Goal: Task Accomplishment & Management: Use online tool/utility

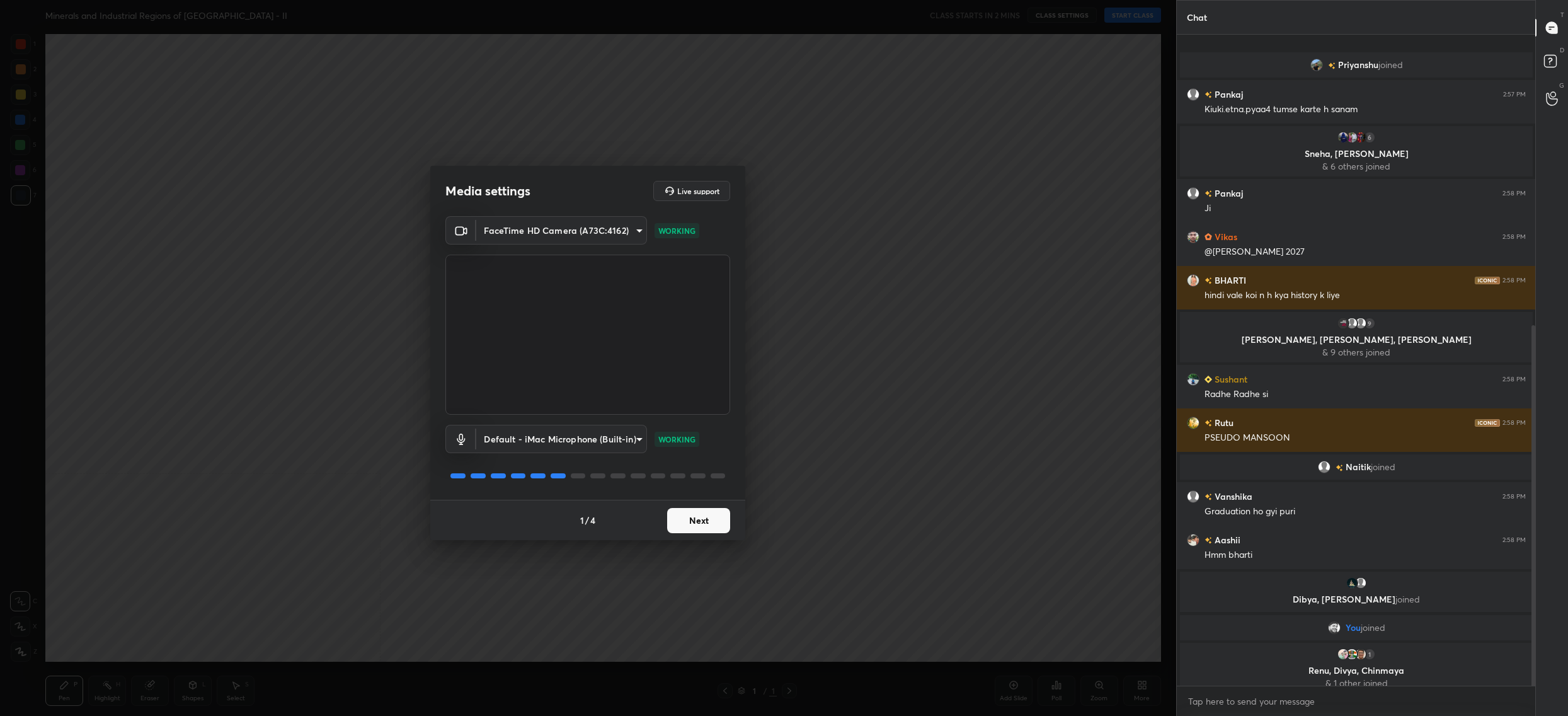
scroll to position [524, 0]
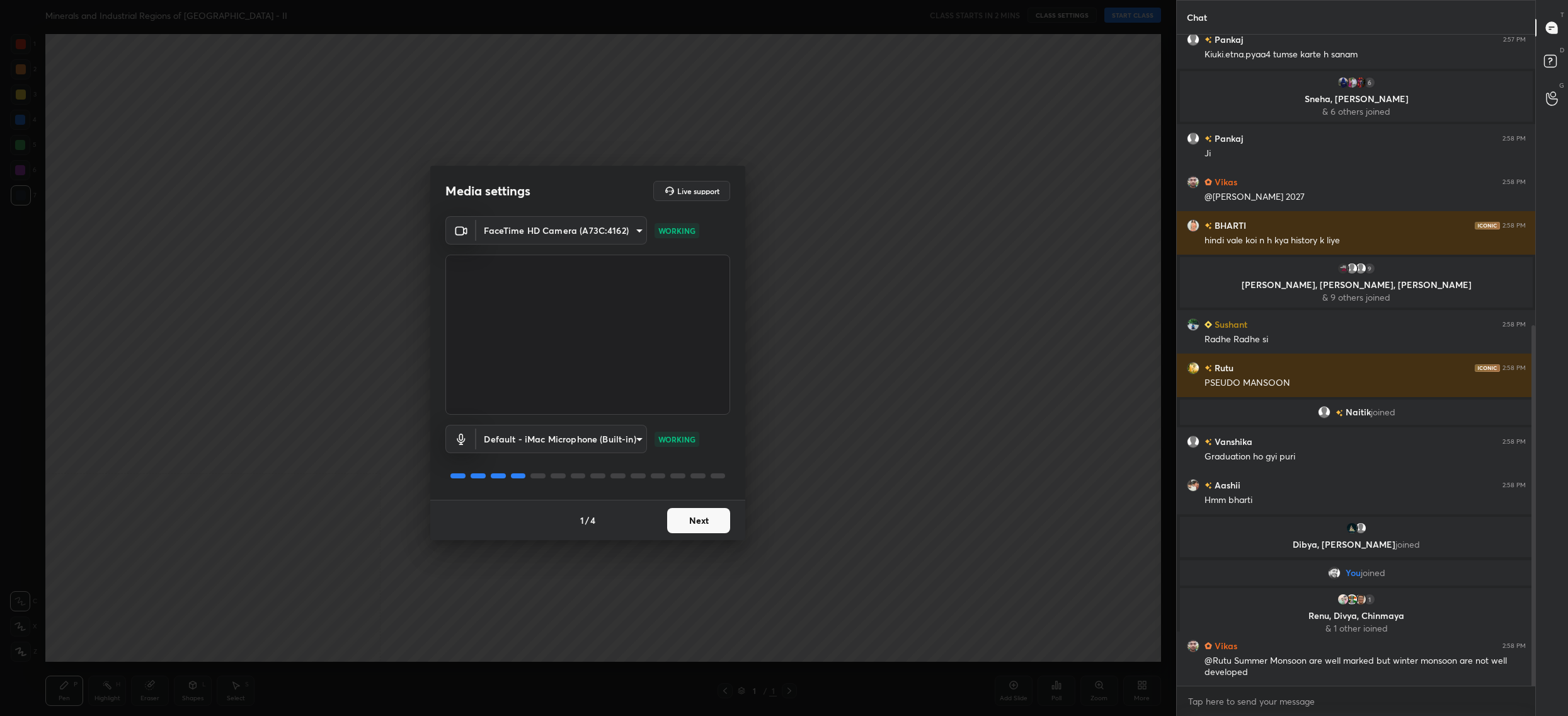
click at [698, 527] on button "Next" at bounding box center [698, 521] width 63 height 25
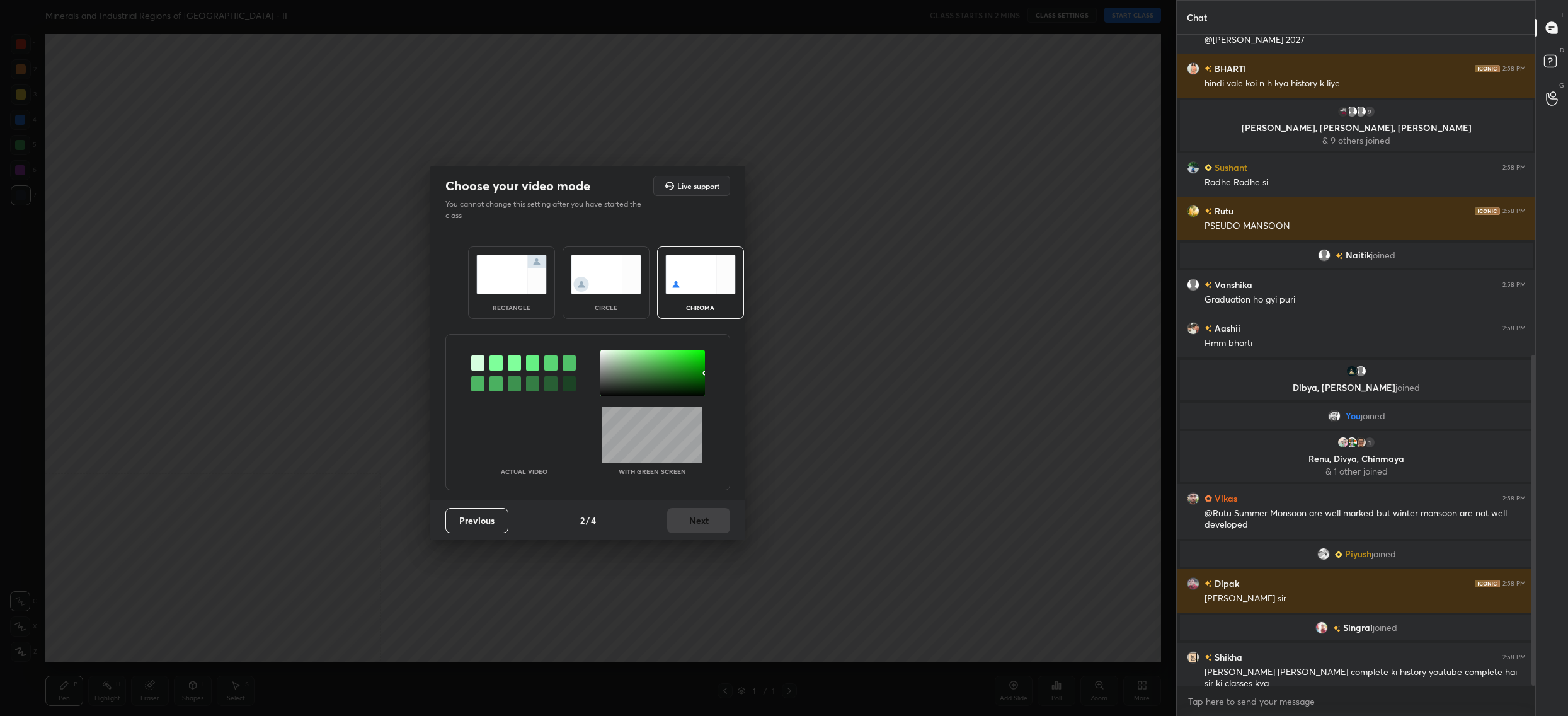
scroll to position [631, 0]
click at [607, 353] on div at bounding box center [653, 373] width 104 height 46
click at [717, 520] on button "Next" at bounding box center [698, 521] width 63 height 25
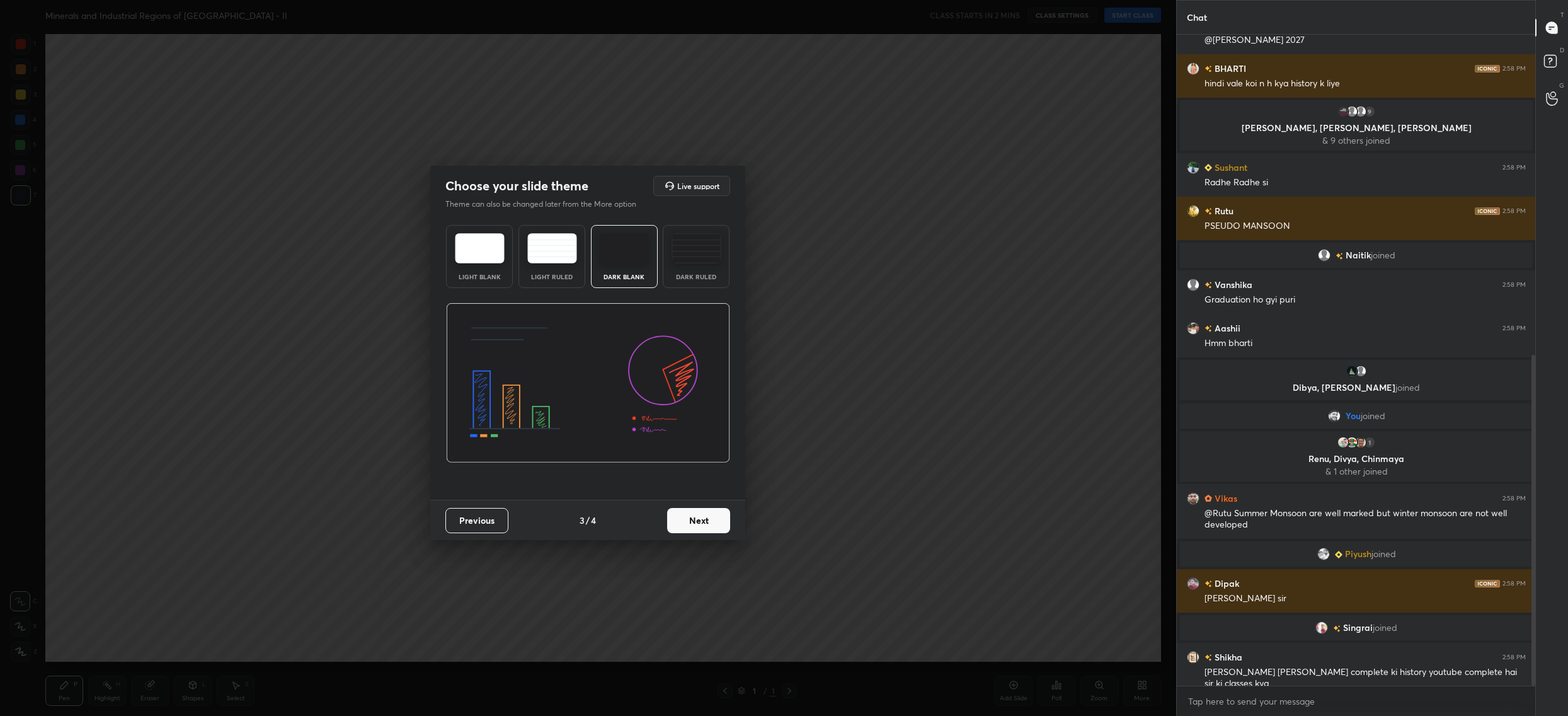
click at [717, 520] on button "Next" at bounding box center [698, 521] width 63 height 25
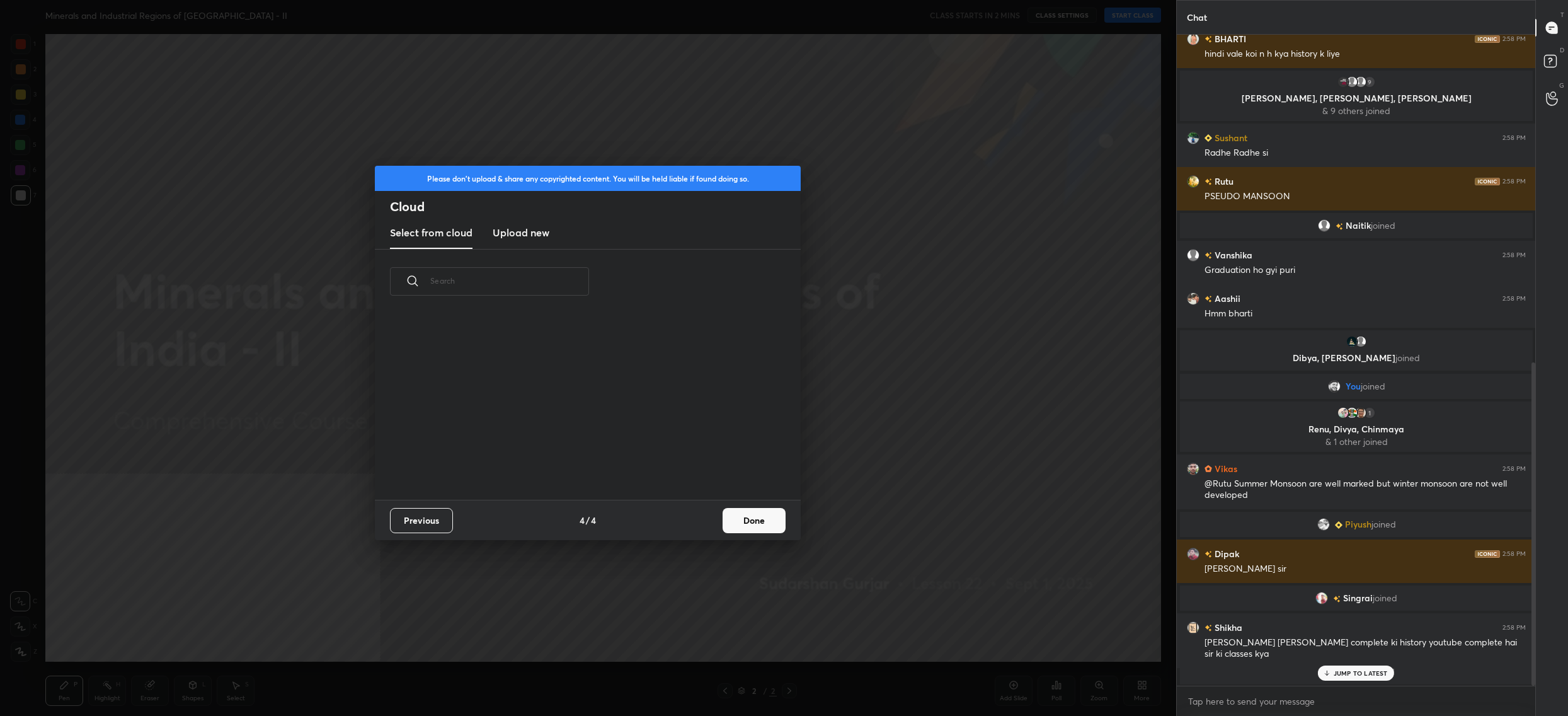
scroll to position [187, 403]
click at [768, 525] on button "Done" at bounding box center [754, 521] width 63 height 25
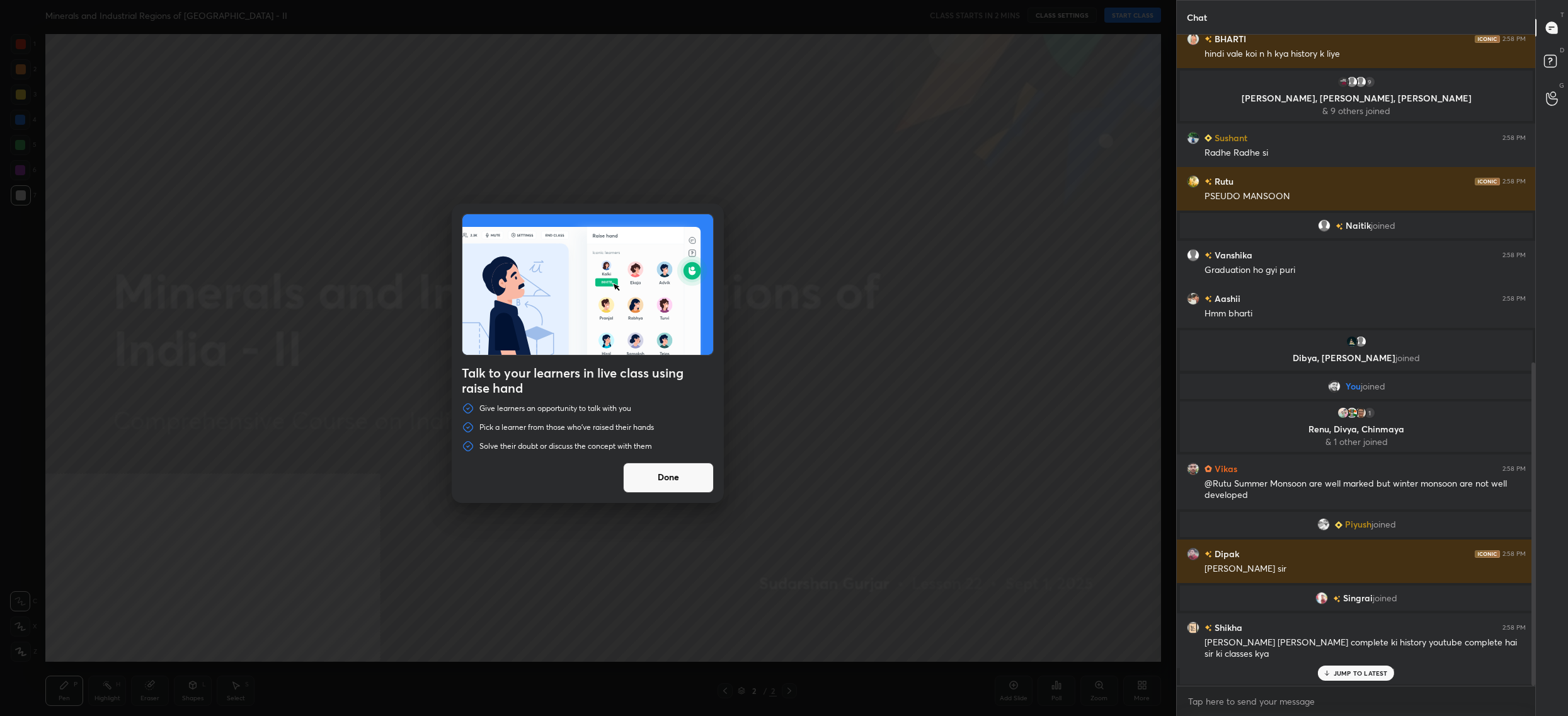
scroll to position [666, 0]
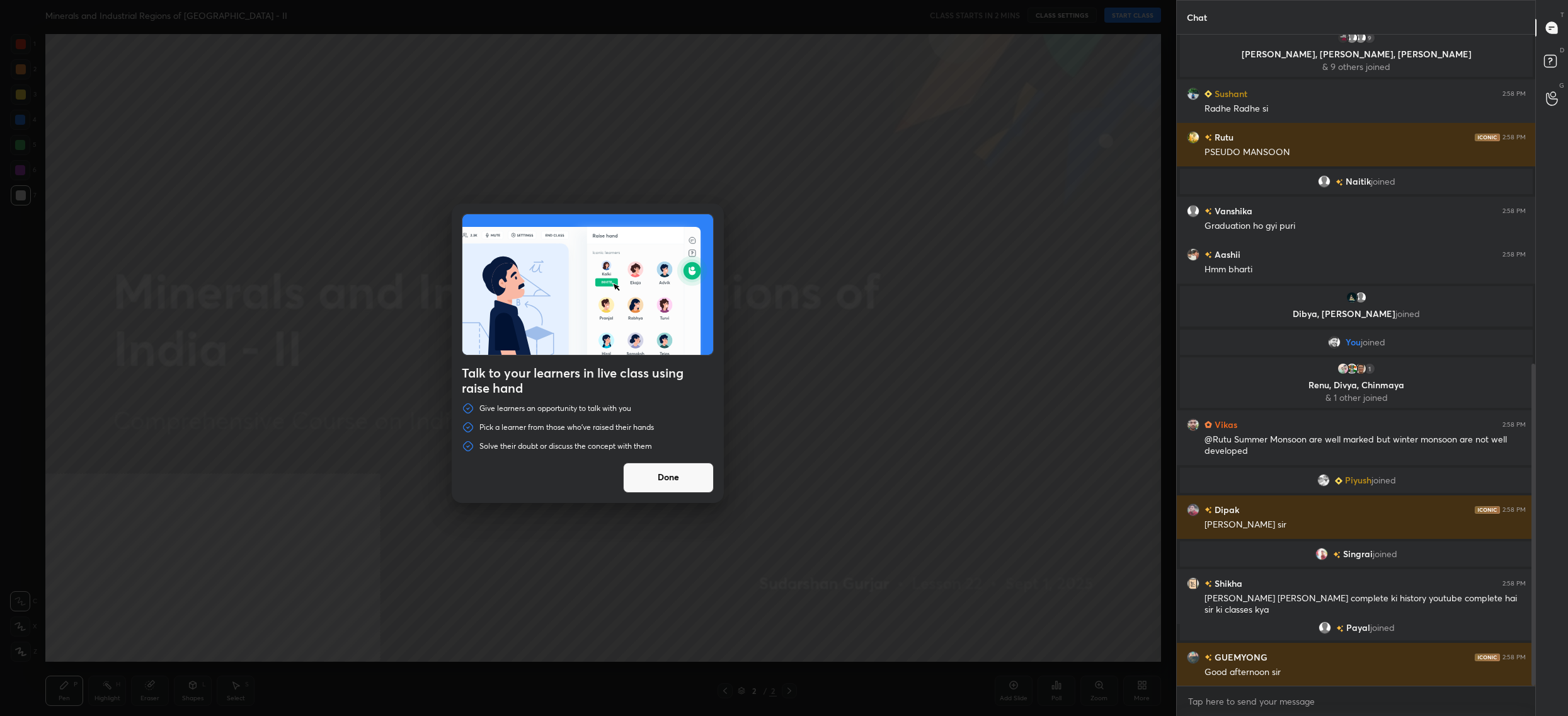
click at [663, 480] on button "Done" at bounding box center [668, 477] width 91 height 30
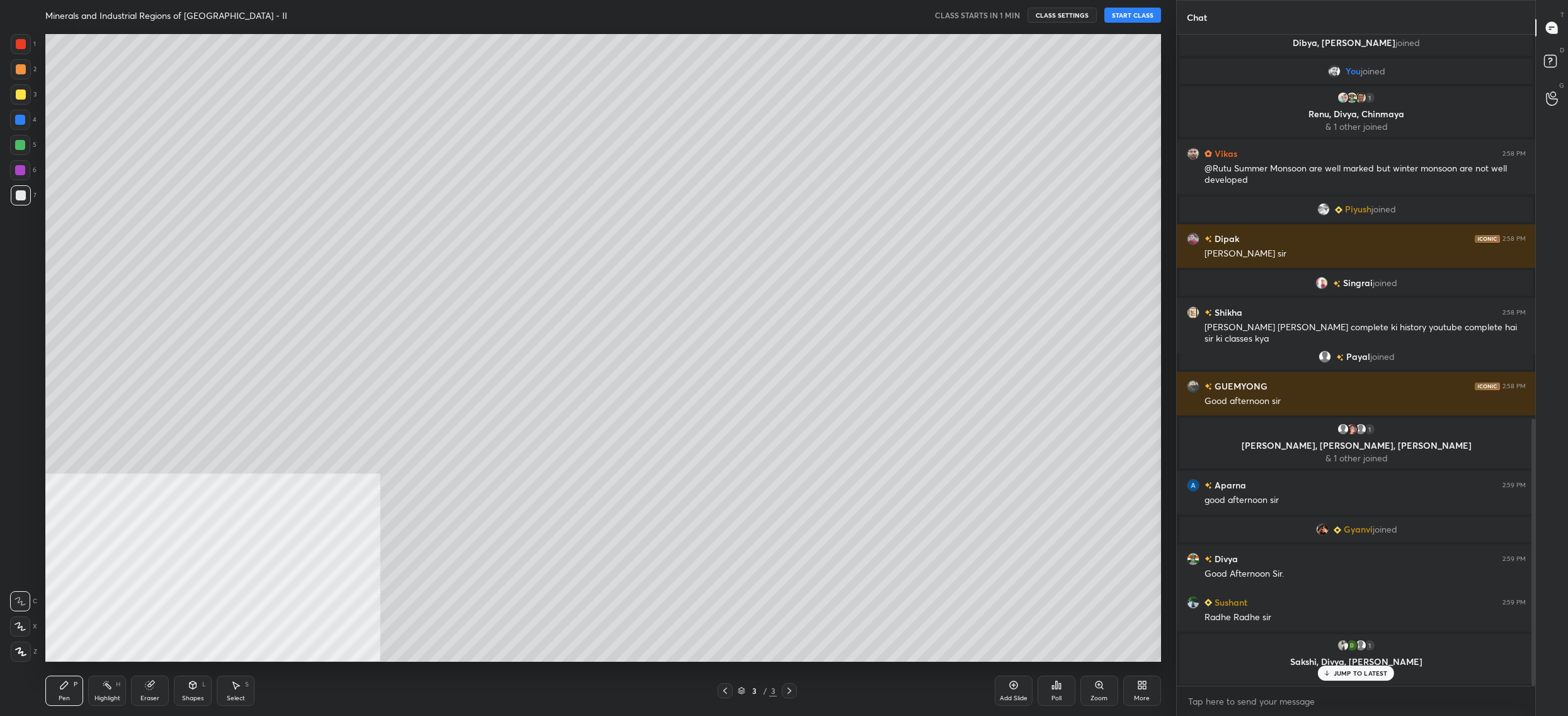
scroll to position [921, 0]
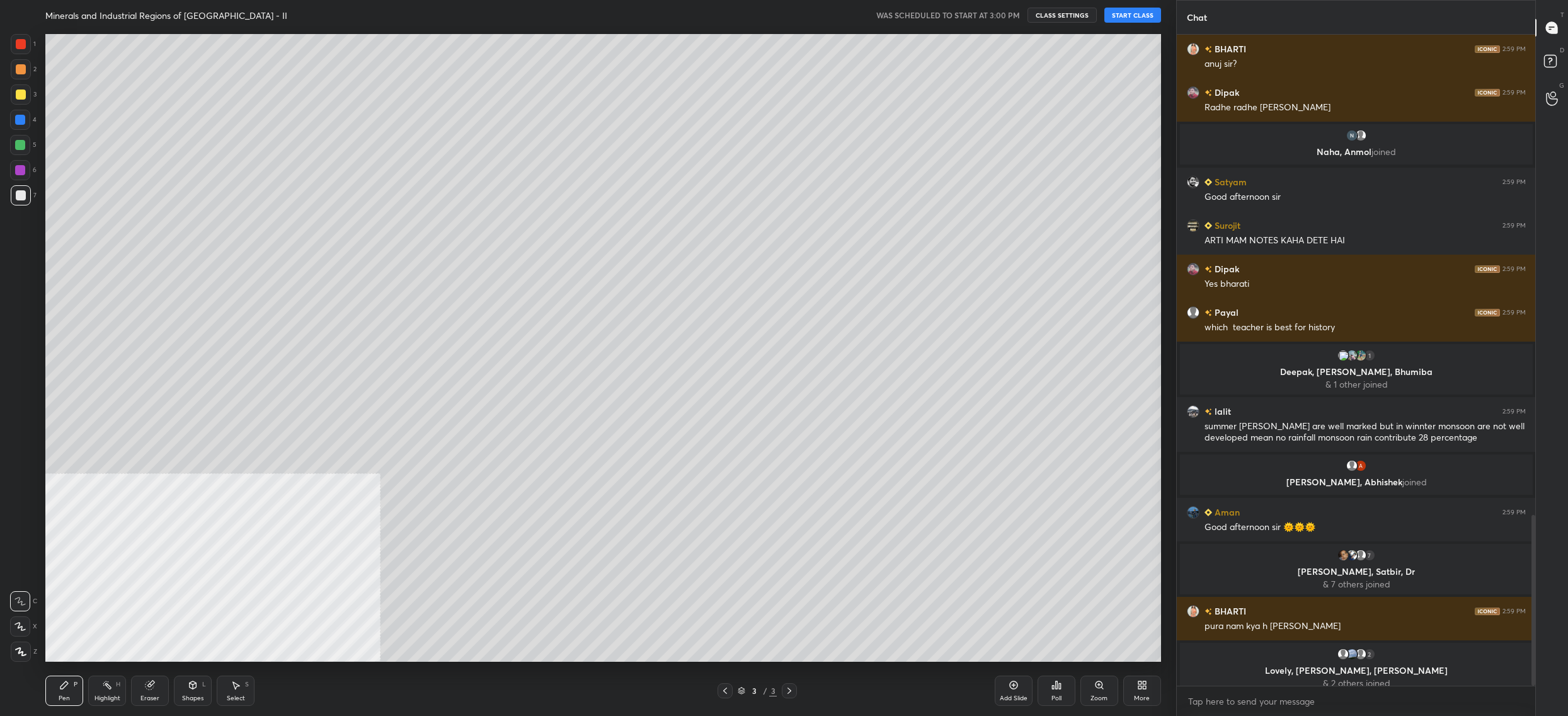
click at [1126, 19] on button "START CLASS" at bounding box center [1133, 15] width 57 height 15
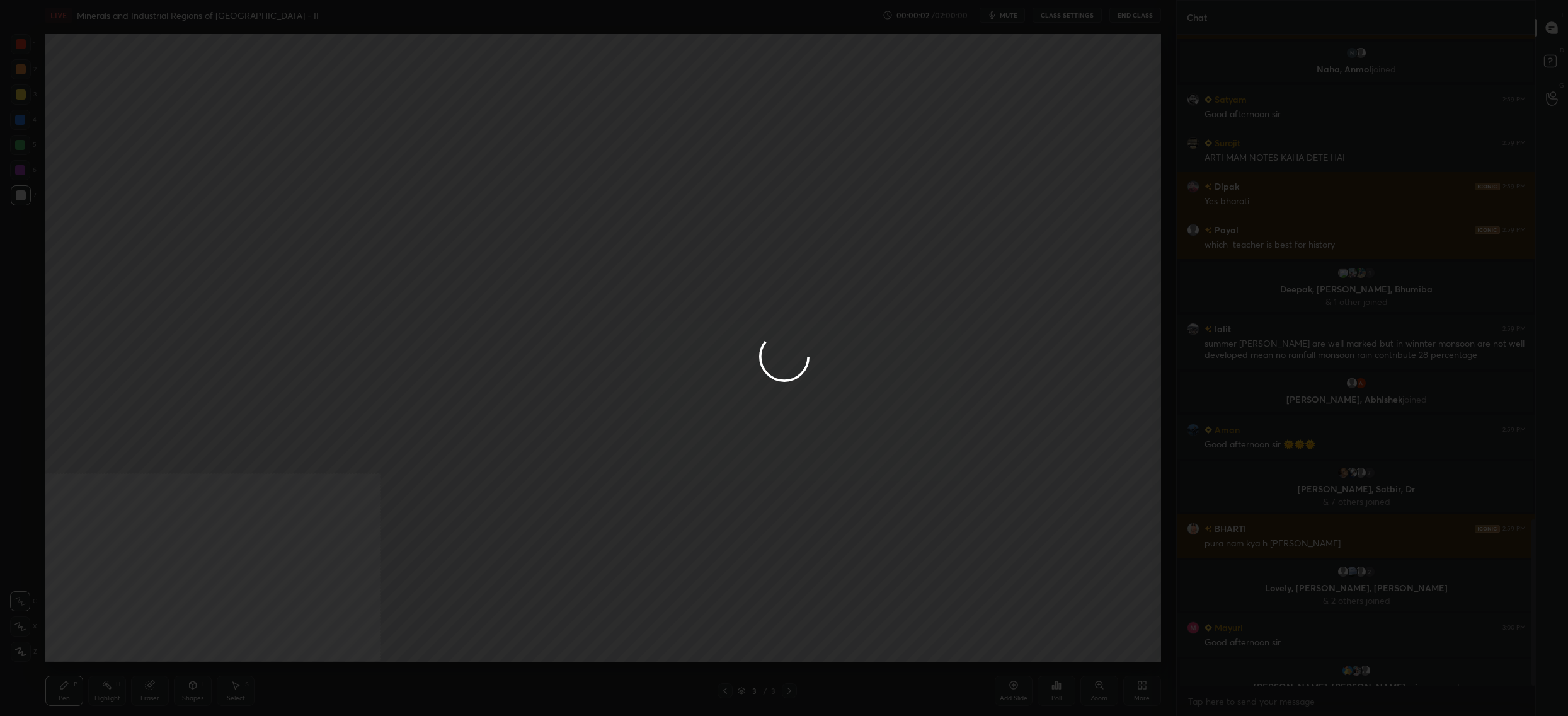
click at [1001, 17] on div at bounding box center [784, 358] width 1568 height 716
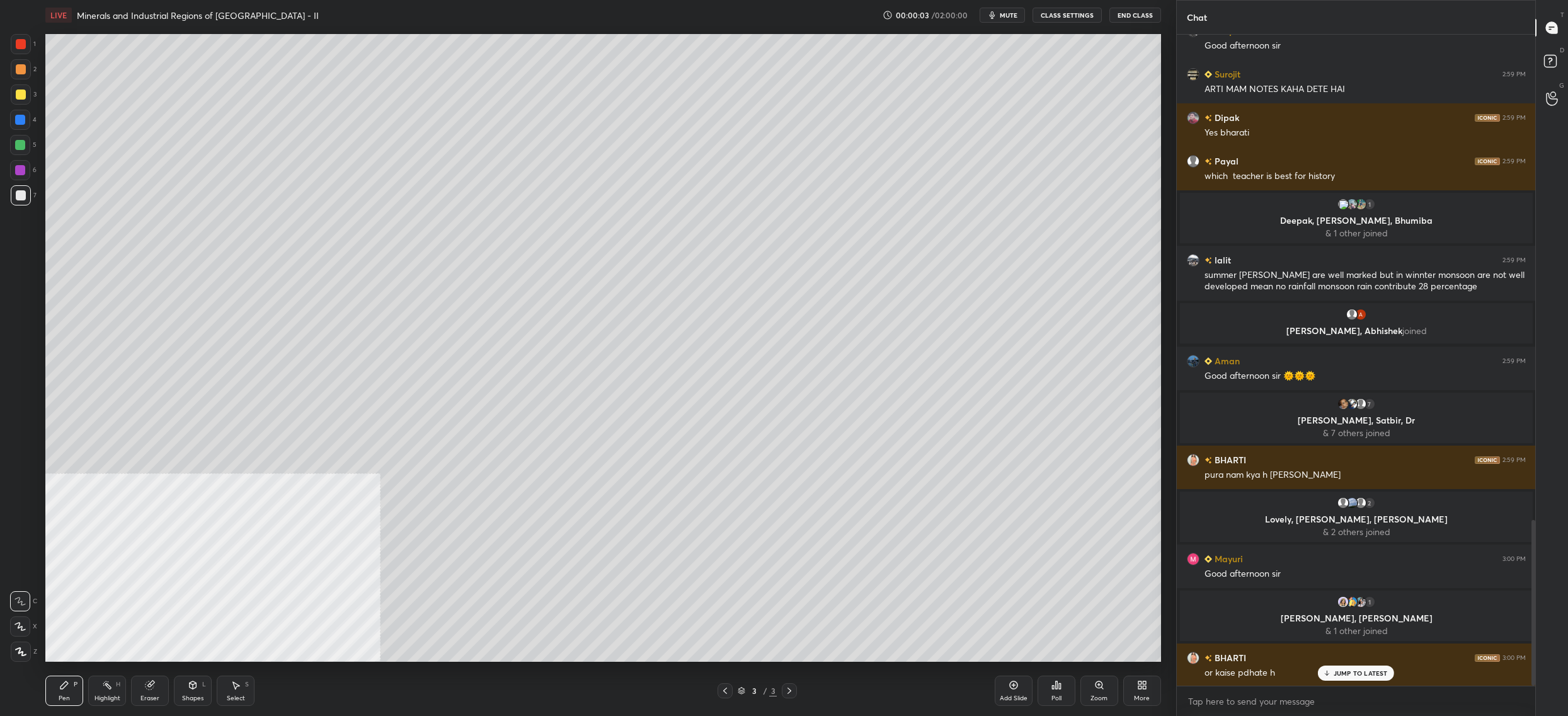
click at [1007, 15] on span "mute" at bounding box center [1009, 15] width 17 height 9
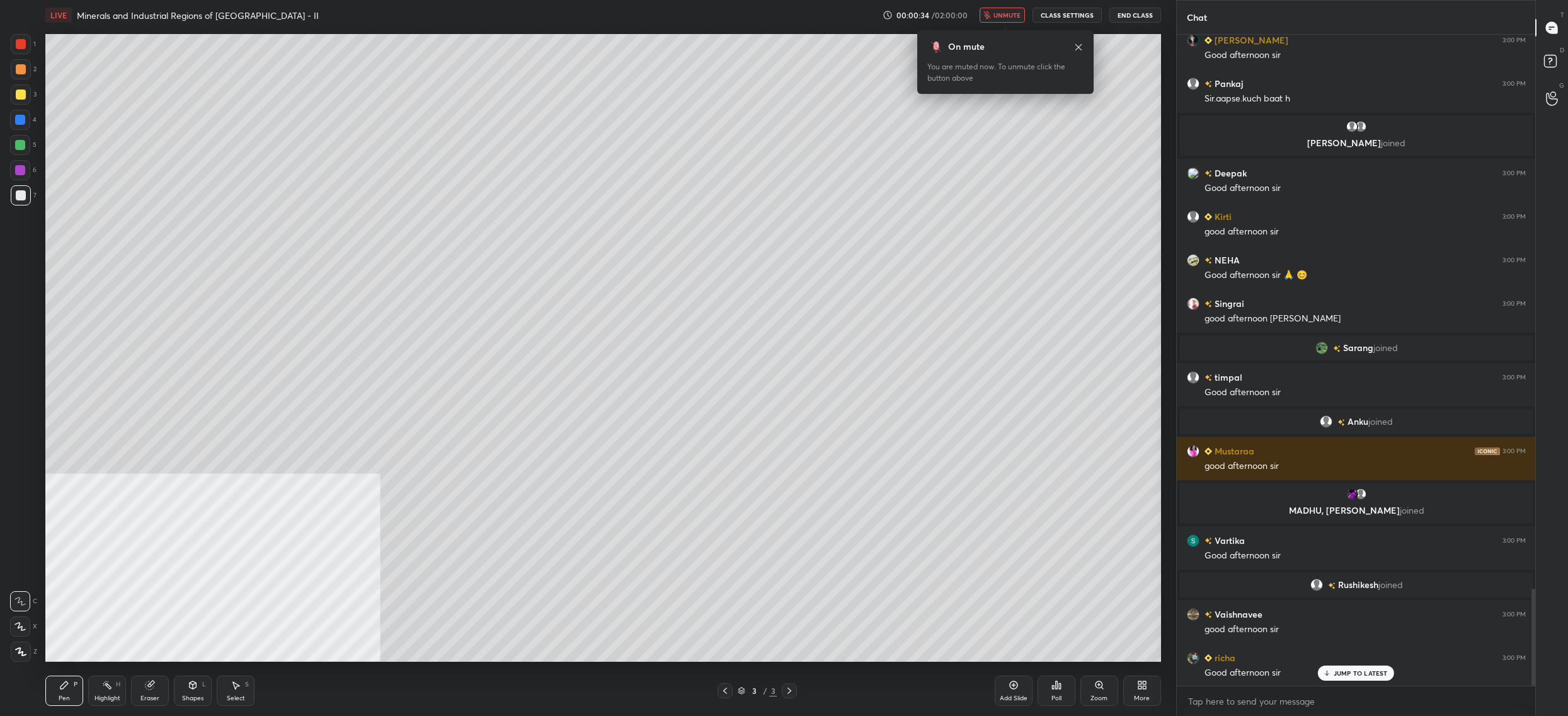
click at [1002, 9] on button "unmute" at bounding box center [1002, 15] width 45 height 15
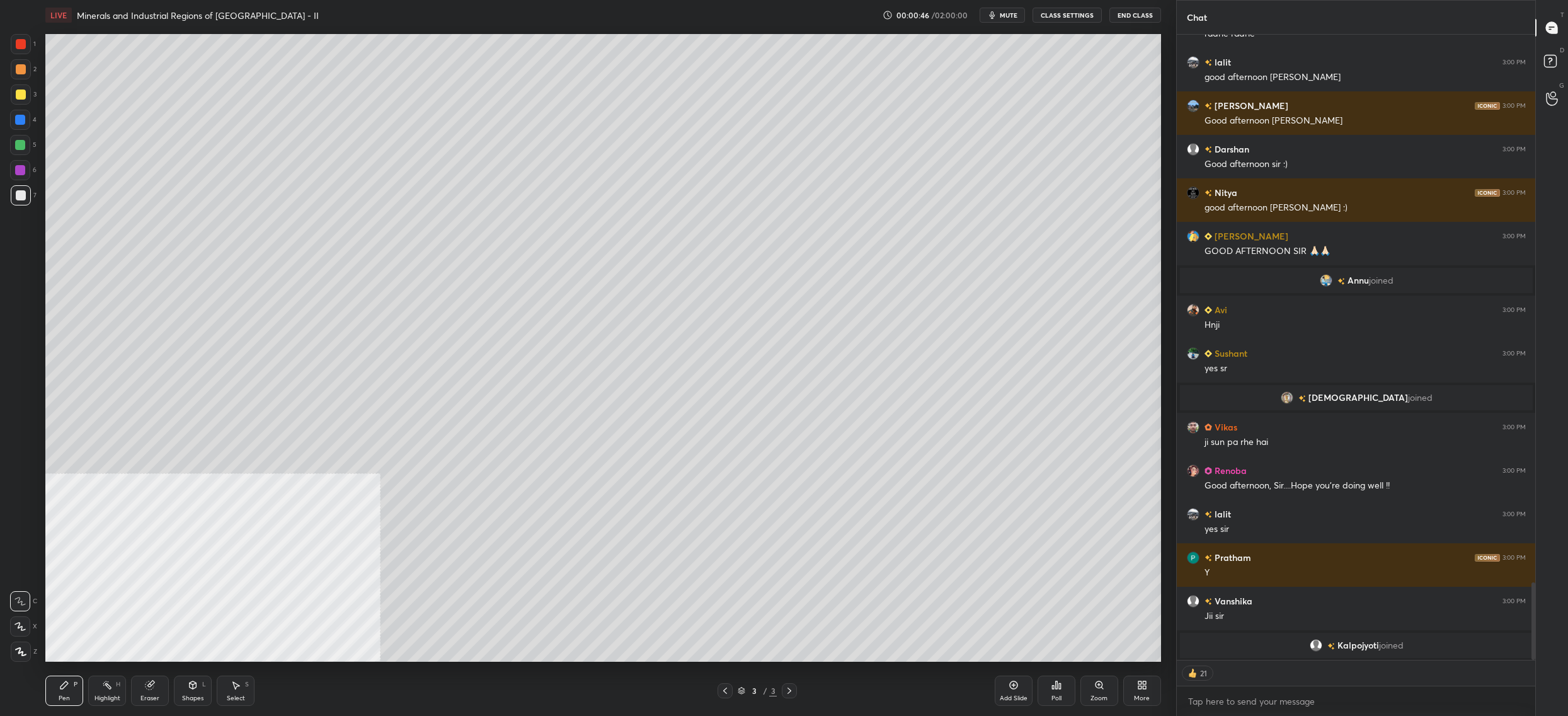
click at [1157, 697] on div "More" at bounding box center [1141, 690] width 38 height 30
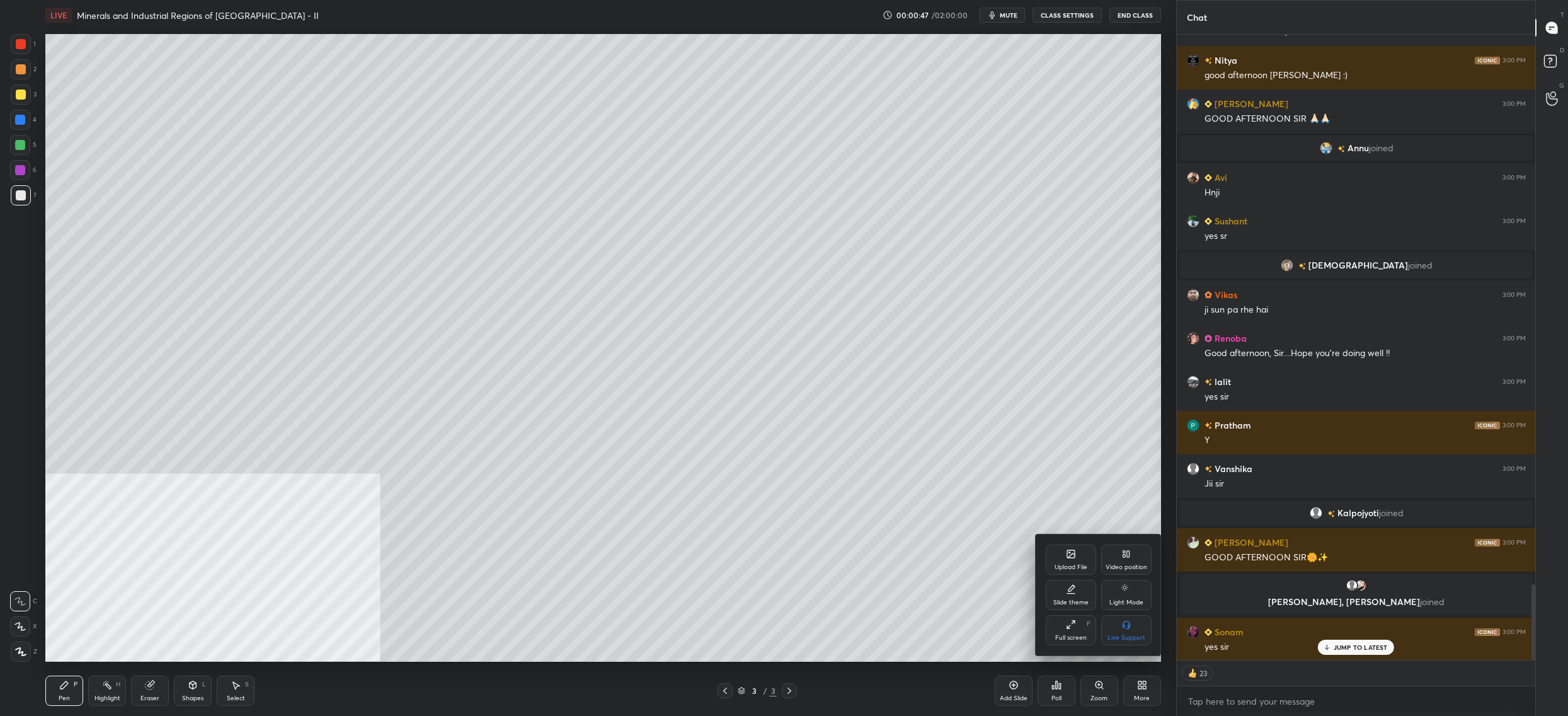
click at [1061, 16] on div at bounding box center [784, 358] width 1568 height 716
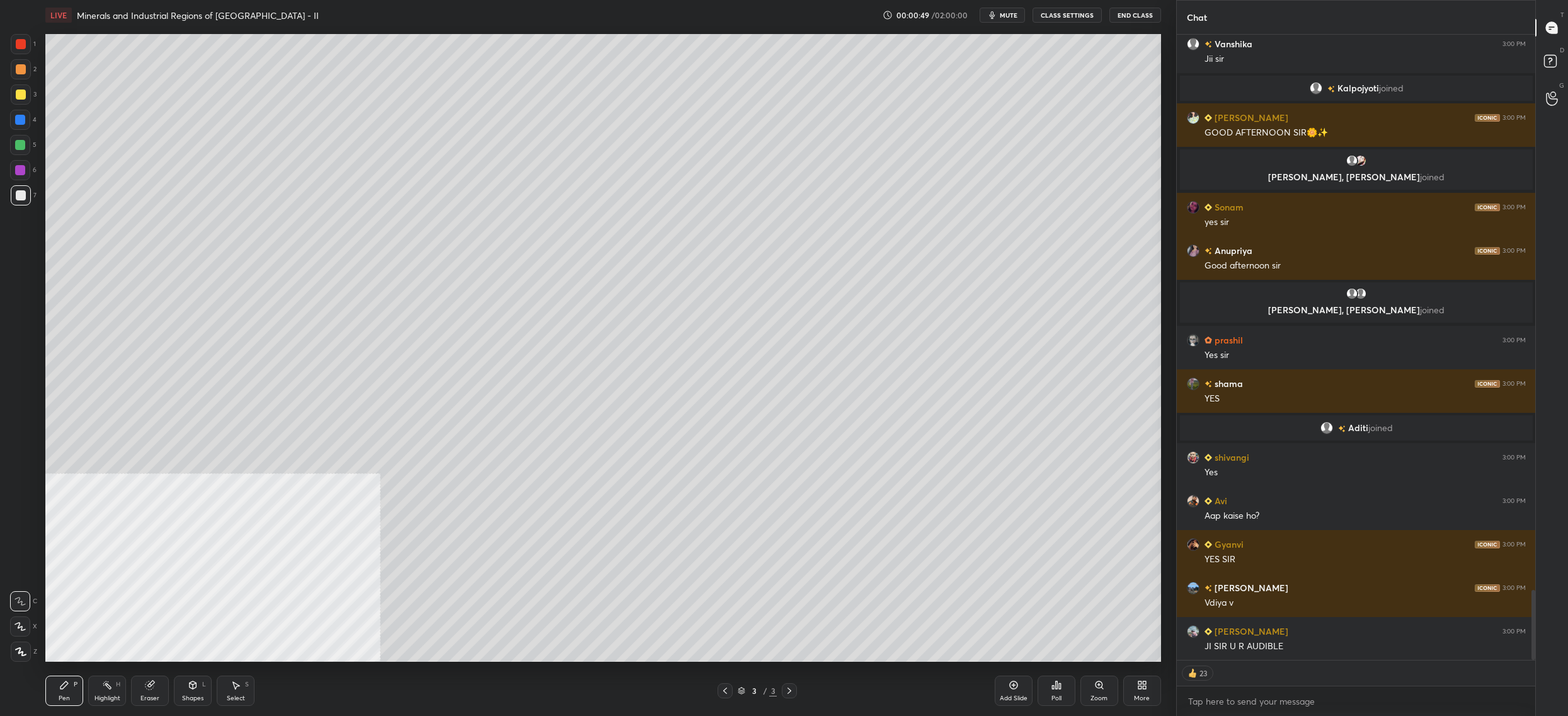
click at [1061, 15] on button "CLASS SETTINGS" at bounding box center [1068, 15] width 70 height 15
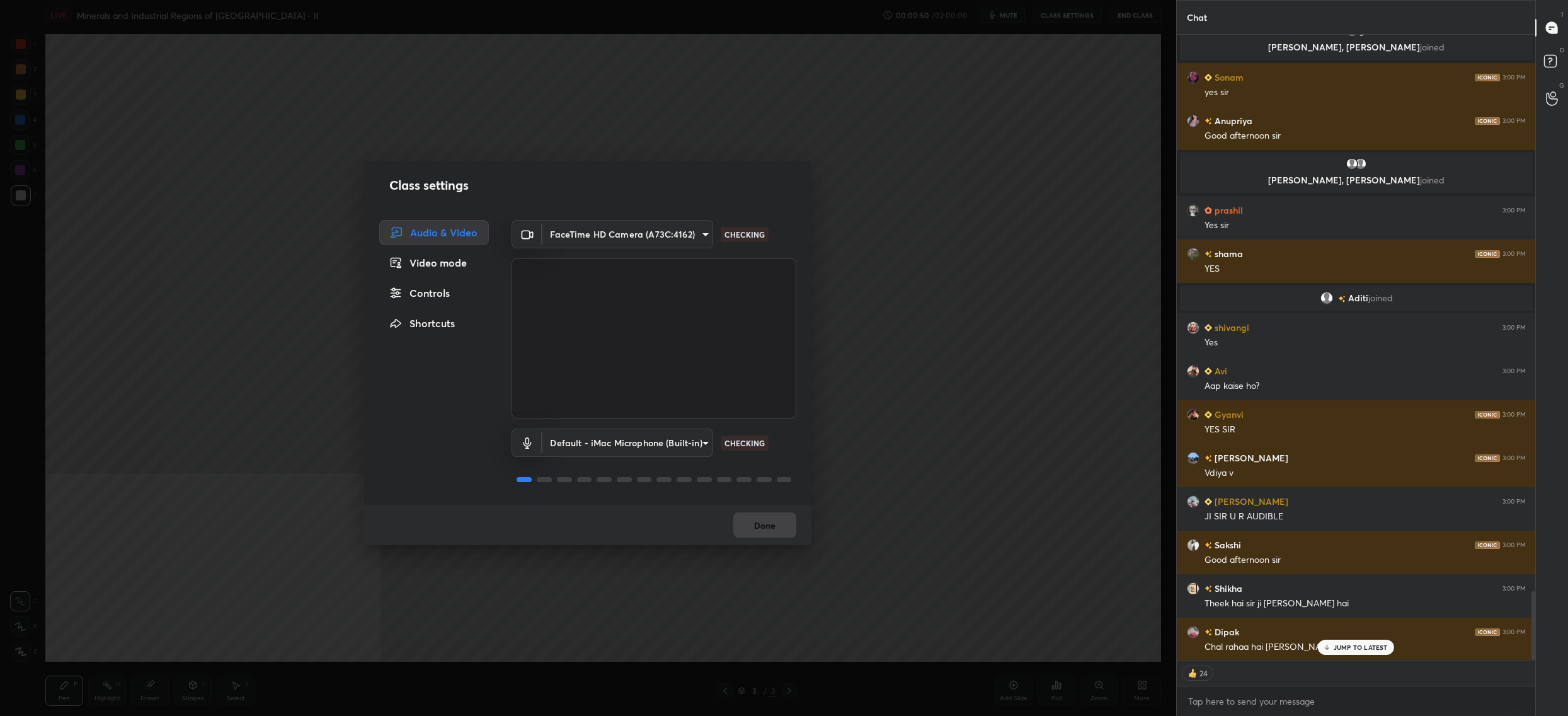
click at [416, 292] on div "Controls" at bounding box center [433, 293] width 109 height 25
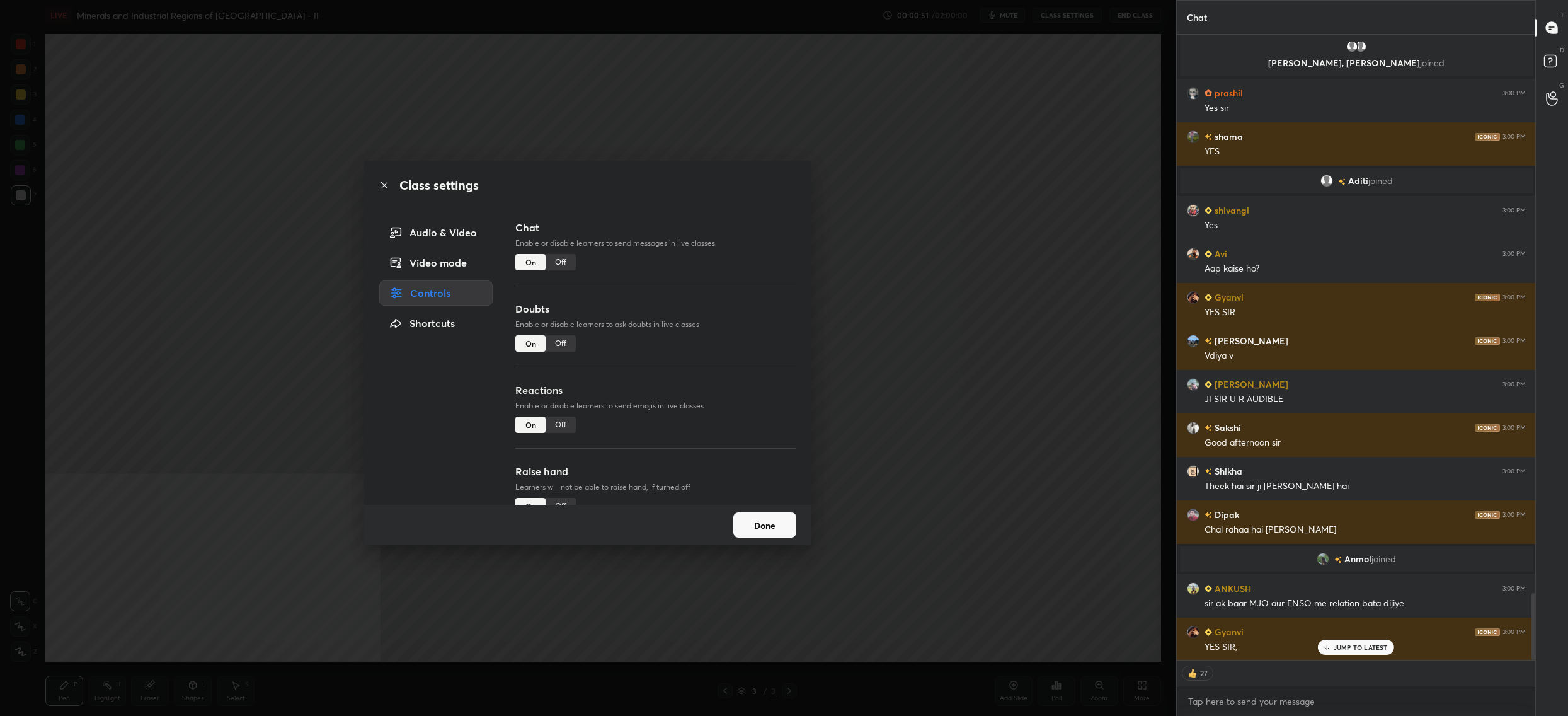
click at [560, 349] on div "Off" at bounding box center [560, 343] width 30 height 16
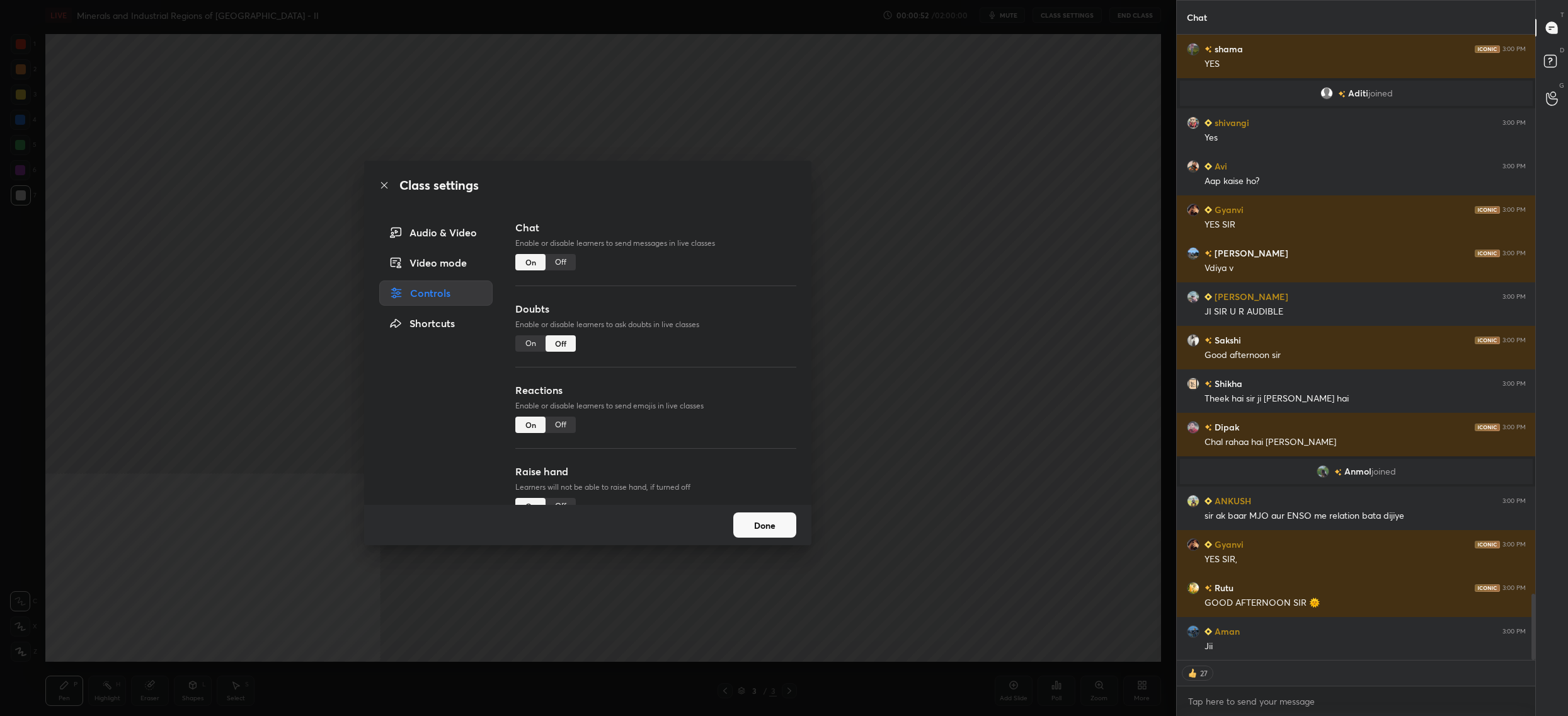
click at [774, 517] on button "Done" at bounding box center [764, 525] width 63 height 25
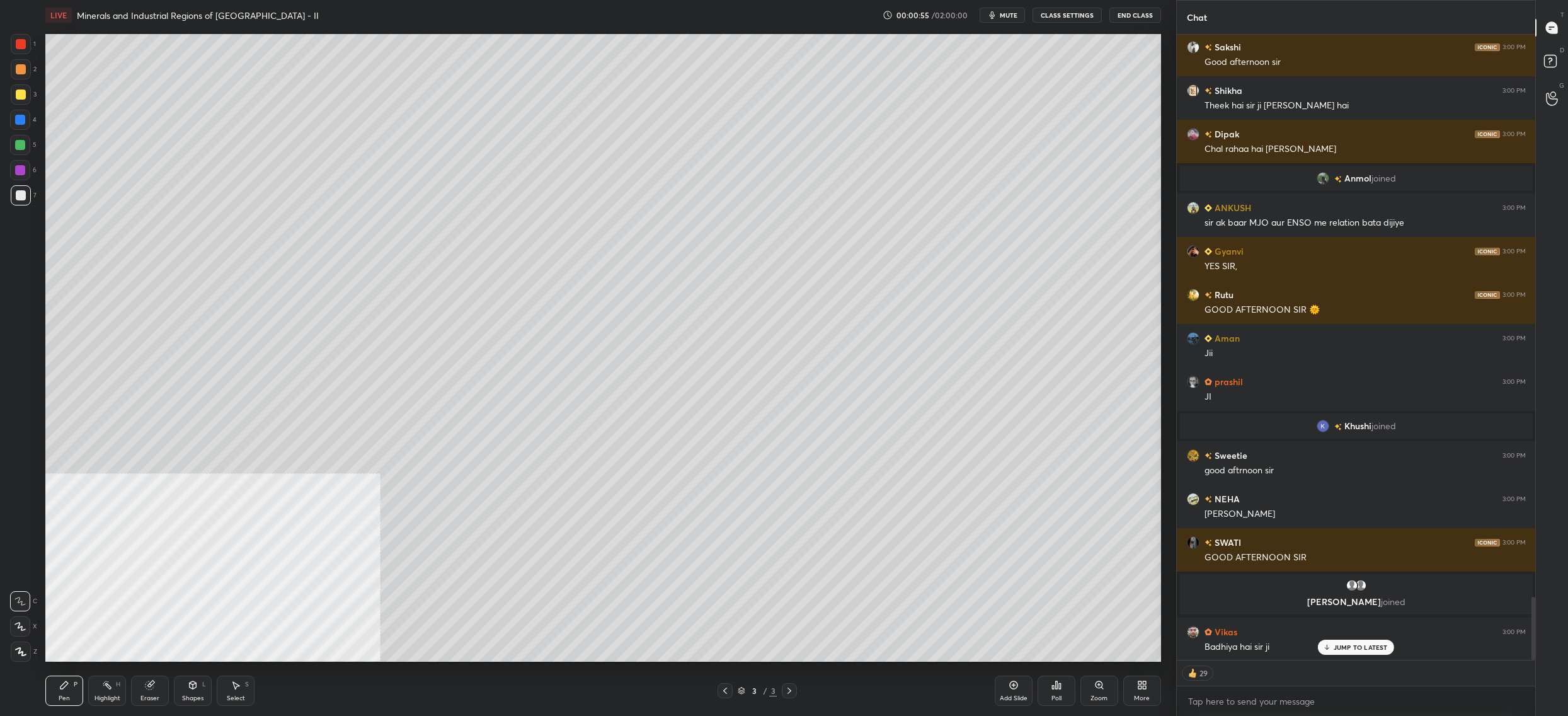
click at [1133, 695] on div "More" at bounding box center [1141, 690] width 38 height 30
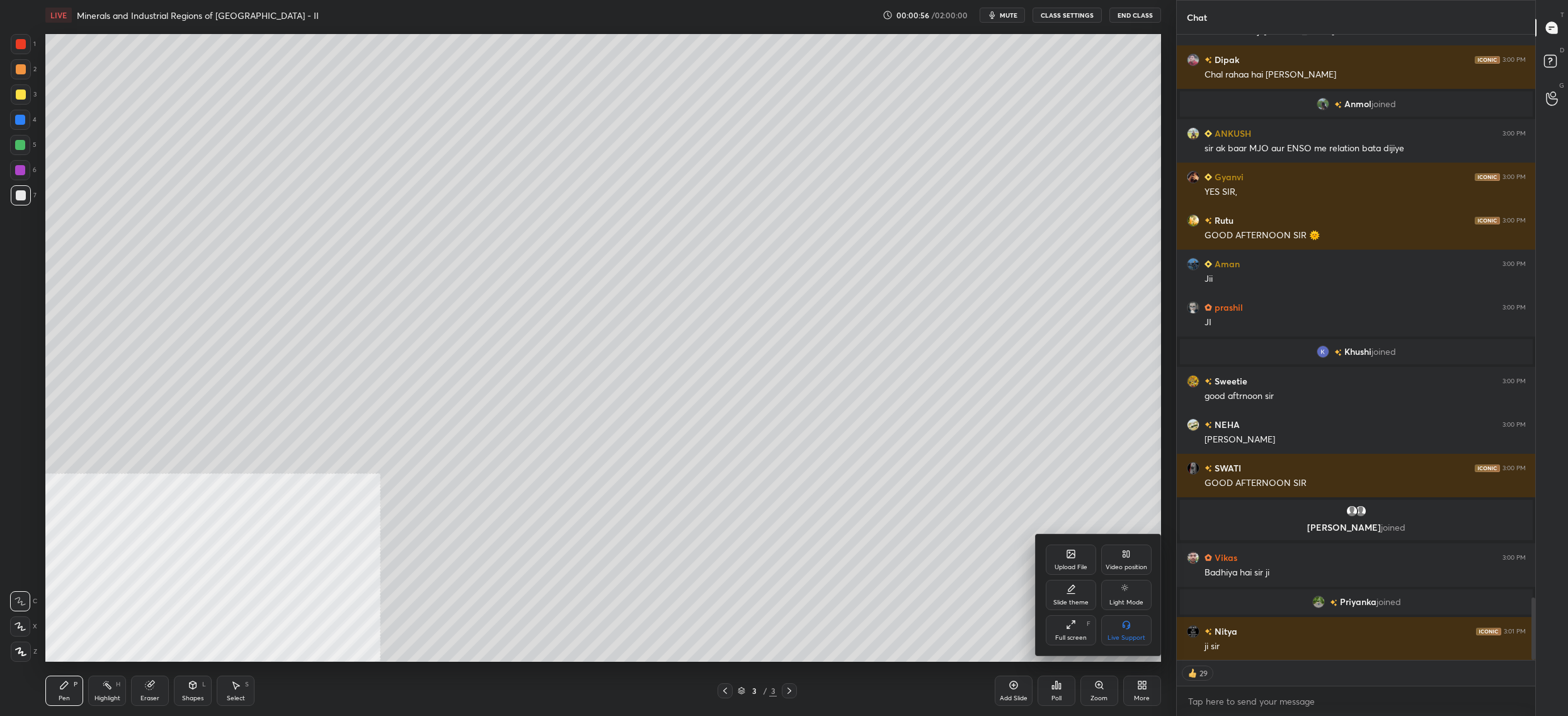
click at [1067, 556] on icon at bounding box center [1071, 554] width 8 height 8
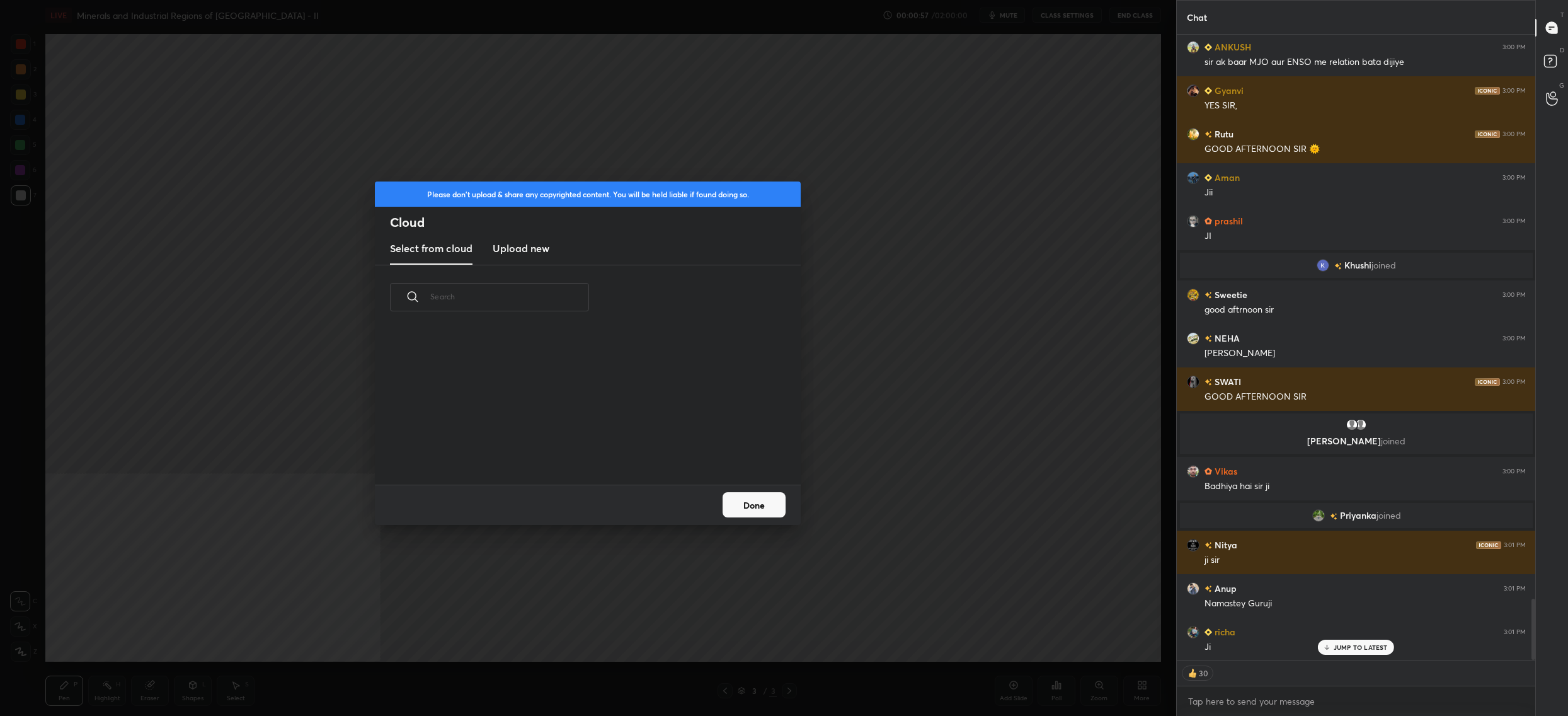
click at [544, 249] on h3 "Upload new" at bounding box center [520, 249] width 57 height 15
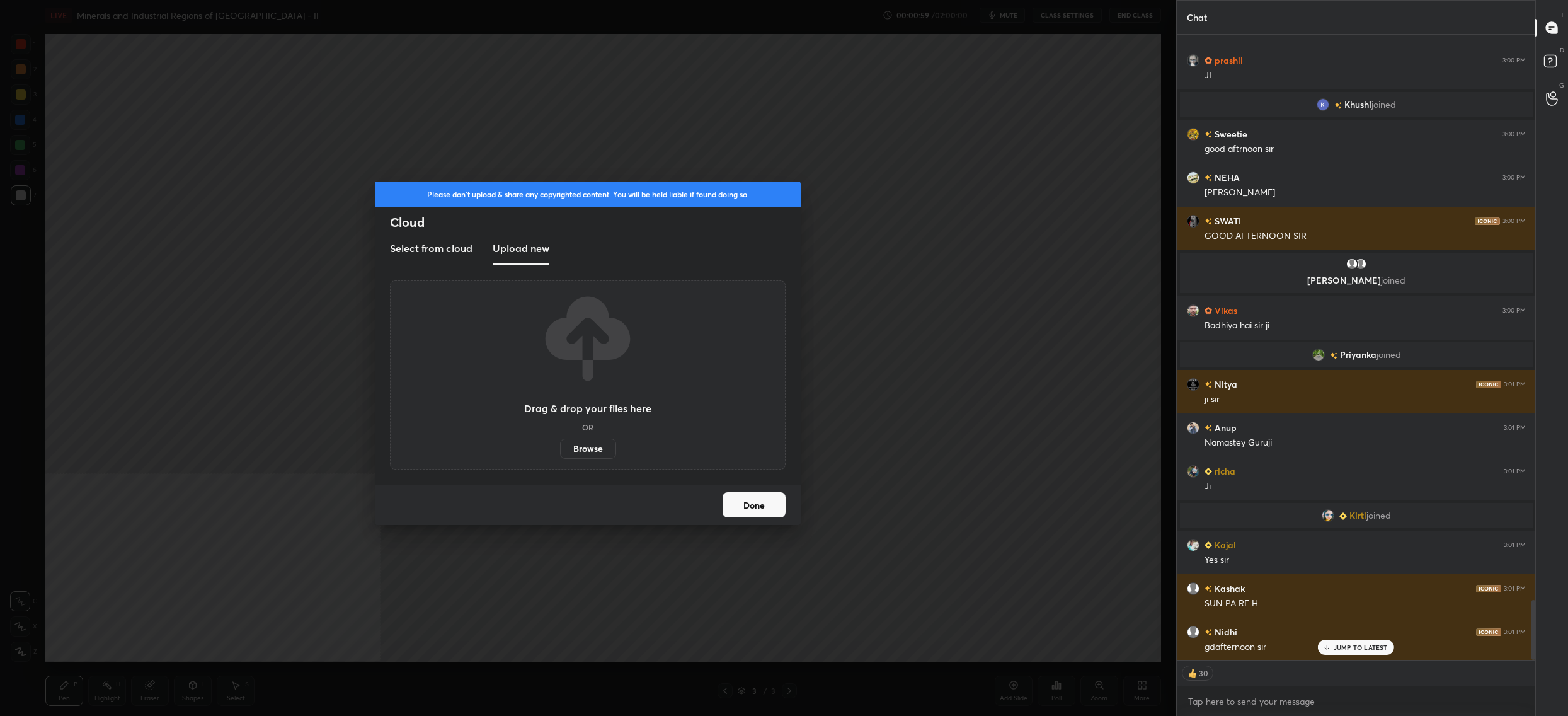
click at [593, 445] on label "Browse" at bounding box center [588, 448] width 56 height 20
click at [560, 445] on input "Browse" at bounding box center [560, 448] width 0 height 20
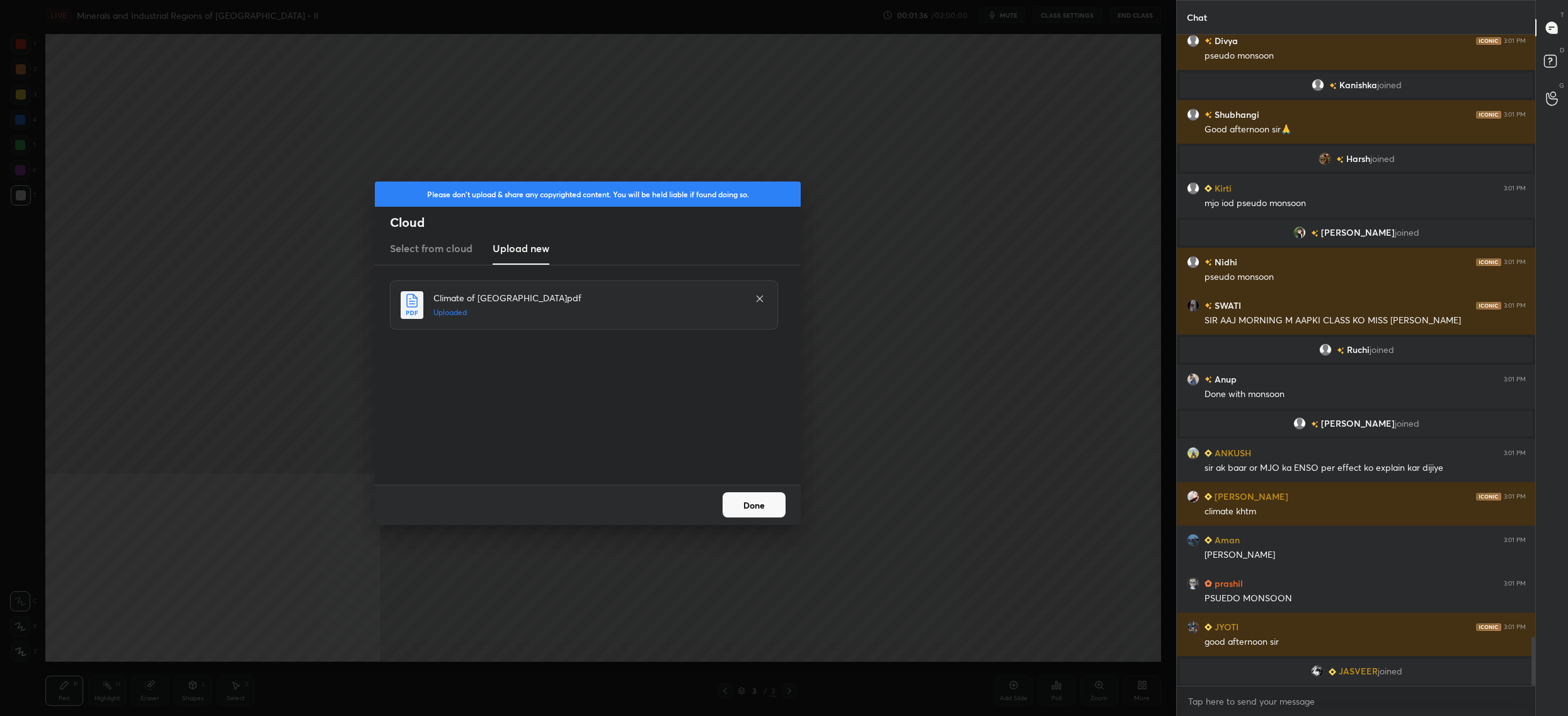
click at [746, 500] on button "Done" at bounding box center [754, 505] width 63 height 25
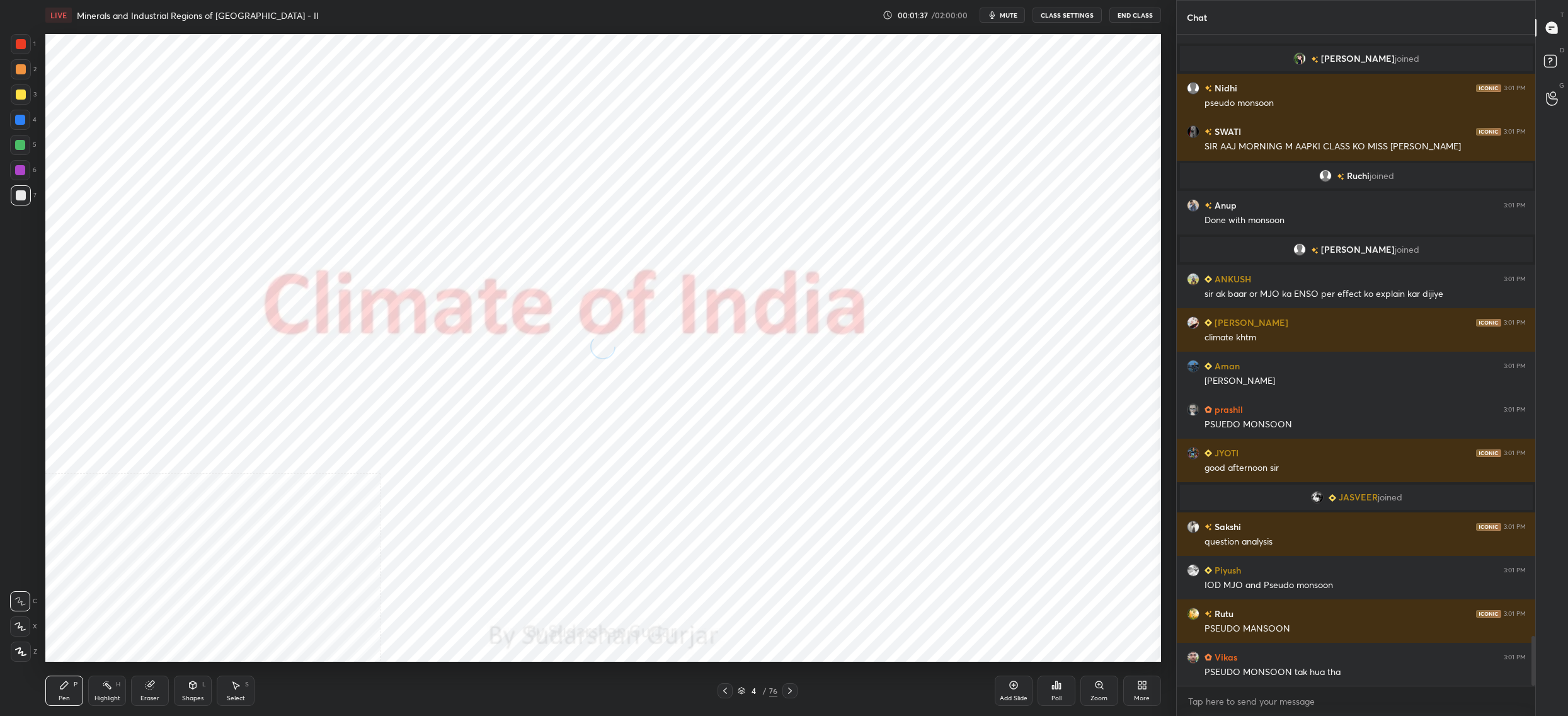
click at [722, 682] on div "Pen P Highlight H Eraser Shapes L Select S 4 / 76 Add Slide Poll Zoom More" at bounding box center [603, 691] width 1115 height 50
click at [724, 689] on icon at bounding box center [725, 691] width 10 height 10
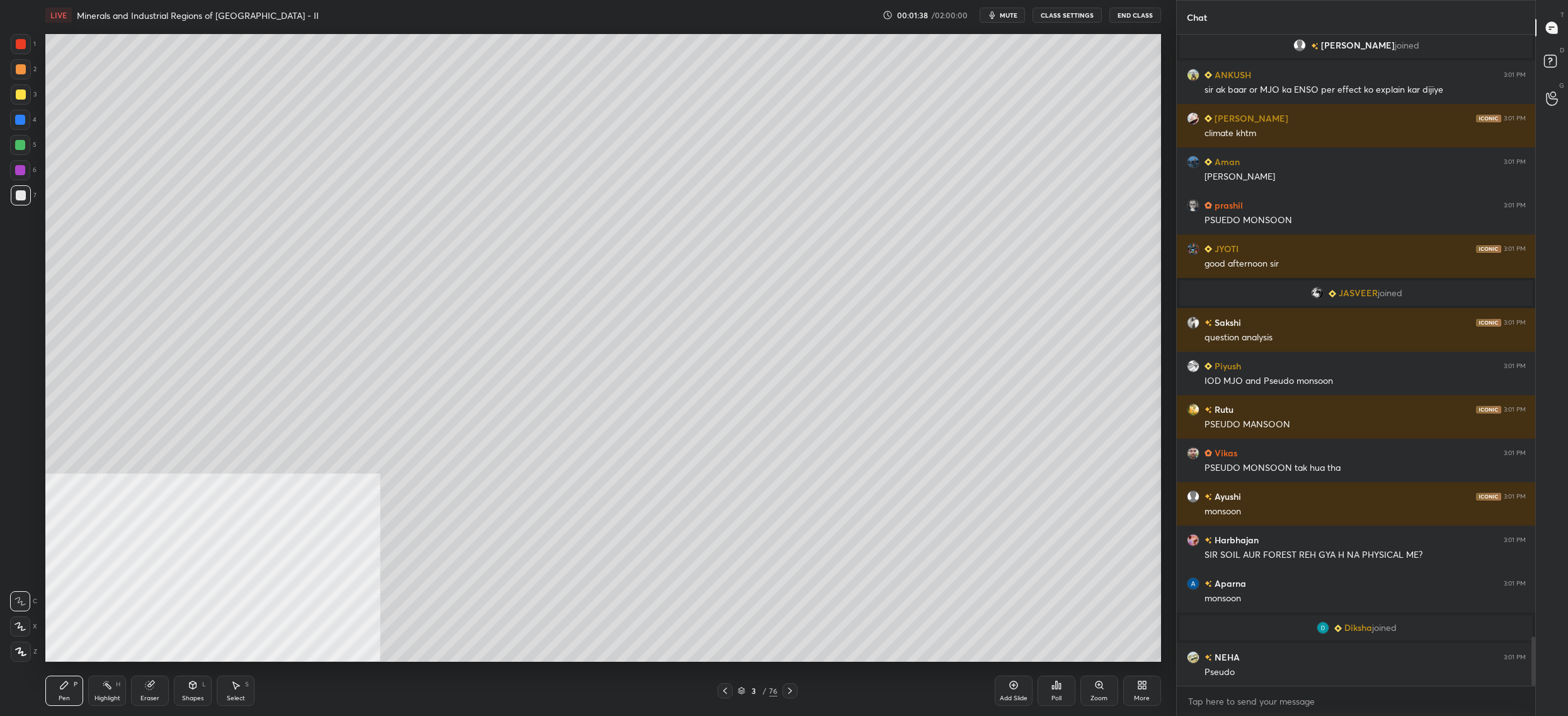
click at [744, 683] on div "Pen P Highlight H Eraser Shapes L Select S 3 / 76 Add Slide Poll Zoom More" at bounding box center [603, 691] width 1115 height 50
click at [742, 689] on icon at bounding box center [742, 691] width 8 height 8
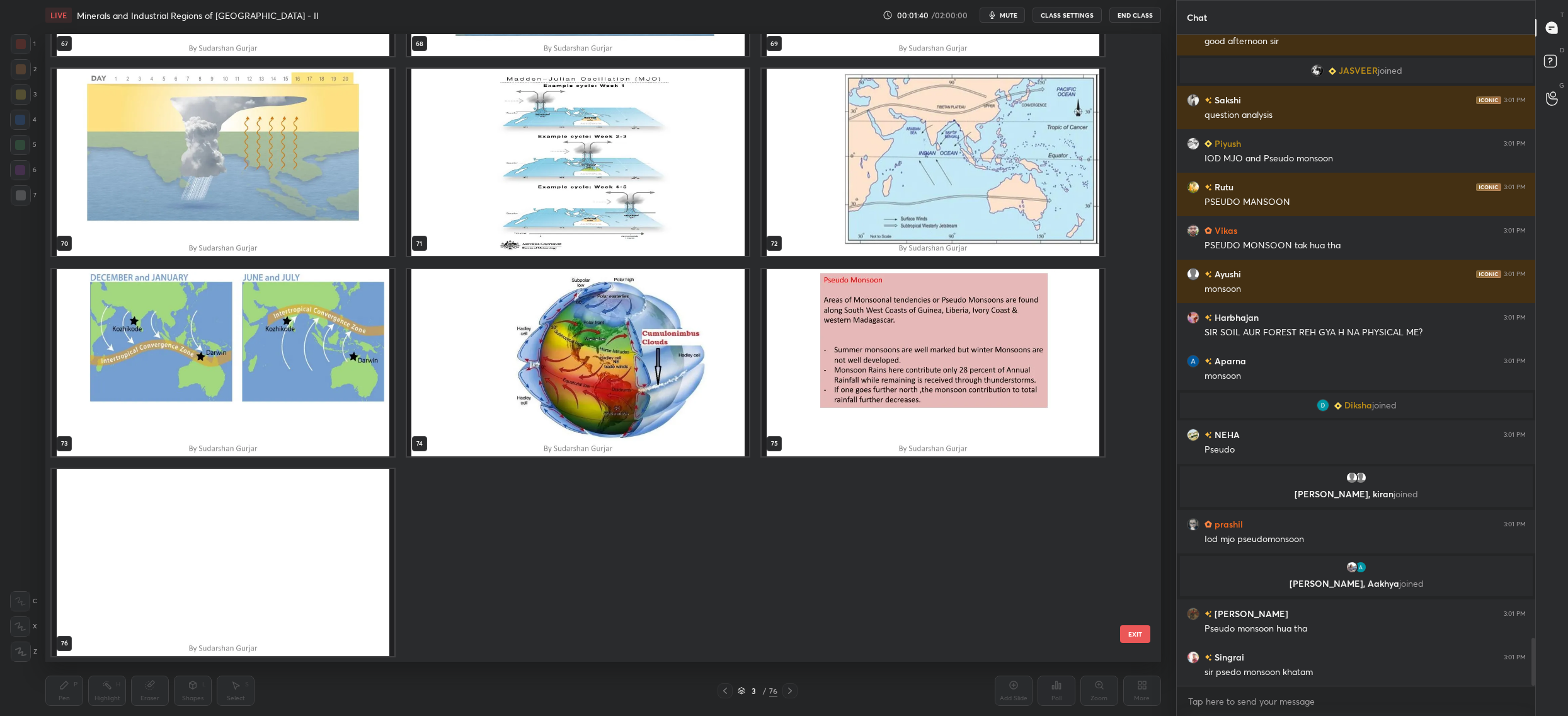
click at [276, 575] on img "grid" at bounding box center [222, 562] width 342 height 187
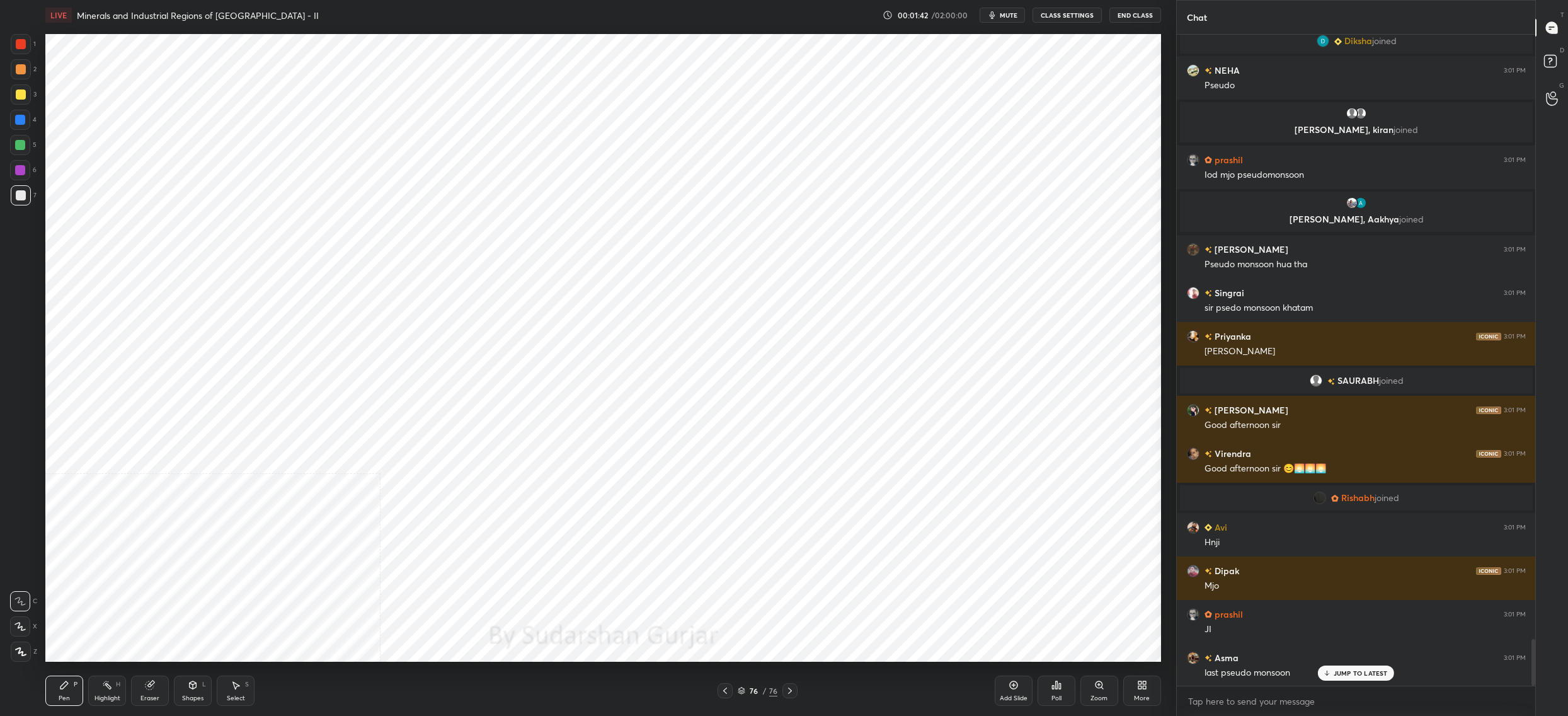
click at [1143, 687] on icon at bounding box center [1143, 687] width 3 height 3
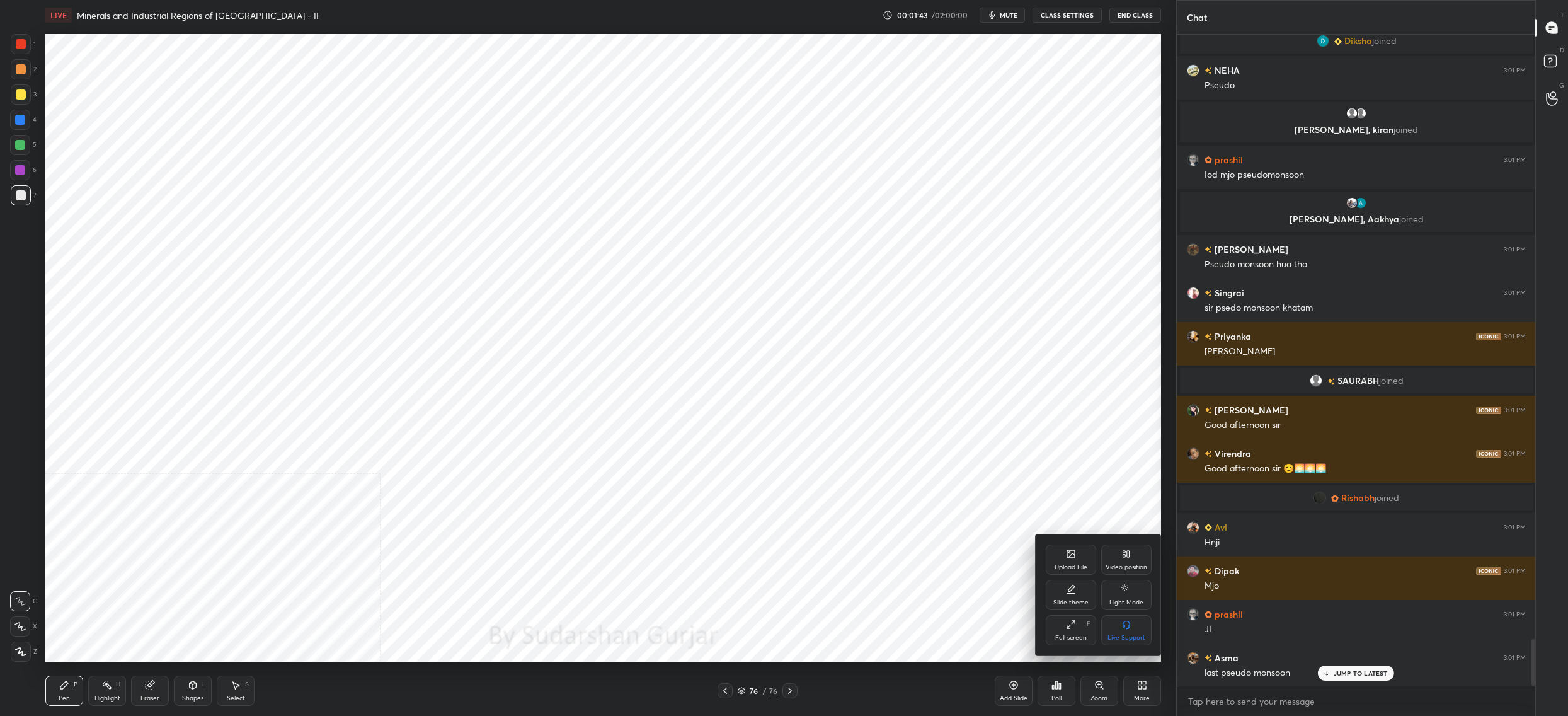
click at [1085, 562] on div "Upload File" at bounding box center [1071, 559] width 50 height 30
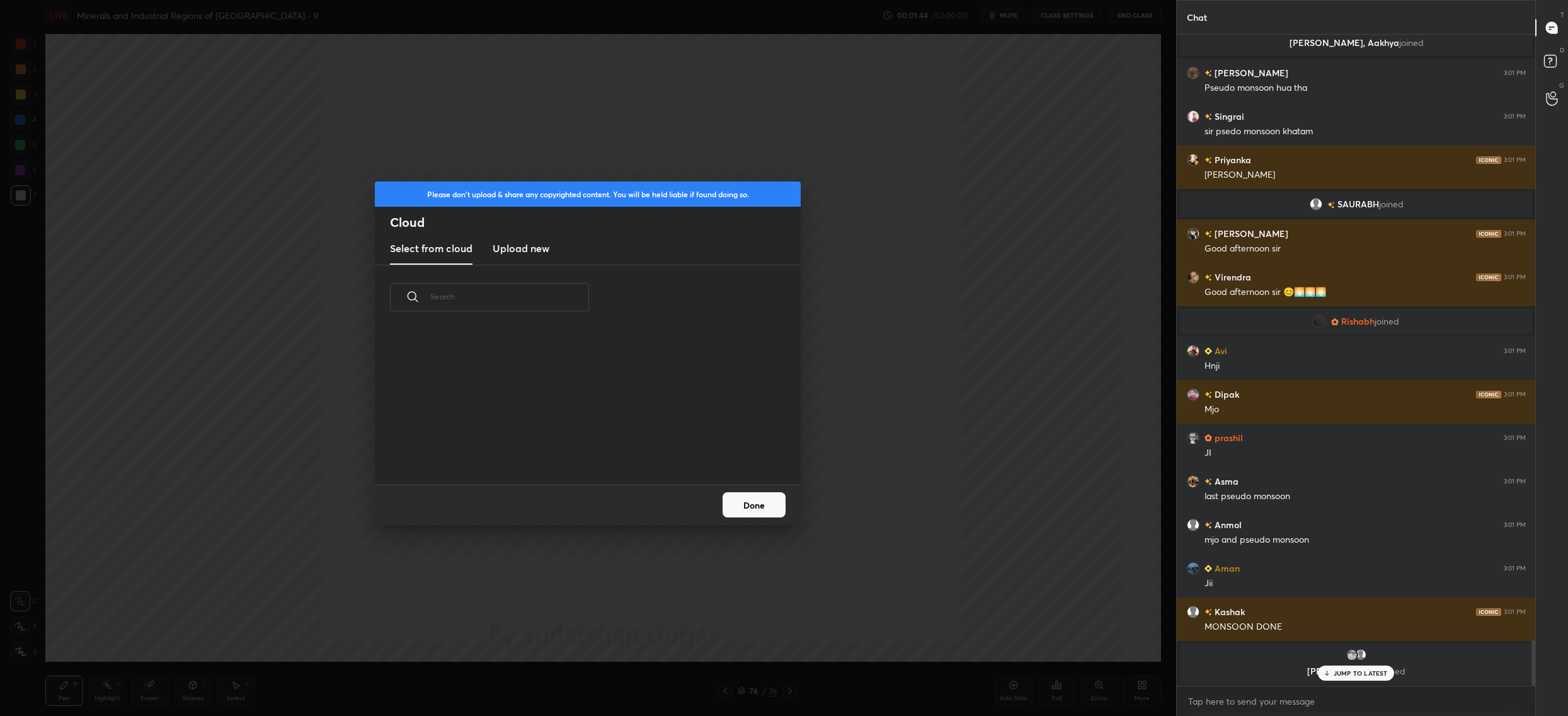
click at [546, 252] on h3 "Upload new" at bounding box center [520, 249] width 57 height 15
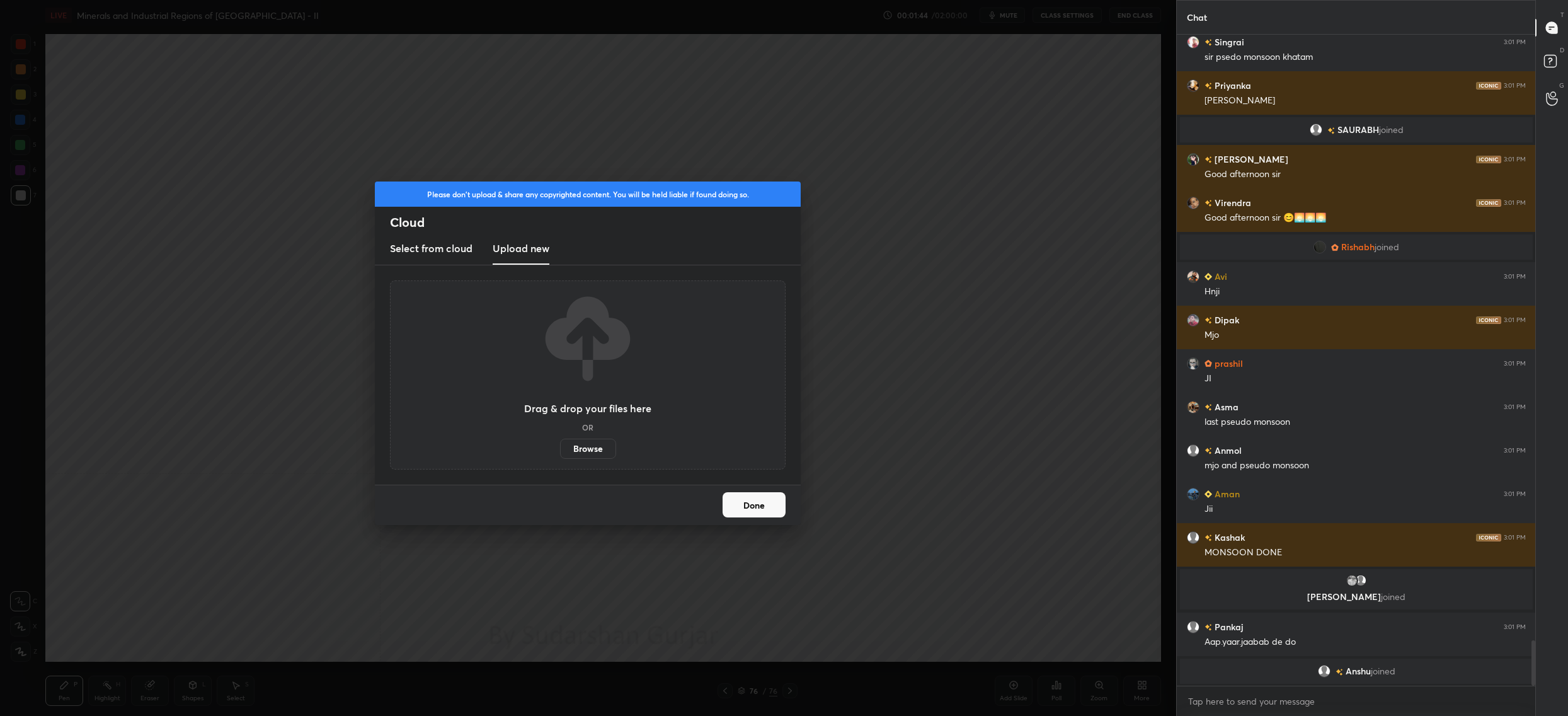
click at [599, 438] on div "Drag & drop your files here OR Browse" at bounding box center [588, 374] width 128 height 167
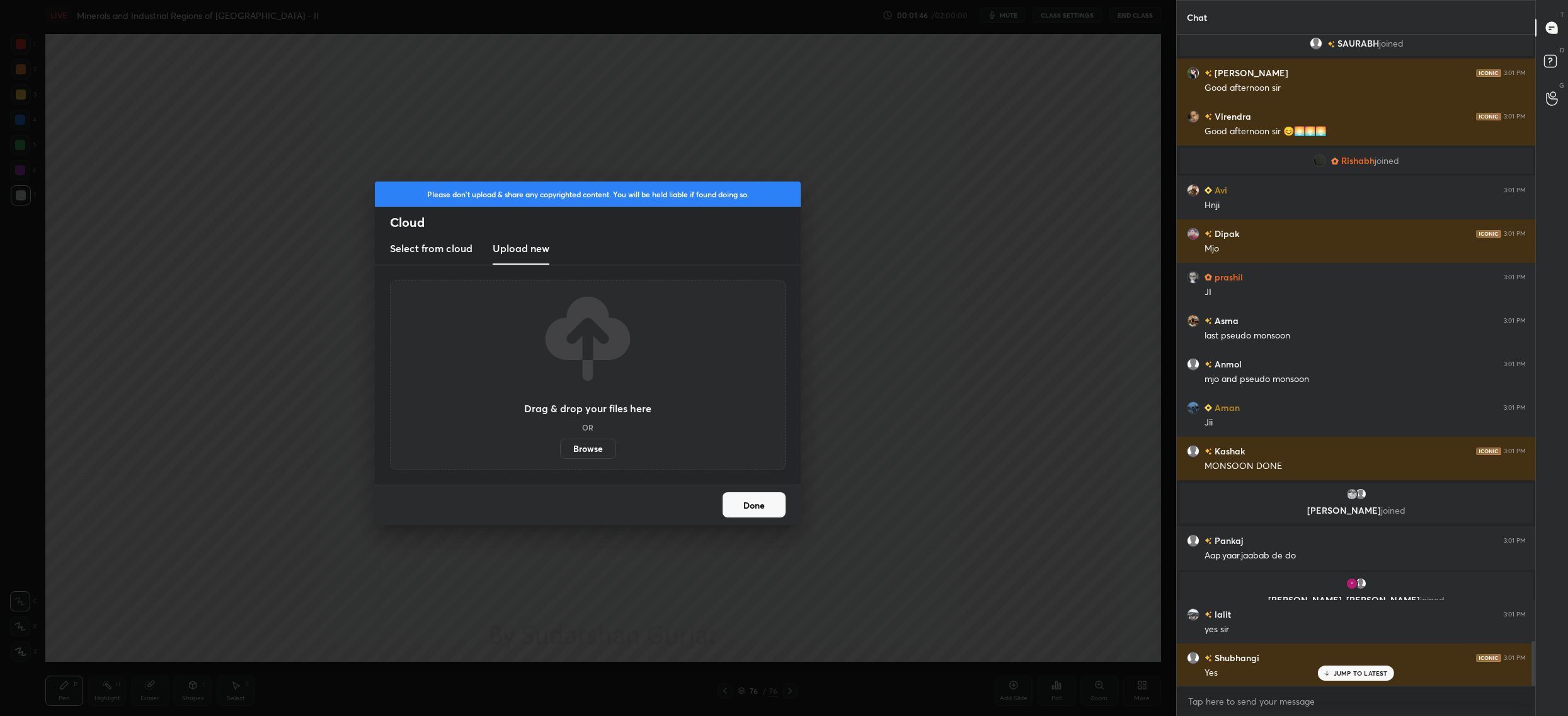
click at [601, 440] on label "Browse" at bounding box center [588, 448] width 56 height 20
click at [560, 440] on input "Browse" at bounding box center [560, 448] width 0 height 20
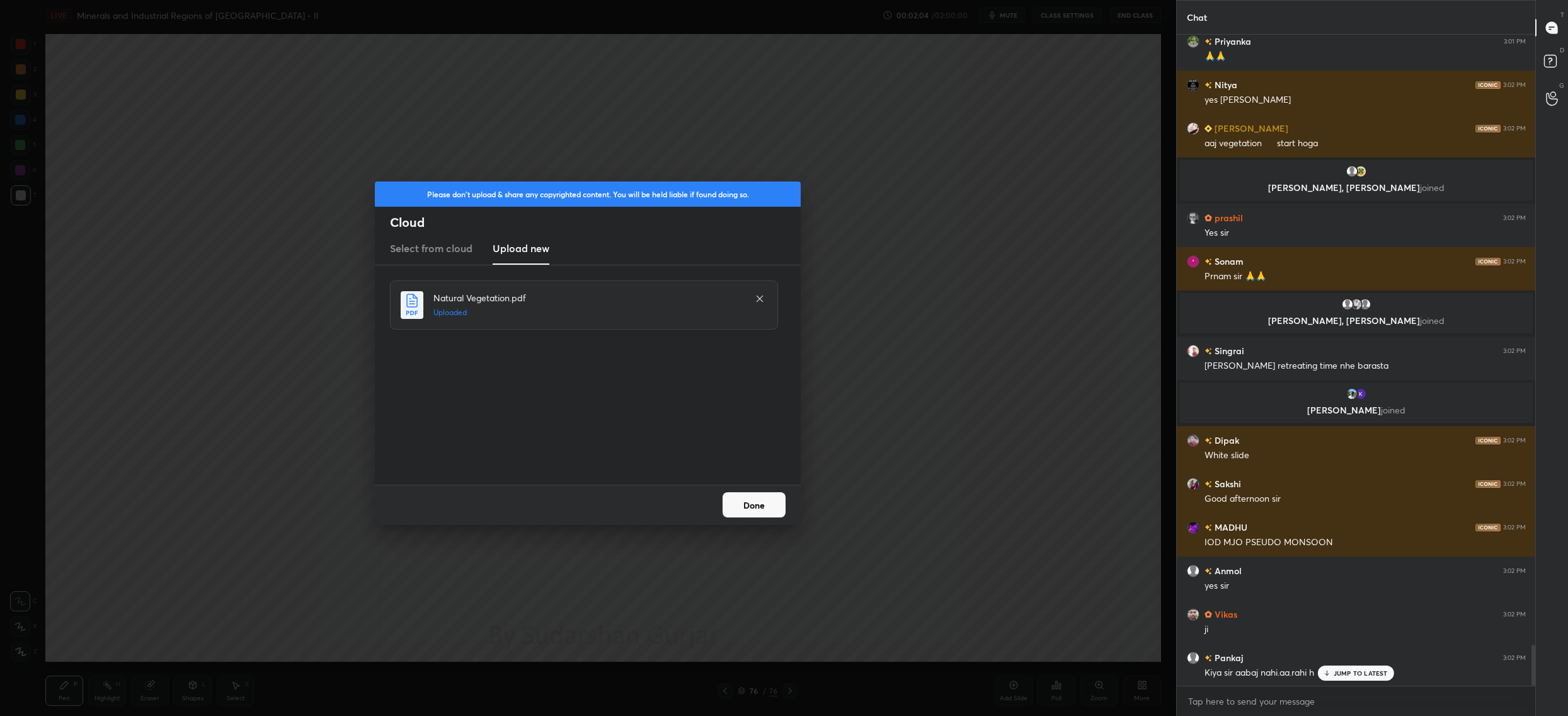
click at [754, 511] on button "Done" at bounding box center [754, 505] width 63 height 25
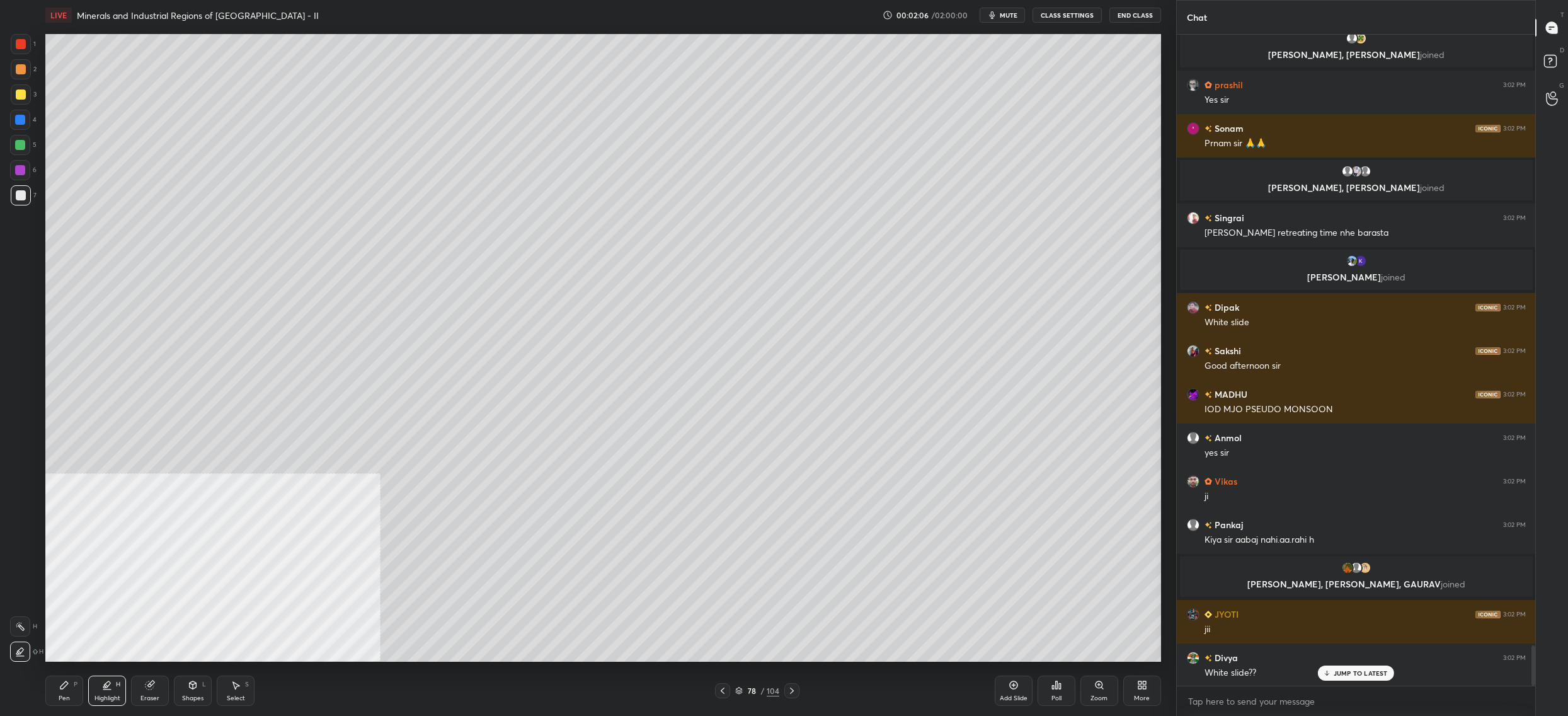
click at [1162, 691] on div "LIVE Minerals and Industrial Regions of [GEOGRAPHIC_DATA] - II 00:02:06 / 02:00…" at bounding box center [604, 358] width 1126 height 716
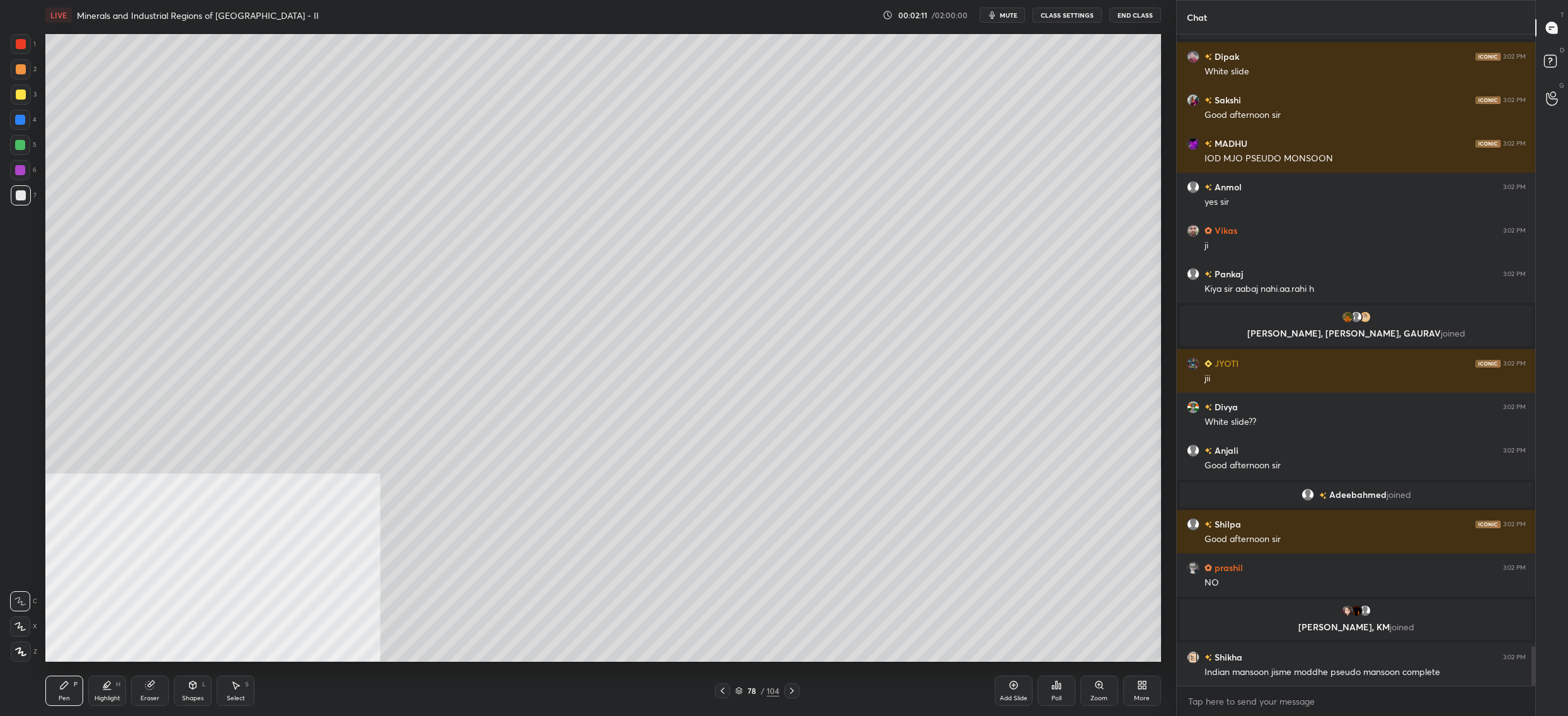
drag, startPoint x: 759, startPoint y: 695, endPoint x: 767, endPoint y: 684, distance: 13.6
click at [759, 695] on div "78 / 104" at bounding box center [757, 691] width 44 height 12
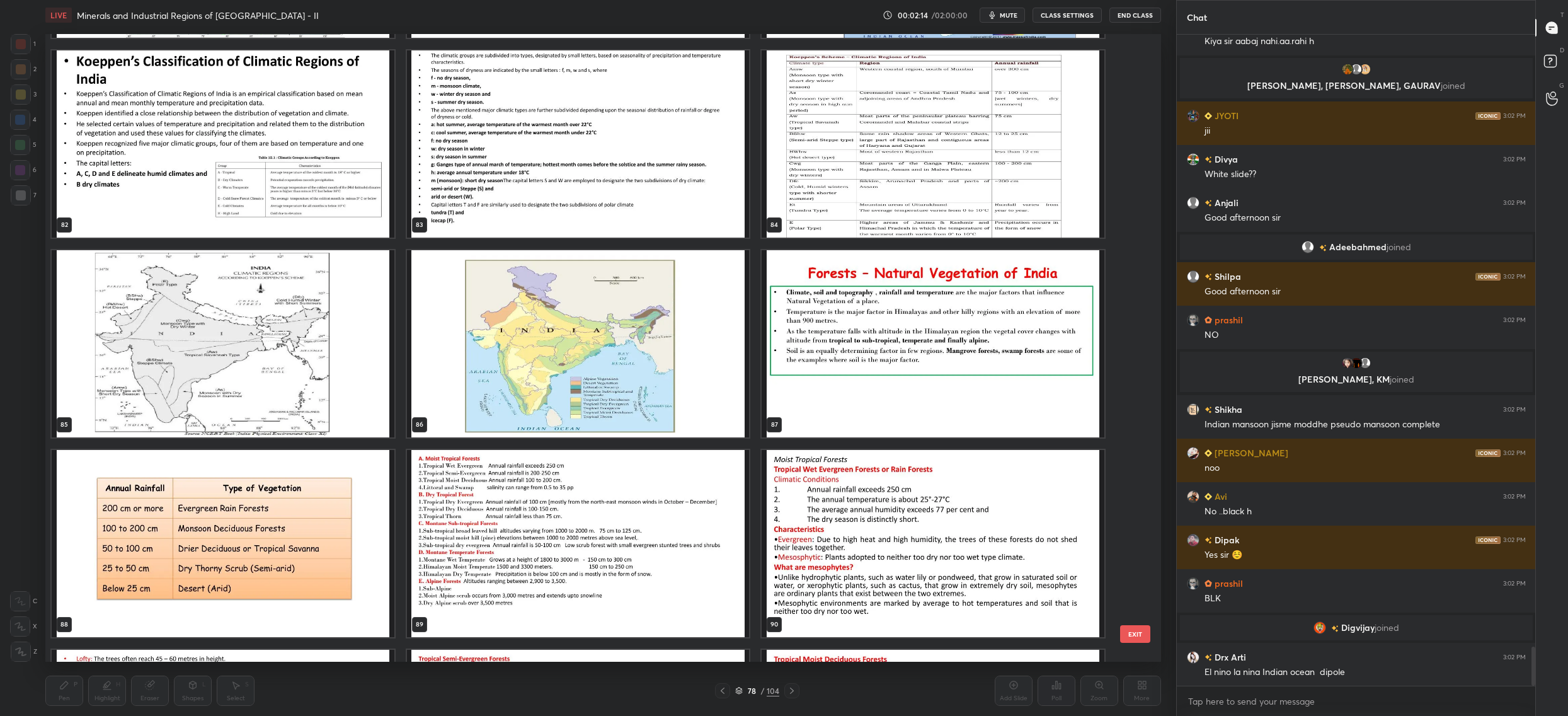
click at [623, 407] on div "79 80 81 82 83 84 85 86 87 88 89 90 91 92 93 94 95 96" at bounding box center [592, 347] width 1094 height 628
click at [623, 407] on img "grid" at bounding box center [578, 343] width 342 height 187
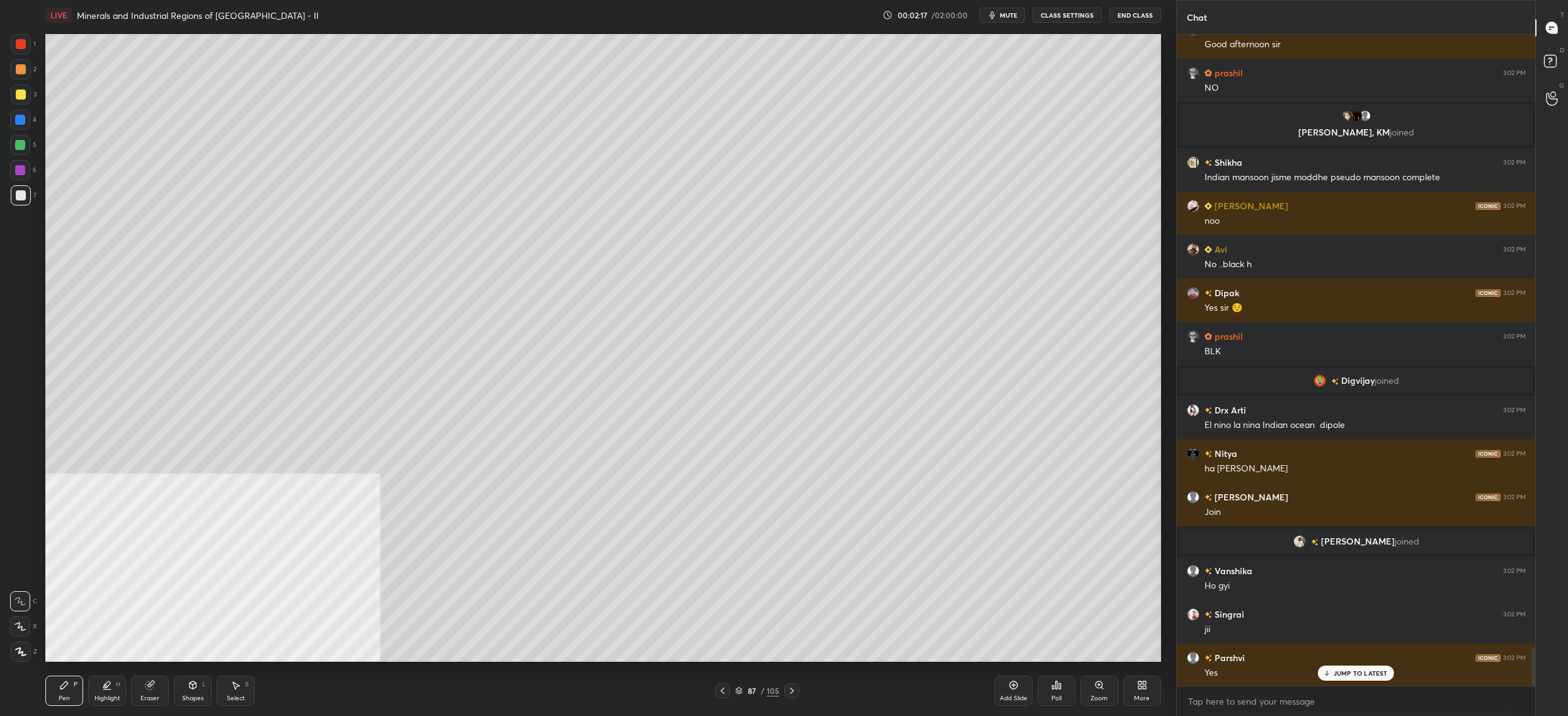
click at [1154, 693] on div "More" at bounding box center [1141, 690] width 38 height 30
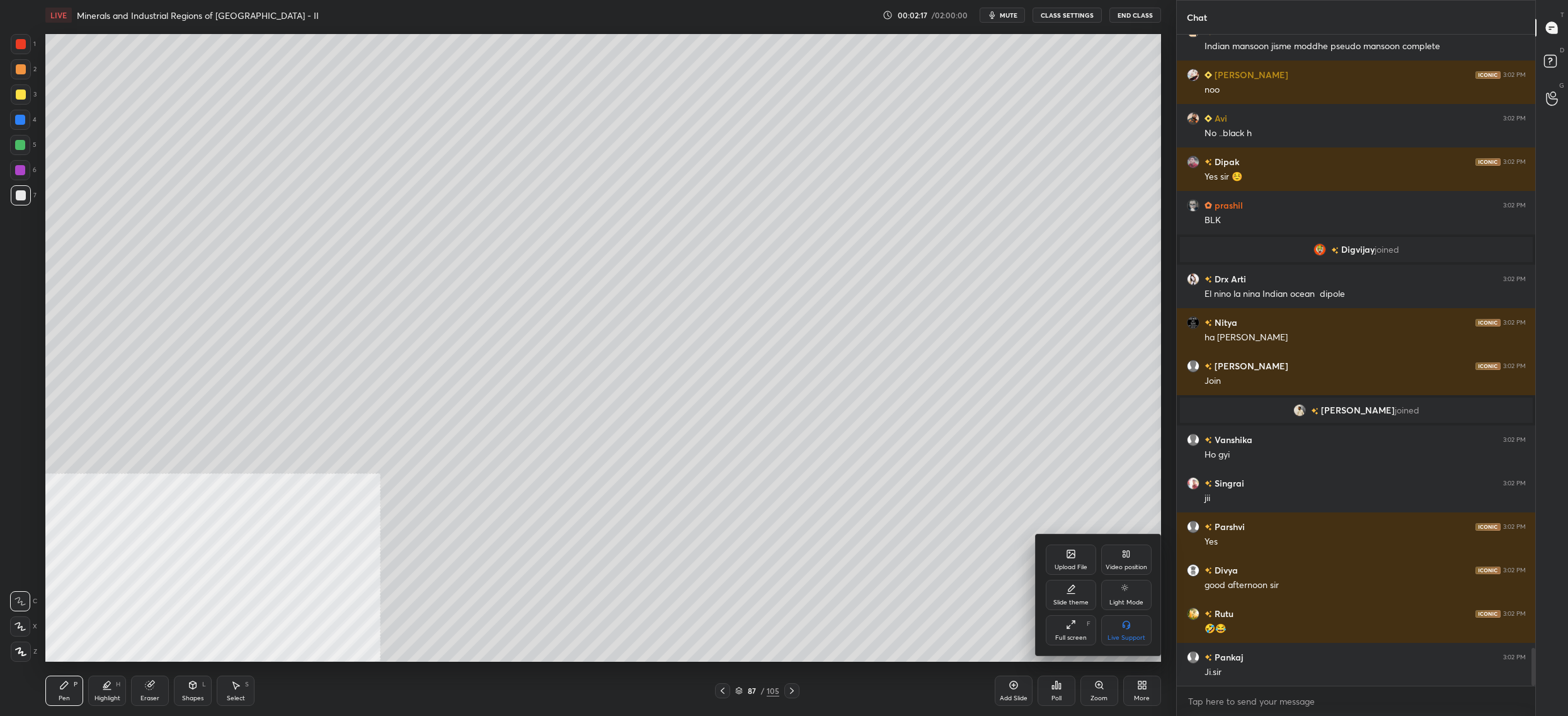
click at [1088, 566] on div "Upload File" at bounding box center [1071, 559] width 50 height 30
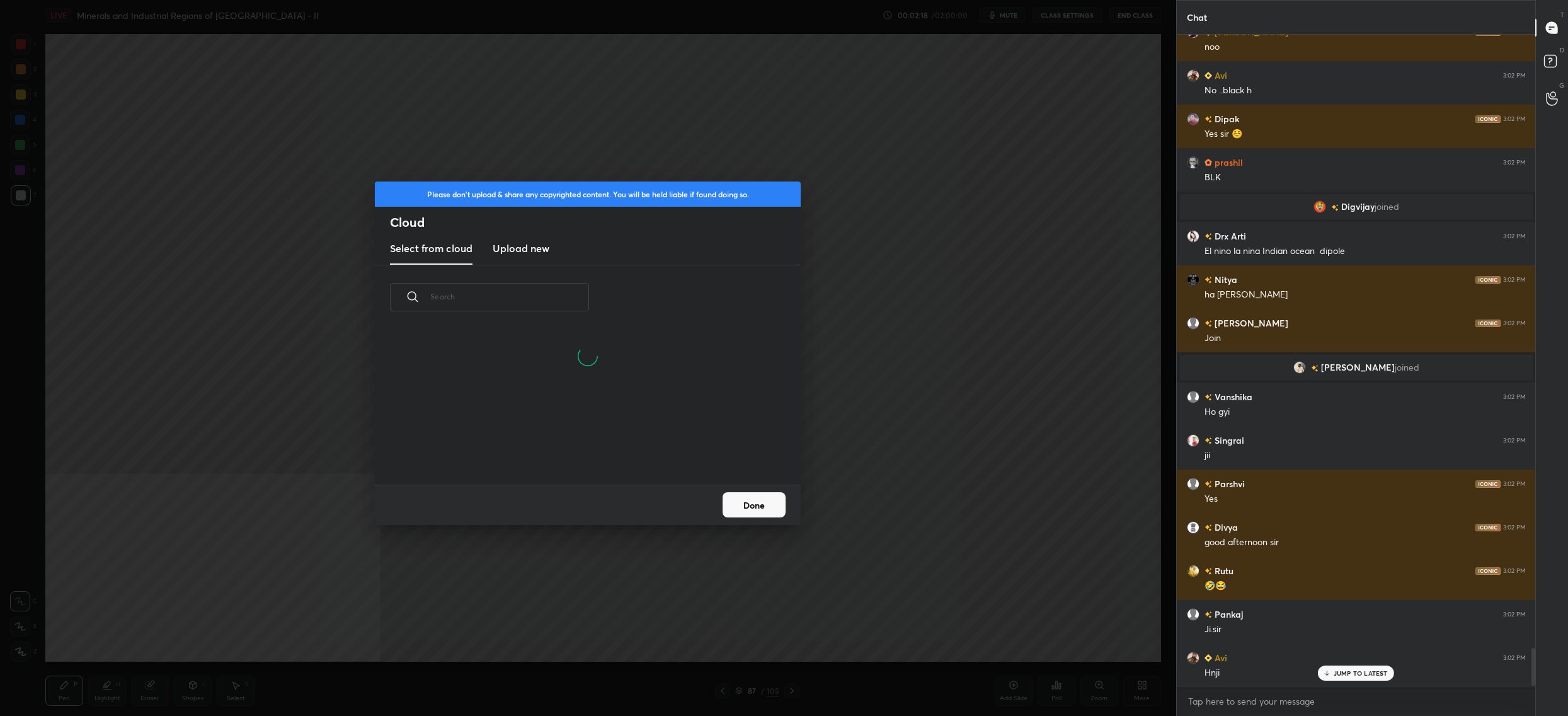
click at [474, 236] on div "Select from cloud Upload new" at bounding box center [588, 249] width 426 height 32
click at [501, 239] on new "Upload new" at bounding box center [520, 249] width 57 height 32
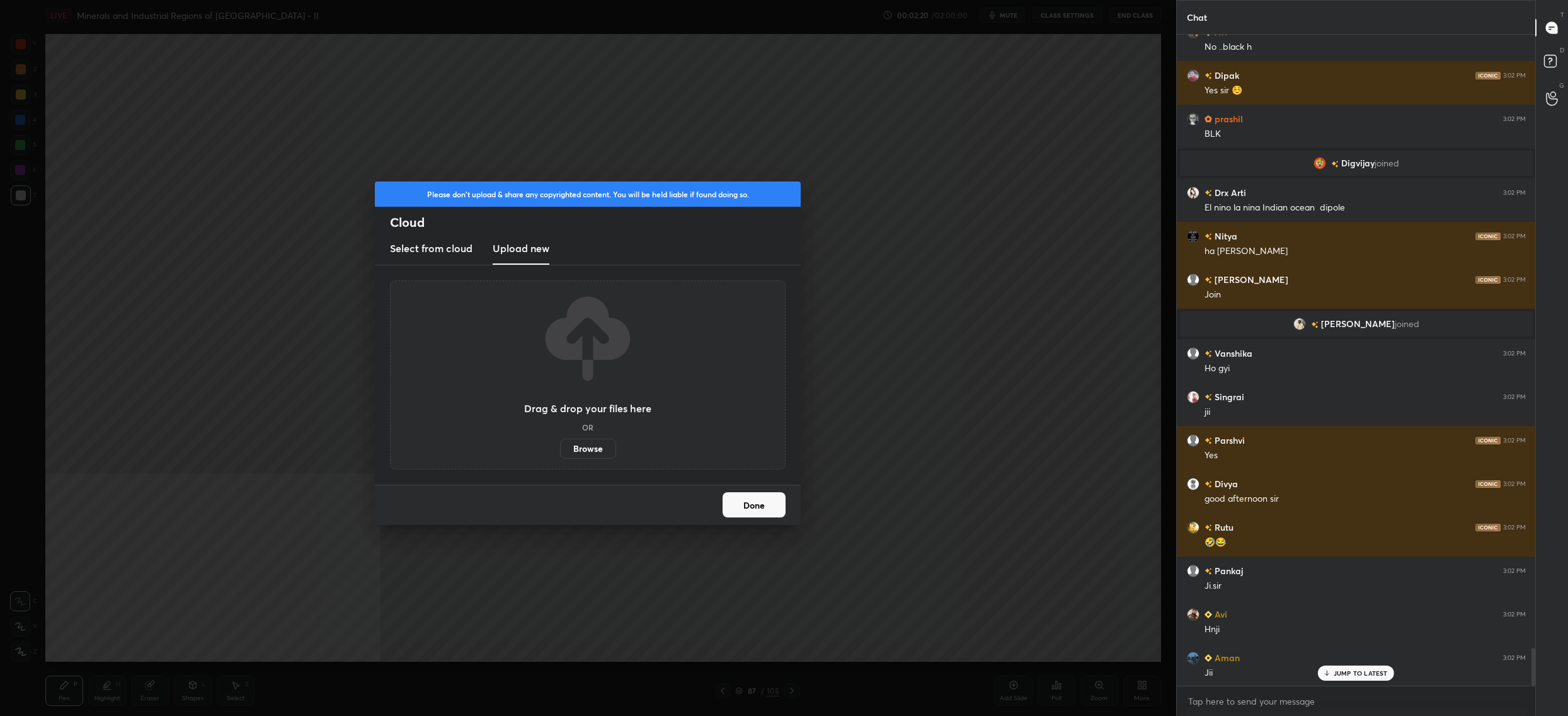
click at [594, 444] on label "Browse" at bounding box center [588, 448] width 56 height 20
click at [560, 444] on input "Browse" at bounding box center [560, 448] width 0 height 20
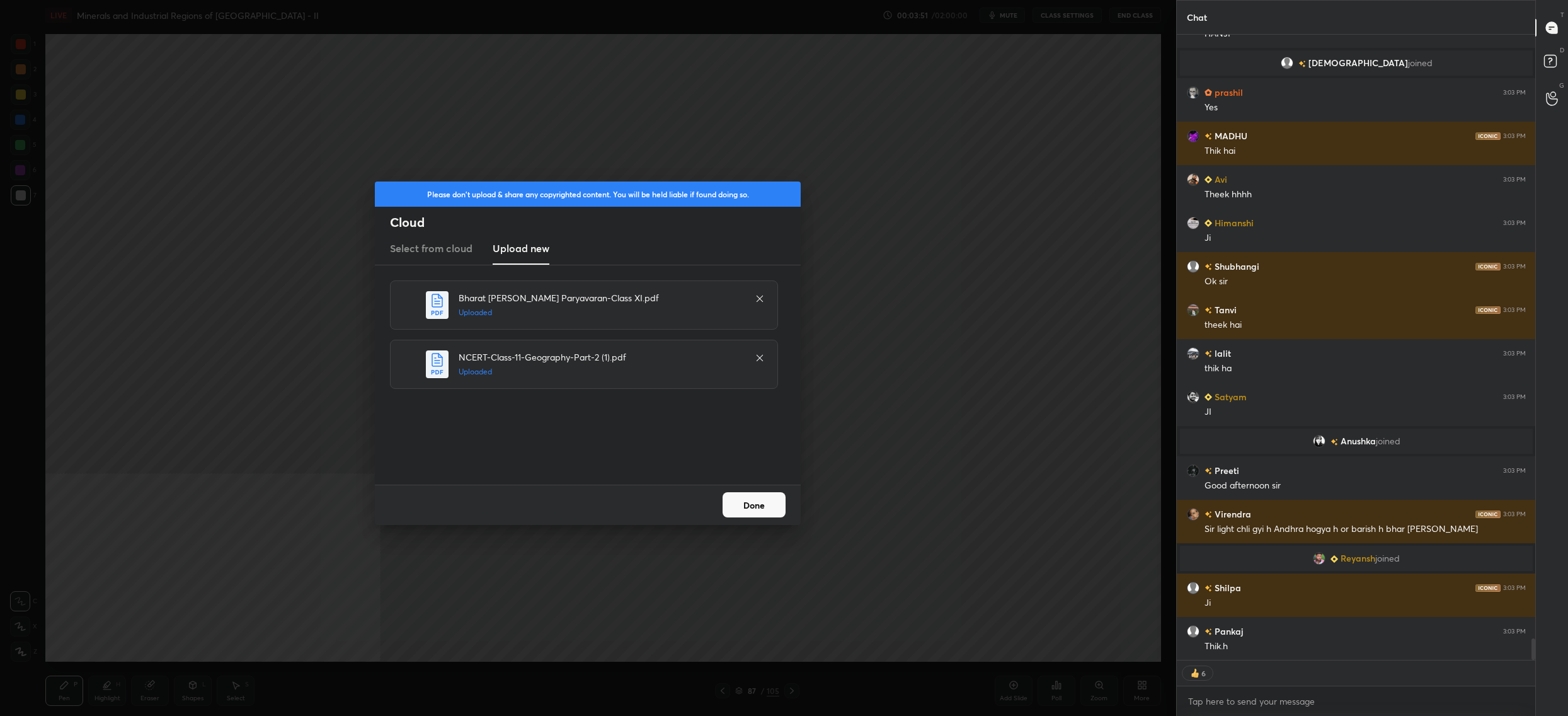
click at [738, 505] on button "Done" at bounding box center [754, 505] width 63 height 25
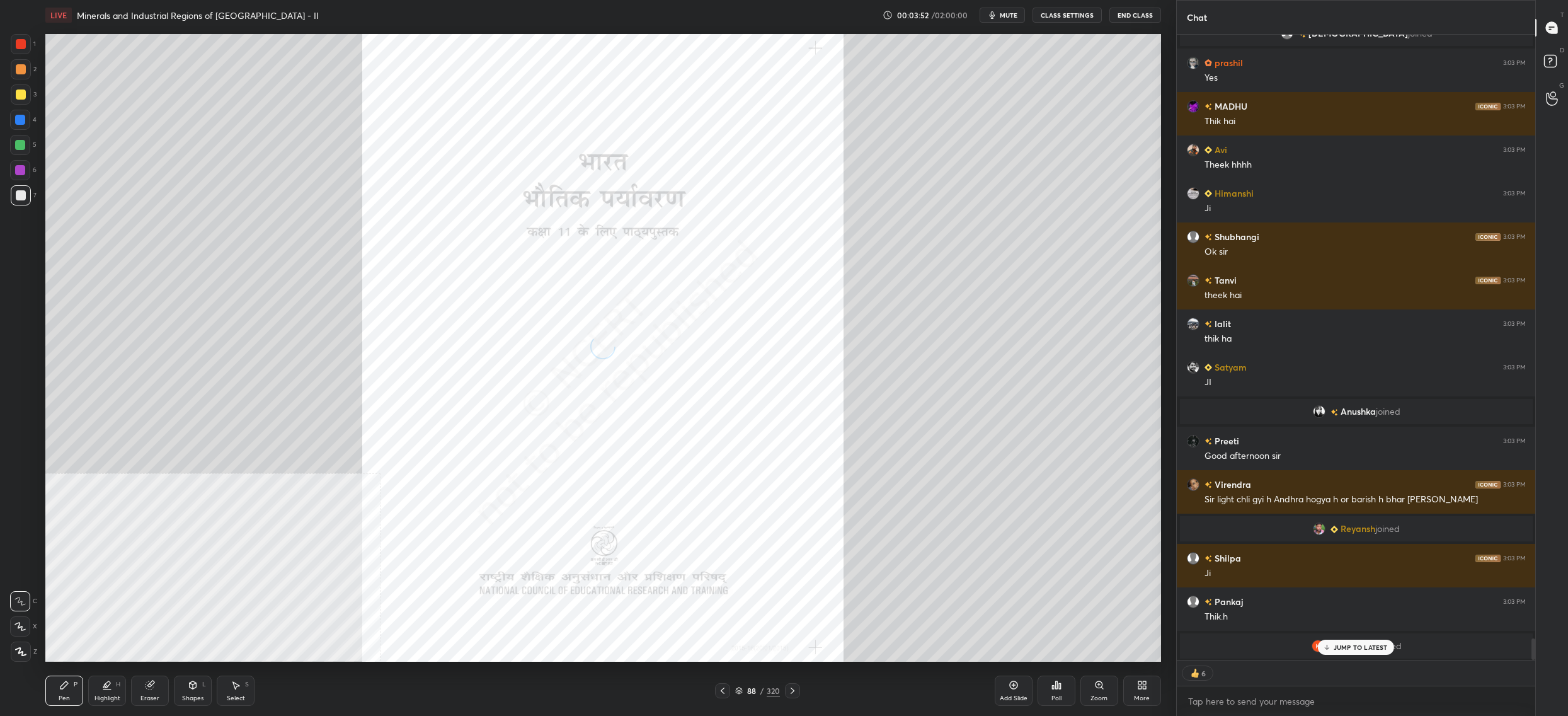
click at [725, 697] on div at bounding box center [723, 691] width 15 height 15
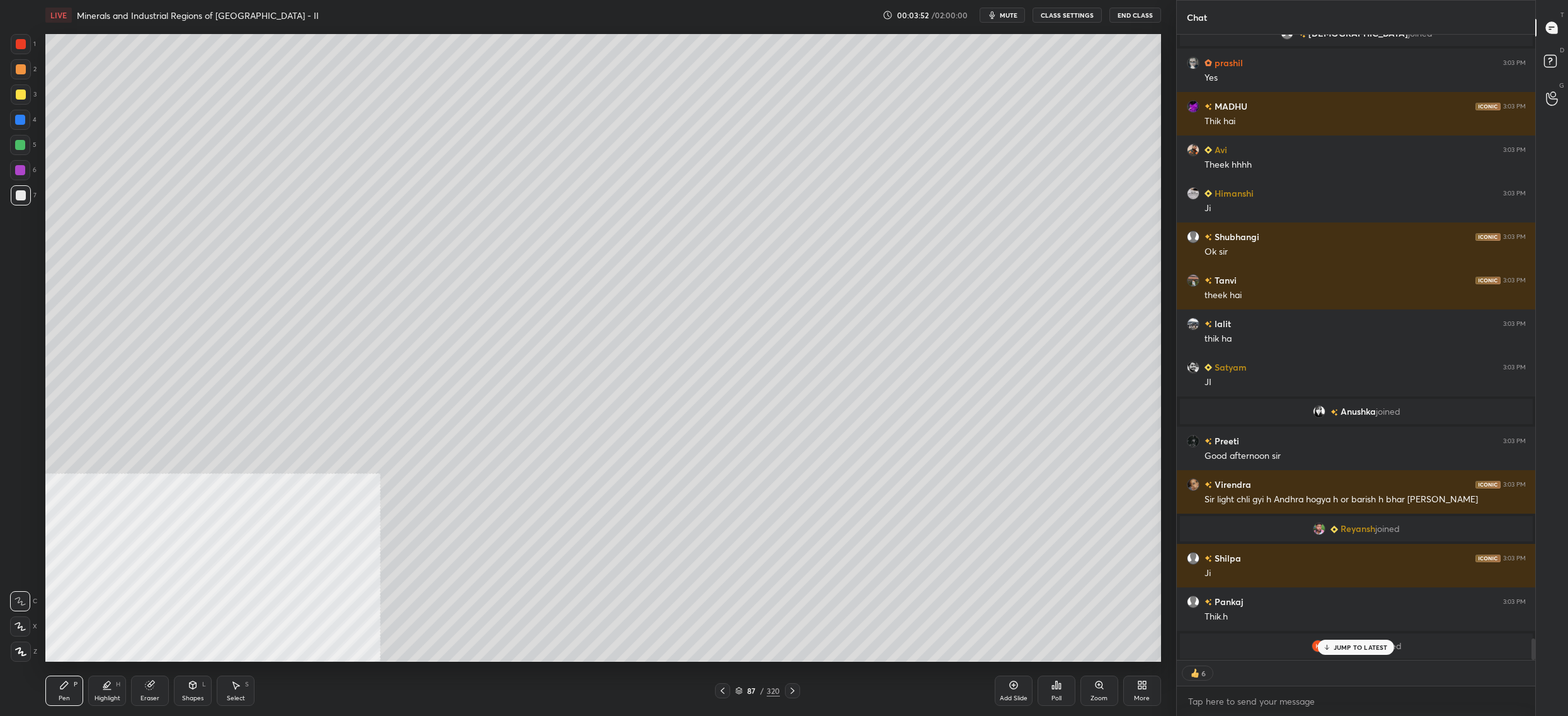
click at [744, 692] on div "87 / 320" at bounding box center [757, 691] width 44 height 12
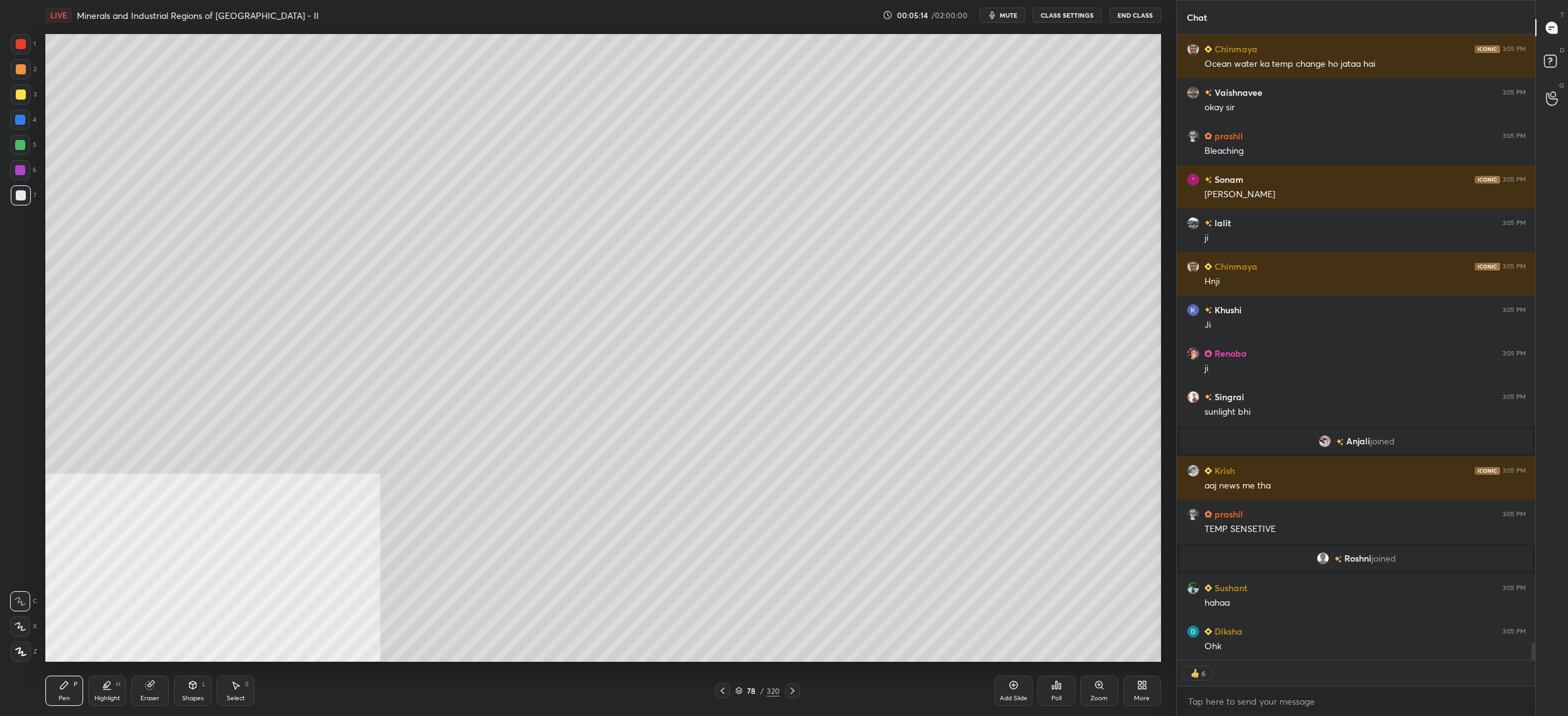
drag, startPoint x: 17, startPoint y: 98, endPoint x: 14, endPoint y: 105, distance: 7.6
click at [19, 98] on div at bounding box center [20, 94] width 10 height 10
drag, startPoint x: 14, startPoint y: 105, endPoint x: 16, endPoint y: 111, distance: 6.3
click at [14, 105] on div "3" at bounding box center [23, 97] width 26 height 25
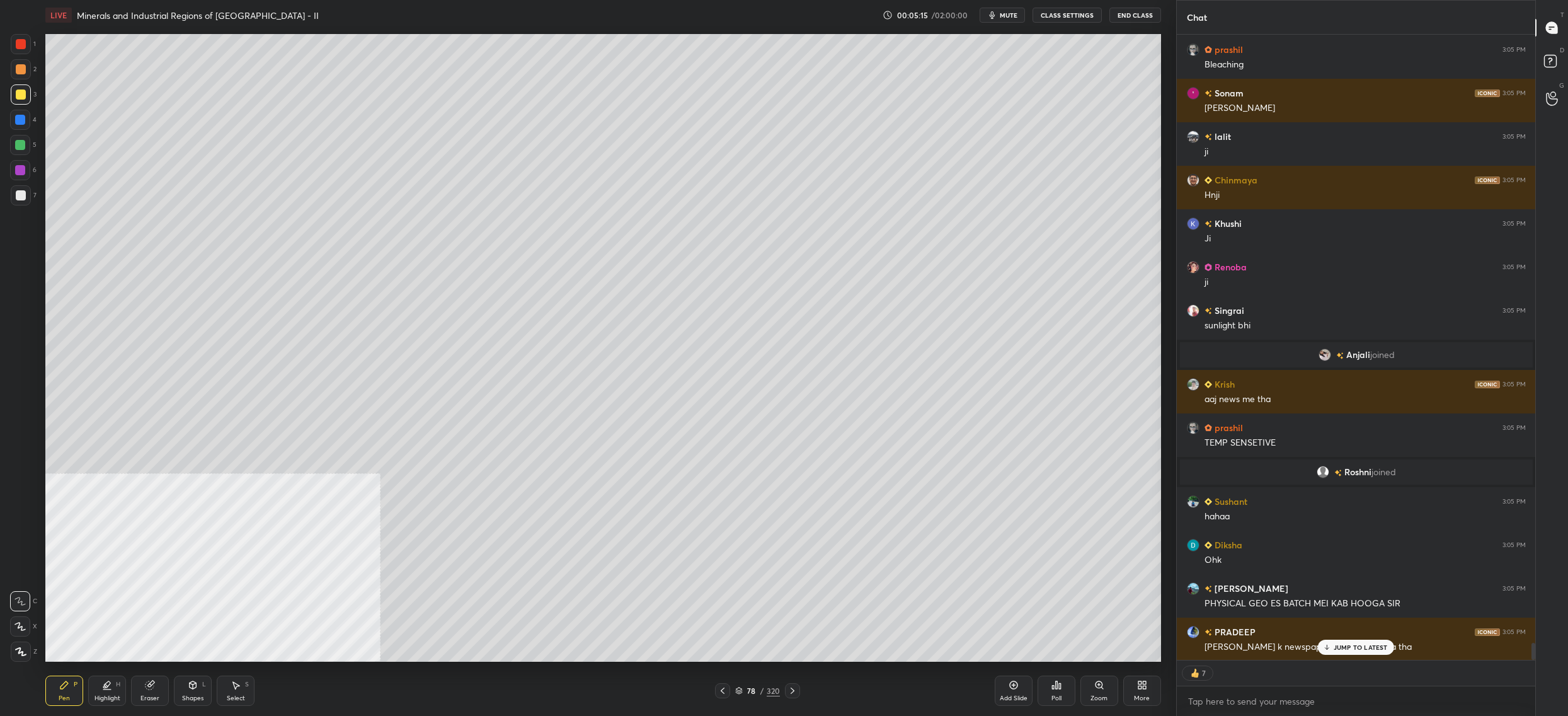
drag, startPoint x: 750, startPoint y: 691, endPoint x: 738, endPoint y: 688, distance: 12.4
click at [750, 691] on div "78" at bounding box center [752, 691] width 13 height 8
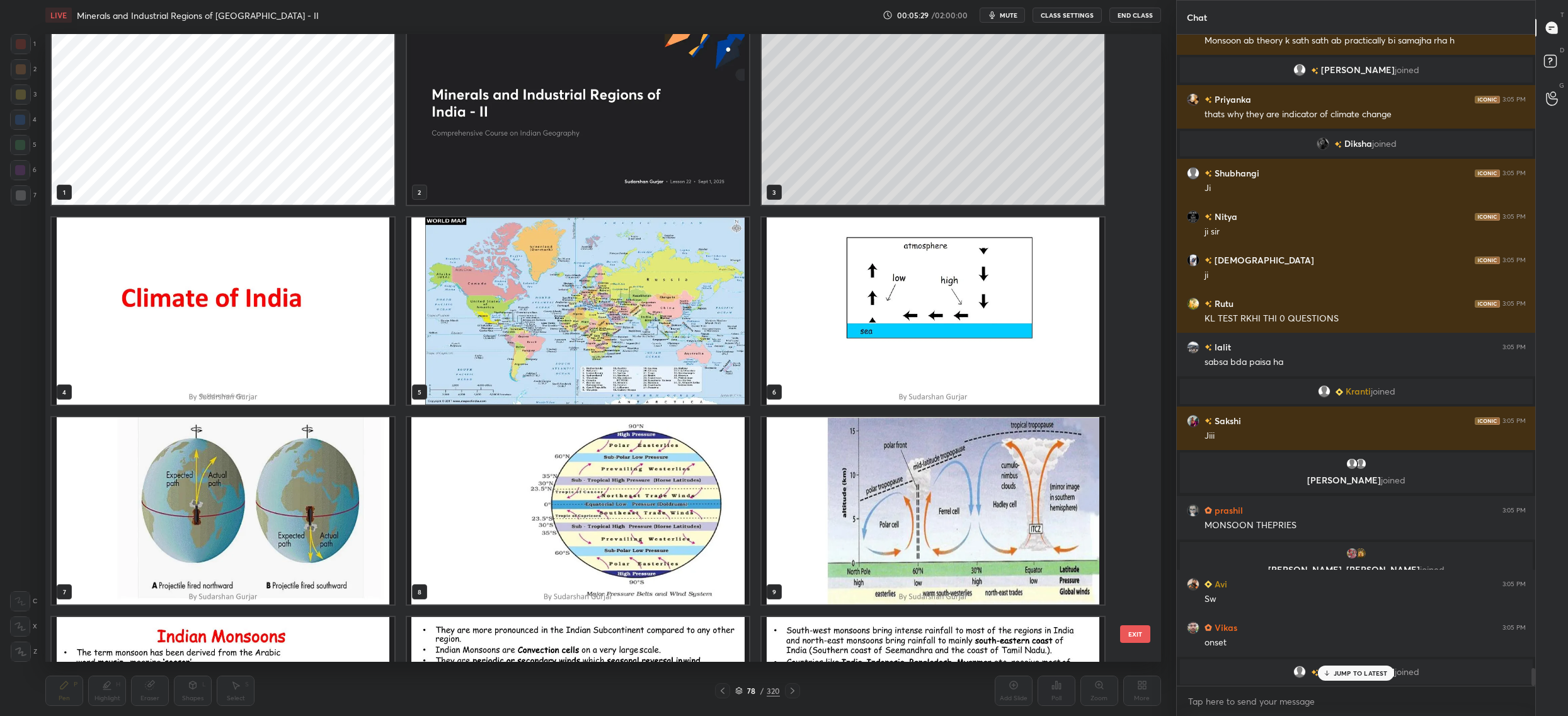
click at [702, 333] on img "grid" at bounding box center [578, 311] width 342 height 187
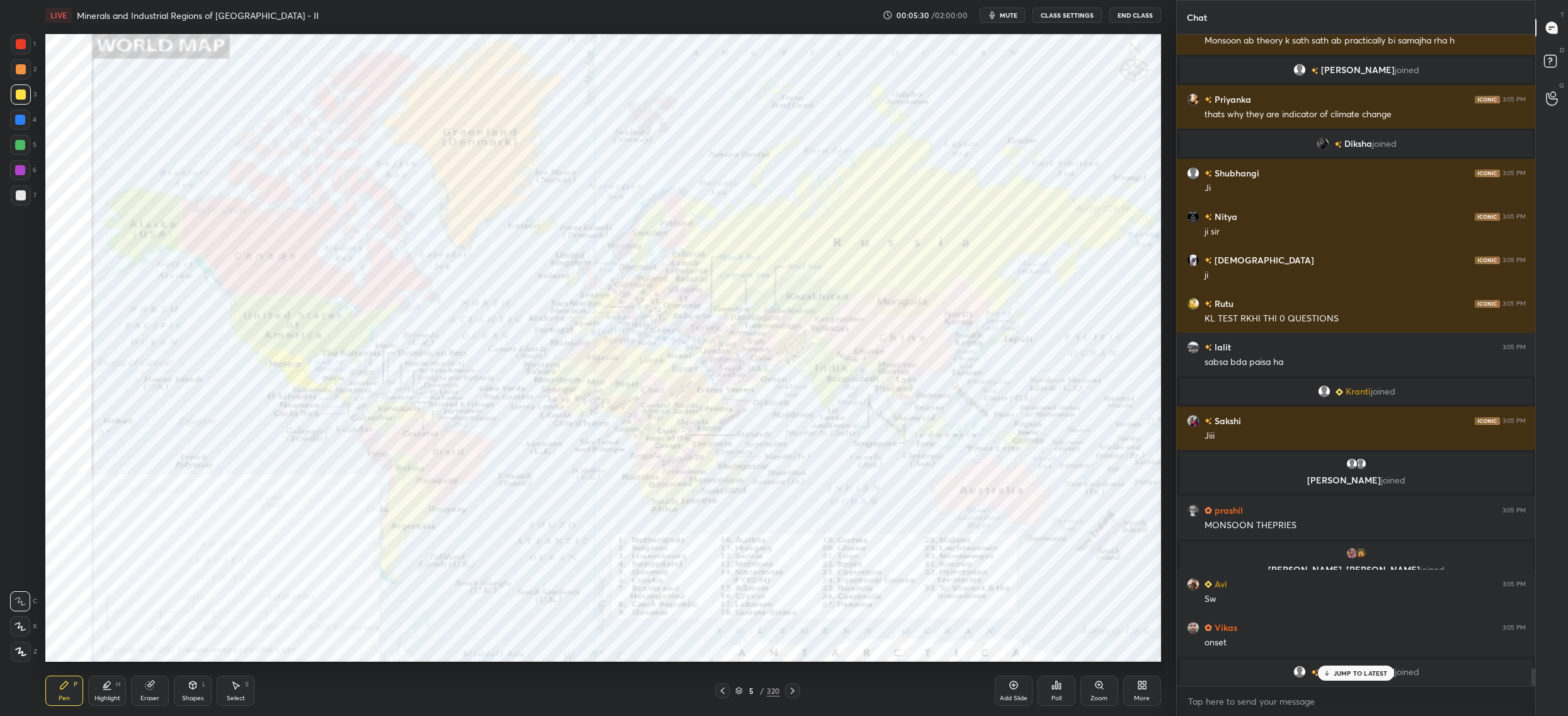
click at [702, 333] on img "grid" at bounding box center [578, 311] width 342 height 187
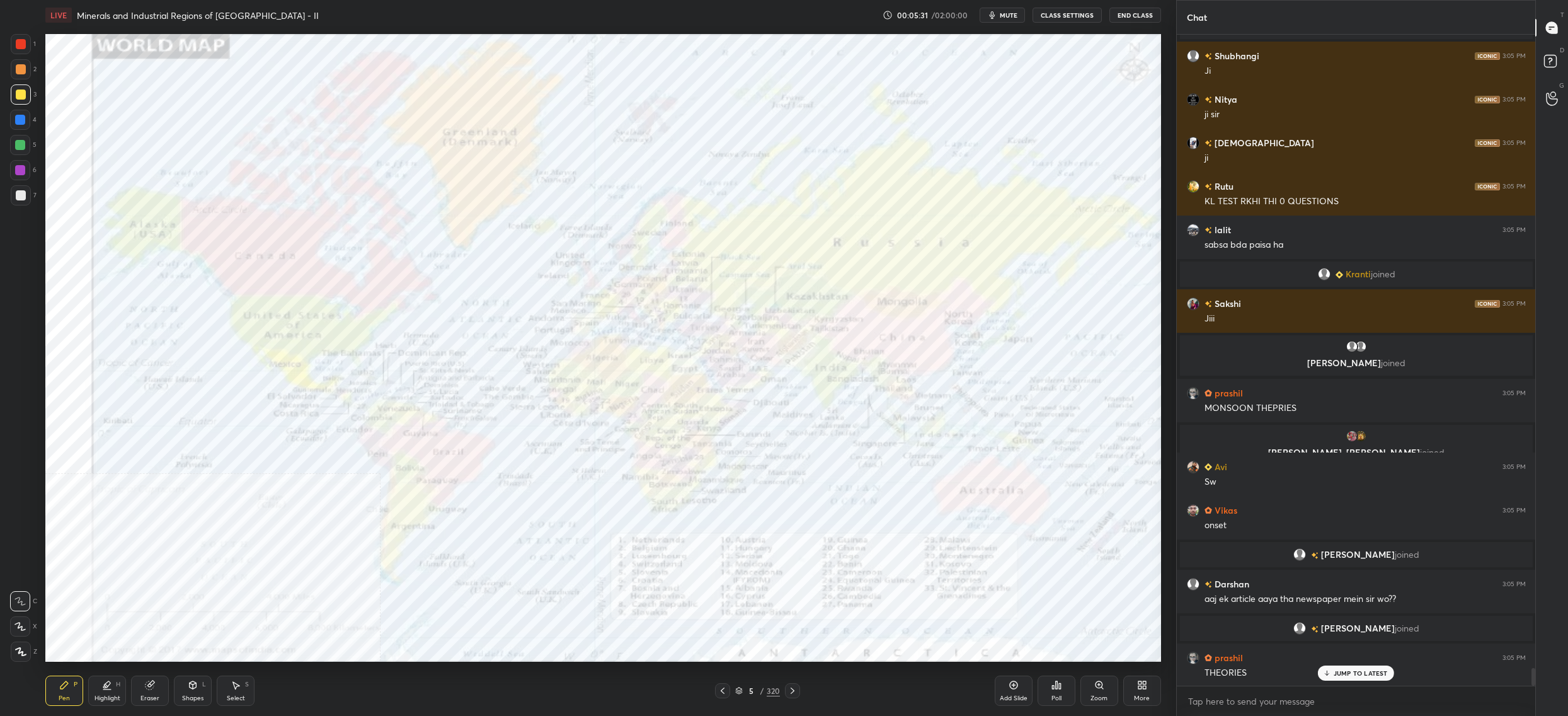
click at [1097, 693] on div "Zoom" at bounding box center [1099, 690] width 38 height 30
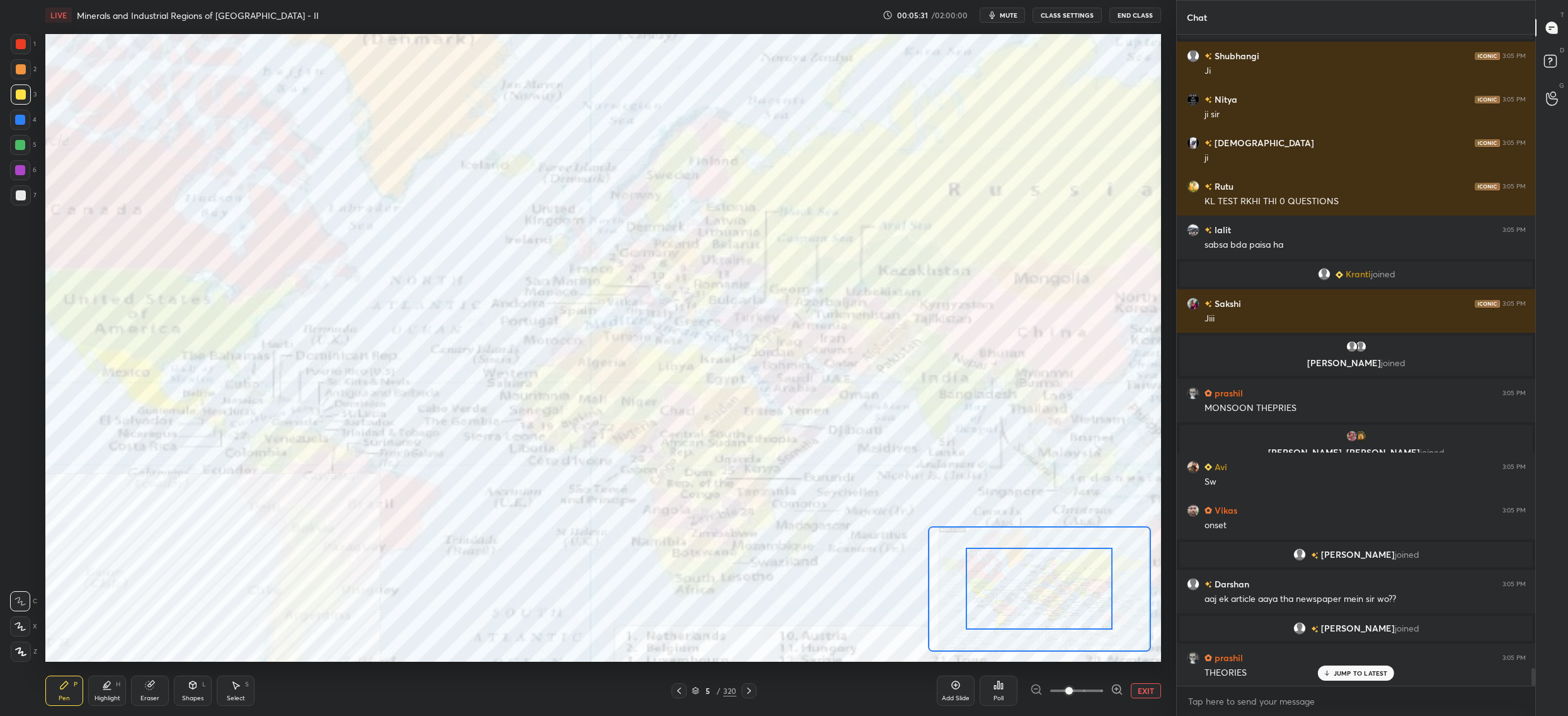
click at [1105, 694] on div at bounding box center [1077, 691] width 93 height 15
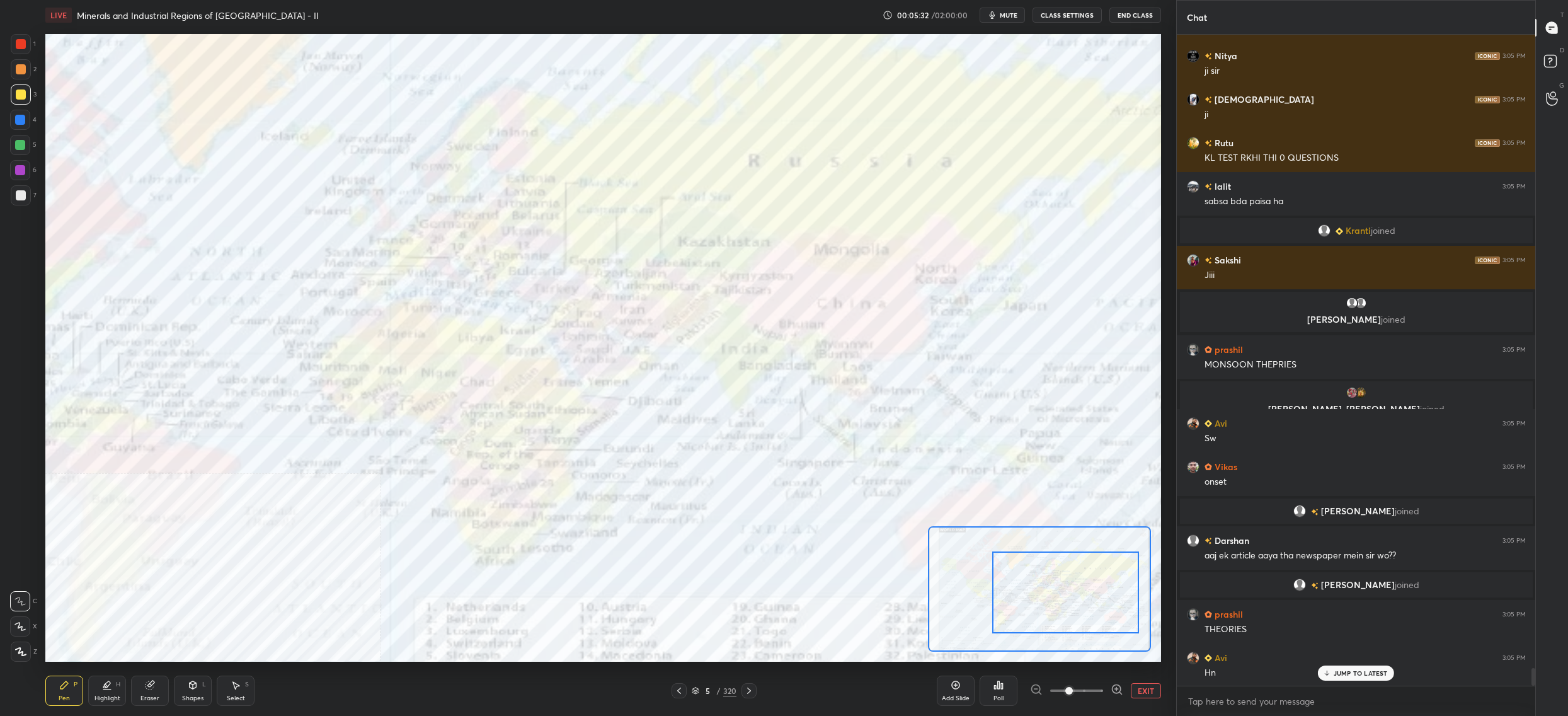
drag, startPoint x: 1081, startPoint y: 617, endPoint x: 1036, endPoint y: 559, distance: 73.4
click at [1096, 613] on div at bounding box center [1066, 592] width 147 height 82
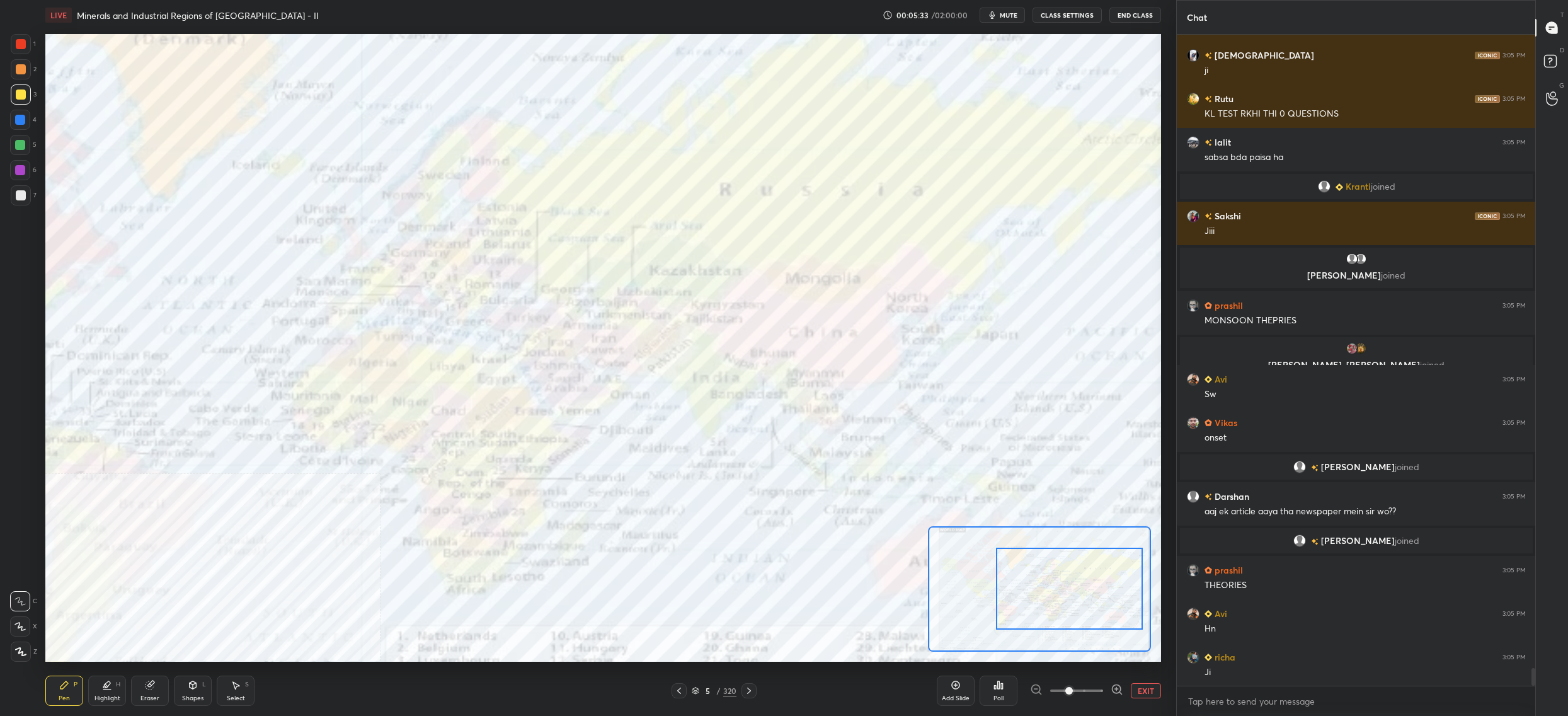
drag, startPoint x: 29, startPoint y: 650, endPoint x: 19, endPoint y: 654, distance: 10.8
click at [28, 649] on div at bounding box center [20, 651] width 20 height 20
click at [22, 655] on icon at bounding box center [20, 652] width 10 height 8
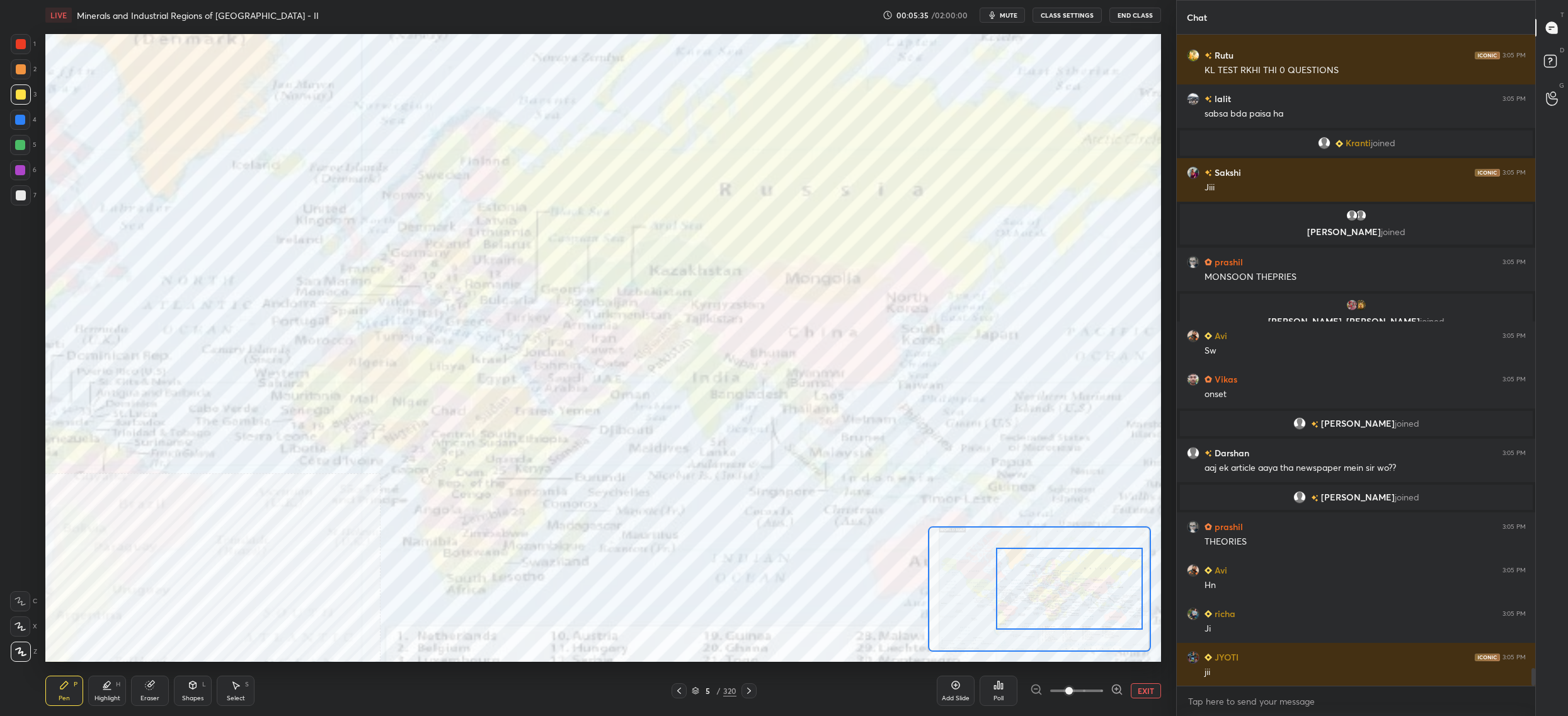
drag, startPoint x: 26, startPoint y: 54, endPoint x: 16, endPoint y: 55, distance: 10.0
click at [20, 56] on div "1" at bounding box center [23, 46] width 25 height 25
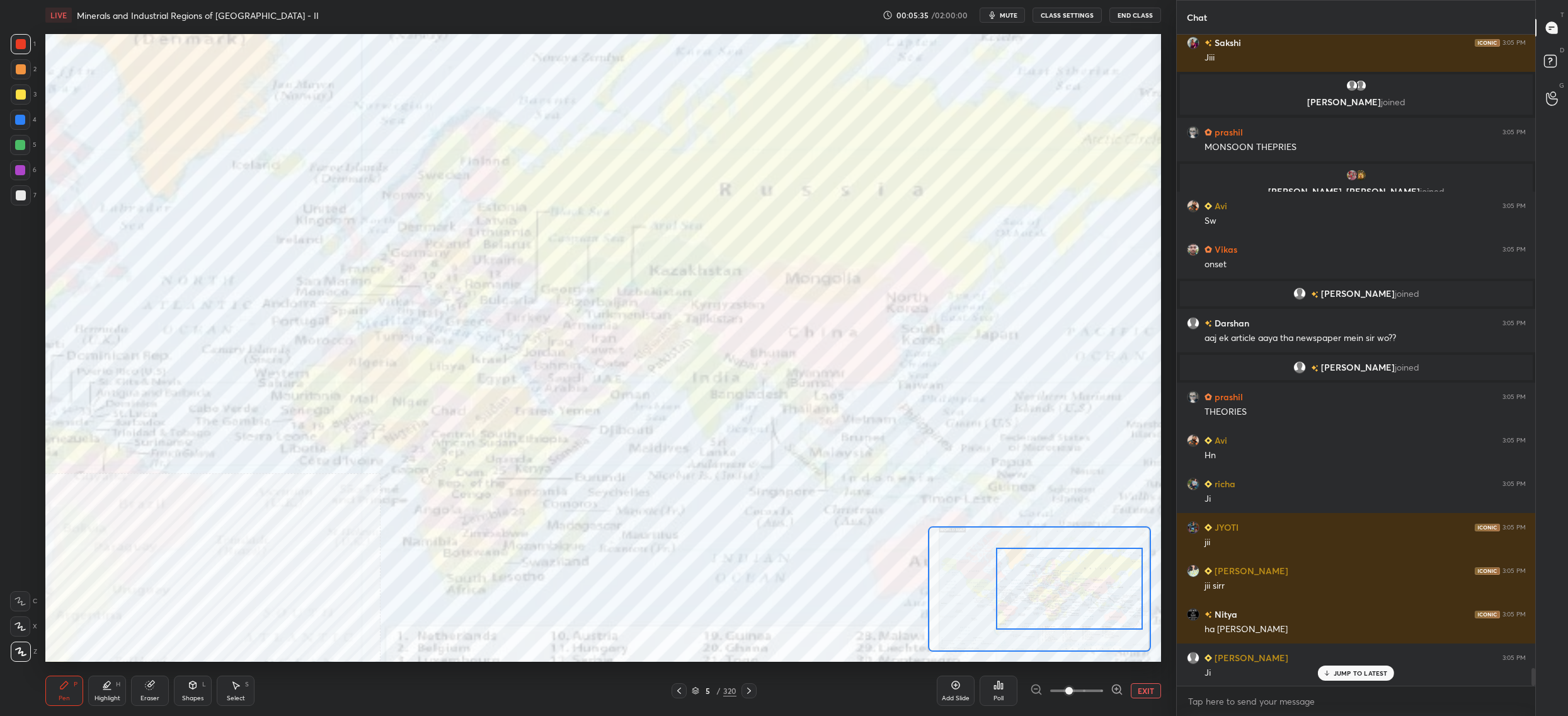
click at [17, 54] on div "1" at bounding box center [23, 44] width 25 height 20
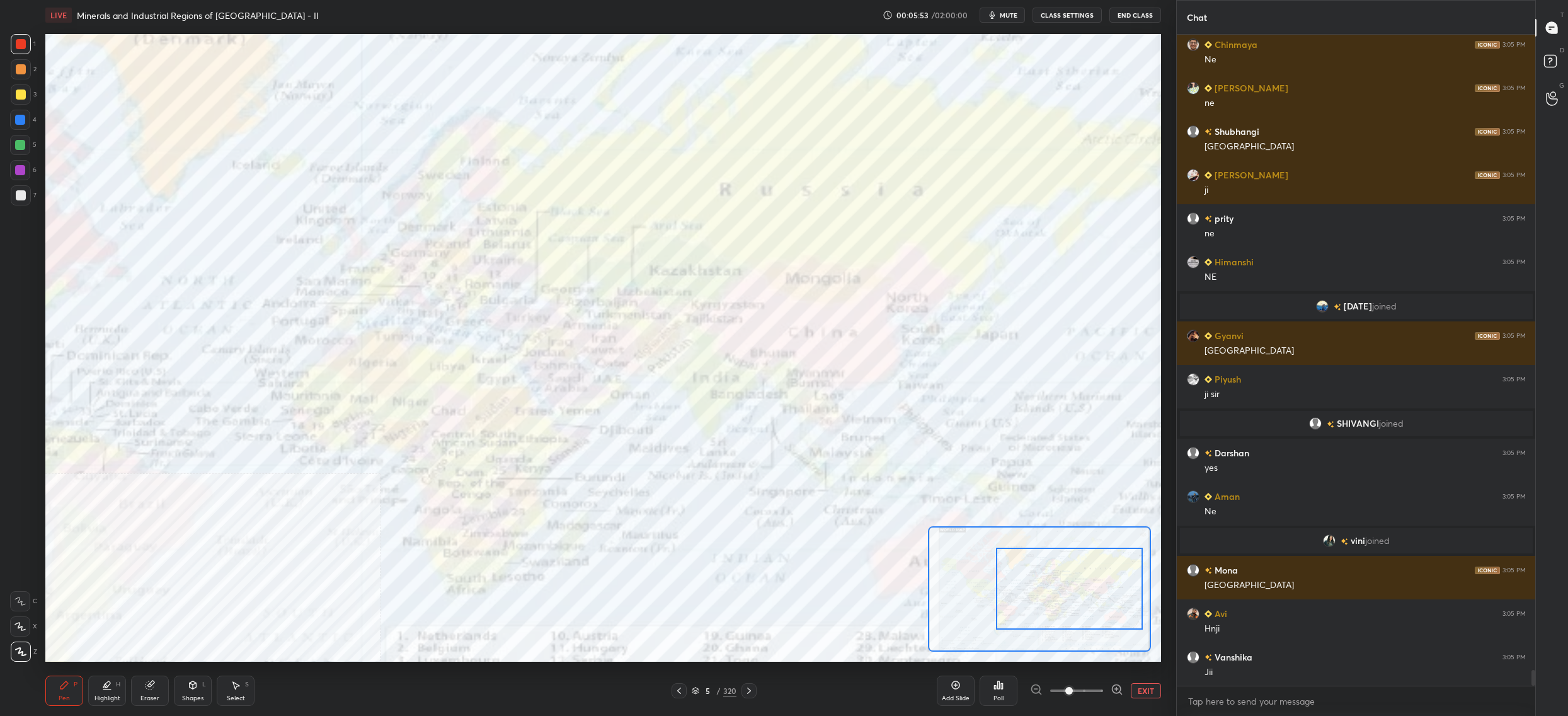
click at [703, 686] on div "5 / 320" at bounding box center [714, 691] width 44 height 12
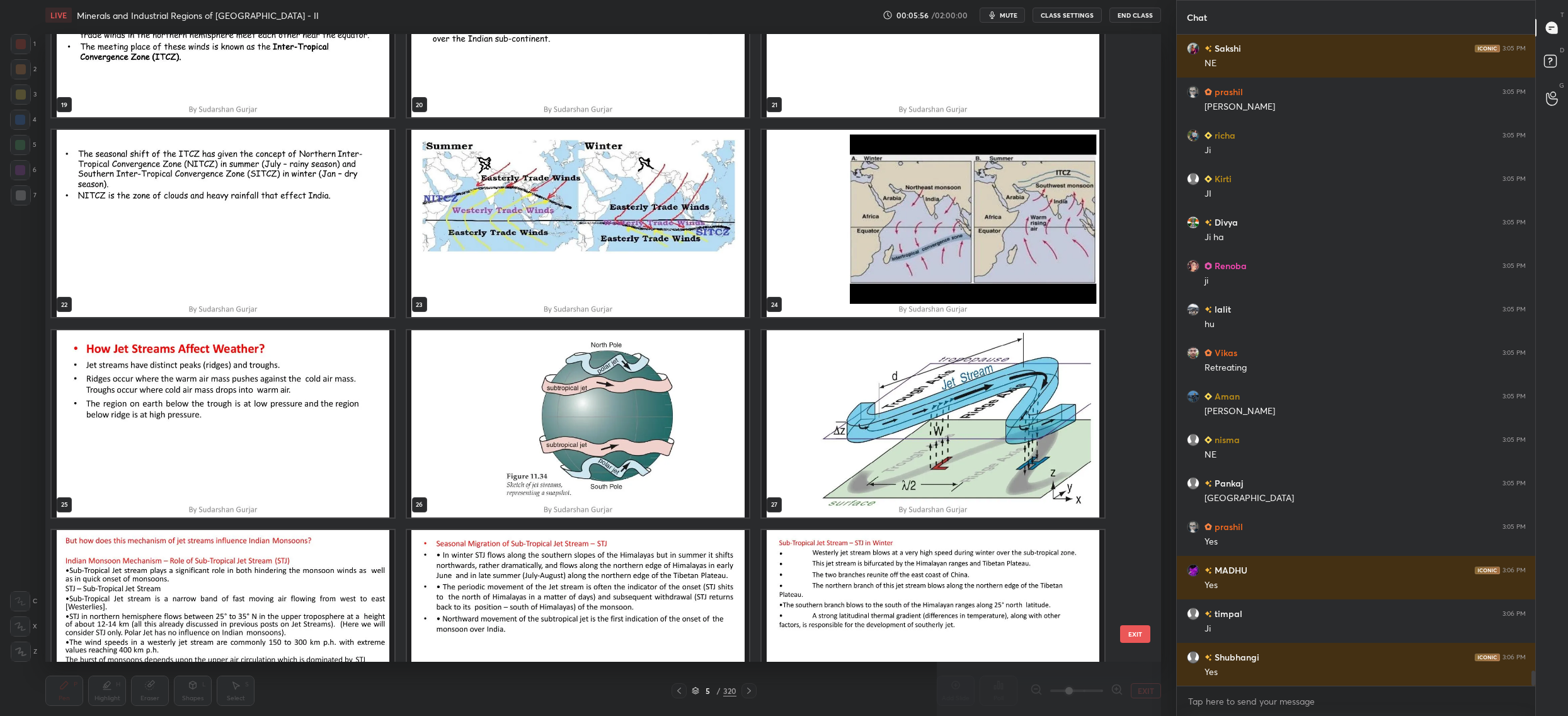
click at [518, 272] on img "grid" at bounding box center [578, 223] width 342 height 187
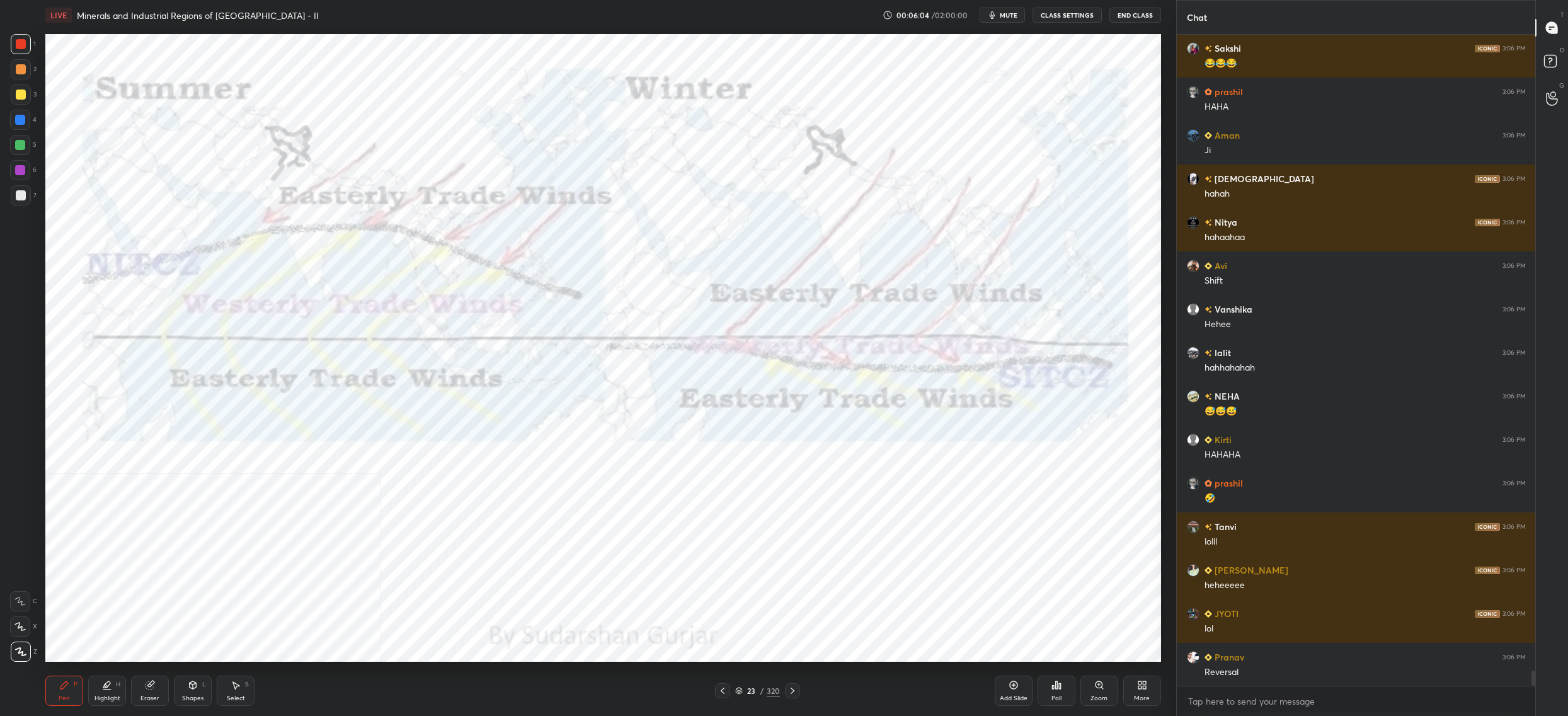
drag, startPoint x: 32, startPoint y: 45, endPoint x: 24, endPoint y: 52, distance: 10.6
click at [30, 45] on div "1" at bounding box center [23, 44] width 25 height 20
click at [35, 61] on div "1 2 3 4 5 6 7" at bounding box center [22, 122] width 26 height 176
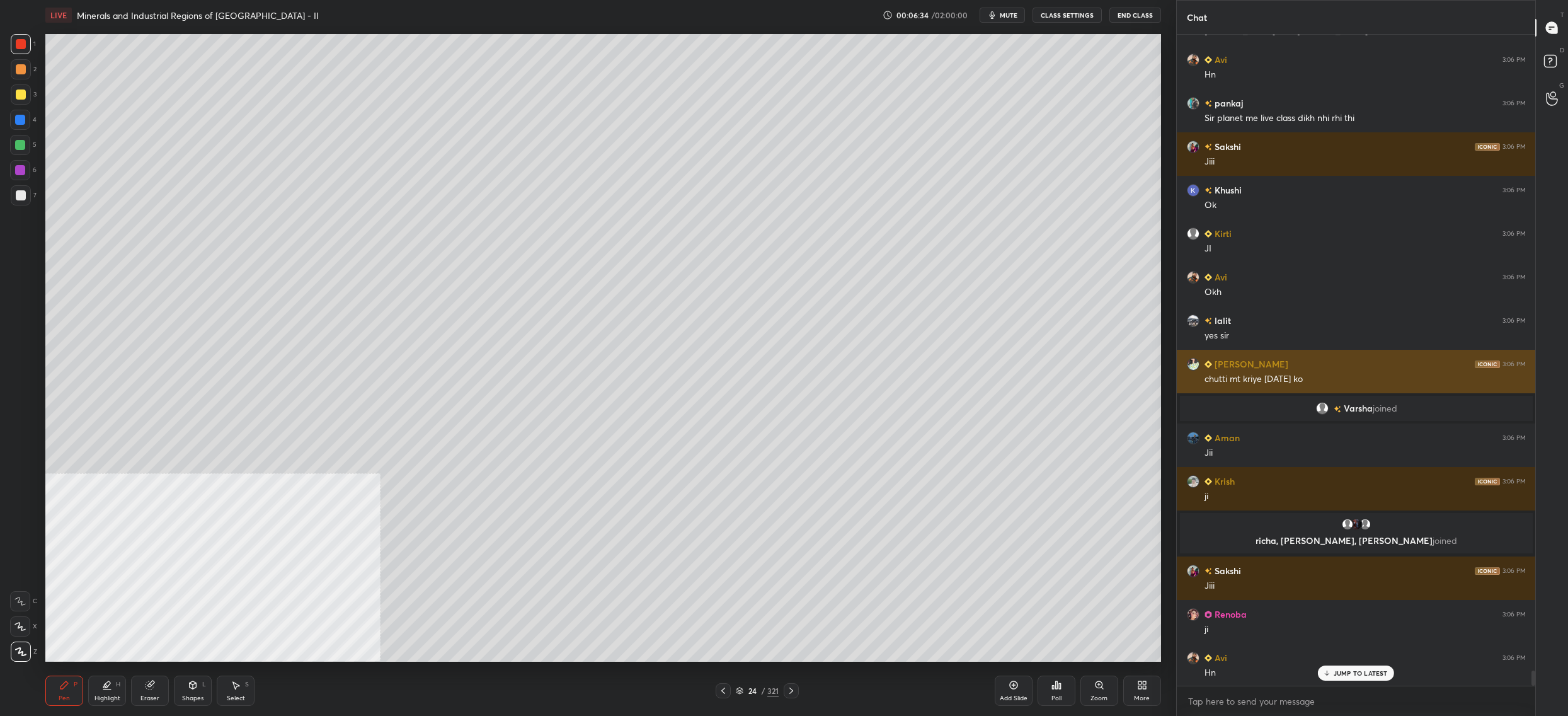
click at [1304, 382] on div "chutti mt kriye [DATE] ko" at bounding box center [1365, 379] width 321 height 13
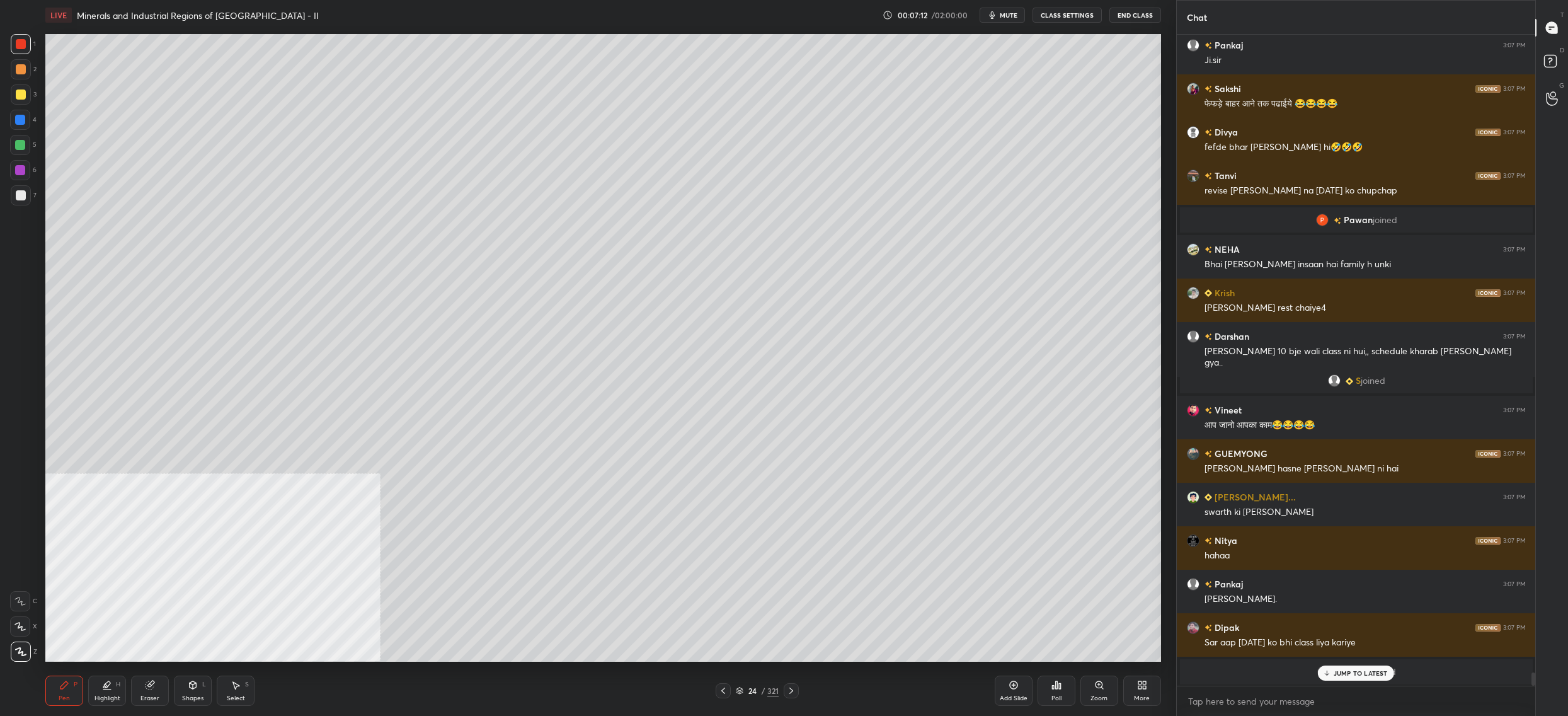
click at [21, 95] on div at bounding box center [20, 94] width 10 height 10
drag, startPoint x: 21, startPoint y: 93, endPoint x: 41, endPoint y: 96, distance: 20.2
click at [21, 93] on div at bounding box center [20, 94] width 10 height 10
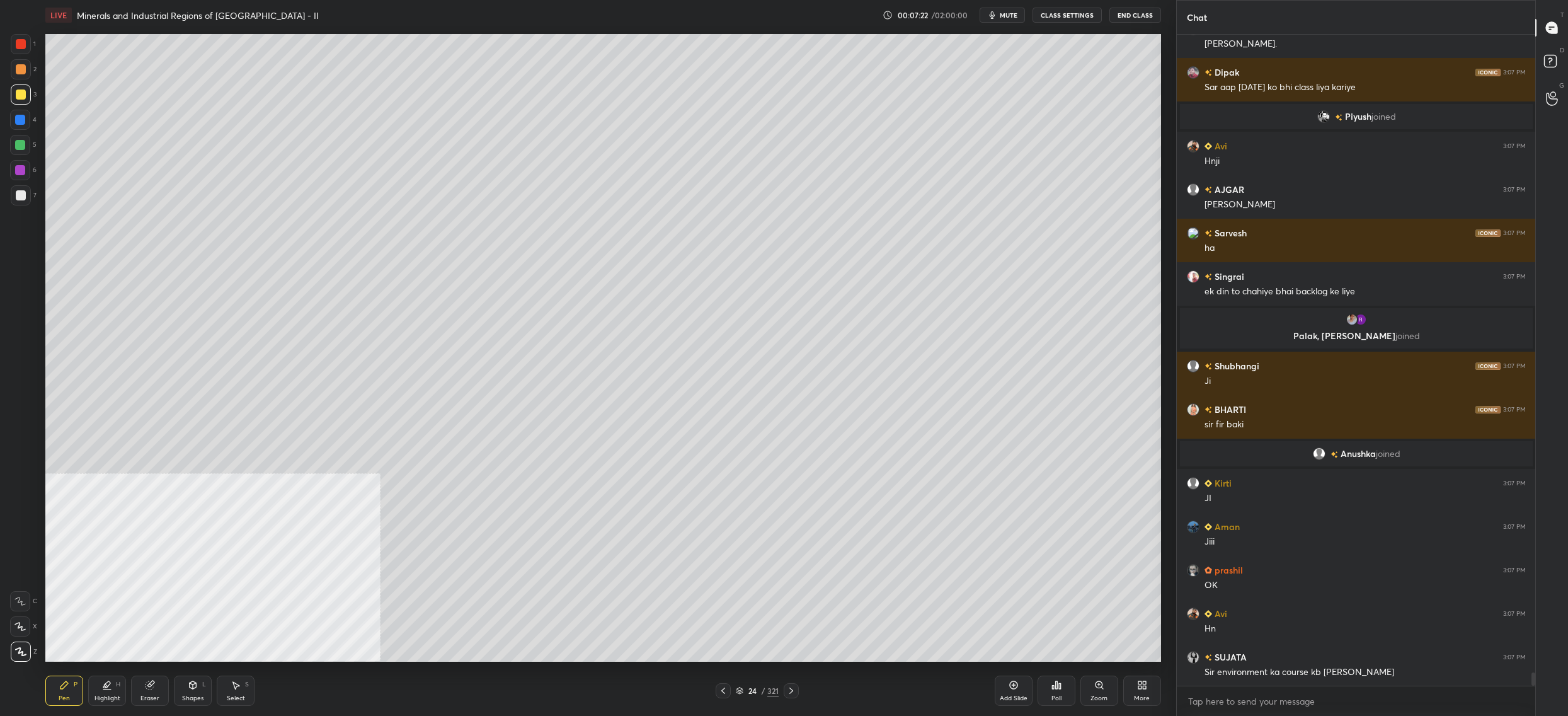
drag, startPoint x: 19, startPoint y: 90, endPoint x: 14, endPoint y: 81, distance: 10.3
click at [18, 86] on div at bounding box center [20, 94] width 20 height 20
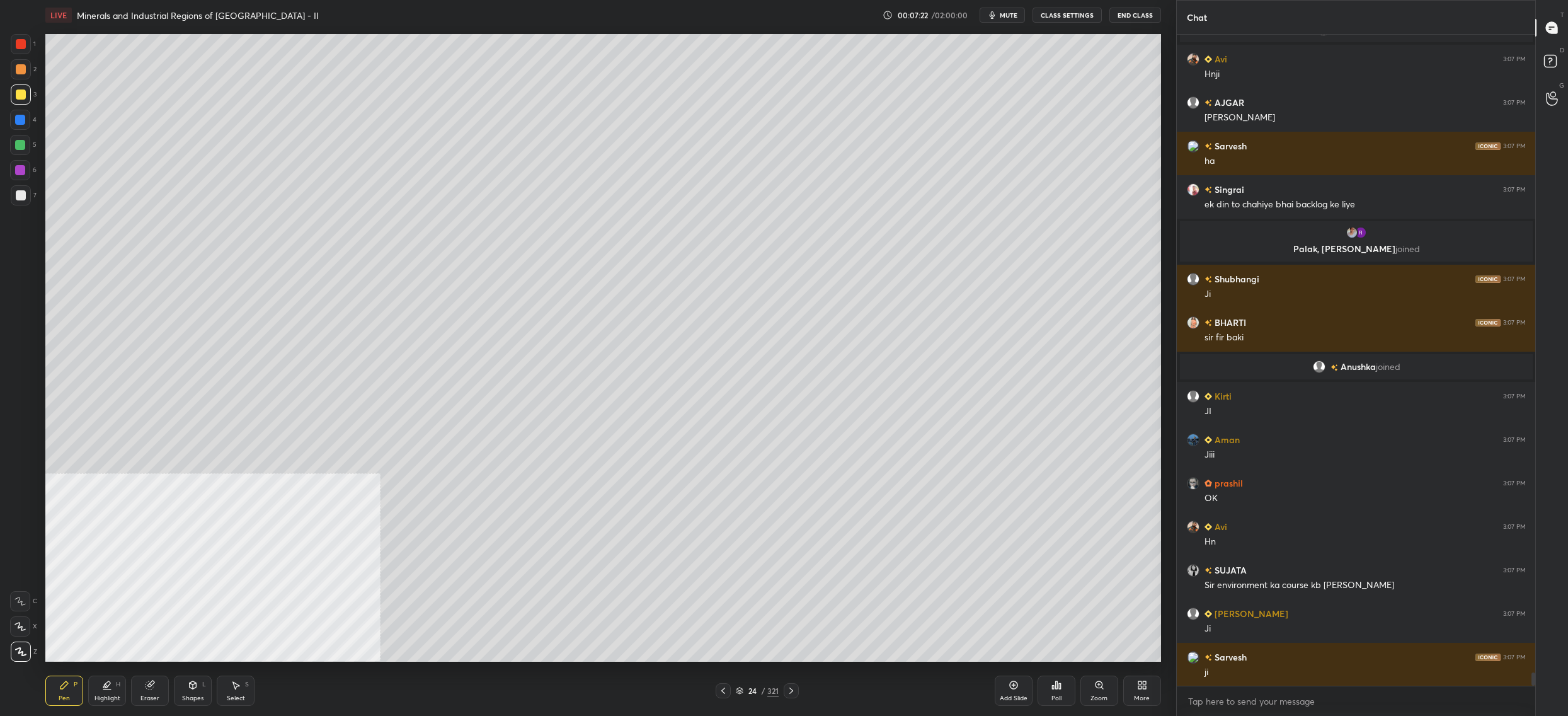
click at [19, 64] on div at bounding box center [20, 69] width 10 height 10
drag, startPoint x: 24, startPoint y: 51, endPoint x: 28, endPoint y: 45, distance: 7.2
click at [24, 51] on div at bounding box center [20, 44] width 20 height 20
click at [27, 45] on div at bounding box center [20, 44] width 20 height 20
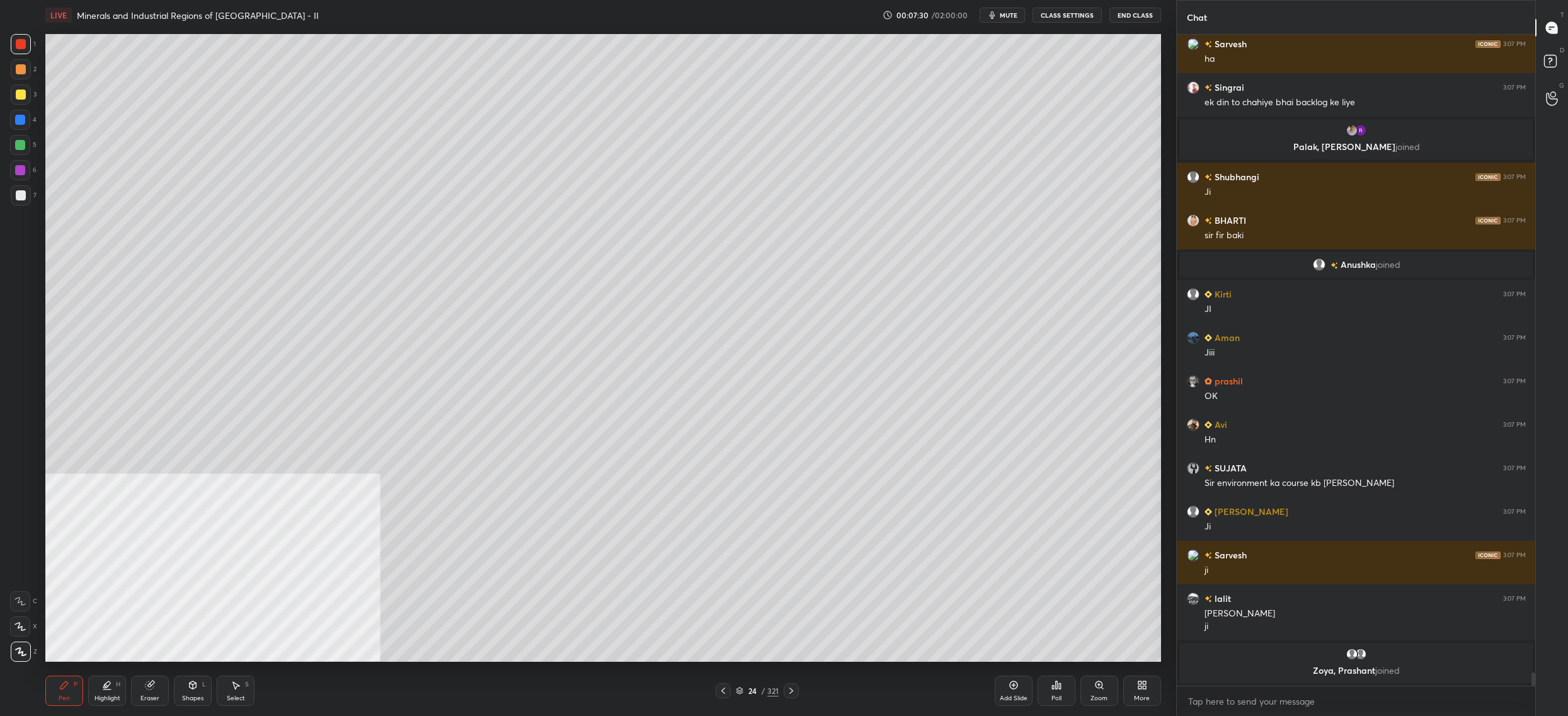
click at [24, 123] on div at bounding box center [19, 119] width 20 height 20
drag, startPoint x: 22, startPoint y: 119, endPoint x: 40, endPoint y: 129, distance: 20.6
click at [22, 119] on div at bounding box center [20, 120] width 10 height 10
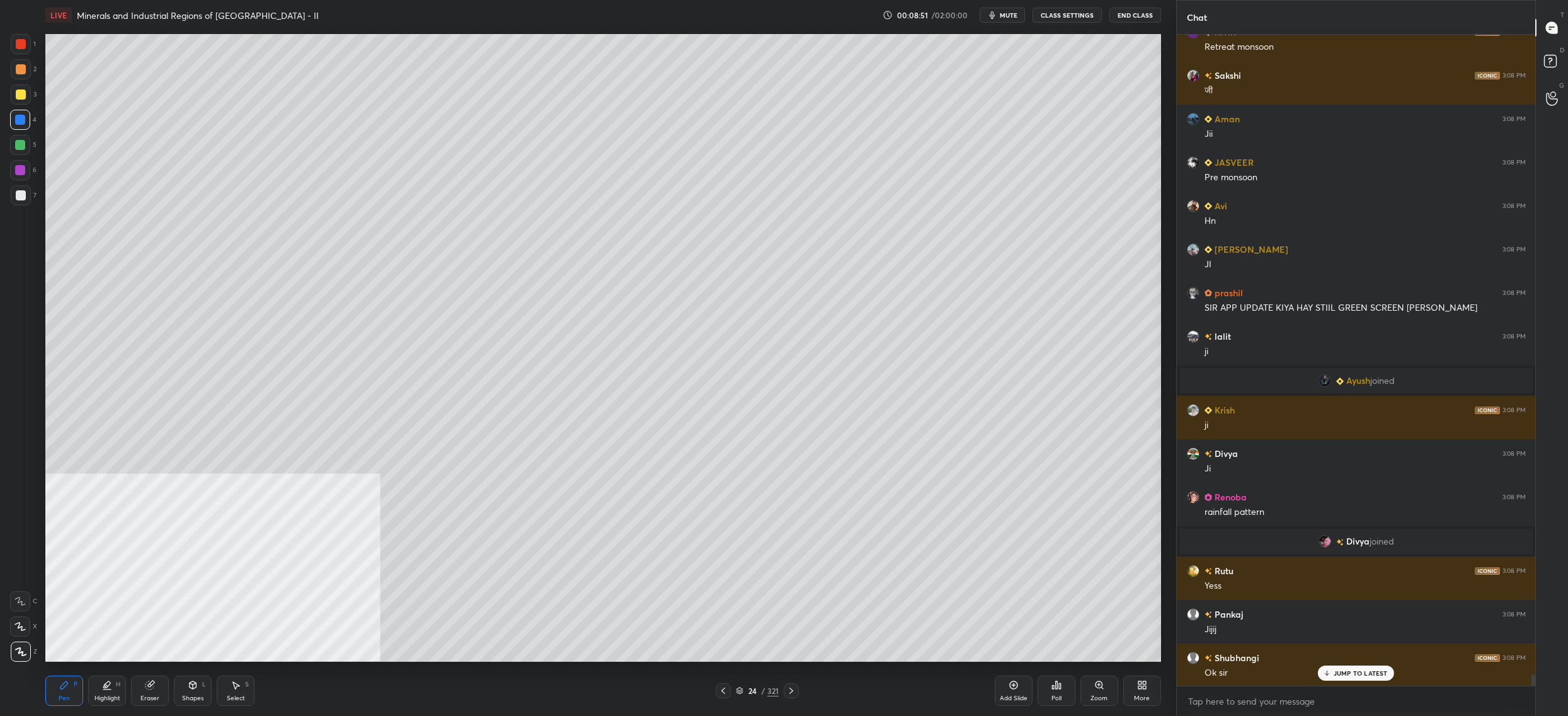
click at [1138, 687] on icon at bounding box center [1142, 685] width 10 height 10
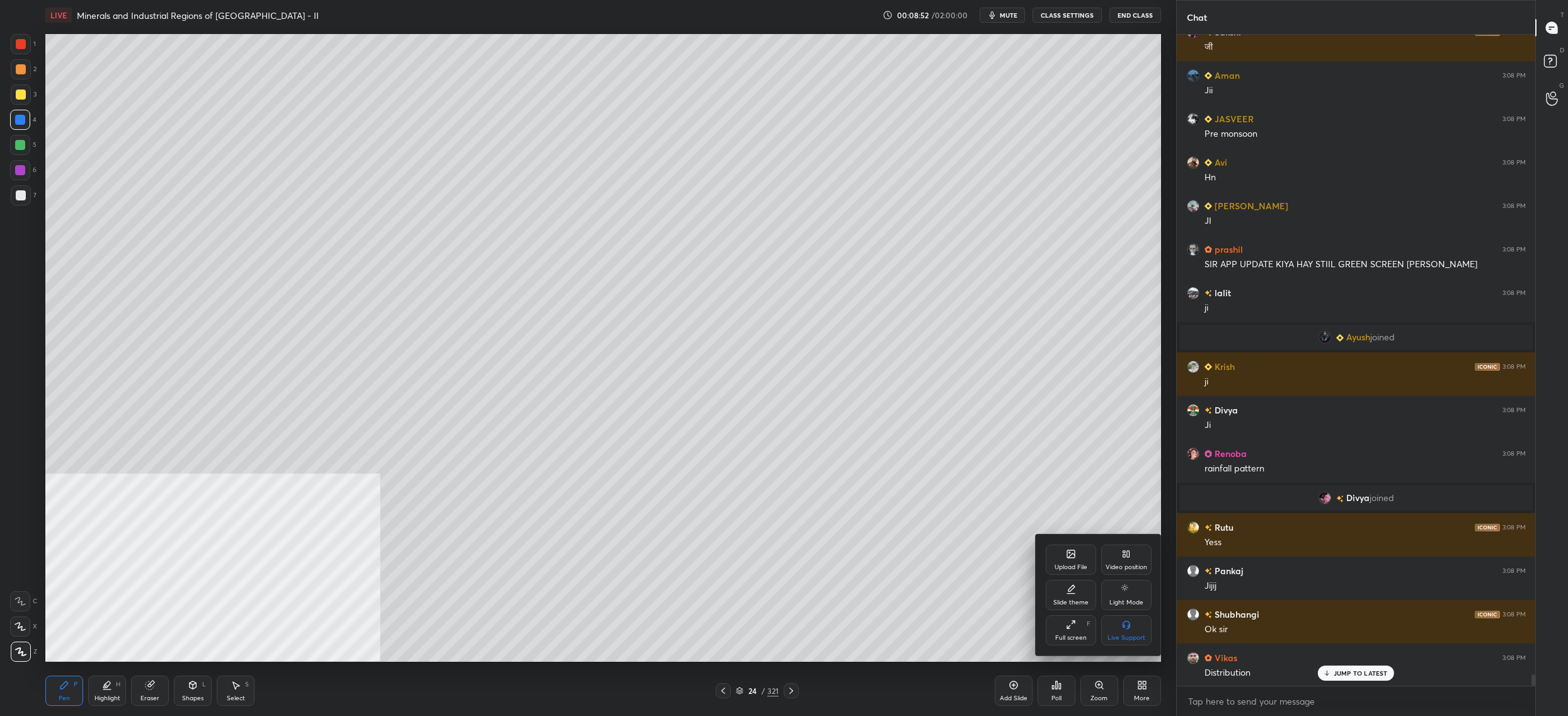
drag, startPoint x: 1127, startPoint y: 552, endPoint x: 1127, endPoint y: 567, distance: 15.0
click at [1125, 554] on icon at bounding box center [1126, 553] width 10 height 10
drag, startPoint x: 1110, startPoint y: 624, endPoint x: 1058, endPoint y: 491, distance: 142.8
click at [1111, 624] on div "Bottom right" at bounding box center [1127, 630] width 50 height 30
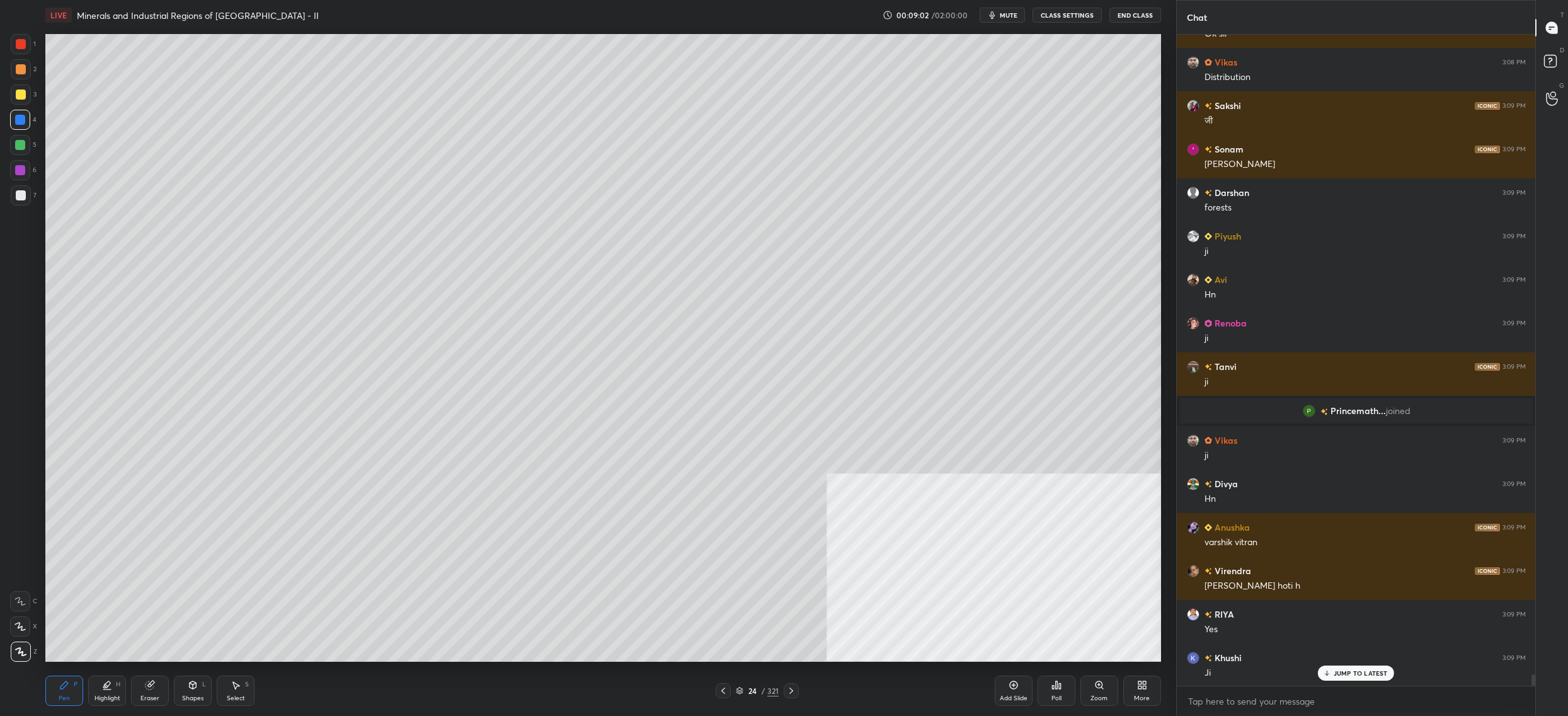
click at [26, 89] on div at bounding box center [20, 94] width 20 height 20
drag, startPoint x: 27, startPoint y: 97, endPoint x: 34, endPoint y: 148, distance: 51.5
click at [27, 97] on div at bounding box center [20, 94] width 20 height 20
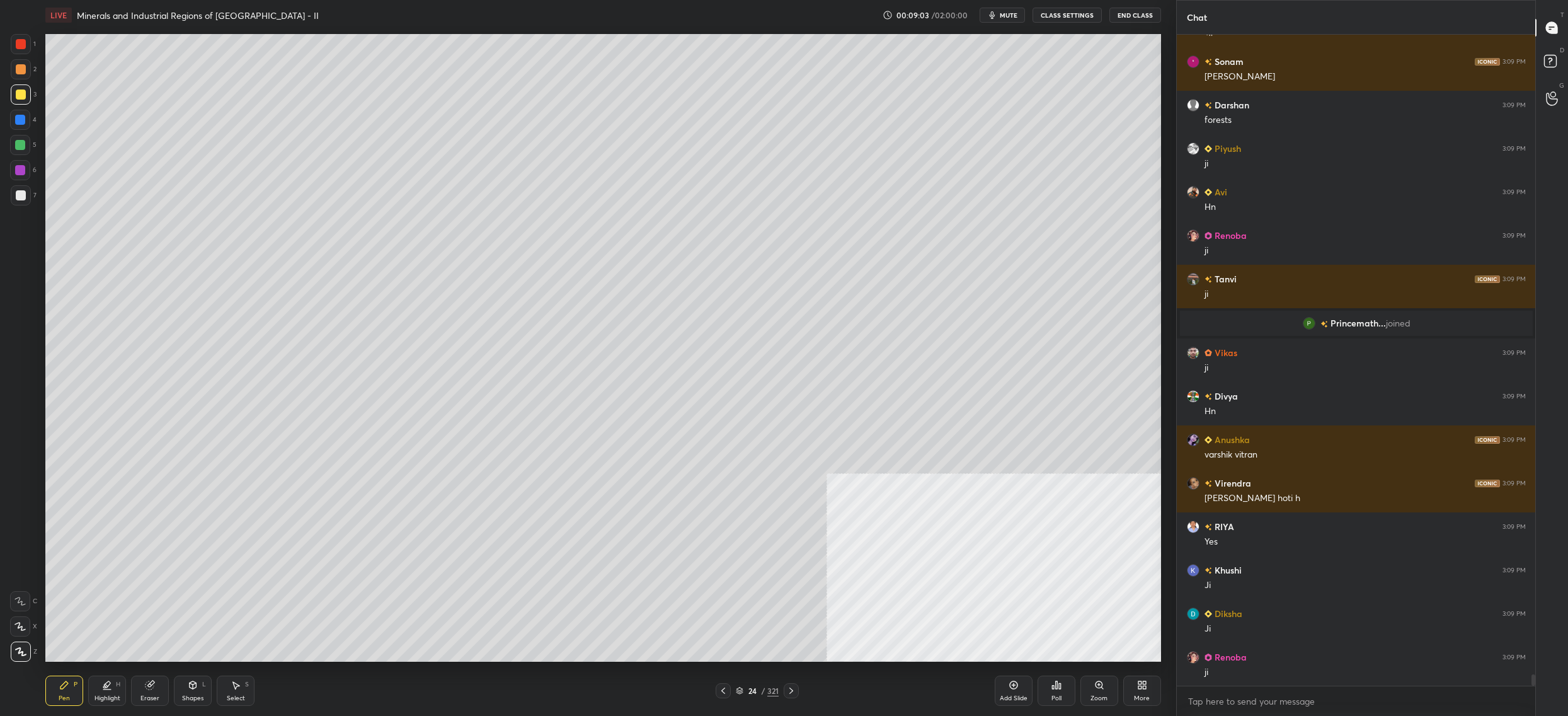
drag, startPoint x: 27, startPoint y: 626, endPoint x: 20, endPoint y: 582, distance: 44.6
click at [28, 626] on div at bounding box center [19, 626] width 20 height 20
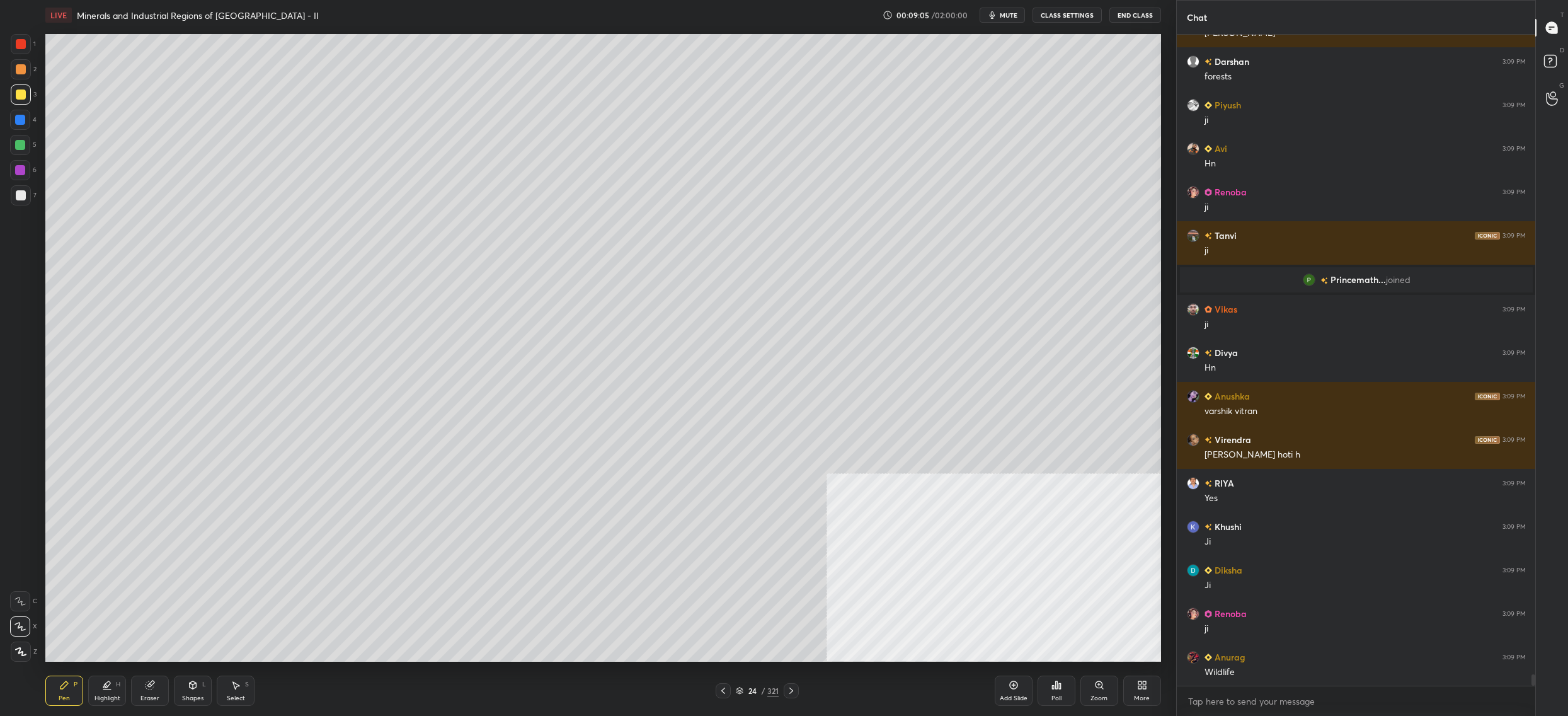
click at [1139, 695] on div "More" at bounding box center [1141, 690] width 38 height 30
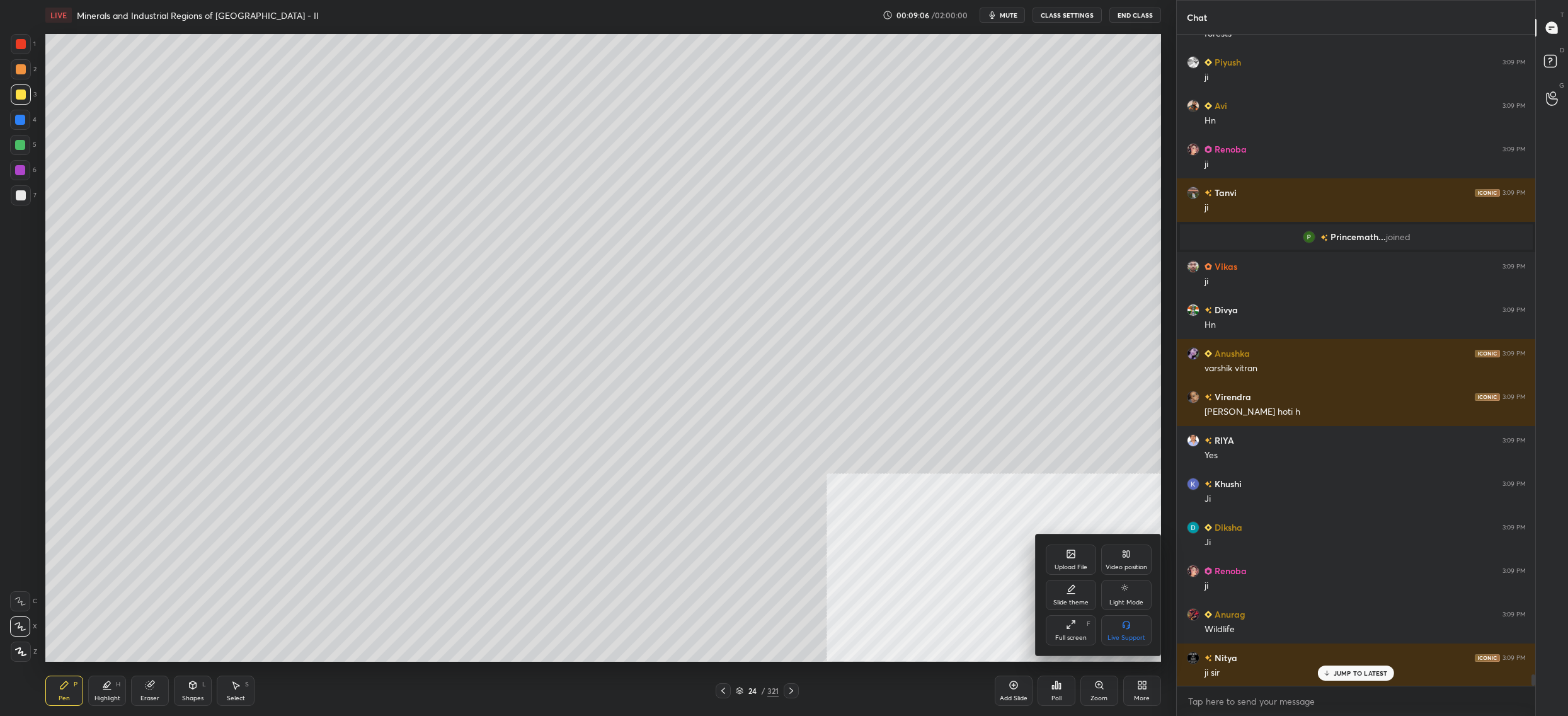
click at [1132, 570] on div "Video position" at bounding box center [1126, 567] width 42 height 7
click at [1097, 630] on div "Bottom left Bottom right" at bounding box center [1098, 630] width 105 height 30
click at [1098, 631] on div "Bottom left Bottom right" at bounding box center [1098, 630] width 105 height 30
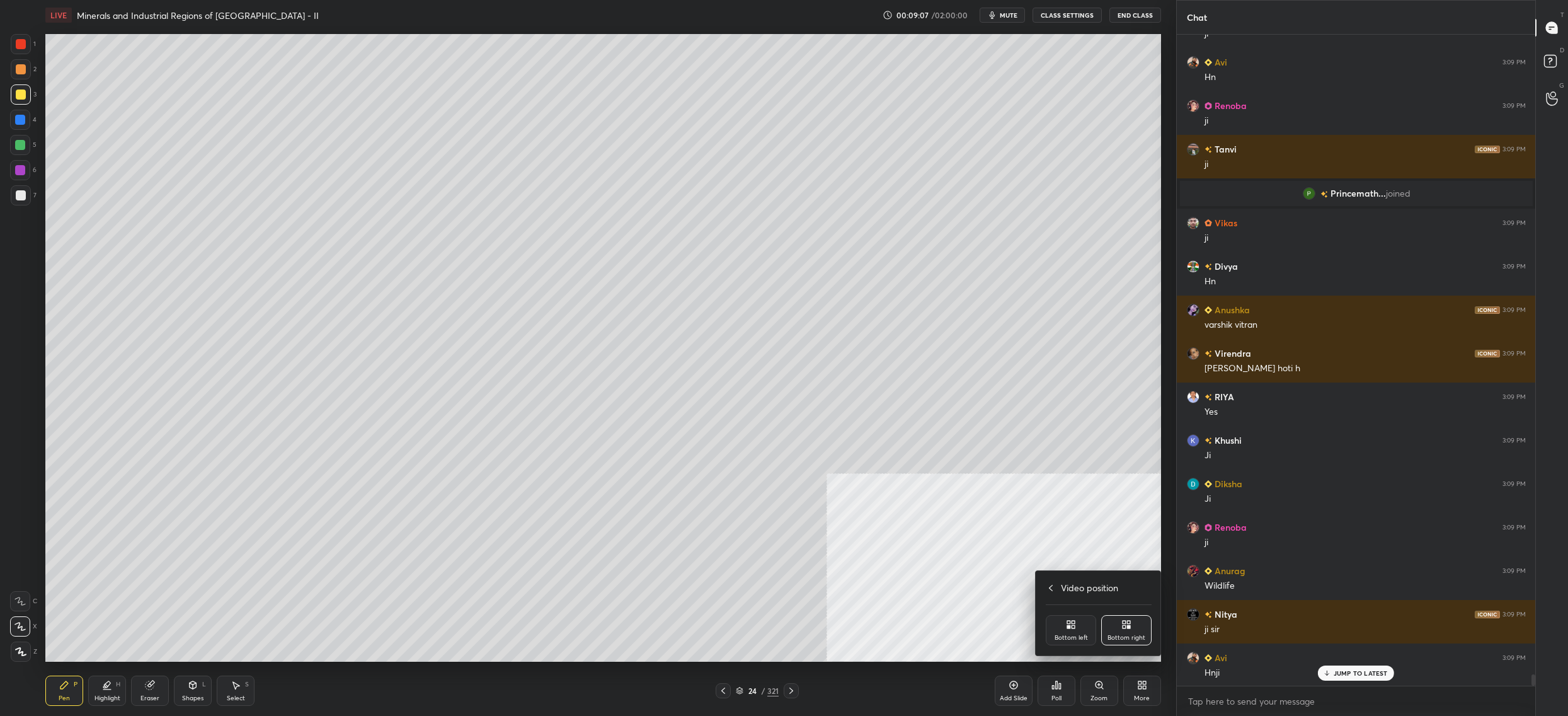
click at [1076, 631] on div "Bottom left" at bounding box center [1071, 630] width 50 height 30
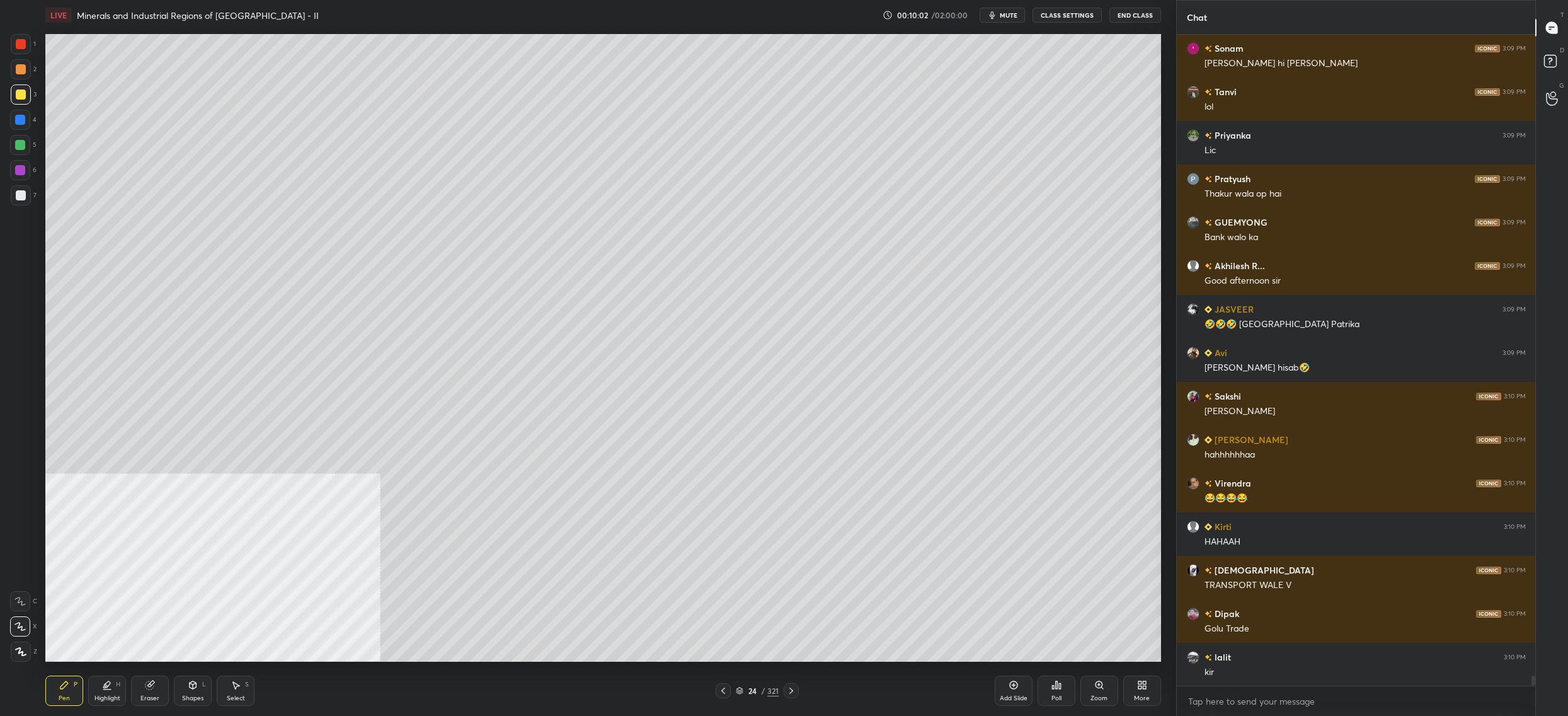
click at [19, 75] on div at bounding box center [20, 69] width 20 height 20
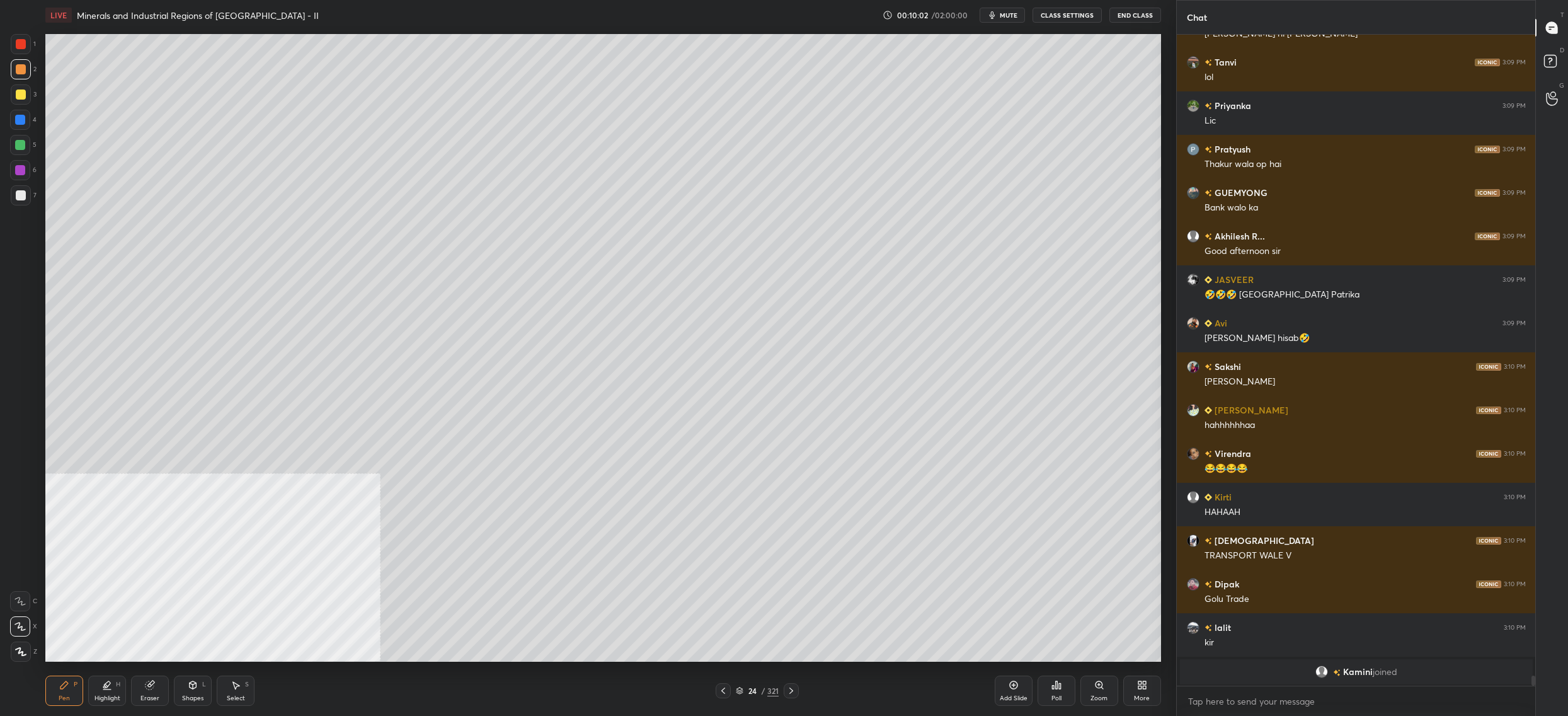
click at [19, 44] on div at bounding box center [20, 44] width 10 height 10
drag, startPoint x: 17, startPoint y: 86, endPoint x: 21, endPoint y: 103, distance: 17.5
click at [17, 86] on div at bounding box center [20, 94] width 20 height 20
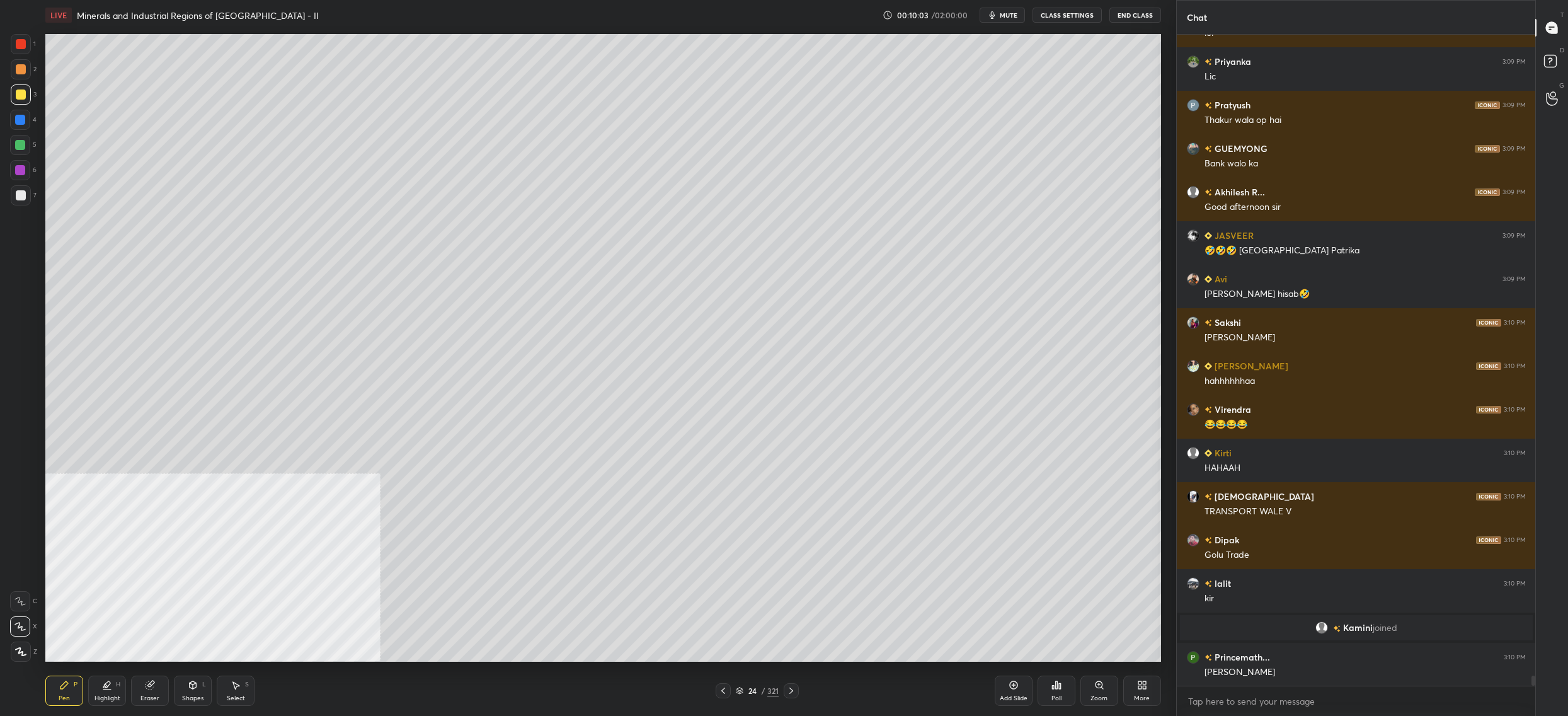
click at [27, 142] on div at bounding box center [19, 144] width 20 height 20
click at [18, 117] on div at bounding box center [20, 120] width 10 height 10
click at [22, 89] on div at bounding box center [20, 94] width 20 height 20
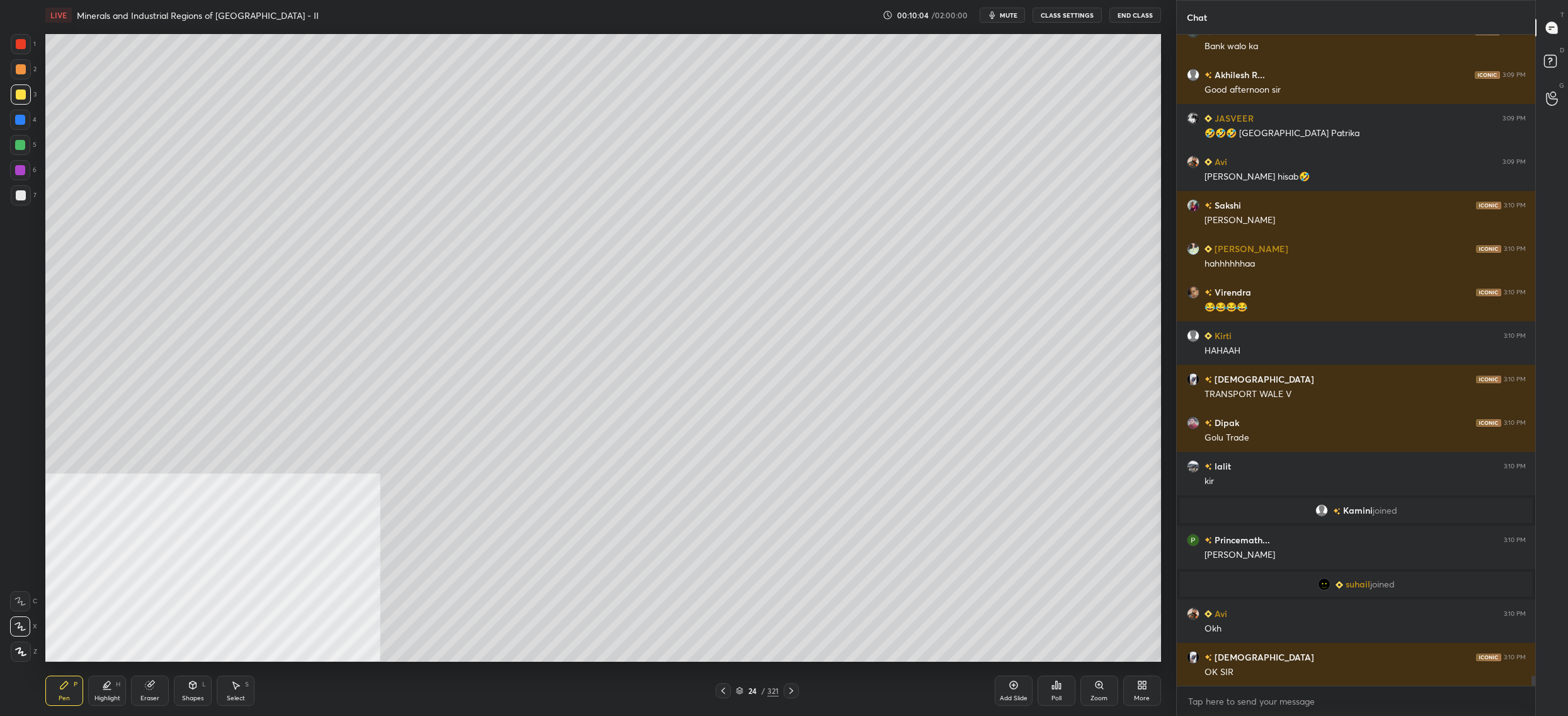
drag, startPoint x: 20, startPoint y: 55, endPoint x: 26, endPoint y: 35, distance: 20.9
click at [20, 55] on div "1" at bounding box center [23, 46] width 25 height 25
click at [21, 35] on div at bounding box center [20, 44] width 20 height 20
click at [22, 67] on div at bounding box center [20, 69] width 10 height 10
click at [24, 99] on div at bounding box center [20, 94] width 20 height 20
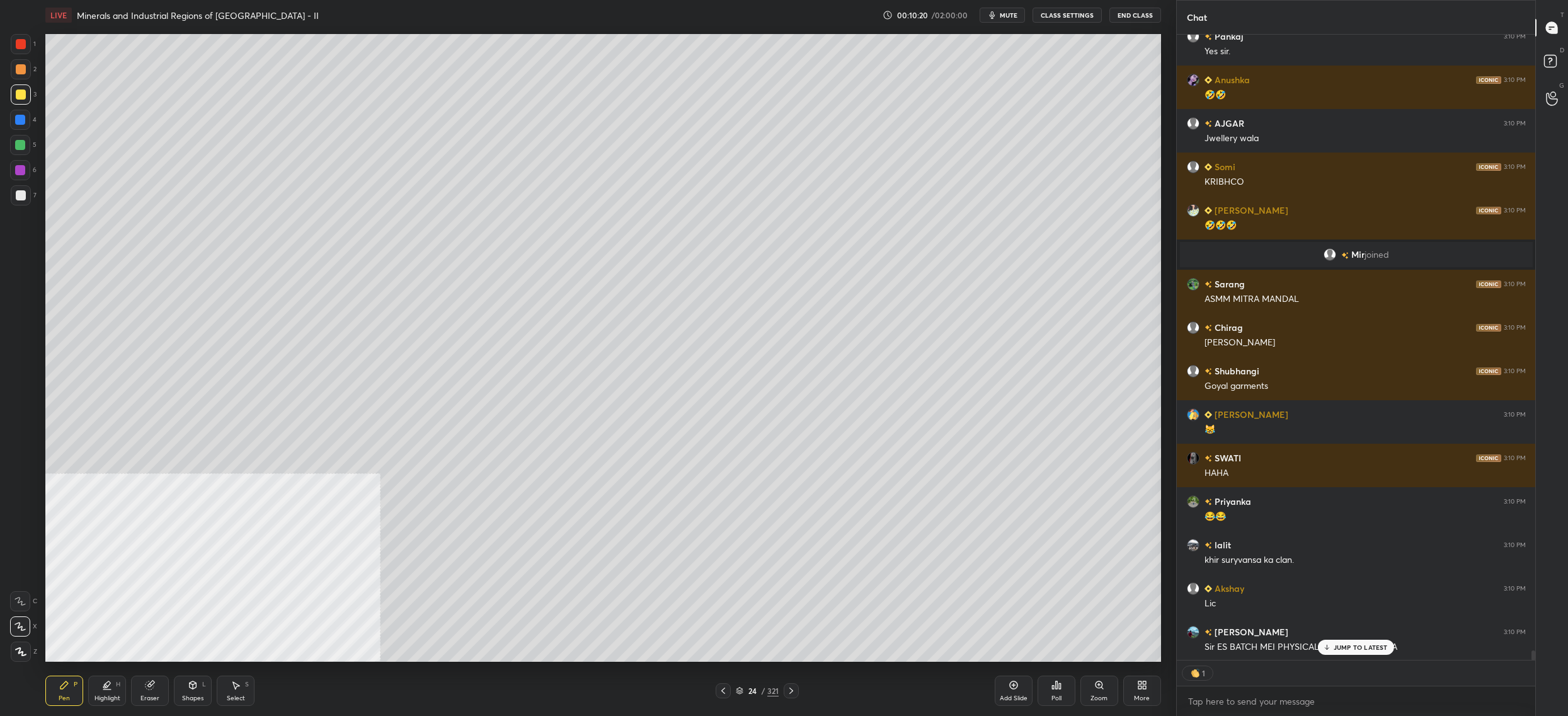
click at [24, 45] on div at bounding box center [20, 44] width 20 height 20
click at [15, 63] on div at bounding box center [20, 69] width 20 height 20
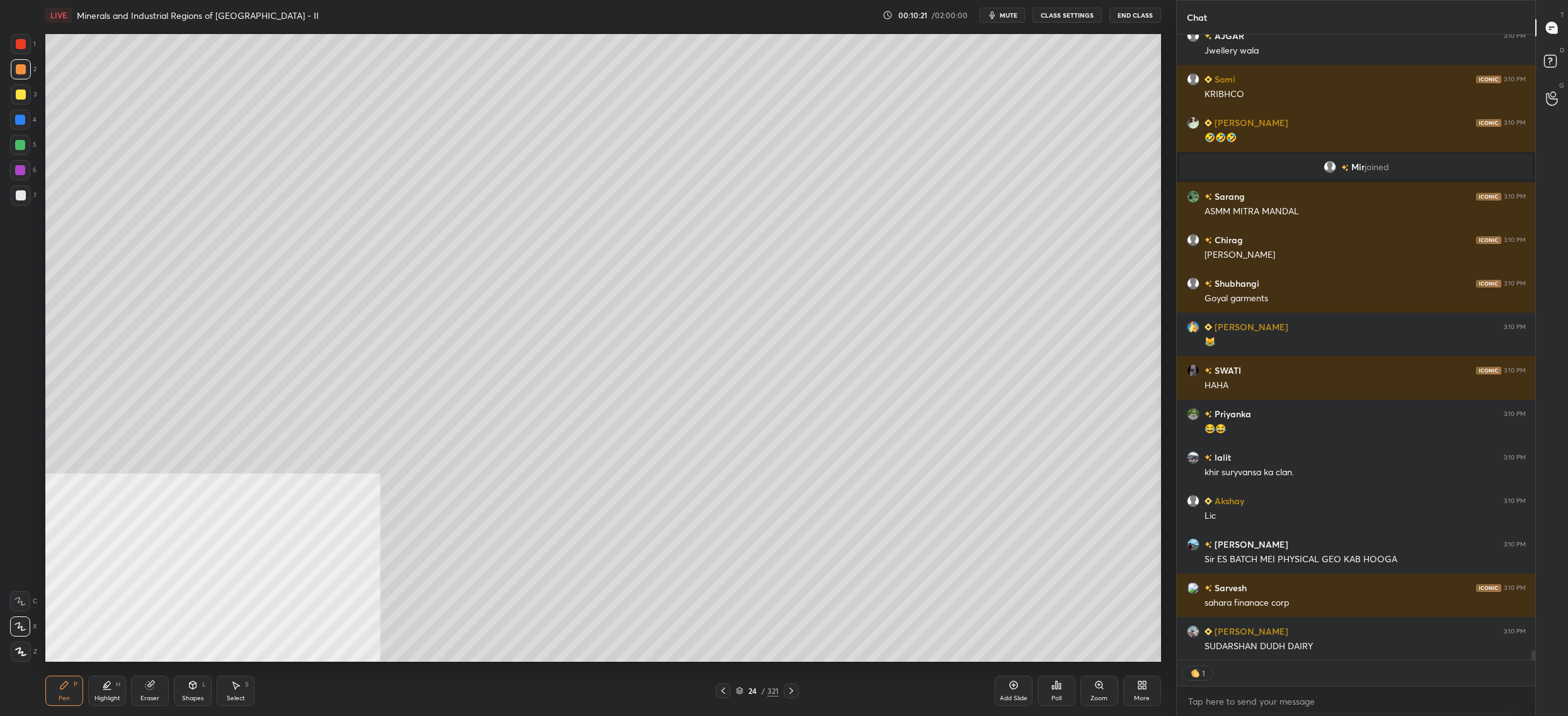
click at [15, 96] on div at bounding box center [20, 94] width 10 height 10
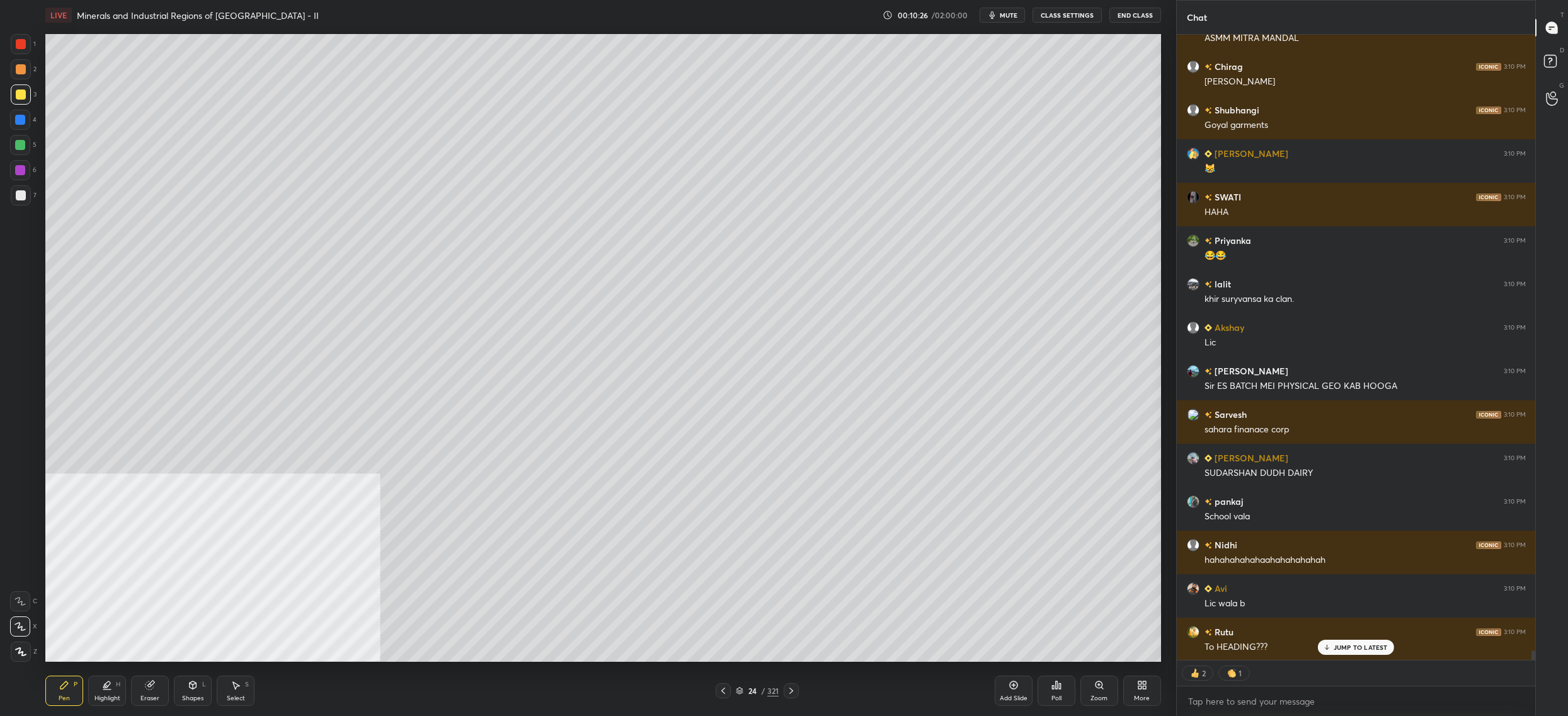
click at [30, 120] on div "4" at bounding box center [22, 119] width 26 height 20
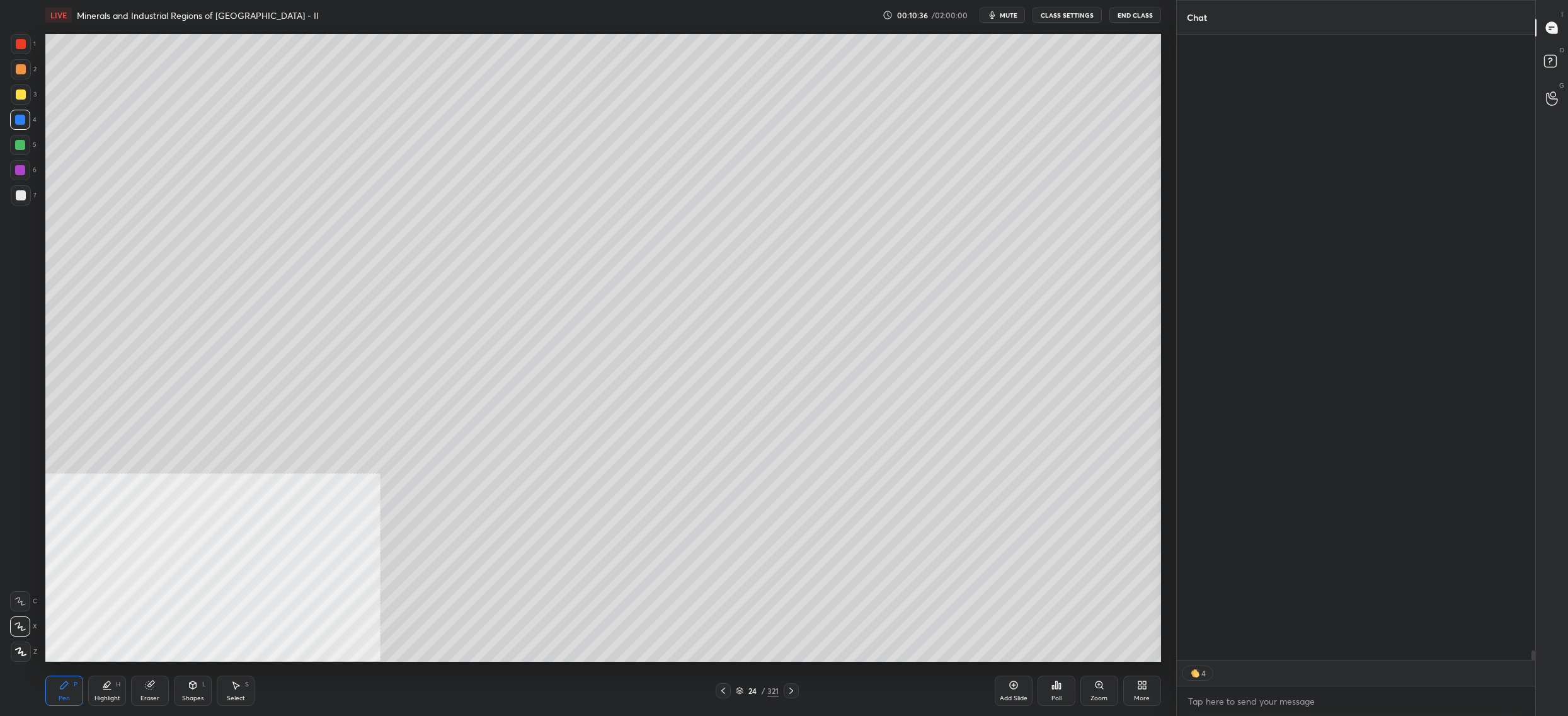
click at [18, 151] on div at bounding box center [19, 144] width 20 height 20
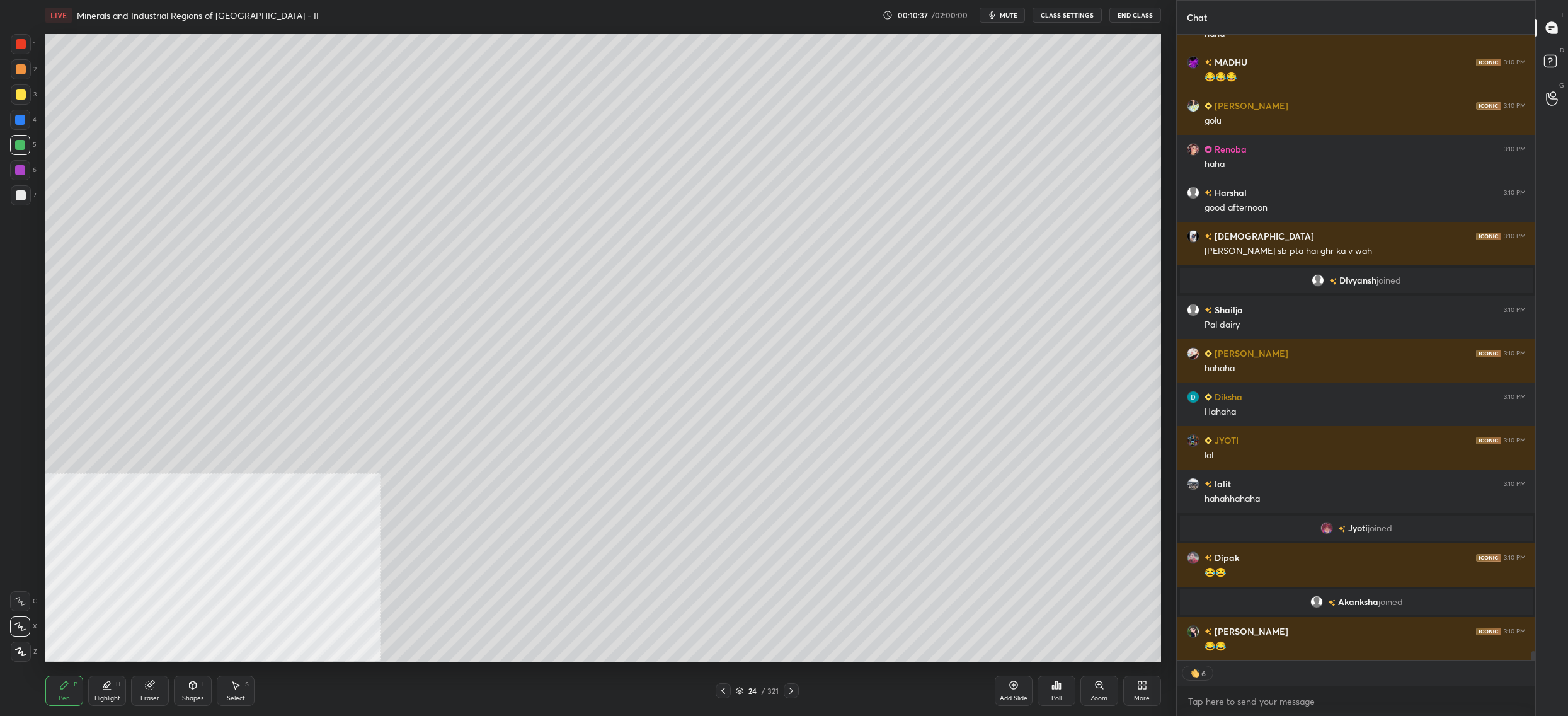
click at [21, 104] on div at bounding box center [20, 94] width 20 height 20
click at [23, 102] on div at bounding box center [20, 94] width 20 height 20
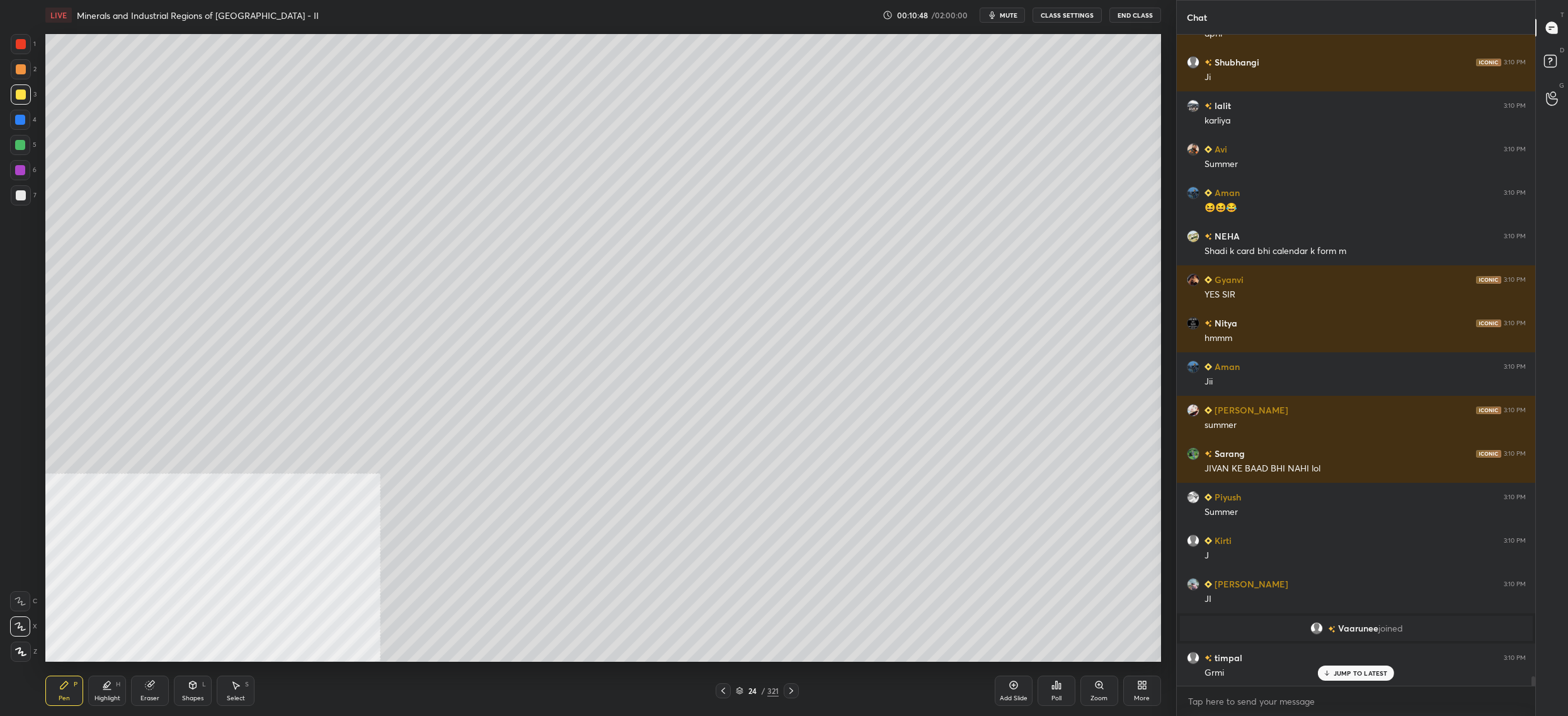
click at [1143, 686] on icon at bounding box center [1142, 685] width 10 height 10
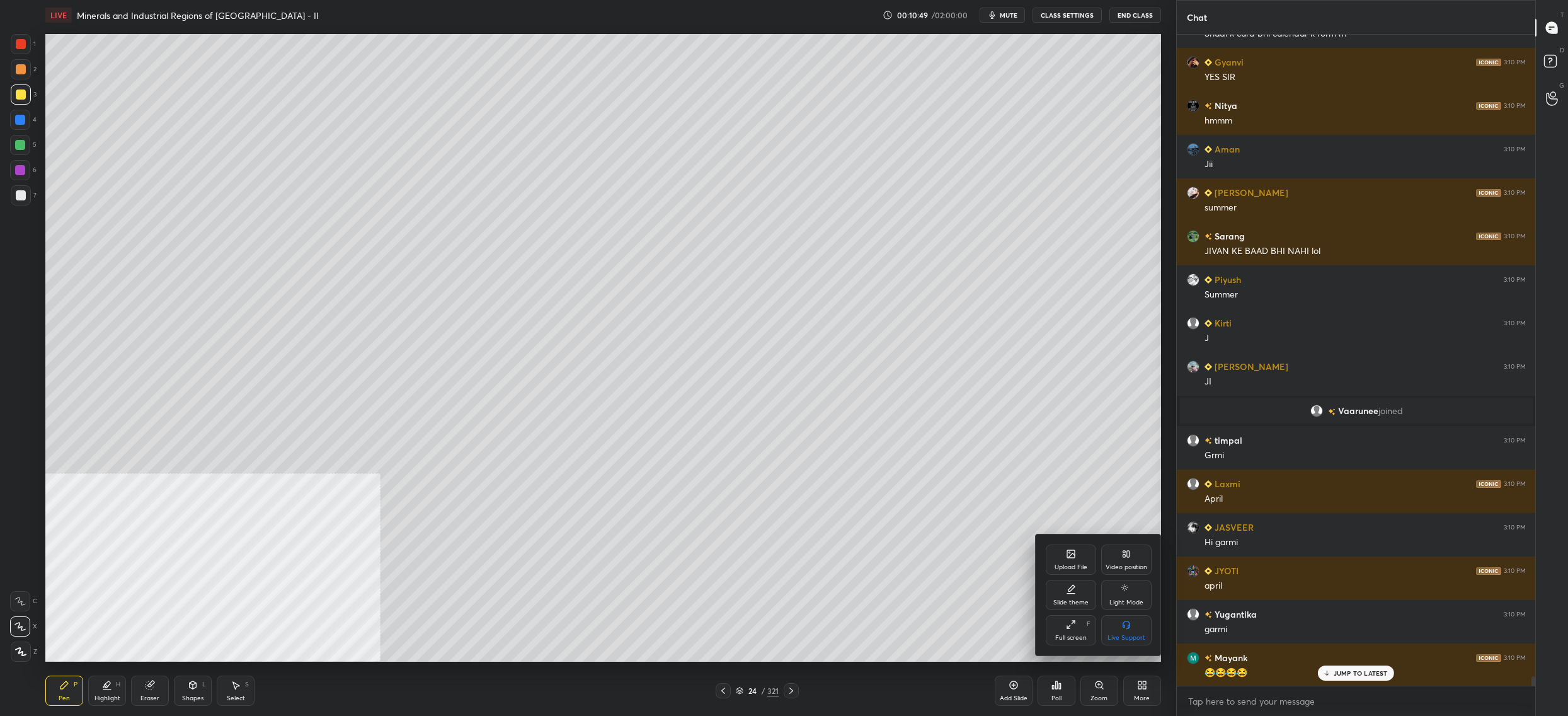
click at [1130, 549] on div "Video position" at bounding box center [1127, 559] width 50 height 30
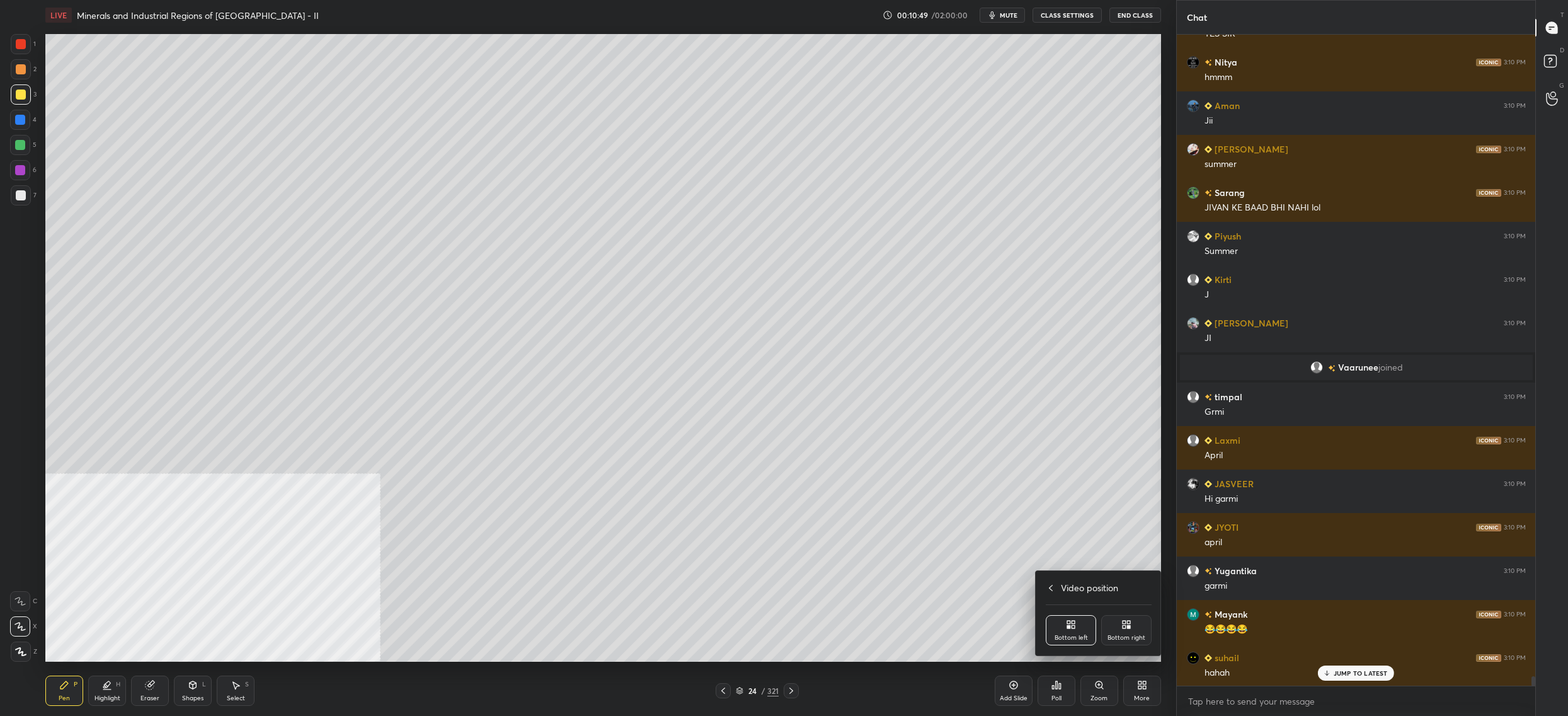
click at [1118, 632] on div "Bottom right" at bounding box center [1127, 630] width 50 height 30
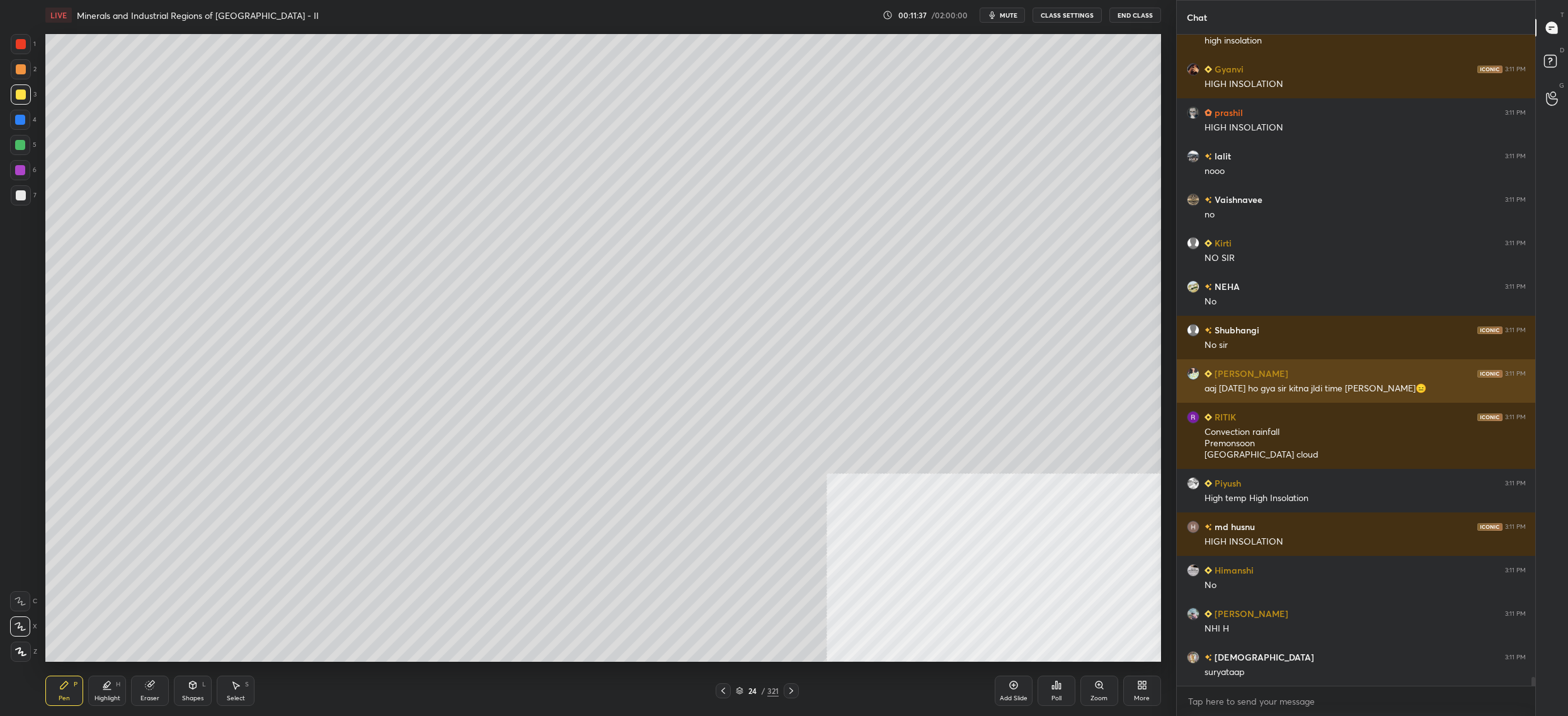
click at [1259, 383] on div "aaj [DATE] ho gya sir kitna jldi time [PERSON_NAME]😑" at bounding box center [1365, 388] width 321 height 13
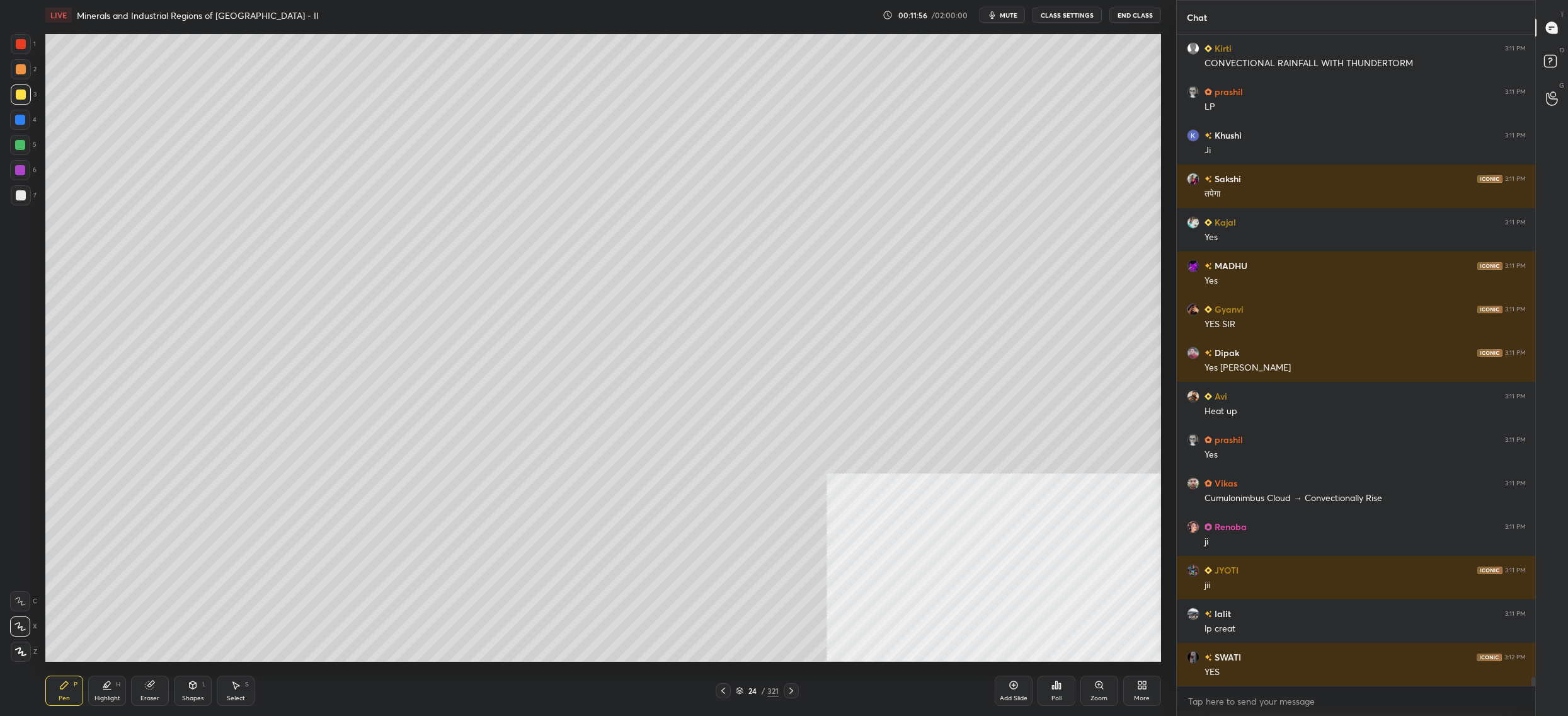
drag, startPoint x: 28, startPoint y: 149, endPoint x: 19, endPoint y: 146, distance: 9.5
click at [28, 149] on div at bounding box center [19, 144] width 20 height 20
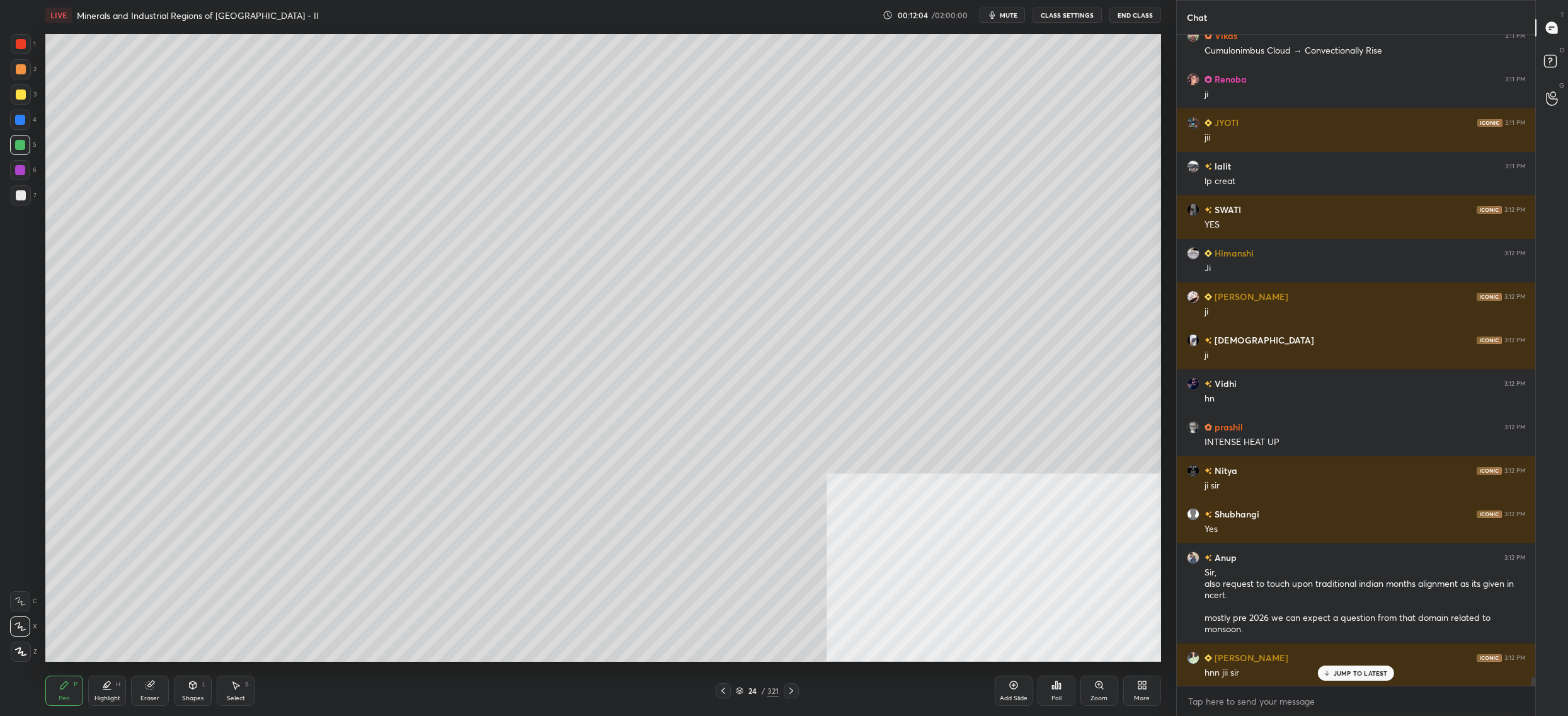
drag, startPoint x: 24, startPoint y: 107, endPoint x: 16, endPoint y: 109, distance: 8.2
click at [22, 106] on div "3" at bounding box center [23, 97] width 26 height 25
click at [19, 112] on div at bounding box center [19, 119] width 20 height 20
click at [20, 198] on div at bounding box center [20, 195] width 10 height 10
drag, startPoint x: 20, startPoint y: 198, endPoint x: 42, endPoint y: 204, distance: 22.8
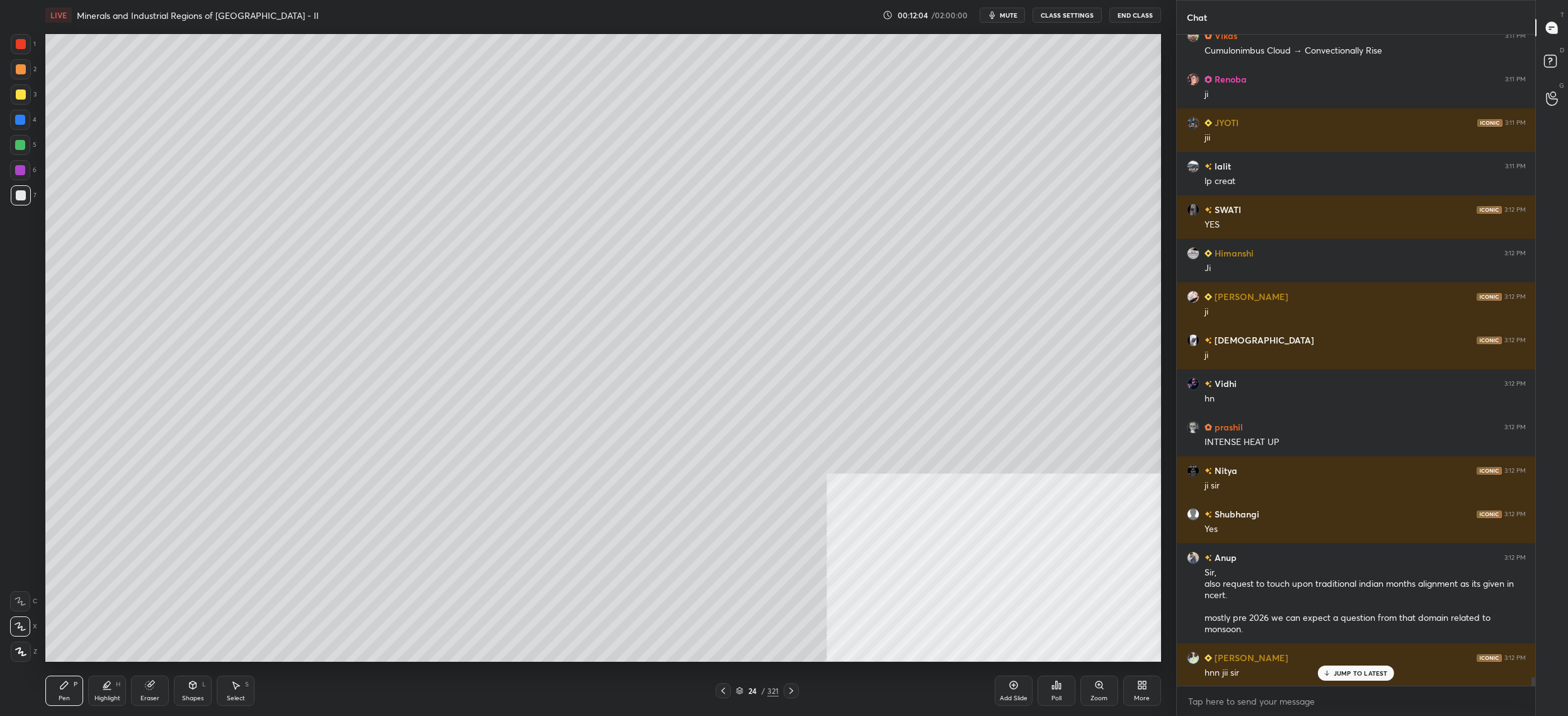
click at [20, 198] on div at bounding box center [20, 195] width 10 height 10
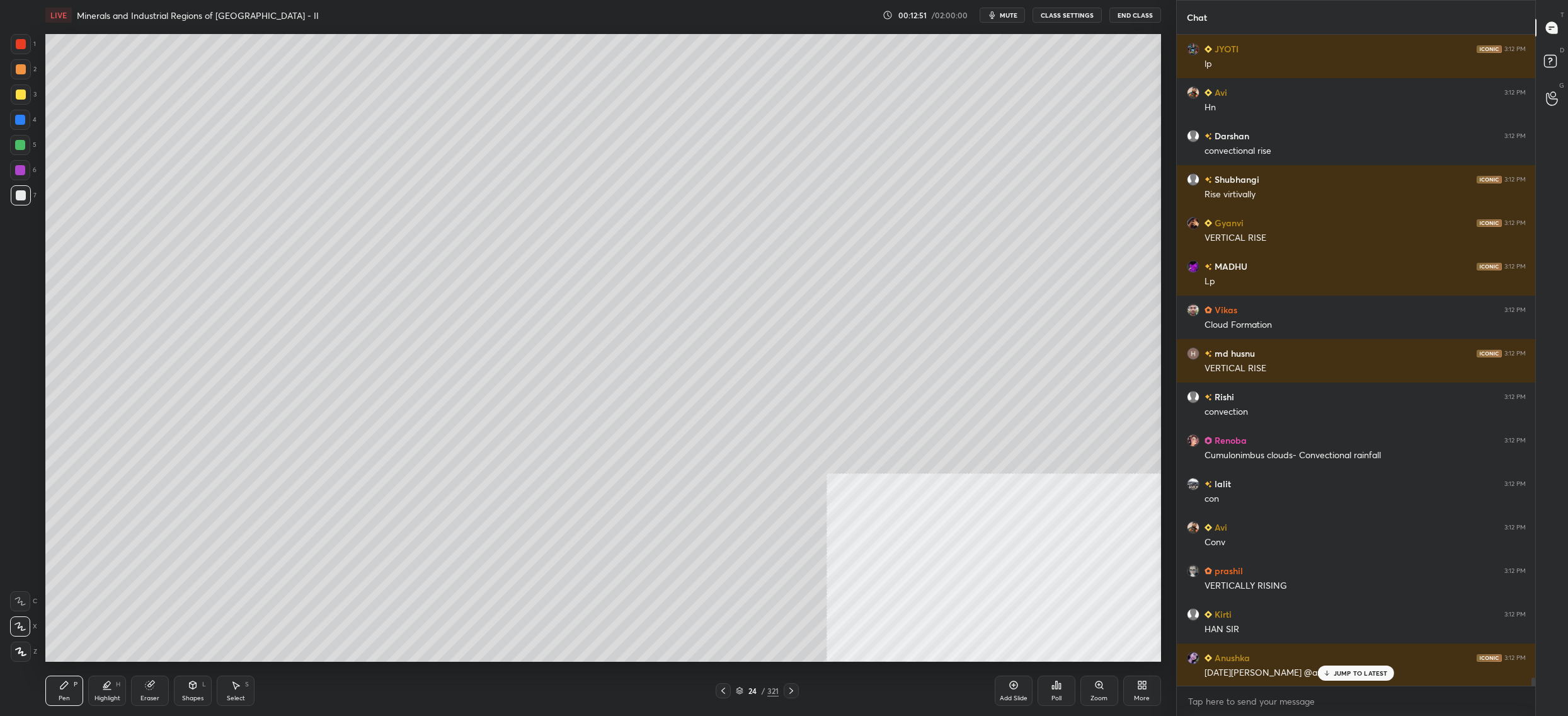
click at [26, 100] on div at bounding box center [20, 94] width 20 height 20
click at [30, 101] on div at bounding box center [20, 94] width 20 height 20
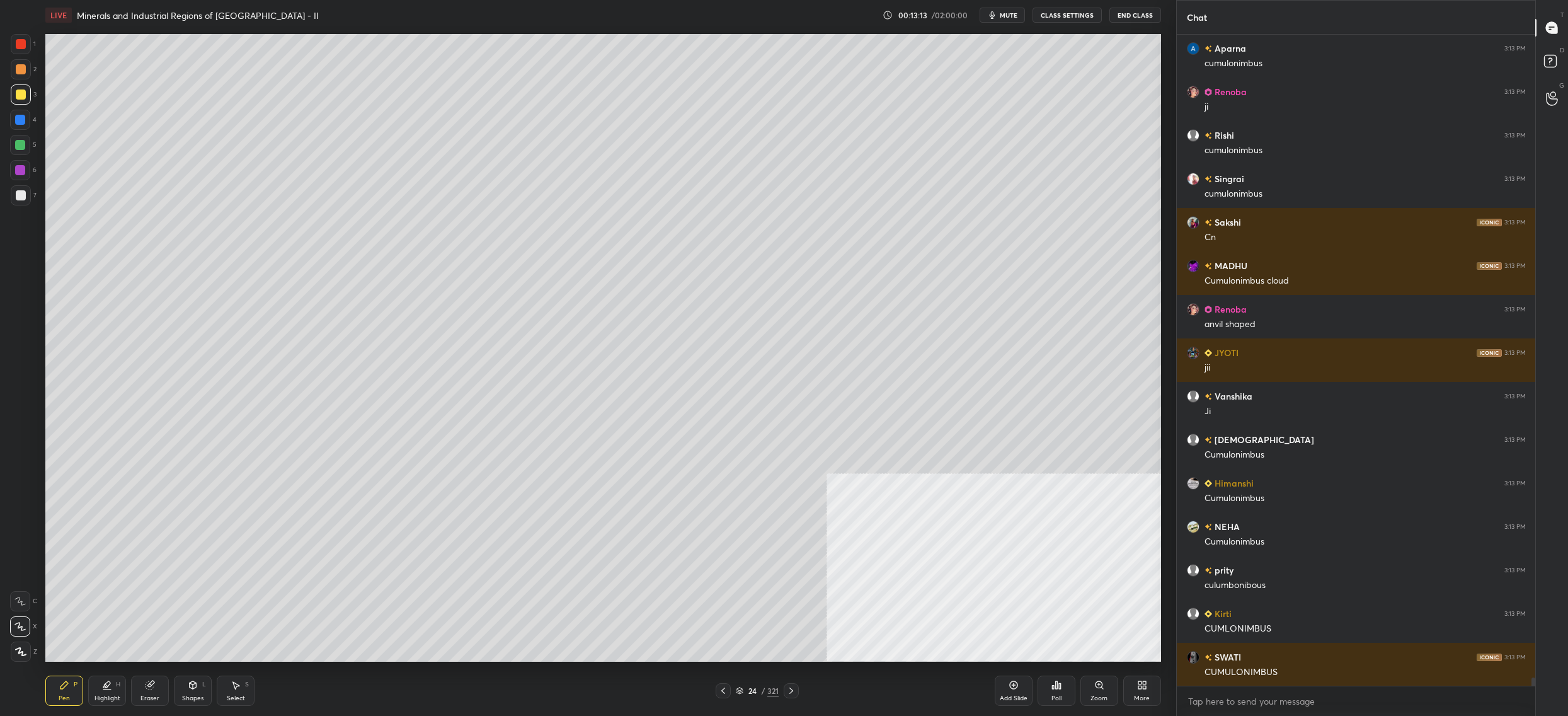
click at [40, 112] on div "1 2 3 4 5 6 7 C X Z C X Z E E Erase all H H" at bounding box center [20, 347] width 41 height 628
click at [20, 124] on div at bounding box center [20, 120] width 10 height 10
drag, startPoint x: 20, startPoint y: 124, endPoint x: 28, endPoint y: 115, distance: 12.0
click at [20, 124] on div at bounding box center [20, 120] width 10 height 10
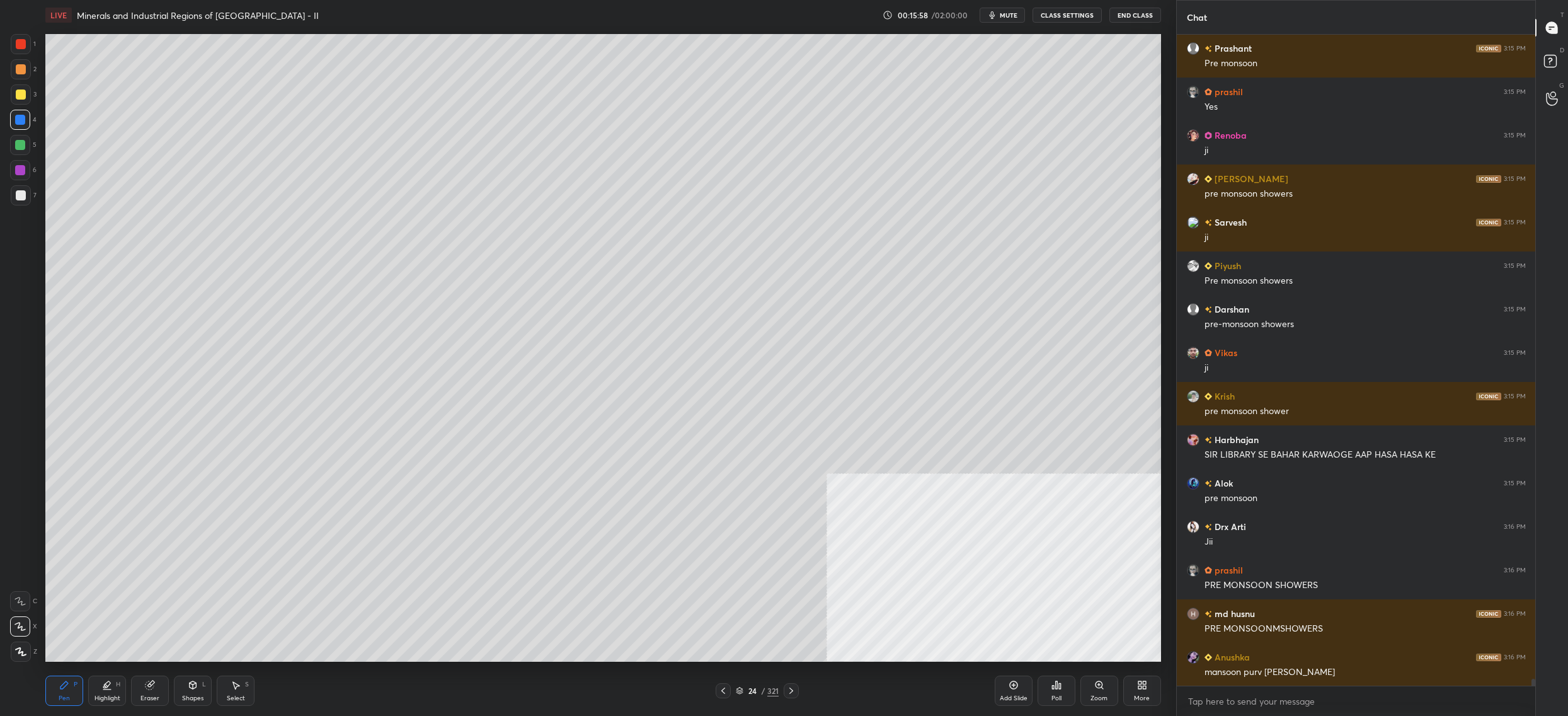
click at [21, 99] on div at bounding box center [20, 94] width 10 height 10
click at [20, 95] on div at bounding box center [20, 94] width 10 height 10
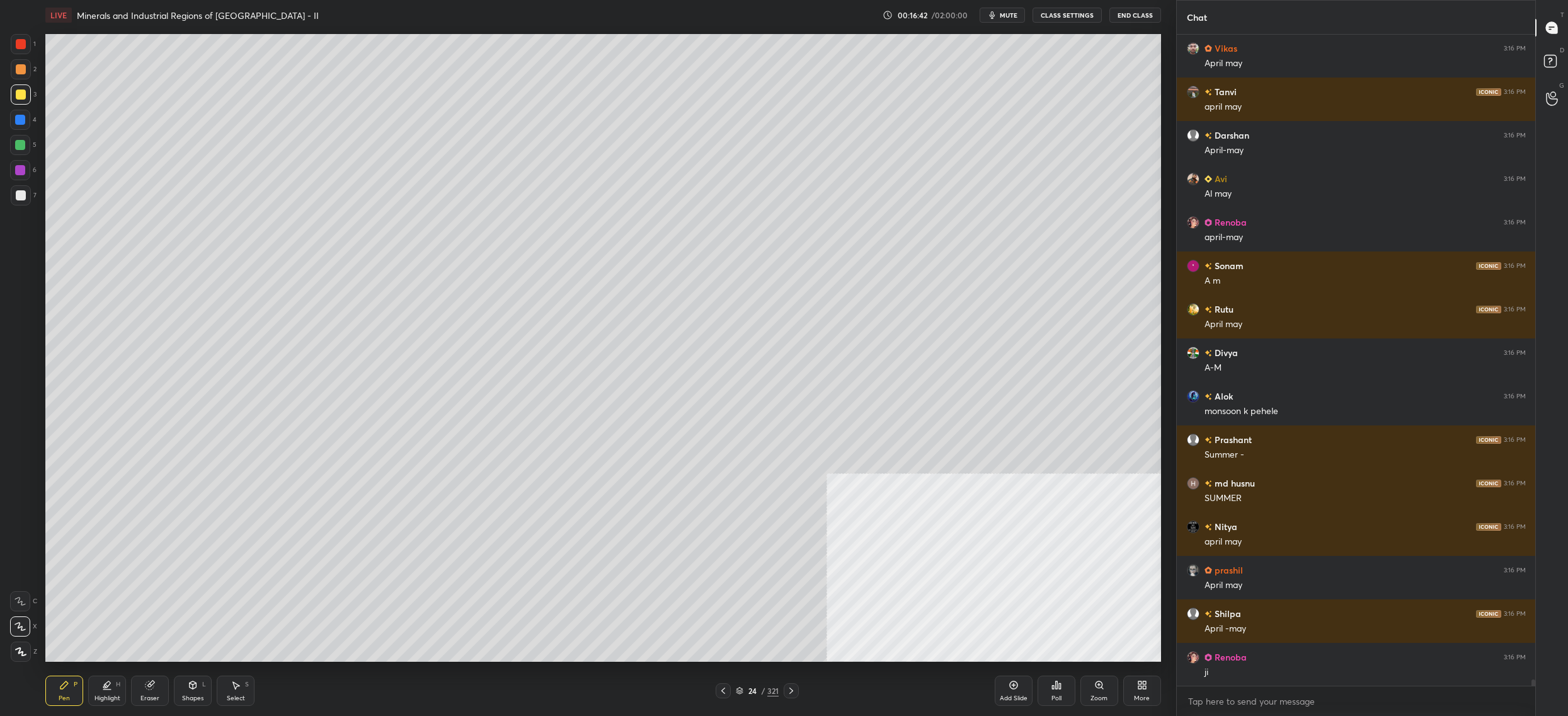
click at [749, 693] on div "24 / 321" at bounding box center [757, 691] width 43 height 12
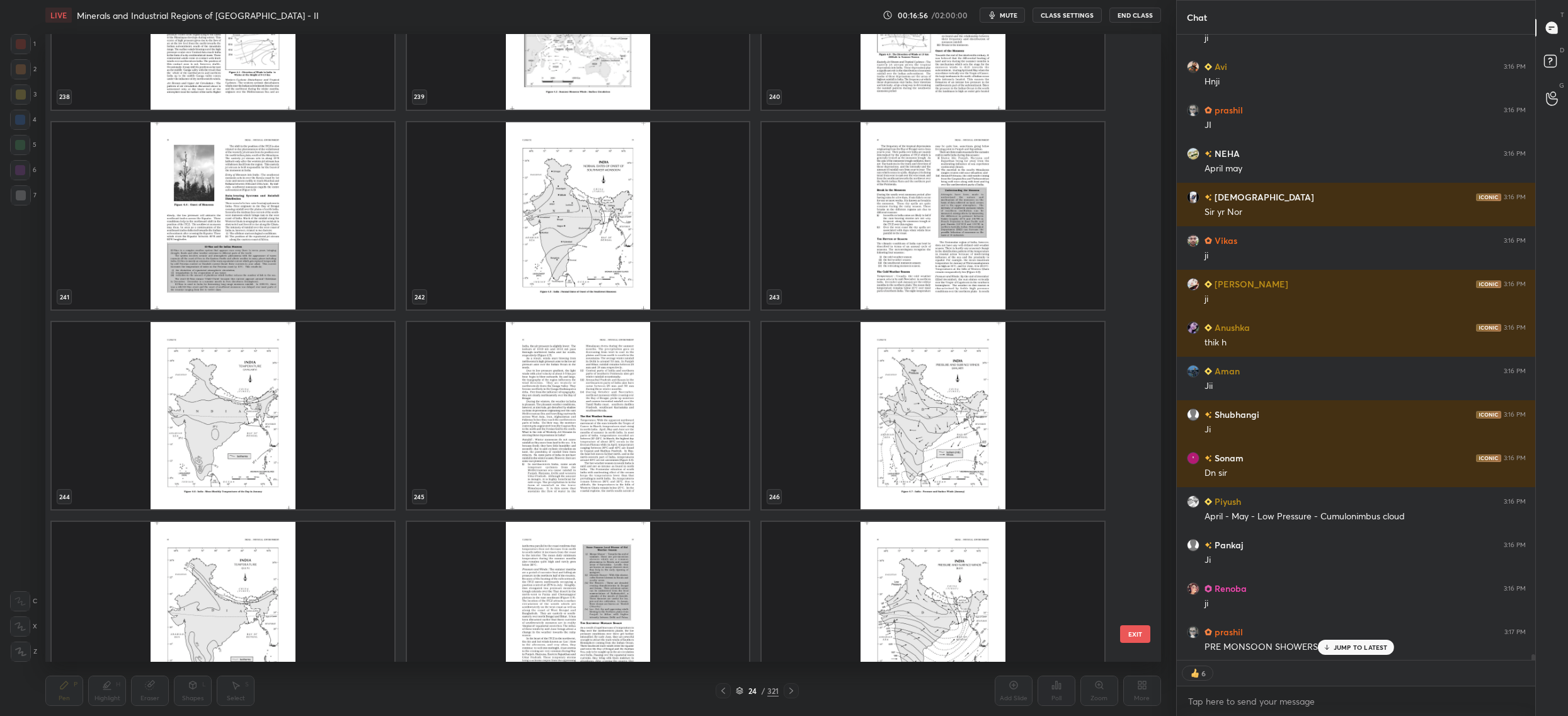
click at [599, 561] on img "grid" at bounding box center [578, 614] width 342 height 187
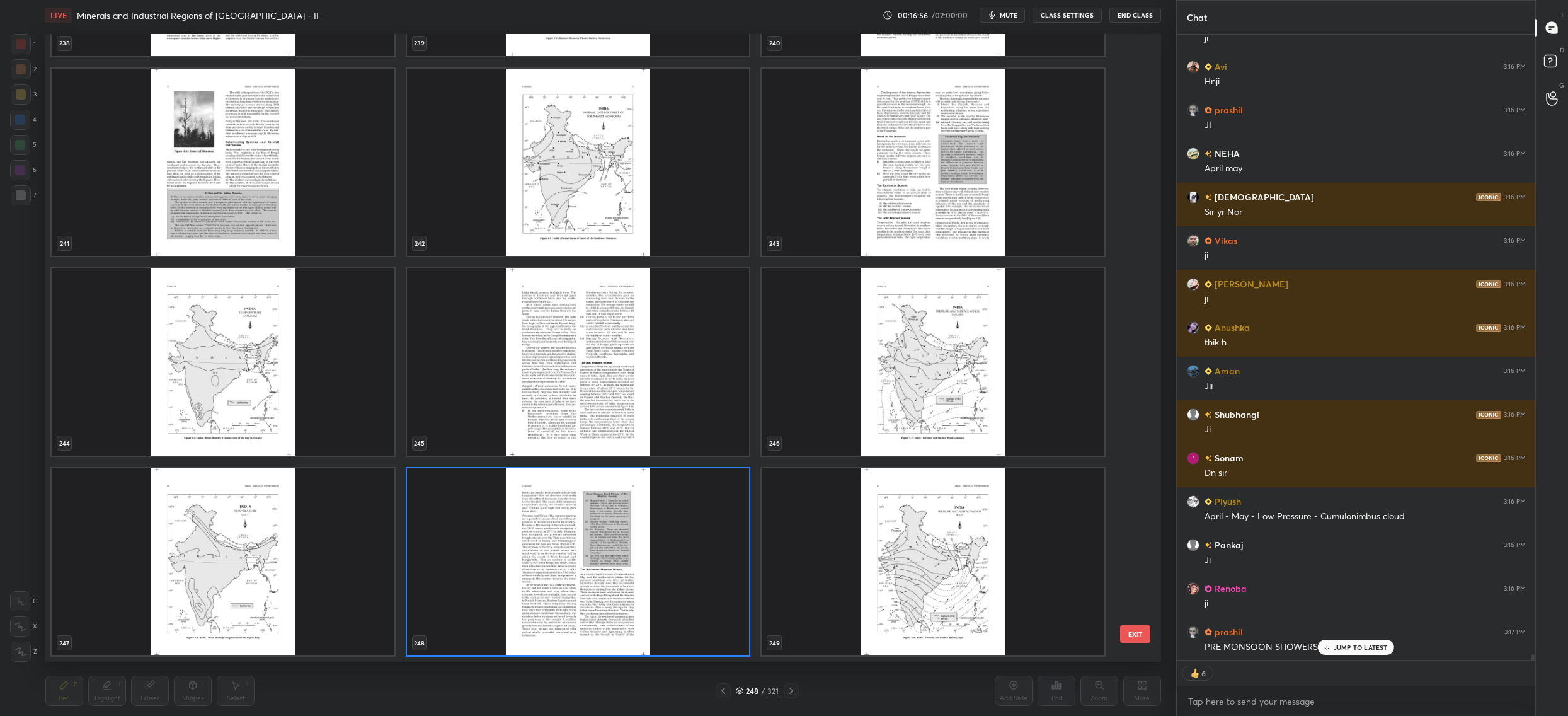
click at [599, 561] on div "235 236 237 238 239 240 241 242 243 244 245 246 247 248 249" at bounding box center [592, 347] width 1094 height 628
click at [599, 561] on img "grid" at bounding box center [578, 561] width 342 height 187
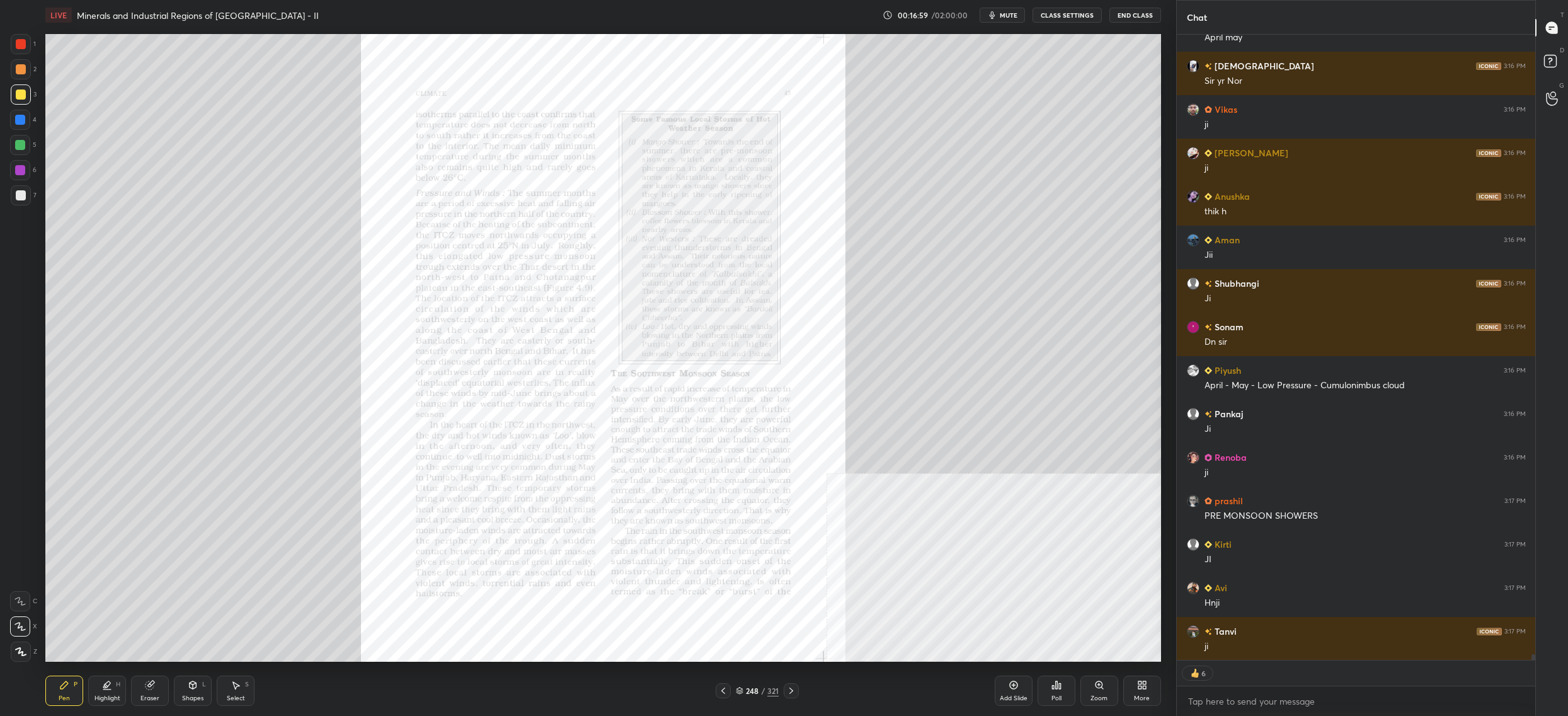
click at [1104, 695] on div "Zoom" at bounding box center [1099, 690] width 38 height 30
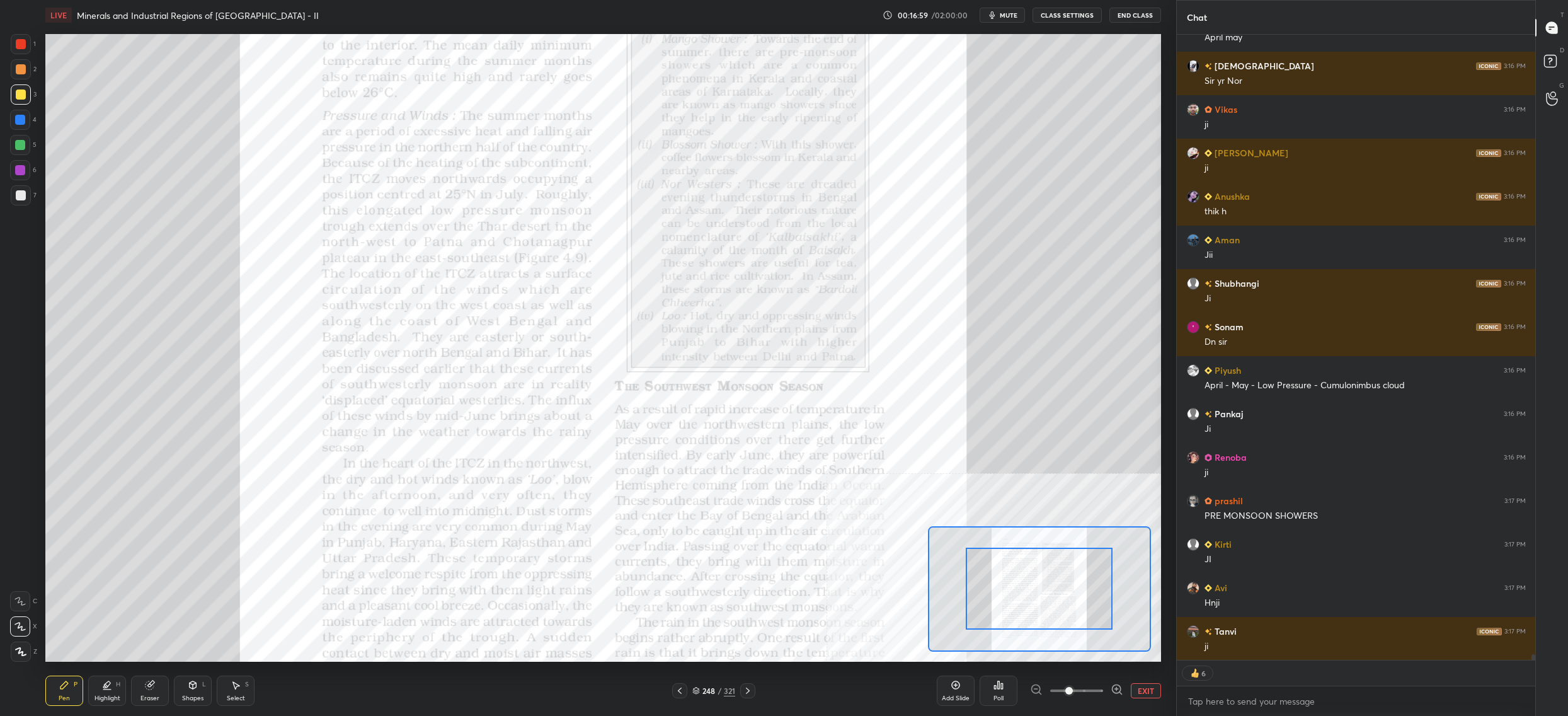
click at [1100, 692] on span at bounding box center [1077, 691] width 53 height 19
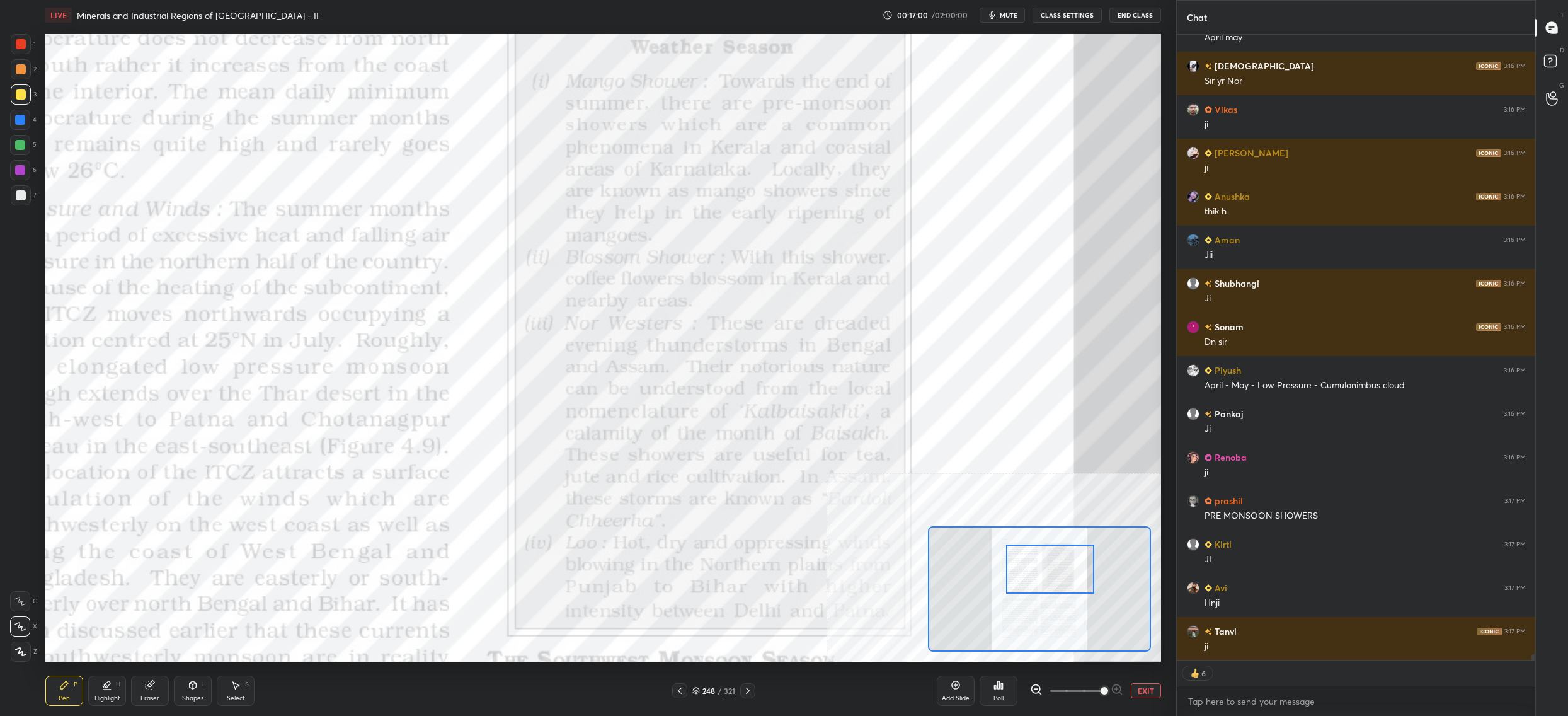
type textarea "x"
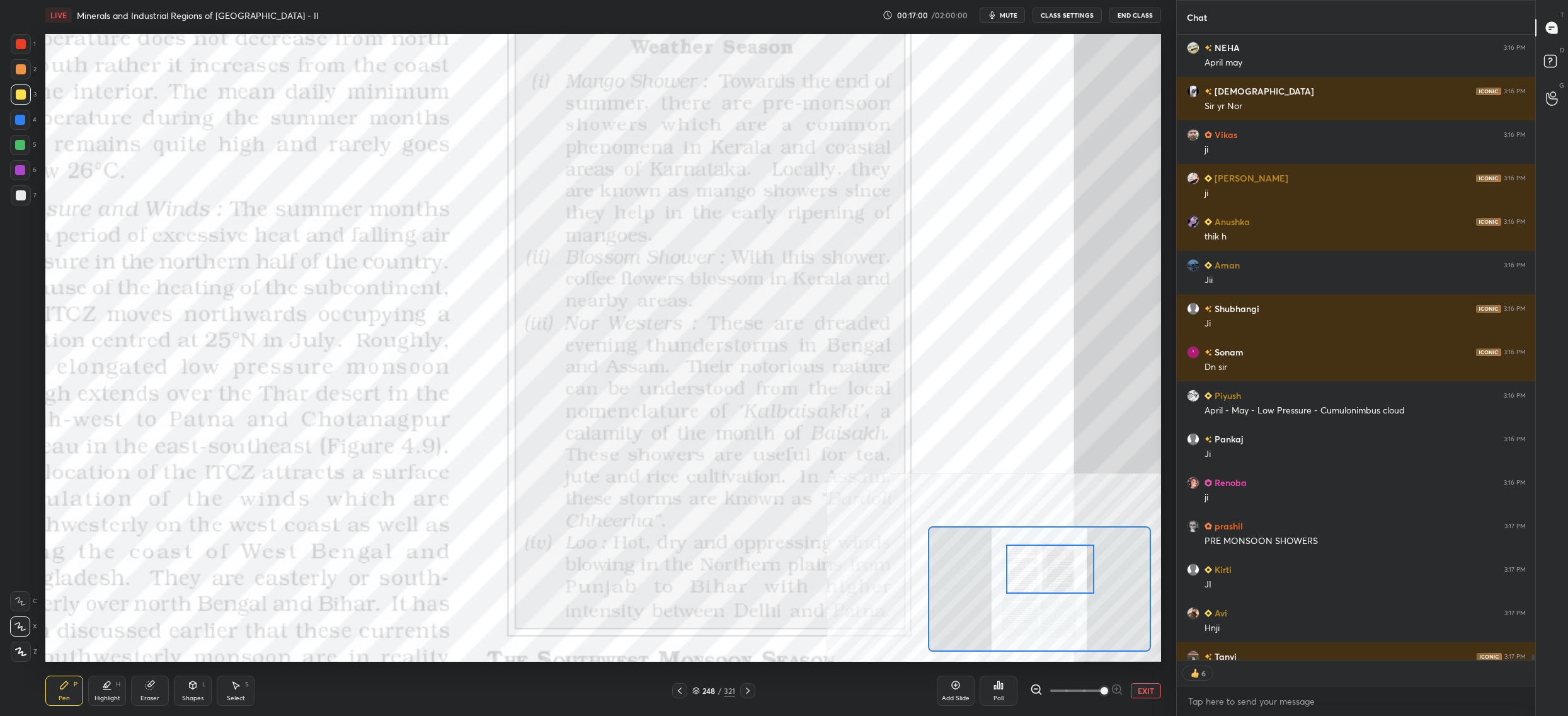
drag, startPoint x: 1057, startPoint y: 592, endPoint x: 1063, endPoint y: 582, distance: 11.7
click at [1065, 578] on div at bounding box center [1050, 569] width 88 height 49
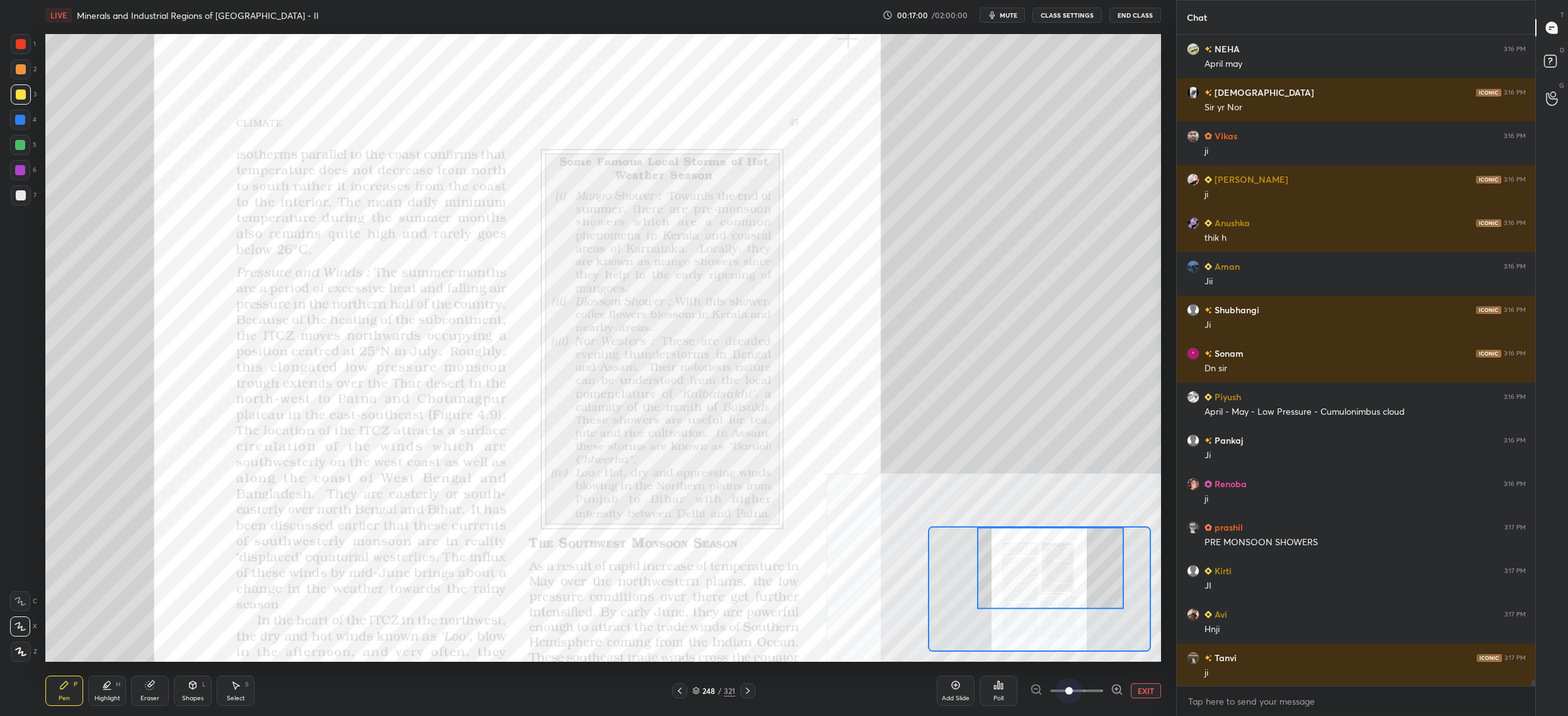
drag, startPoint x: 1070, startPoint y: 691, endPoint x: 1063, endPoint y: 658, distance: 33.7
click at [1072, 691] on span at bounding box center [1077, 691] width 53 height 19
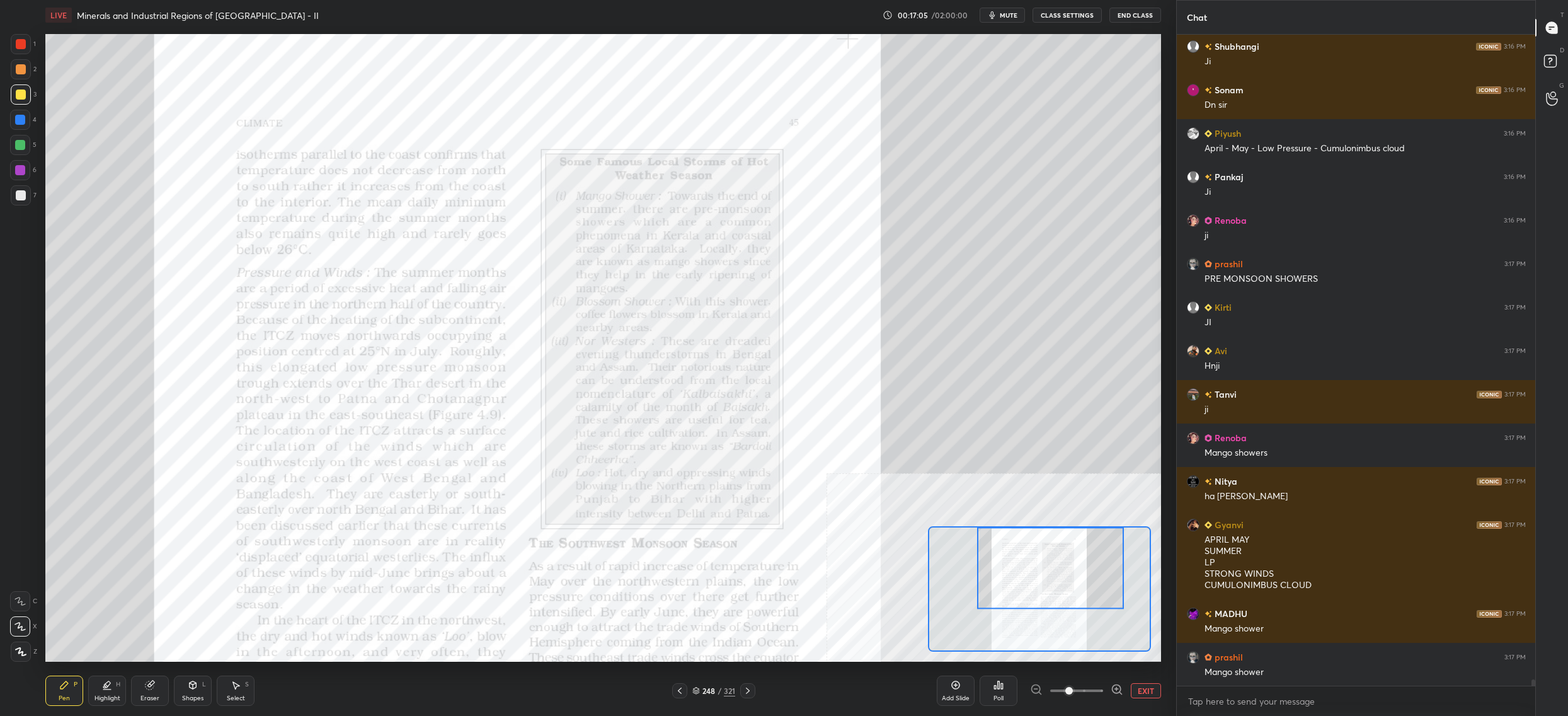
click at [29, 45] on div at bounding box center [20, 44] width 20 height 20
click at [20, 46] on div at bounding box center [20, 44] width 10 height 10
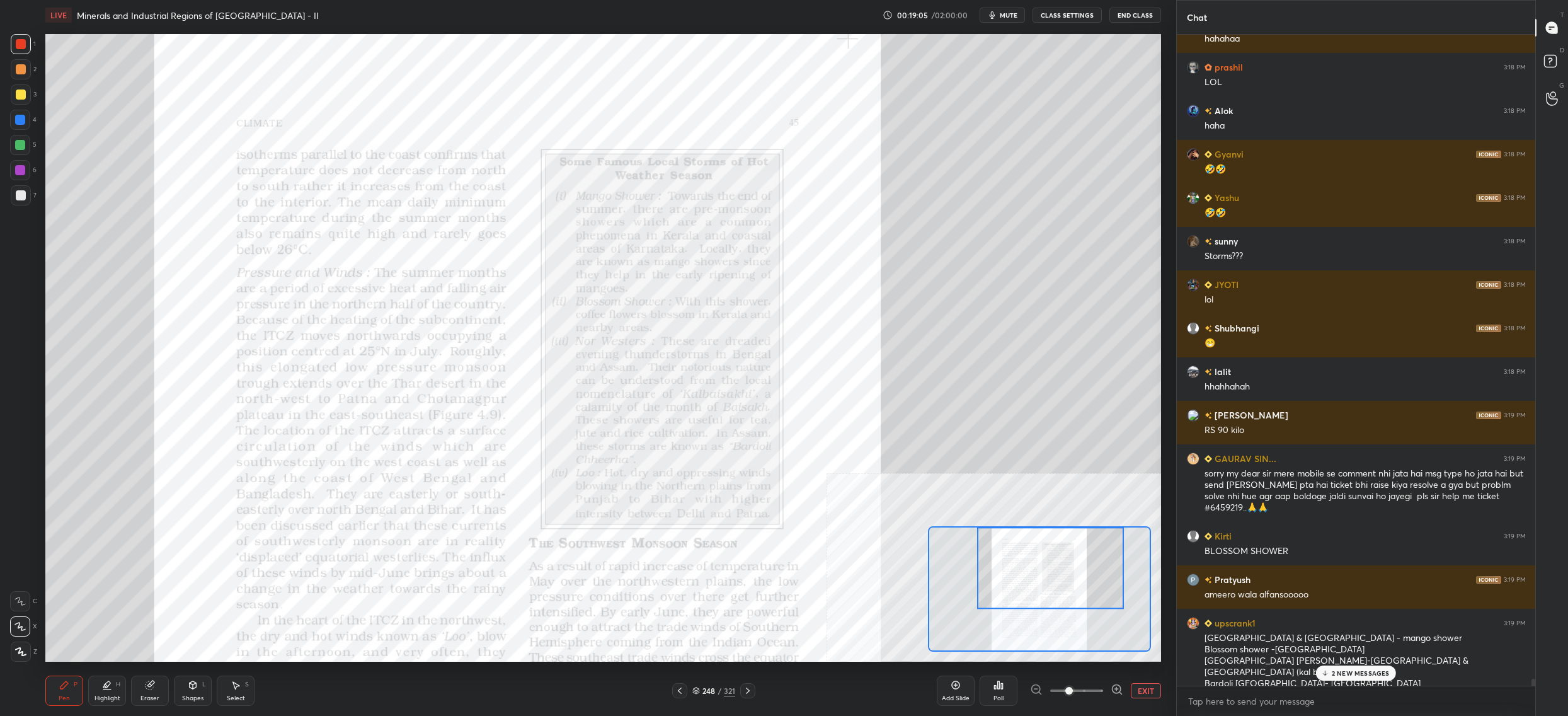
click at [1009, 10] on button "mute" at bounding box center [1002, 15] width 45 height 15
click at [1003, 17] on span "unmute" at bounding box center [1007, 15] width 27 height 9
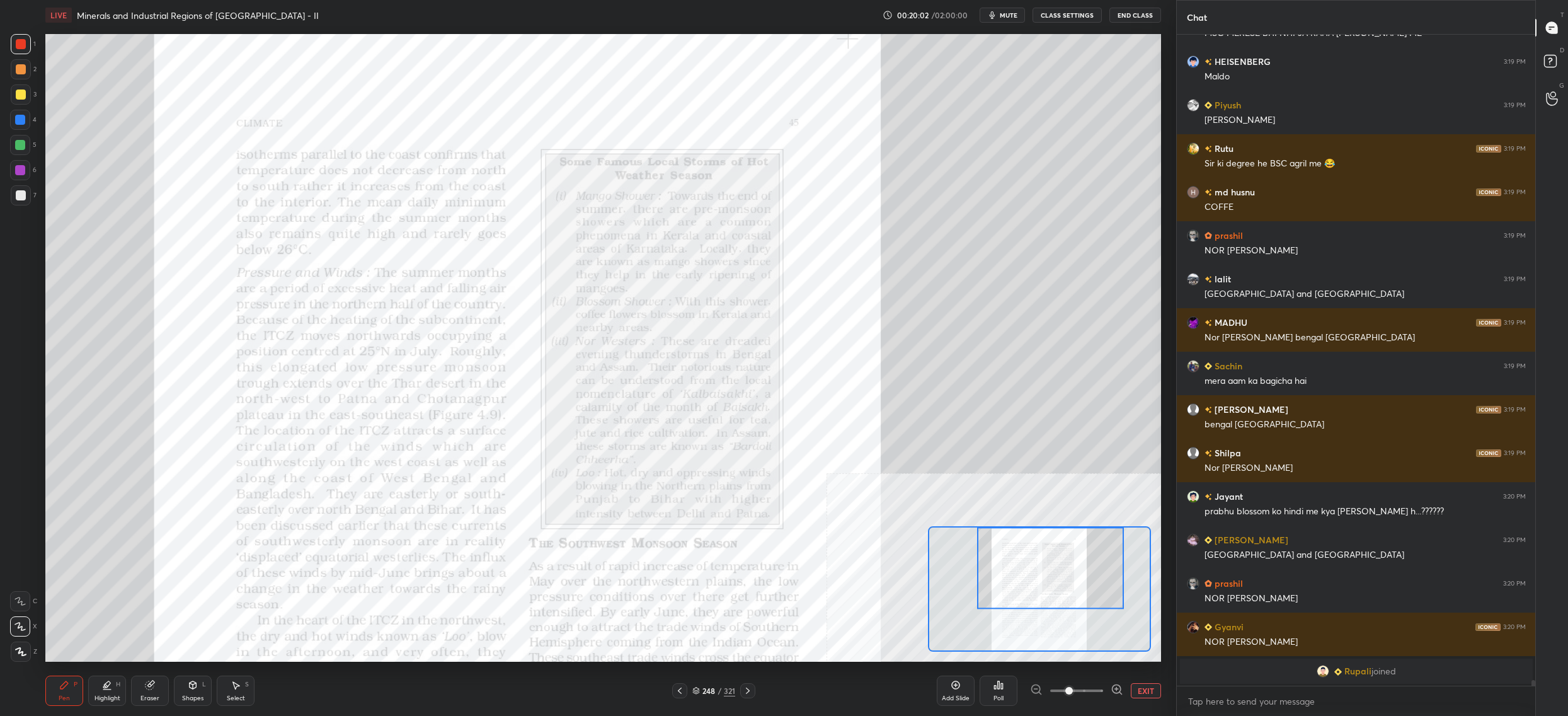
scroll to position [73497, 0]
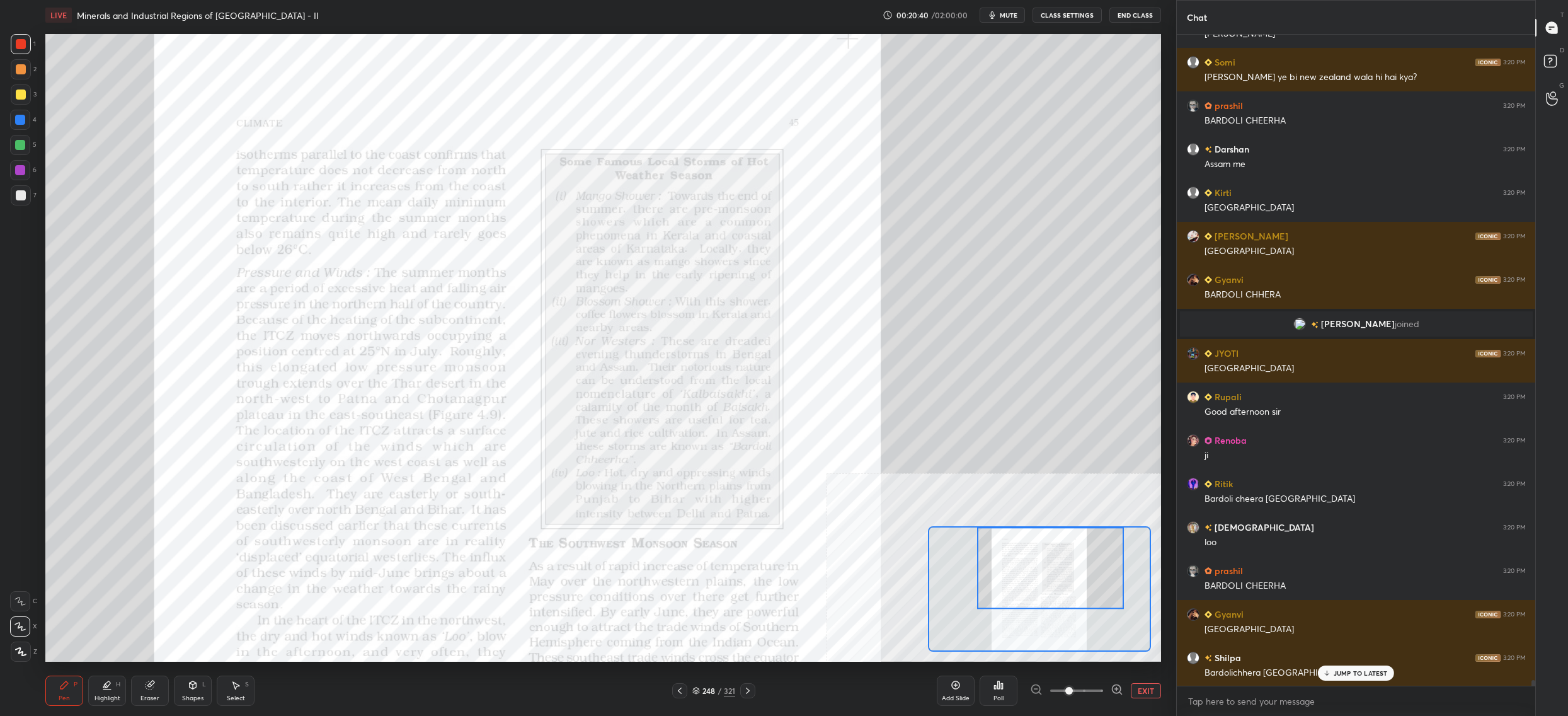
drag, startPoint x: 711, startPoint y: 691, endPoint x: 702, endPoint y: 675, distance: 18.4
click at [712, 691] on div "248" at bounding box center [708, 691] width 13 height 8
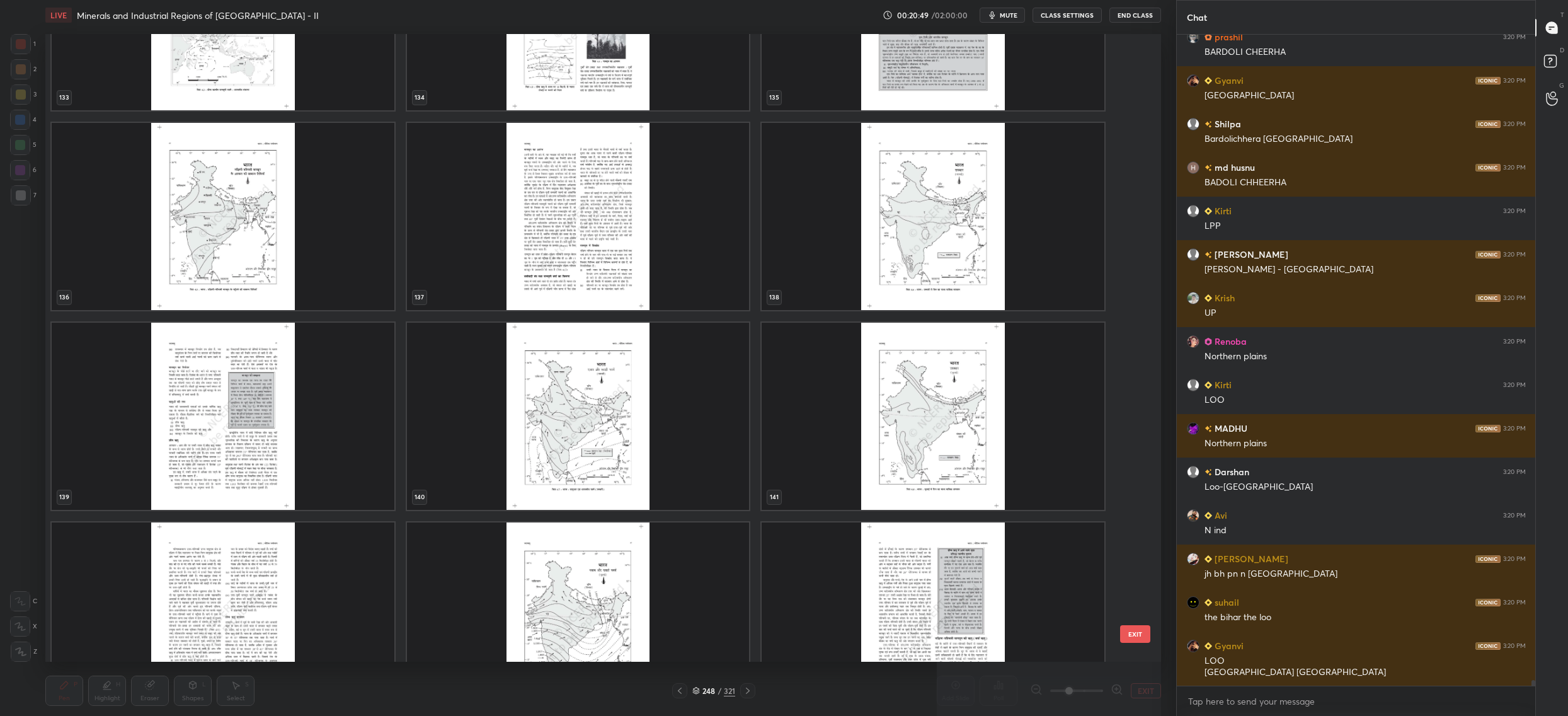
click at [908, 563] on img "grid" at bounding box center [932, 615] width 342 height 187
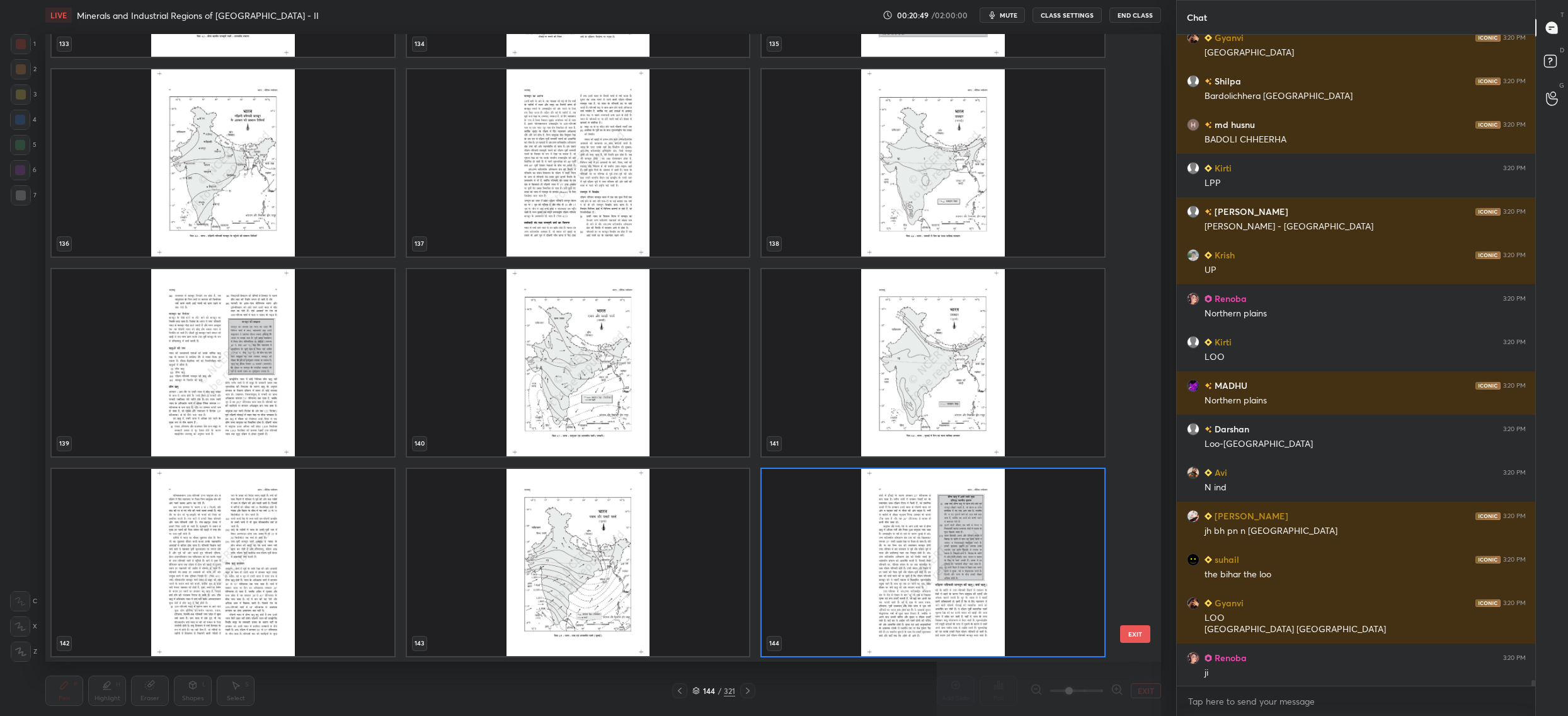
click at [907, 564] on div "130 131 132 133 134 135 136 137 138 139 140 141 142 143 144" at bounding box center [592, 347] width 1094 height 628
click at [907, 564] on img "grid" at bounding box center [932, 562] width 342 height 187
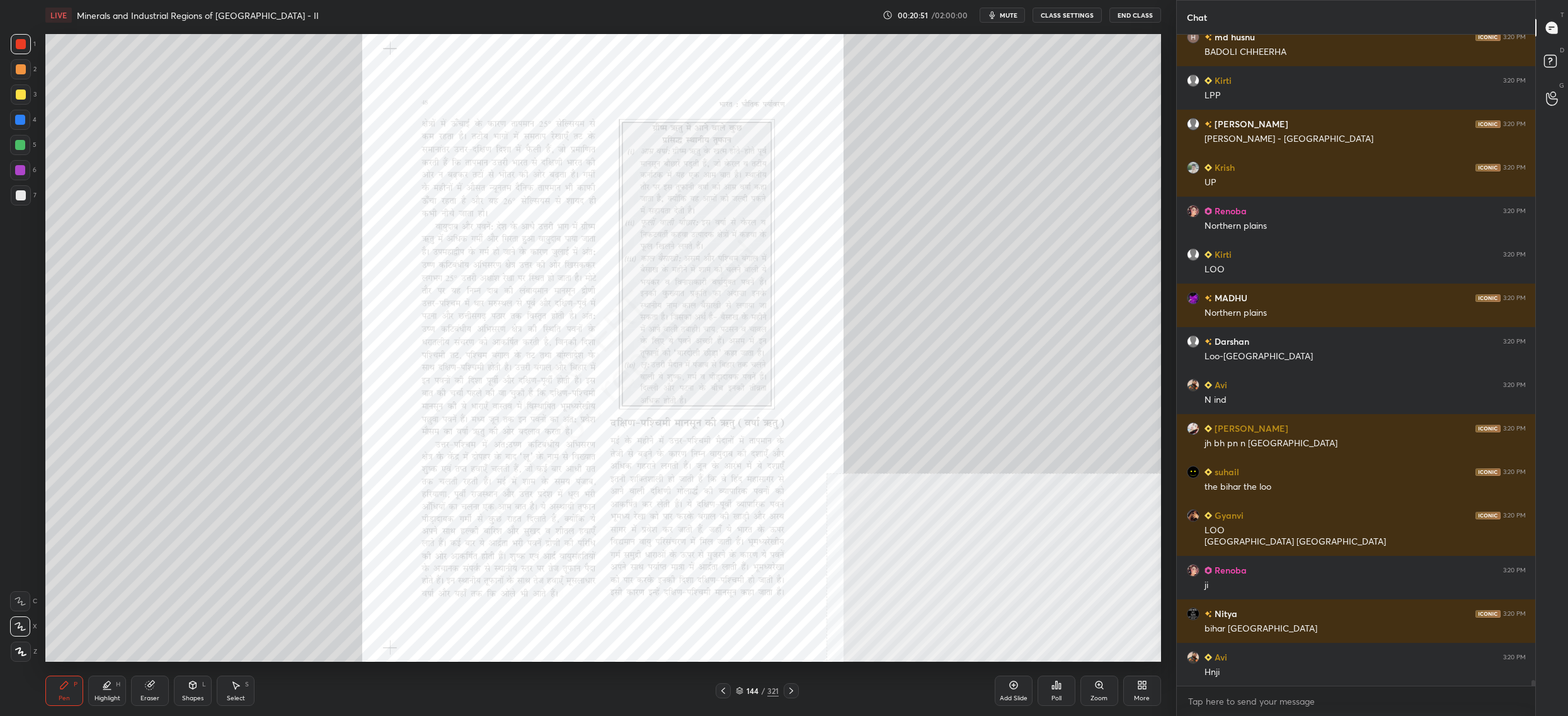
click at [1097, 686] on icon at bounding box center [1099, 685] width 10 height 10
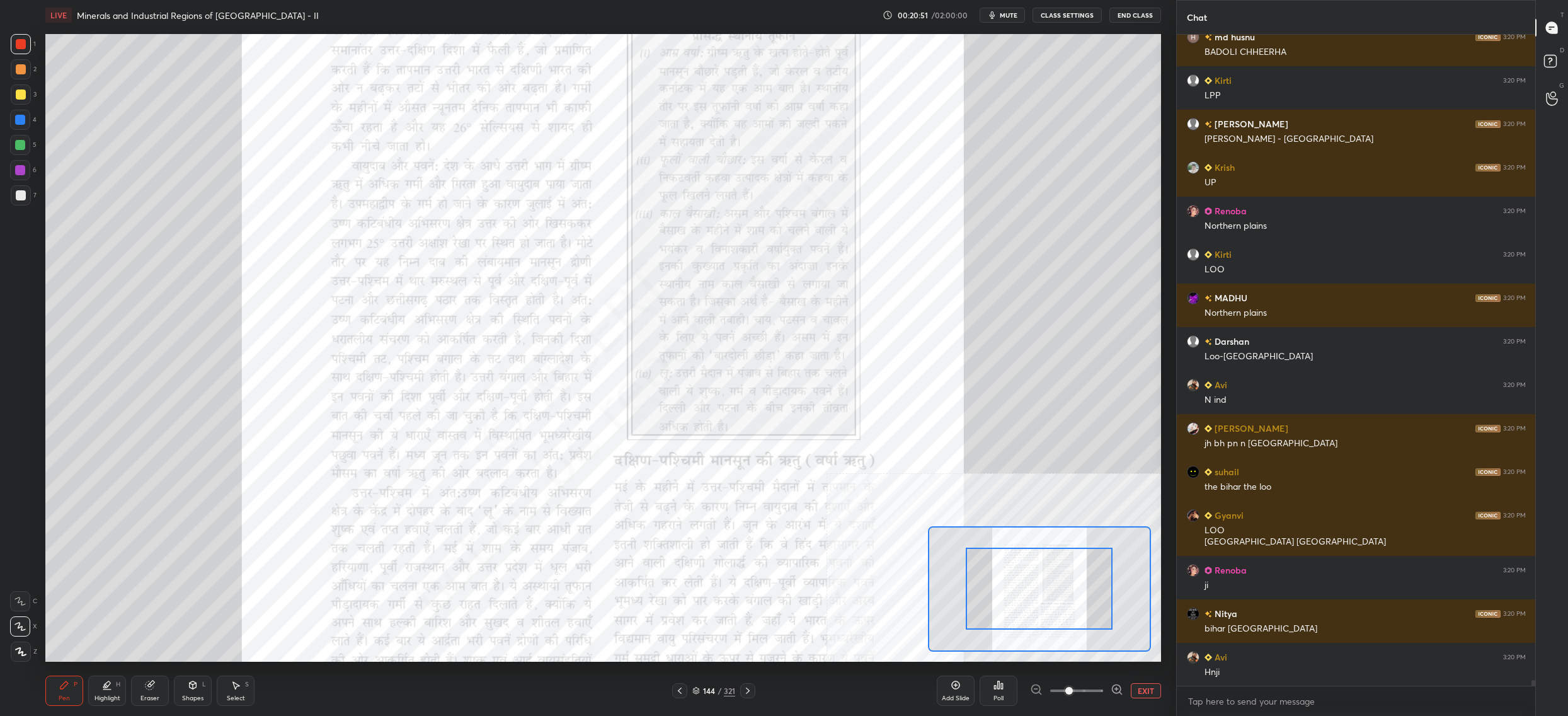
click at [1100, 685] on div at bounding box center [1077, 691] width 93 height 15
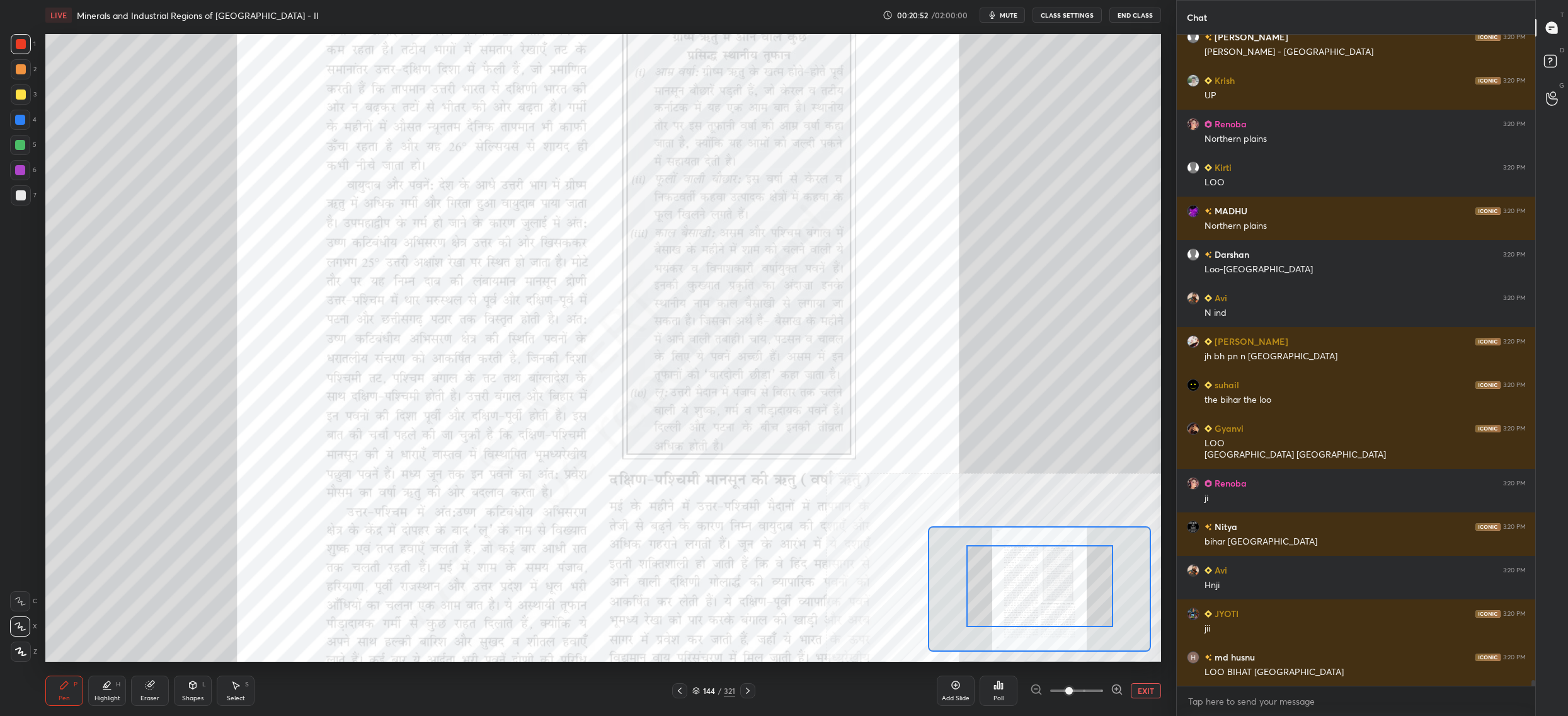
drag, startPoint x: 1045, startPoint y: 597, endPoint x: 1061, endPoint y: 557, distance: 43.1
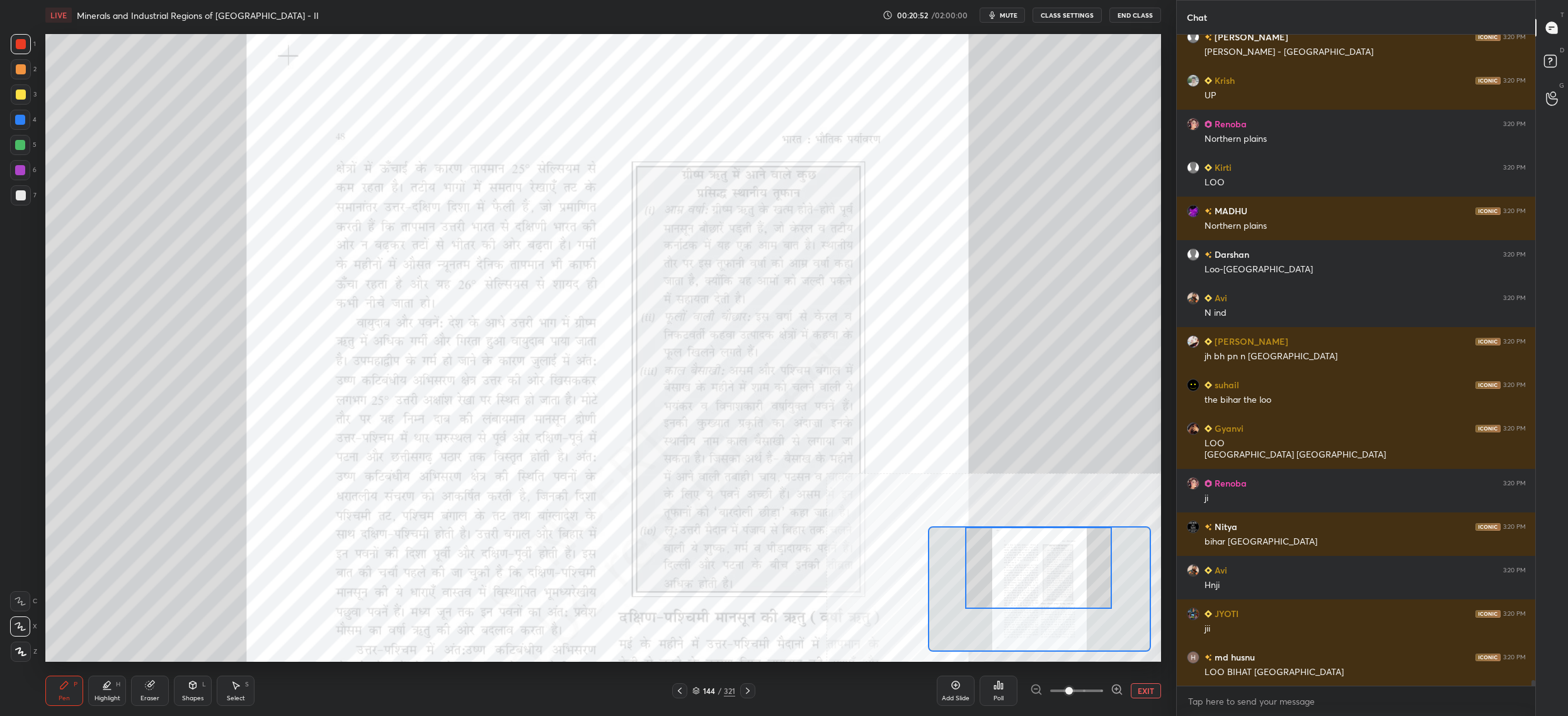
drag, startPoint x: 1061, startPoint y: 571, endPoint x: 1044, endPoint y: 539, distance: 36.2
click at [1058, 547] on div at bounding box center [1039, 568] width 147 height 82
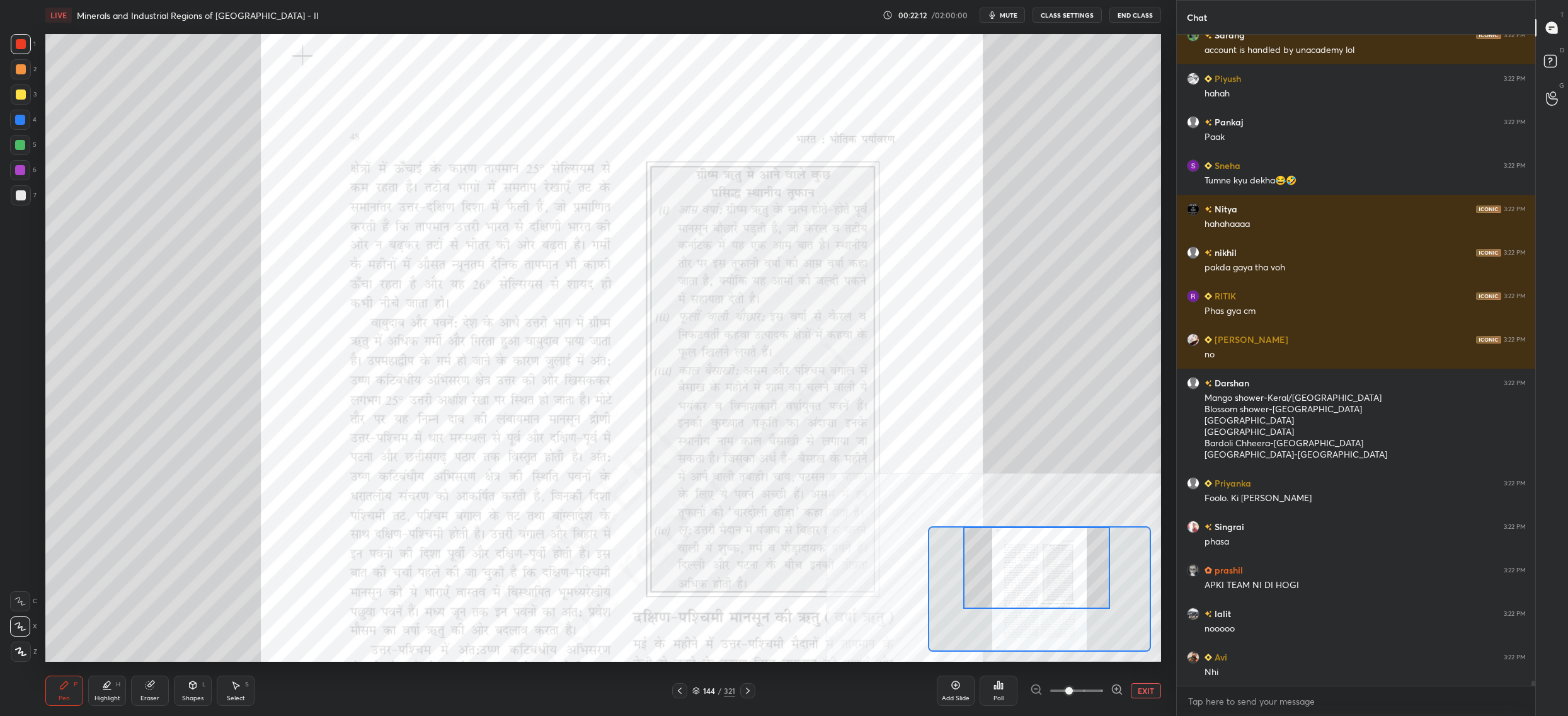
click at [706, 692] on div "144" at bounding box center [708, 691] width 13 height 8
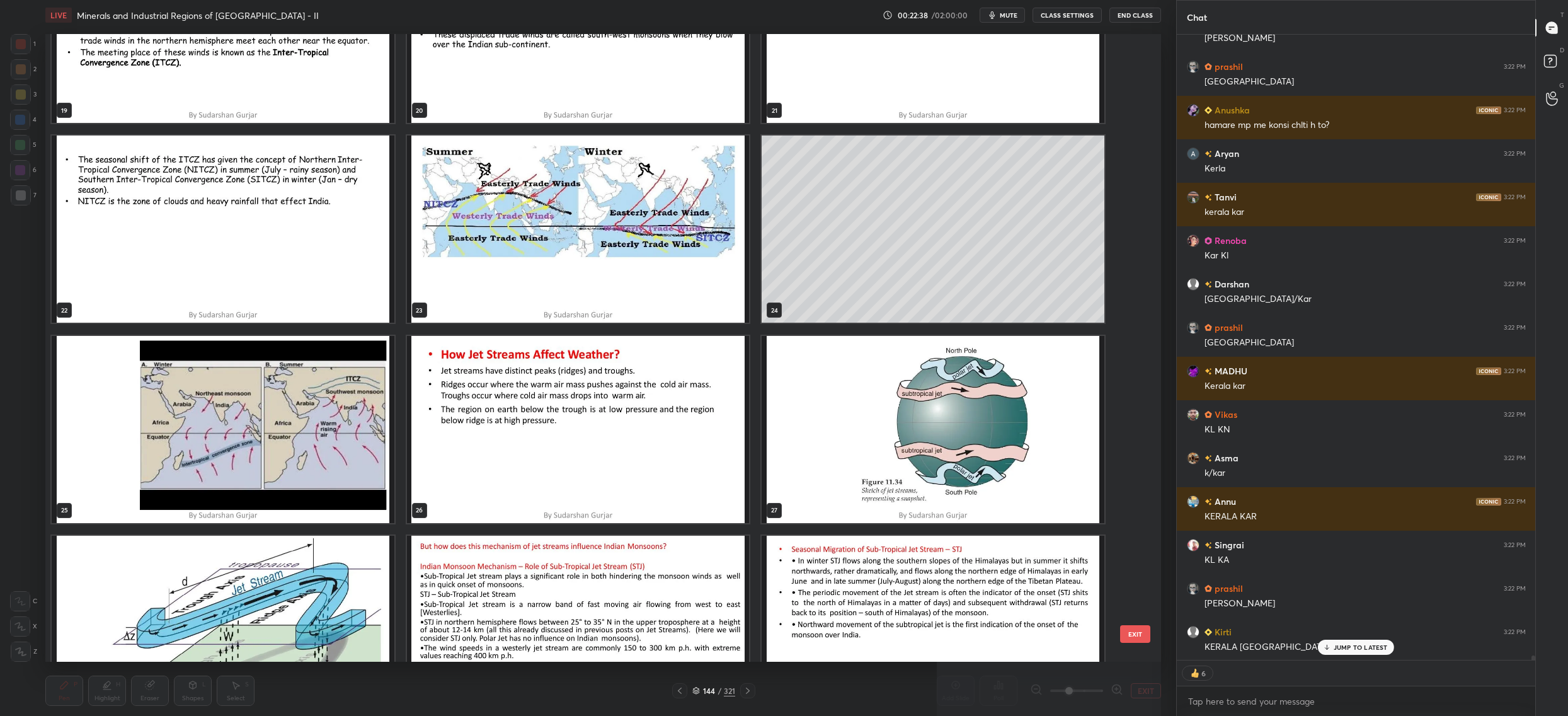
click at [959, 243] on div "16 17 18 19 20 21 22 23 24 25 26 27 28 29 30" at bounding box center [592, 347] width 1094 height 628
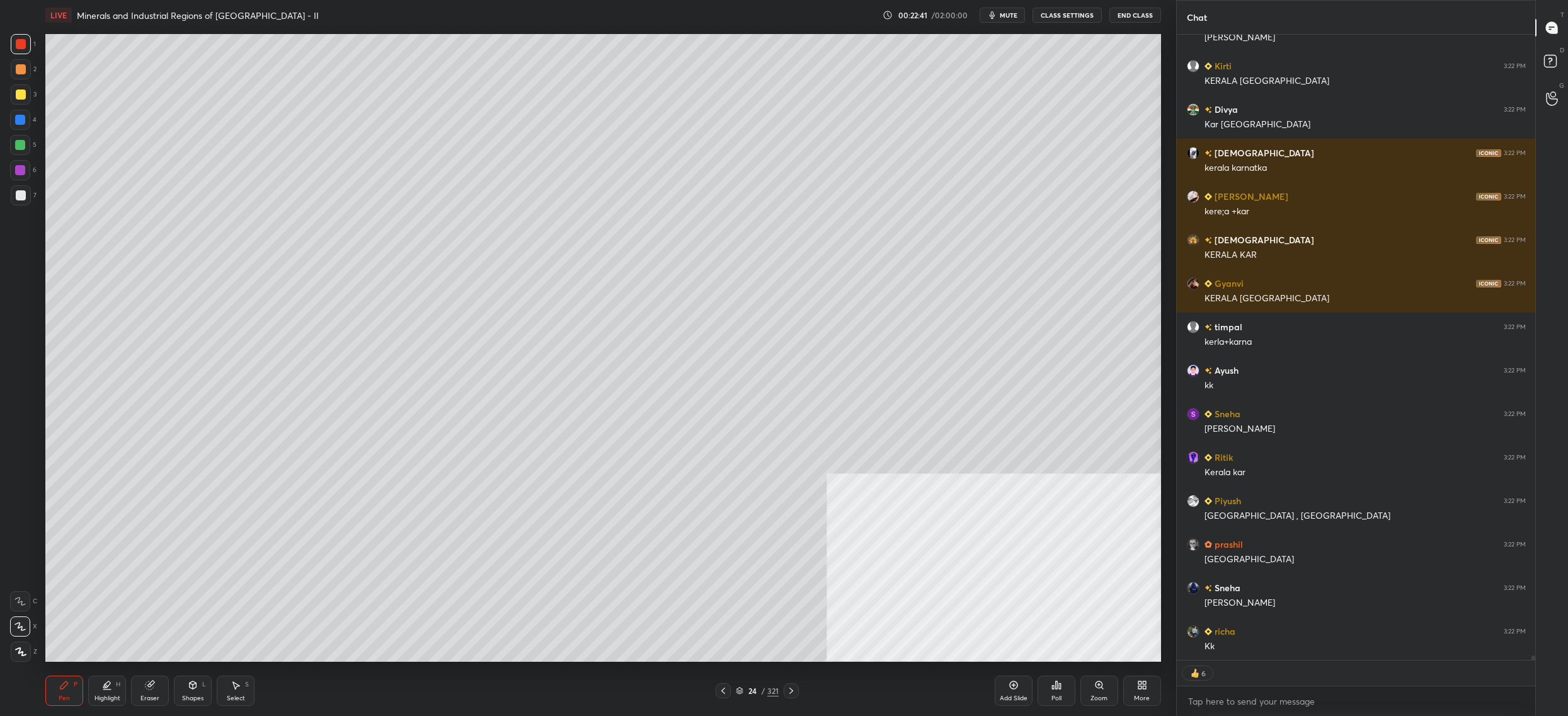
click at [1151, 684] on div "More" at bounding box center [1141, 690] width 38 height 30
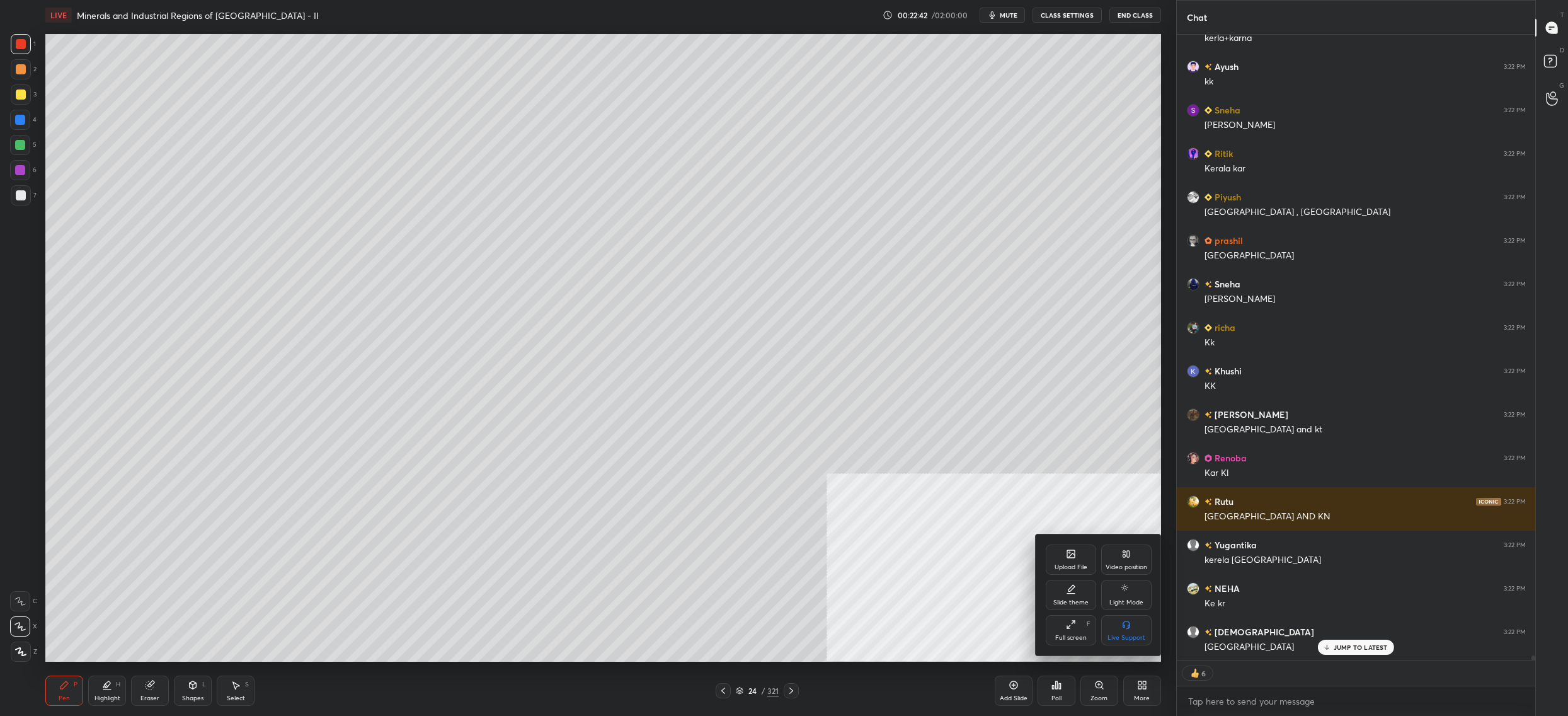
click at [1136, 552] on div "Video position" at bounding box center [1127, 559] width 50 height 30
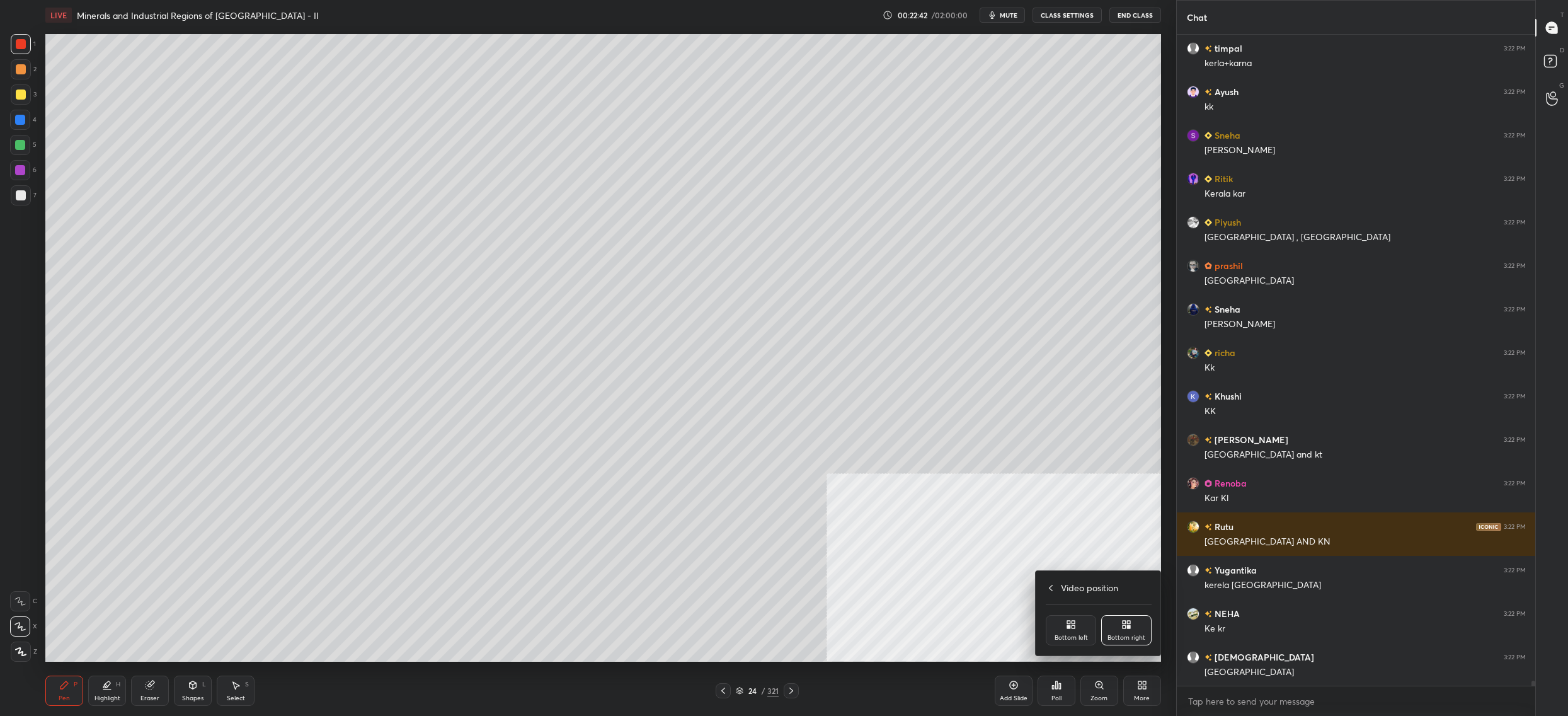
click at [1073, 623] on icon at bounding box center [1073, 622] width 3 height 3
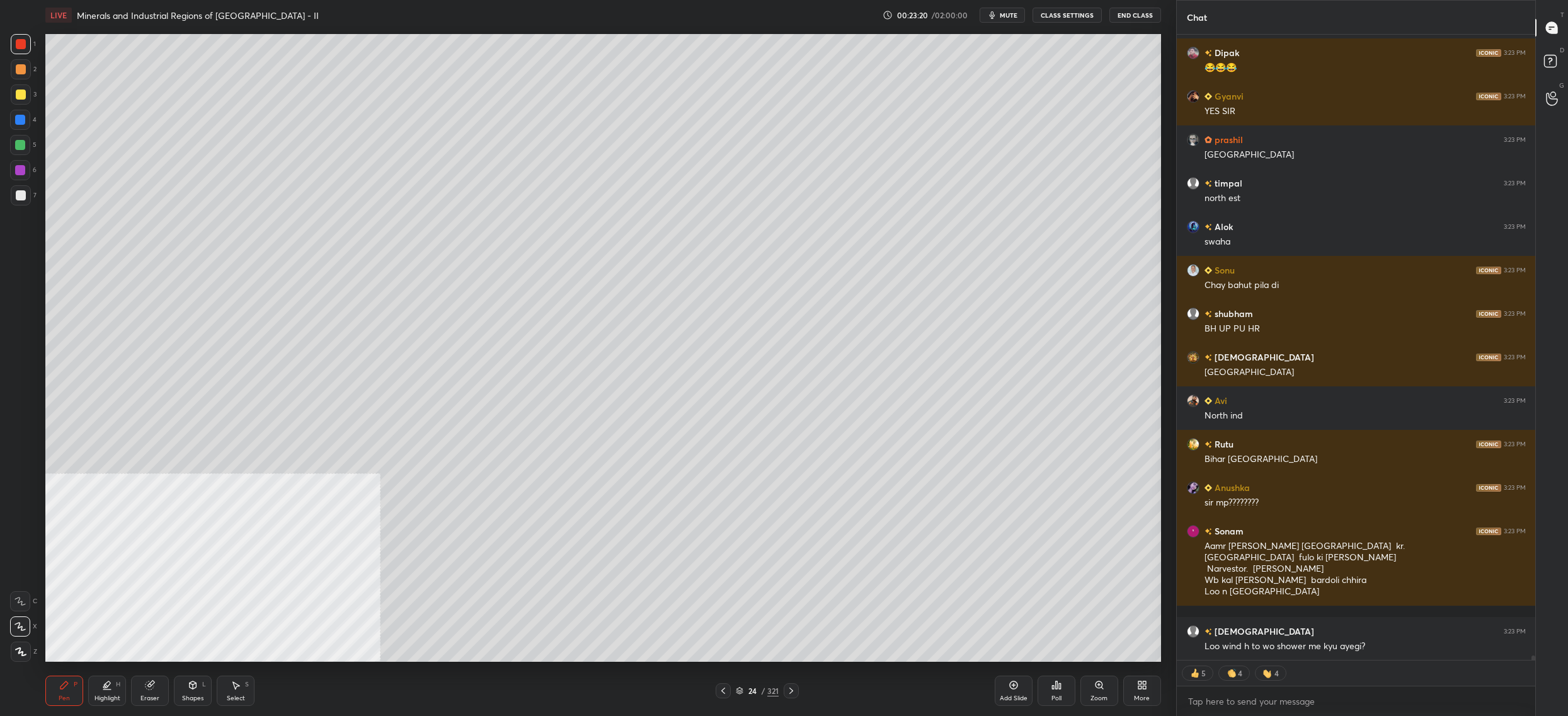
click at [749, 688] on div "24" at bounding box center [752, 691] width 13 height 8
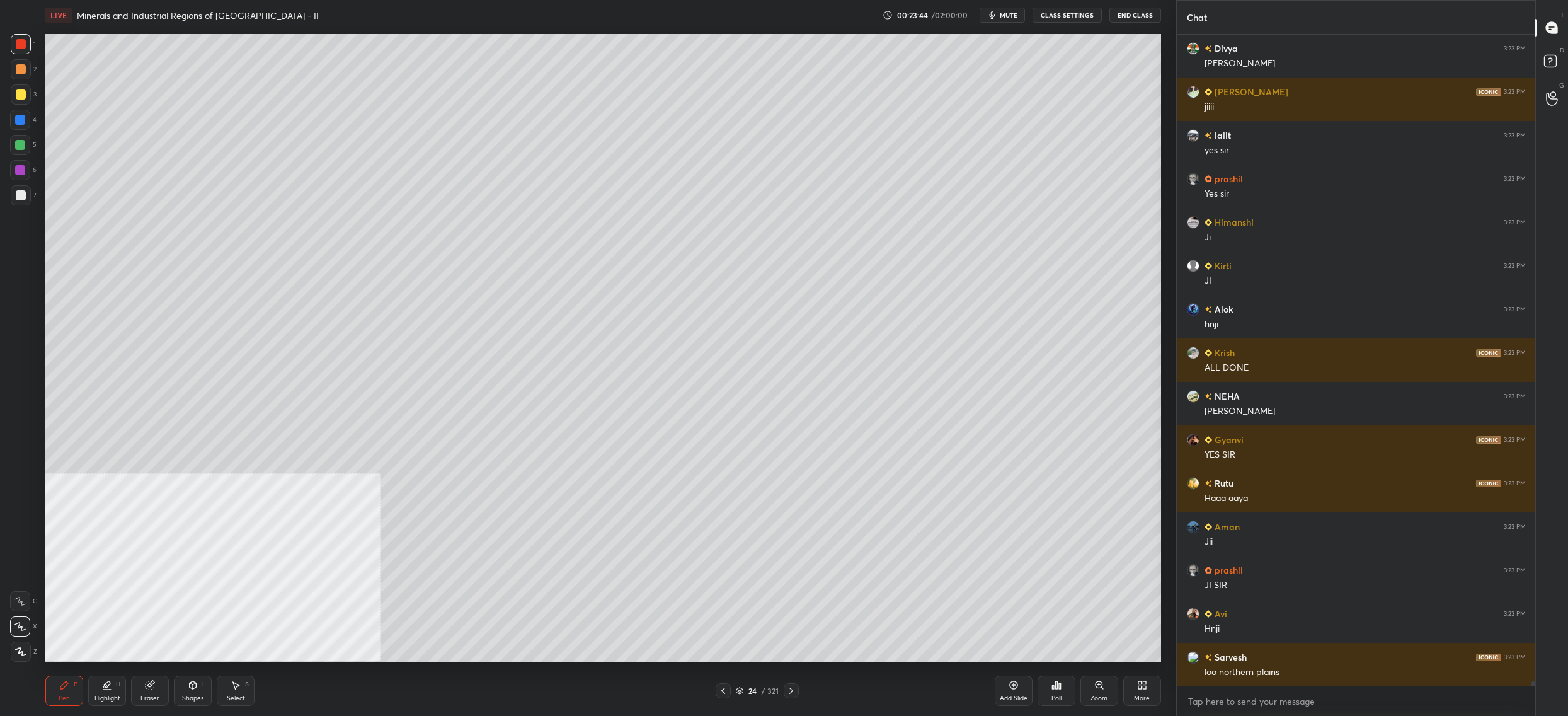
click at [1064, 641] on div "Setting up your live class Poll for secs No correct answer Start poll" at bounding box center [604, 347] width 1126 height 636
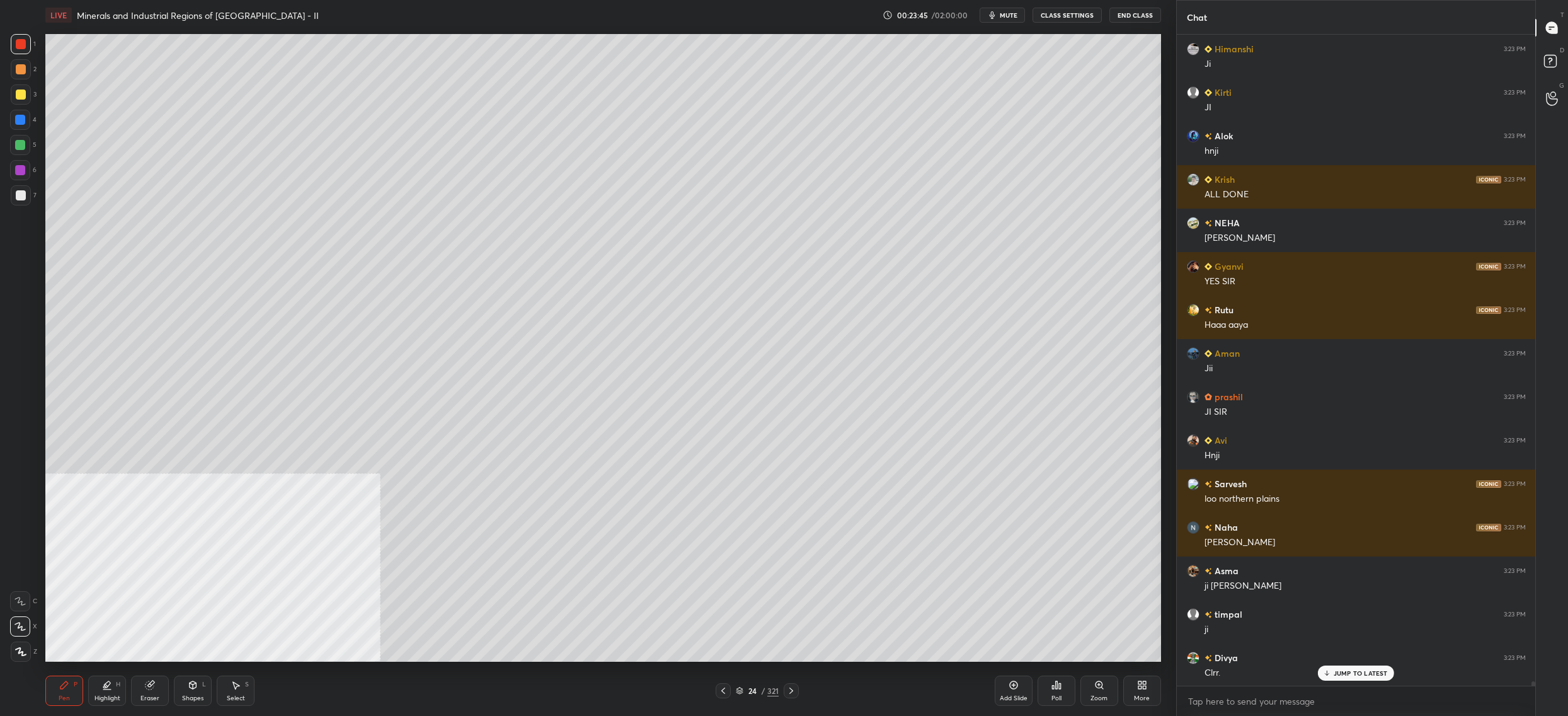
click at [747, 689] on div "24" at bounding box center [752, 691] width 13 height 8
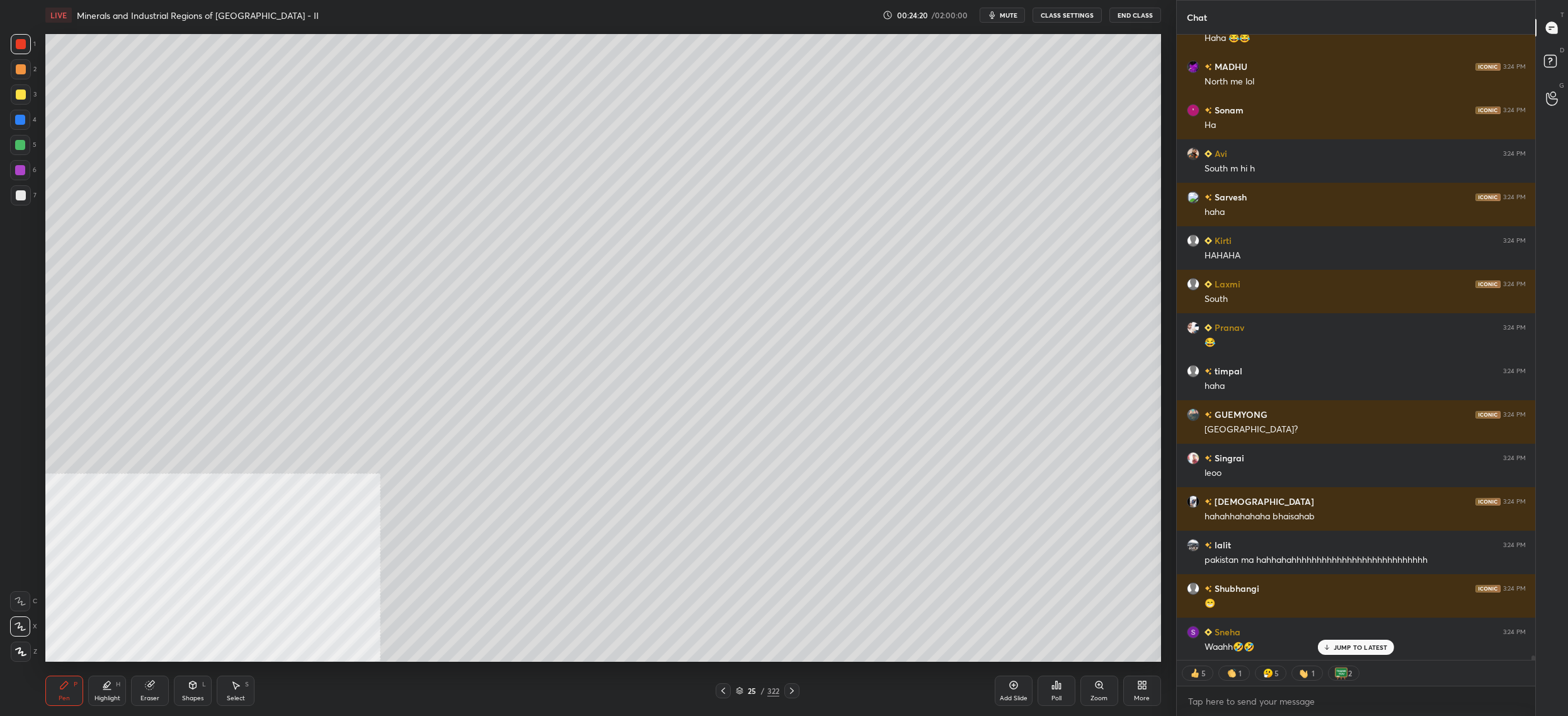
click at [10, 76] on div "1 2 3 4 5 6 7 C X Z C X Z E E Erase all H H" at bounding box center [20, 347] width 41 height 628
click at [13, 68] on div at bounding box center [20, 69] width 20 height 20
drag, startPoint x: 17, startPoint y: 86, endPoint x: 20, endPoint y: 92, distance: 6.7
click at [17, 86] on div at bounding box center [20, 94] width 20 height 20
click at [21, 91] on div at bounding box center [20, 94] width 10 height 10
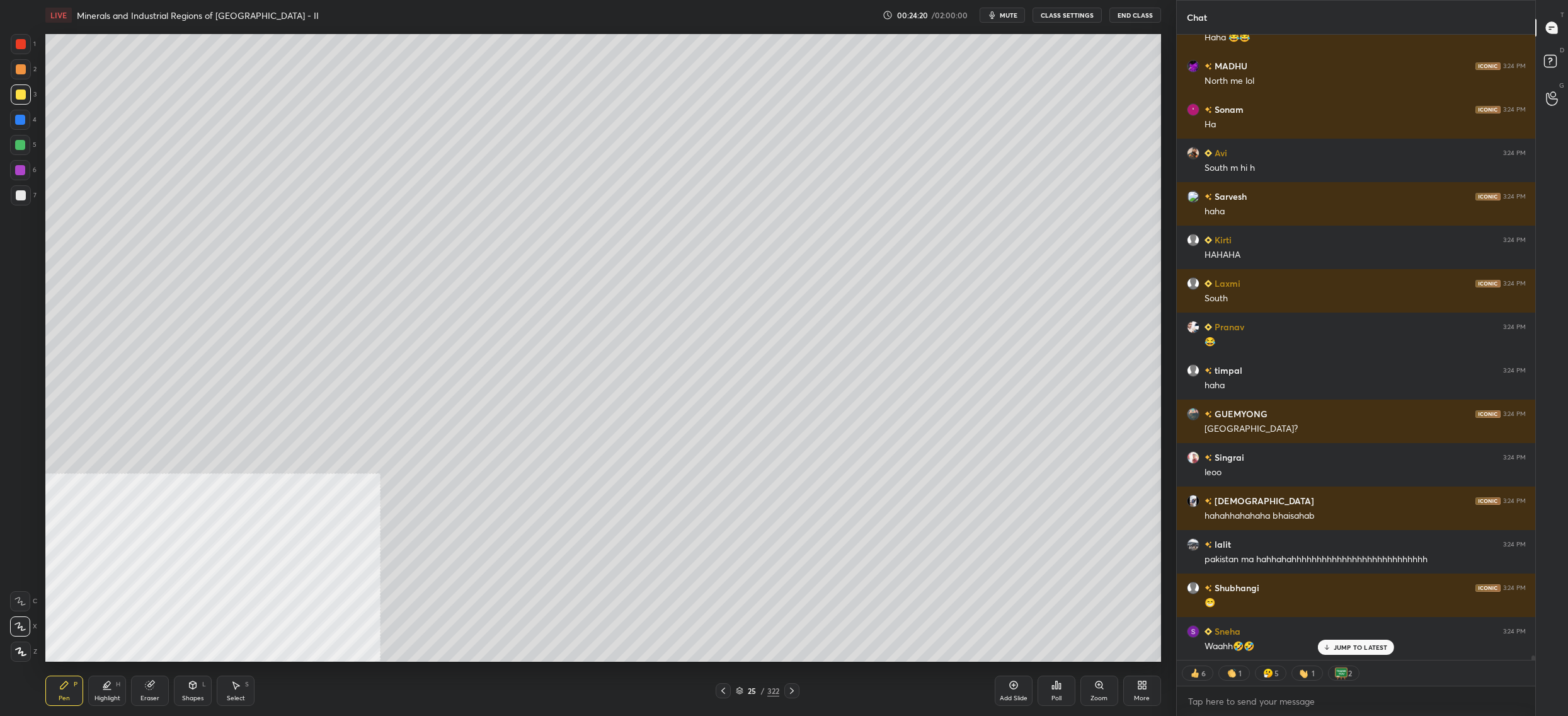
click at [20, 92] on div at bounding box center [20, 94] width 10 height 10
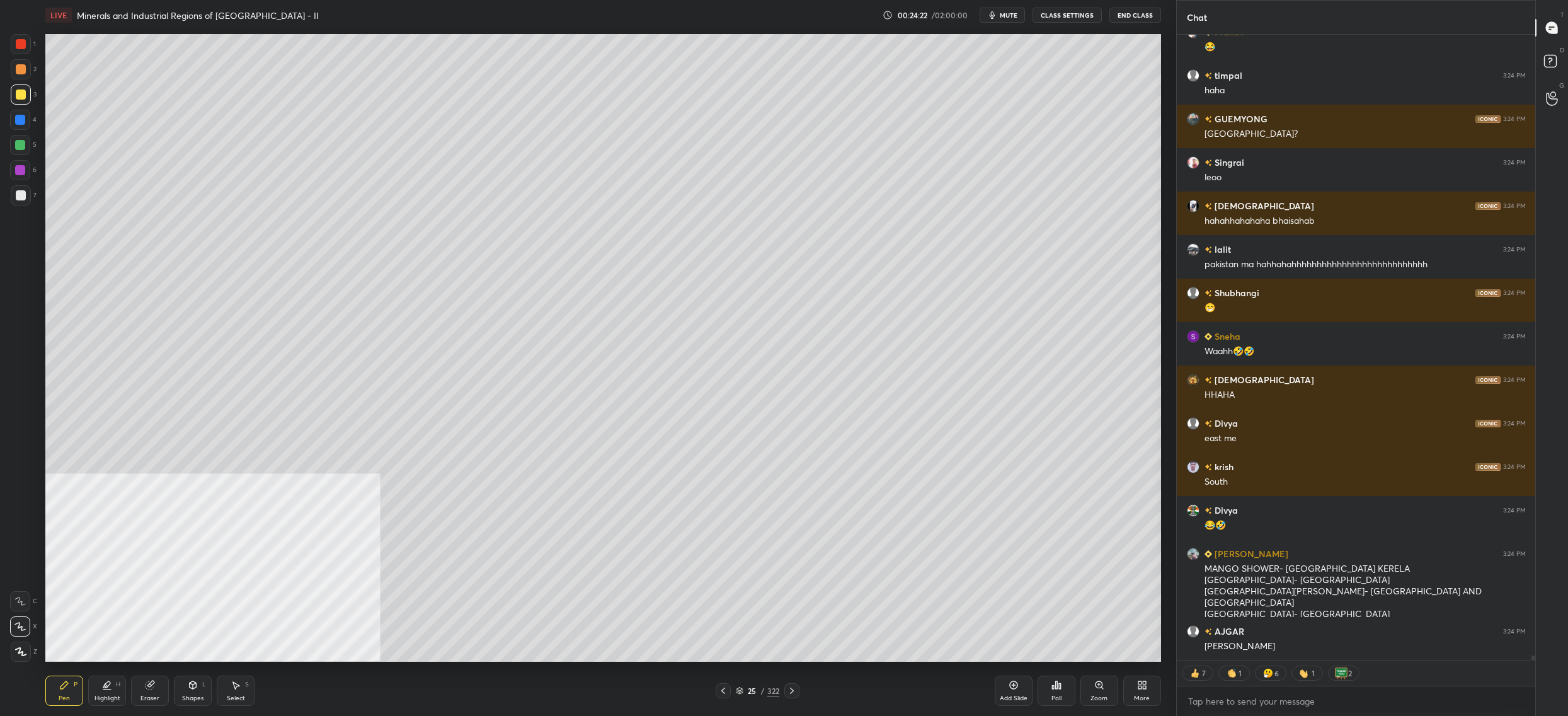
drag, startPoint x: 17, startPoint y: 128, endPoint x: 16, endPoint y: 151, distance: 23.0
click at [17, 128] on div at bounding box center [19, 119] width 20 height 20
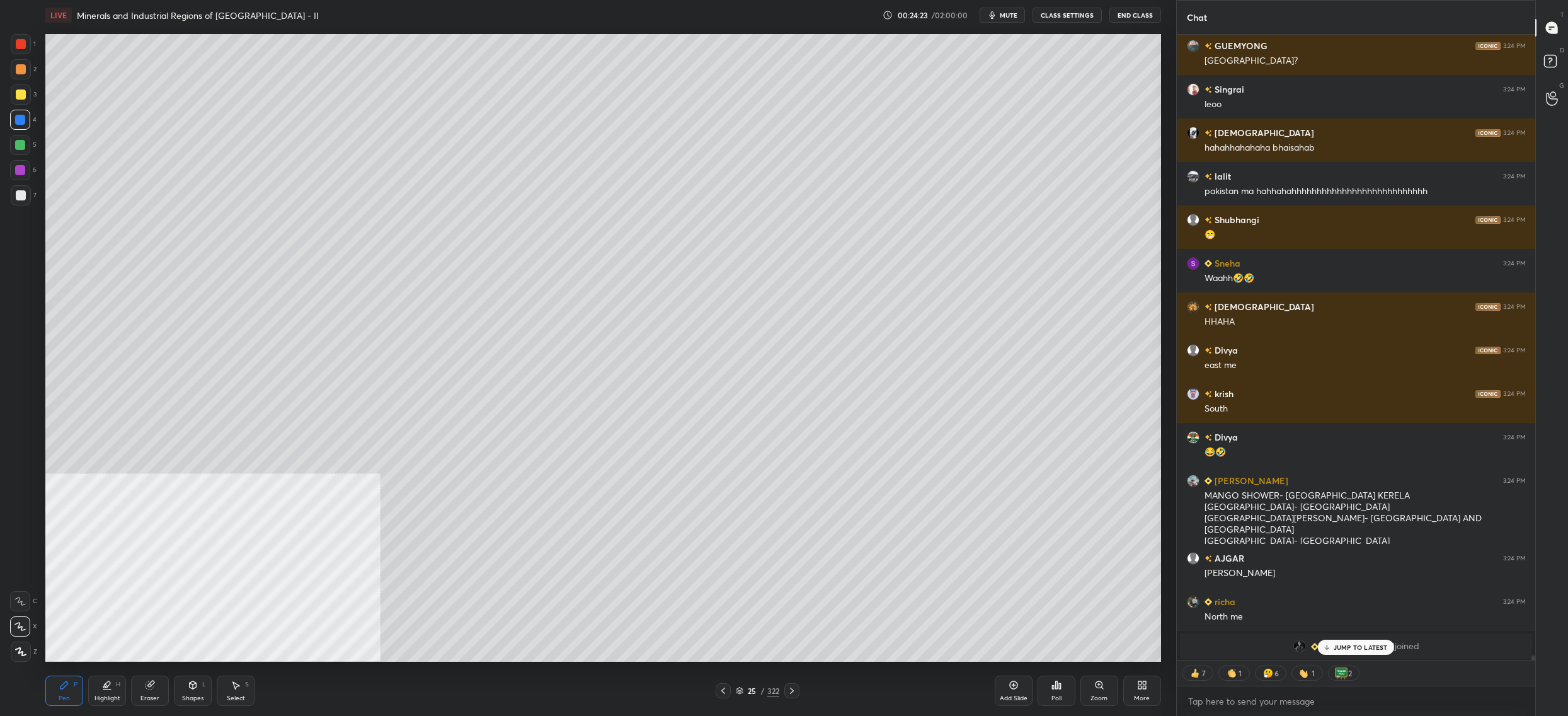
click at [17, 157] on div "5" at bounding box center [22, 147] width 26 height 25
click at [15, 154] on div at bounding box center [19, 144] width 20 height 20
click at [24, 194] on div at bounding box center [20, 195] width 10 height 10
click at [22, 194] on div at bounding box center [20, 195] width 10 height 10
click at [23, 198] on div at bounding box center [20, 195] width 10 height 10
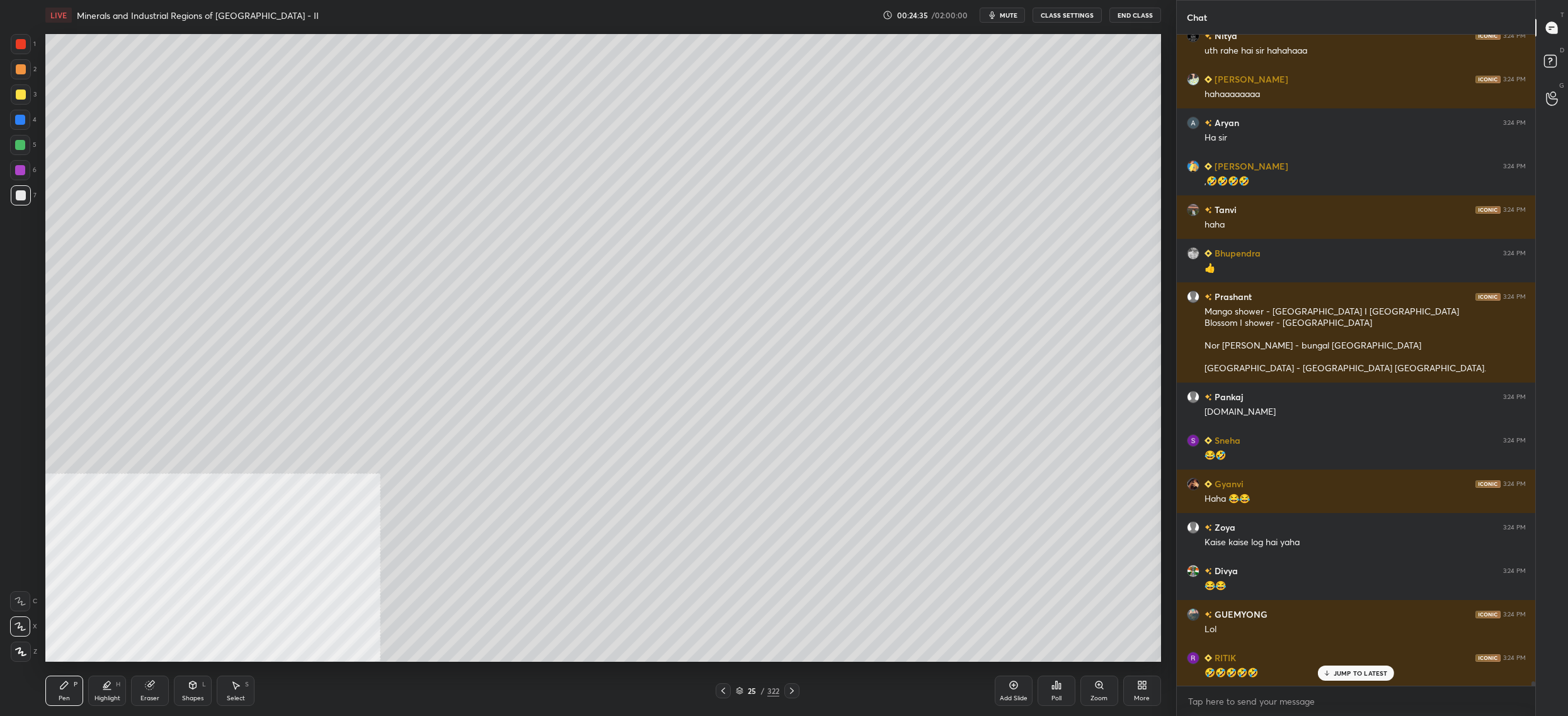
click at [28, 93] on div at bounding box center [20, 94] width 20 height 20
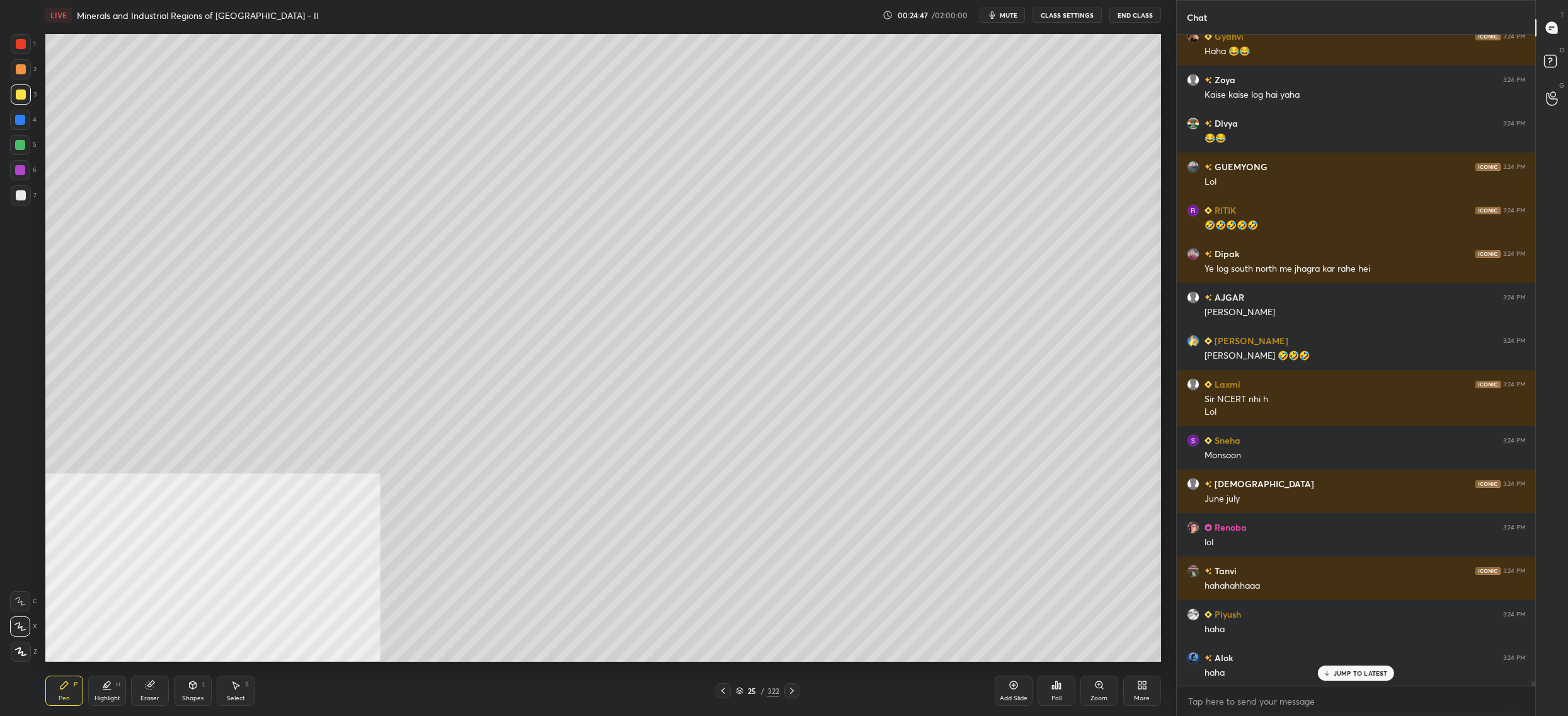
drag, startPoint x: 27, startPoint y: 69, endPoint x: 30, endPoint y: 77, distance: 8.5
click at [25, 68] on div at bounding box center [20, 69] width 20 height 20
drag, startPoint x: 33, startPoint y: 120, endPoint x: 26, endPoint y: 131, distance: 13.0
click at [33, 120] on div "4" at bounding box center [22, 119] width 26 height 20
click at [20, 133] on div "4" at bounding box center [22, 122] width 26 height 25
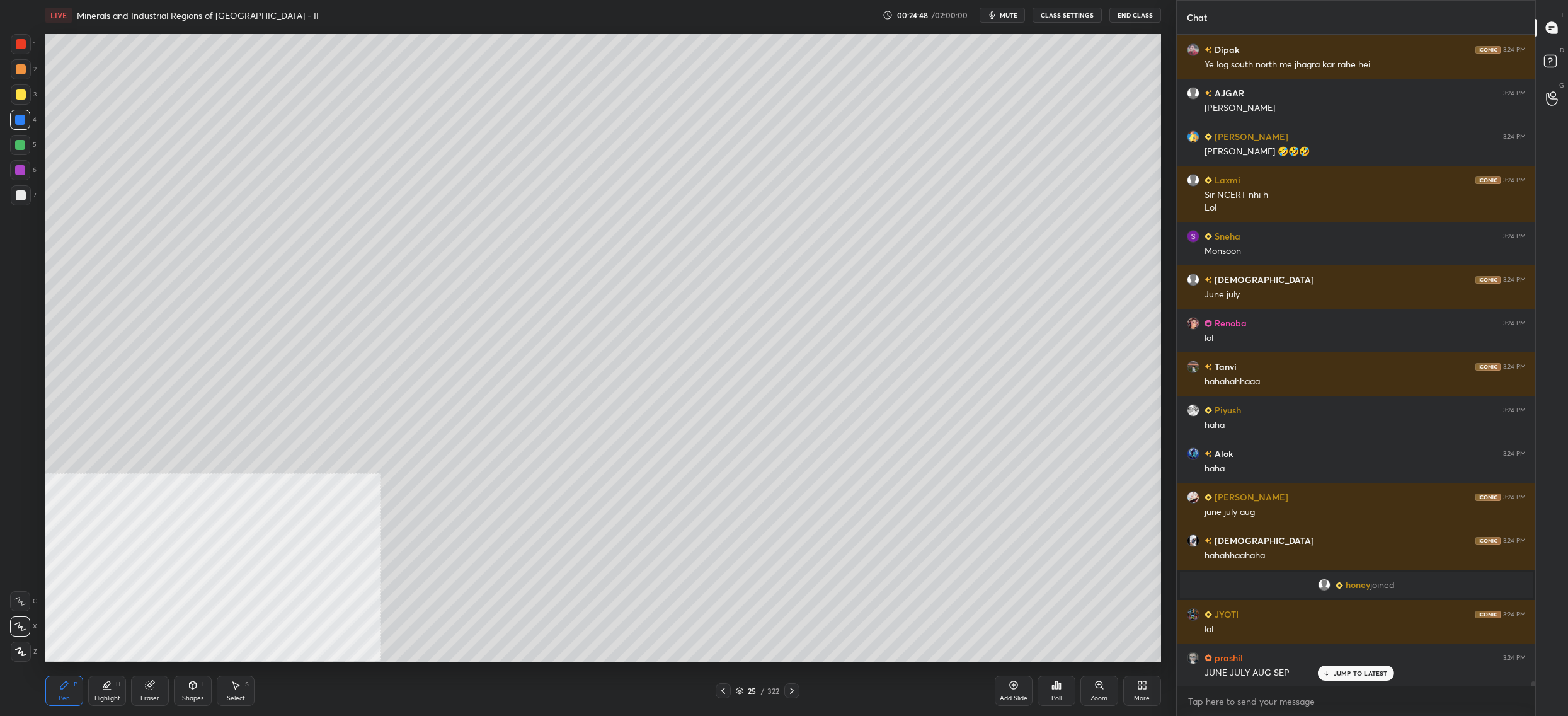
click at [19, 150] on div at bounding box center [19, 144] width 20 height 20
click at [19, 150] on div at bounding box center [20, 145] width 10 height 10
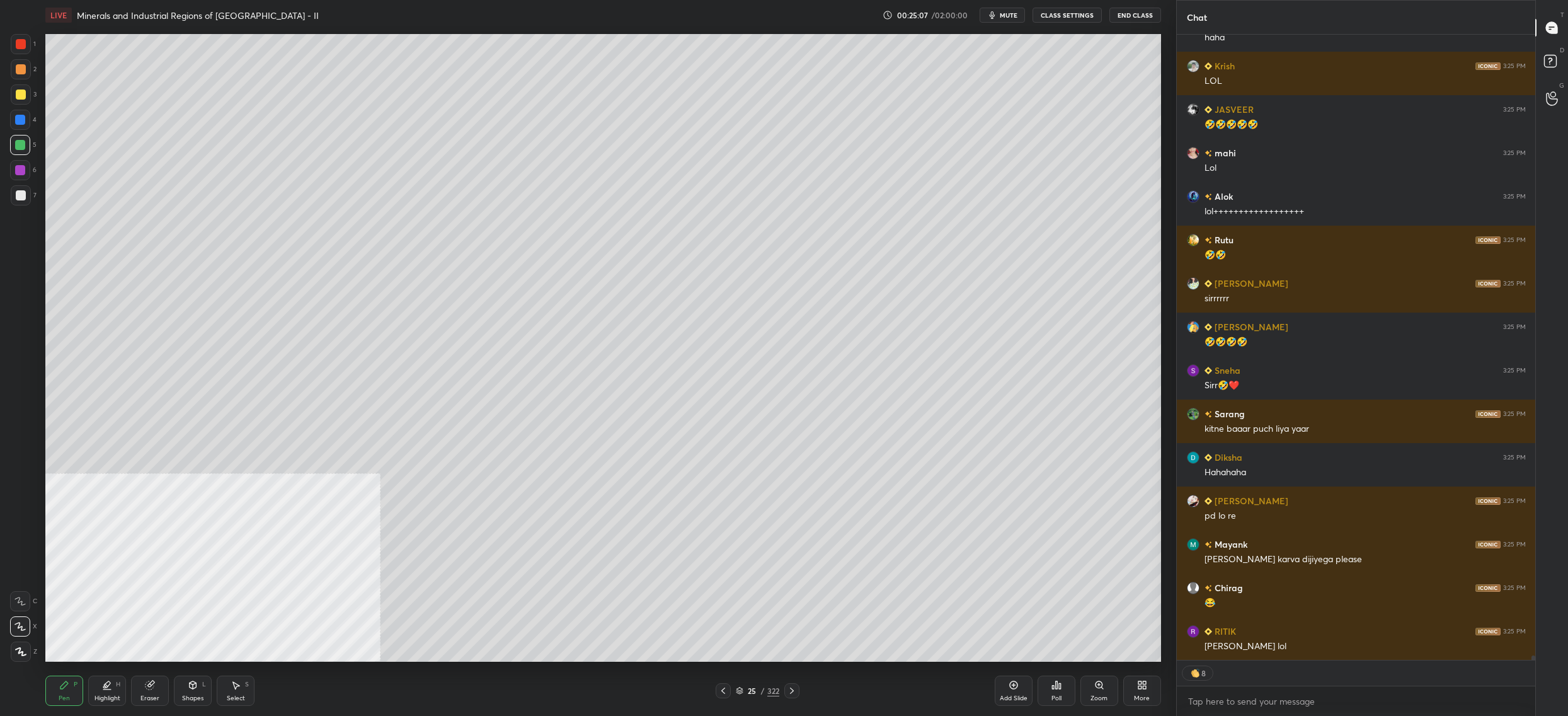
click at [15, 200] on div at bounding box center [20, 194] width 20 height 20
click at [19, 195] on div at bounding box center [20, 195] width 10 height 10
click at [25, 192] on div at bounding box center [20, 195] width 10 height 10
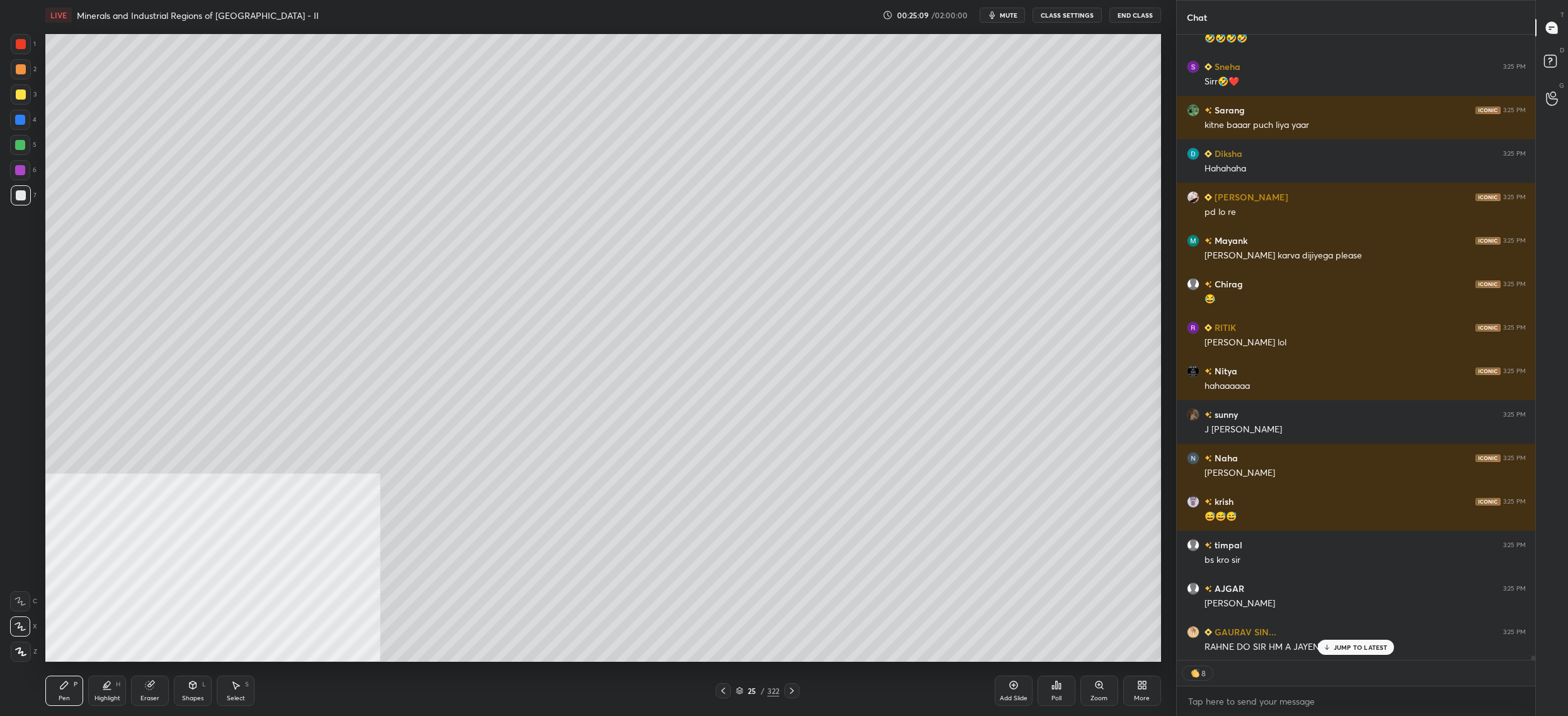
click at [1136, 684] on div "More" at bounding box center [1141, 690] width 38 height 30
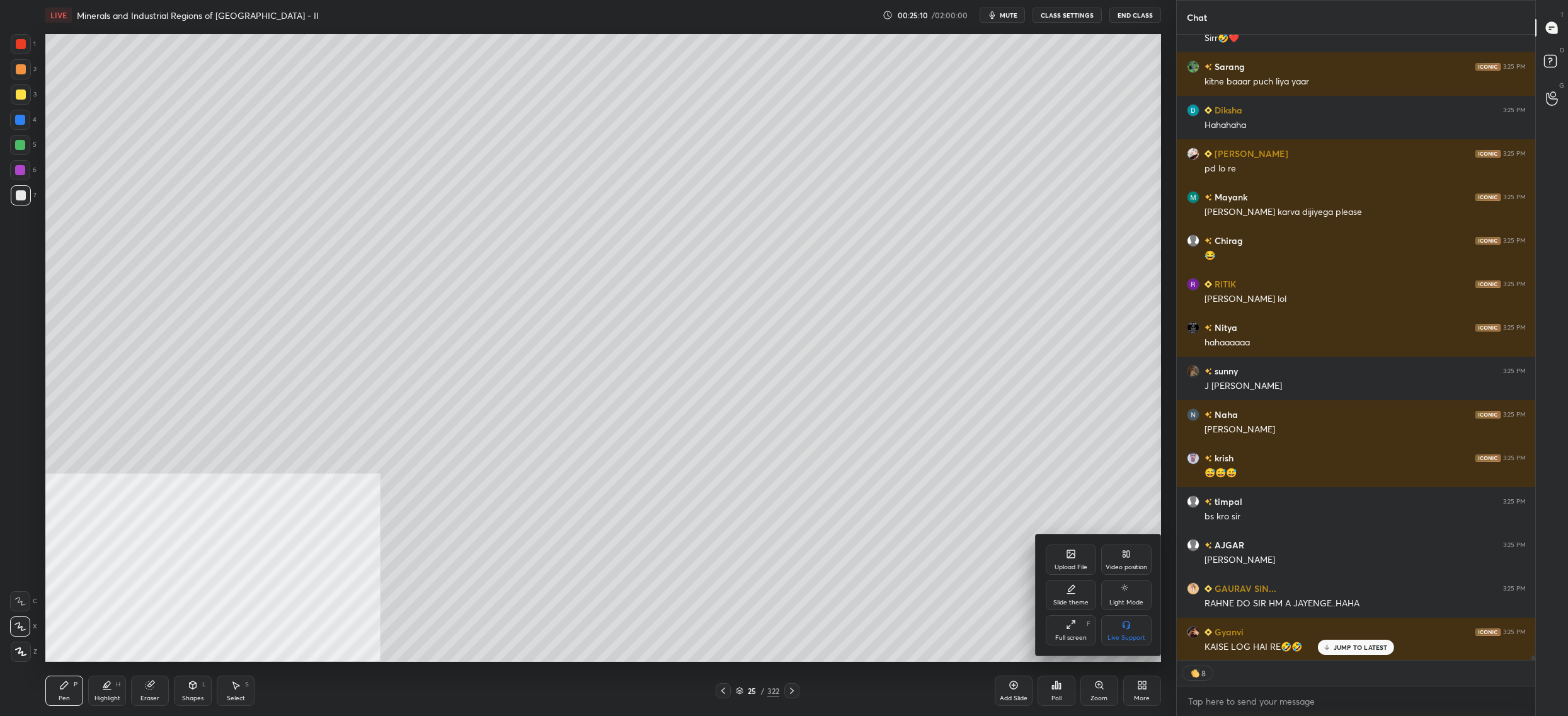
click at [1141, 554] on div "Video position" at bounding box center [1127, 559] width 50 height 30
click at [1119, 630] on div "Bottom right" at bounding box center [1127, 630] width 50 height 30
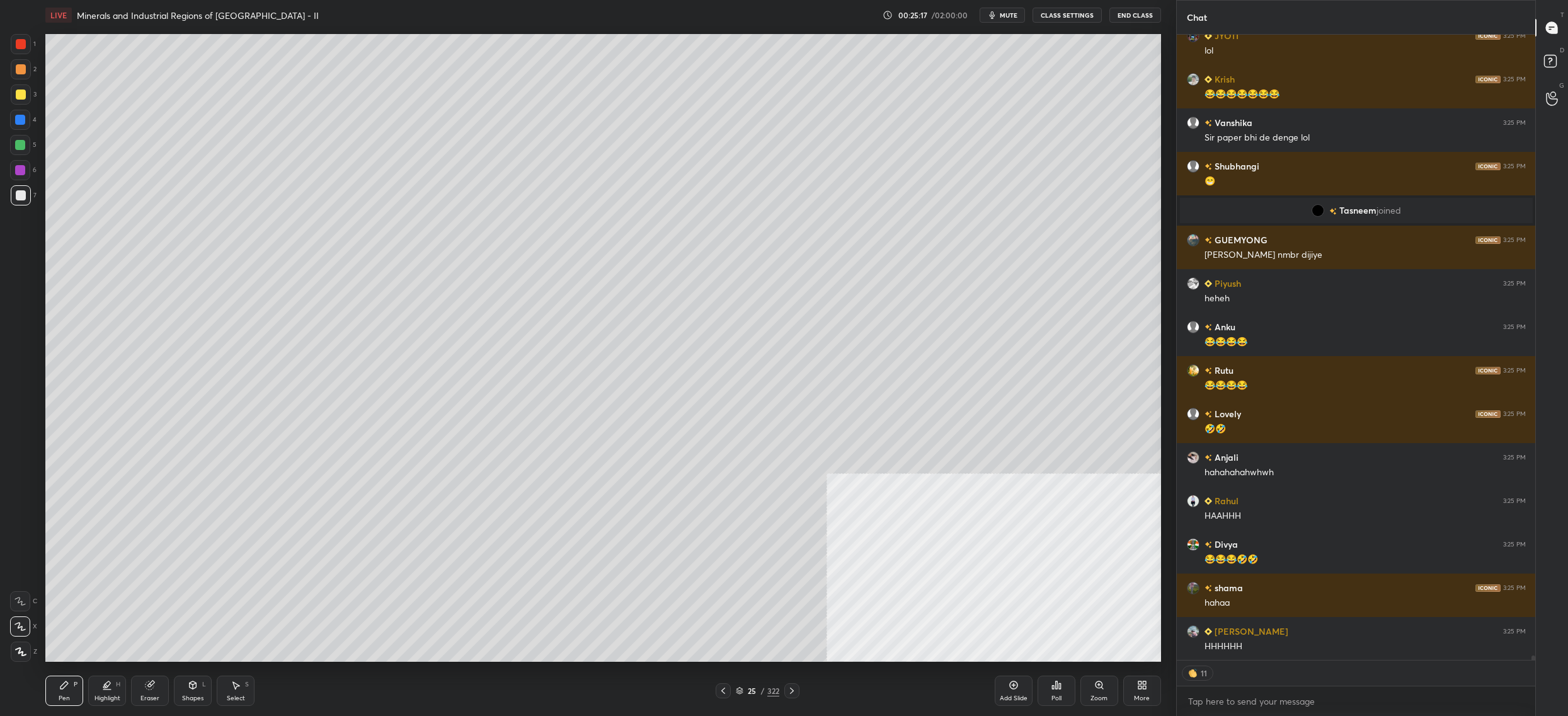
click at [20, 93] on div at bounding box center [20, 94] width 10 height 10
drag, startPoint x: 23, startPoint y: 93, endPoint x: 44, endPoint y: 82, distance: 23.7
click at [23, 93] on div at bounding box center [20, 94] width 10 height 10
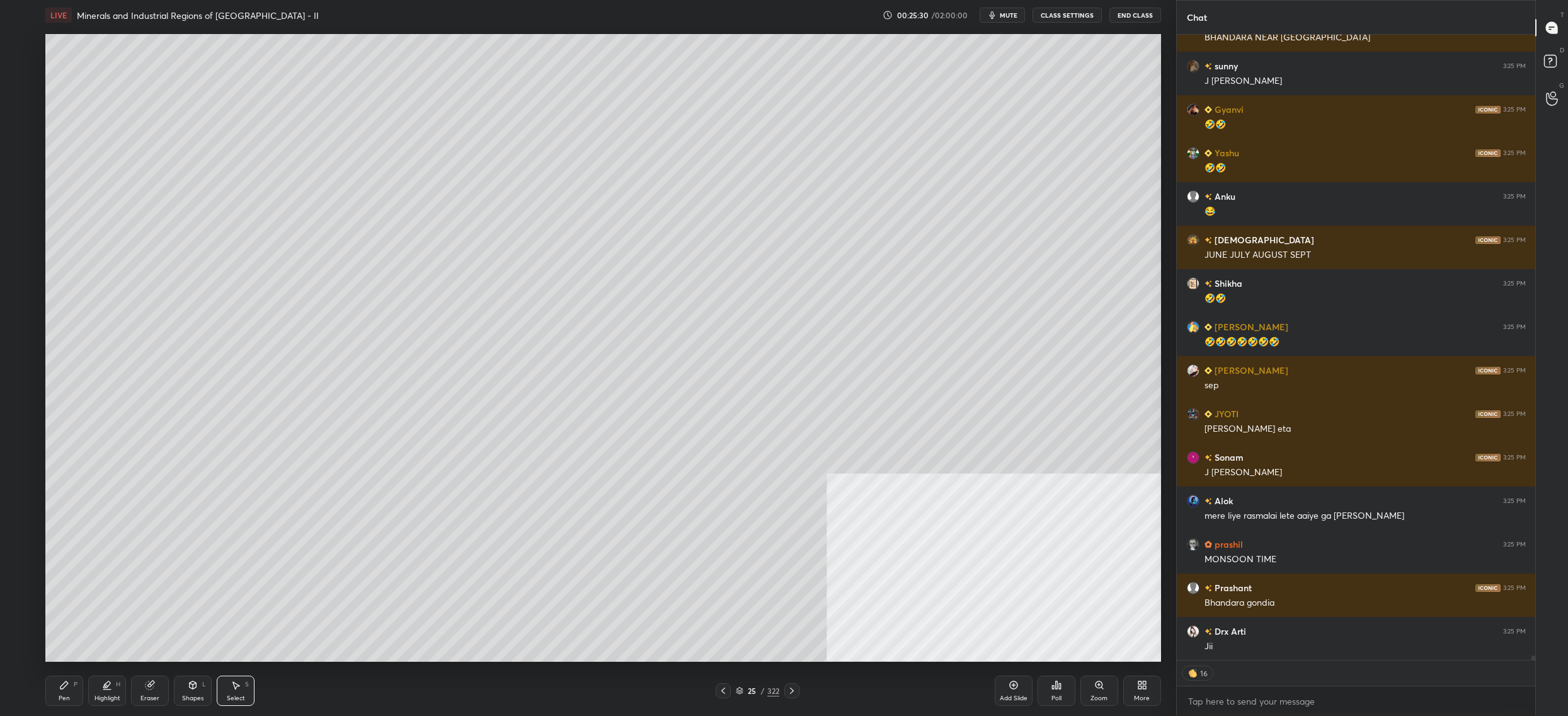
drag, startPoint x: 72, startPoint y: 688, endPoint x: 62, endPoint y: 689, distance: 10.0
click at [68, 688] on div "Pen P" at bounding box center [64, 690] width 38 height 30
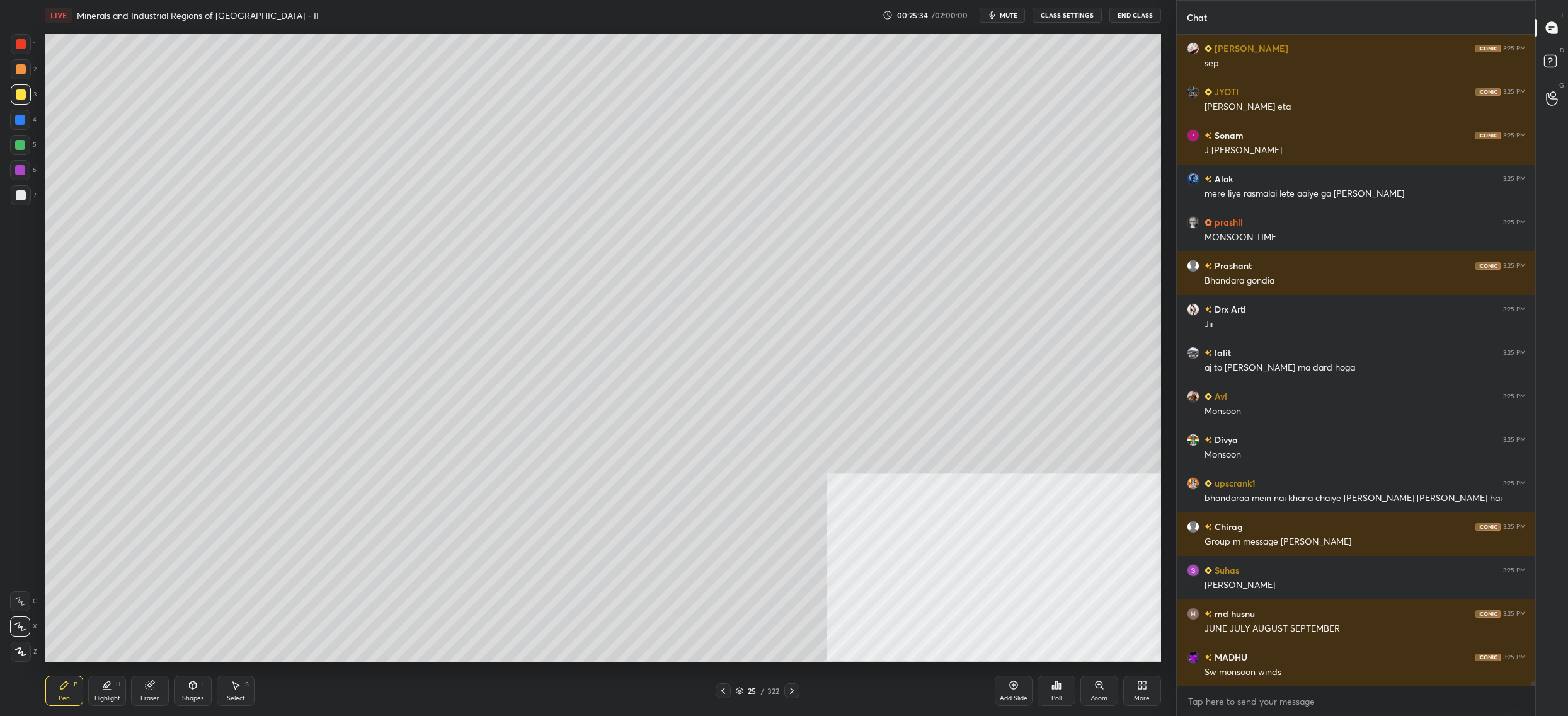
drag, startPoint x: 22, startPoint y: 104, endPoint x: 20, endPoint y: 134, distance: 30.1
click at [23, 106] on div "3" at bounding box center [23, 97] width 26 height 25
click at [22, 151] on div at bounding box center [19, 144] width 20 height 20
drag, startPoint x: 21, startPoint y: 151, endPoint x: 28, endPoint y: 173, distance: 23.1
click at [21, 151] on div at bounding box center [19, 144] width 20 height 20
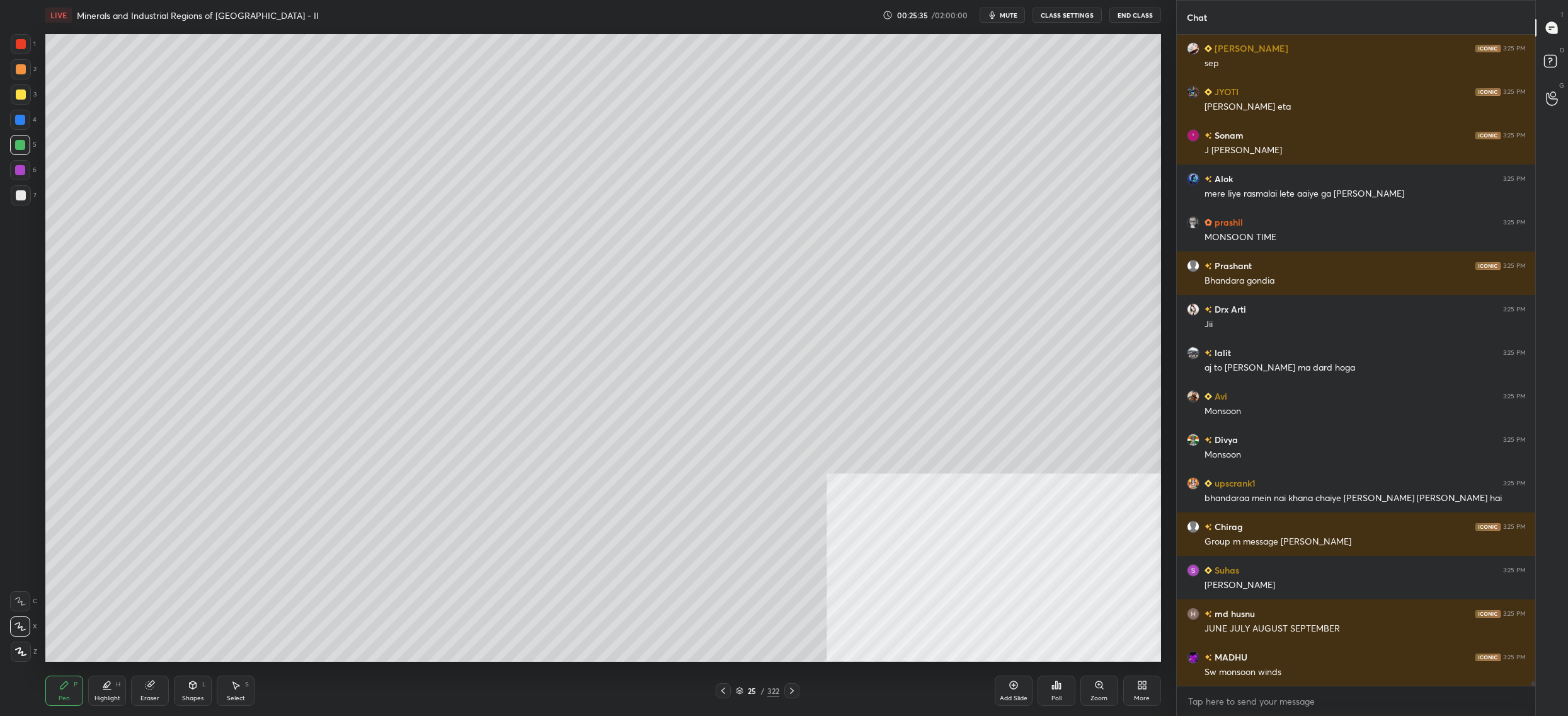
drag, startPoint x: 28, startPoint y: 178, endPoint x: 24, endPoint y: 158, distance: 20.4
click at [28, 176] on div at bounding box center [19, 169] width 20 height 20
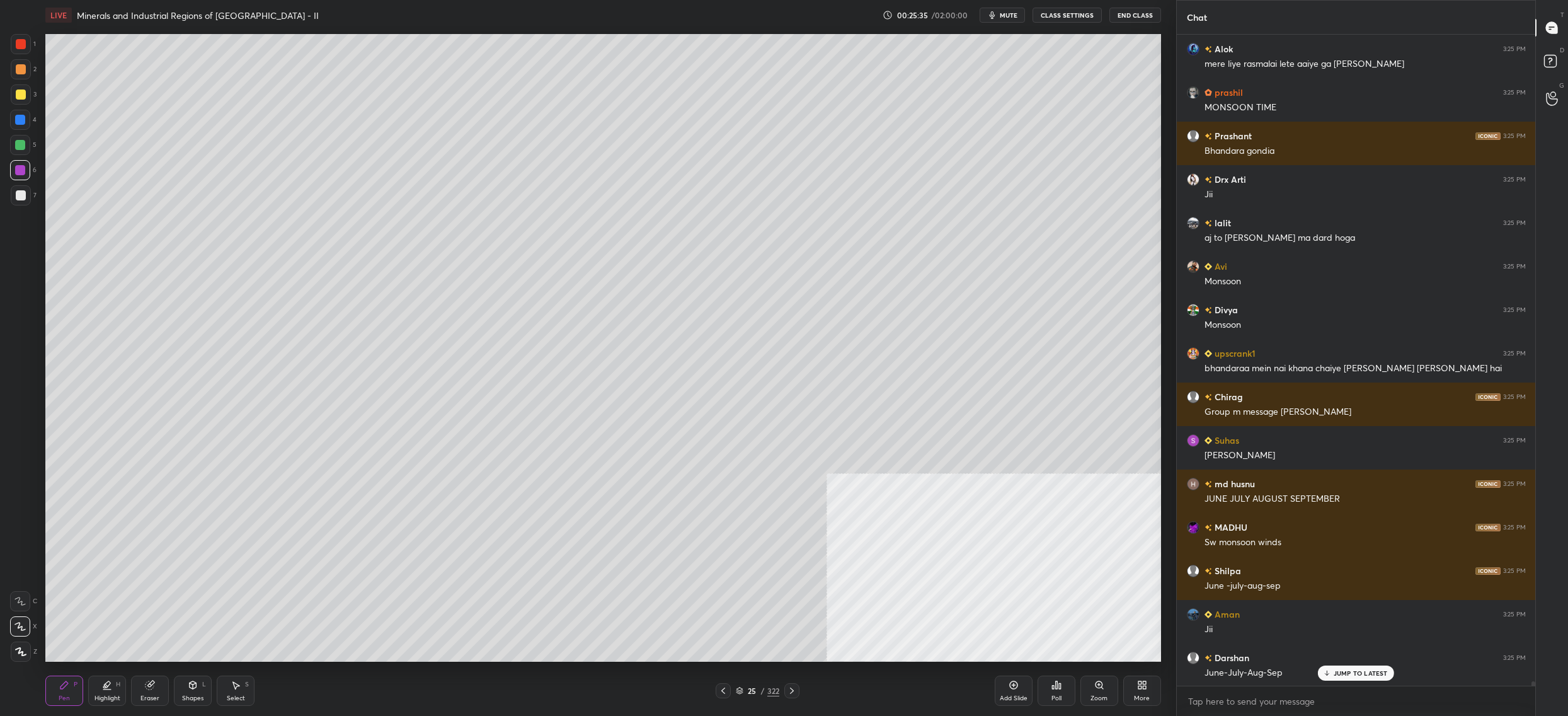
drag, startPoint x: 24, startPoint y: 145, endPoint x: 42, endPoint y: 135, distance: 20.6
click at [26, 147] on div at bounding box center [19, 144] width 20 height 20
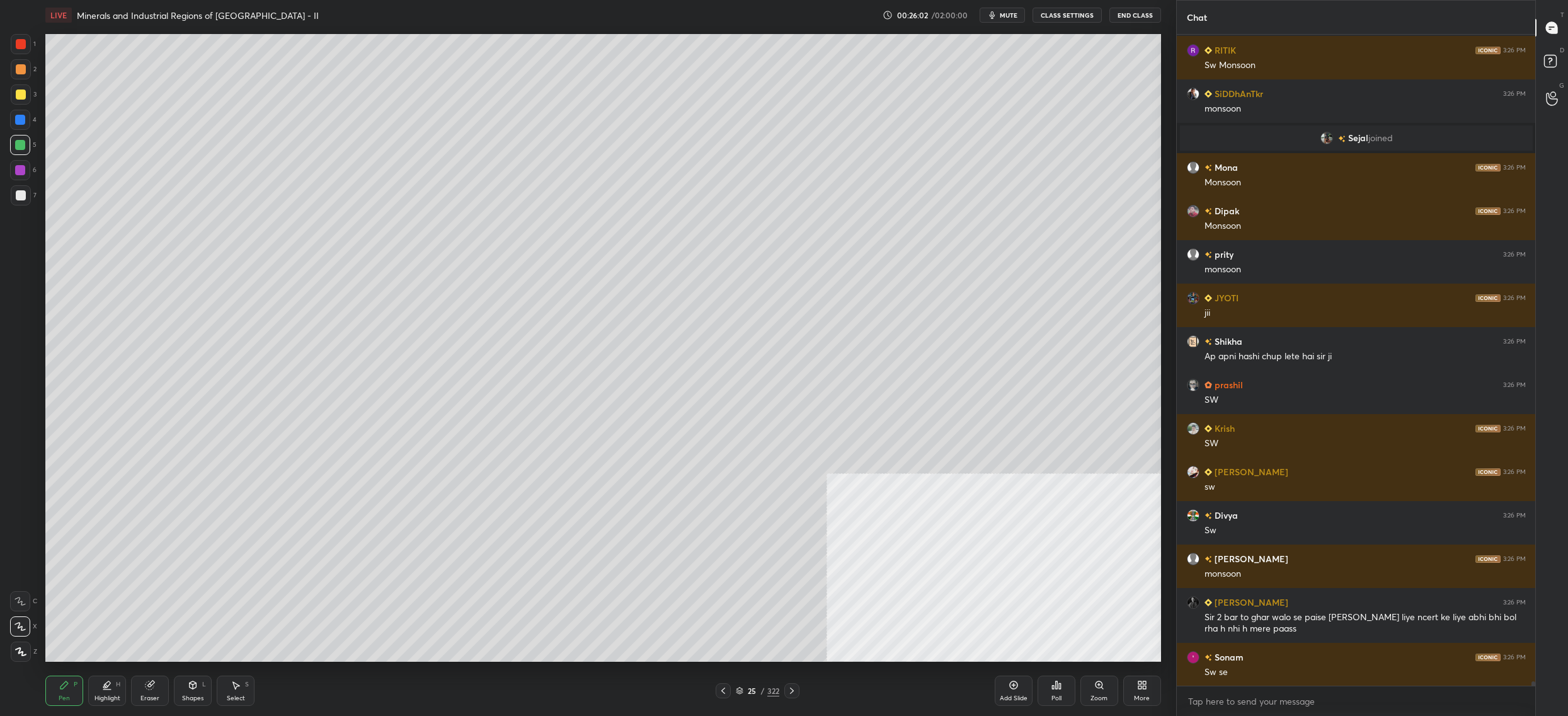
click at [20, 111] on div at bounding box center [19, 119] width 20 height 20
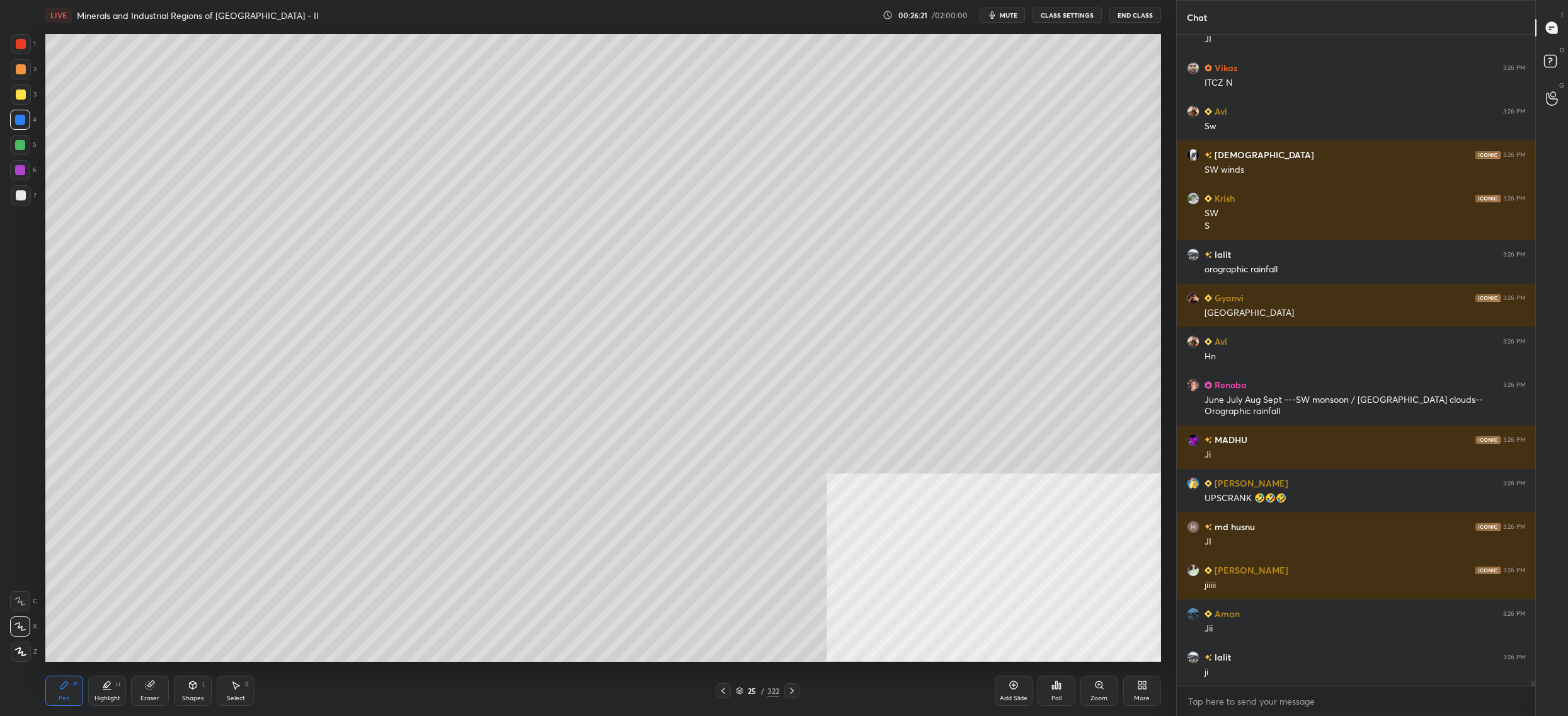
drag, startPoint x: 34, startPoint y: 95, endPoint x: 22, endPoint y: 95, distance: 12.0
click at [32, 93] on div "3" at bounding box center [23, 94] width 26 height 20
click at [22, 95] on div at bounding box center [20, 94] width 10 height 10
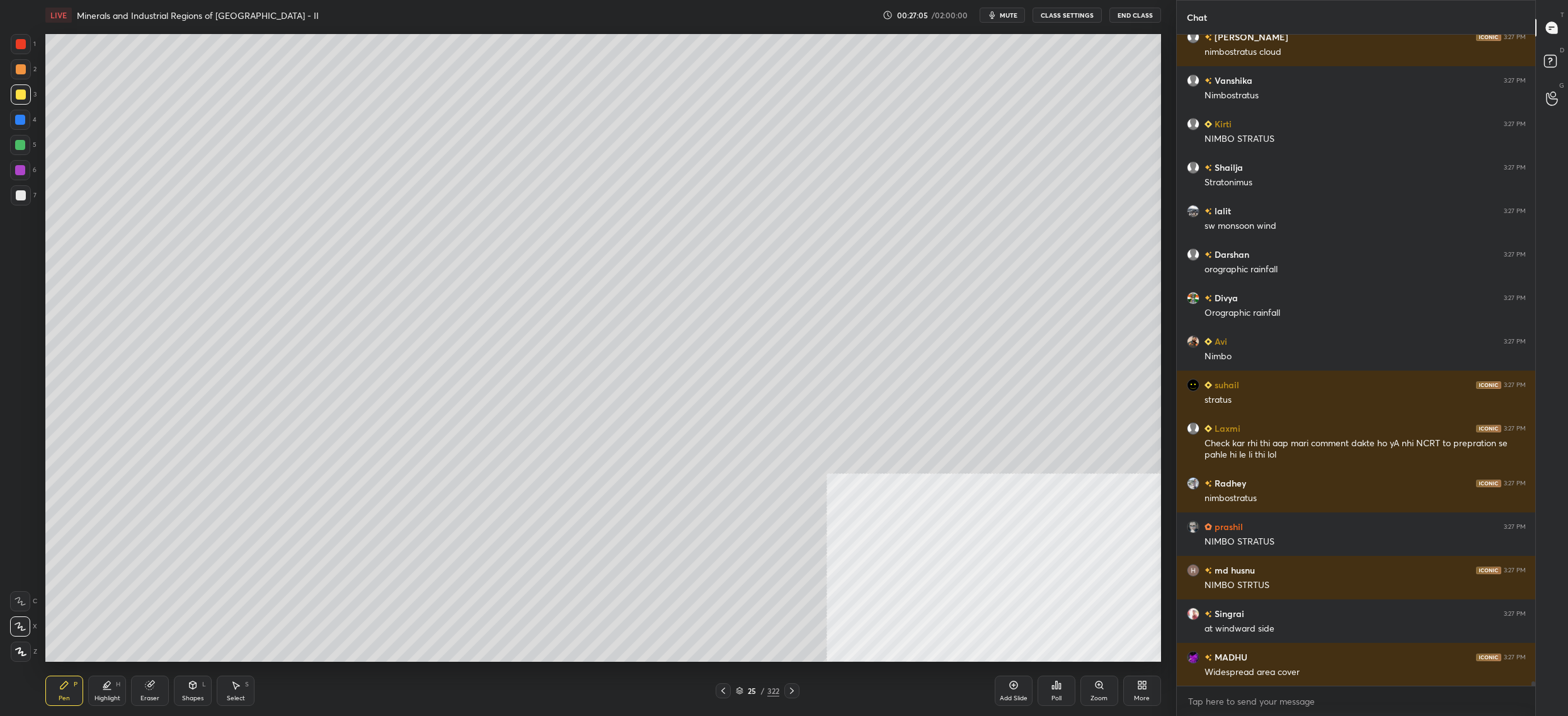
click at [749, 692] on div "25" at bounding box center [752, 691] width 13 height 8
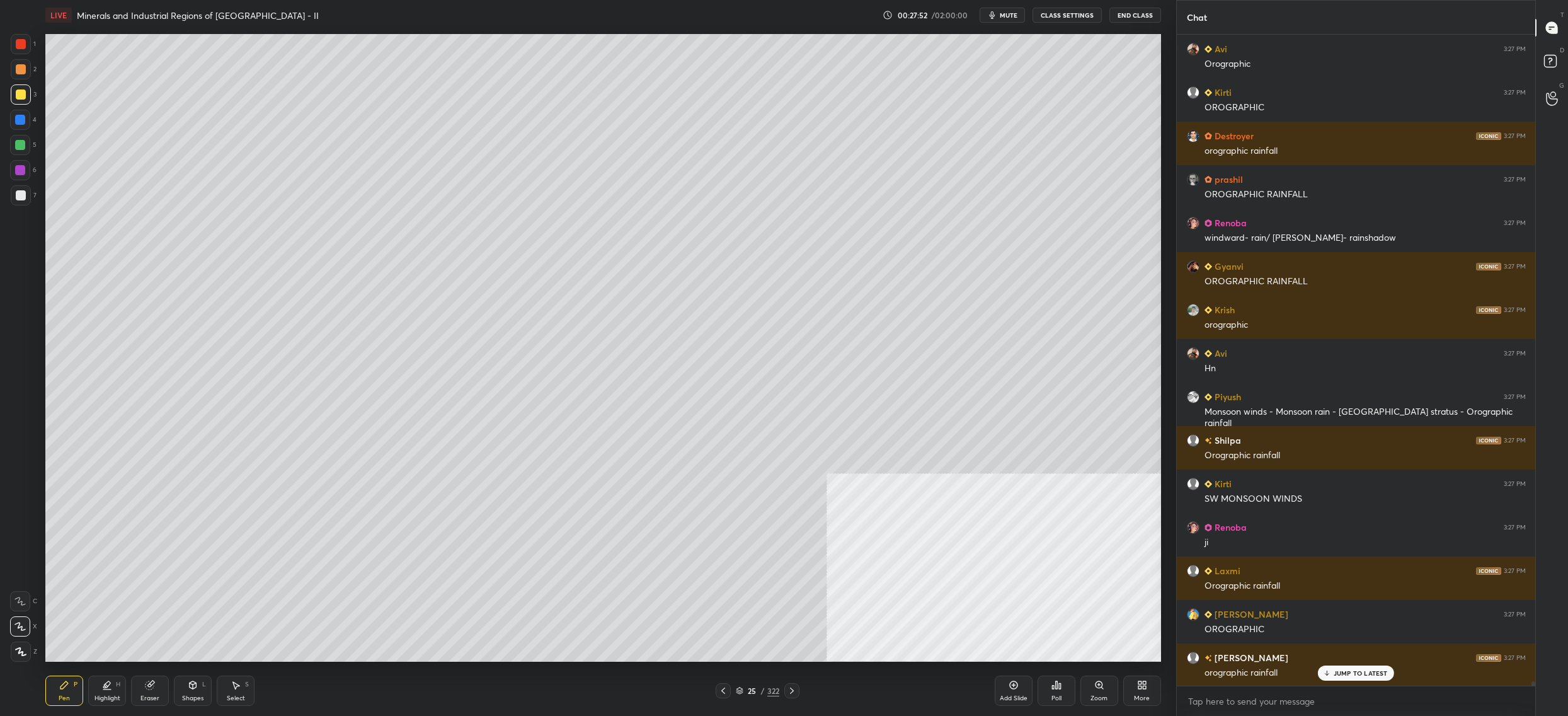
drag, startPoint x: 5, startPoint y: 145, endPoint x: 15, endPoint y: 145, distance: 10.0
click at [7, 151] on div "1 2 3 4 5 6 7 C X Z C X Z E E Erase all H H" at bounding box center [20, 347] width 41 height 628
drag, startPoint x: 15, startPoint y: 145, endPoint x: 24, endPoint y: 149, distance: 9.8
click at [15, 145] on div at bounding box center [19, 144] width 20 height 20
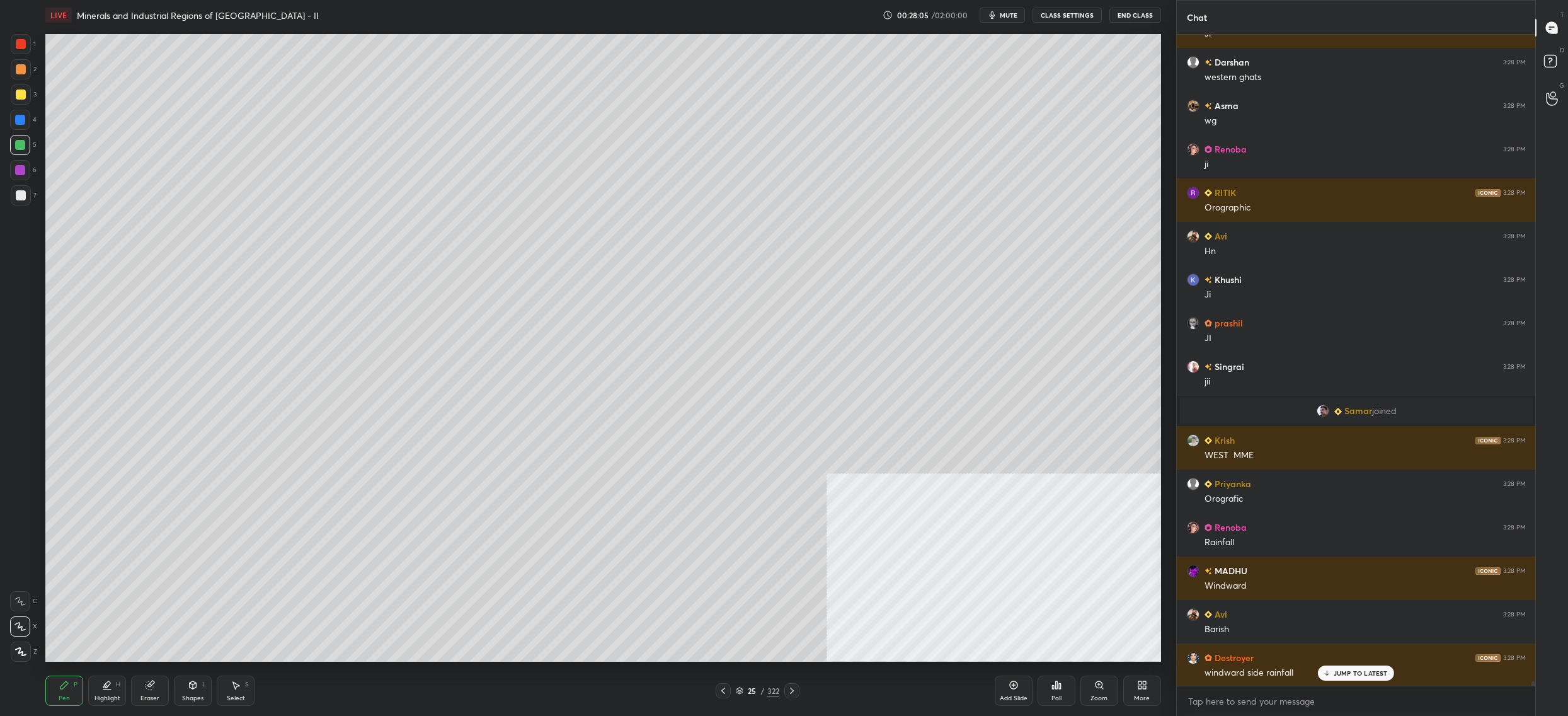
drag, startPoint x: 35, startPoint y: 199, endPoint x: 20, endPoint y: 202, distance: 15.3
click at [34, 201] on div "1 2 3 4 5 6 7 C X Z C X Z E E Erase all H H" at bounding box center [20, 347] width 41 height 628
click at [22, 200] on div at bounding box center [20, 194] width 20 height 20
drag, startPoint x: 20, startPoint y: 202, endPoint x: 35, endPoint y: 204, distance: 15.1
click at [20, 197] on div at bounding box center [20, 194] width 20 height 20
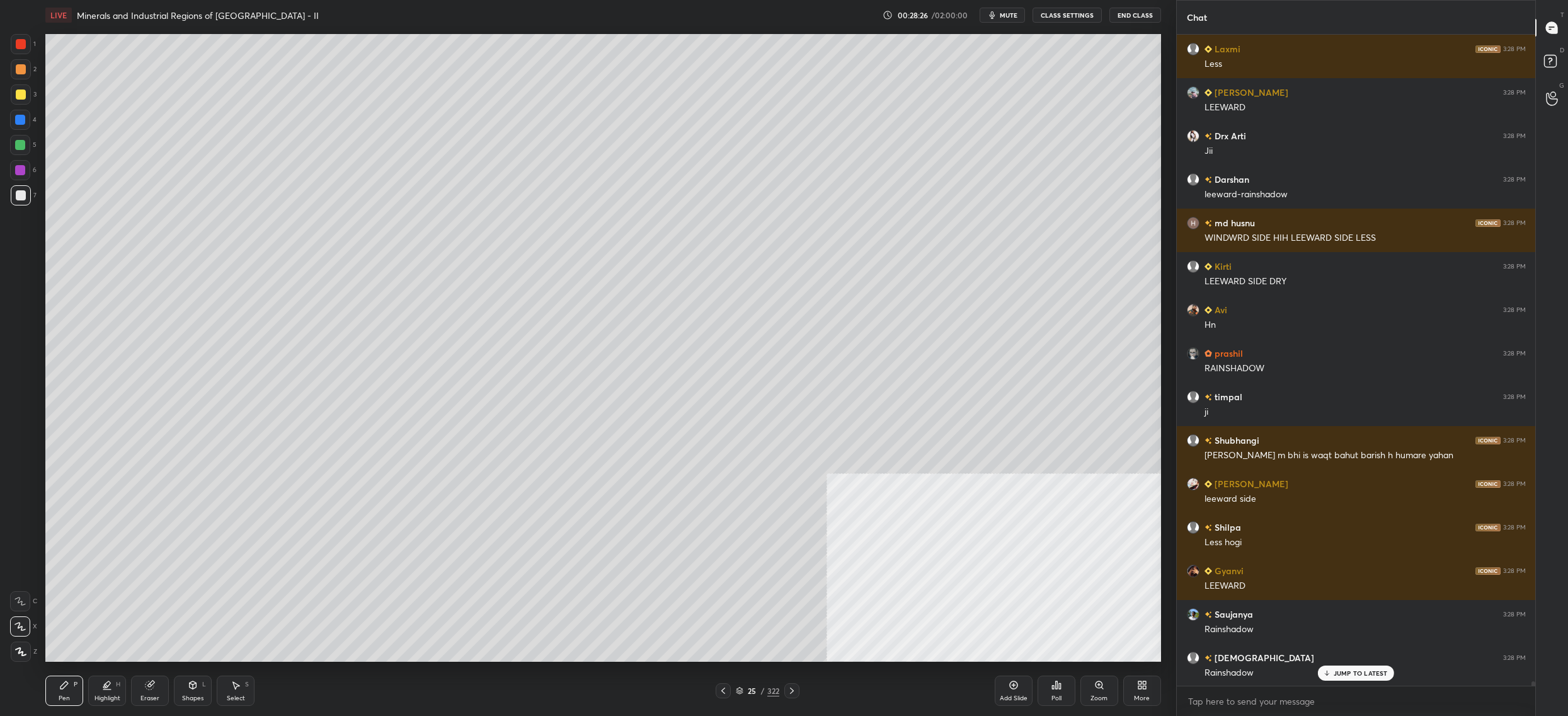
click at [20, 89] on div at bounding box center [20, 94] width 20 height 20
click at [15, 91] on div at bounding box center [20, 94] width 10 height 10
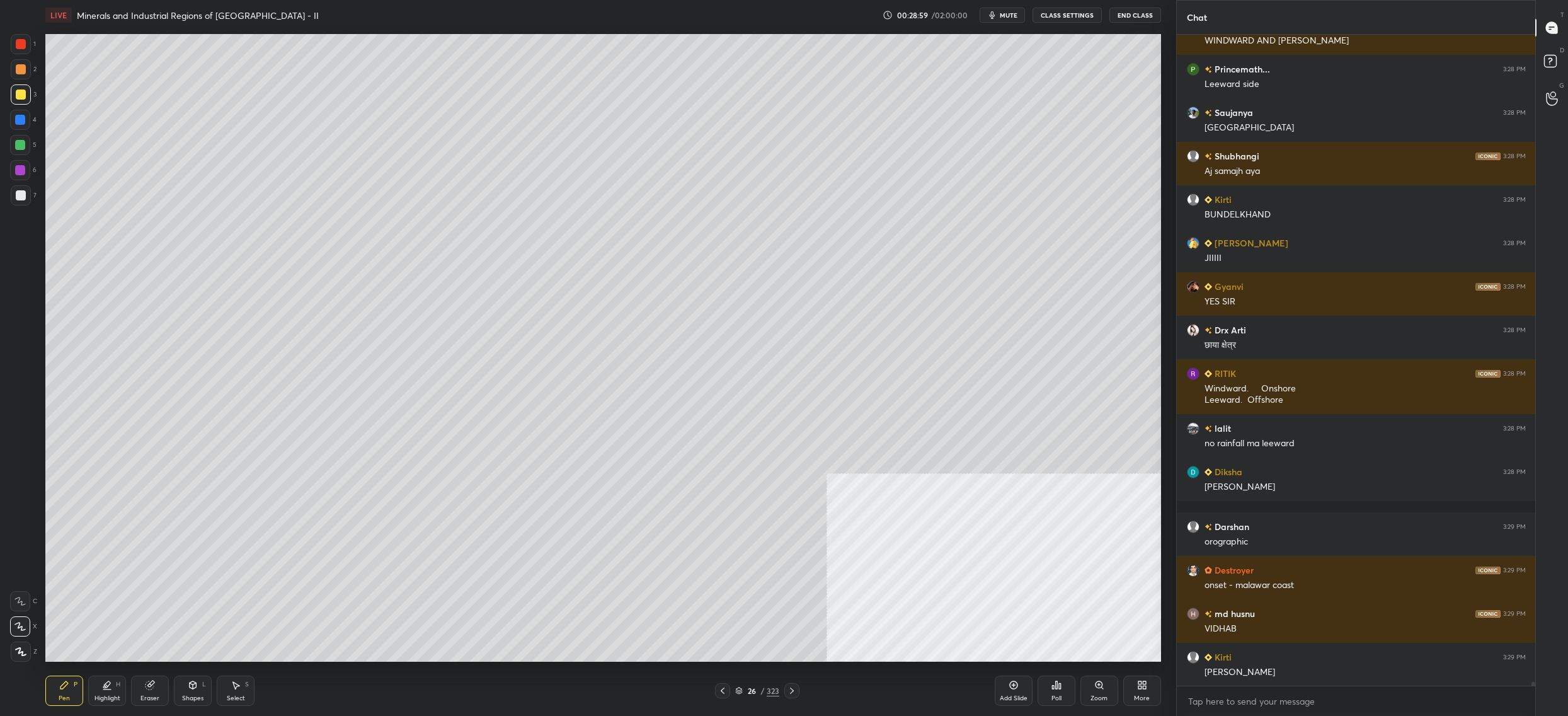
click at [34, 206] on div "7" at bounding box center [23, 197] width 26 height 25
click at [32, 200] on div "7" at bounding box center [23, 194] width 26 height 20
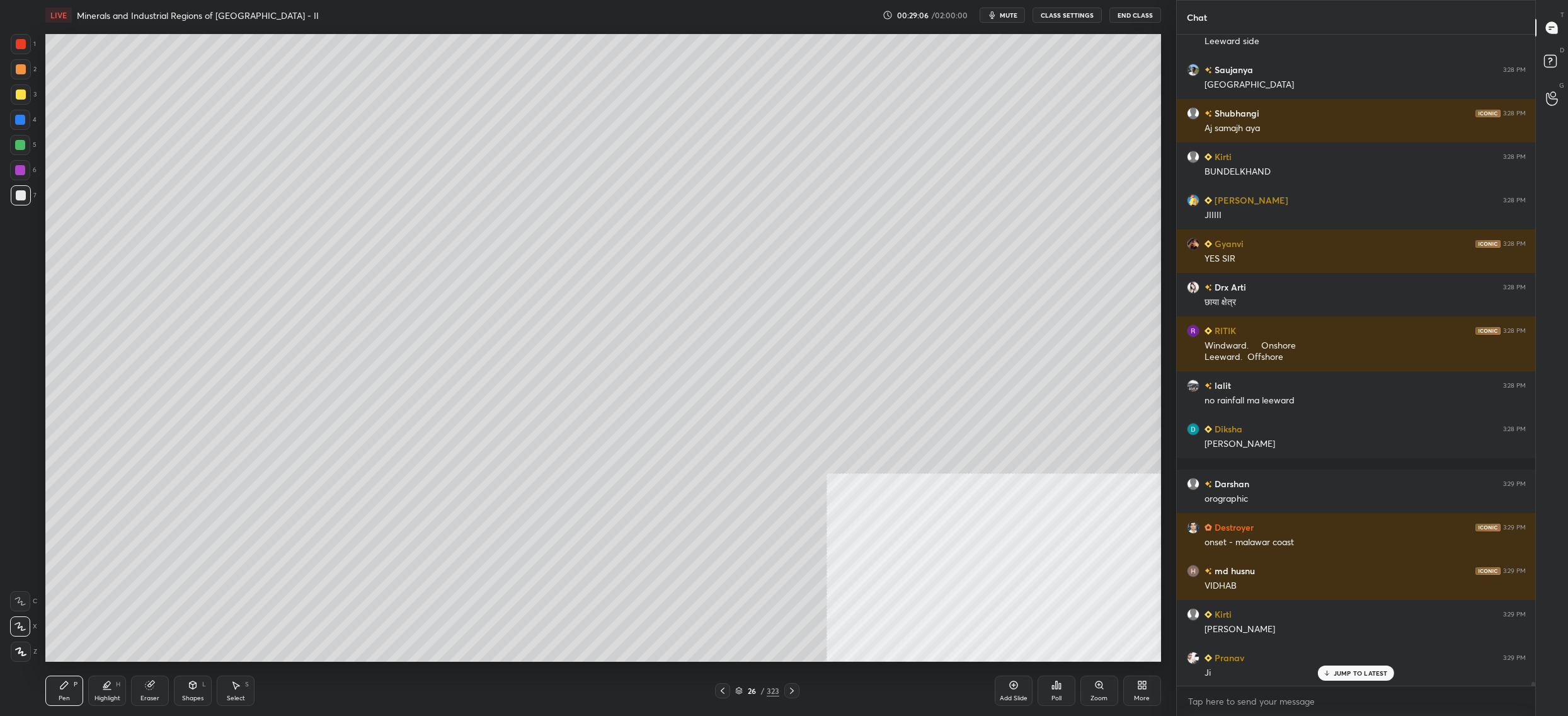
click at [30, 89] on div at bounding box center [20, 94] width 20 height 20
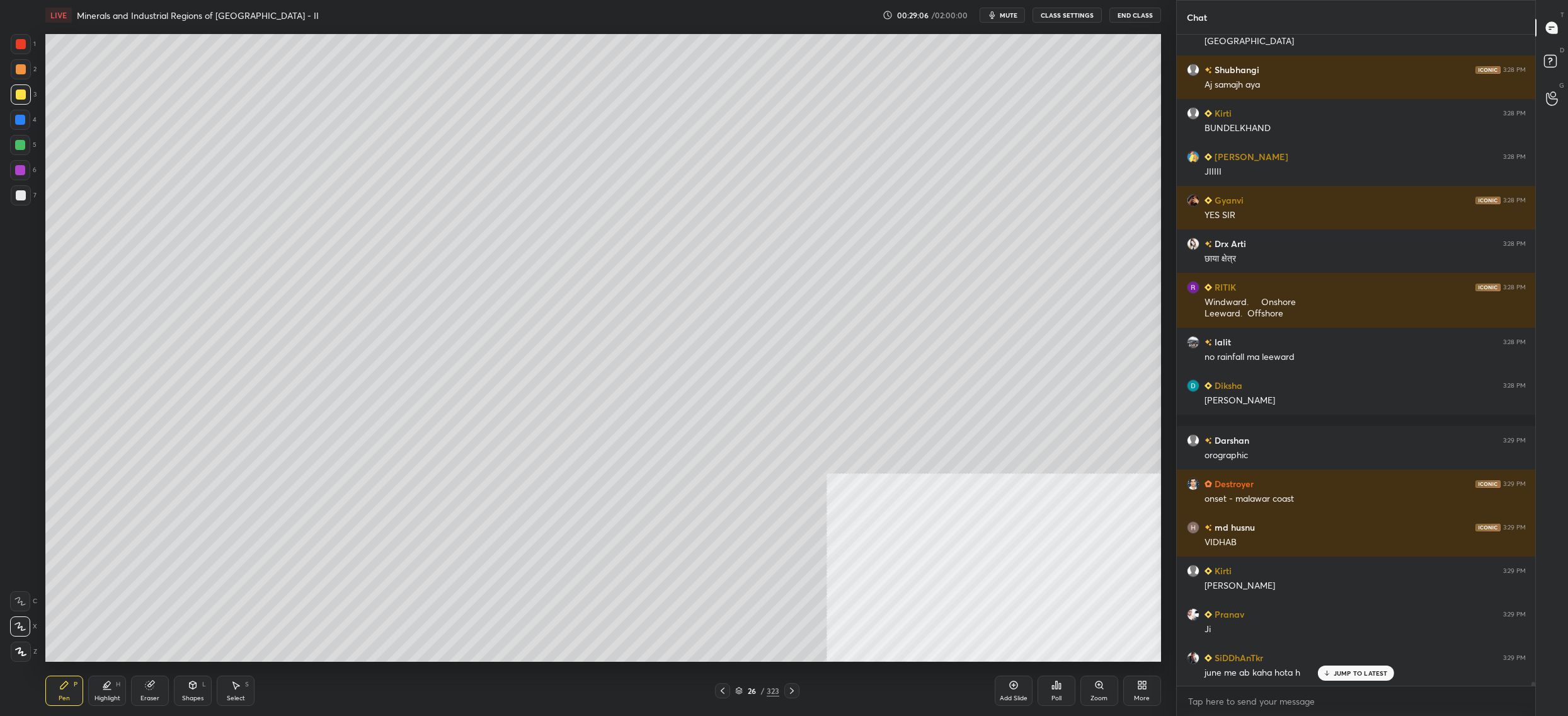
drag, startPoint x: 28, startPoint y: 89, endPoint x: 35, endPoint y: 105, distance: 17.5
click at [22, 95] on div at bounding box center [20, 94] width 20 height 20
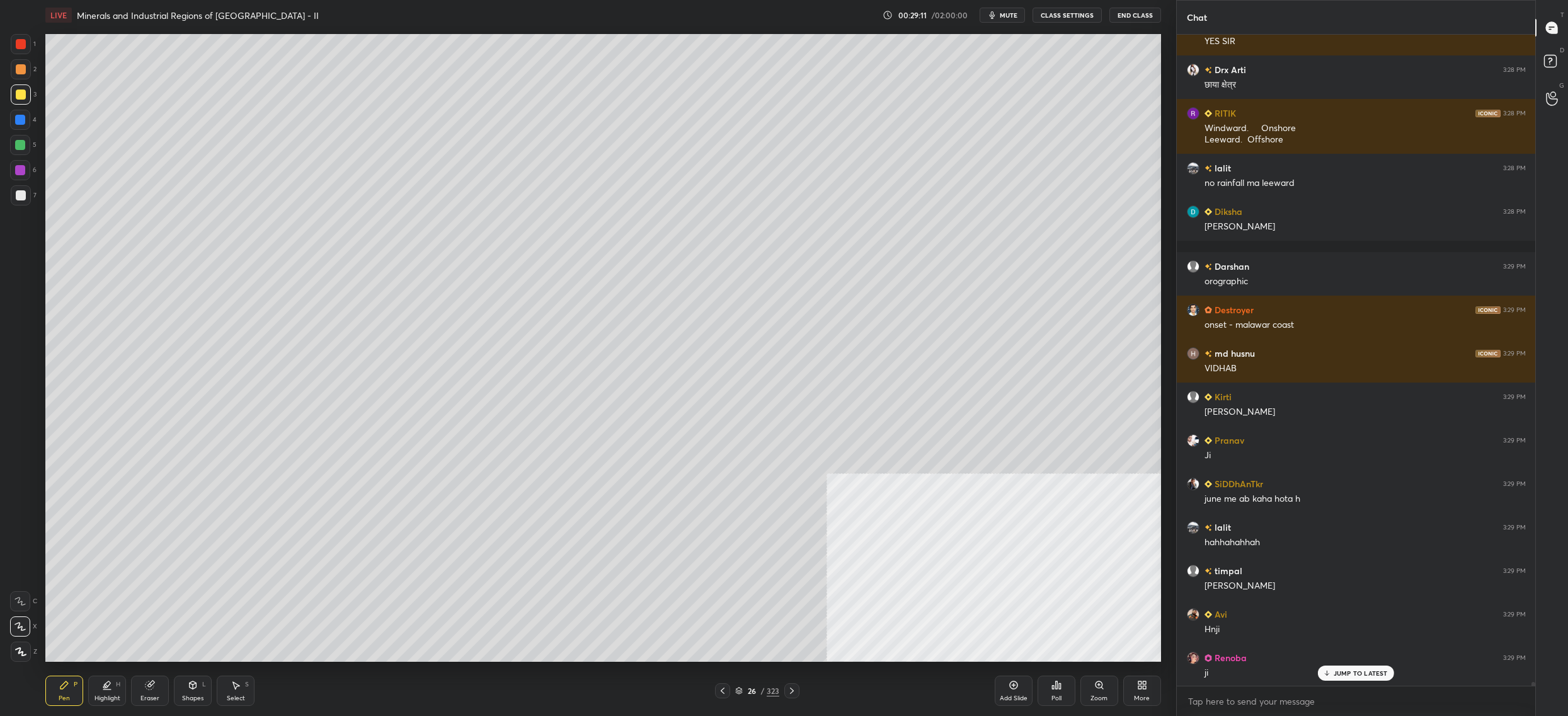
click at [19, 77] on div at bounding box center [20, 69] width 20 height 20
click at [16, 53] on div "1" at bounding box center [23, 46] width 25 height 25
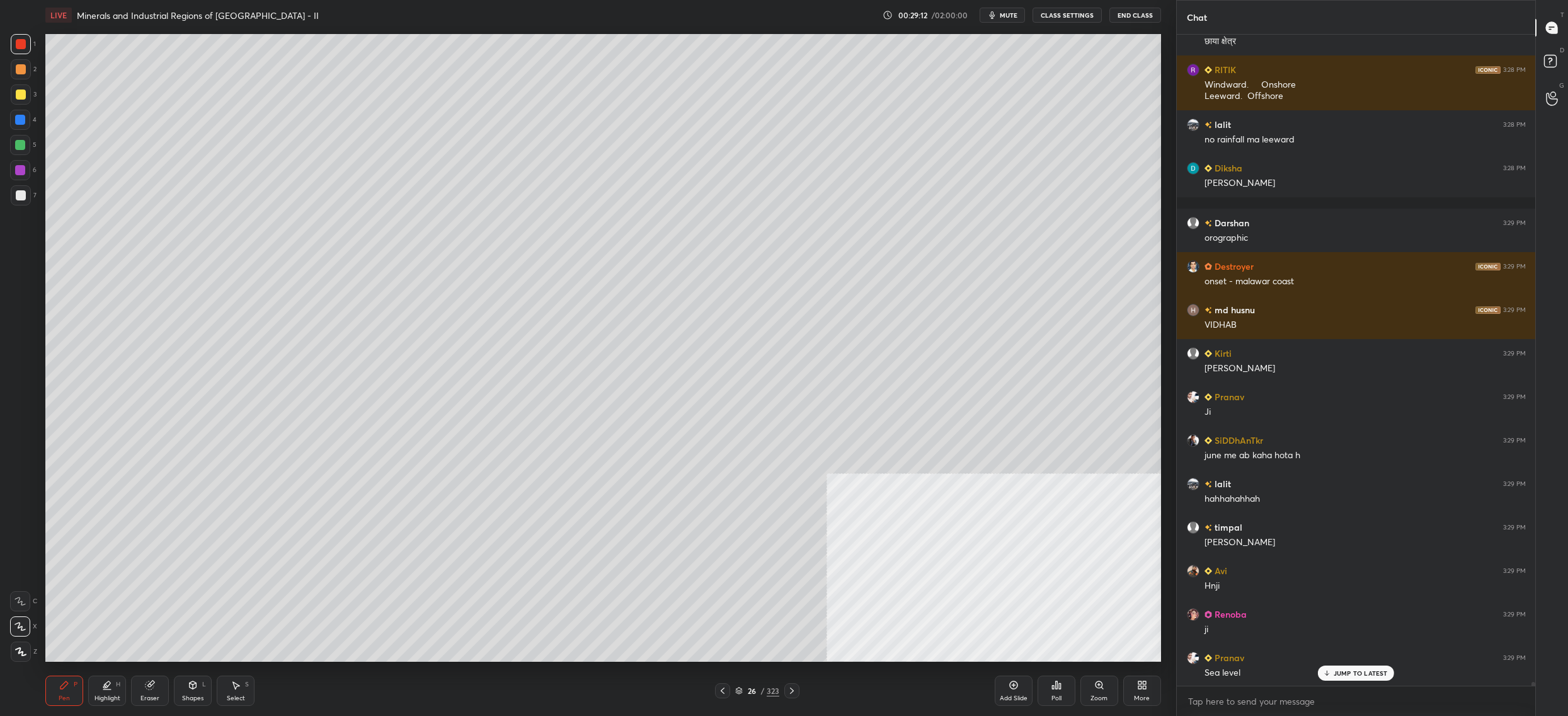
click at [18, 49] on div at bounding box center [20, 44] width 20 height 20
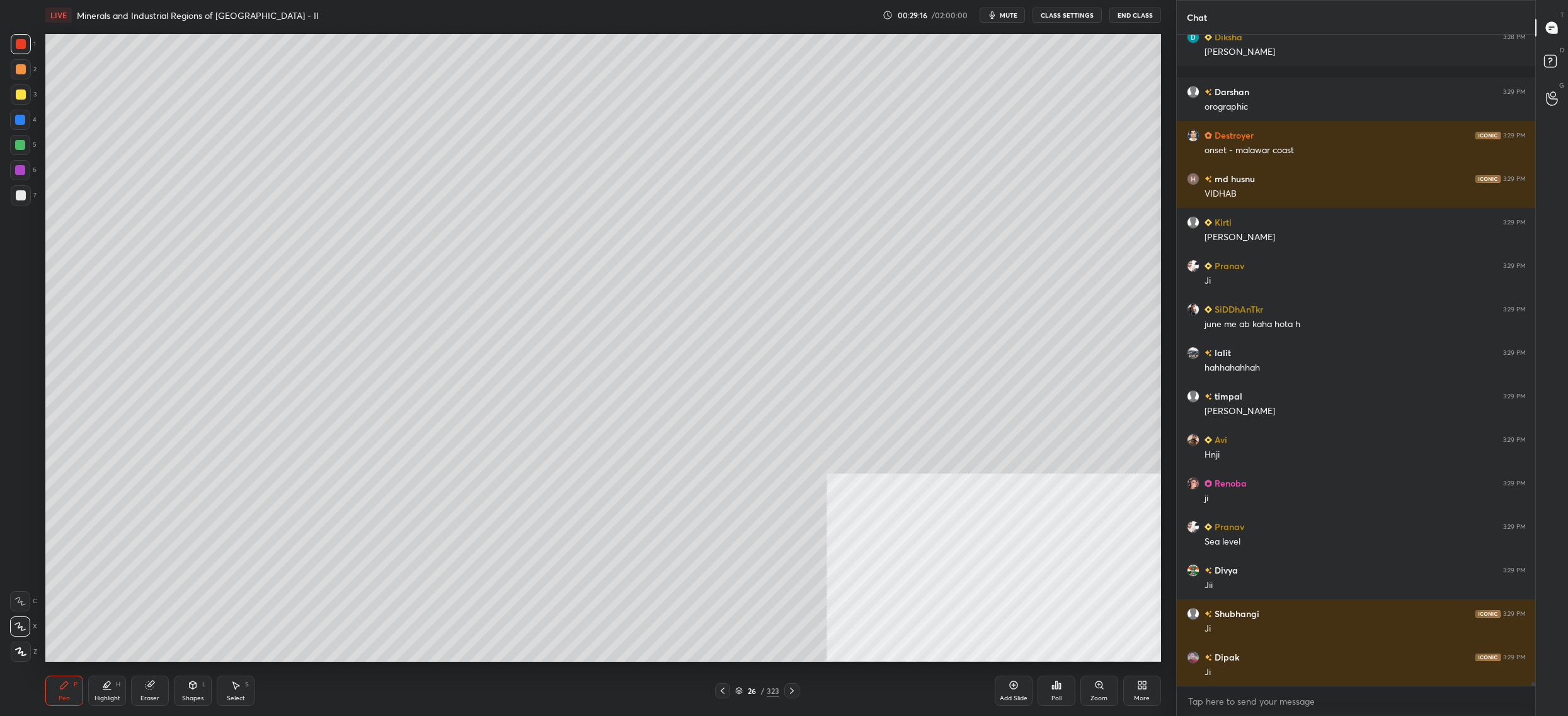
drag, startPoint x: 28, startPoint y: 198, endPoint x: 22, endPoint y: 192, distance: 8.5
click at [29, 198] on div at bounding box center [20, 194] width 20 height 20
drag, startPoint x: 22, startPoint y: 192, endPoint x: 42, endPoint y: 184, distance: 21.5
click at [22, 192] on div at bounding box center [20, 195] width 10 height 10
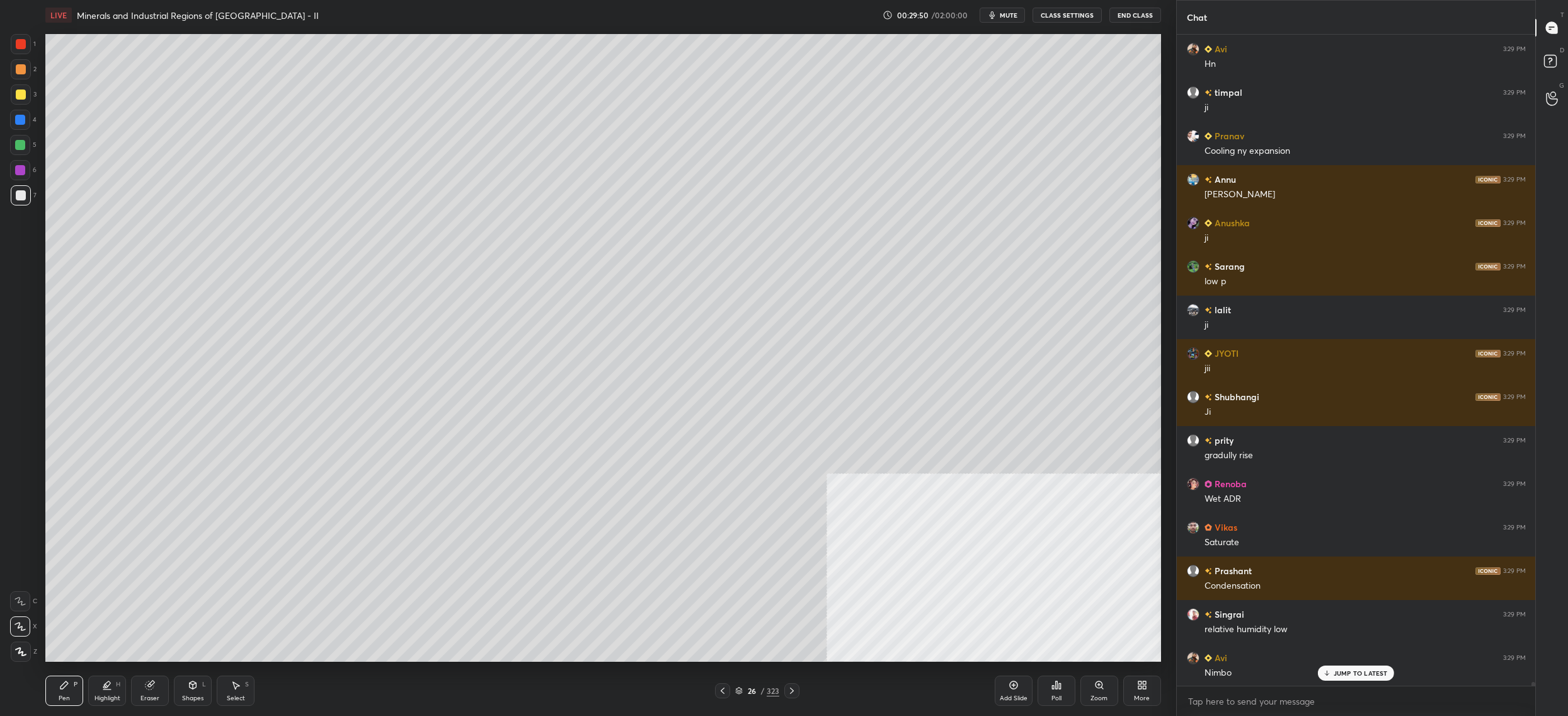
drag, startPoint x: 17, startPoint y: 159, endPoint x: 16, endPoint y: 149, distance: 10.0
click at [17, 153] on div "5" at bounding box center [22, 147] width 26 height 25
click at [15, 147] on div at bounding box center [20, 145] width 10 height 10
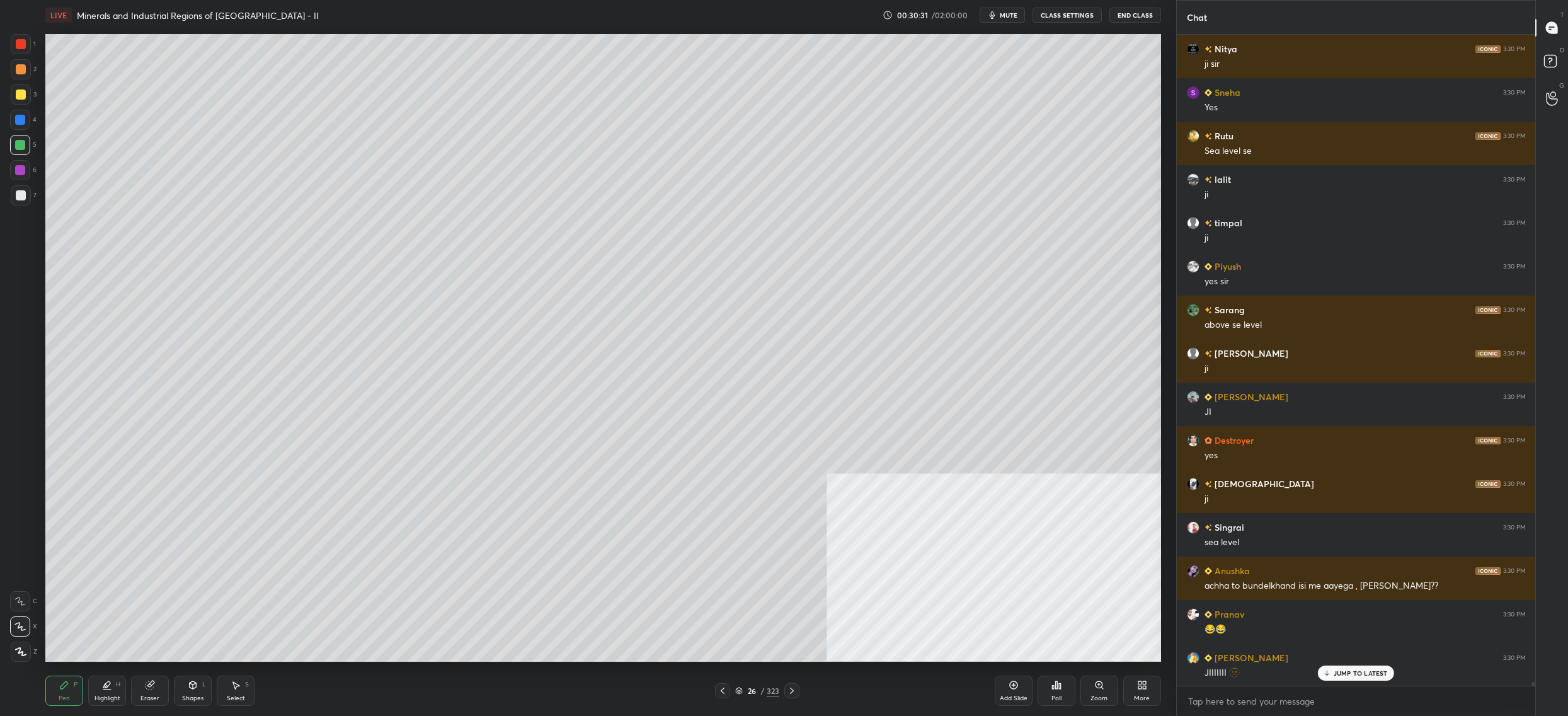
scroll to position [108191, 0]
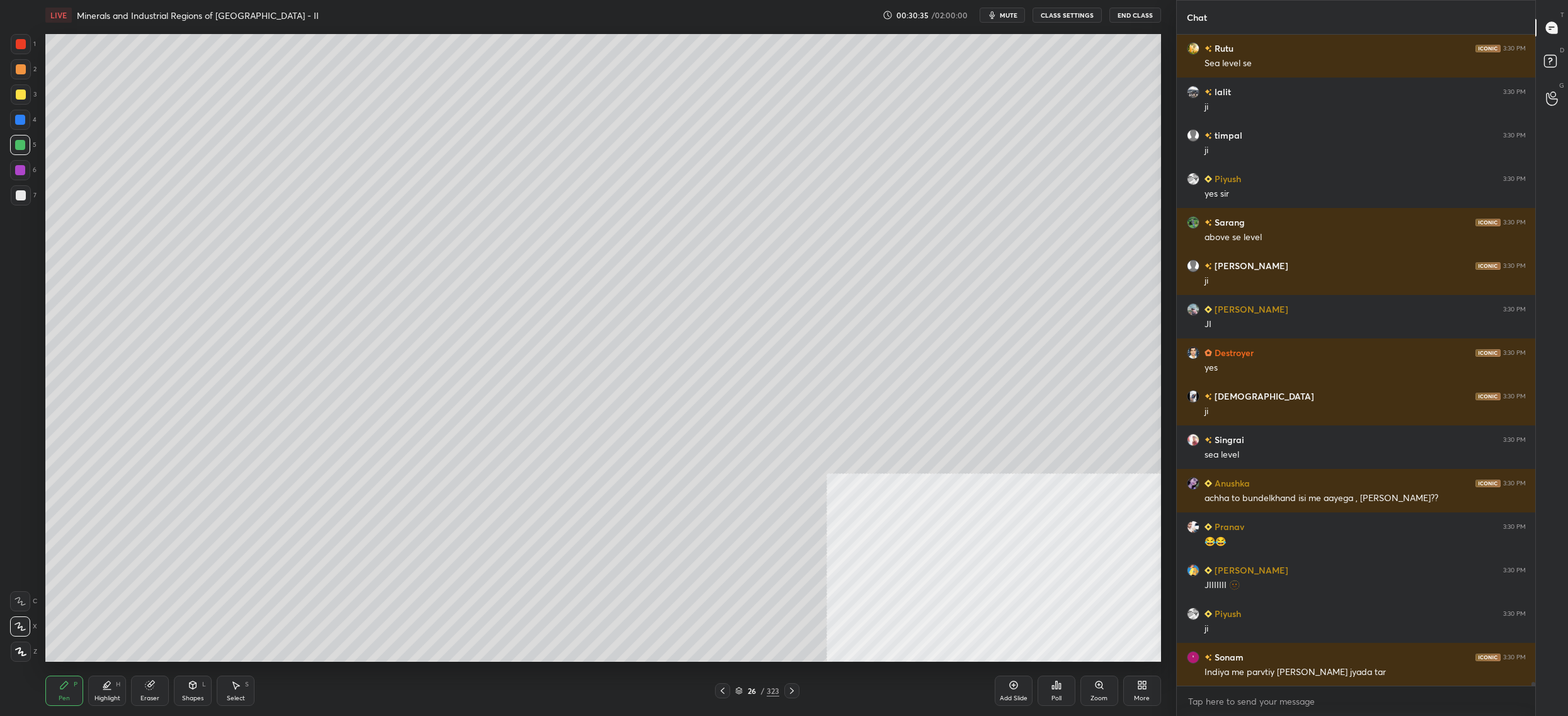
click at [721, 688] on icon at bounding box center [723, 691] width 10 height 10
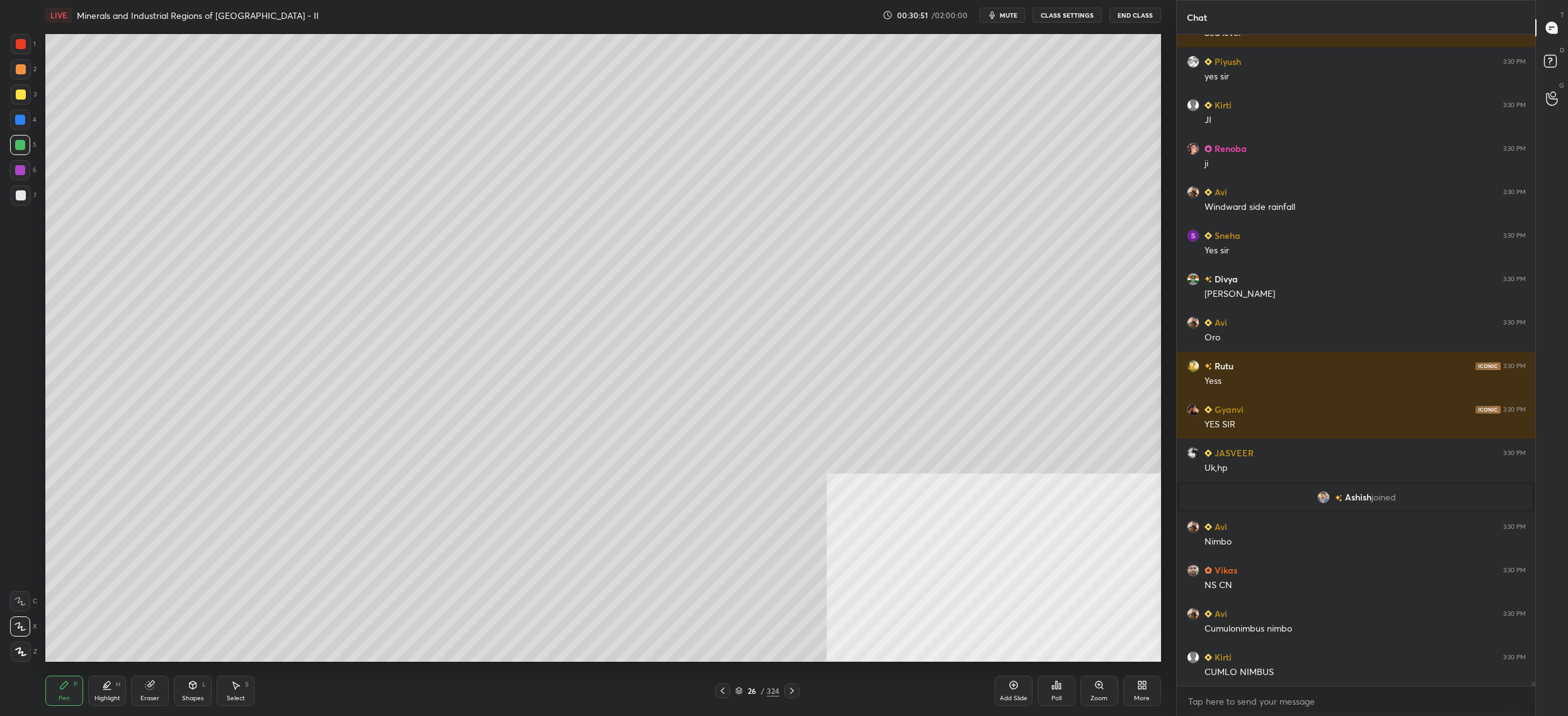
scroll to position [106114, 0]
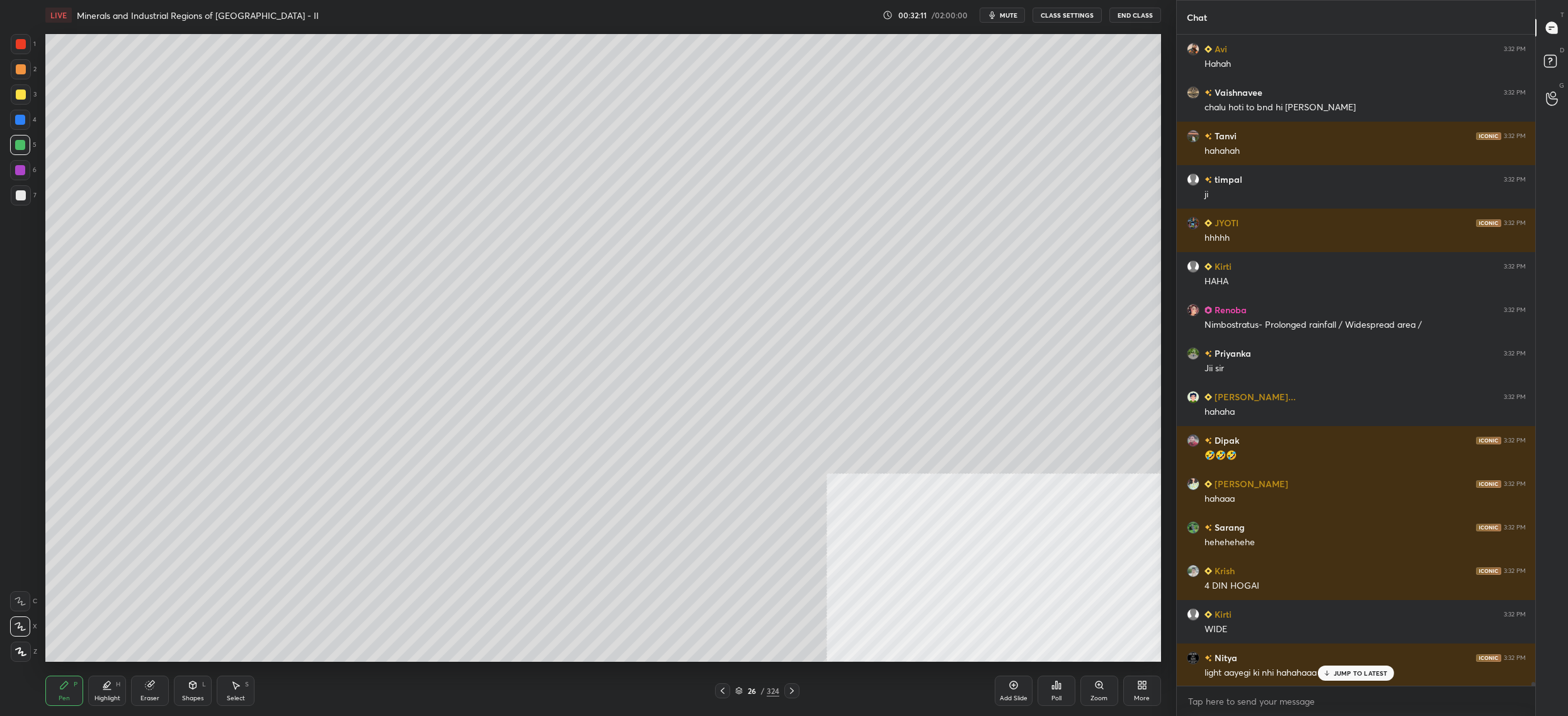
drag, startPoint x: 715, startPoint y: 694, endPoint x: 704, endPoint y: 699, distance: 12.1
click at [710, 695] on div "26 / 324" at bounding box center [756, 691] width 474 height 15
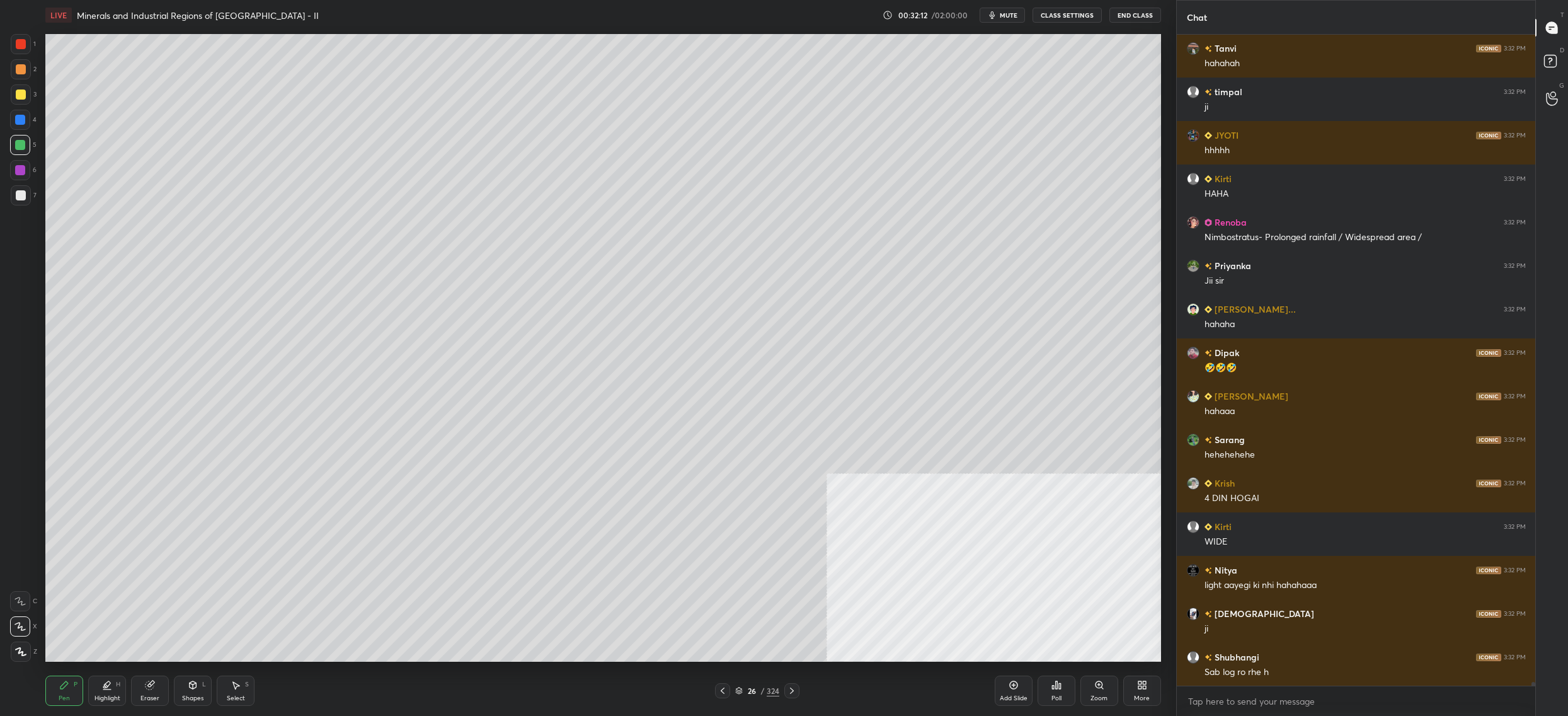
click at [720, 687] on div at bounding box center [723, 691] width 15 height 15
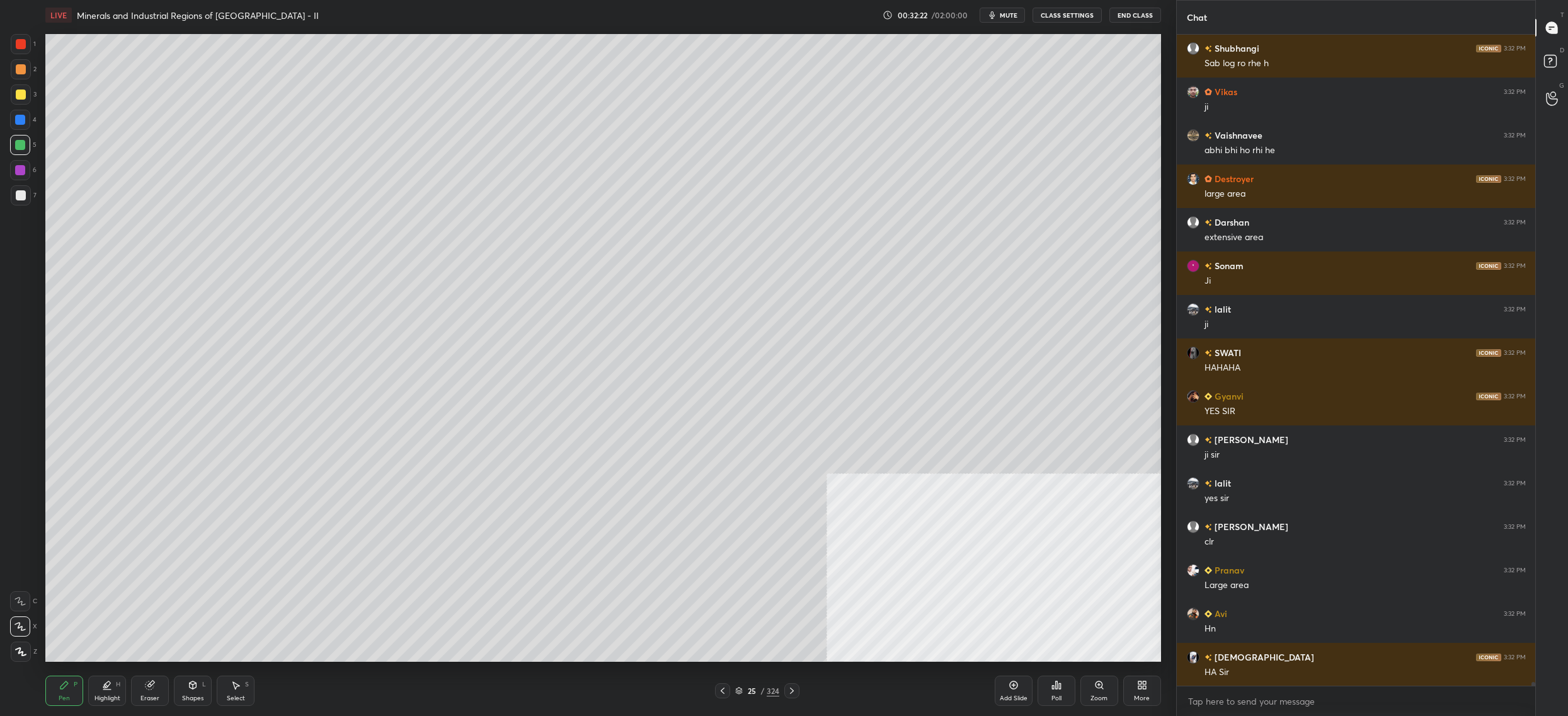
click at [740, 688] on div "25 / 324" at bounding box center [757, 691] width 44 height 12
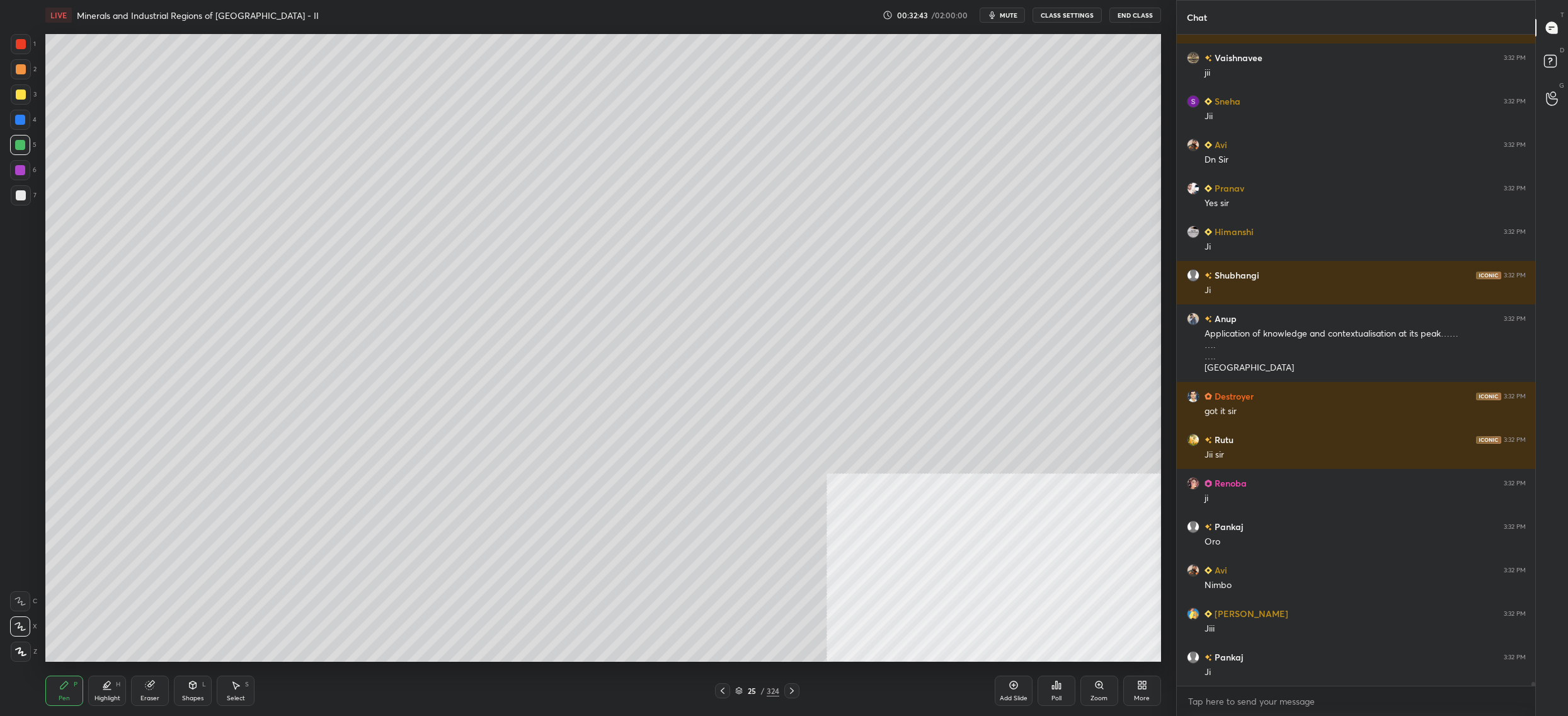
click at [746, 690] on div "25" at bounding box center [752, 691] width 13 height 8
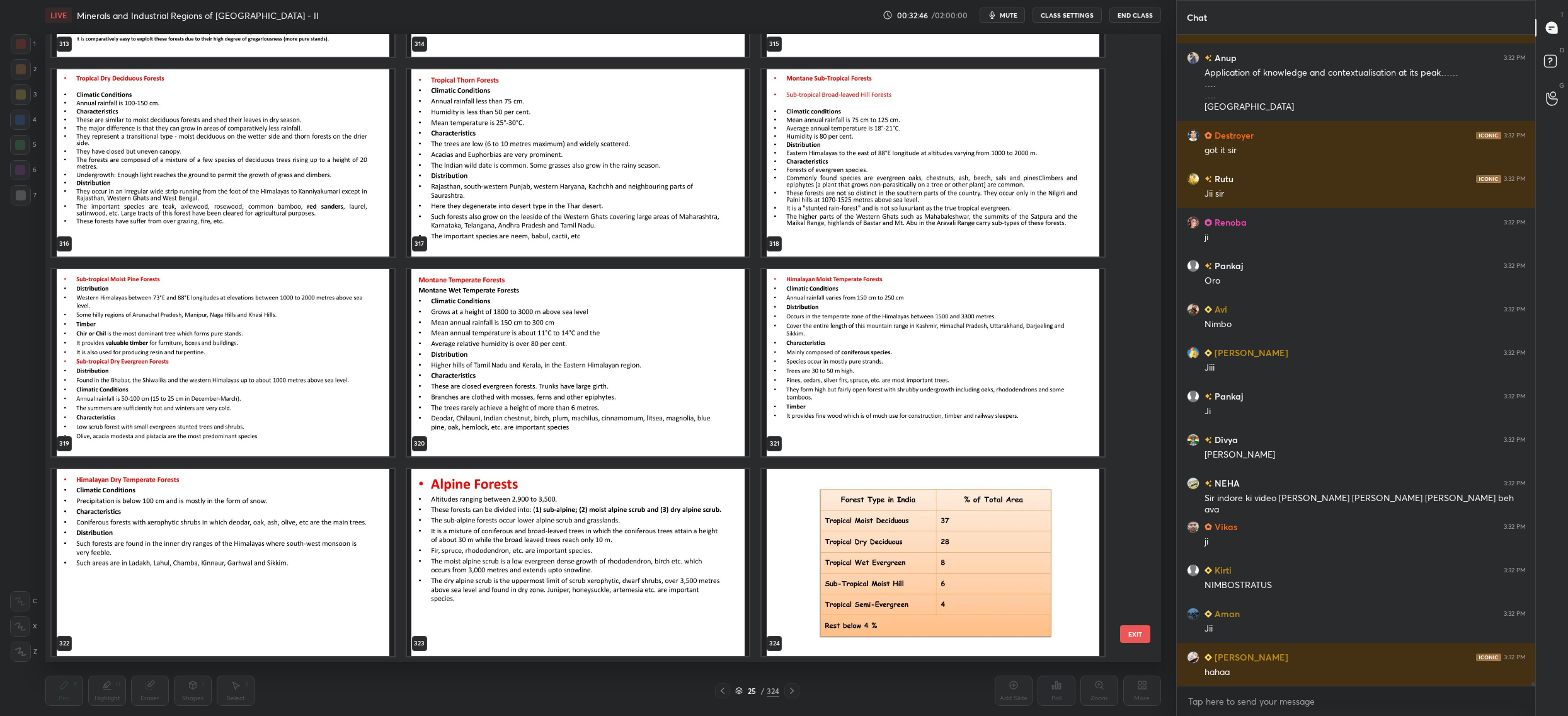
click at [828, 582] on img "grid" at bounding box center [932, 562] width 342 height 187
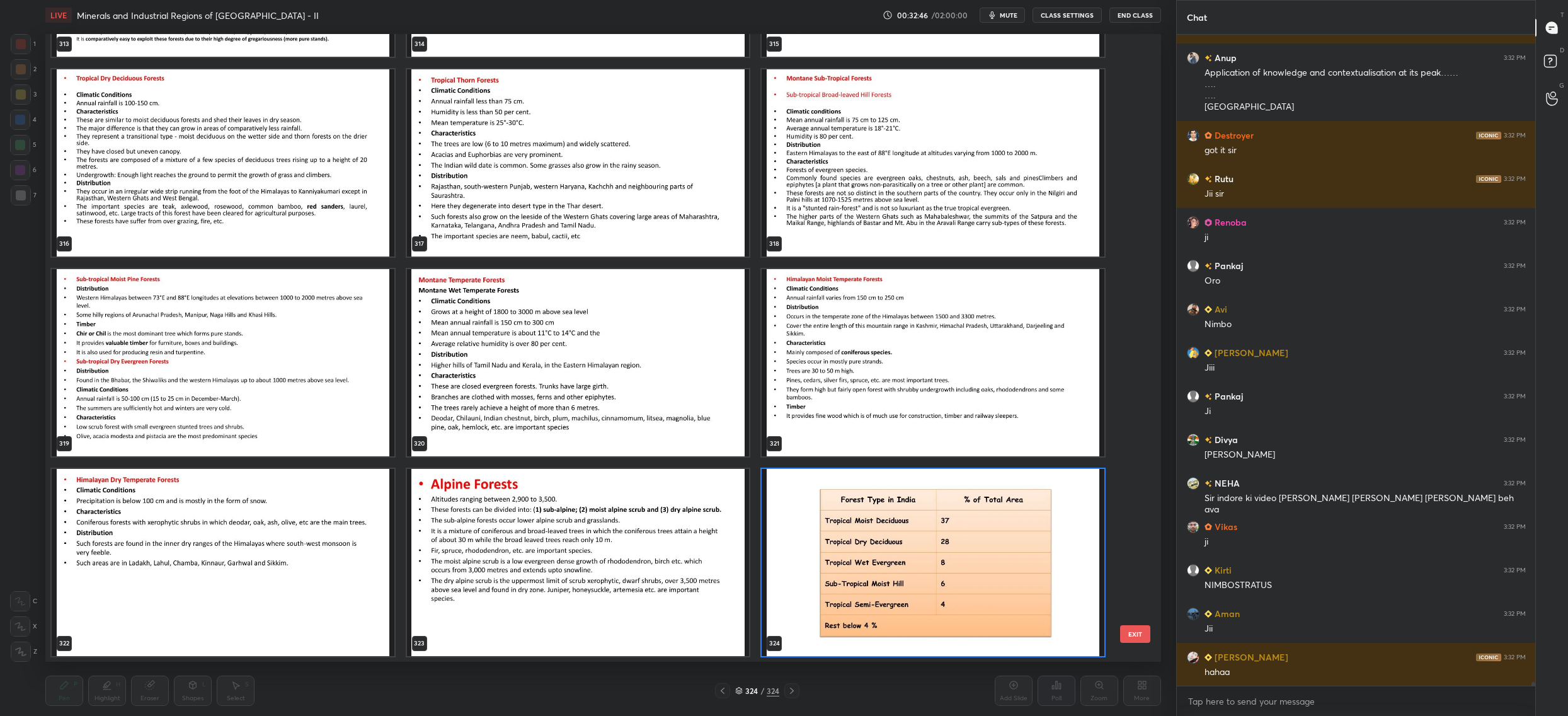
click at [828, 582] on img "grid" at bounding box center [932, 562] width 342 height 187
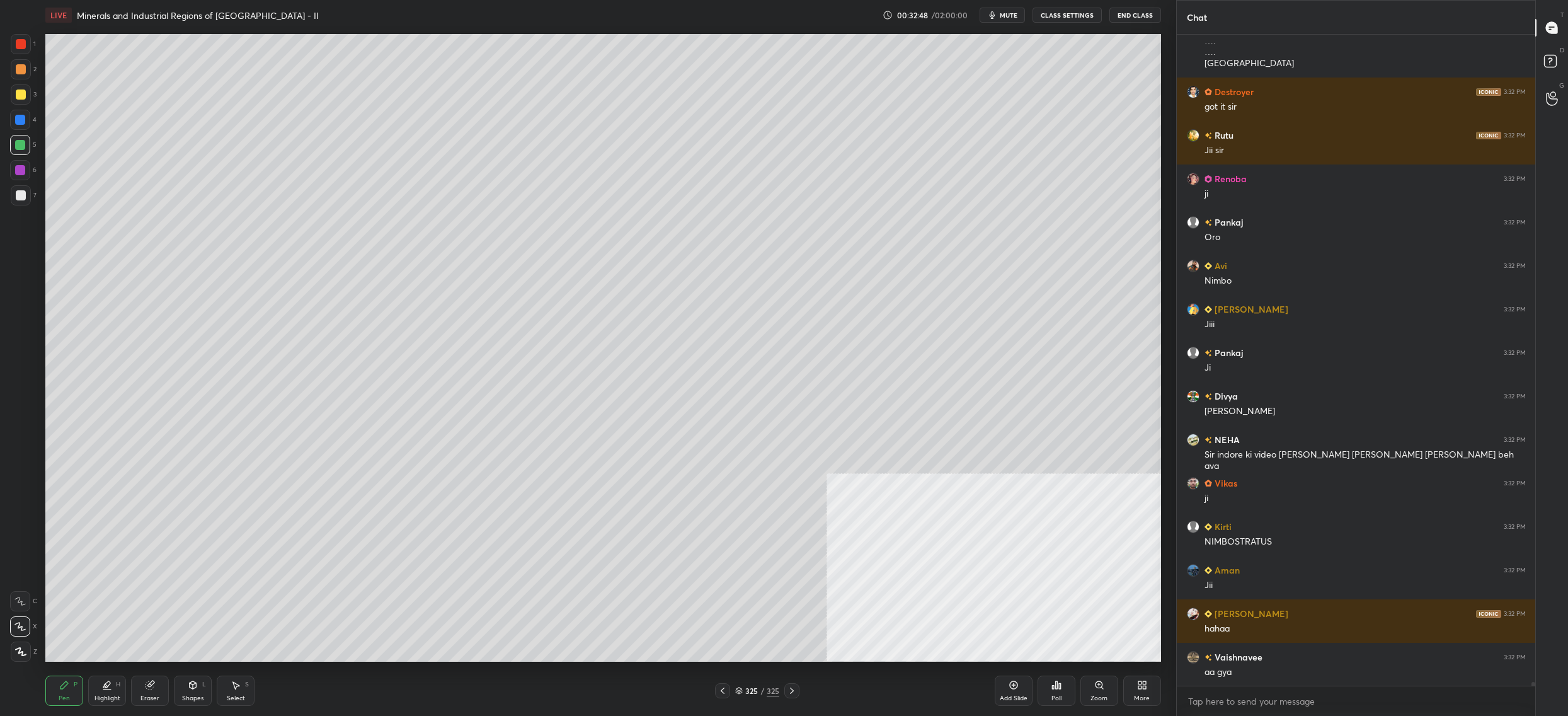
click at [1146, 689] on icon at bounding box center [1142, 685] width 10 height 10
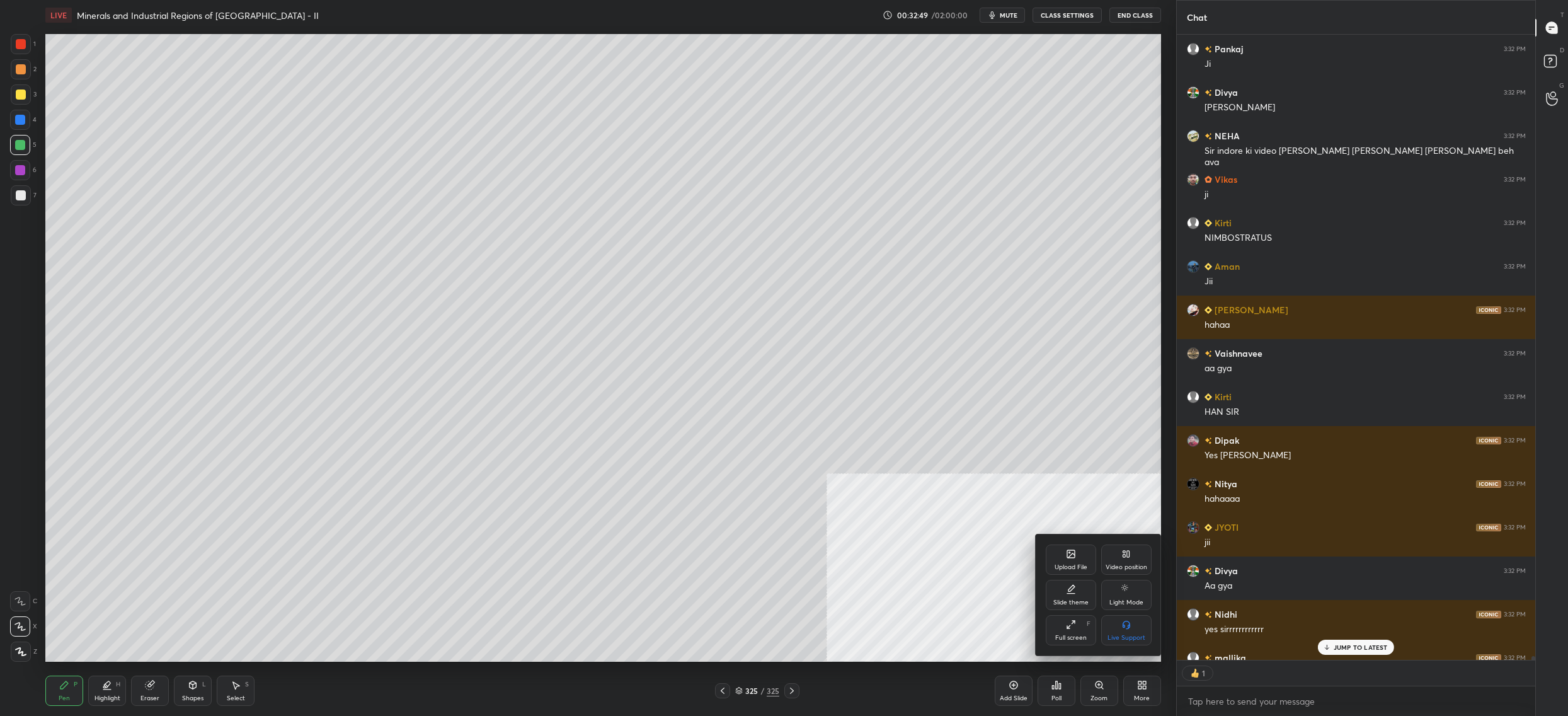
click at [1081, 574] on div "Upload File" at bounding box center [1071, 559] width 50 height 30
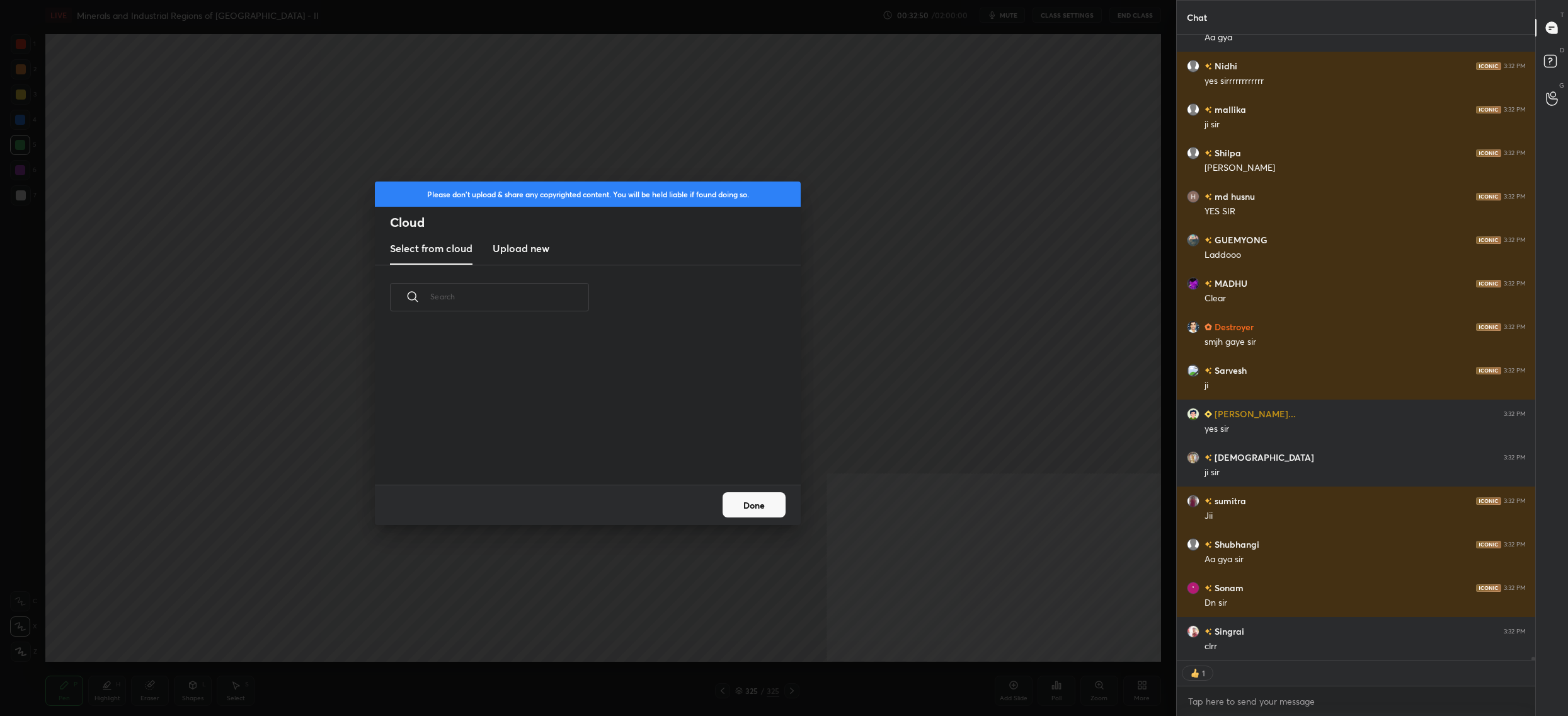
click at [519, 241] on h3 "Upload new" at bounding box center [520, 249] width 57 height 15
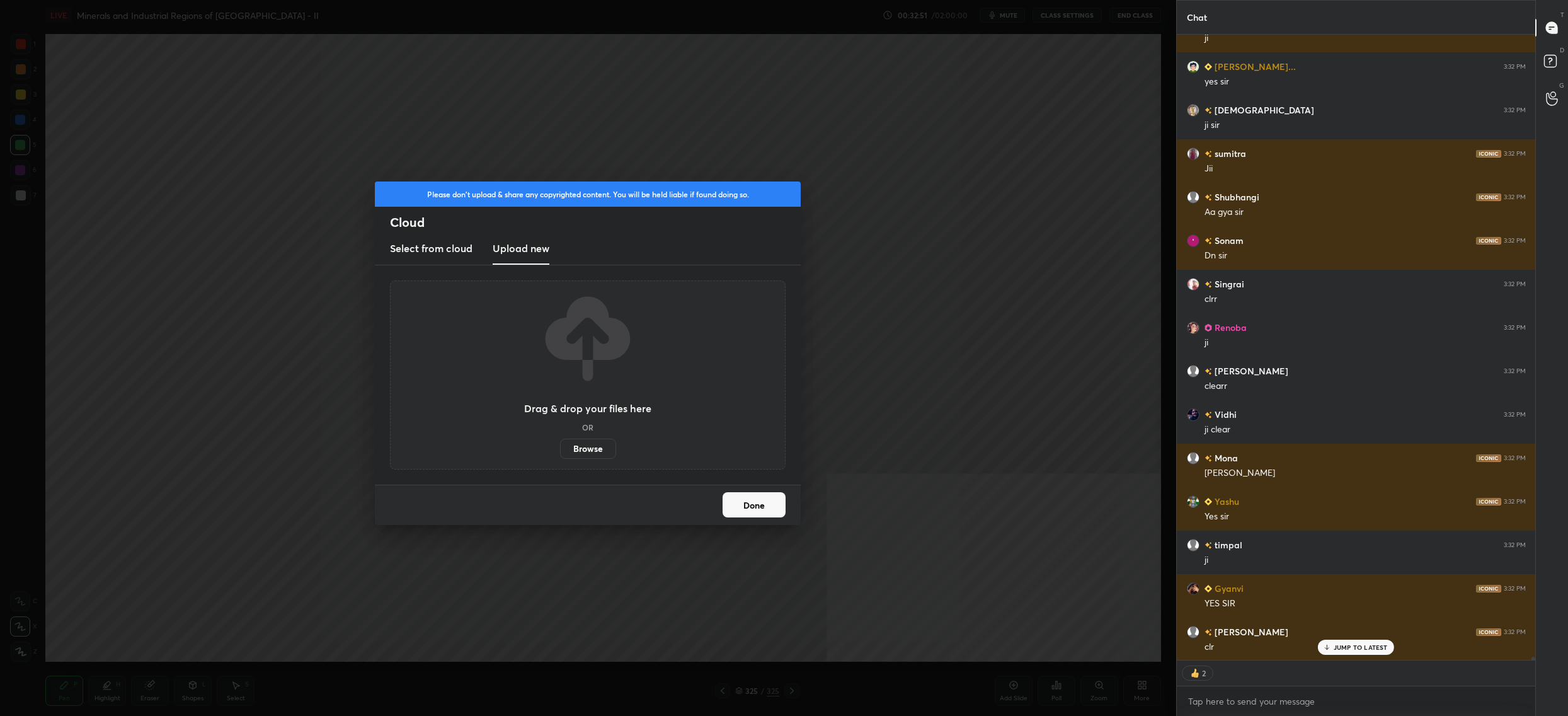
click at [597, 442] on label "Browse" at bounding box center [588, 448] width 56 height 20
click at [560, 442] on input "Browse" at bounding box center [560, 448] width 0 height 20
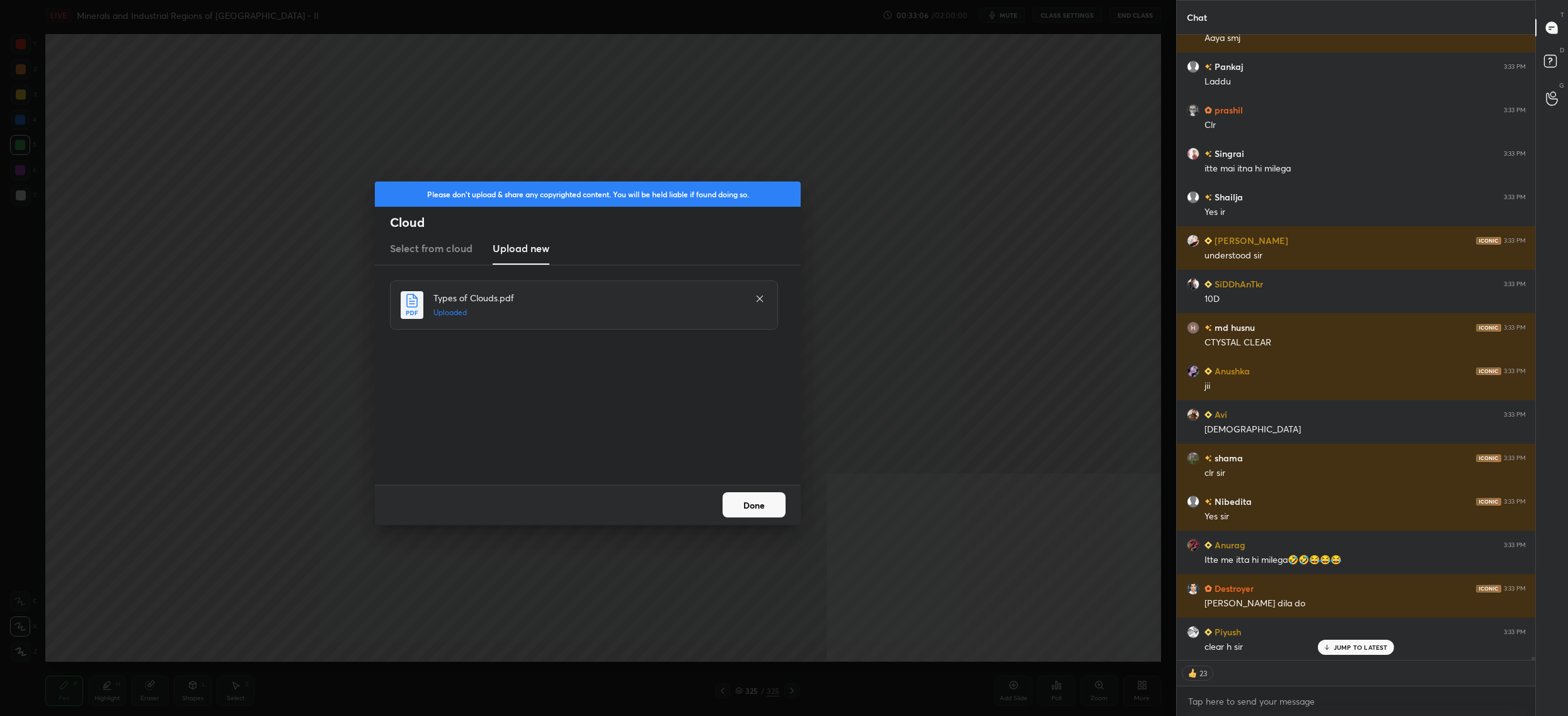
click at [746, 505] on button "Done" at bounding box center [754, 505] width 63 height 25
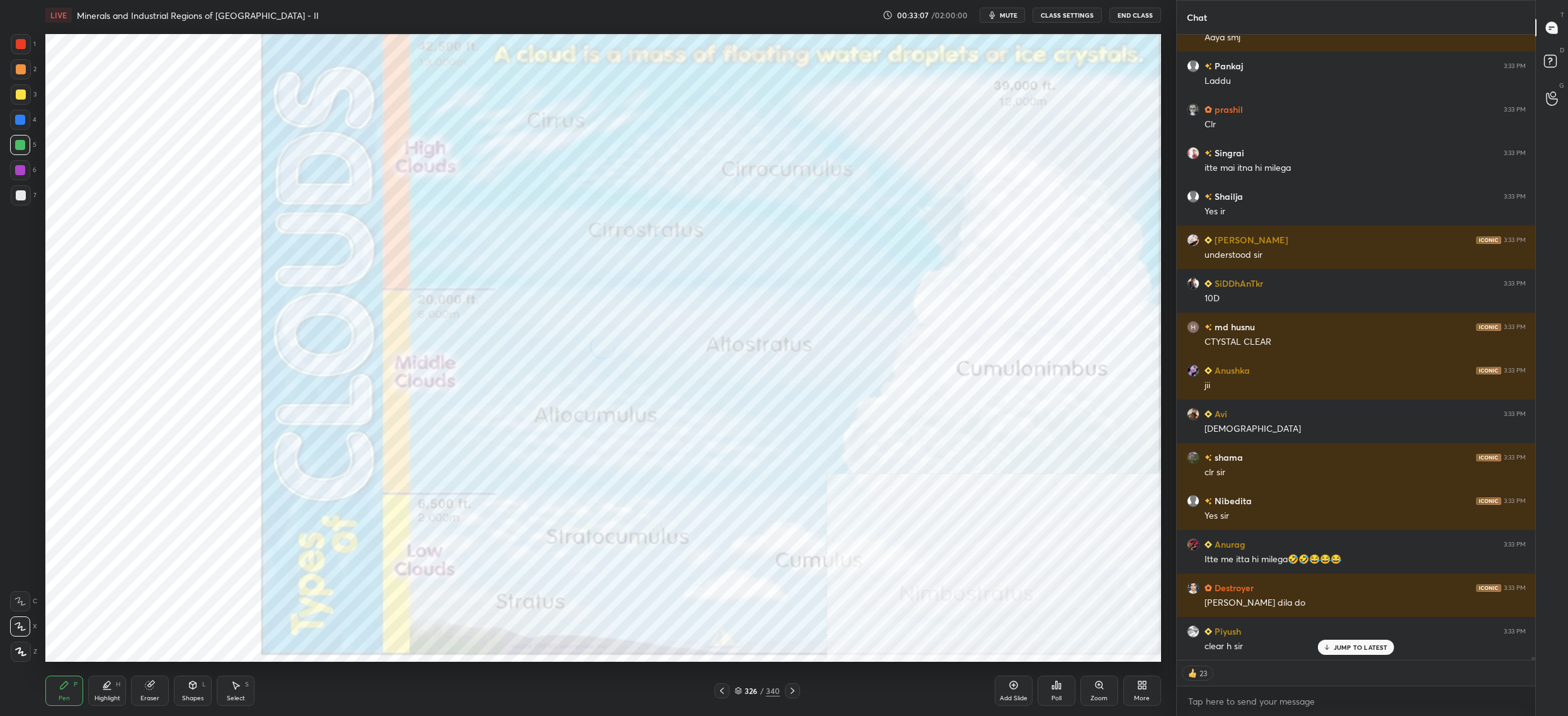
click at [723, 690] on icon at bounding box center [722, 691] width 10 height 10
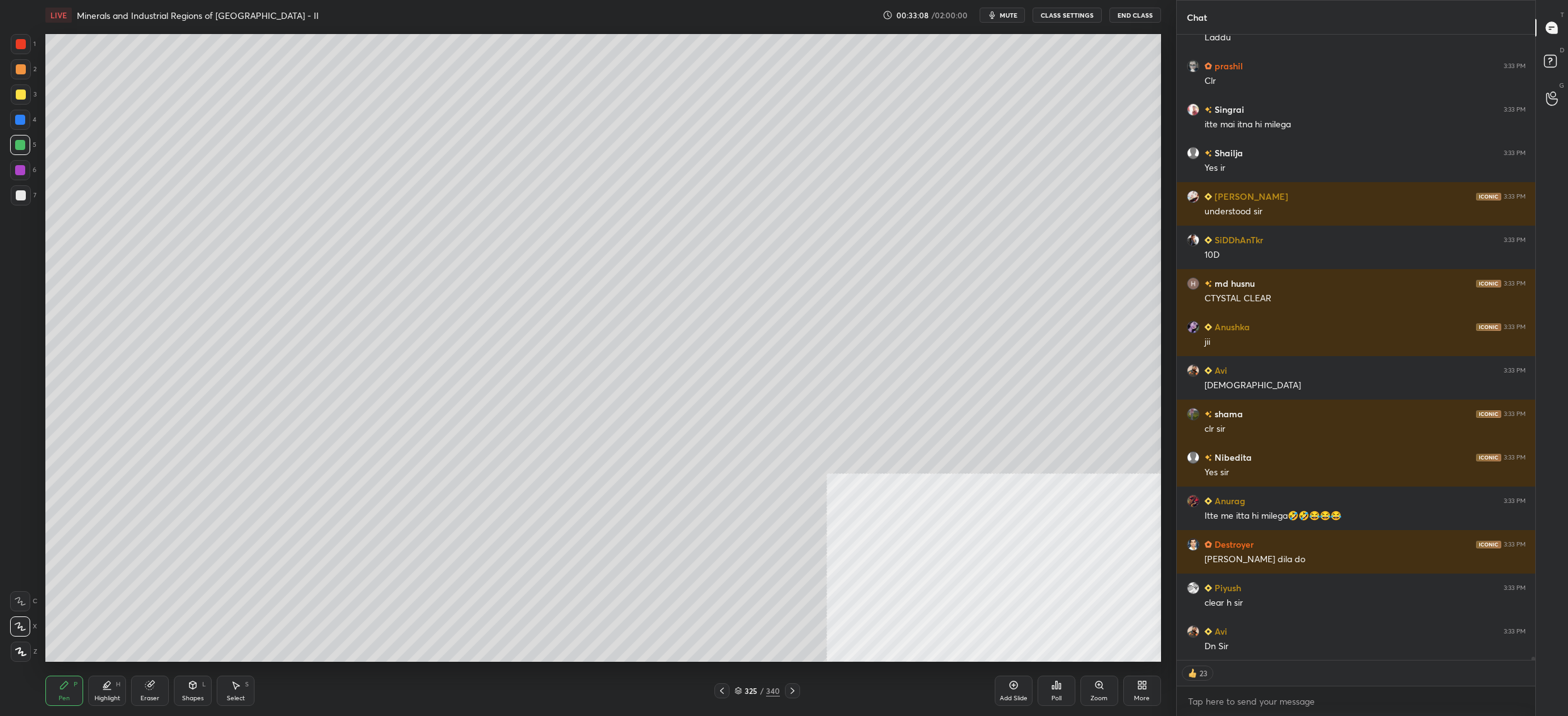
click at [744, 690] on div "325 / 340" at bounding box center [756, 691] width 45 height 12
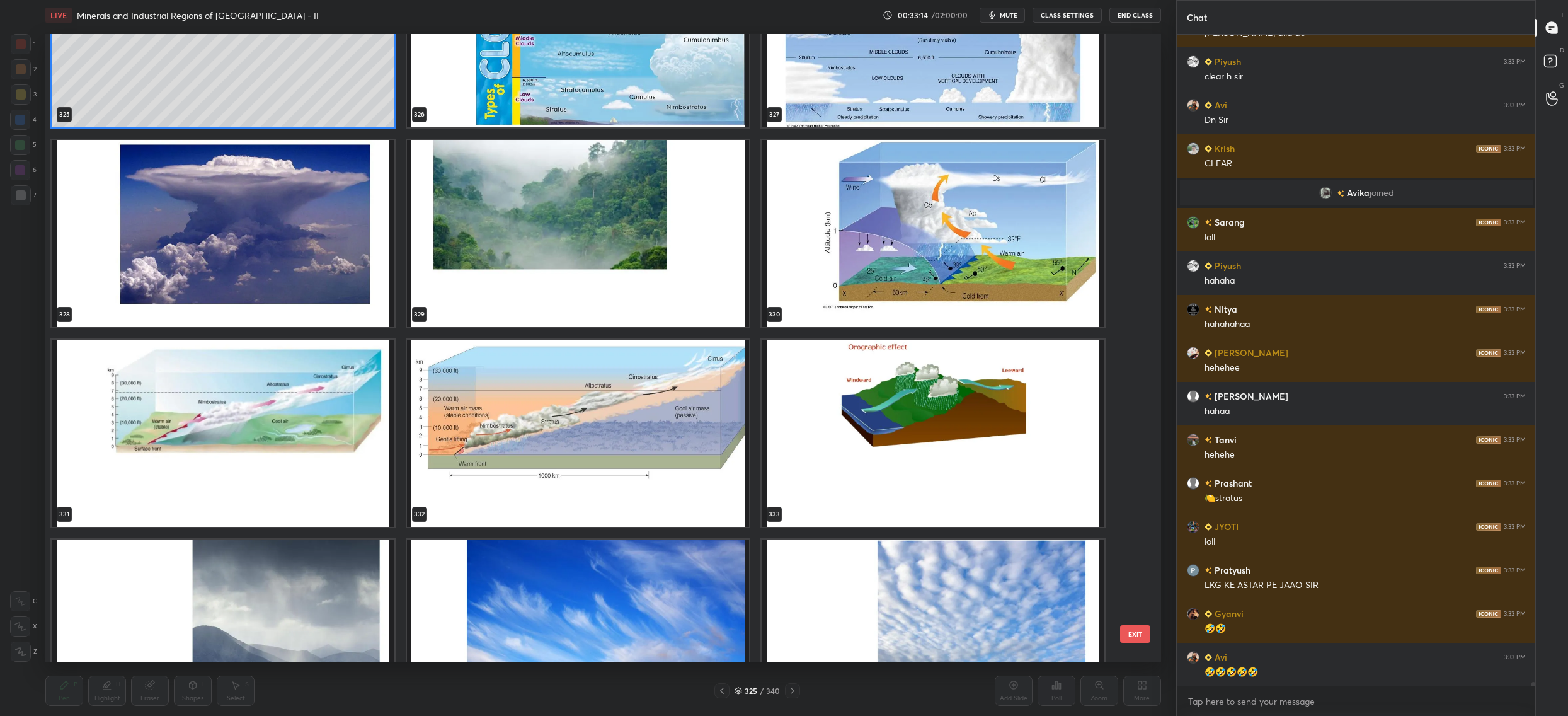
click at [279, 246] on img "grid" at bounding box center [222, 233] width 342 height 187
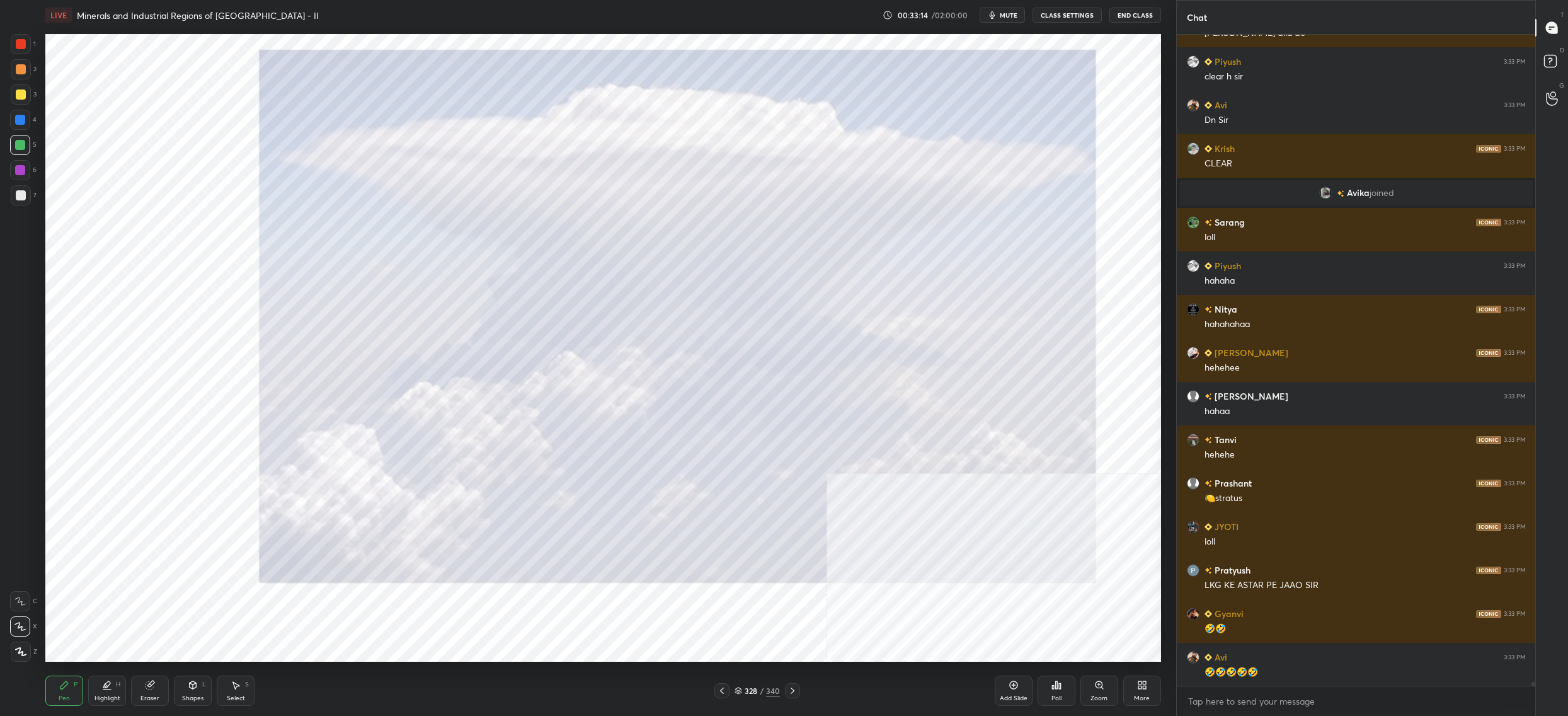
click at [279, 246] on img "grid" at bounding box center [222, 233] width 342 height 187
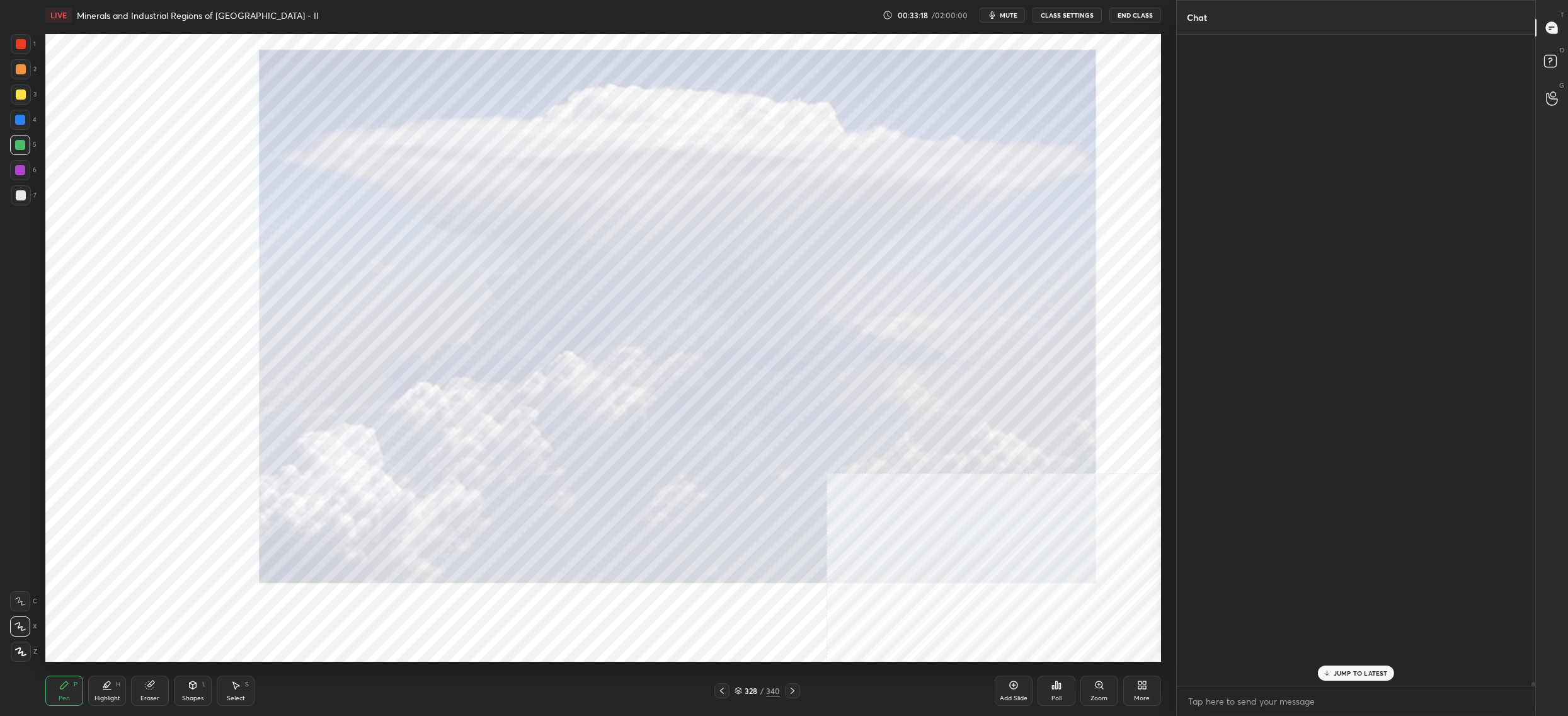
click at [750, 693] on div "328" at bounding box center [751, 691] width 13 height 8
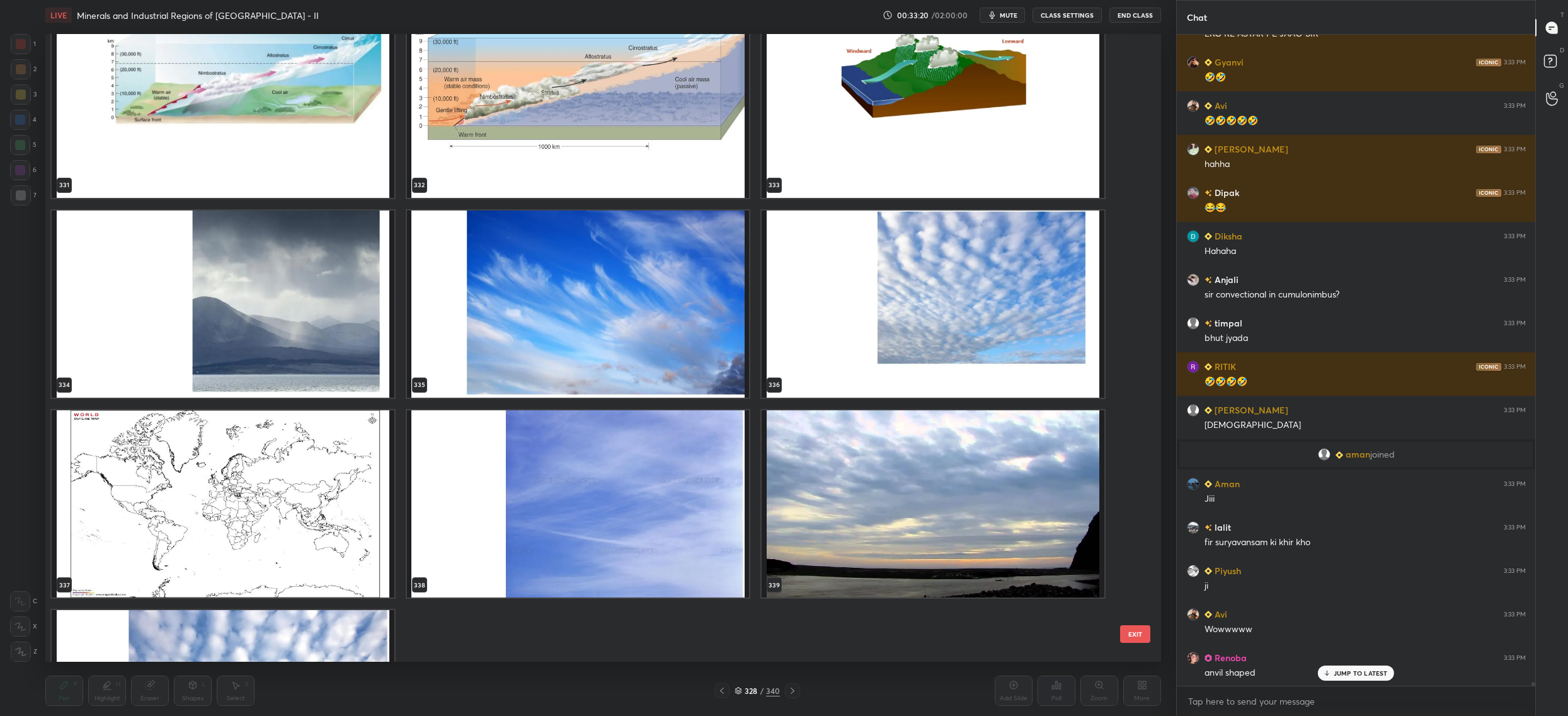
click at [223, 313] on img "grid" at bounding box center [222, 304] width 342 height 187
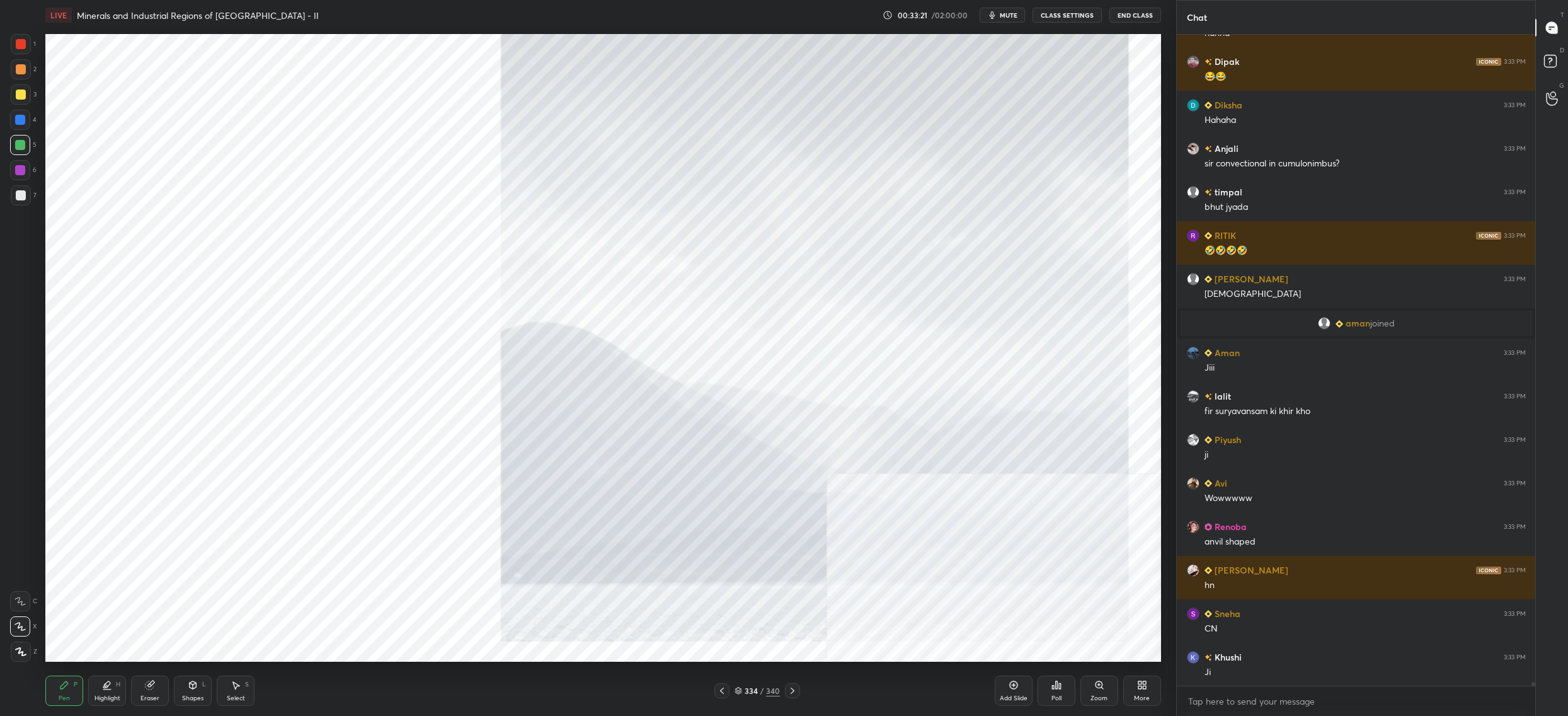
click at [223, 313] on img "grid" at bounding box center [222, 304] width 342 height 187
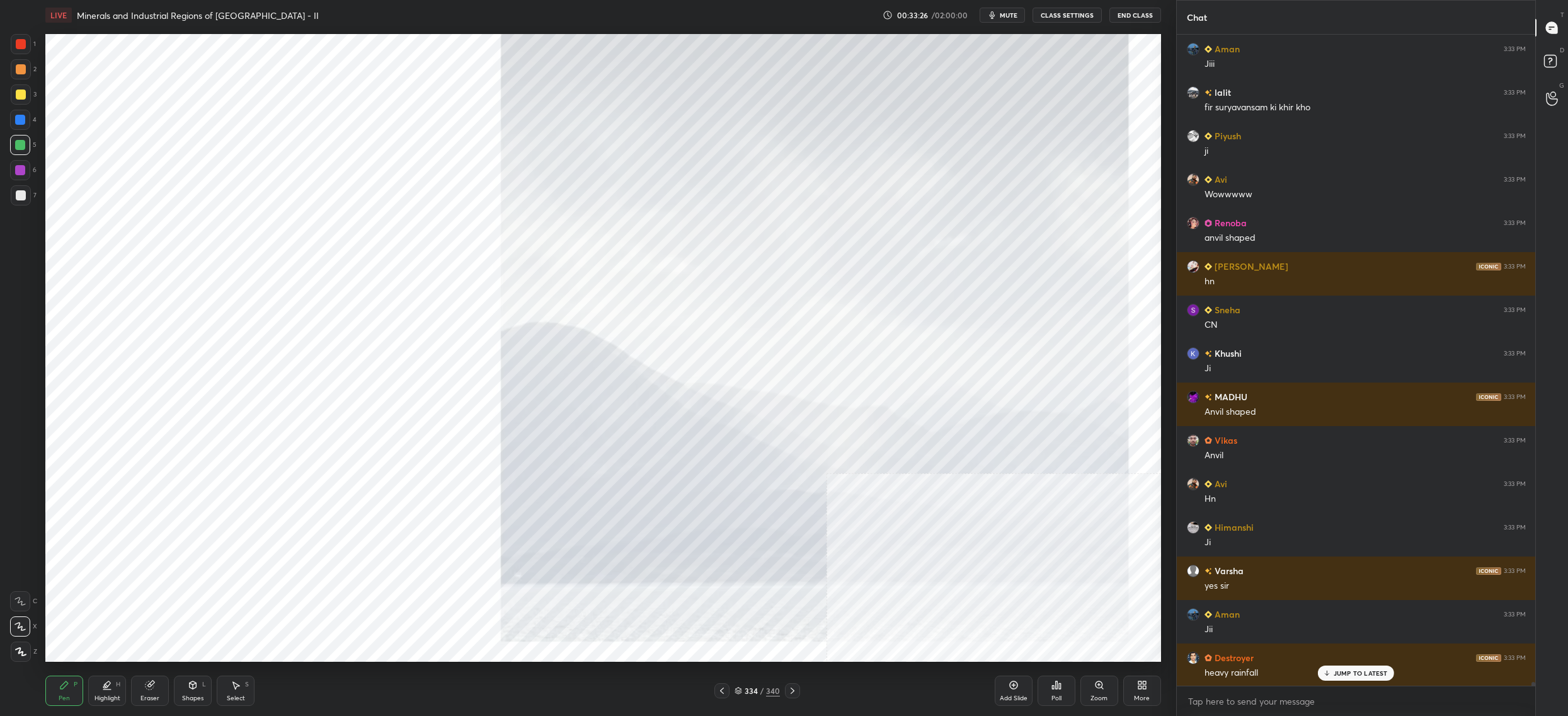
click at [747, 690] on div "334" at bounding box center [751, 691] width 13 height 8
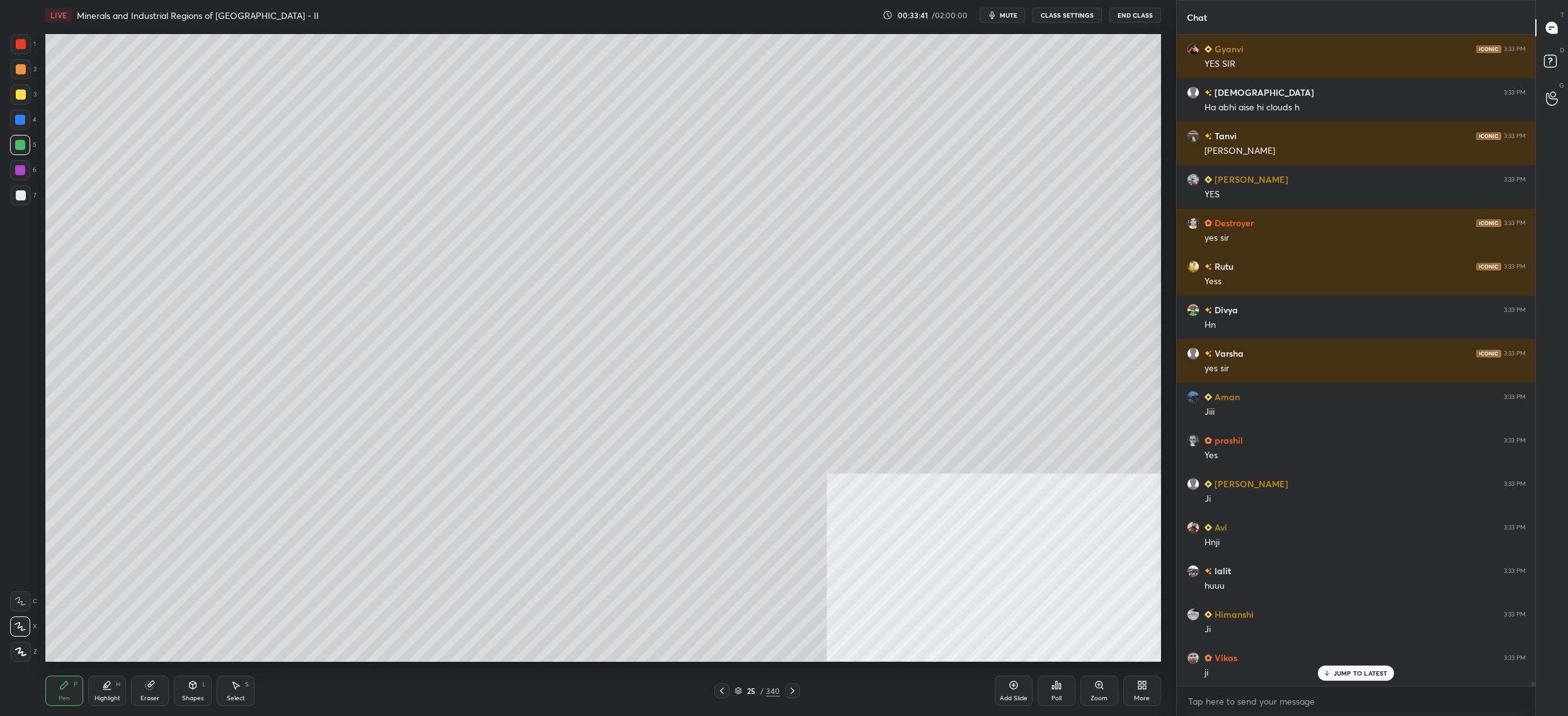
drag, startPoint x: 748, startPoint y: 691, endPoint x: 740, endPoint y: 692, distance: 8.1
click at [748, 691] on div "25" at bounding box center [751, 691] width 13 height 8
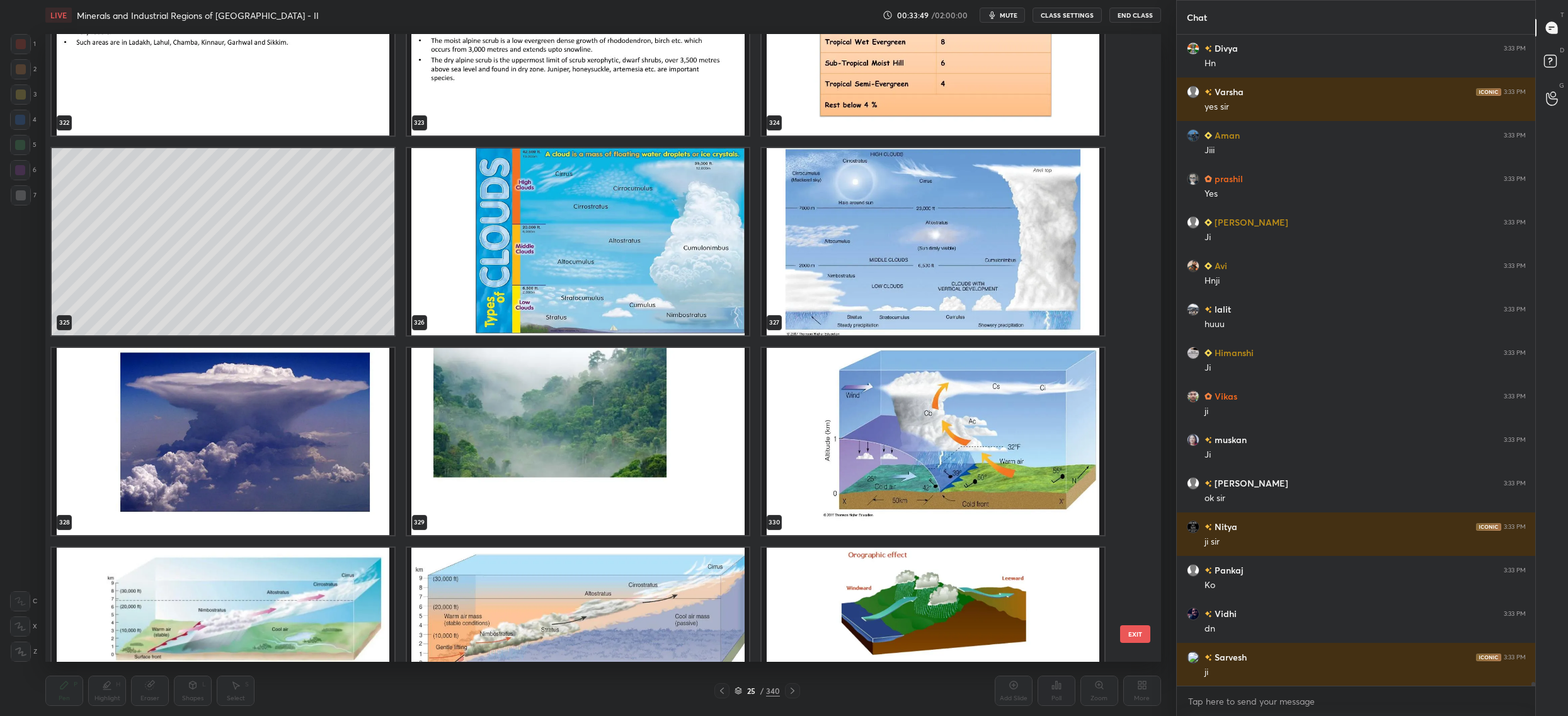
click at [294, 457] on img "grid" at bounding box center [222, 441] width 342 height 187
click at [293, 457] on img "grid" at bounding box center [222, 441] width 342 height 187
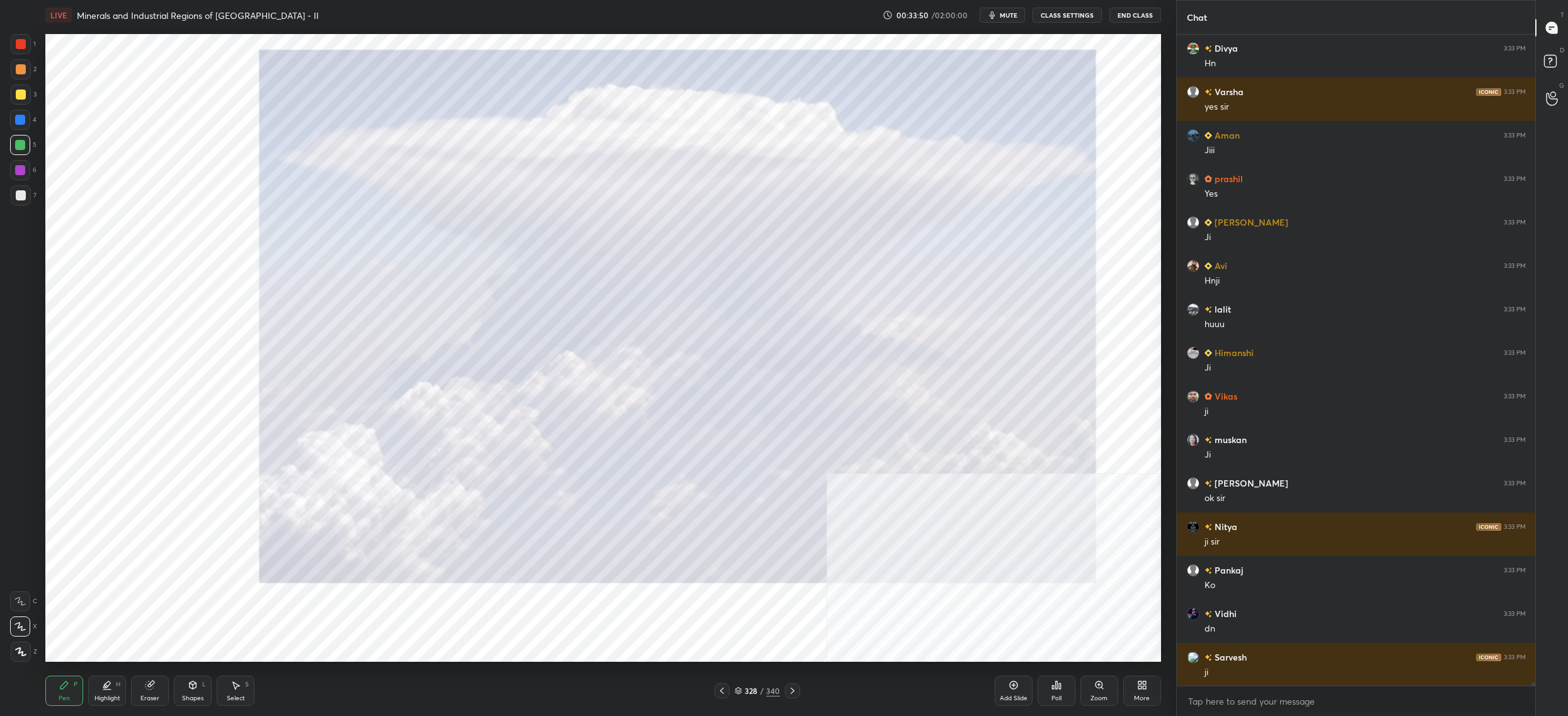
click at [293, 458] on img "grid" at bounding box center [222, 441] width 342 height 187
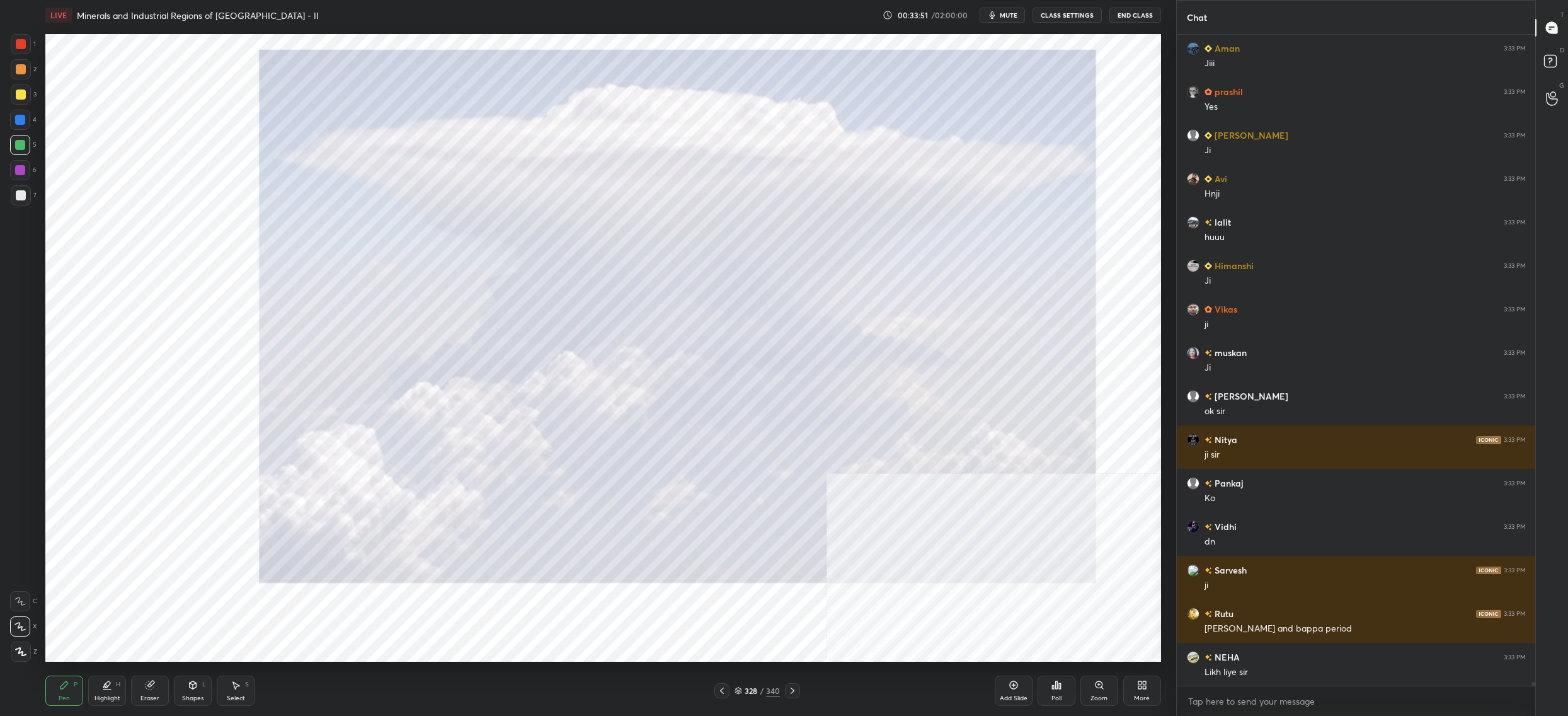
click at [736, 690] on icon at bounding box center [738, 689] width 7 height 3
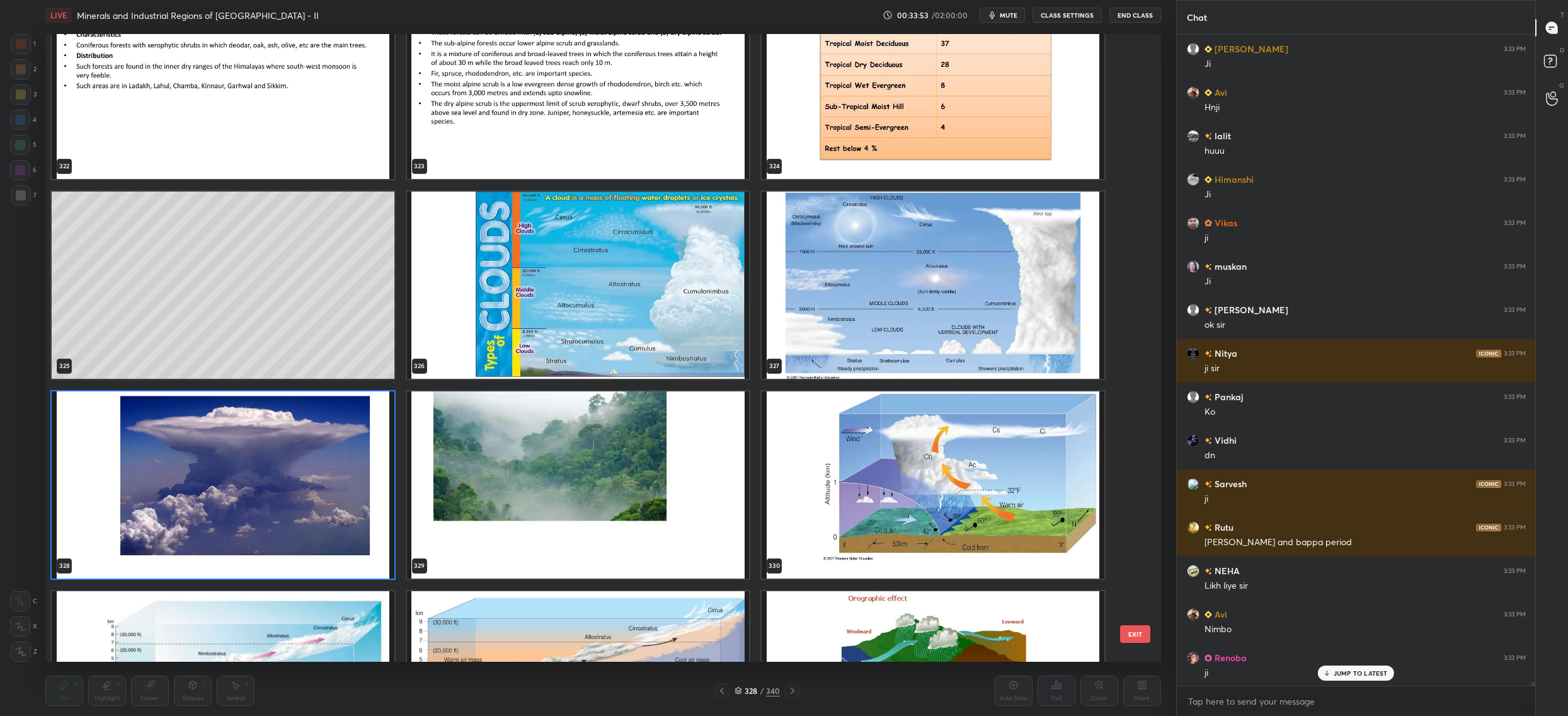
click at [930, 467] on img "grid" at bounding box center [932, 484] width 342 height 187
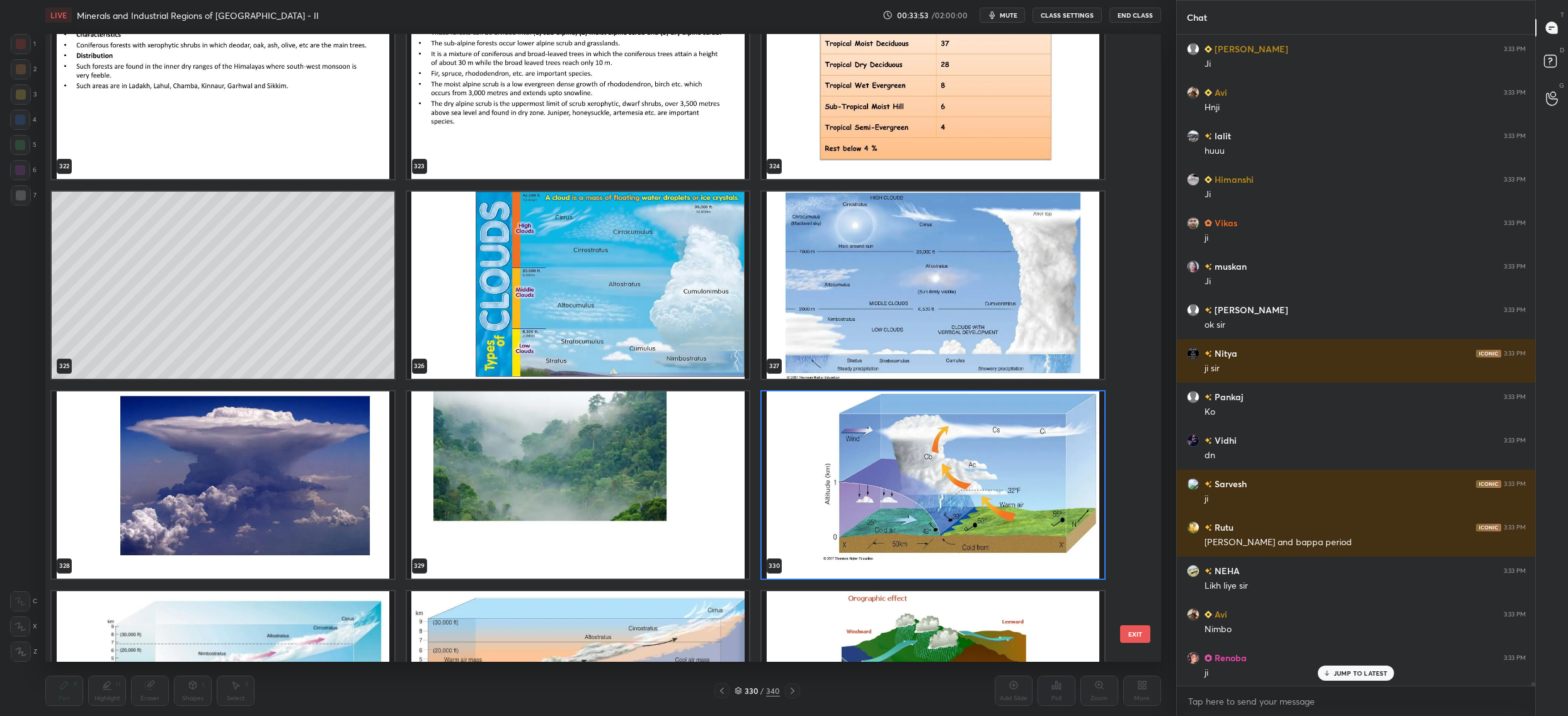
click at [930, 467] on img "grid" at bounding box center [932, 484] width 342 height 187
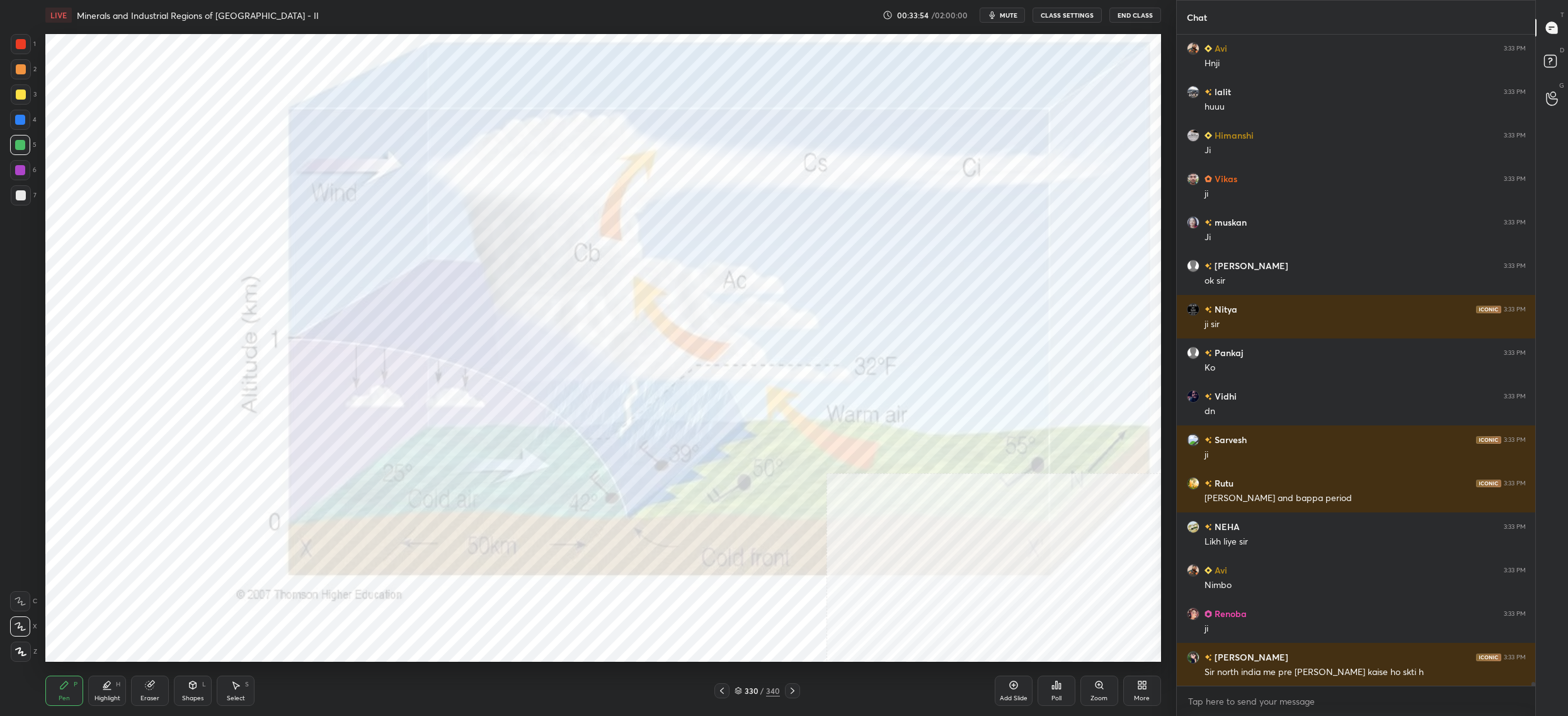
click at [742, 693] on icon at bounding box center [738, 693] width 7 height 2
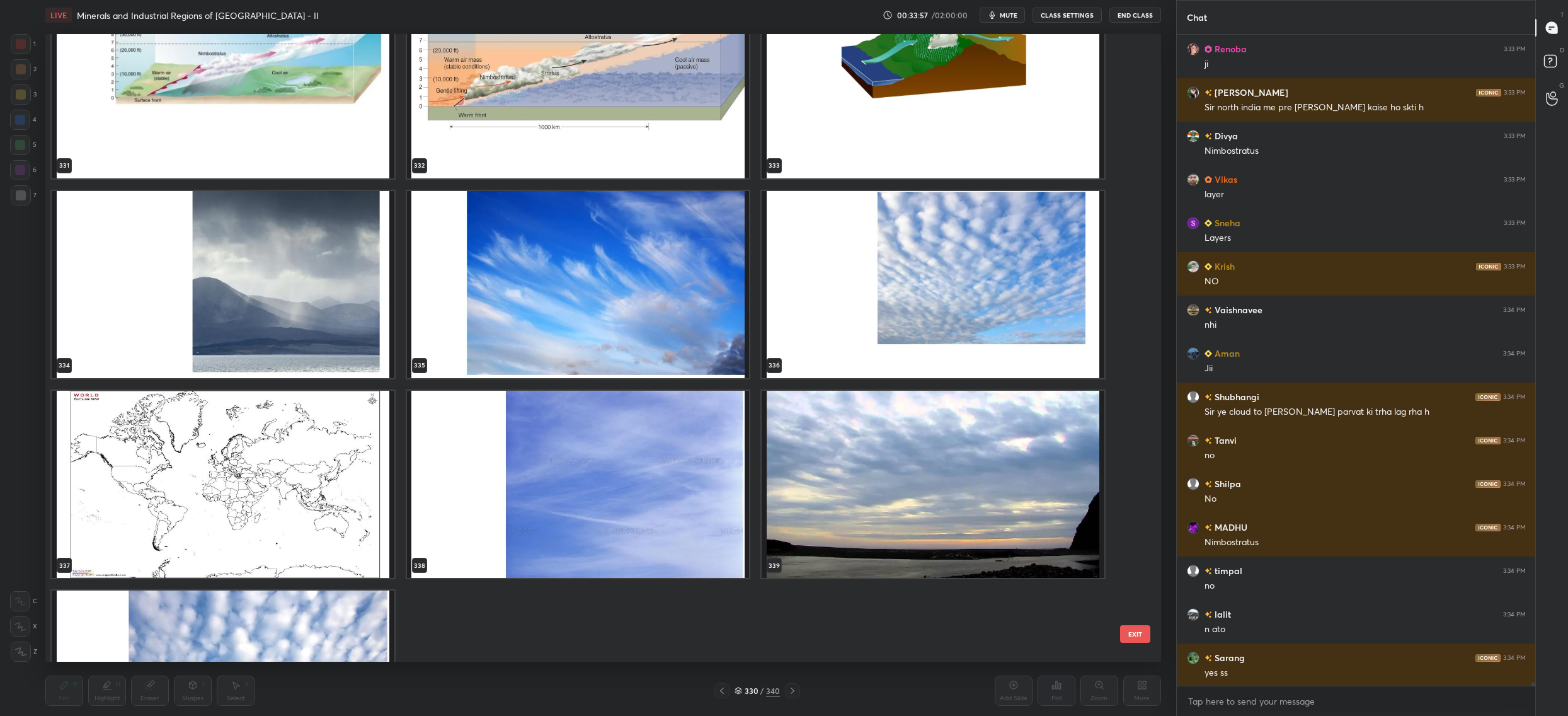
click at [356, 273] on img "grid" at bounding box center [222, 283] width 342 height 187
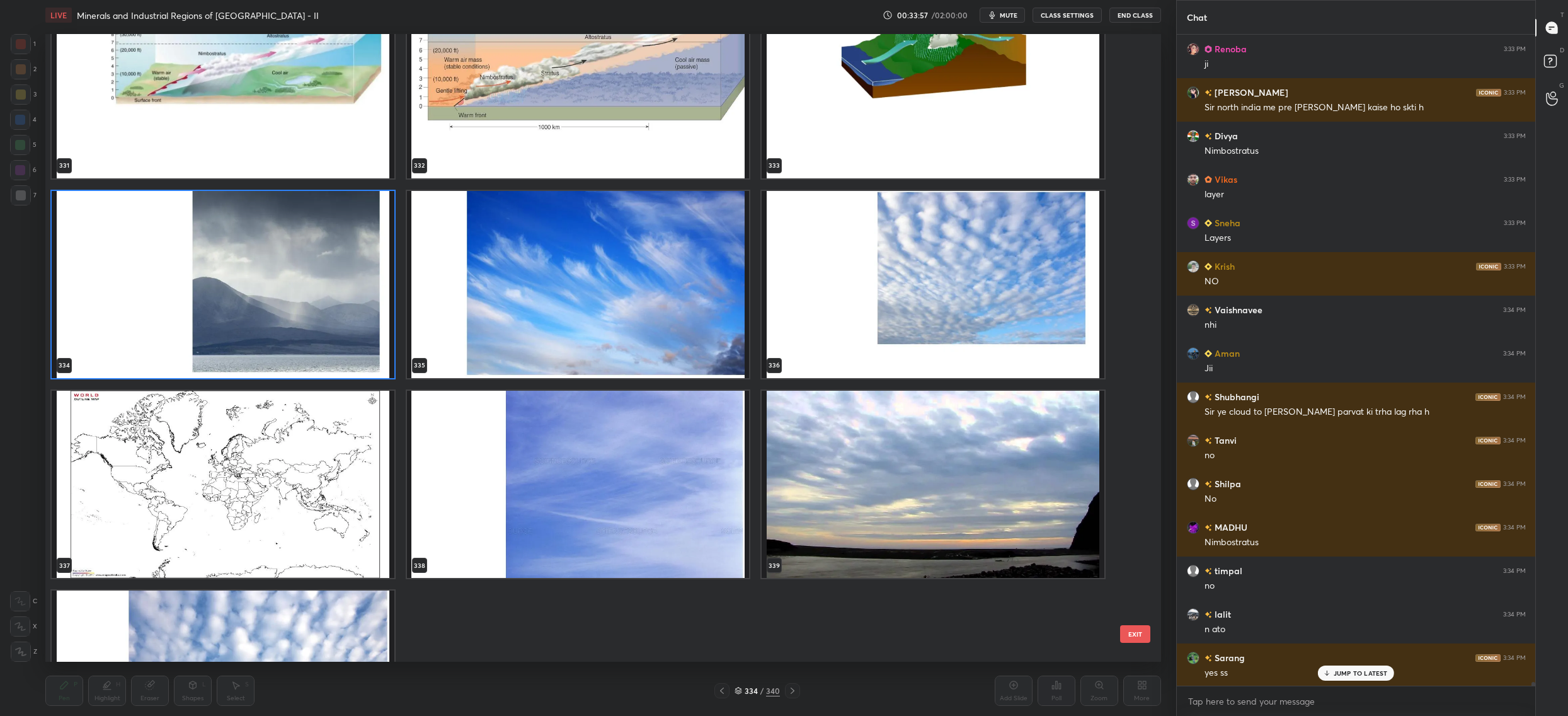
click at [356, 273] on img "grid" at bounding box center [222, 283] width 342 height 187
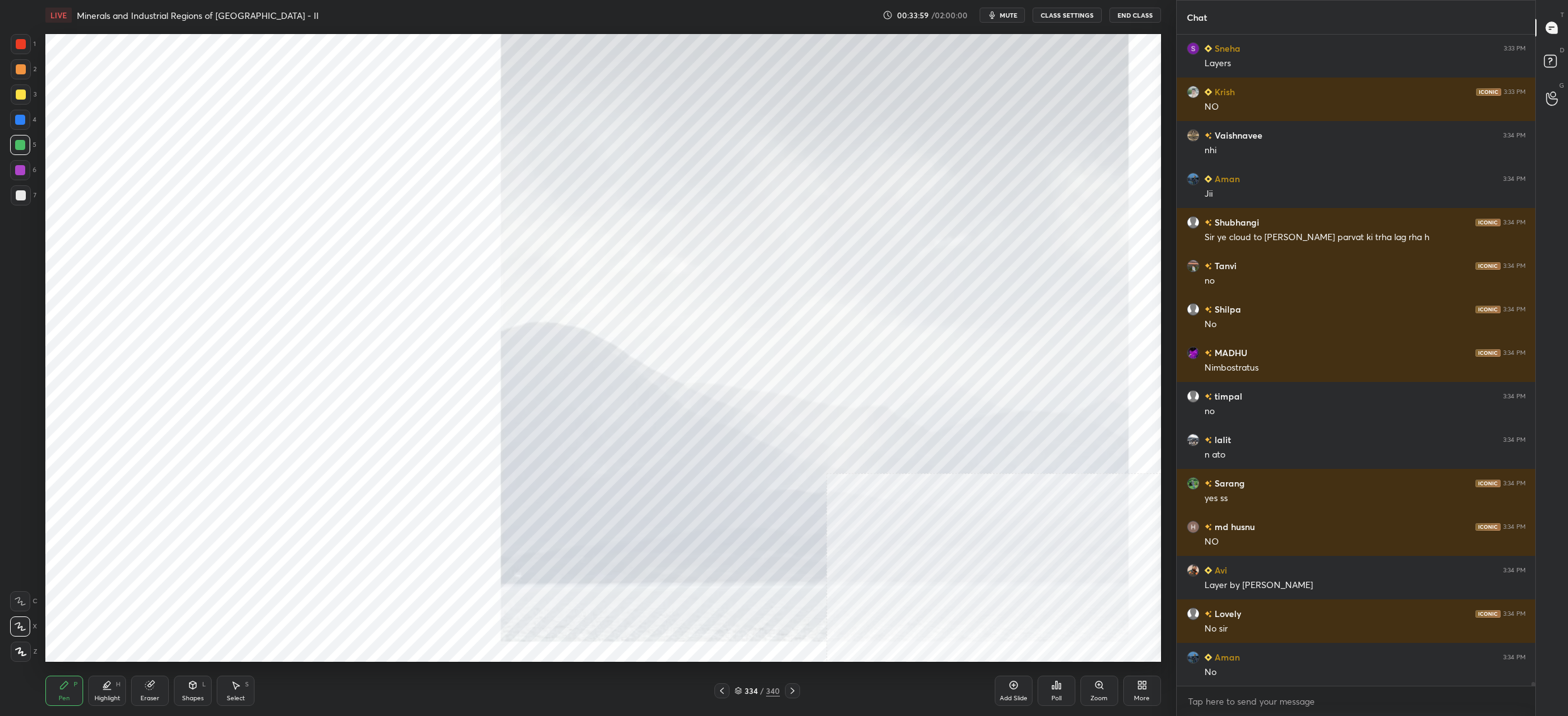
click at [35, 115] on div "4" at bounding box center [22, 119] width 26 height 20
drag, startPoint x: 25, startPoint y: 119, endPoint x: 41, endPoint y: 117, distance: 16.1
click at [25, 119] on div at bounding box center [19, 119] width 20 height 20
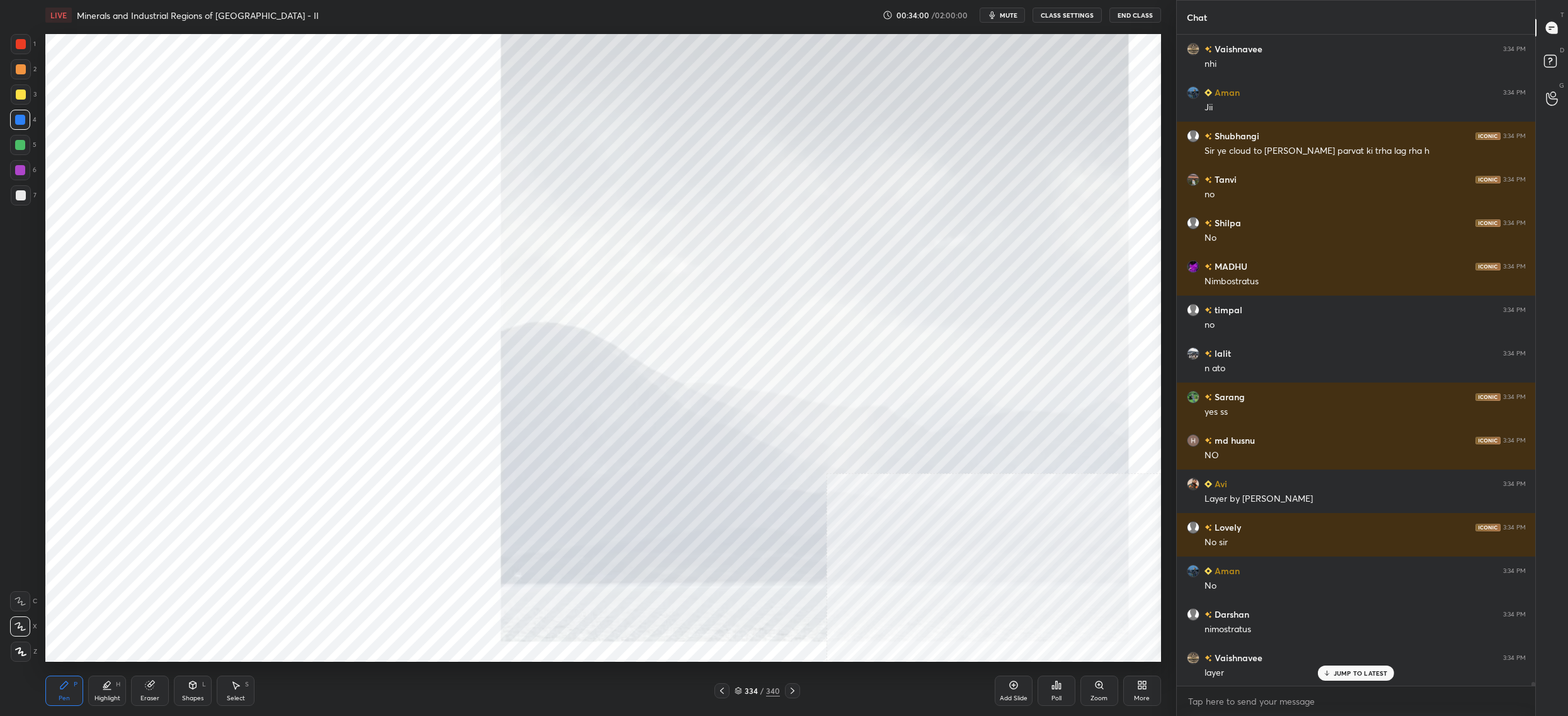
click at [20, 48] on div at bounding box center [20, 44] width 10 height 10
drag, startPoint x: 22, startPoint y: 151, endPoint x: 17, endPoint y: 169, distance: 18.7
click at [22, 151] on div at bounding box center [19, 144] width 20 height 20
click at [22, 165] on div at bounding box center [20, 170] width 10 height 10
drag, startPoint x: 19, startPoint y: 171, endPoint x: 35, endPoint y: 164, distance: 17.5
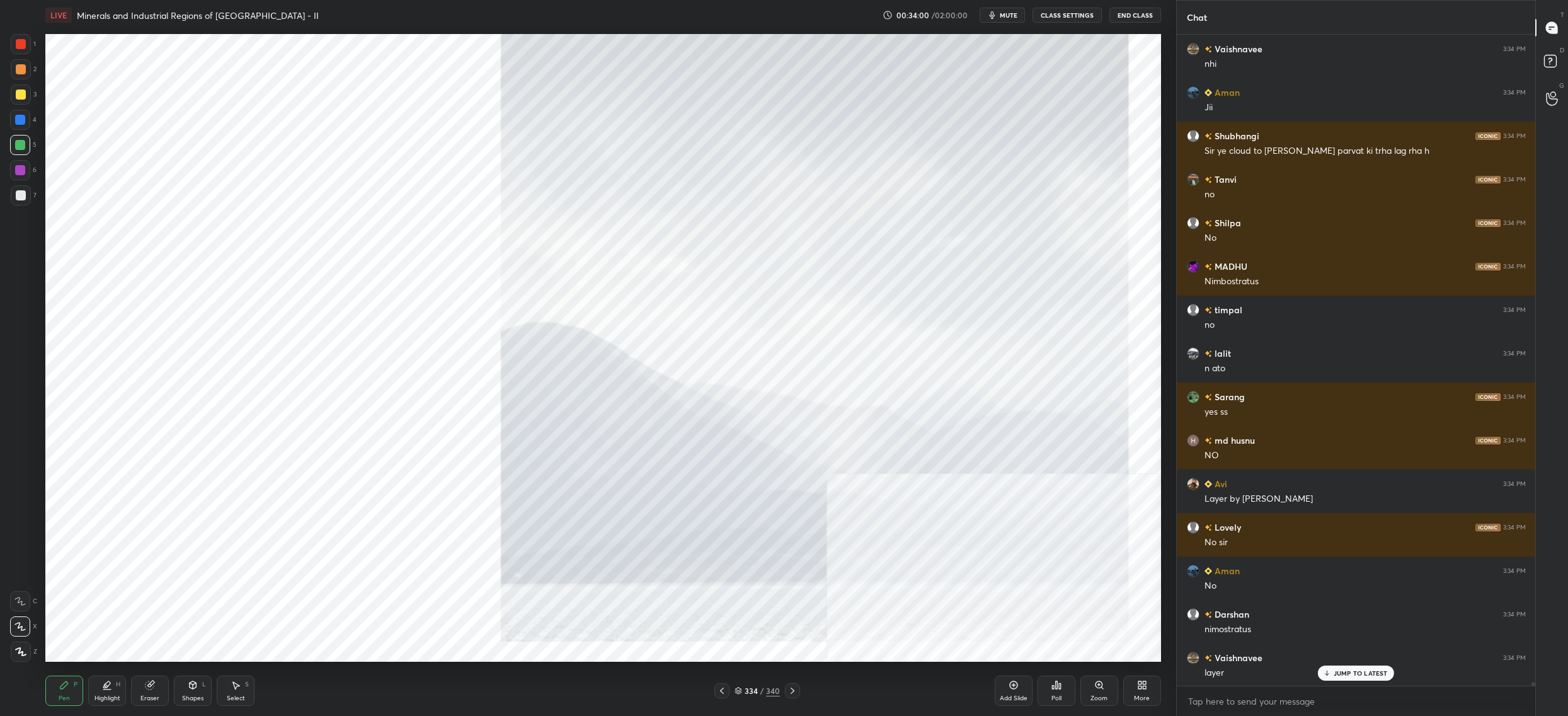
click at [19, 171] on div at bounding box center [20, 170] width 10 height 10
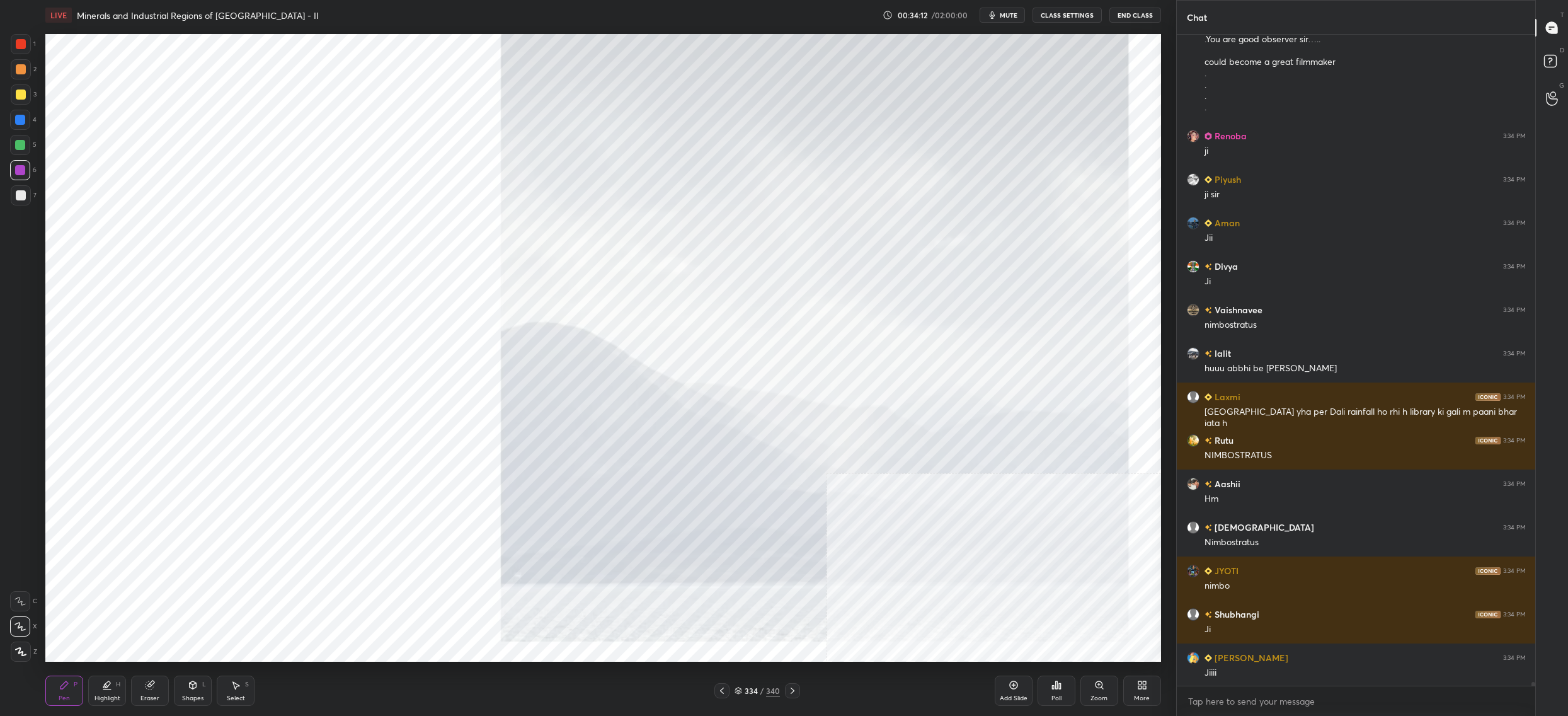
click at [42, 133] on div "Setting up your live class Poll for secs No correct answer Start poll" at bounding box center [604, 347] width 1126 height 636
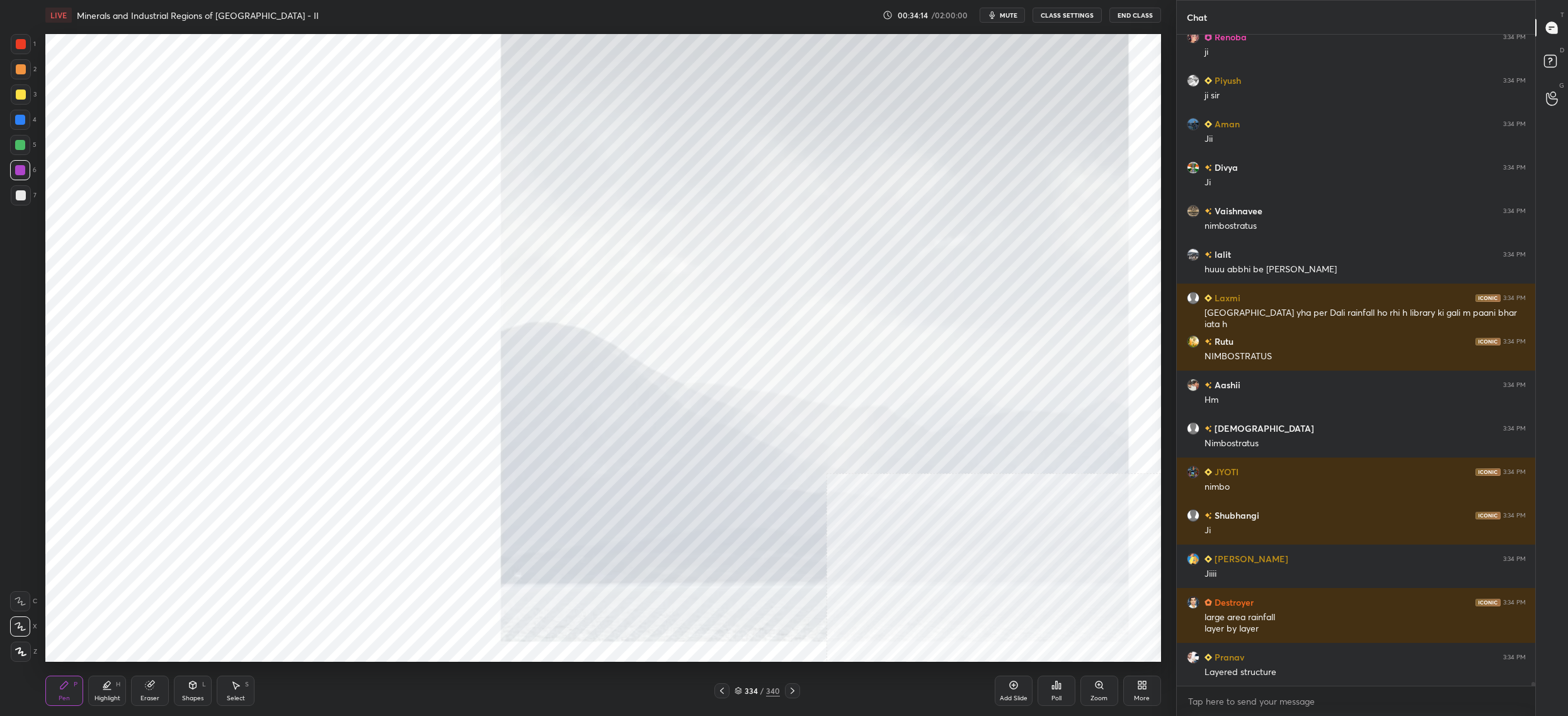
click at [756, 687] on div "334" at bounding box center [751, 691] width 13 height 8
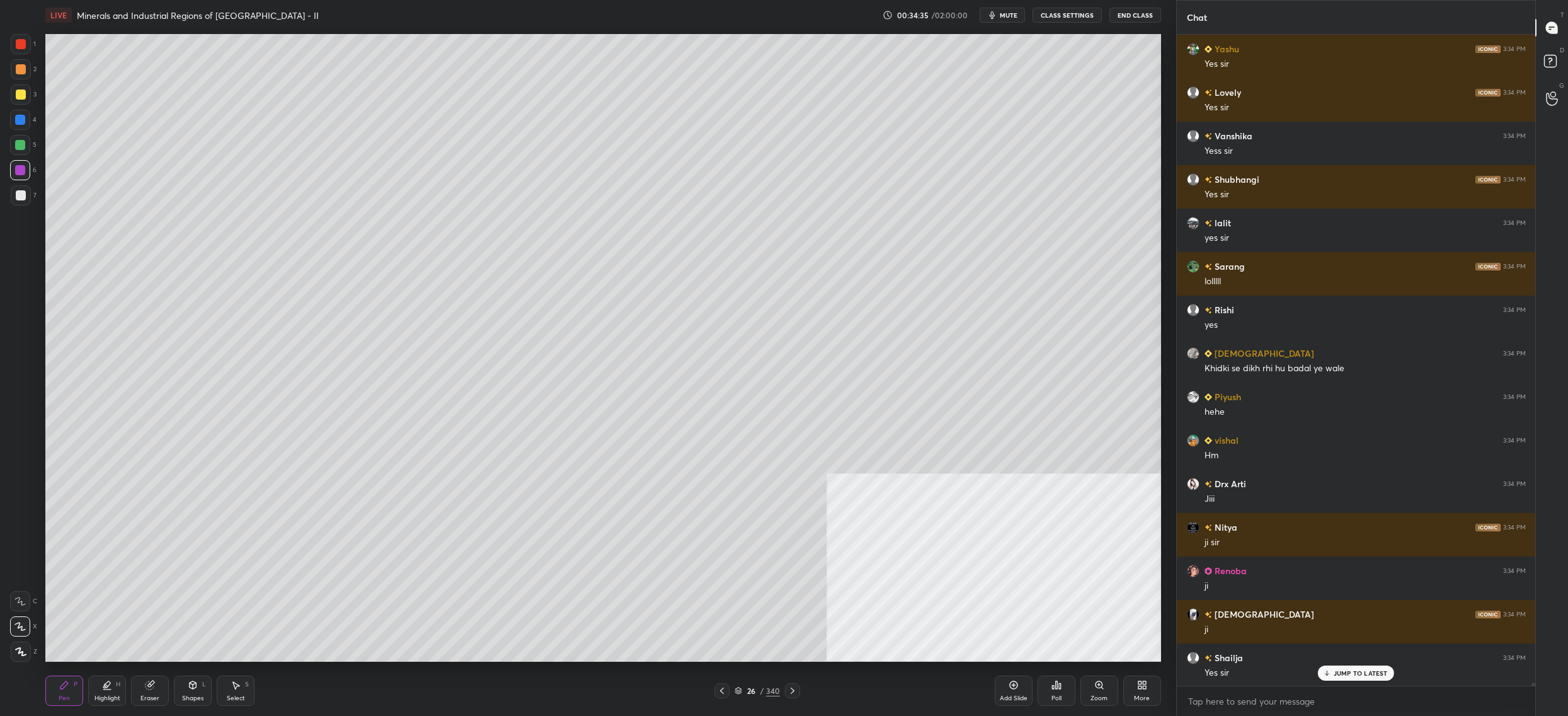
click at [34, 89] on div "1 2 3 4 5 6 7 C X Z C X Z E E Erase all H H" at bounding box center [20, 347] width 41 height 628
click at [28, 95] on div at bounding box center [20, 94] width 20 height 20
click at [21, 99] on div at bounding box center [20, 94] width 10 height 10
click at [23, 605] on icon at bounding box center [20, 601] width 12 height 9
drag, startPoint x: 23, startPoint y: 597, endPoint x: 38, endPoint y: 512, distance: 86.3
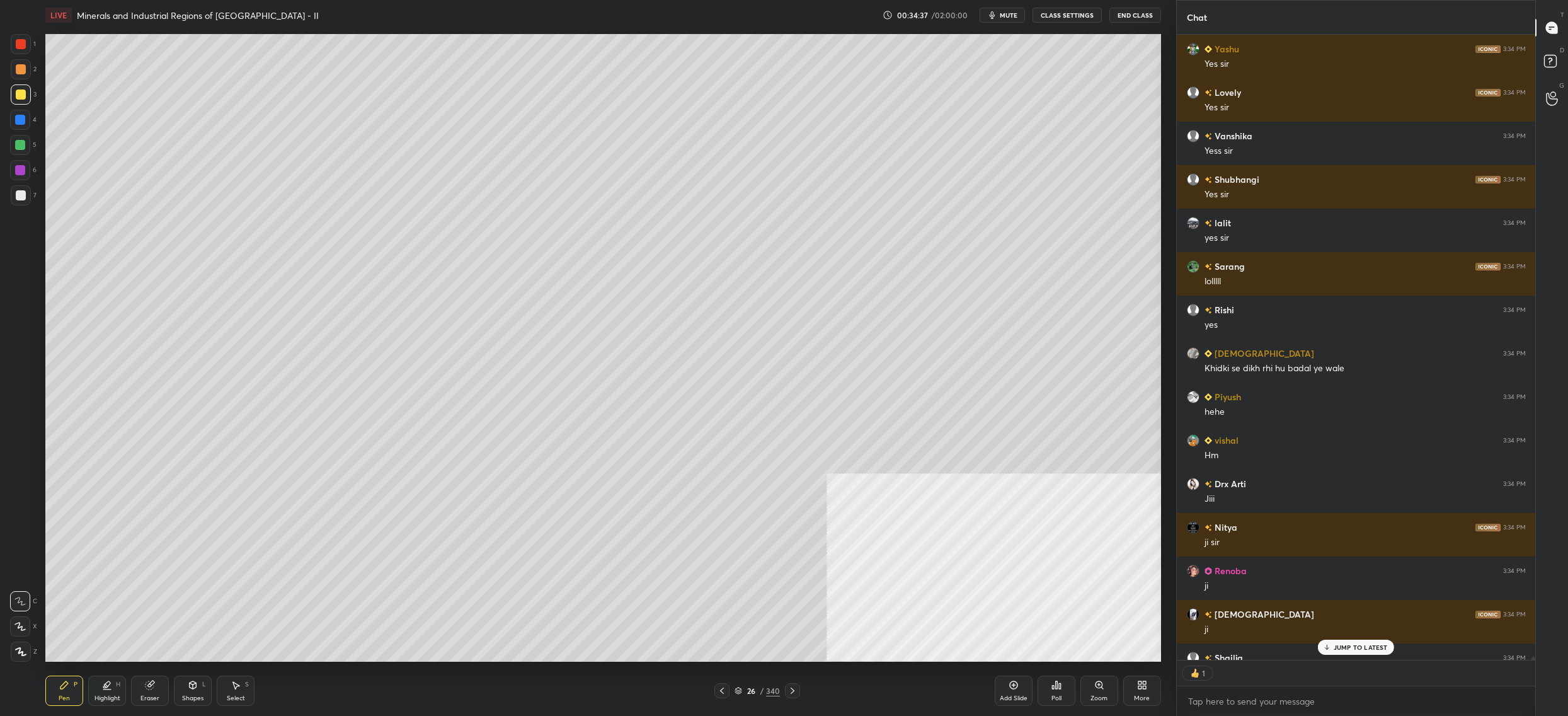
click at [24, 597] on icon at bounding box center [20, 601] width 12 height 9
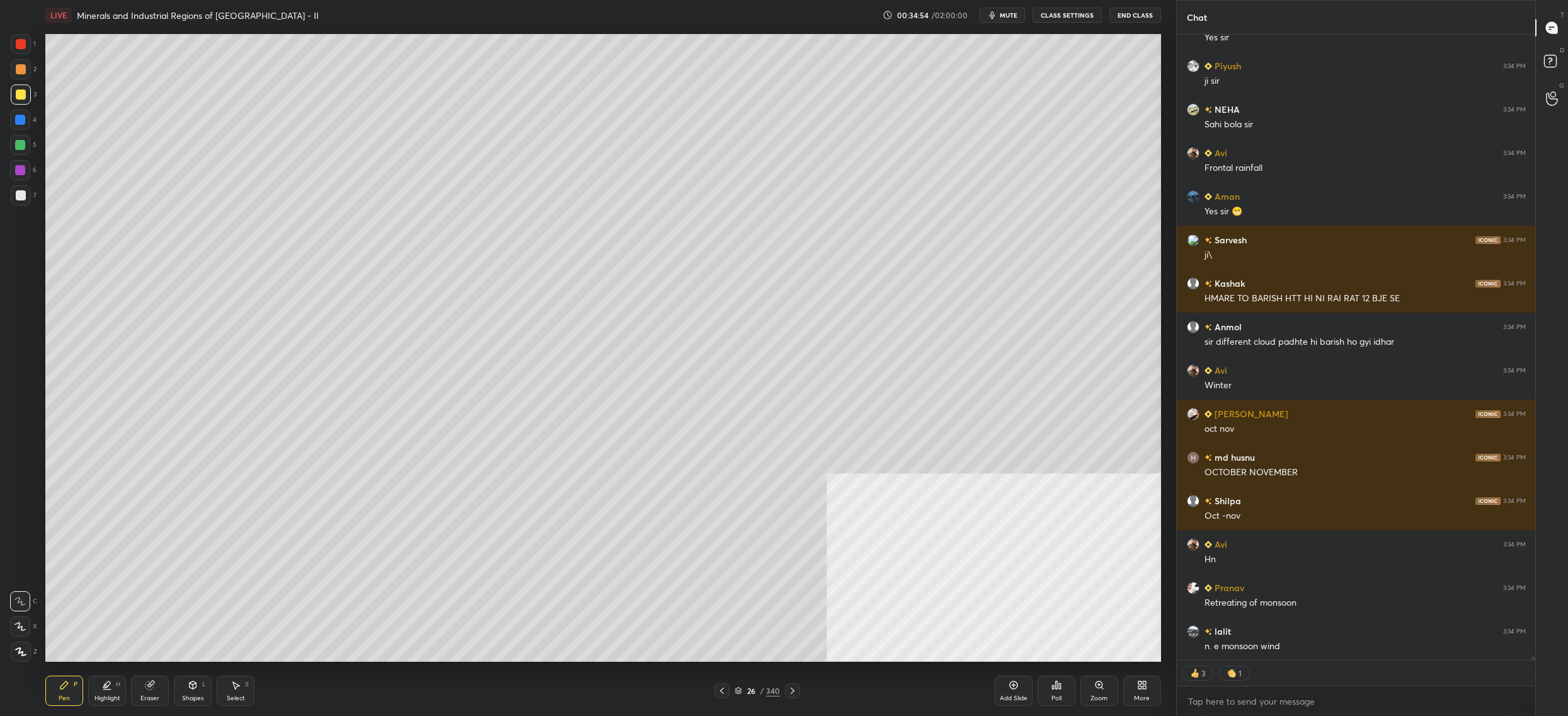
click at [28, 203] on div at bounding box center [20, 194] width 20 height 20
click at [22, 198] on div at bounding box center [20, 195] width 10 height 10
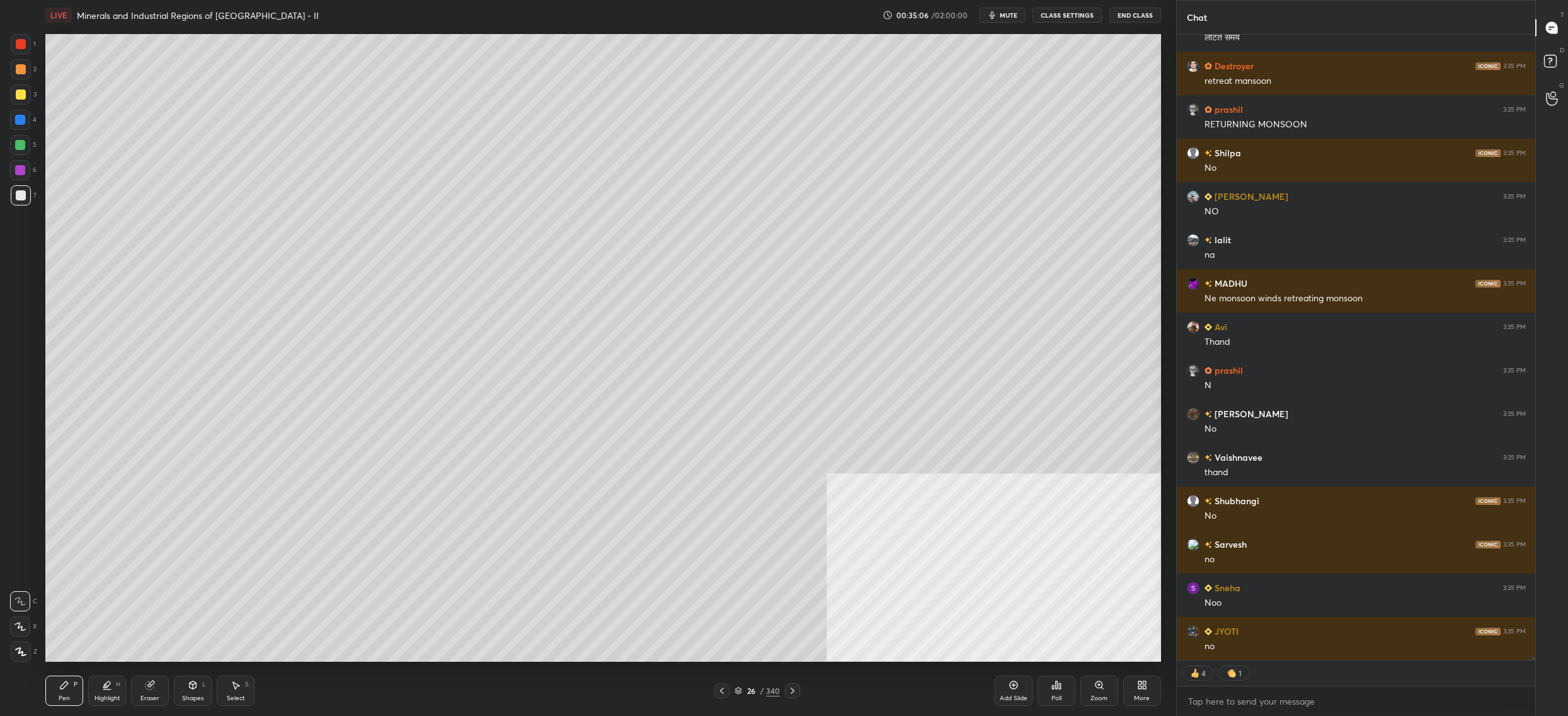
click at [24, 120] on div "4" at bounding box center [22, 119] width 26 height 20
click at [19, 124] on div at bounding box center [20, 120] width 10 height 10
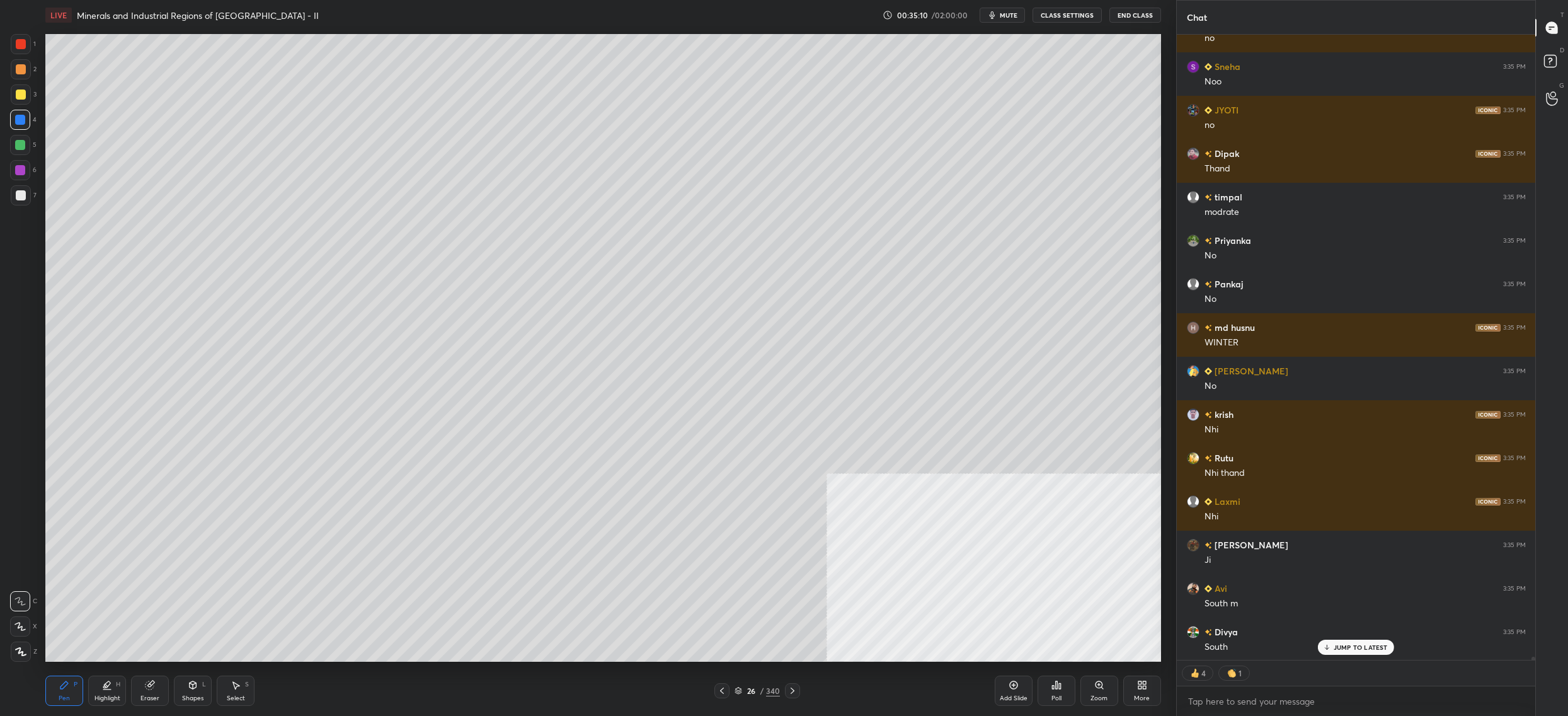
drag, startPoint x: 15, startPoint y: 101, endPoint x: 26, endPoint y: 101, distance: 11.0
click at [15, 101] on div at bounding box center [20, 94] width 20 height 20
drag, startPoint x: 26, startPoint y: 101, endPoint x: 44, endPoint y: 87, distance: 22.8
click at [22, 103] on div at bounding box center [20, 94] width 20 height 20
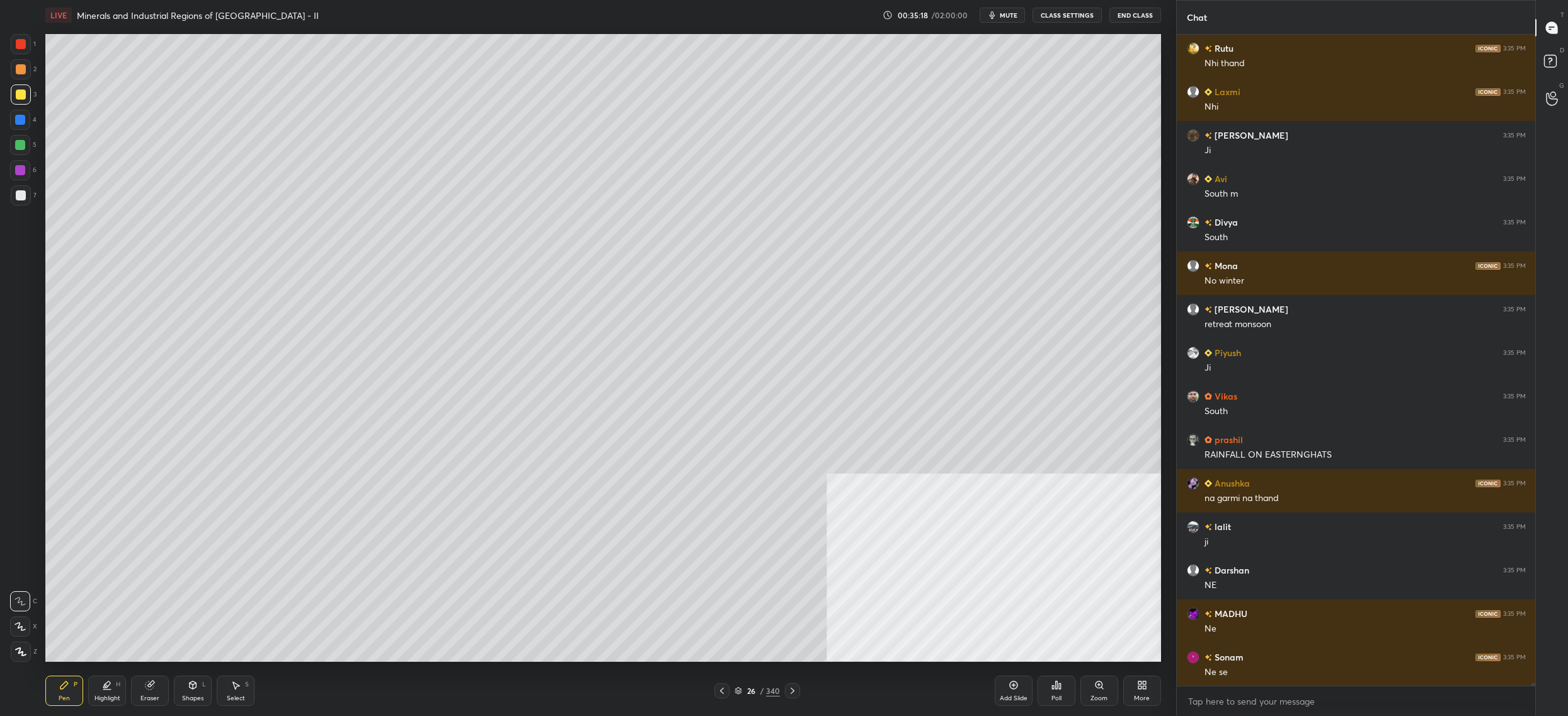
click at [26, 193] on div at bounding box center [20, 194] width 20 height 20
click at [26, 199] on div at bounding box center [20, 194] width 20 height 20
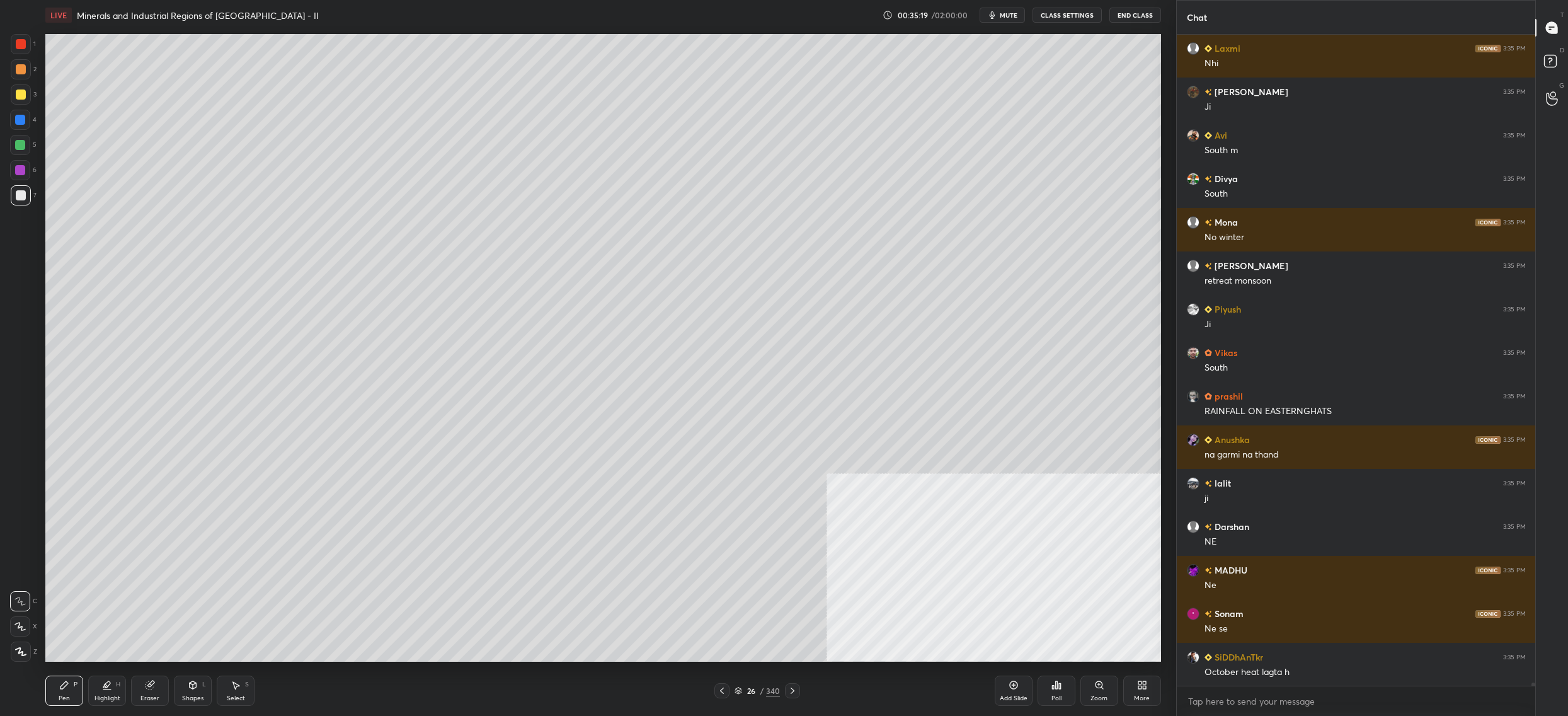
drag, startPoint x: 27, startPoint y: 152, endPoint x: 19, endPoint y: 151, distance: 8.1
click at [26, 148] on div at bounding box center [19, 144] width 20 height 20
drag, startPoint x: 19, startPoint y: 151, endPoint x: 37, endPoint y: 155, distance: 18.4
click at [28, 154] on div at bounding box center [19, 144] width 20 height 20
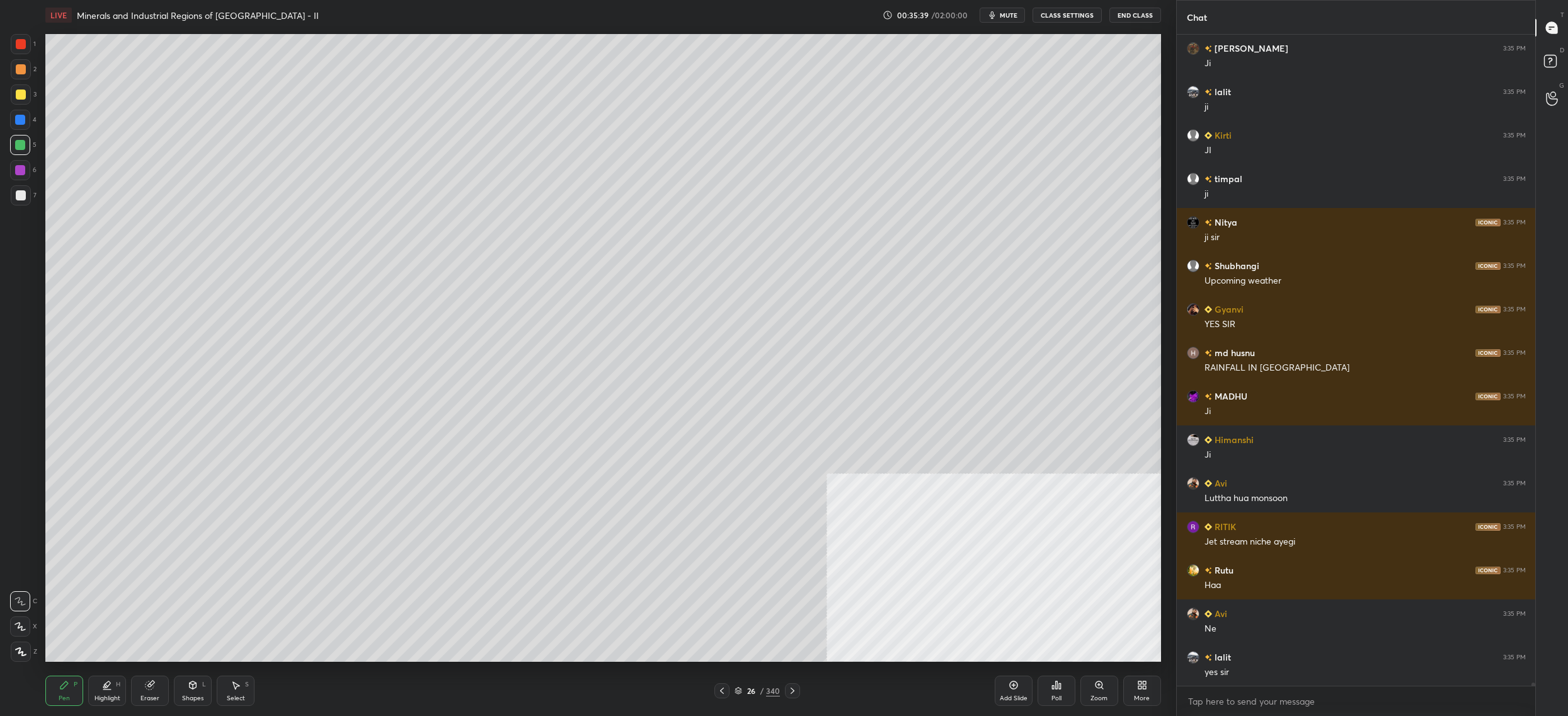
drag, startPoint x: 19, startPoint y: 145, endPoint x: 17, endPoint y: 168, distance: 23.1
click at [19, 152] on div "1 2 3 4 5 6 7" at bounding box center [22, 122] width 26 height 176
click at [15, 184] on div "6" at bounding box center [22, 172] width 26 height 25
click at [23, 201] on div at bounding box center [20, 194] width 20 height 20
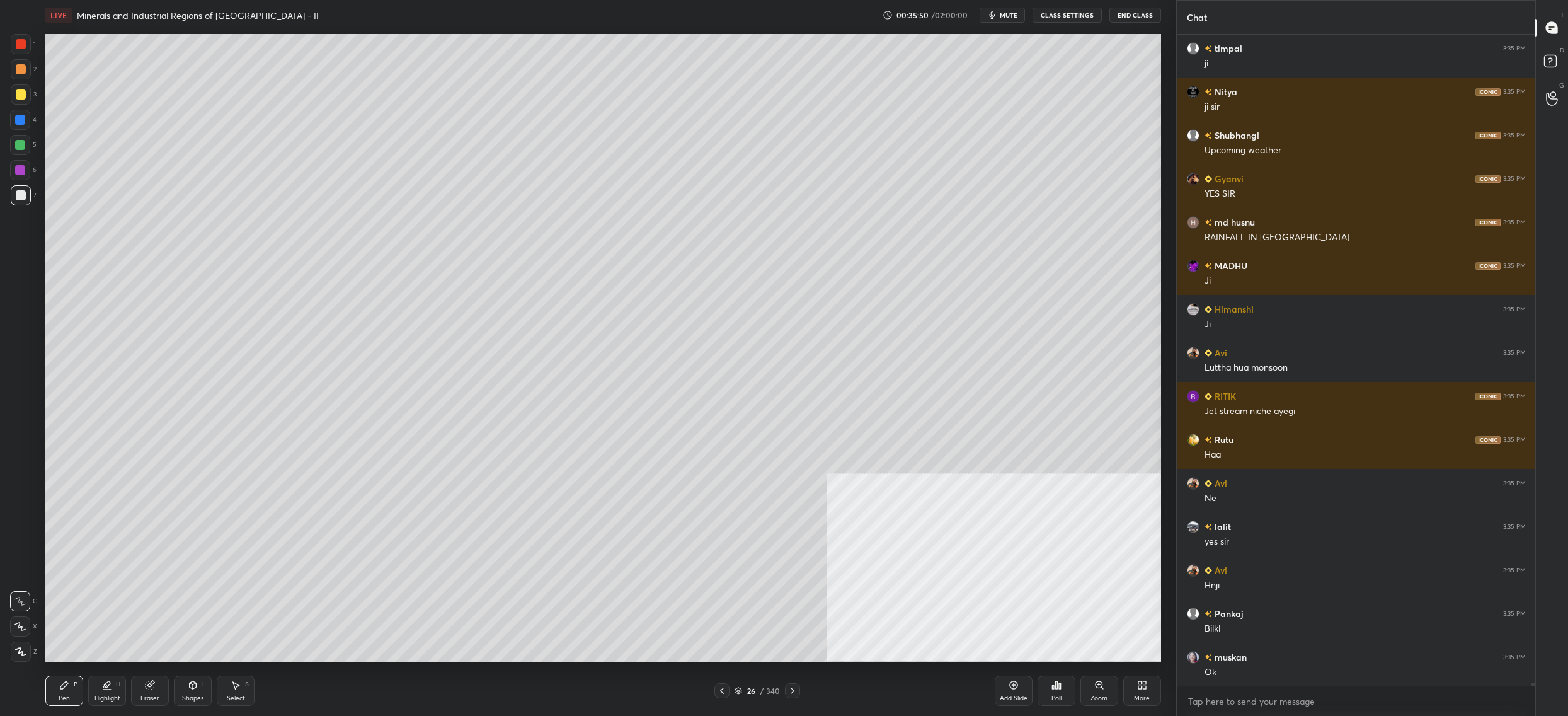
drag, startPoint x: 29, startPoint y: 93, endPoint x: 21, endPoint y: 95, distance: 8.2
click at [27, 94] on div at bounding box center [20, 94] width 20 height 20
click at [20, 106] on div "3" at bounding box center [23, 97] width 26 height 25
click at [25, 139] on div at bounding box center [19, 144] width 20 height 20
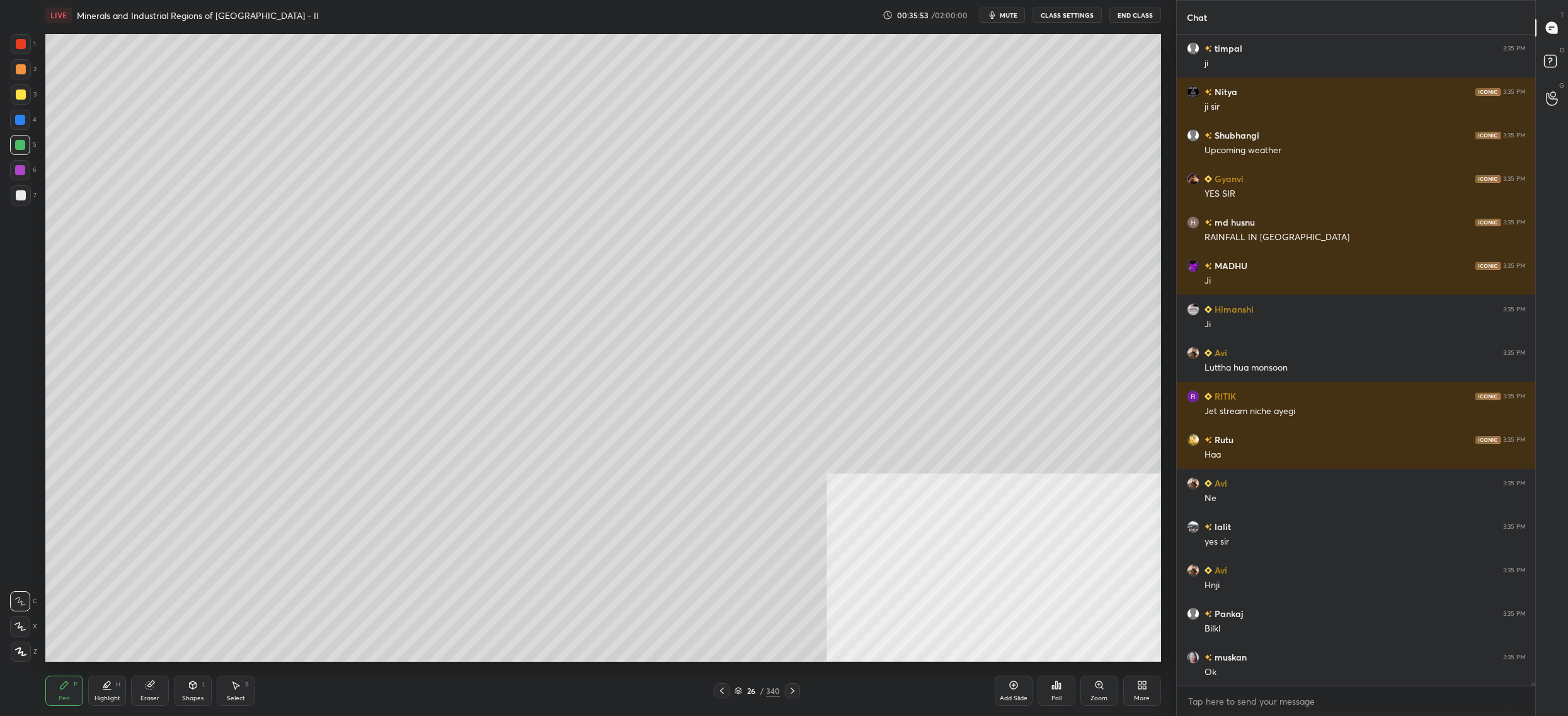
click at [11, 93] on div at bounding box center [20, 94] width 20 height 20
click at [15, 103] on div at bounding box center [20, 94] width 20 height 20
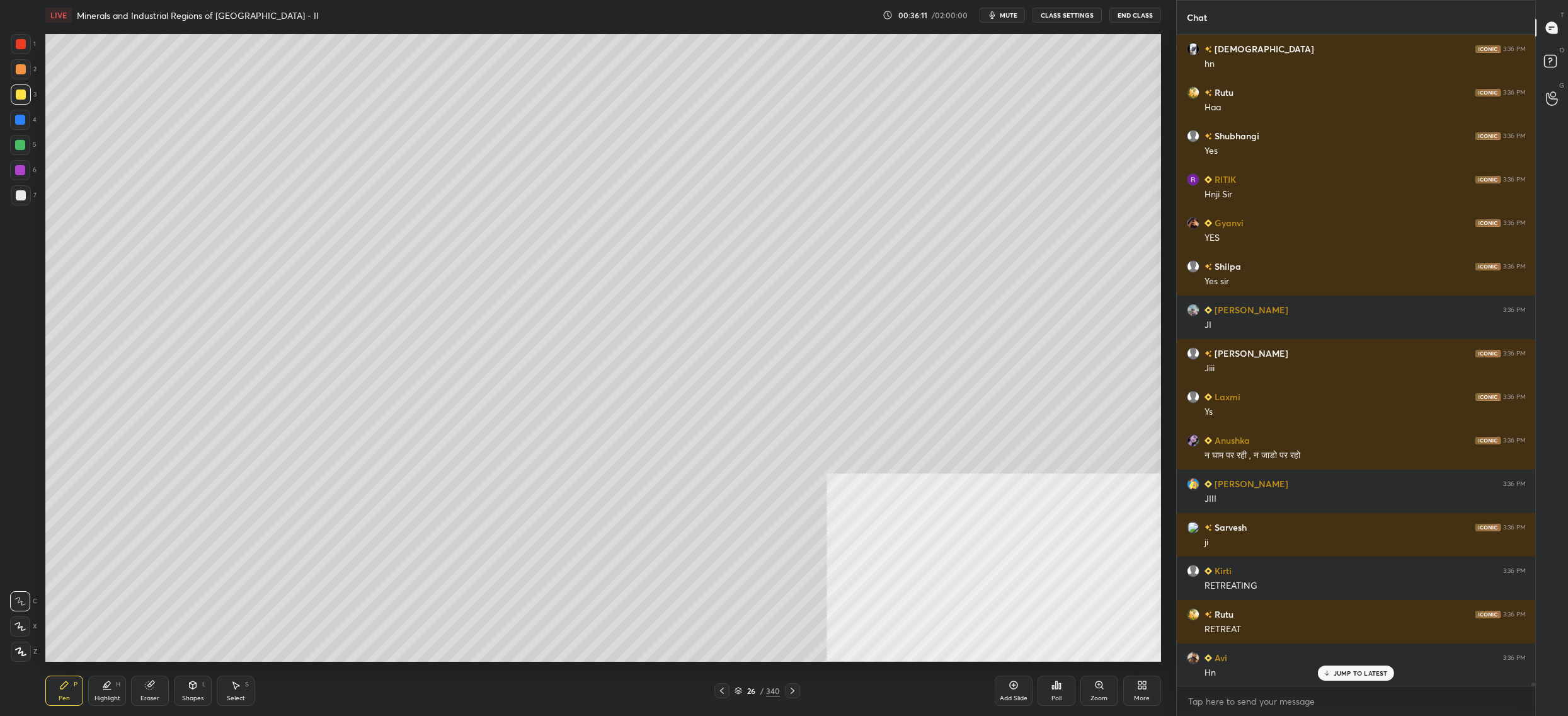
click at [15, 125] on div at bounding box center [19, 119] width 20 height 20
click at [14, 145] on div at bounding box center [19, 144] width 20 height 20
click at [17, 148] on div at bounding box center [20, 145] width 10 height 10
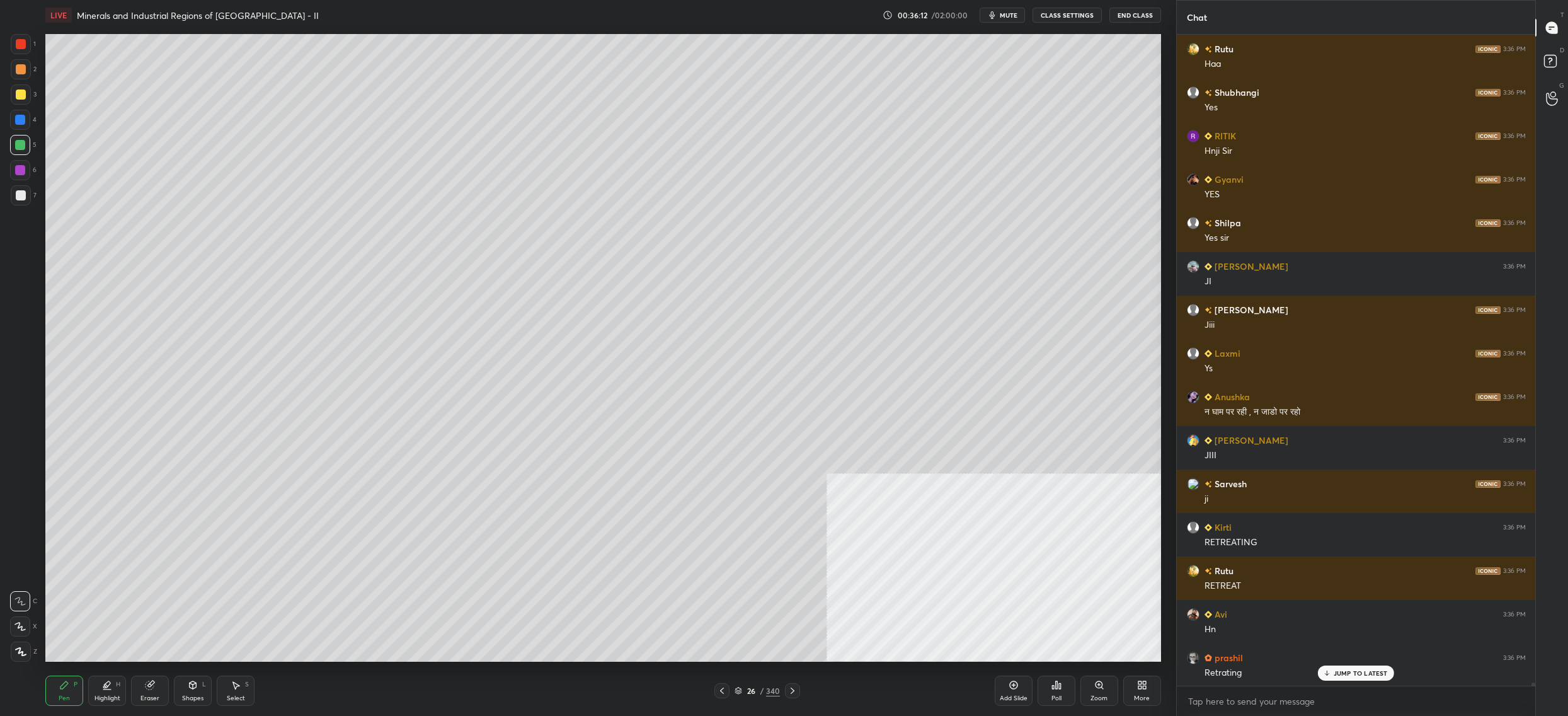
click at [14, 184] on div "6" at bounding box center [22, 172] width 26 height 25
drag, startPoint x: 17, startPoint y: 188, endPoint x: 18, endPoint y: 198, distance: 10.0
click at [17, 188] on div at bounding box center [20, 194] width 20 height 20
click at [23, 200] on div at bounding box center [20, 195] width 10 height 10
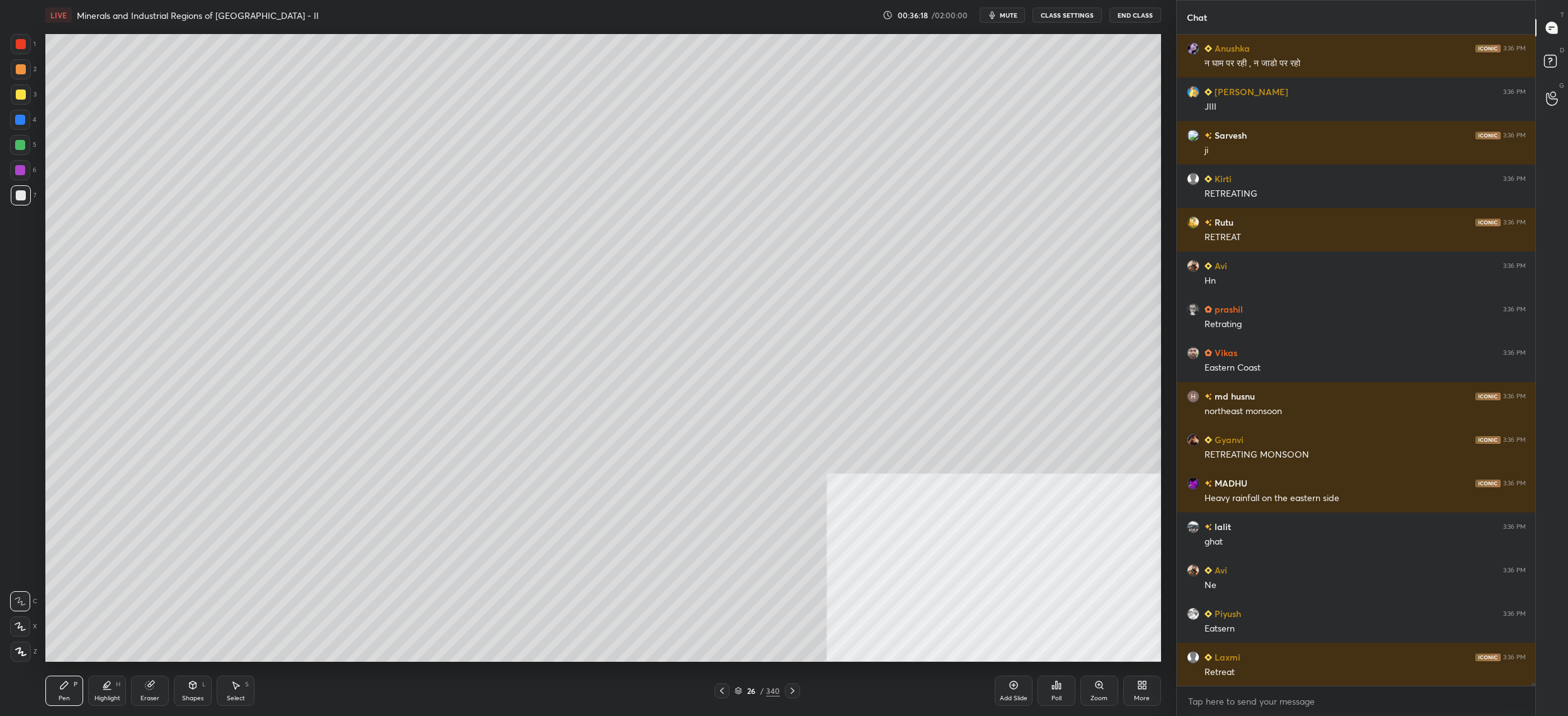
scroll to position [127560, 0]
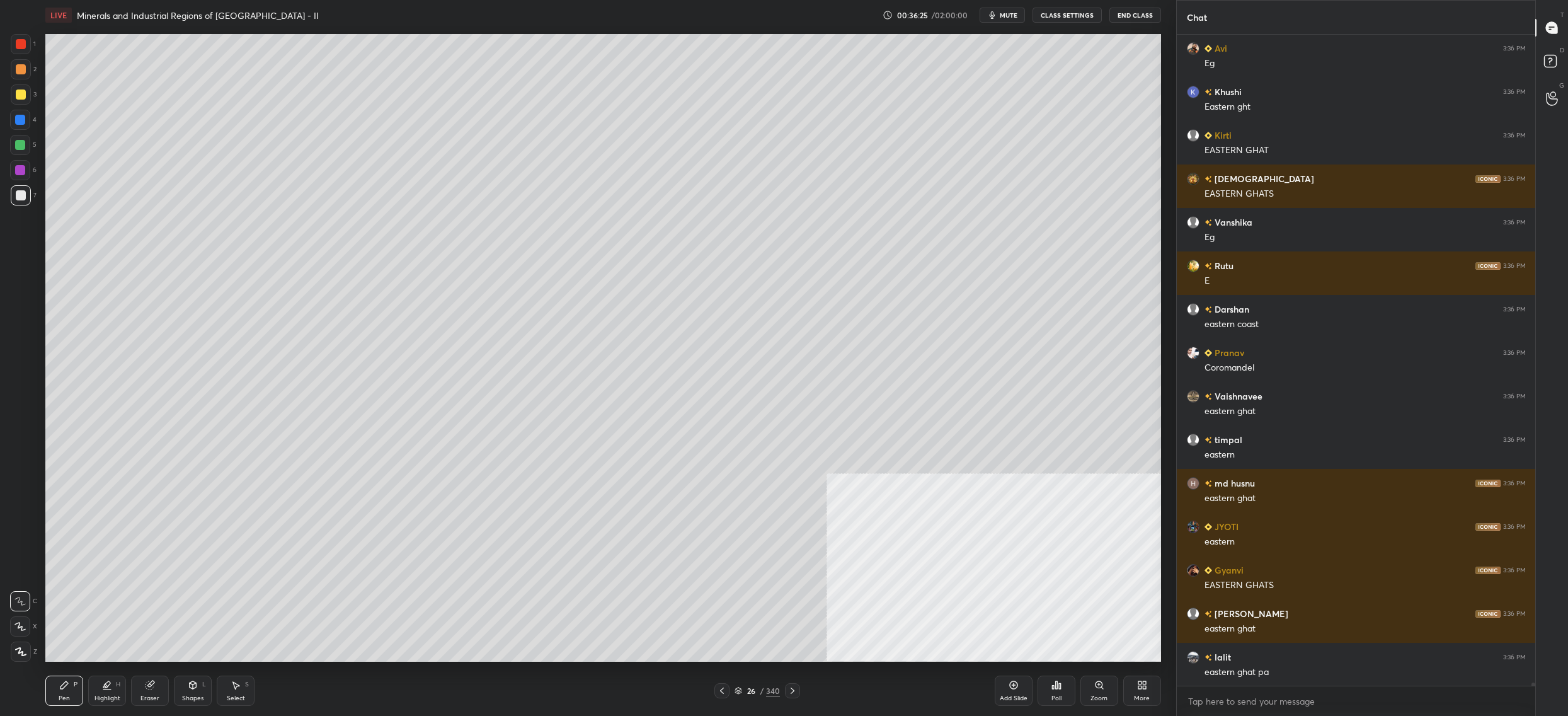
click at [15, 152] on div at bounding box center [19, 144] width 20 height 20
drag, startPoint x: 15, startPoint y: 152, endPoint x: 42, endPoint y: 155, distance: 27.2
click at [24, 155] on div at bounding box center [19, 144] width 20 height 20
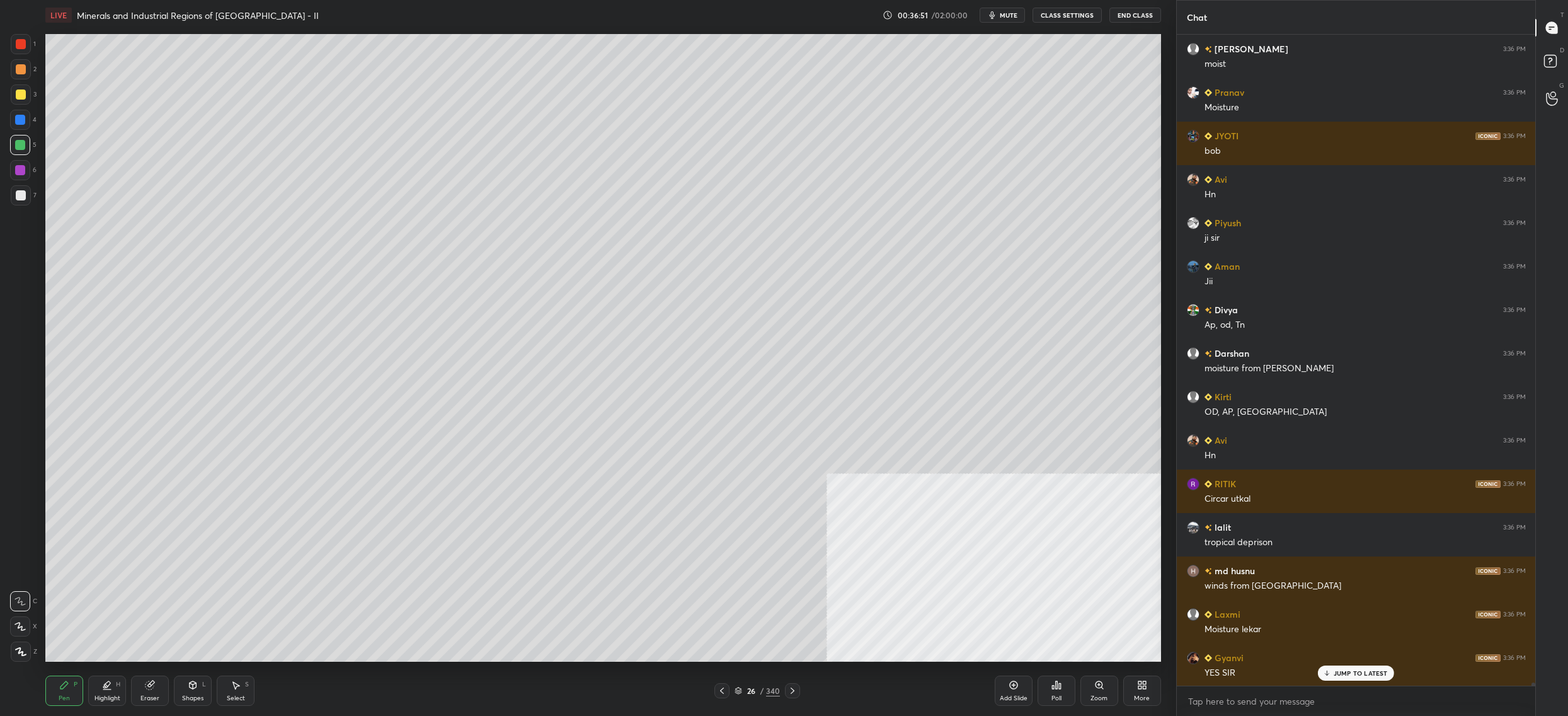
click at [22, 180] on div "6" at bounding box center [22, 172] width 26 height 25
click at [20, 180] on div at bounding box center [19, 169] width 20 height 20
click at [17, 172] on div at bounding box center [20, 170] width 10 height 10
click at [25, 190] on div at bounding box center [20, 194] width 20 height 20
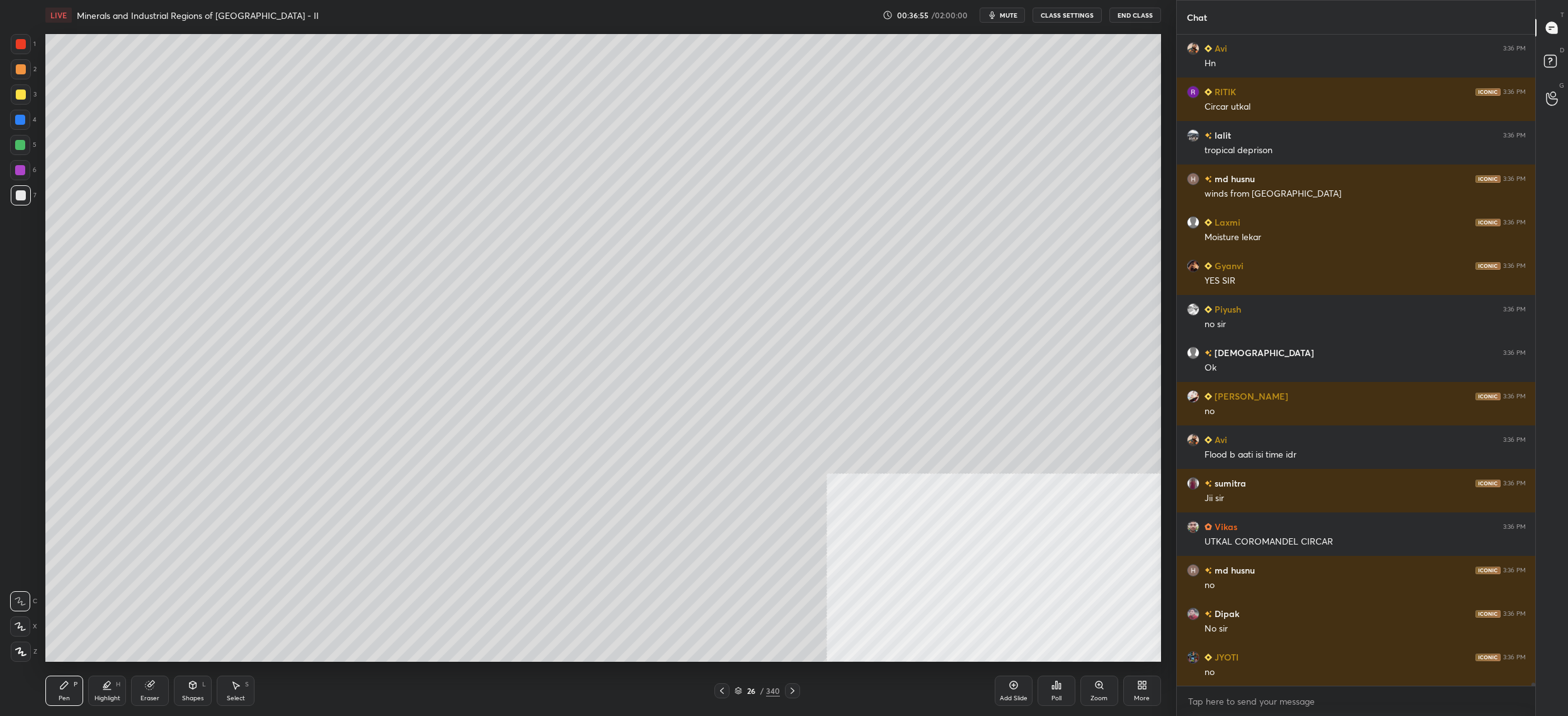
drag, startPoint x: 22, startPoint y: 159, endPoint x: 22, endPoint y: 134, distance: 25.0
click at [20, 153] on div "5" at bounding box center [22, 147] width 26 height 25
click at [24, 131] on div "4" at bounding box center [22, 122] width 26 height 25
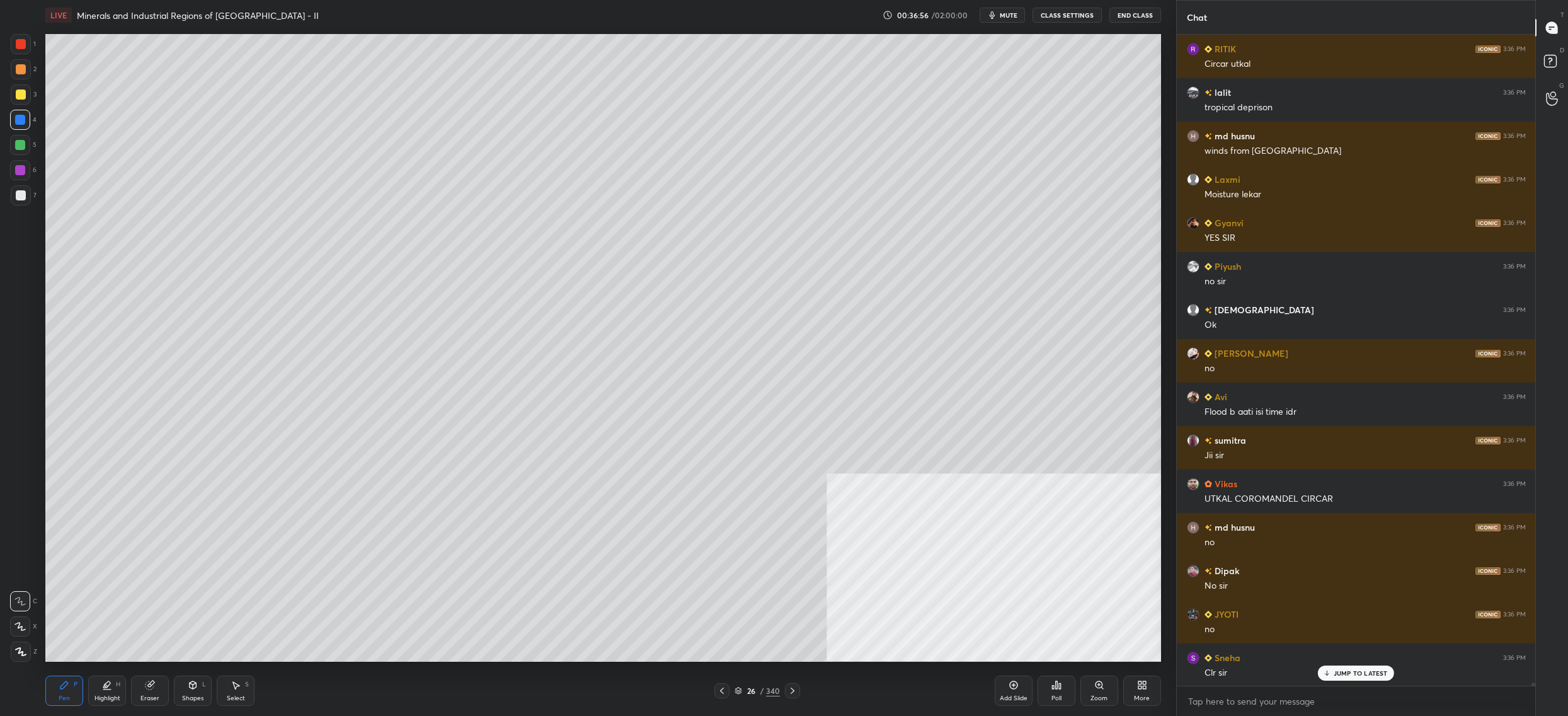
click at [20, 132] on div "4" at bounding box center [22, 122] width 26 height 25
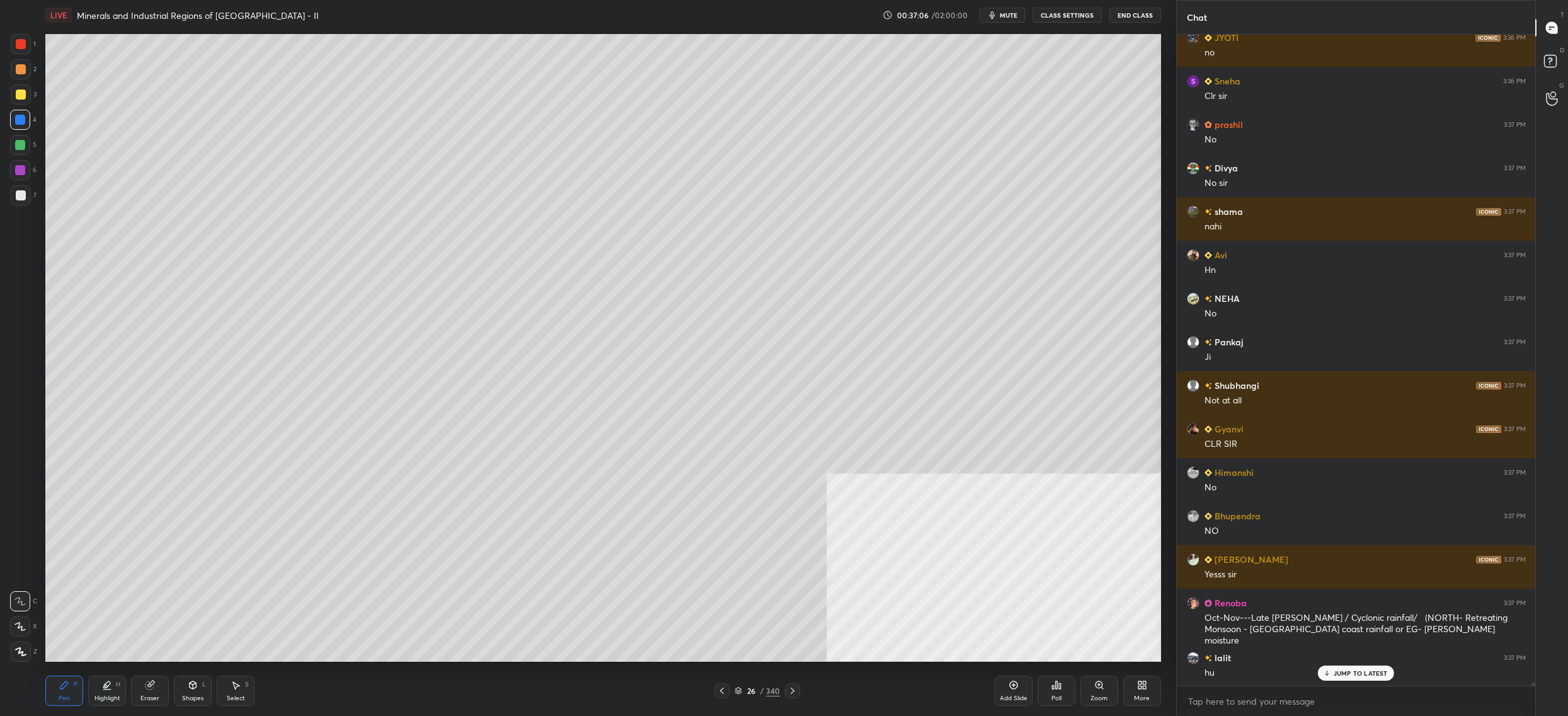
click at [22, 140] on div at bounding box center [20, 145] width 10 height 10
drag, startPoint x: 19, startPoint y: 142, endPoint x: 37, endPoint y: 145, distance: 18.2
click at [20, 145] on div at bounding box center [20, 145] width 10 height 10
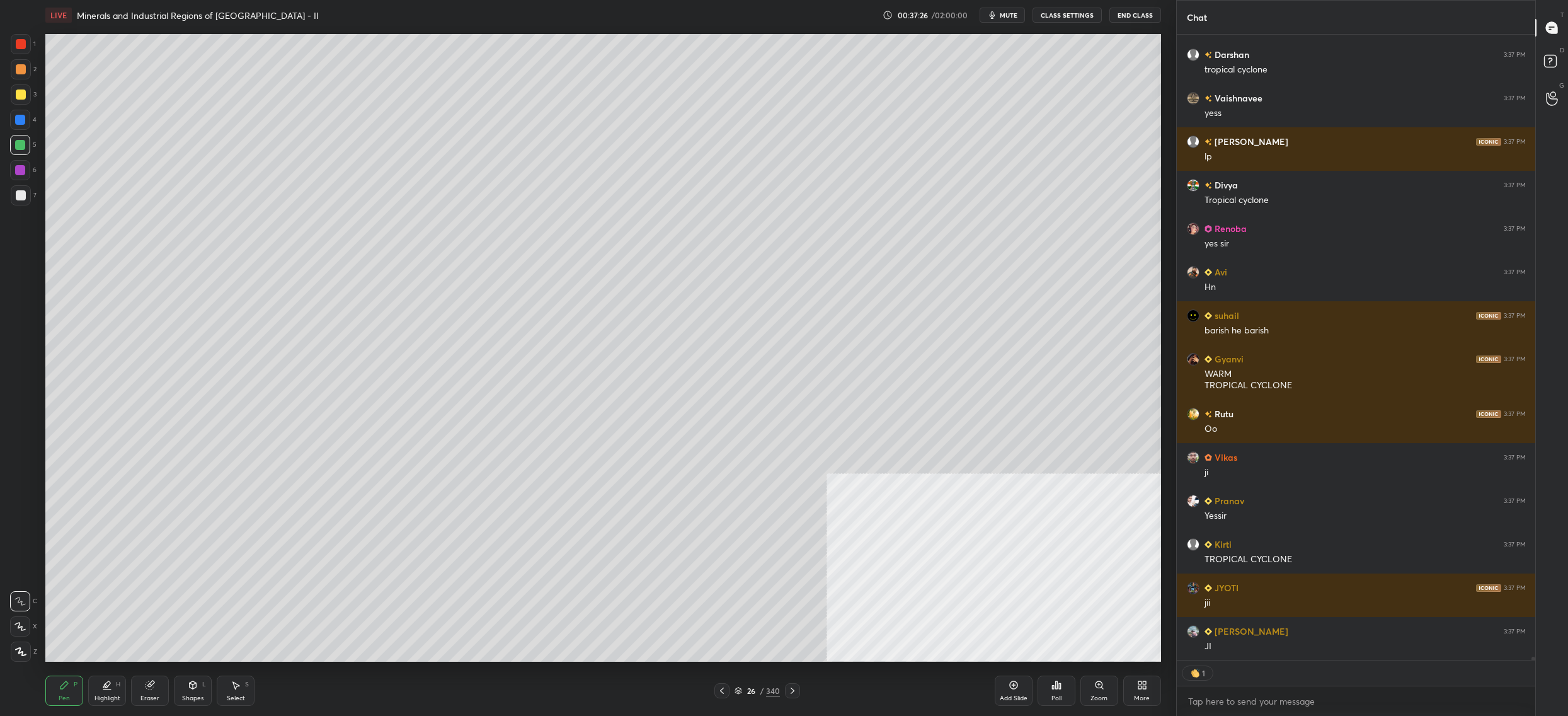
drag, startPoint x: 744, startPoint y: 693, endPoint x: 737, endPoint y: 688, distance: 8.6
click at [746, 690] on div "26 / 340" at bounding box center [756, 691] width 45 height 12
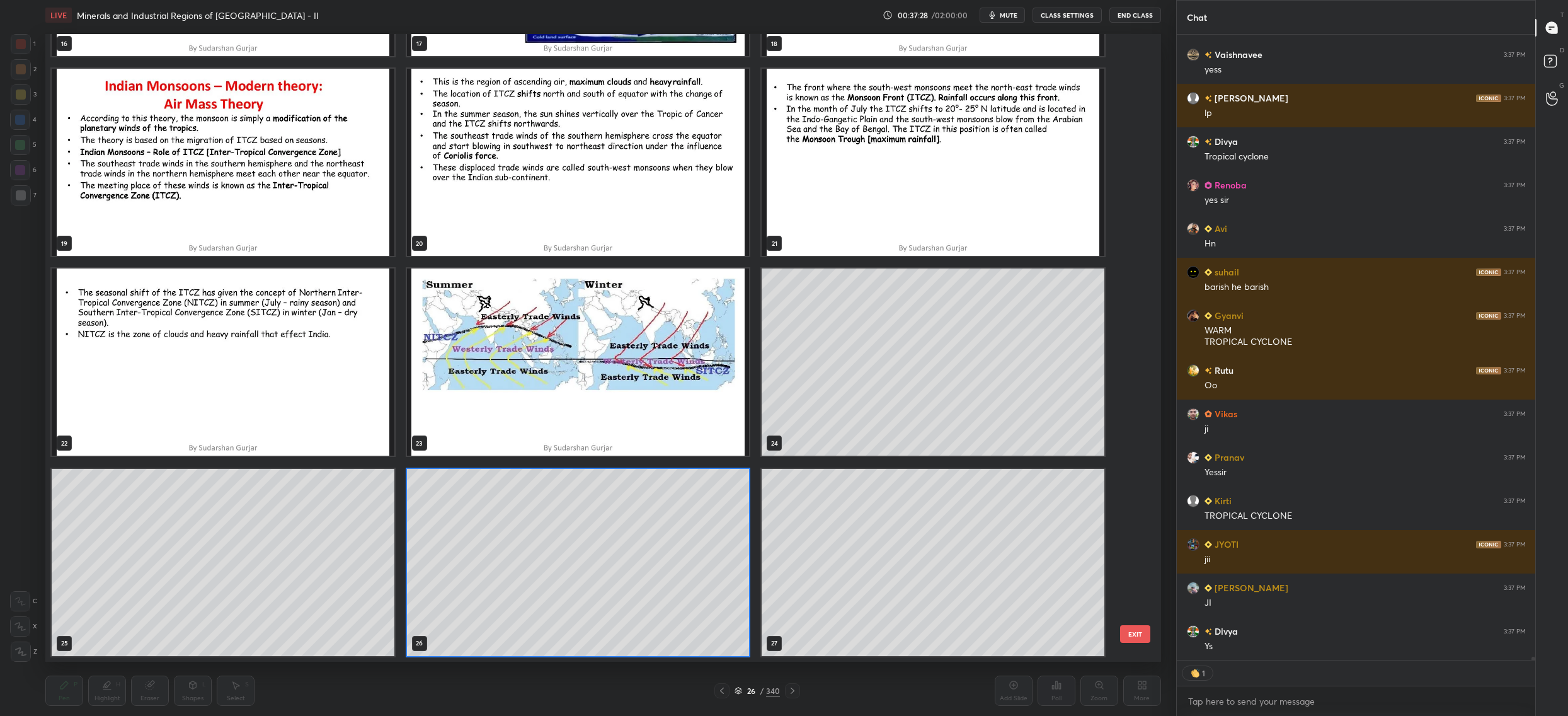
click at [697, 403] on img "grid" at bounding box center [578, 361] width 342 height 187
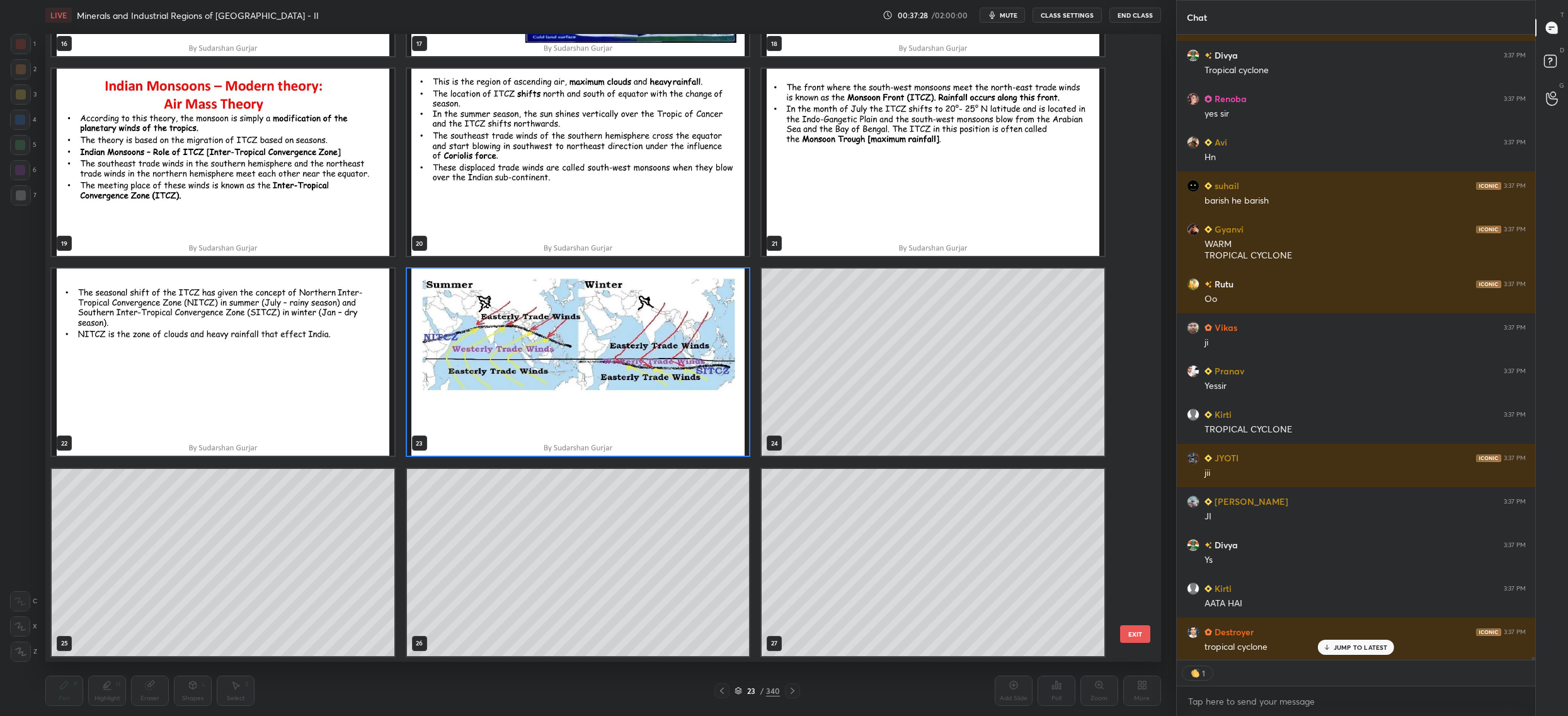
click at [697, 403] on img "grid" at bounding box center [578, 361] width 342 height 187
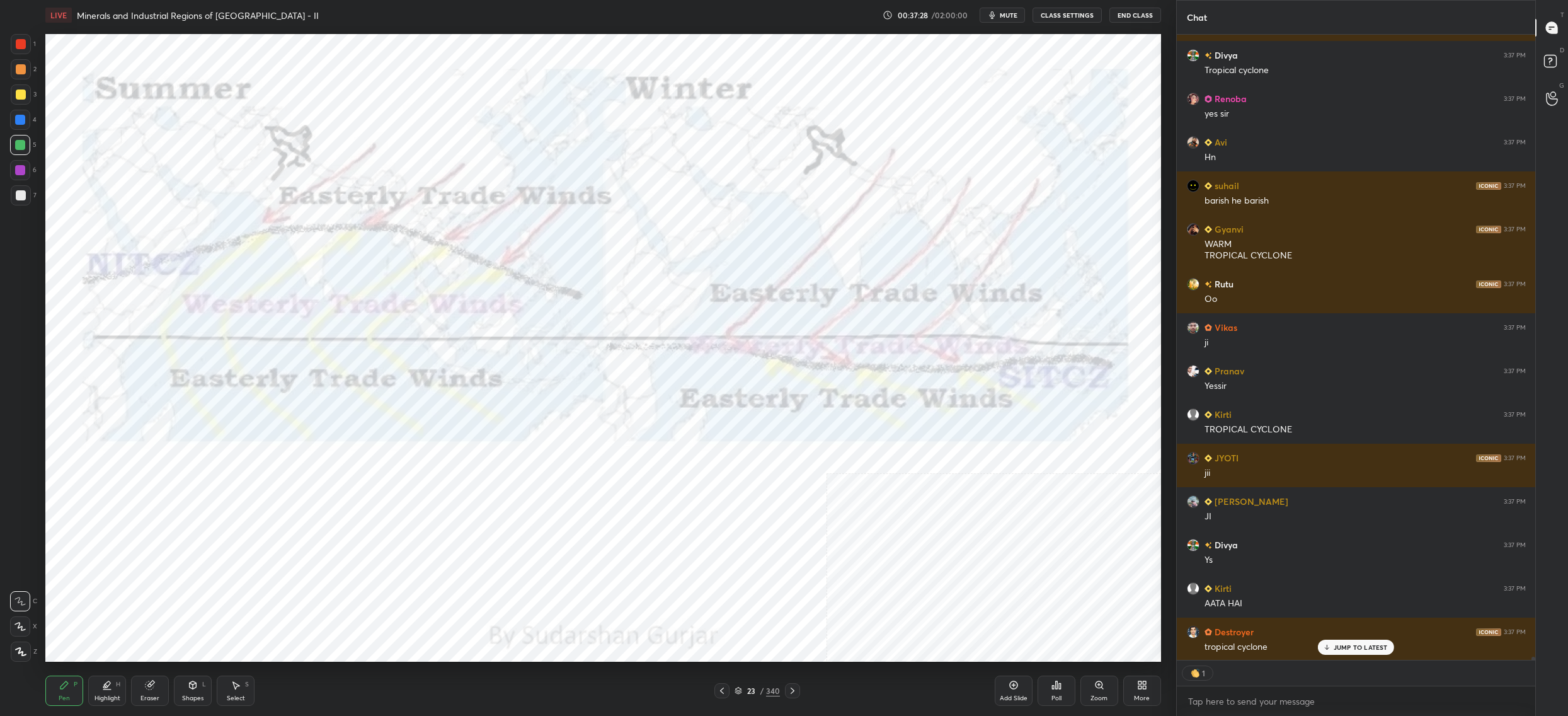
click at [697, 403] on img "grid" at bounding box center [578, 361] width 342 height 187
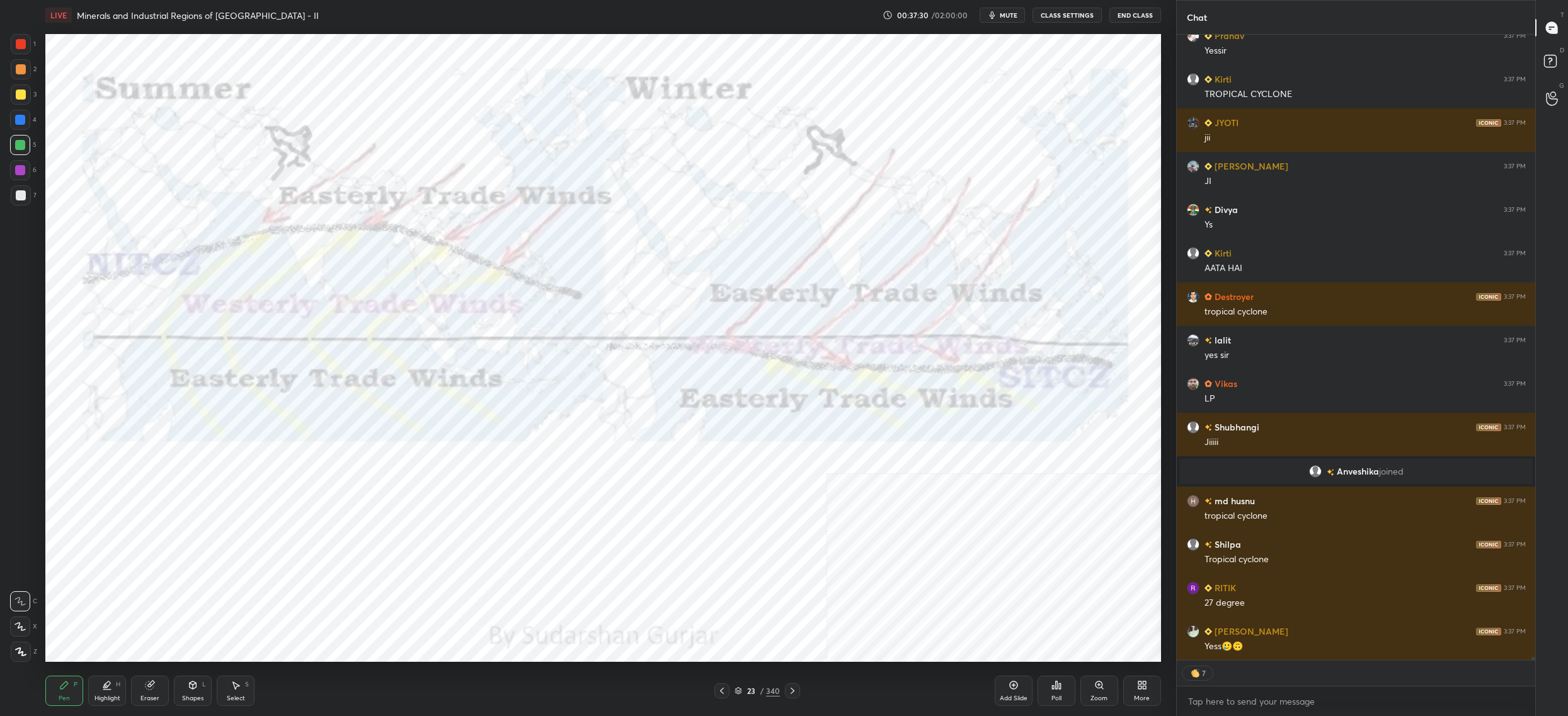
drag, startPoint x: 33, startPoint y: 48, endPoint x: 20, endPoint y: 48, distance: 13.0
click at [33, 48] on div "1" at bounding box center [23, 44] width 25 height 20
drag, startPoint x: 20, startPoint y: 48, endPoint x: 28, endPoint y: 45, distance: 8.5
click at [20, 48] on div at bounding box center [20, 44] width 10 height 10
drag, startPoint x: 37, startPoint y: 64, endPoint x: 27, endPoint y: 73, distance: 13.5
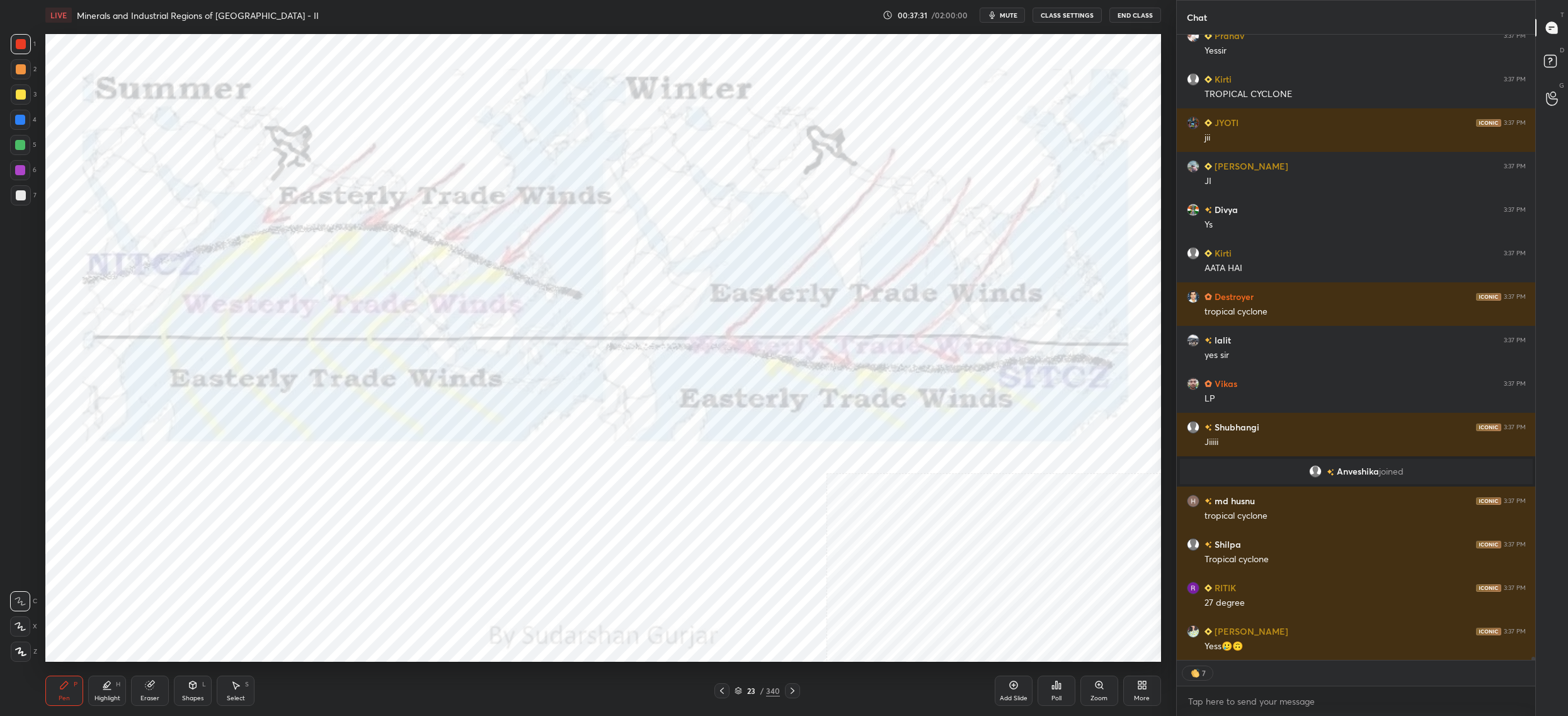
click at [31, 70] on div "1 2 3 4 5 6 7 C X Z C X Z E E Erase all H H" at bounding box center [20, 347] width 41 height 628
click at [22, 78] on div at bounding box center [20, 69] width 20 height 20
click at [19, 626] on icon at bounding box center [20, 627] width 10 height 8
click at [17, 633] on div at bounding box center [19, 626] width 20 height 20
click at [17, 634] on div at bounding box center [19, 626] width 20 height 20
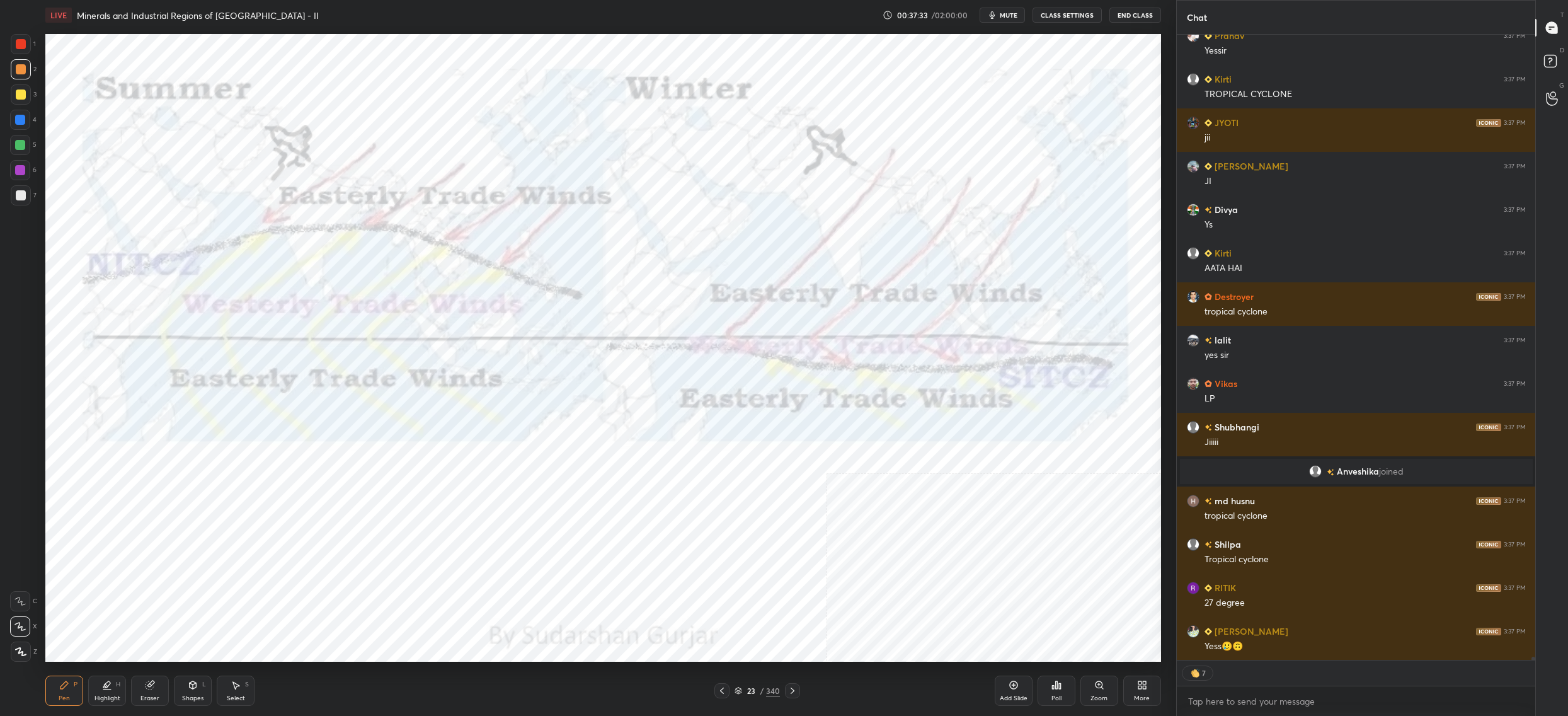
drag, startPoint x: 1099, startPoint y: 691, endPoint x: 1078, endPoint y: 661, distance: 36.6
click at [1097, 689] on div "Zoom" at bounding box center [1099, 690] width 38 height 30
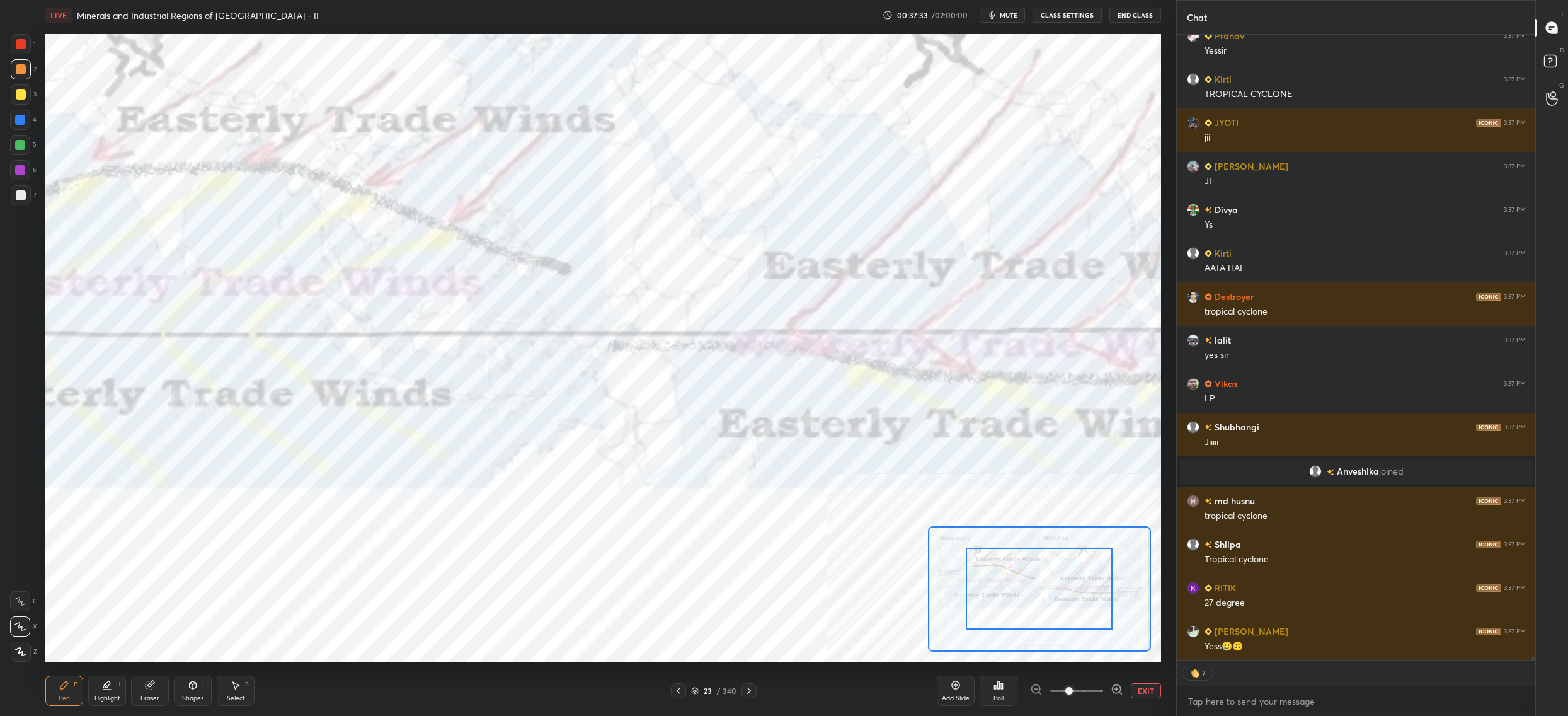
click at [1065, 617] on div at bounding box center [1039, 588] width 147 height 82
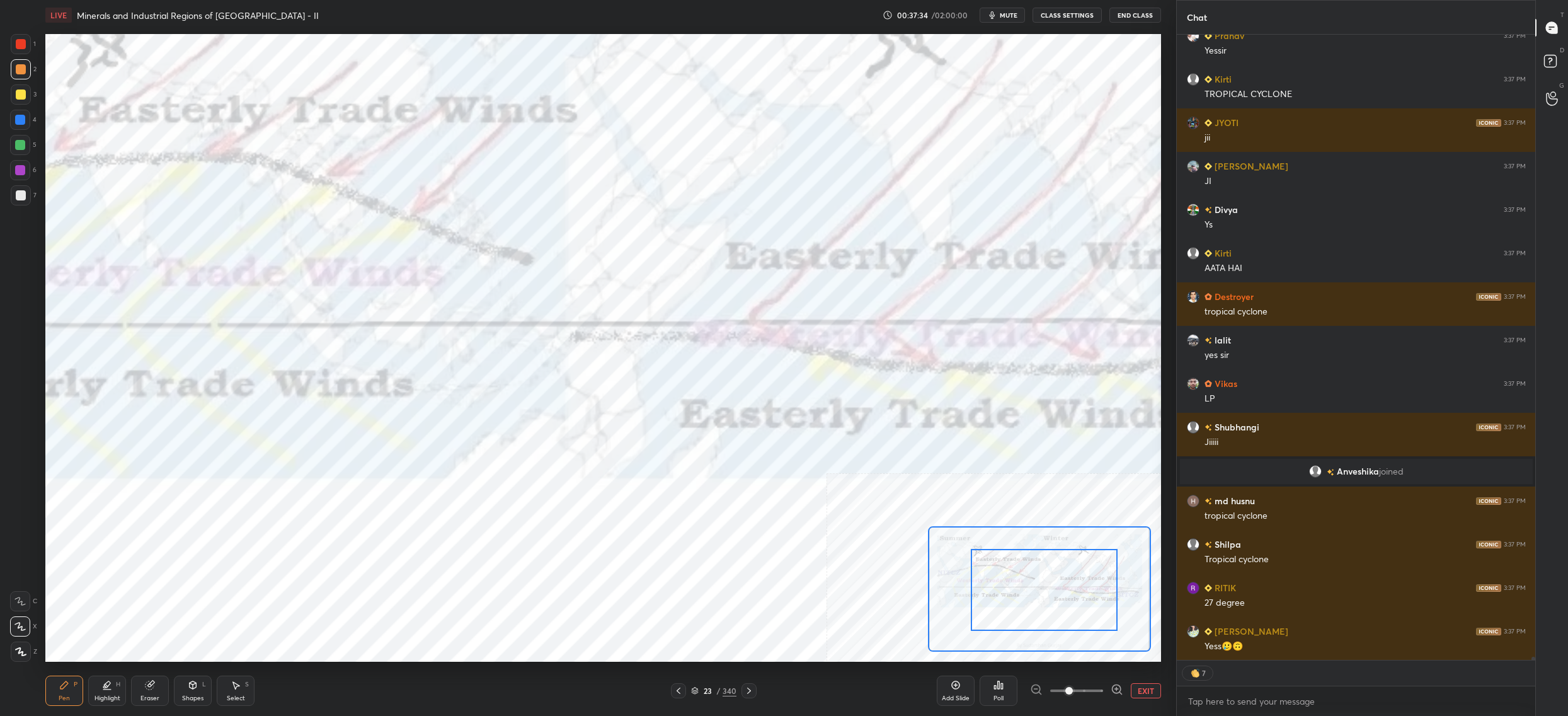
drag, startPoint x: 1092, startPoint y: 558, endPoint x: 1083, endPoint y: 565, distance: 11.4
click at [1098, 554] on div at bounding box center [1045, 589] width 147 height 82
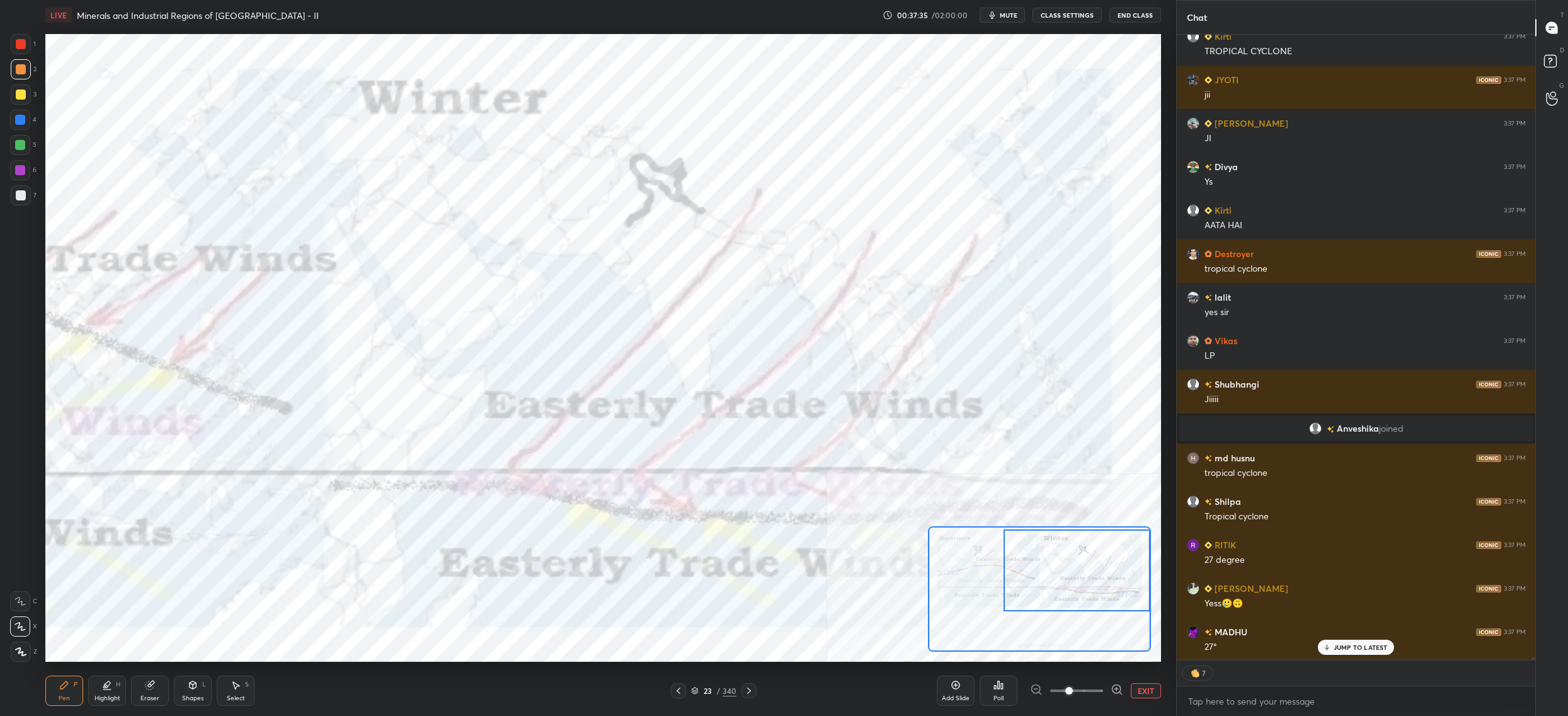
drag, startPoint x: 1090, startPoint y: 563, endPoint x: 1107, endPoint y: 565, distance: 17.1
click at [1110, 564] on div at bounding box center [1078, 570] width 147 height 82
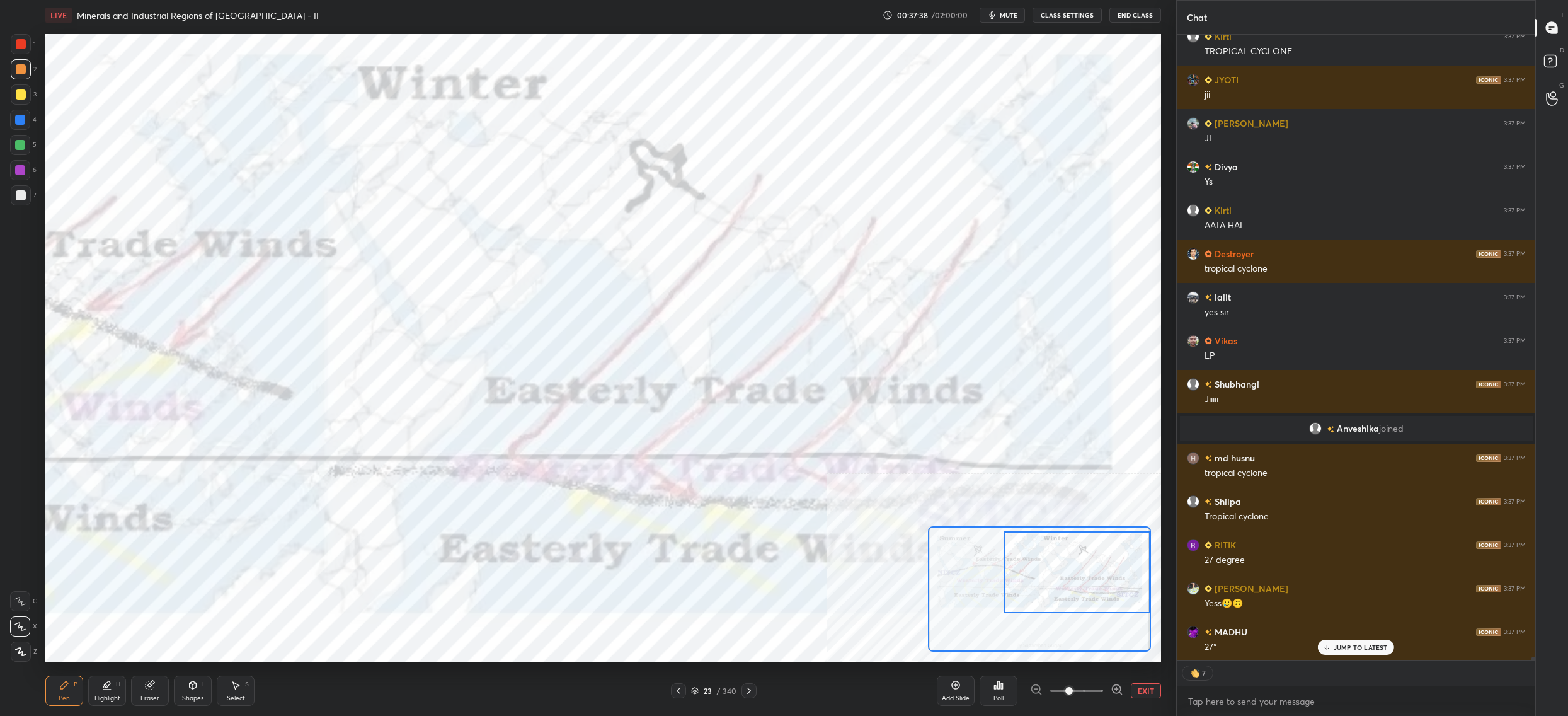
click at [19, 57] on div "1 2 3 4 5 6 7" at bounding box center [22, 122] width 26 height 176
click at [23, 42] on div at bounding box center [20, 44] width 10 height 10
drag, startPoint x: 18, startPoint y: 37, endPoint x: 26, endPoint y: 40, distance: 8.5
click at [17, 40] on div at bounding box center [20, 44] width 20 height 20
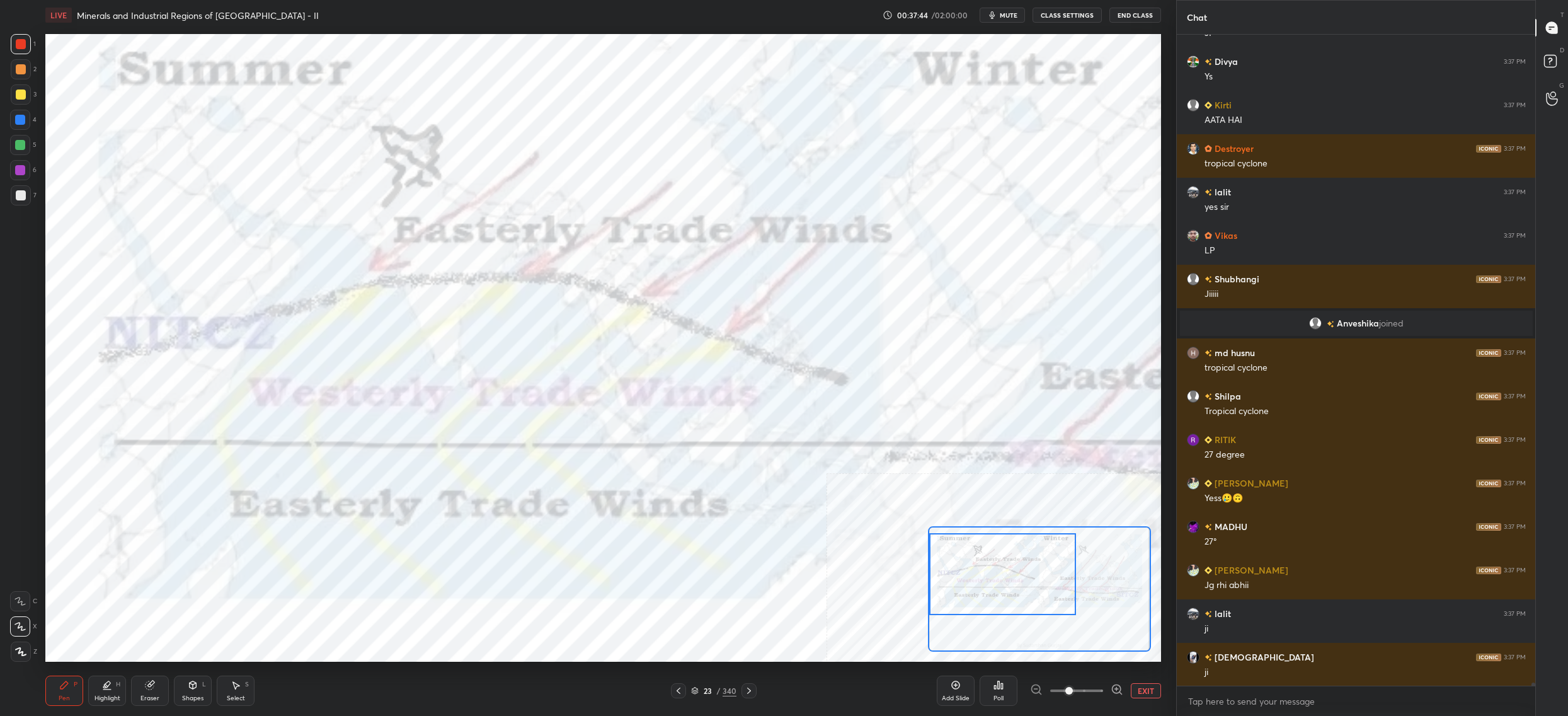
drag, startPoint x: 1057, startPoint y: 568, endPoint x: 973, endPoint y: 565, distance: 84.1
click at [977, 567] on div at bounding box center [1003, 574] width 147 height 82
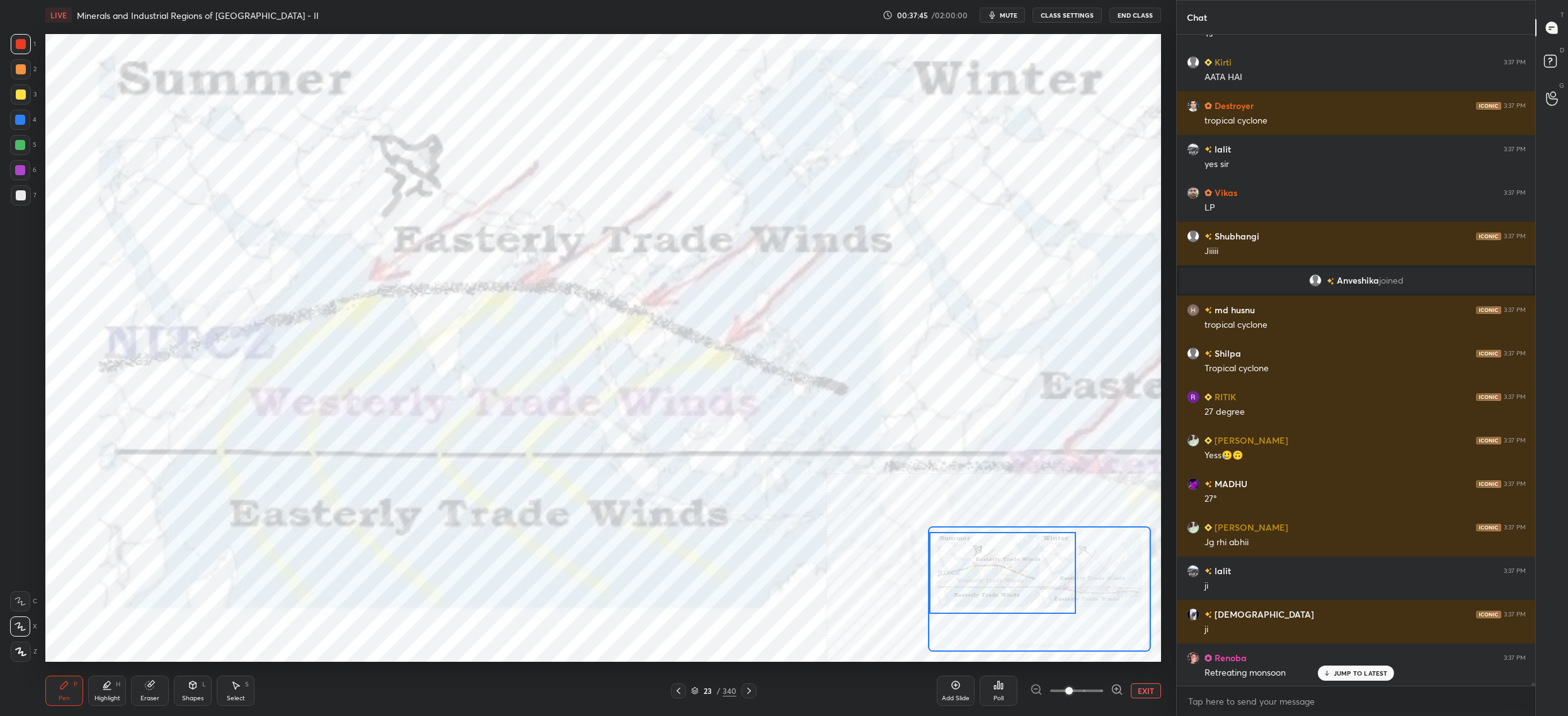
drag, startPoint x: 12, startPoint y: 64, endPoint x: 24, endPoint y: 119, distance: 56.3
click at [12, 63] on div at bounding box center [20, 69] width 20 height 20
click at [25, 123] on div at bounding box center [19, 119] width 20 height 20
click at [19, 120] on div at bounding box center [20, 120] width 10 height 10
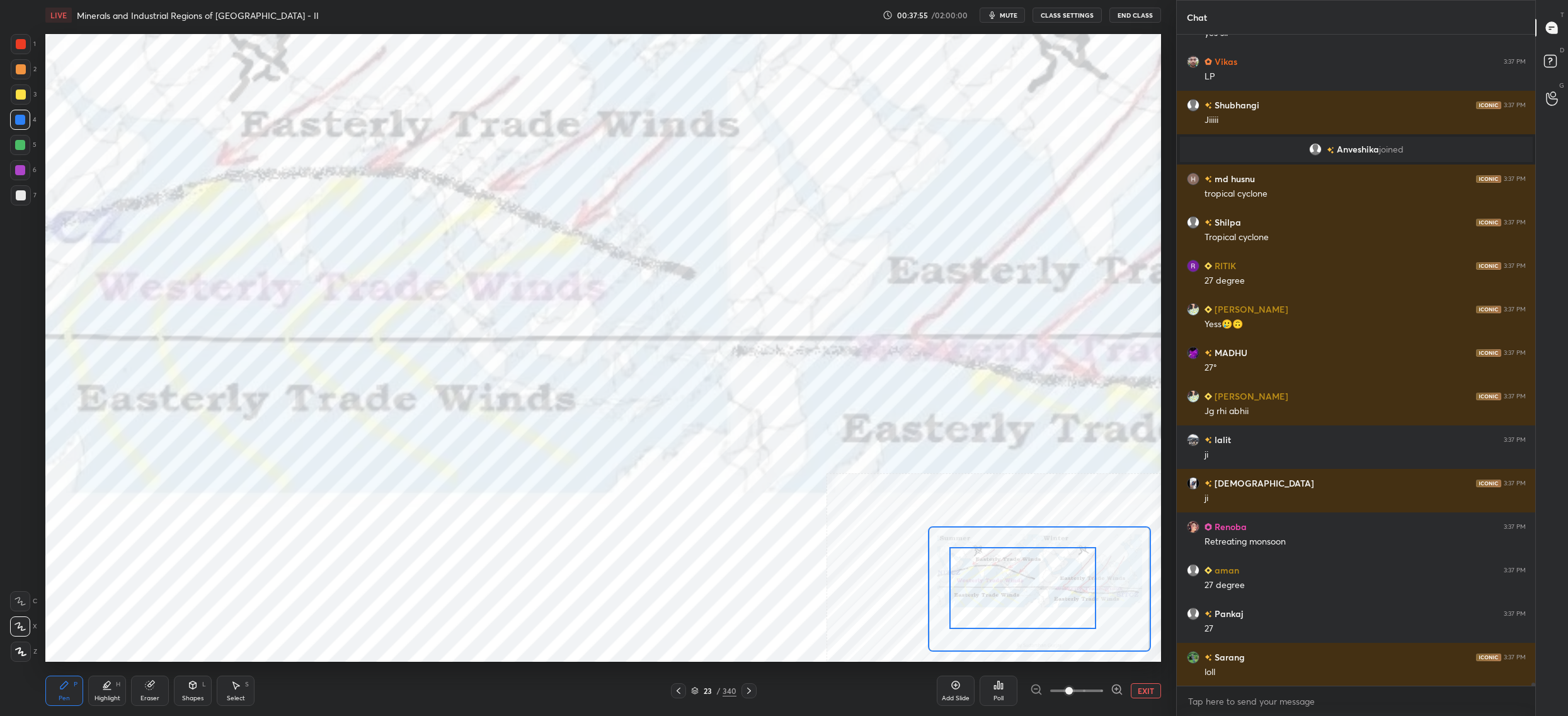
drag, startPoint x: 1019, startPoint y: 579, endPoint x: 1006, endPoint y: 559, distance: 23.9
click at [1029, 579] on div at bounding box center [1023, 587] width 147 height 82
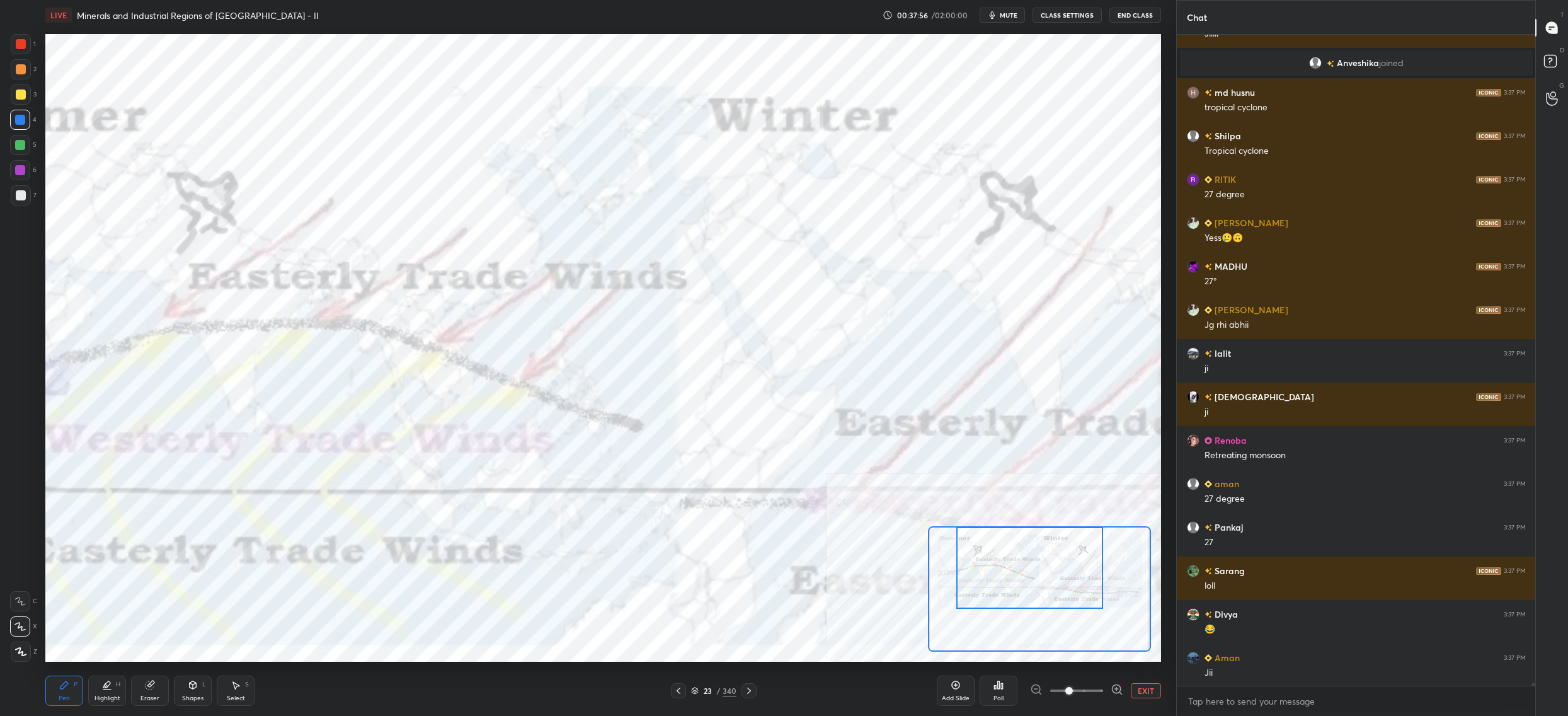
drag, startPoint x: 1033, startPoint y: 565, endPoint x: 1033, endPoint y: 533, distance: 32.0
click at [1035, 535] on div at bounding box center [1030, 568] width 147 height 82
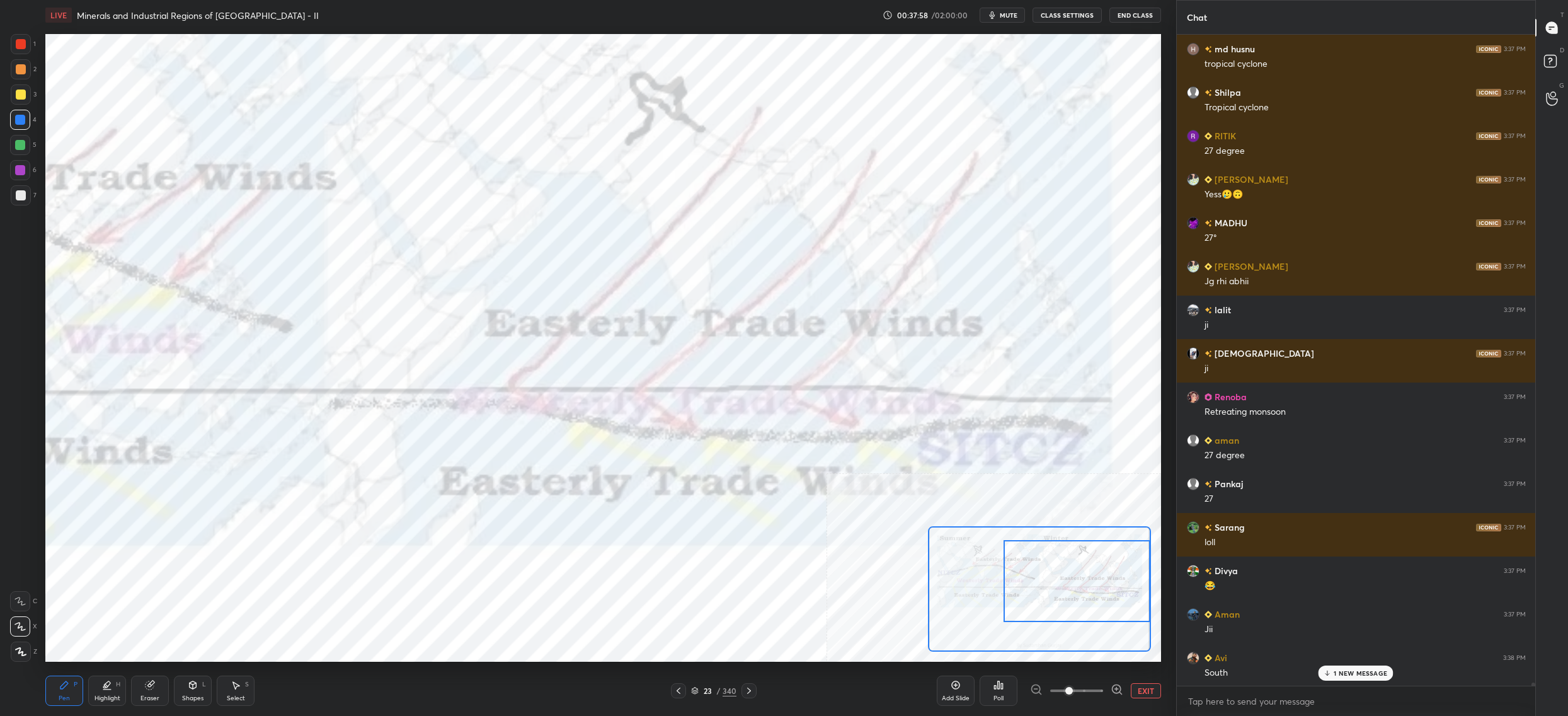
drag, startPoint x: 1050, startPoint y: 572, endPoint x: 1068, endPoint y: 539, distance: 37.6
click at [1096, 578] on div at bounding box center [1078, 581] width 147 height 82
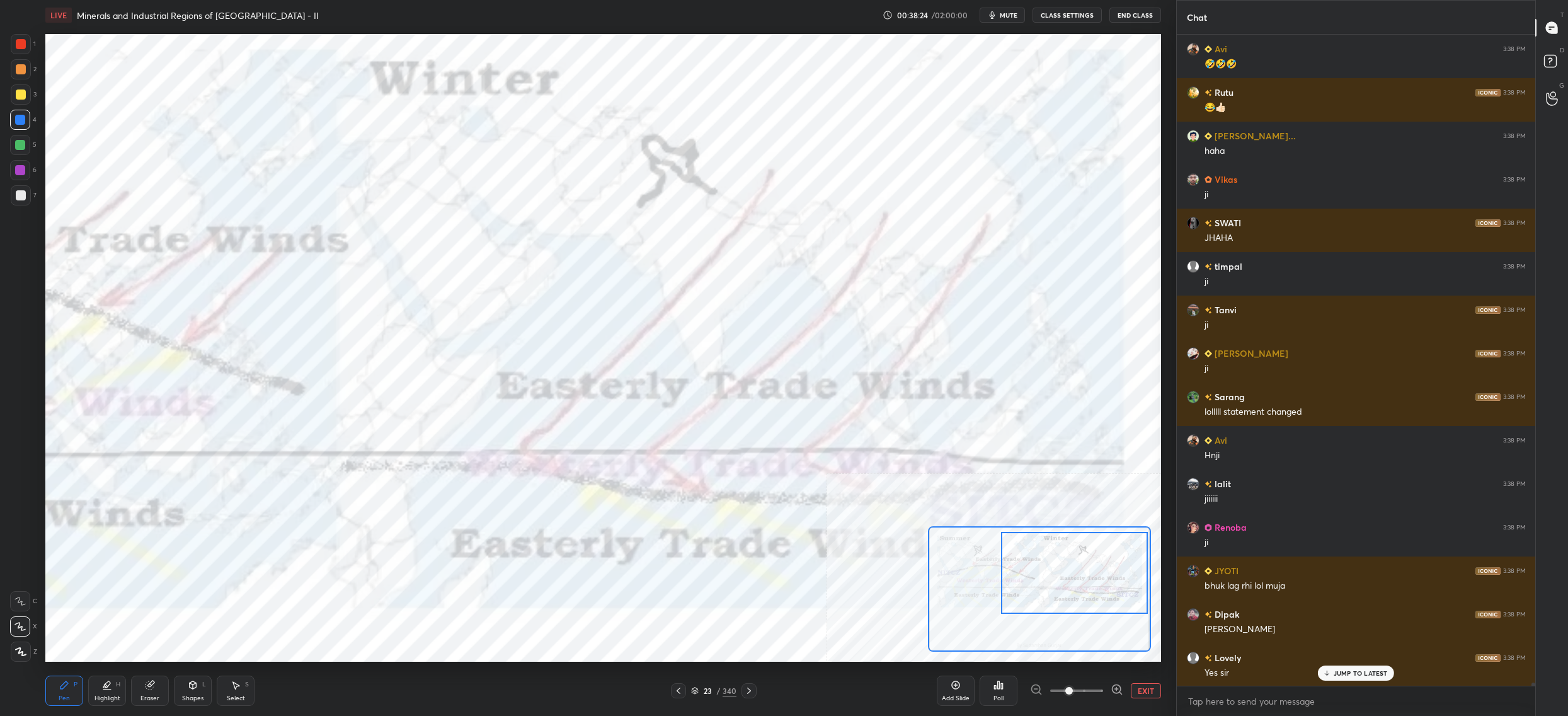
click at [23, 41] on div at bounding box center [20, 44] width 10 height 10
drag, startPoint x: 20, startPoint y: 49, endPoint x: 38, endPoint y: 51, distance: 18.1
click at [27, 51] on div at bounding box center [20, 44] width 20 height 20
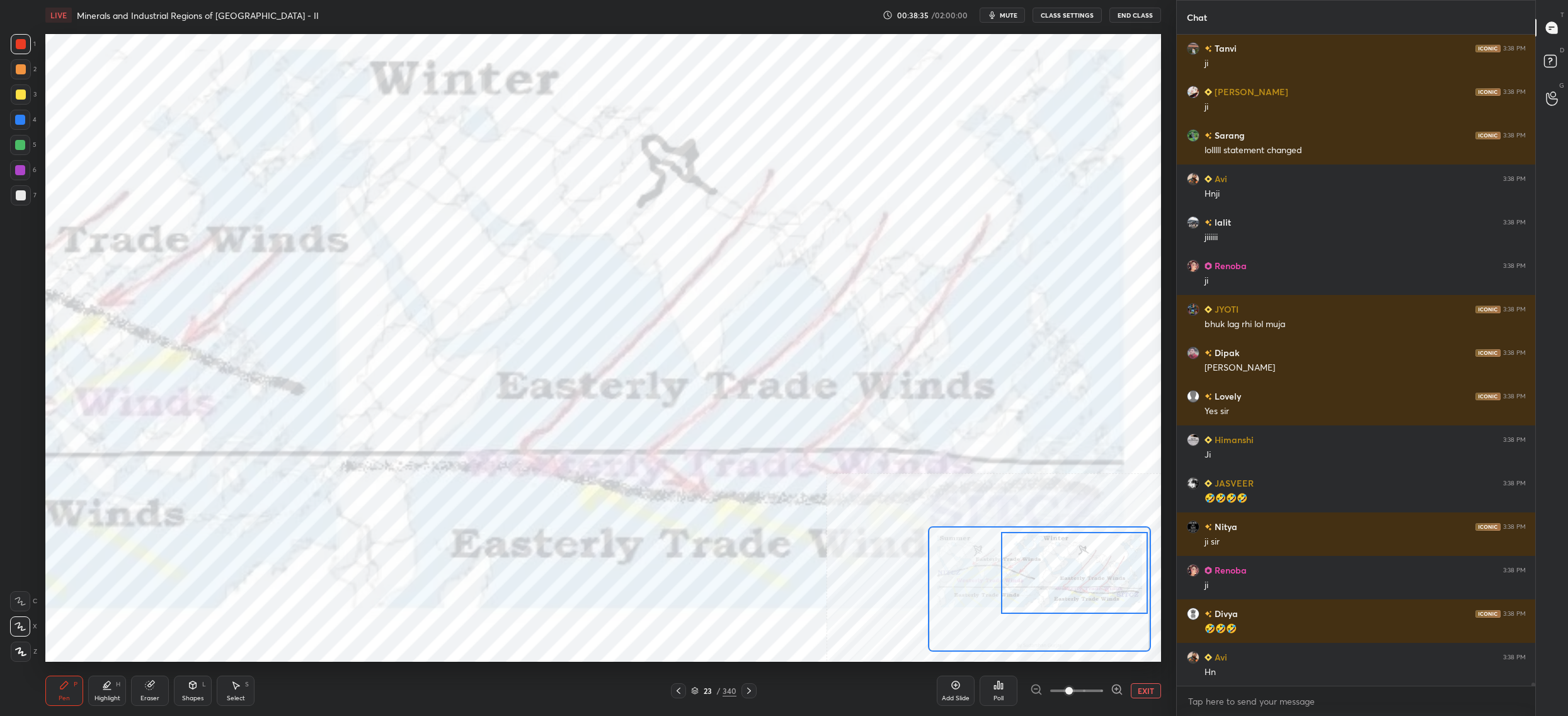
drag, startPoint x: 18, startPoint y: 95, endPoint x: 25, endPoint y: 95, distance: 7.0
click at [23, 95] on div at bounding box center [20, 94] width 10 height 10
click at [27, 117] on div at bounding box center [19, 119] width 20 height 20
click at [28, 131] on div "4" at bounding box center [22, 122] width 26 height 25
click at [29, 143] on div at bounding box center [19, 144] width 20 height 20
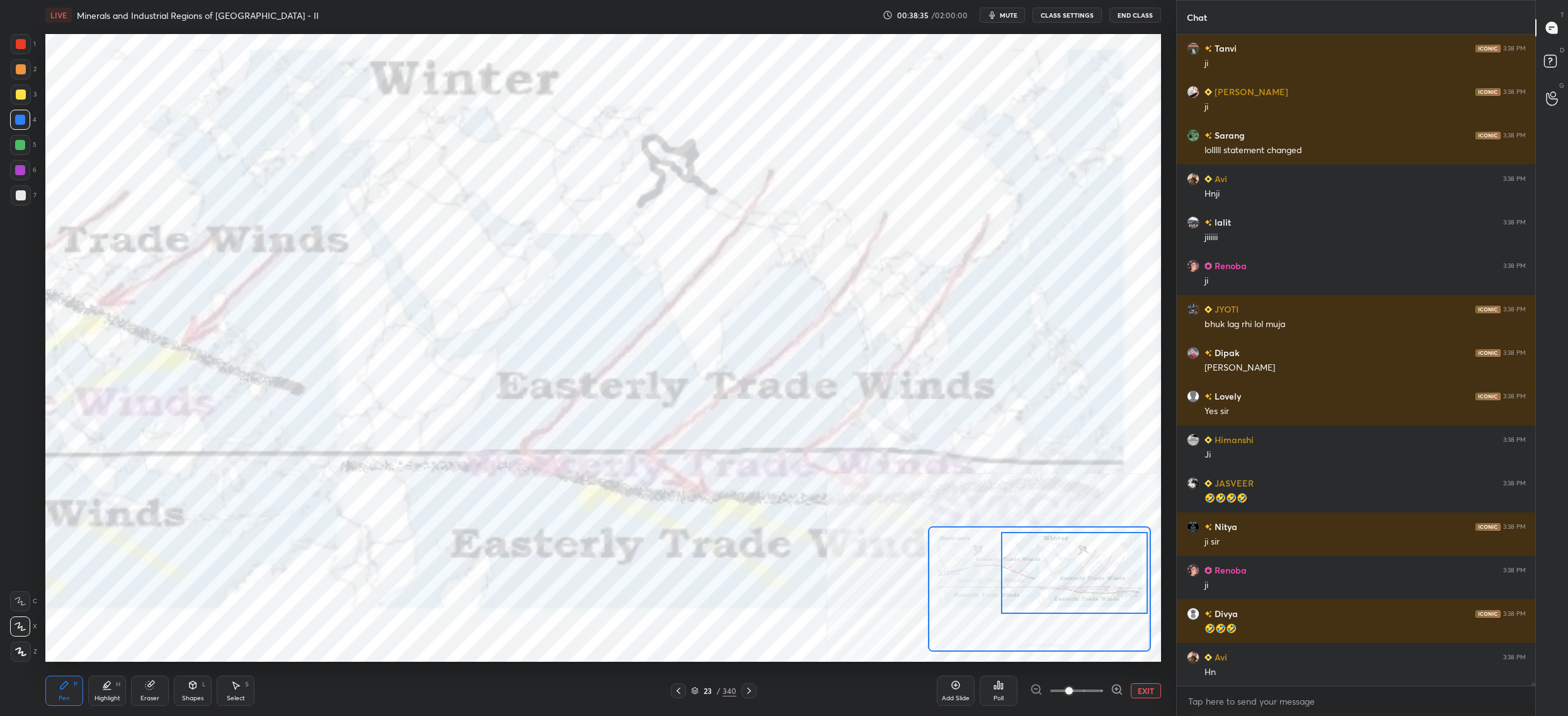
click at [26, 151] on div at bounding box center [19, 144] width 20 height 20
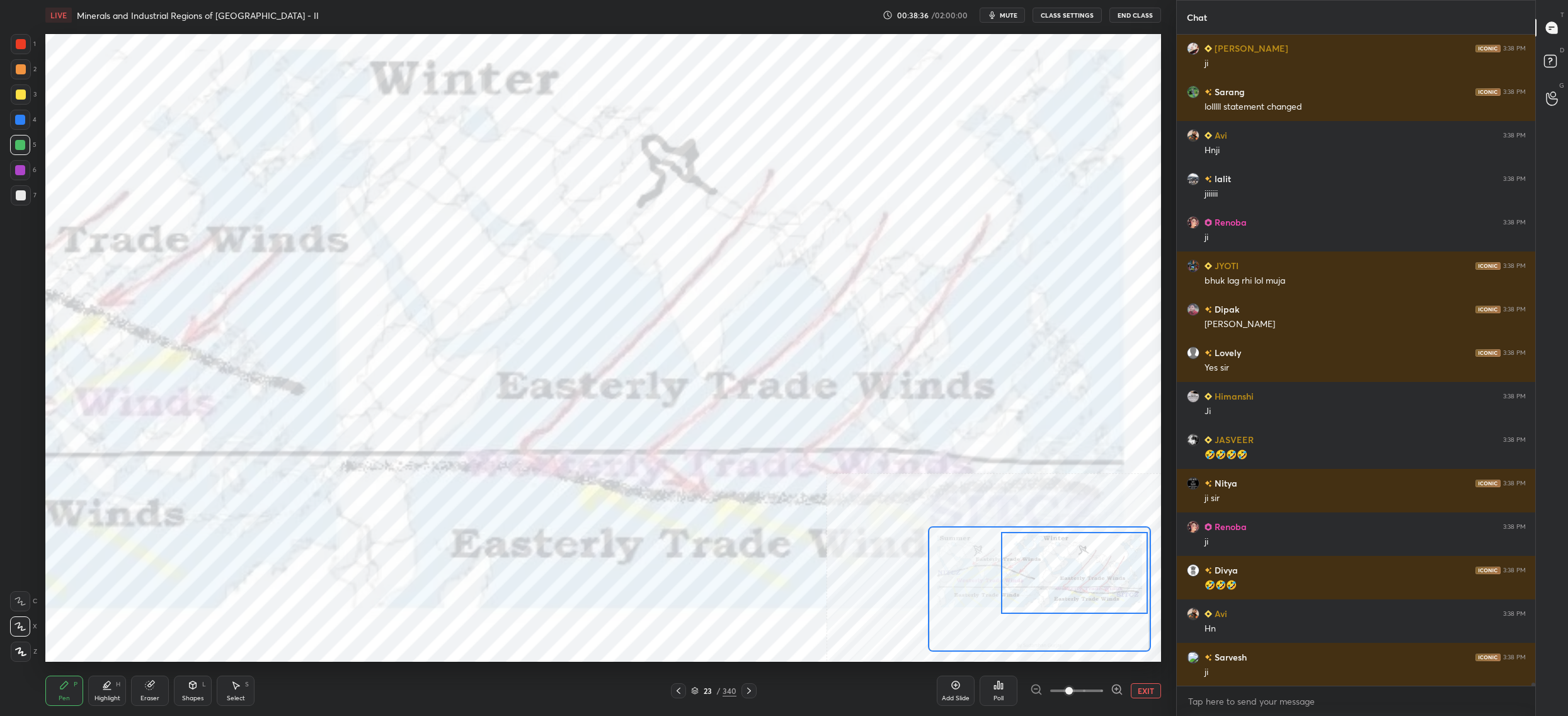
drag, startPoint x: 29, startPoint y: 620, endPoint x: 30, endPoint y: 634, distance: 14.0
click at [28, 618] on div at bounding box center [19, 626] width 20 height 20
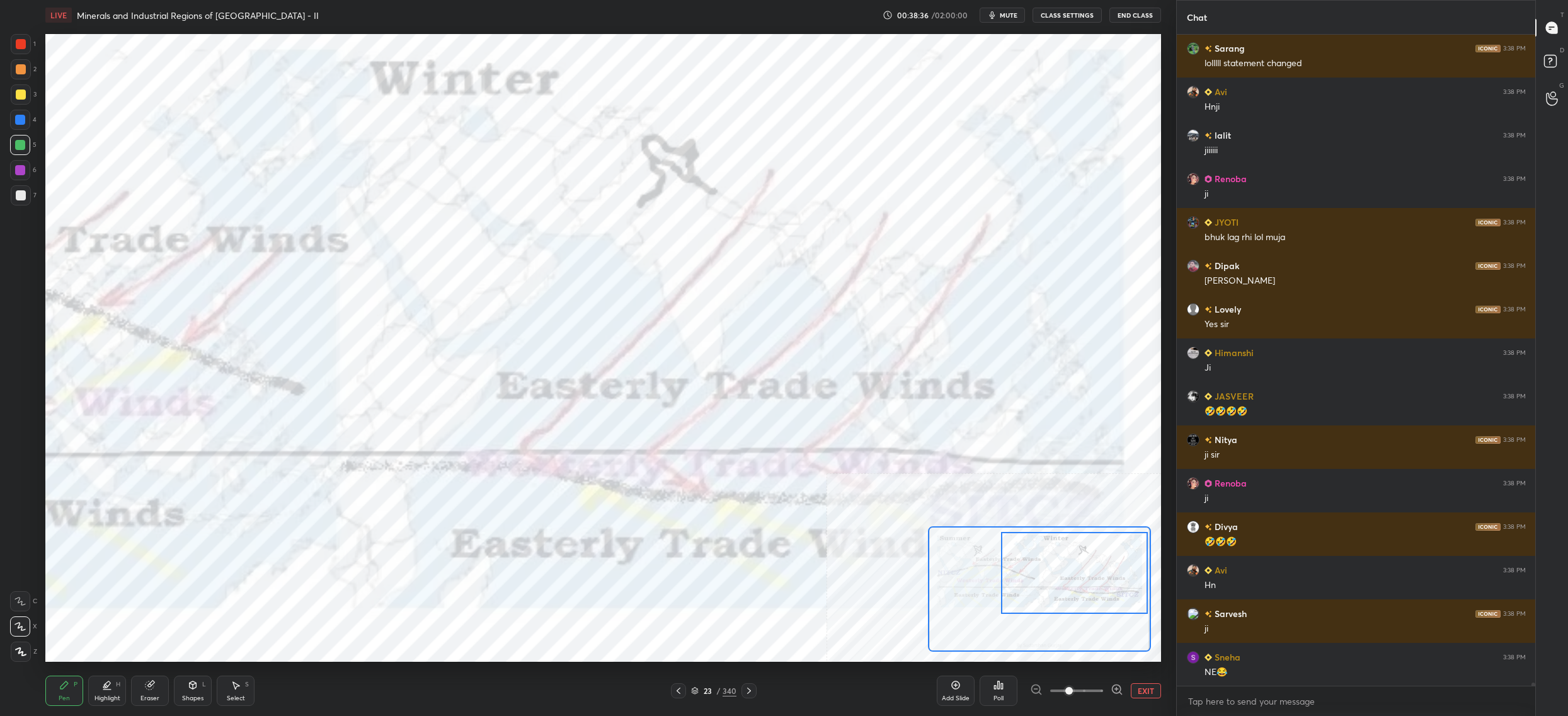
click at [30, 639] on div "Z" at bounding box center [23, 649] width 26 height 25
click at [29, 640] on div "Z" at bounding box center [23, 649] width 26 height 25
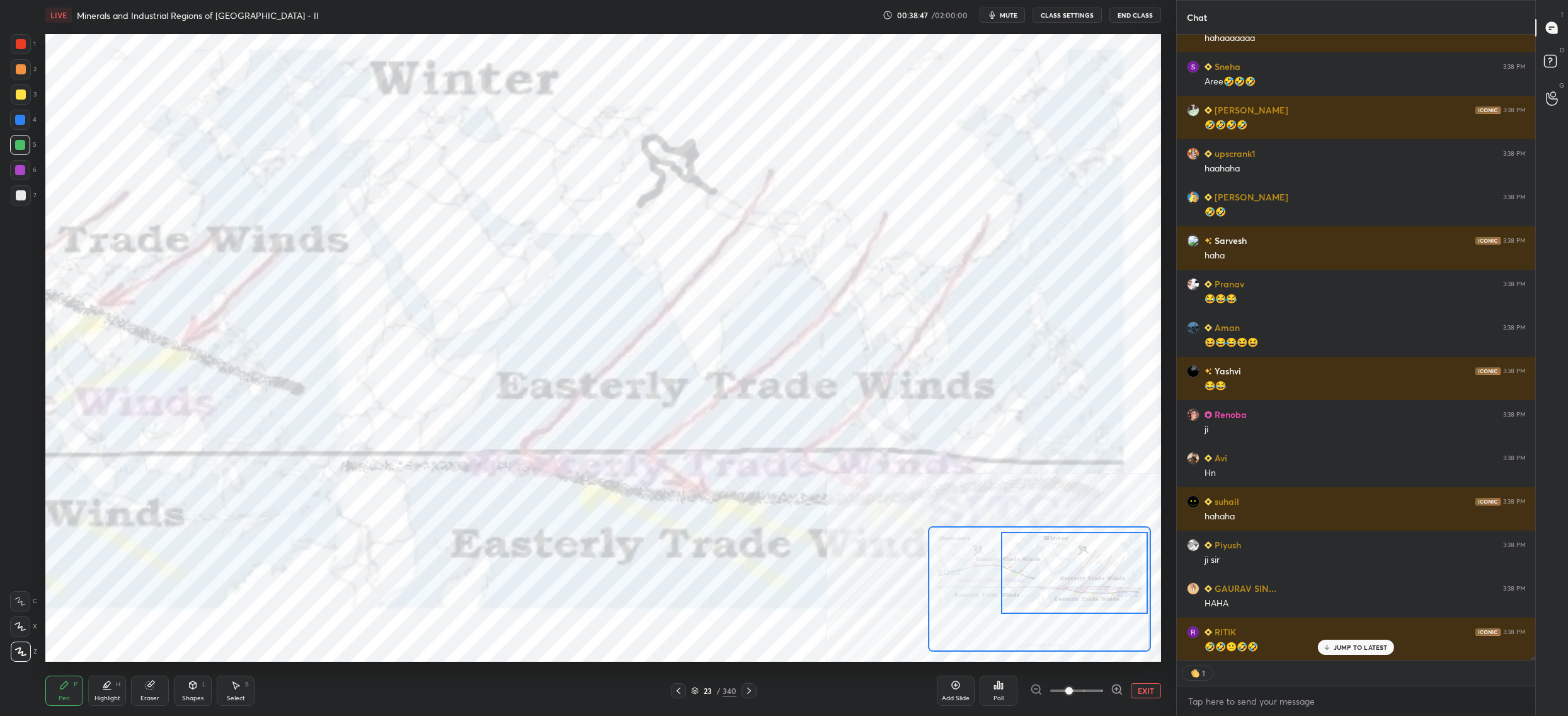
click at [26, 47] on div at bounding box center [20, 44] width 20 height 20
click at [19, 45] on div at bounding box center [20, 44] width 10 height 10
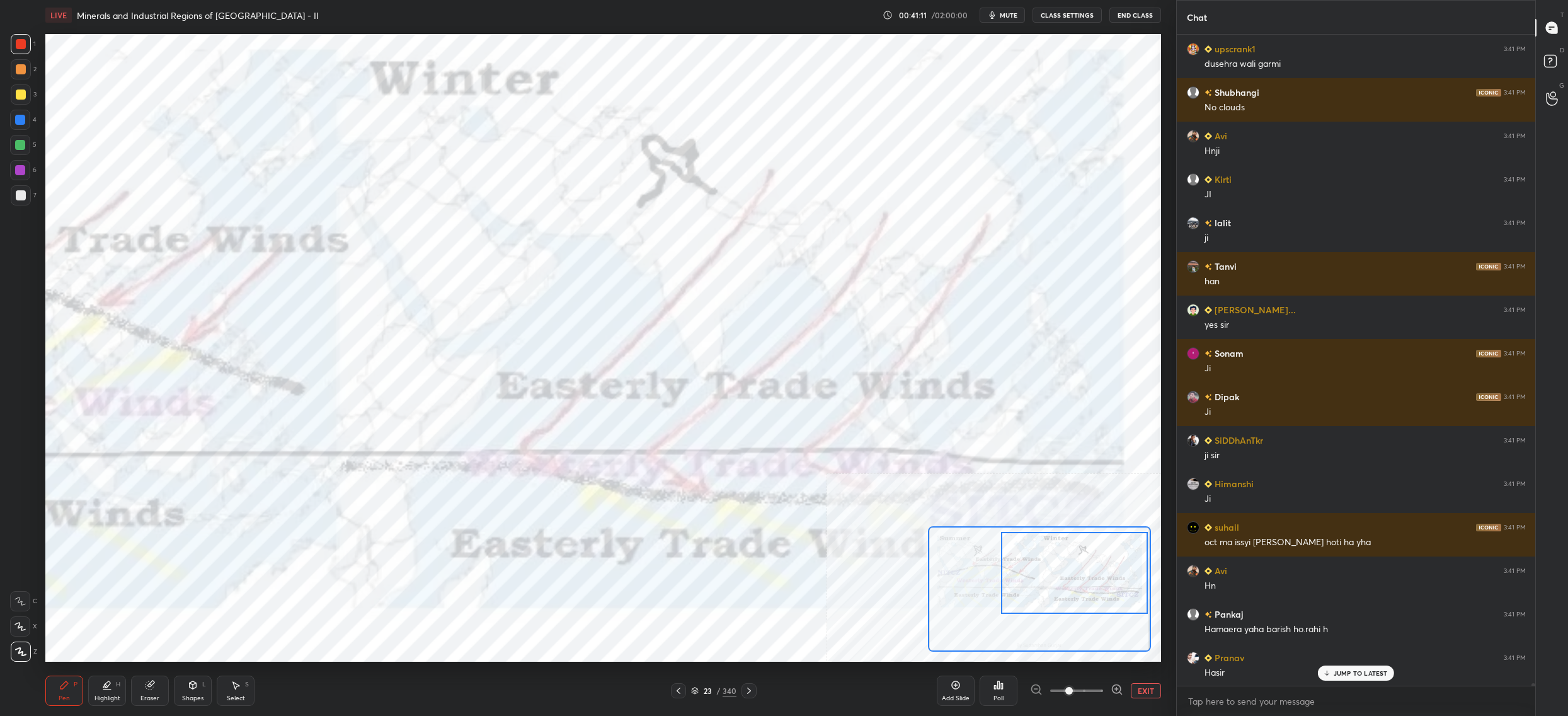
drag, startPoint x: 705, startPoint y: 685, endPoint x: 708, endPoint y: 665, distance: 20.2
click at [705, 685] on div "23 / 340" at bounding box center [713, 691] width 45 height 12
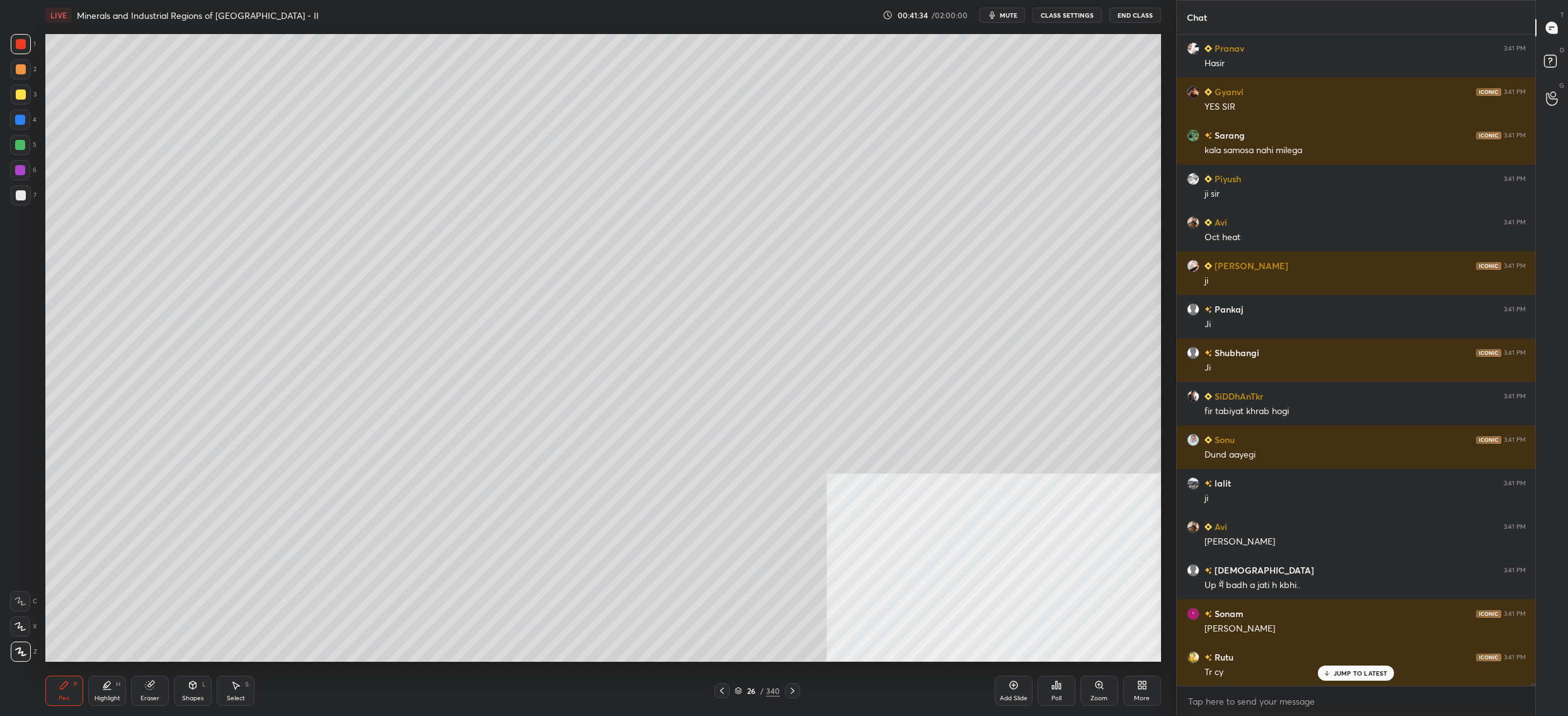
click at [19, 202] on div at bounding box center [20, 194] width 20 height 20
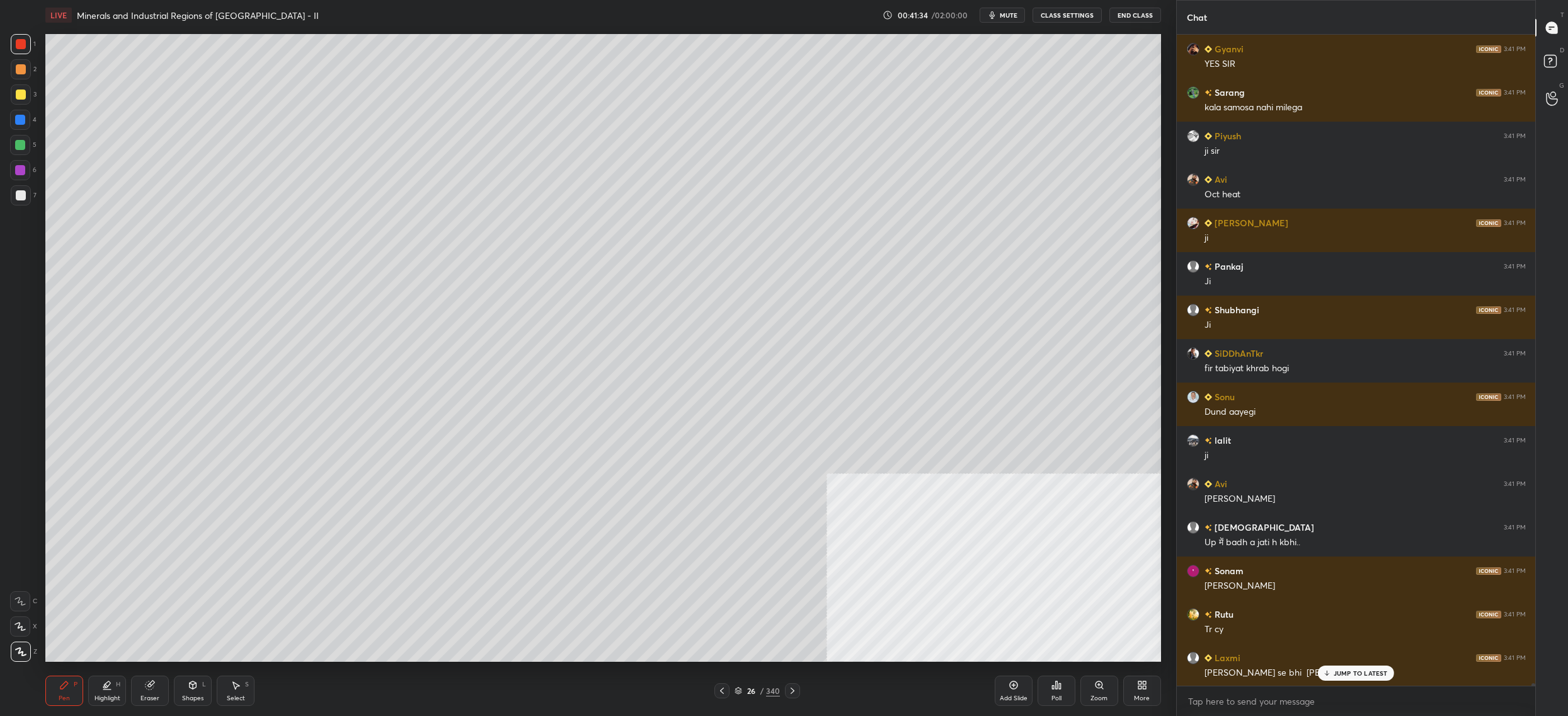
click at [22, 198] on div at bounding box center [20, 195] width 10 height 10
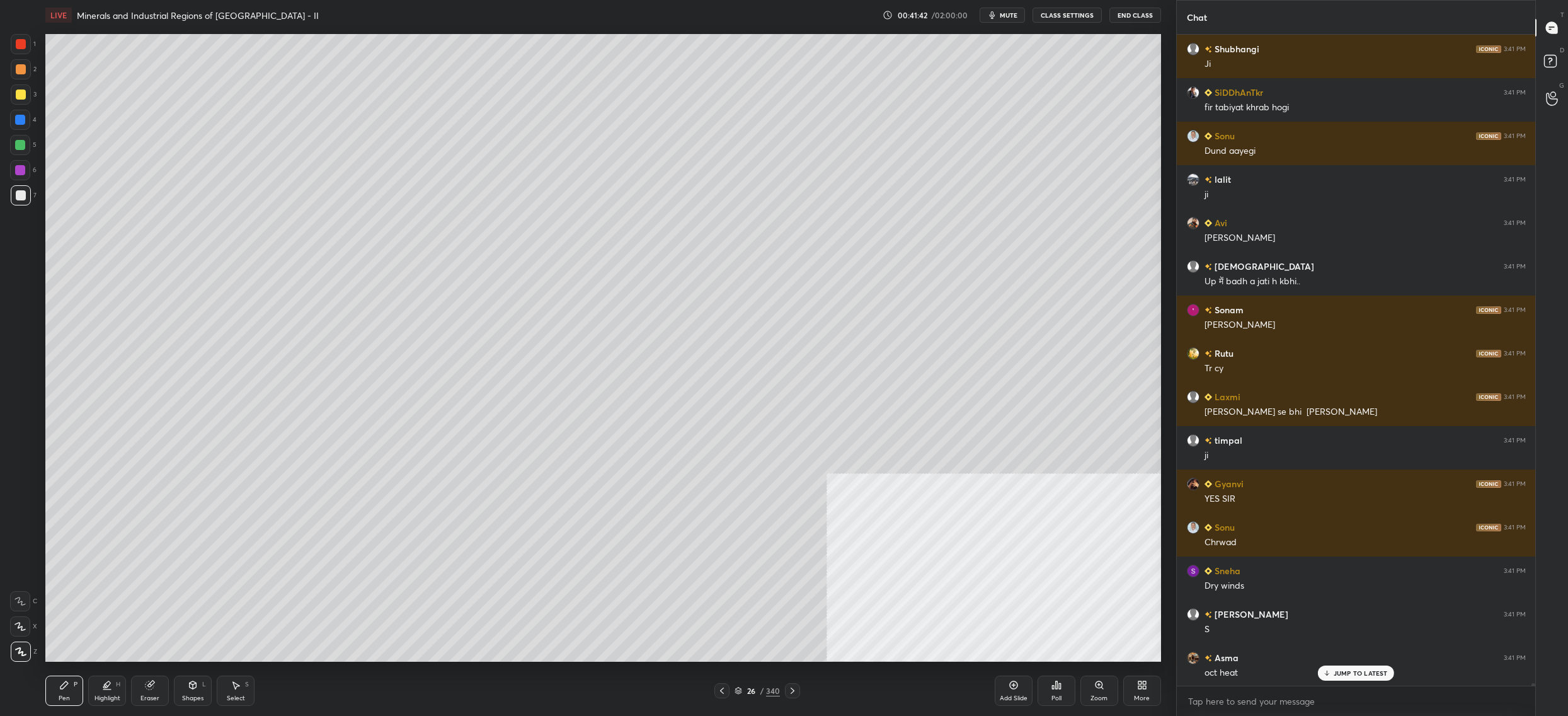
drag, startPoint x: 20, startPoint y: 169, endPoint x: 32, endPoint y: 164, distance: 13.0
click at [22, 167] on div at bounding box center [20, 170] width 10 height 10
click at [32, 169] on div "6" at bounding box center [22, 169] width 26 height 20
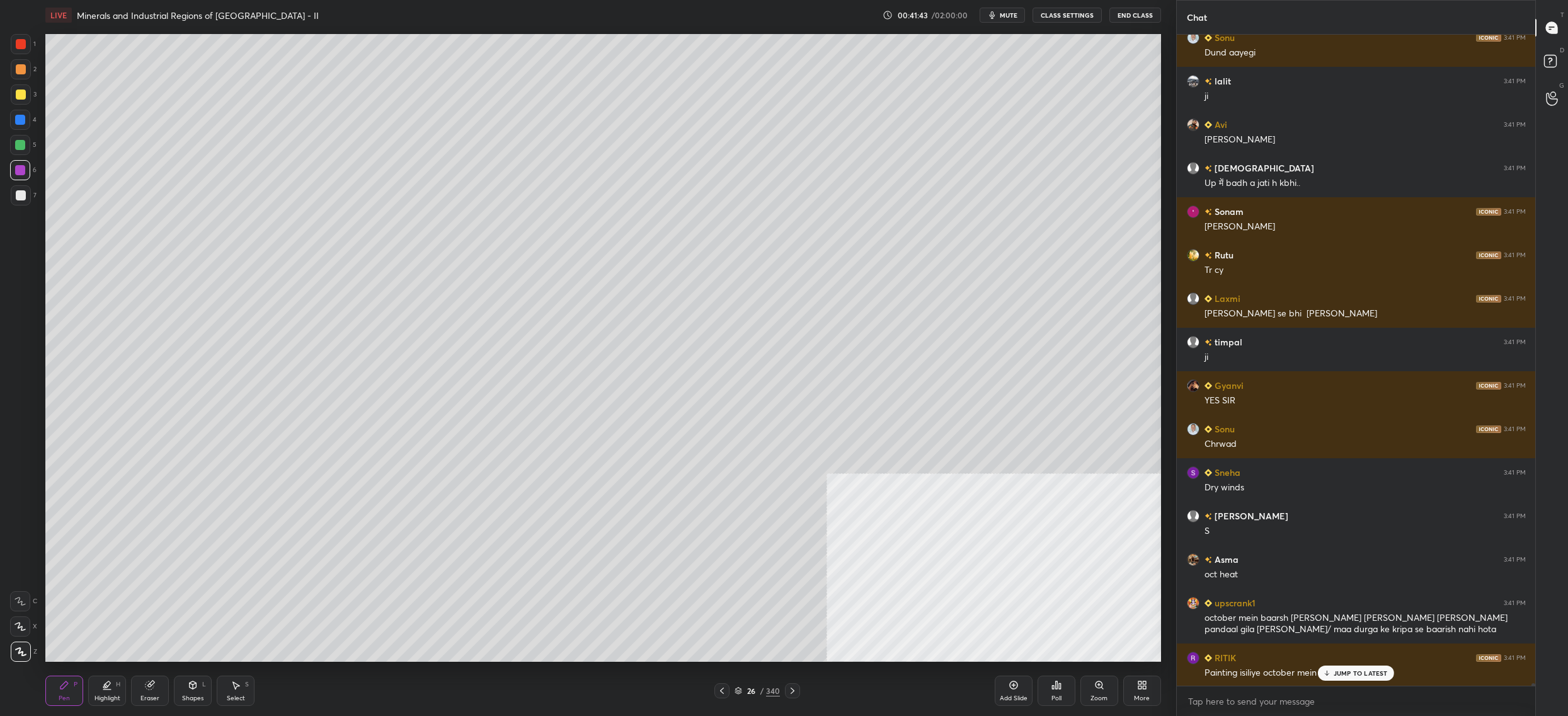
click at [20, 625] on icon at bounding box center [20, 626] width 12 height 9
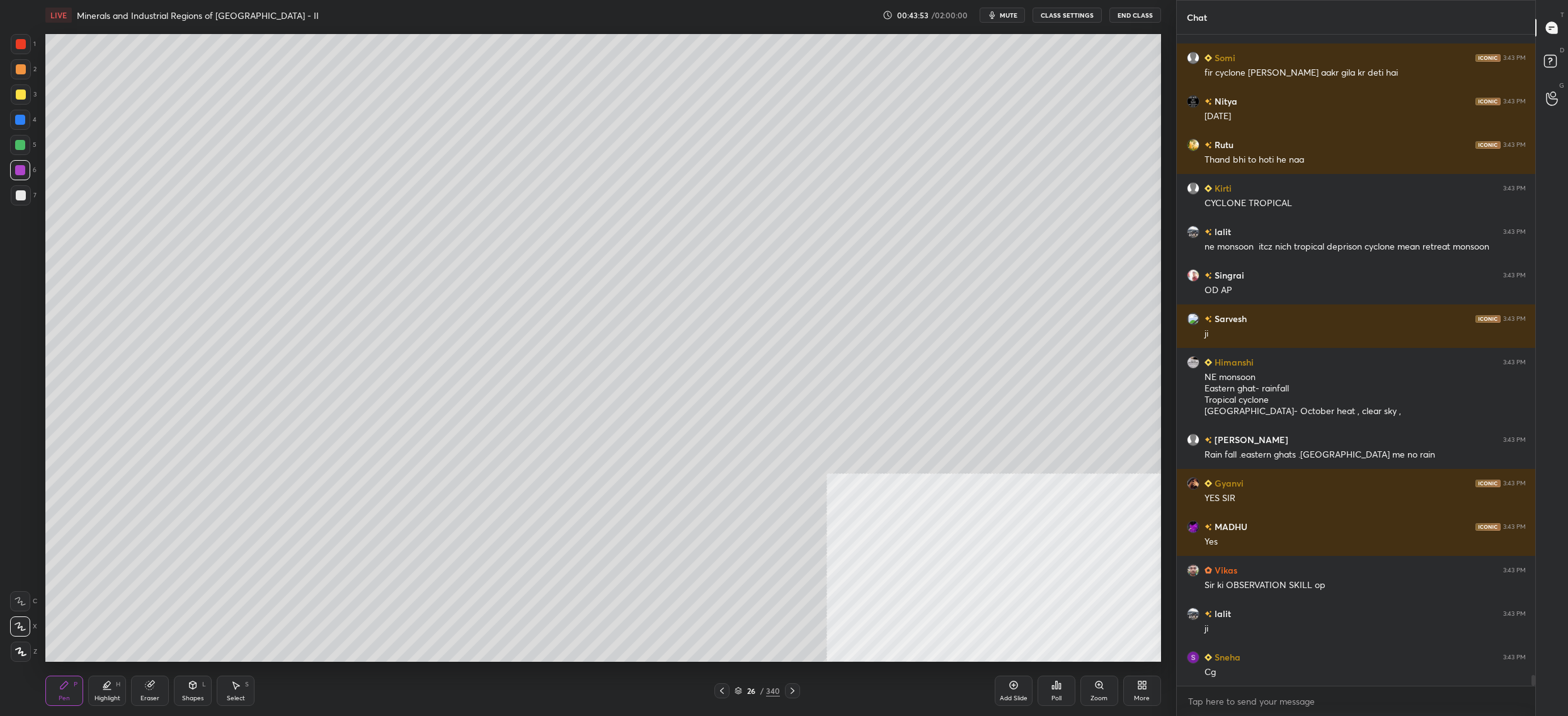
drag, startPoint x: 24, startPoint y: 93, endPoint x: 28, endPoint y: 88, distance: 6.4
click at [24, 93] on div at bounding box center [20, 94] width 10 height 10
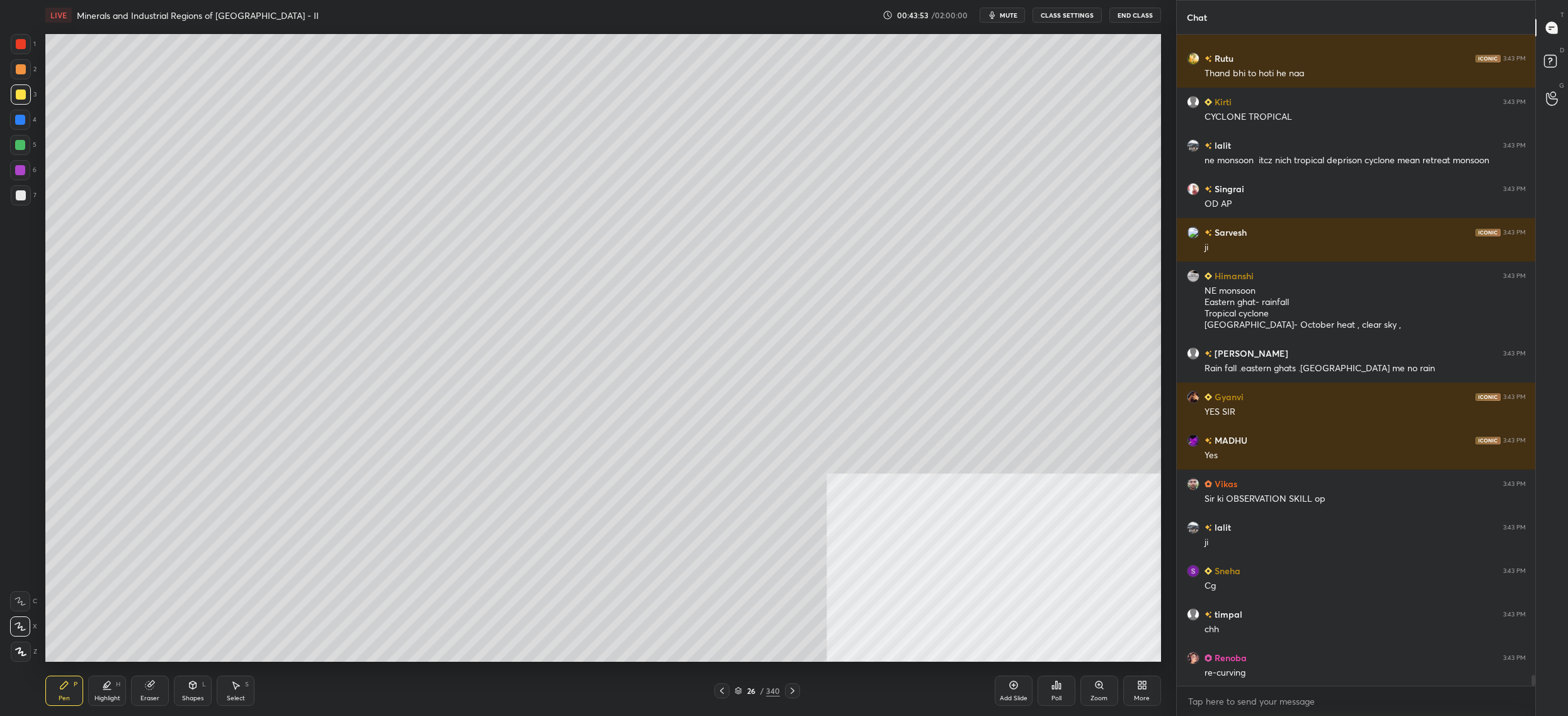
drag, startPoint x: 25, startPoint y: 95, endPoint x: 41, endPoint y: 85, distance: 18.9
click at [25, 95] on div at bounding box center [20, 94] width 20 height 20
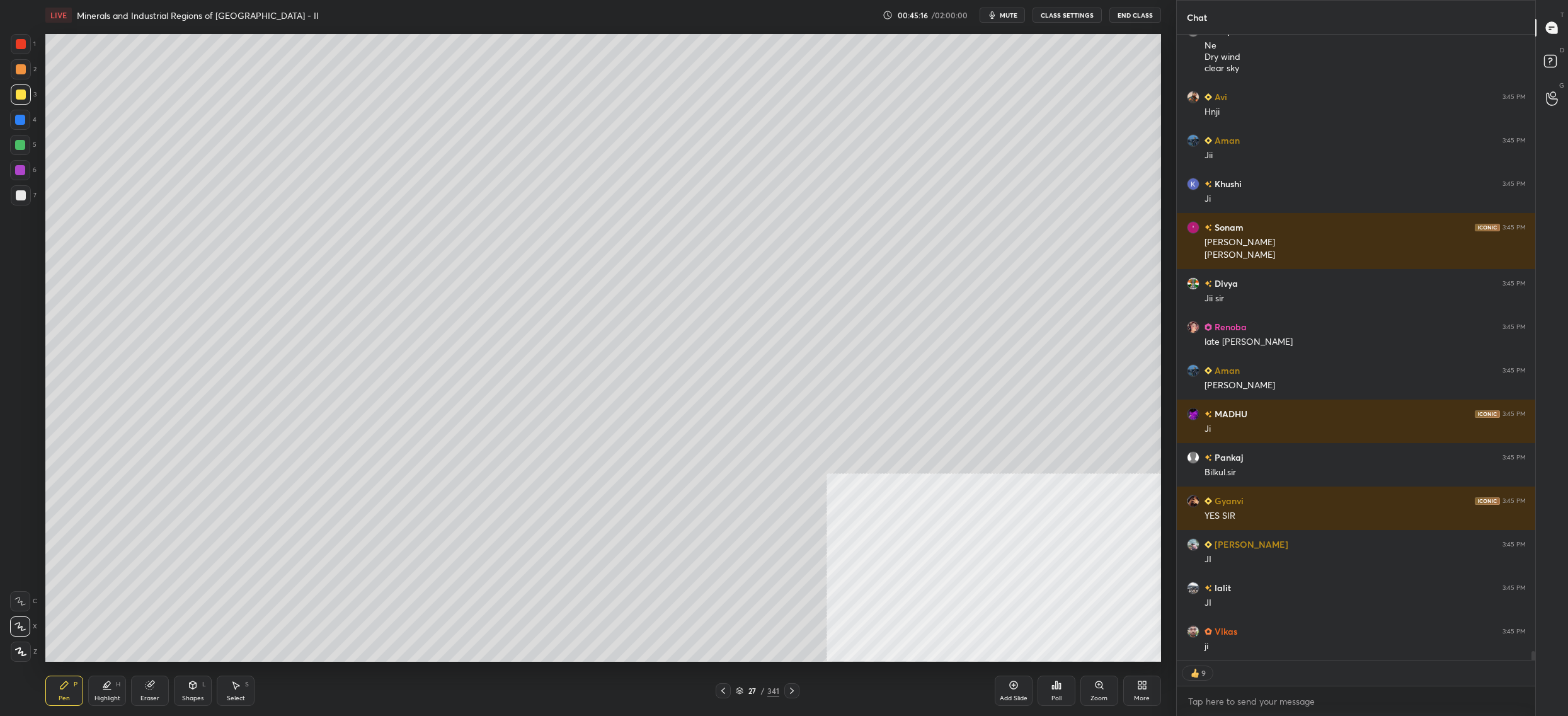
click at [34, 116] on div "4" at bounding box center [22, 119] width 26 height 20
drag, startPoint x: 26, startPoint y: 120, endPoint x: 38, endPoint y: 112, distance: 14.4
click at [26, 120] on div at bounding box center [19, 119] width 20 height 20
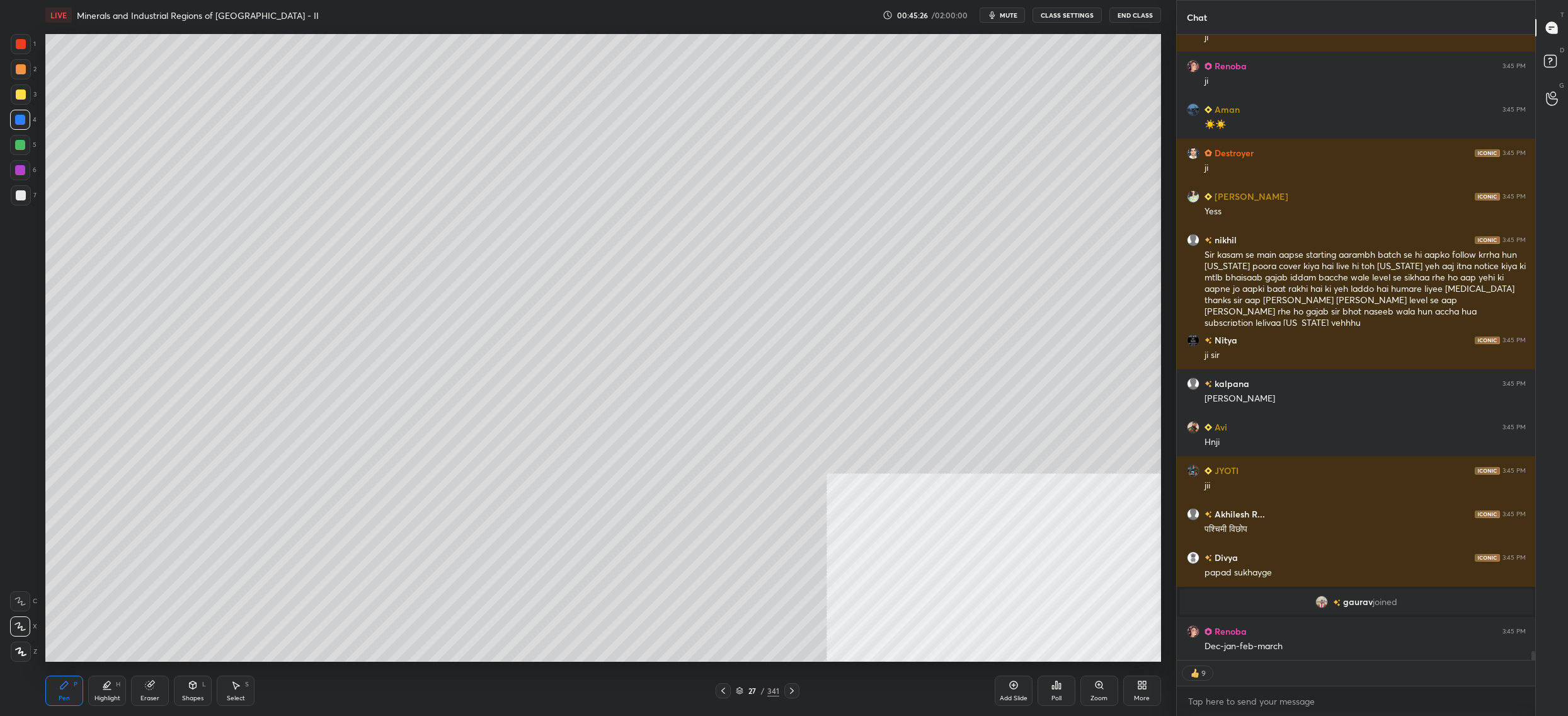
type textarea "x"
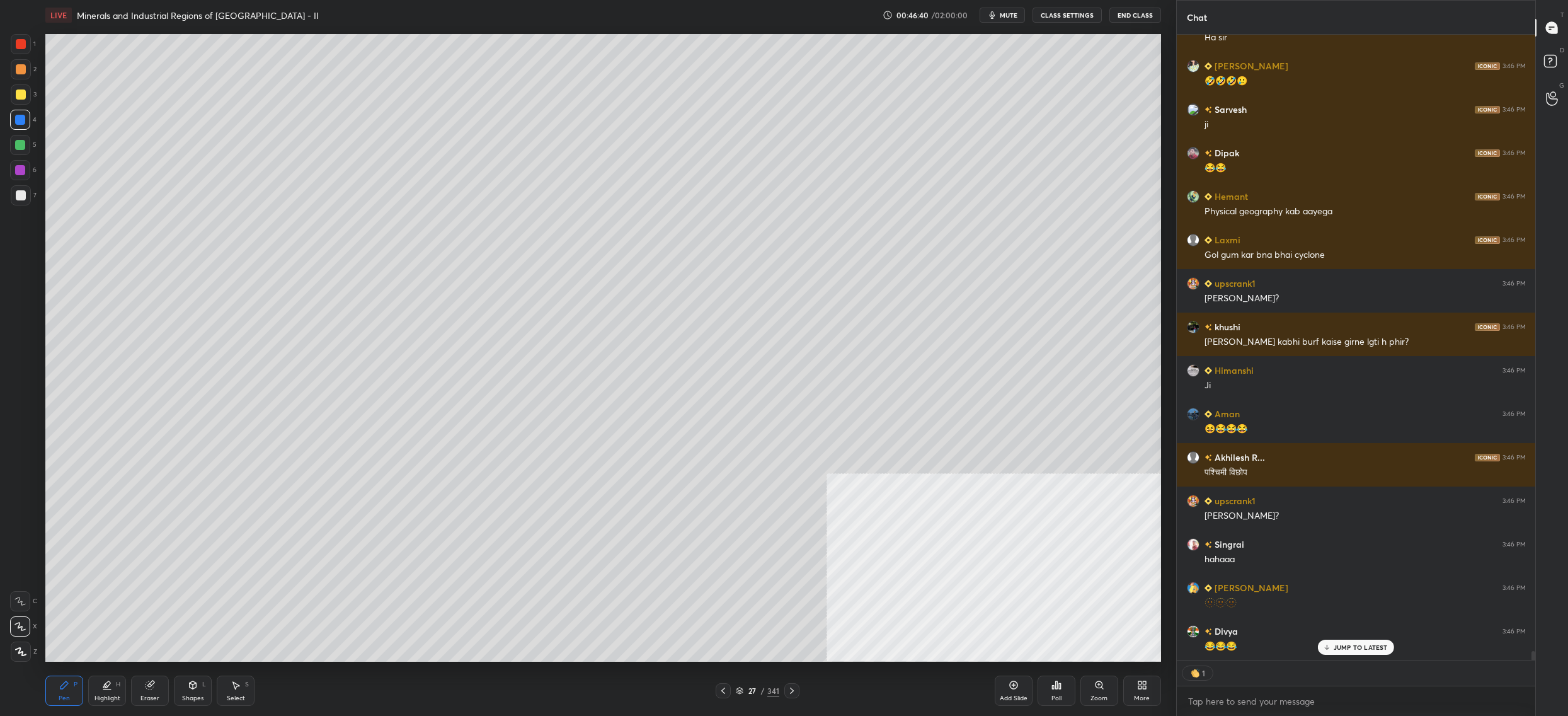
drag, startPoint x: 26, startPoint y: 102, endPoint x: 26, endPoint y: 95, distance: 7.0
click at [25, 99] on div at bounding box center [20, 94] width 20 height 20
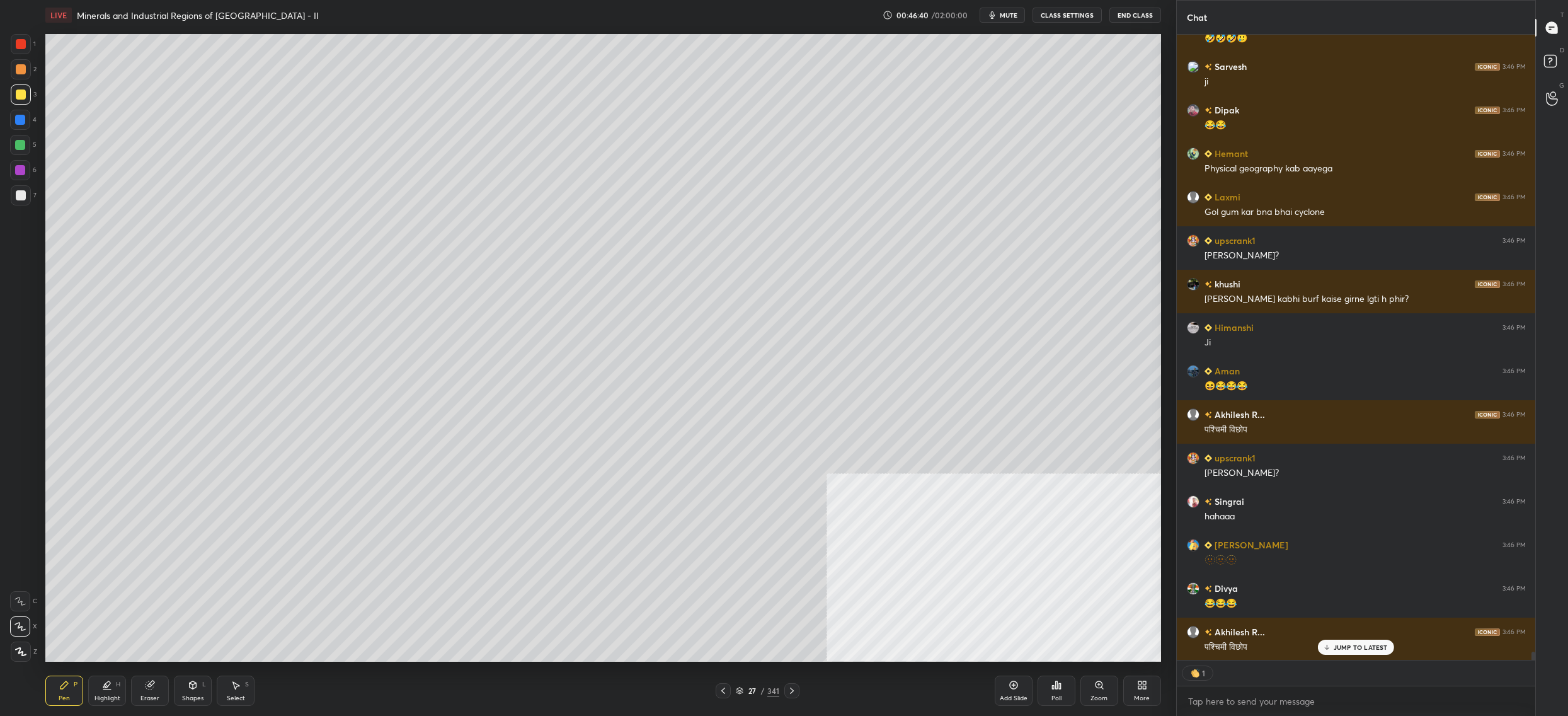
click at [23, 100] on div at bounding box center [20, 94] width 20 height 20
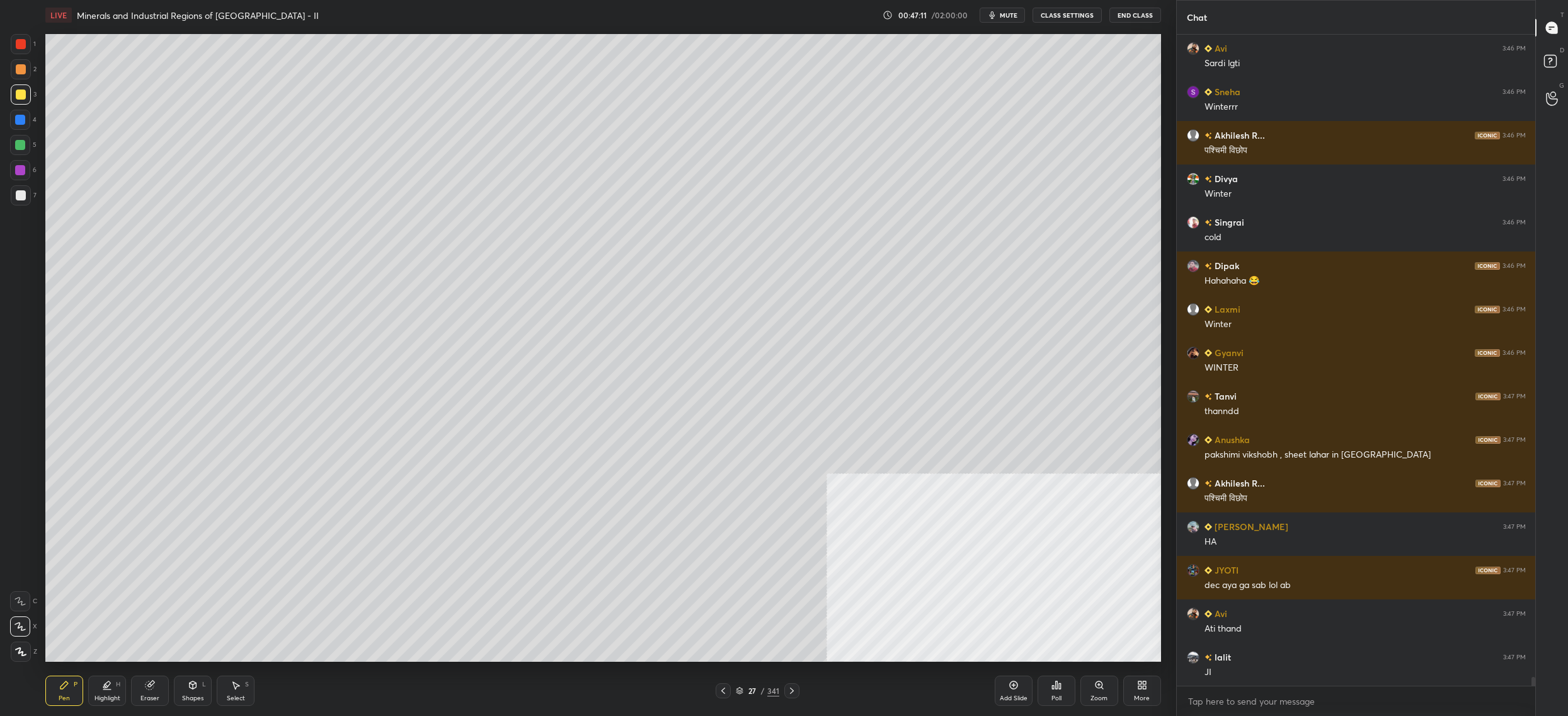
drag, startPoint x: 33, startPoint y: 147, endPoint x: 26, endPoint y: 138, distance: 11.4
click at [30, 144] on div "5" at bounding box center [22, 144] width 26 height 20
click at [22, 139] on div at bounding box center [19, 144] width 20 height 20
click at [22, 144] on div at bounding box center [20, 145] width 10 height 10
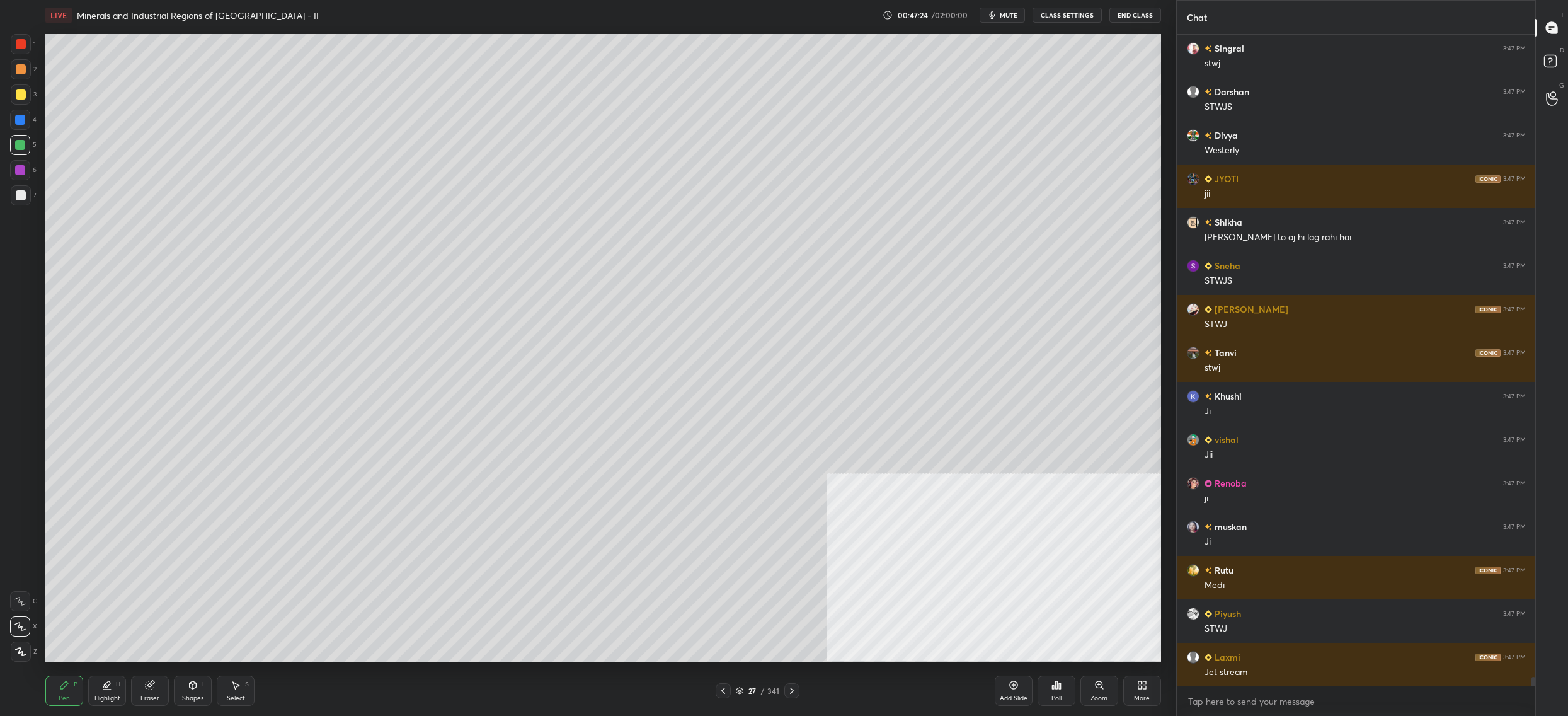
drag, startPoint x: 30, startPoint y: 43, endPoint x: 35, endPoint y: 38, distance: 7.1
click at [34, 41] on div "1" at bounding box center [23, 44] width 25 height 20
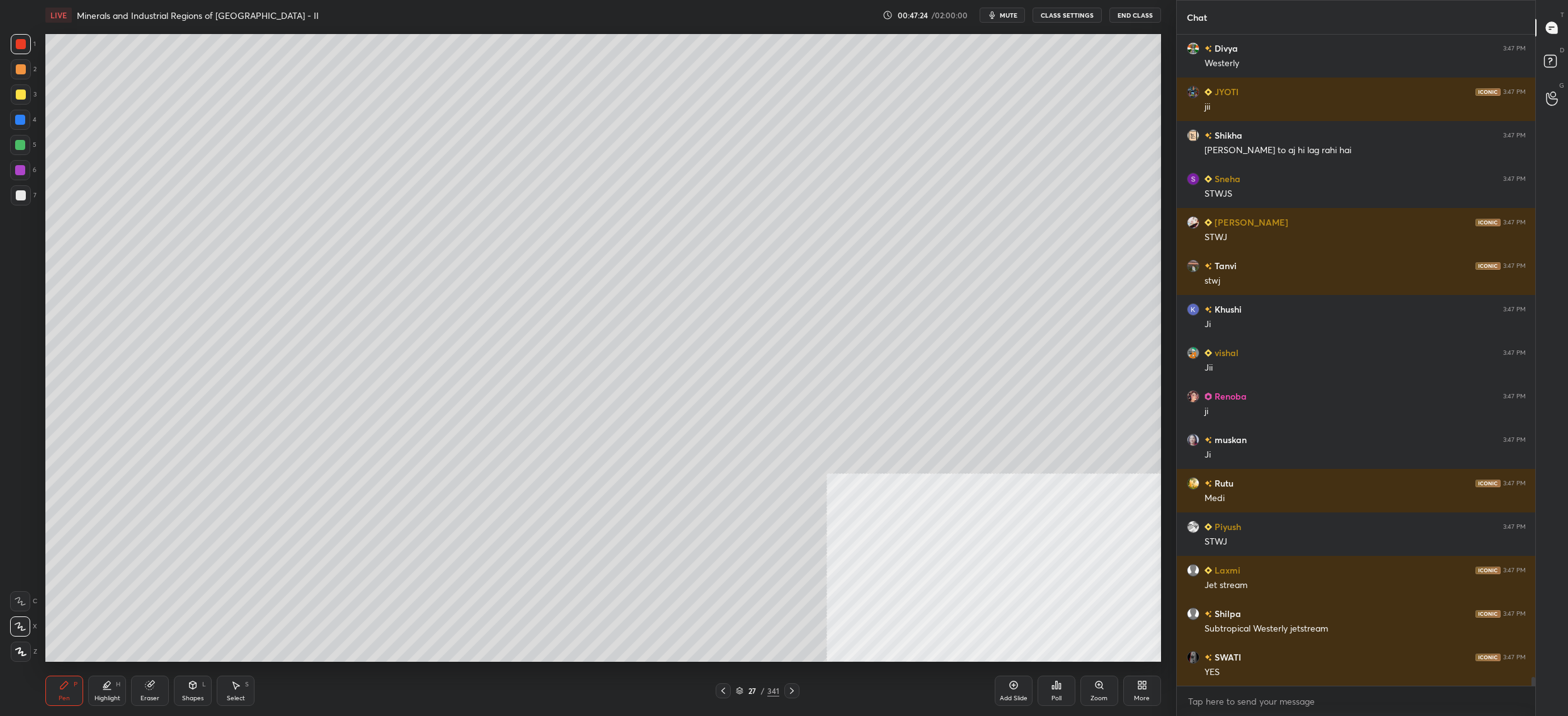
drag, startPoint x: 26, startPoint y: 45, endPoint x: 42, endPoint y: 37, distance: 17.9
click at [26, 45] on div at bounding box center [20, 44] width 20 height 20
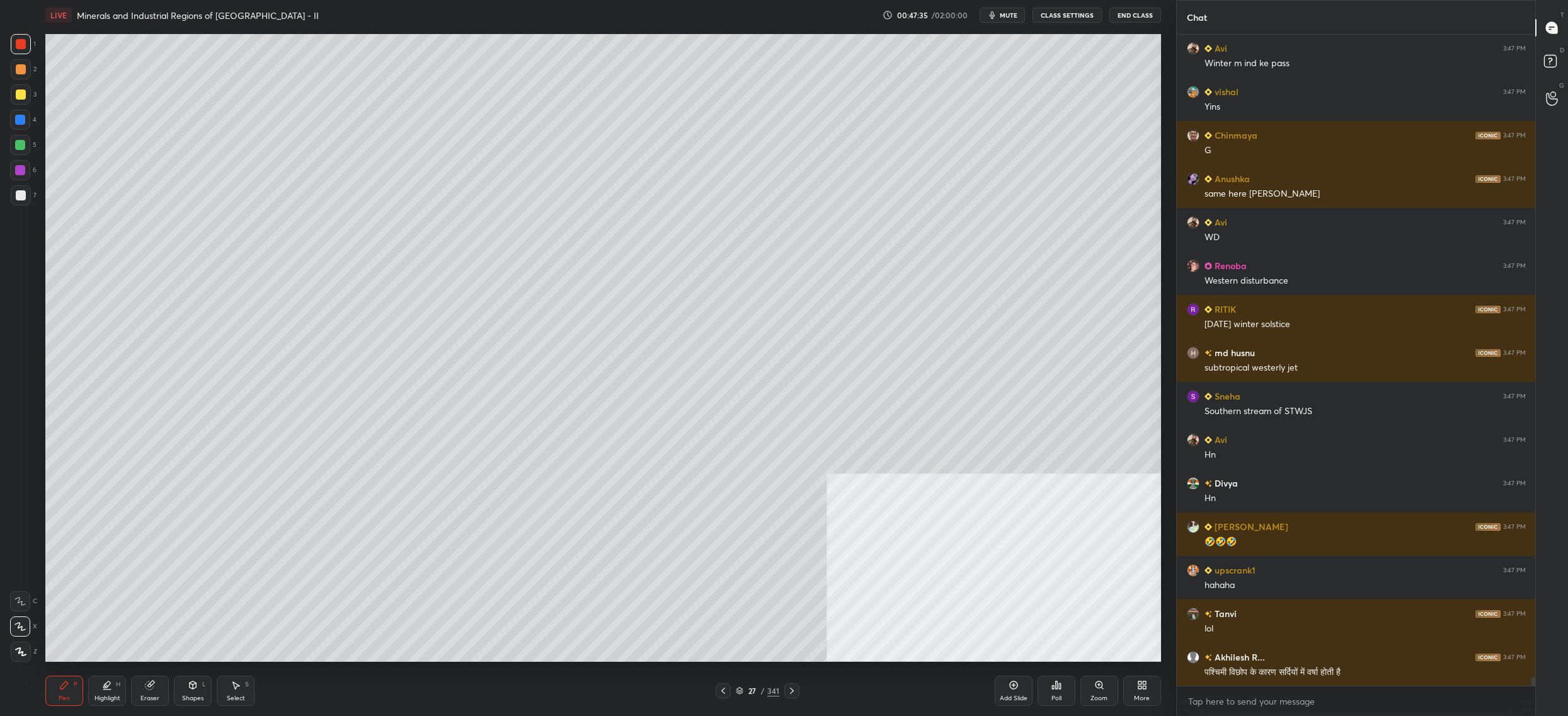
click at [26, 155] on div "5" at bounding box center [22, 147] width 26 height 25
click at [32, 198] on div "7" at bounding box center [23, 194] width 26 height 20
click at [26, 201] on div at bounding box center [20, 194] width 20 height 20
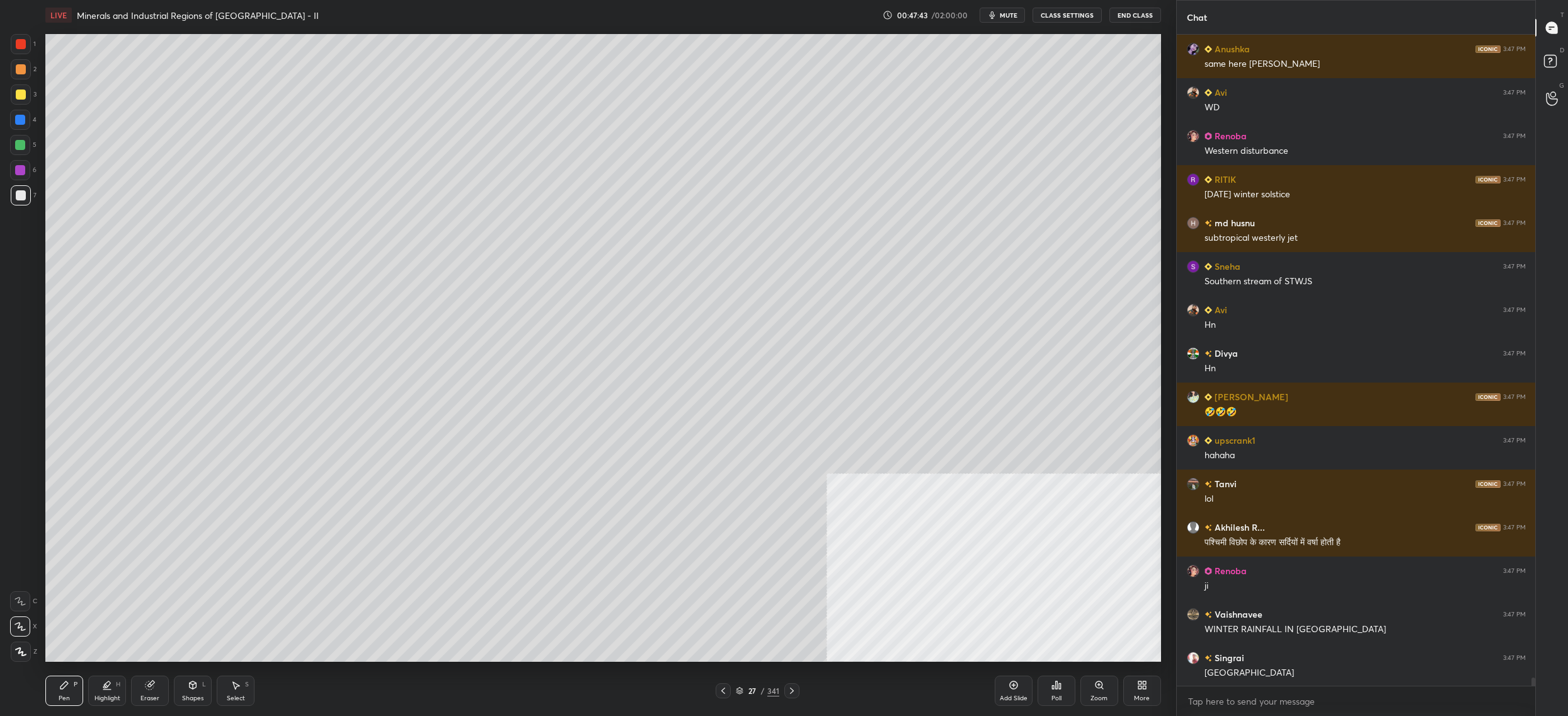
click at [745, 689] on div "27 / 341" at bounding box center [757, 691] width 44 height 12
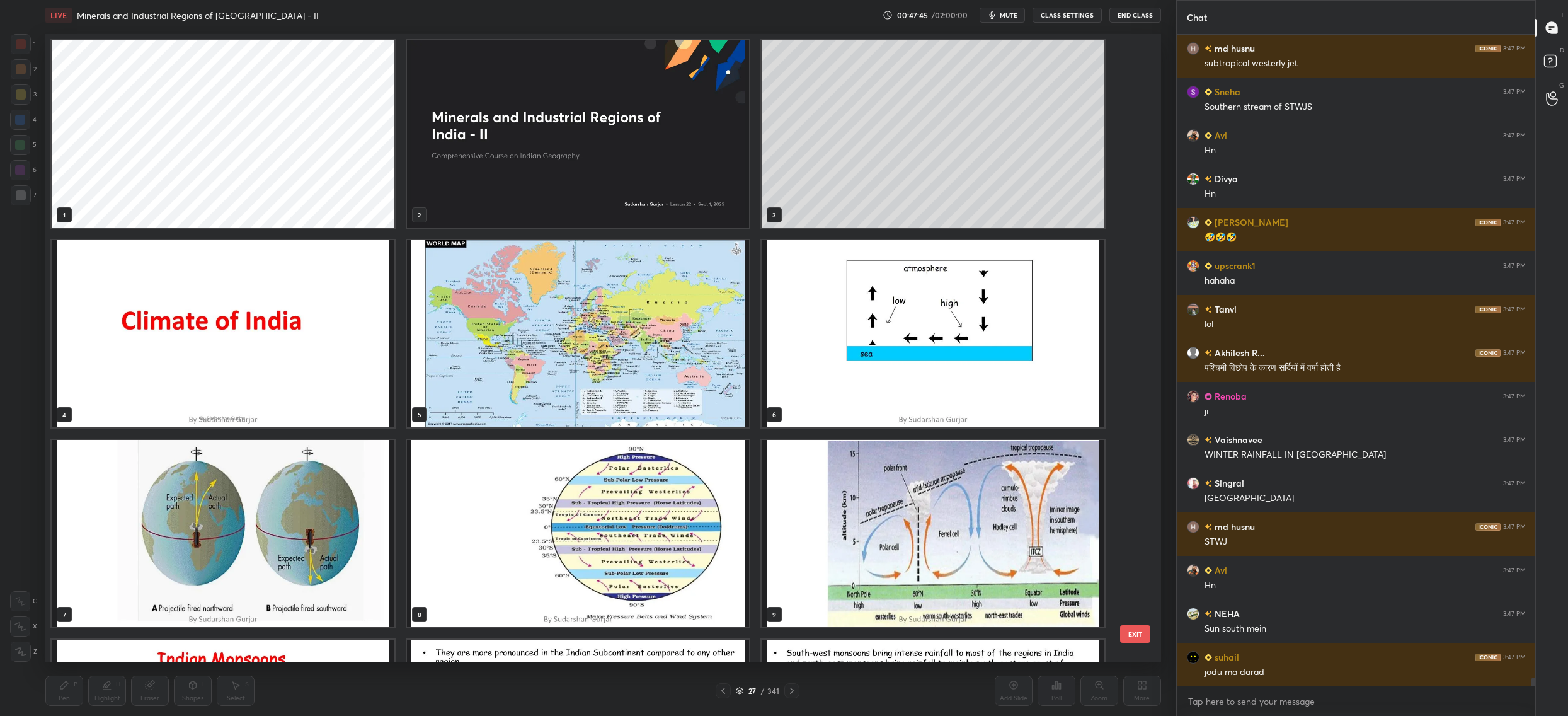
click at [653, 321] on img "grid" at bounding box center [578, 333] width 342 height 187
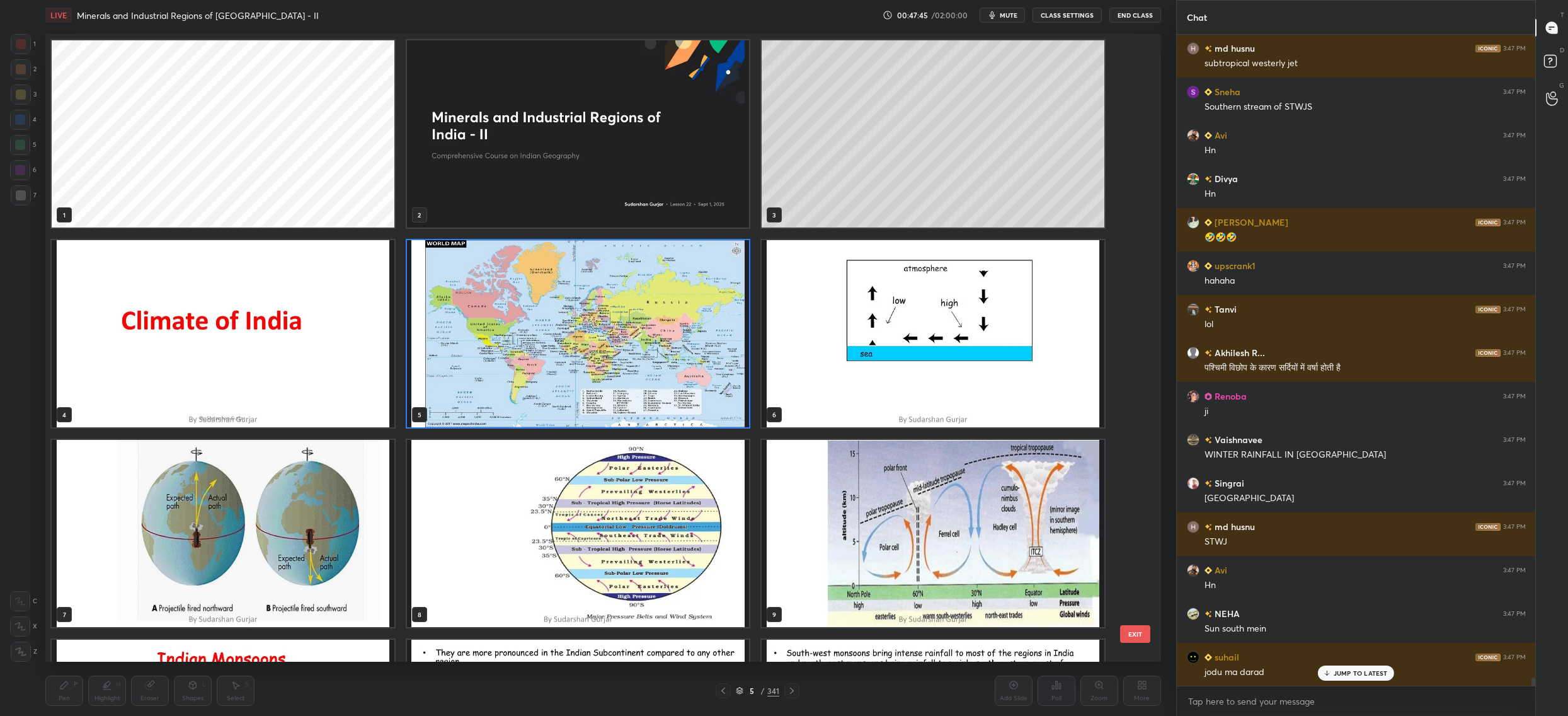
click at [653, 321] on img "grid" at bounding box center [578, 333] width 342 height 187
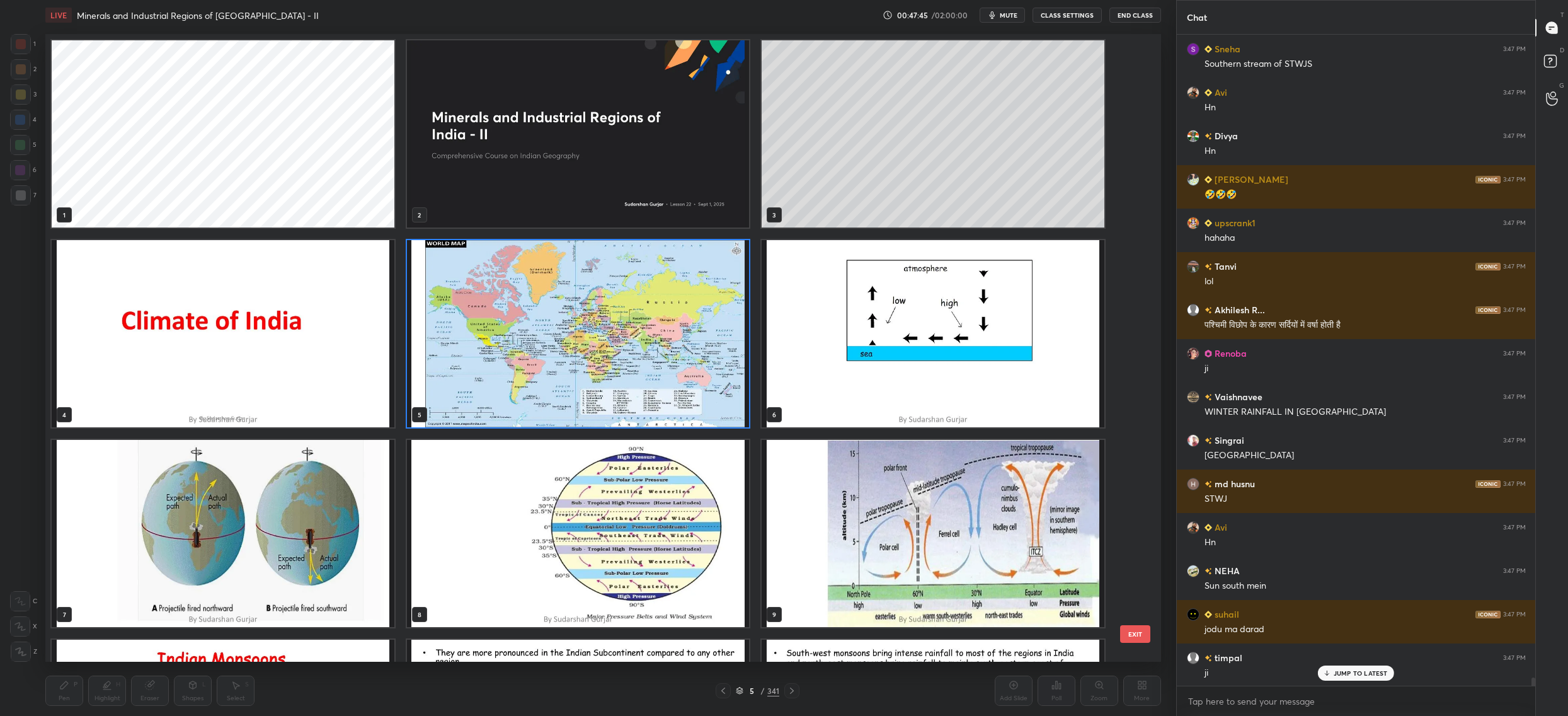
click at [653, 321] on img "grid" at bounding box center [578, 333] width 342 height 187
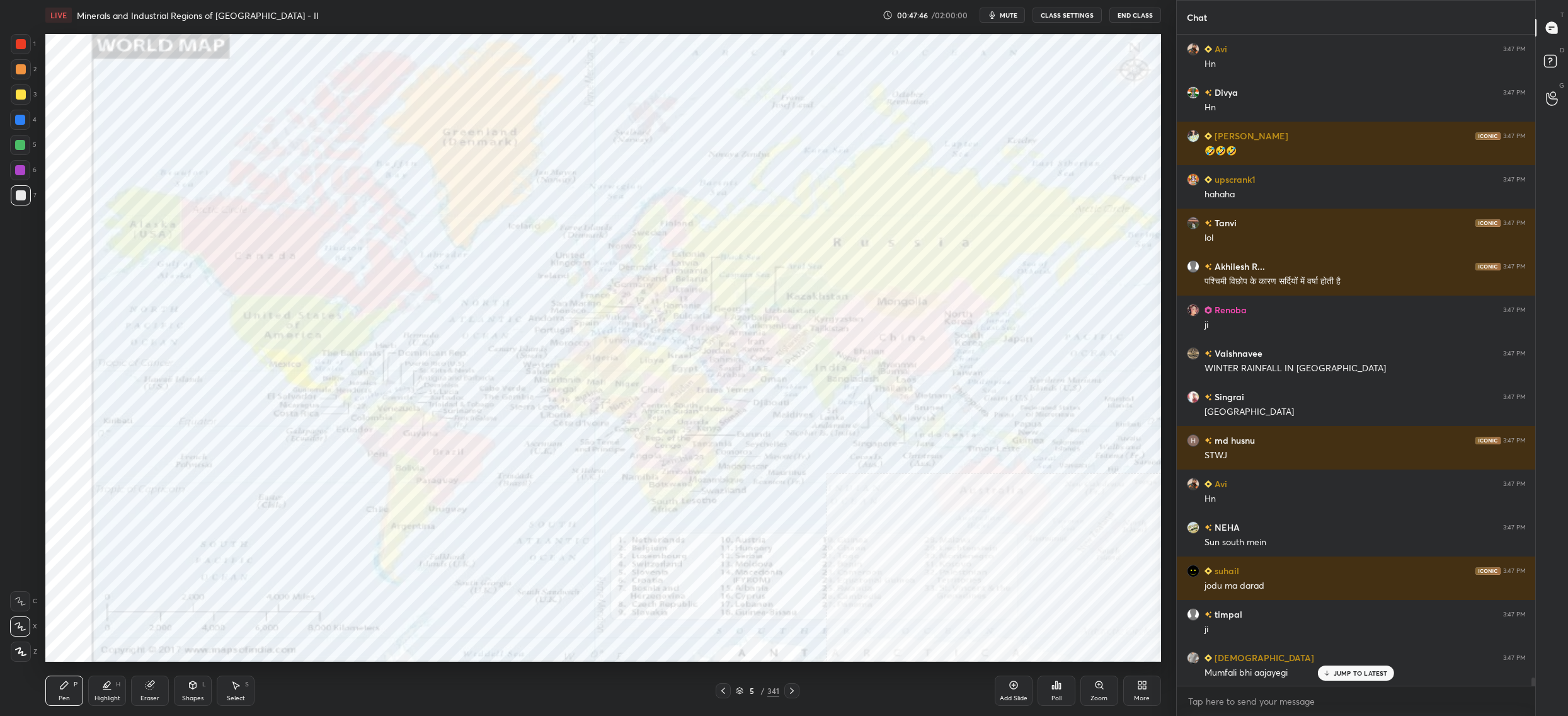
drag, startPoint x: 15, startPoint y: 51, endPoint x: 28, endPoint y: 46, distance: 13.9
click at [21, 49] on div "1 2 3 4 5 6 7" at bounding box center [22, 122] width 26 height 176
click at [24, 45] on div at bounding box center [20, 44] width 20 height 20
click at [25, 52] on div at bounding box center [20, 44] width 20 height 20
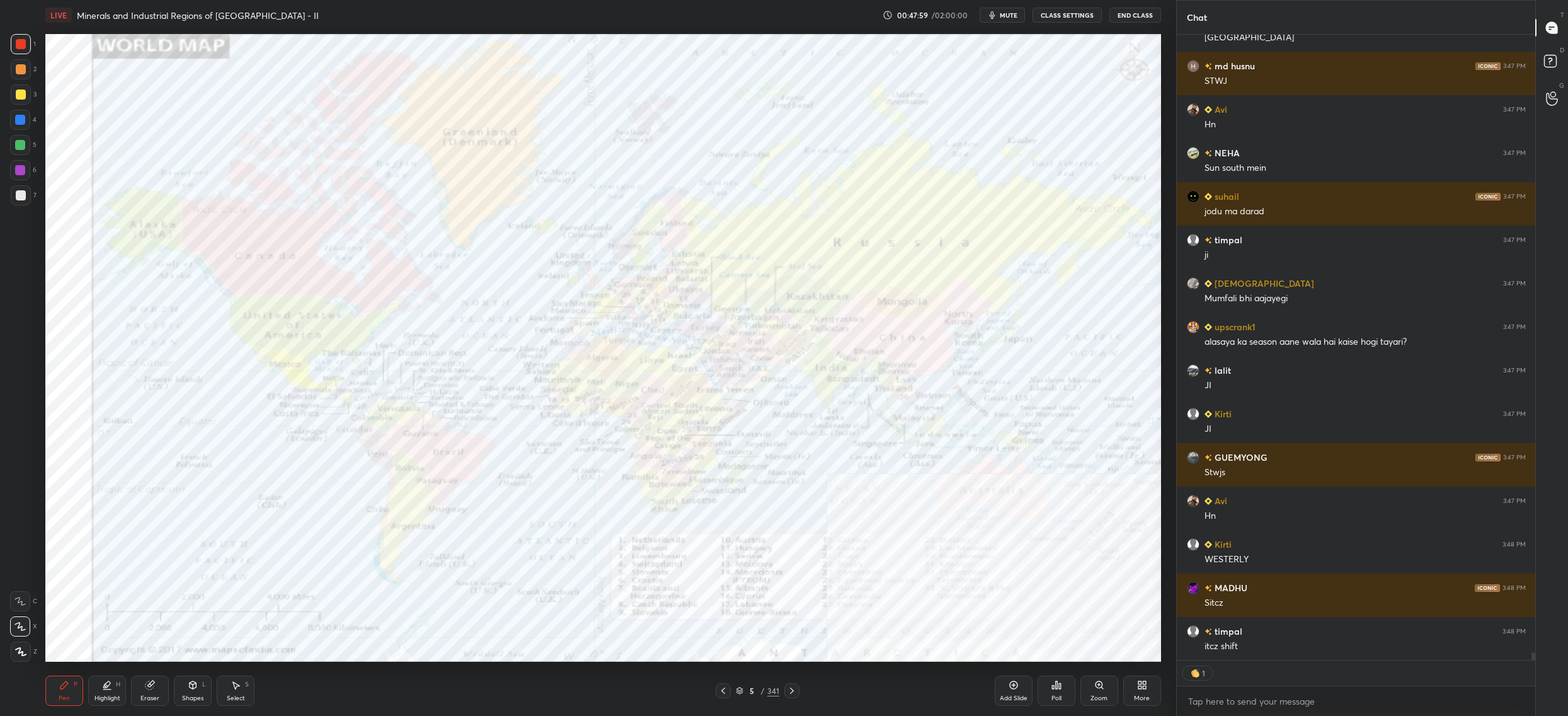
drag, startPoint x: 745, startPoint y: 684, endPoint x: 740, endPoint y: 689, distance: 7.1
click at [745, 685] on div "5 / 341" at bounding box center [757, 691] width 84 height 15
drag, startPoint x: 742, startPoint y: 692, endPoint x: 748, endPoint y: 684, distance: 10.0
click at [742, 692] on icon at bounding box center [739, 693] width 7 height 2
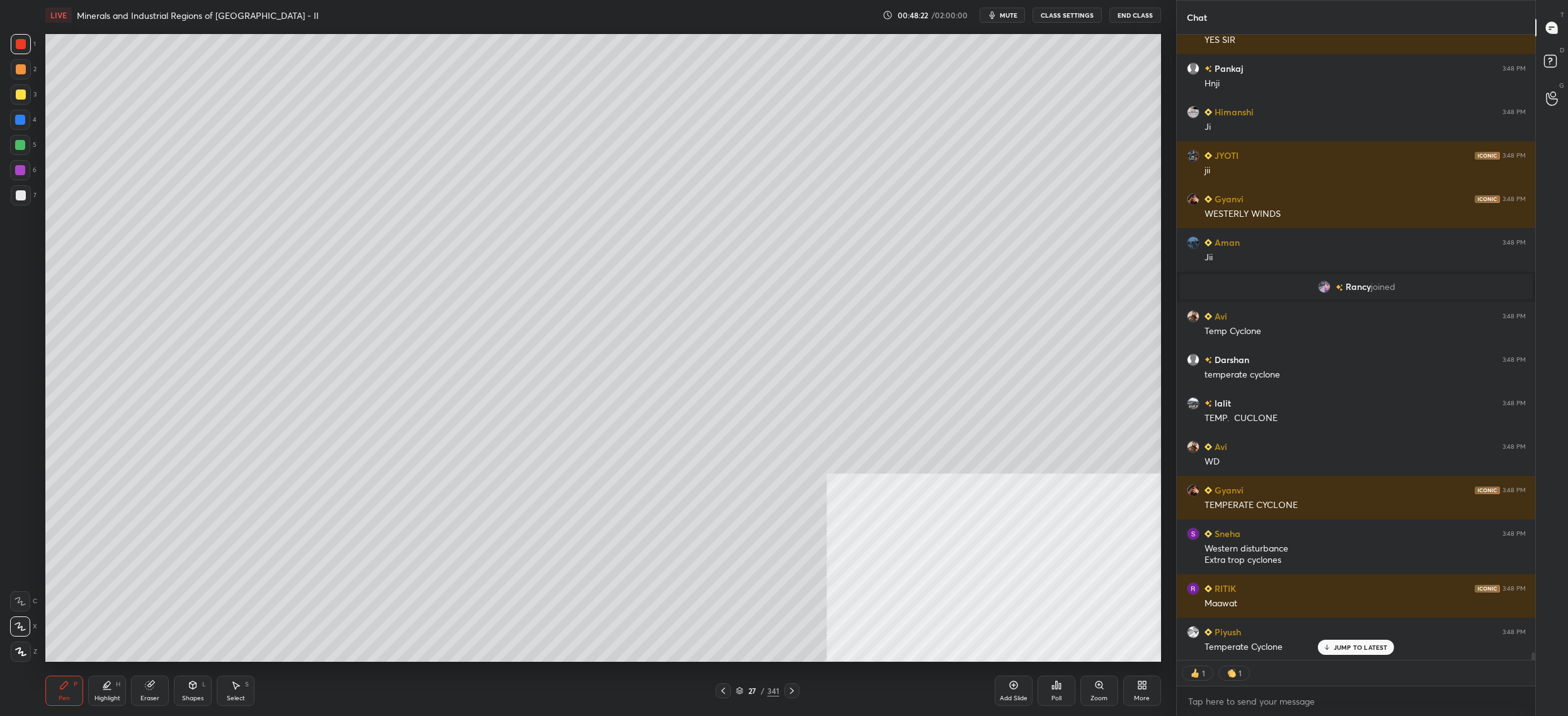
click at [26, 98] on div at bounding box center [20, 94] width 20 height 20
drag, startPoint x: 26, startPoint y: 98, endPoint x: 22, endPoint y: 111, distance: 13.6
click at [26, 98] on div at bounding box center [20, 94] width 20 height 20
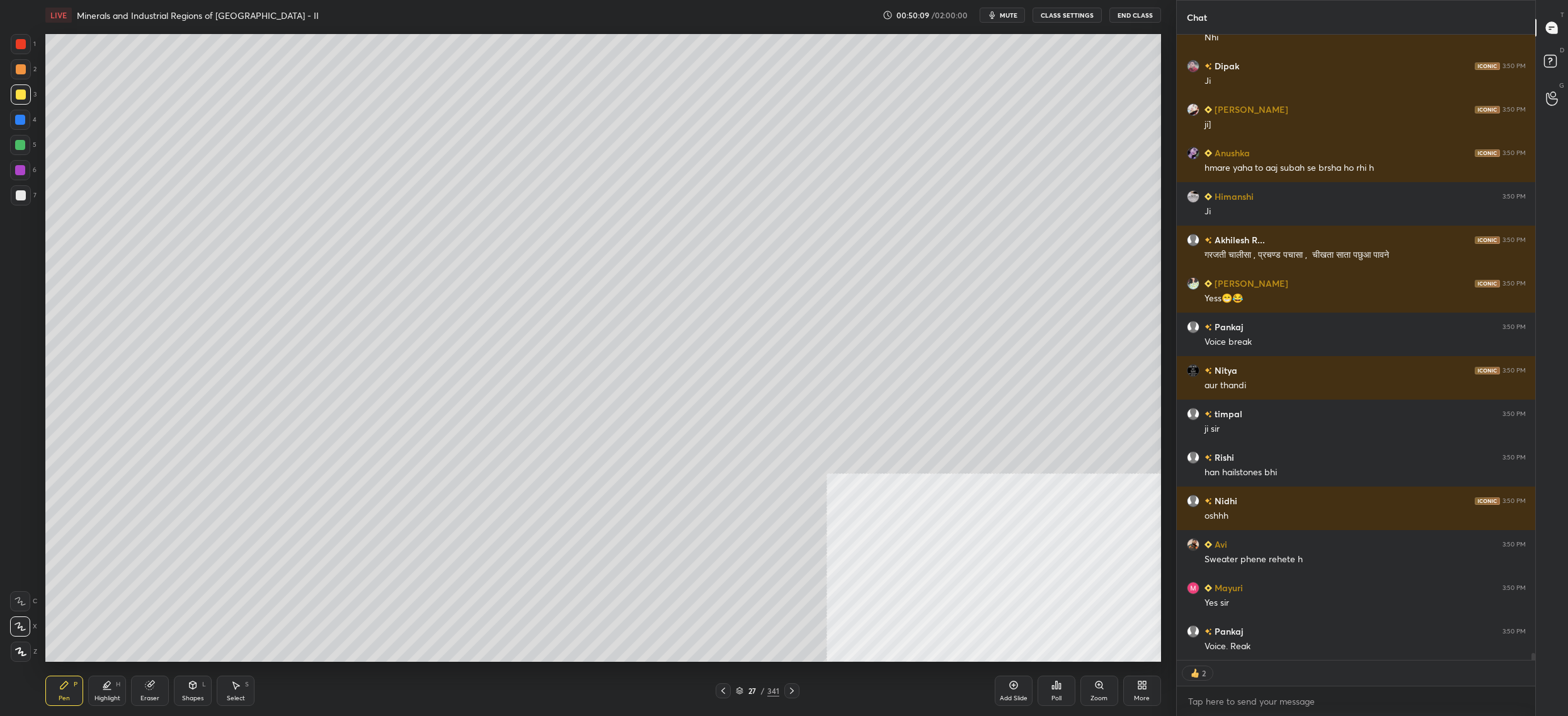
click at [1162, 405] on div "Setting up your live class Poll for secs No correct answer Start poll" at bounding box center [604, 347] width 1126 height 636
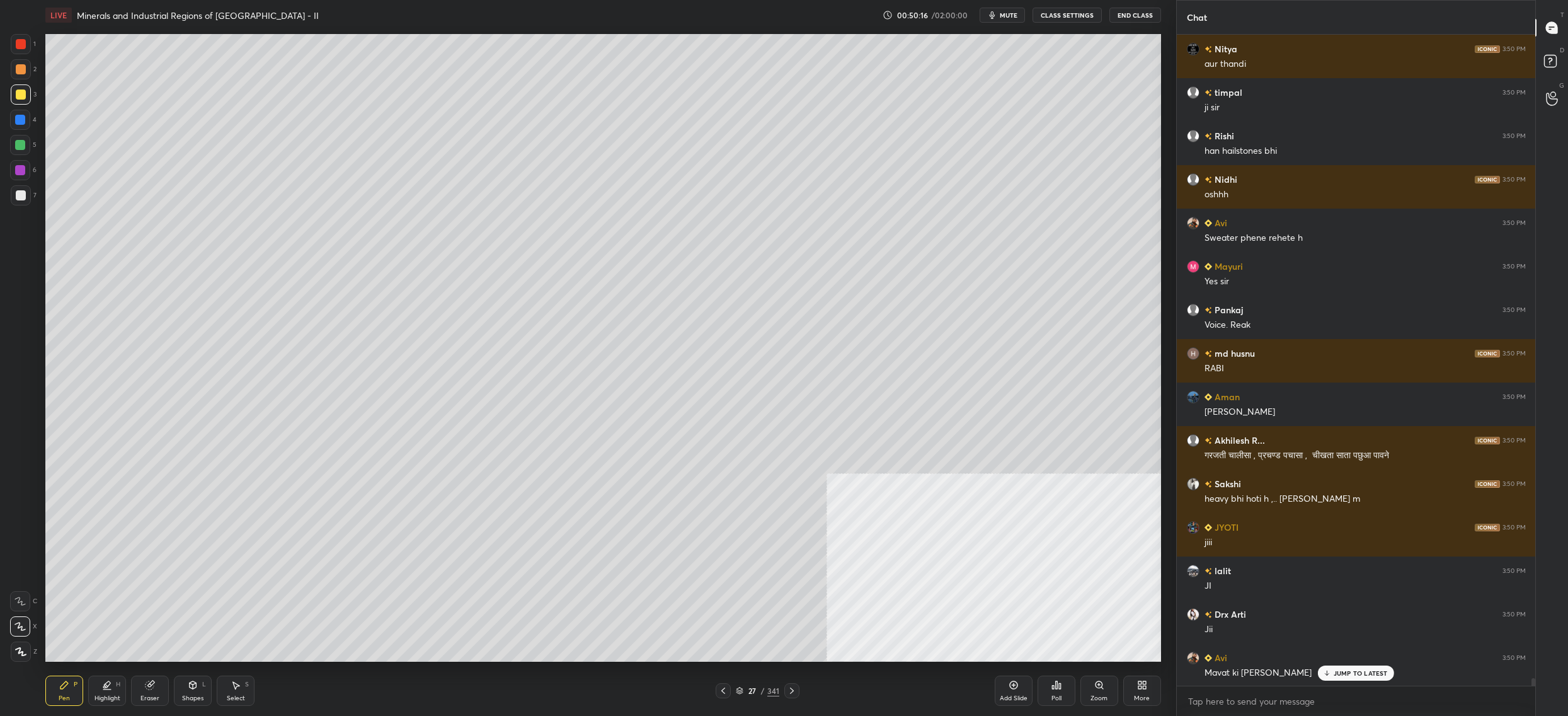
click at [758, 690] on div "27 / 341" at bounding box center [757, 691] width 44 height 12
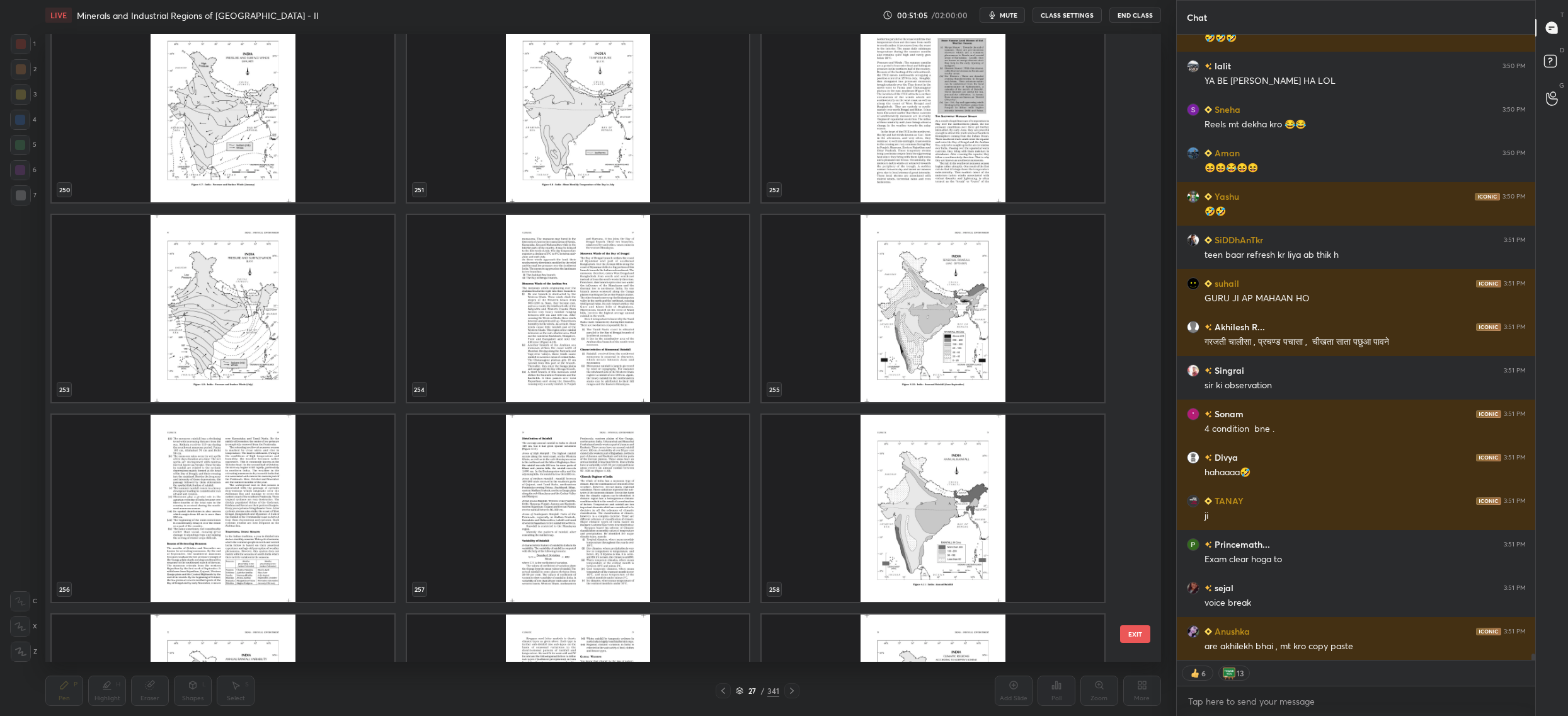
click at [270, 518] on img "grid" at bounding box center [222, 508] width 342 height 187
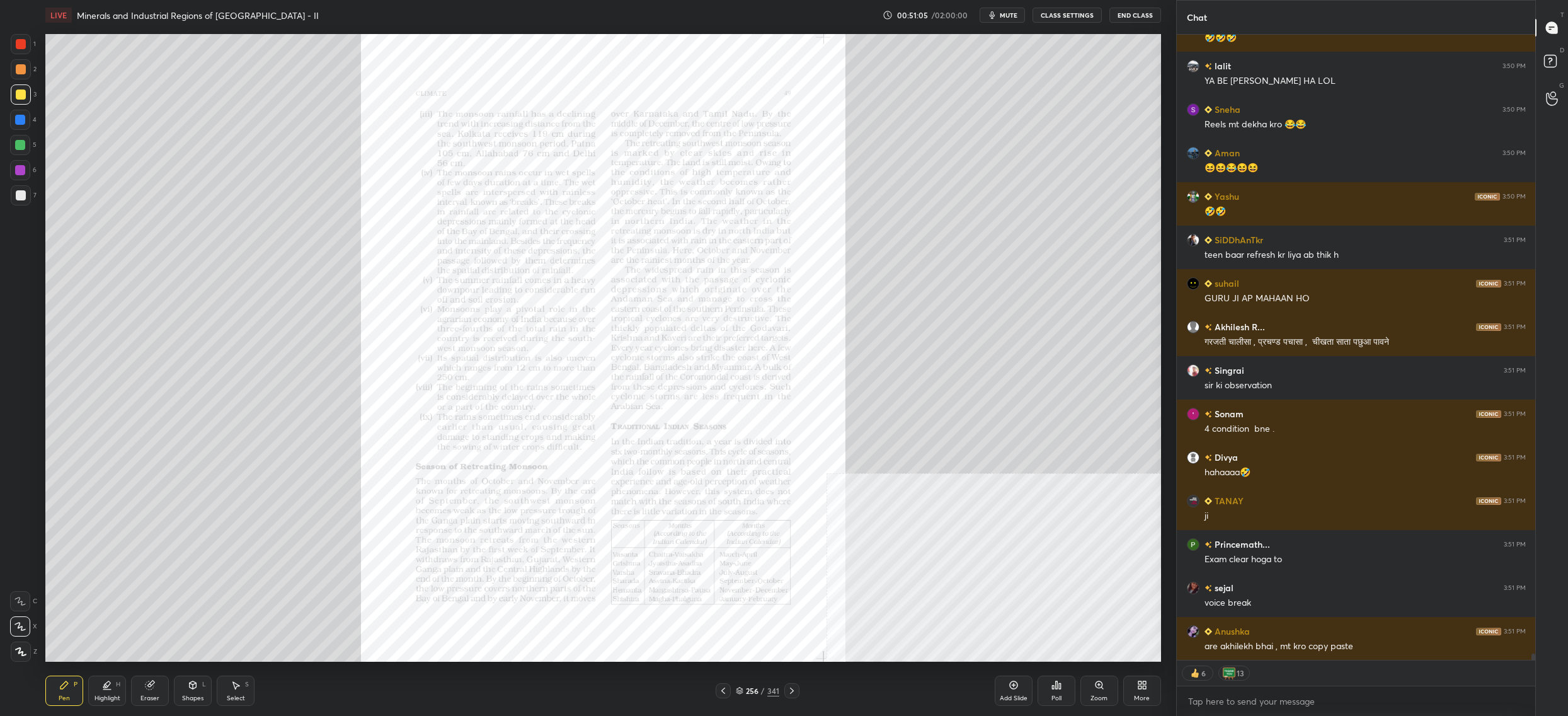
click at [270, 518] on img "grid" at bounding box center [222, 508] width 342 height 187
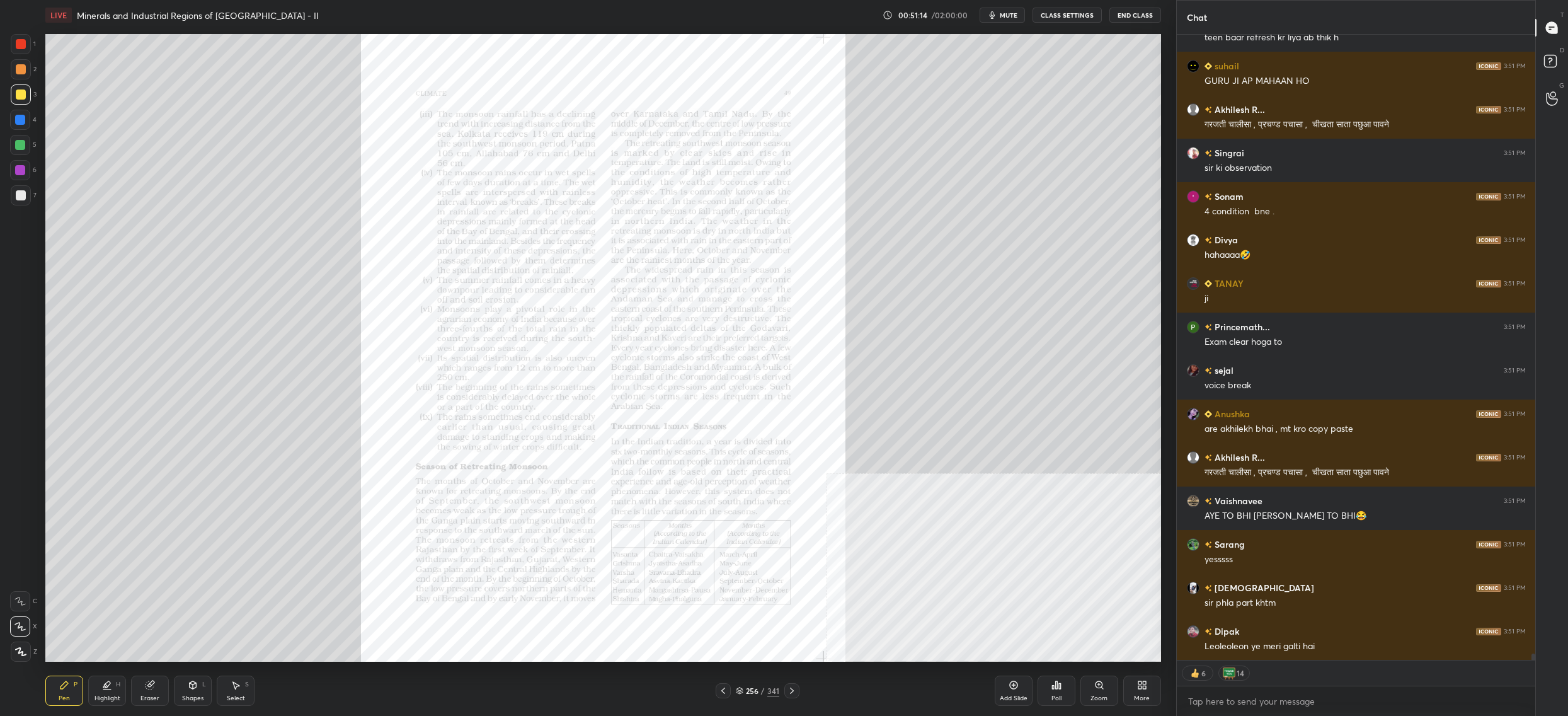
click at [744, 678] on div "Pen P Highlight H Eraser Shapes L Select S 256 / 341 Add Slide Poll Zoom More" at bounding box center [603, 691] width 1115 height 50
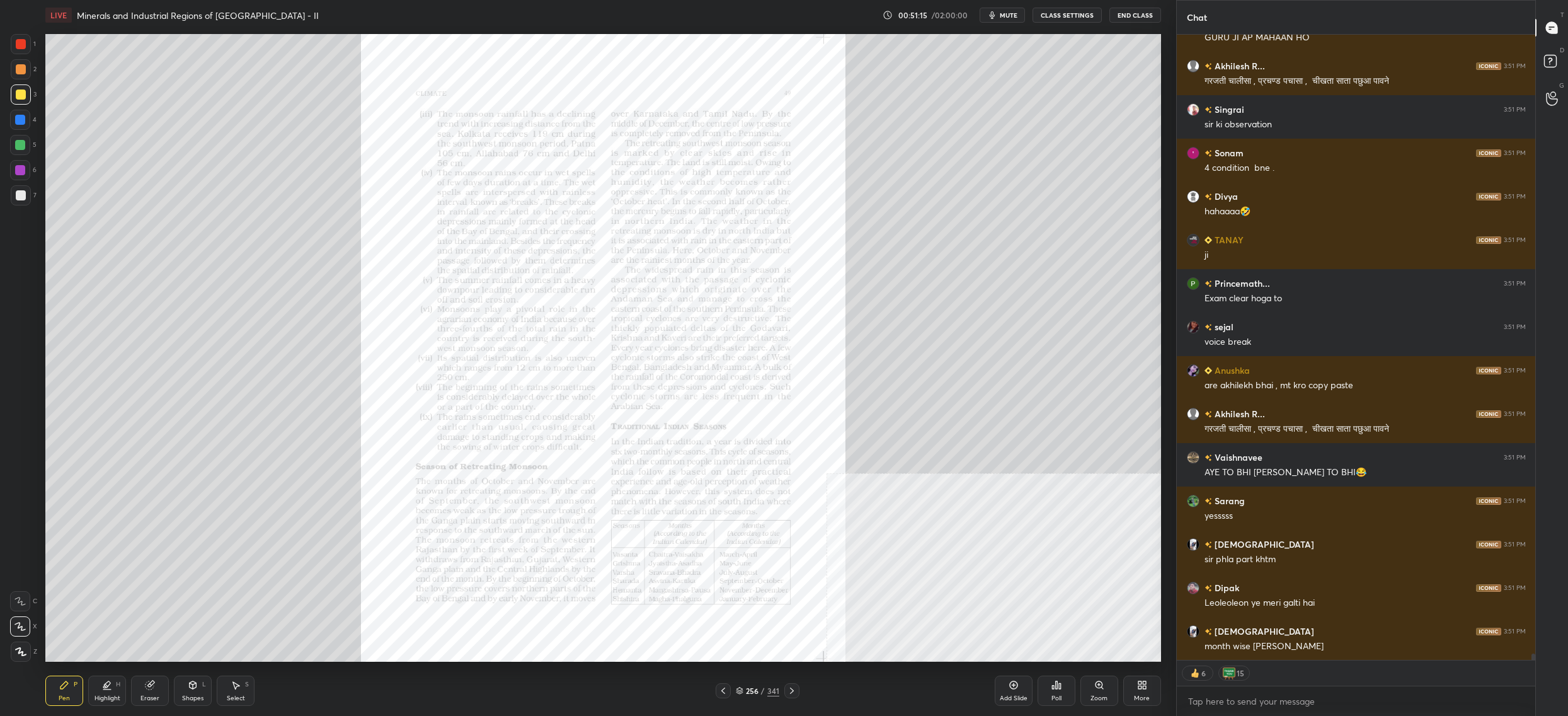
click at [749, 685] on div "256 / 341" at bounding box center [757, 691] width 44 height 12
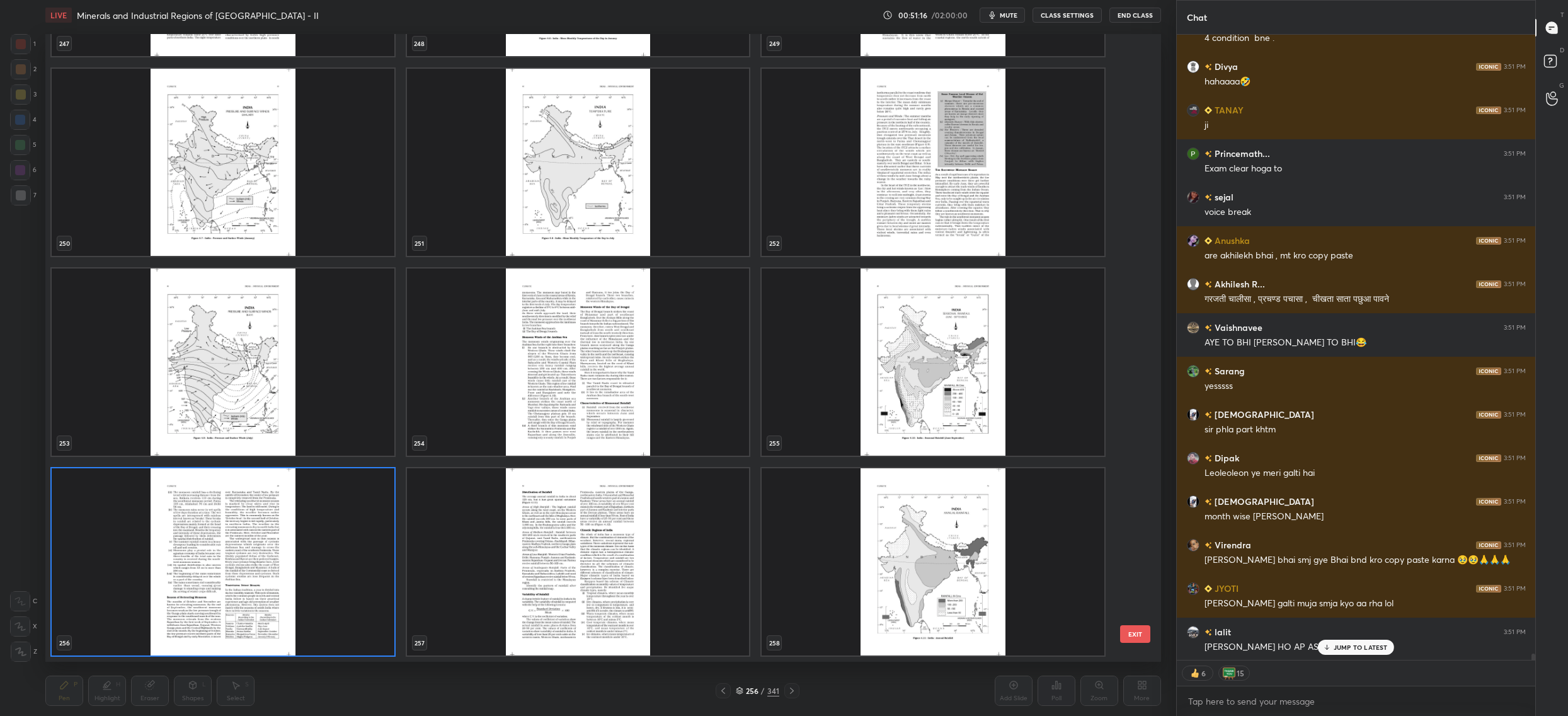
click at [317, 528] on img "grid" at bounding box center [222, 561] width 342 height 187
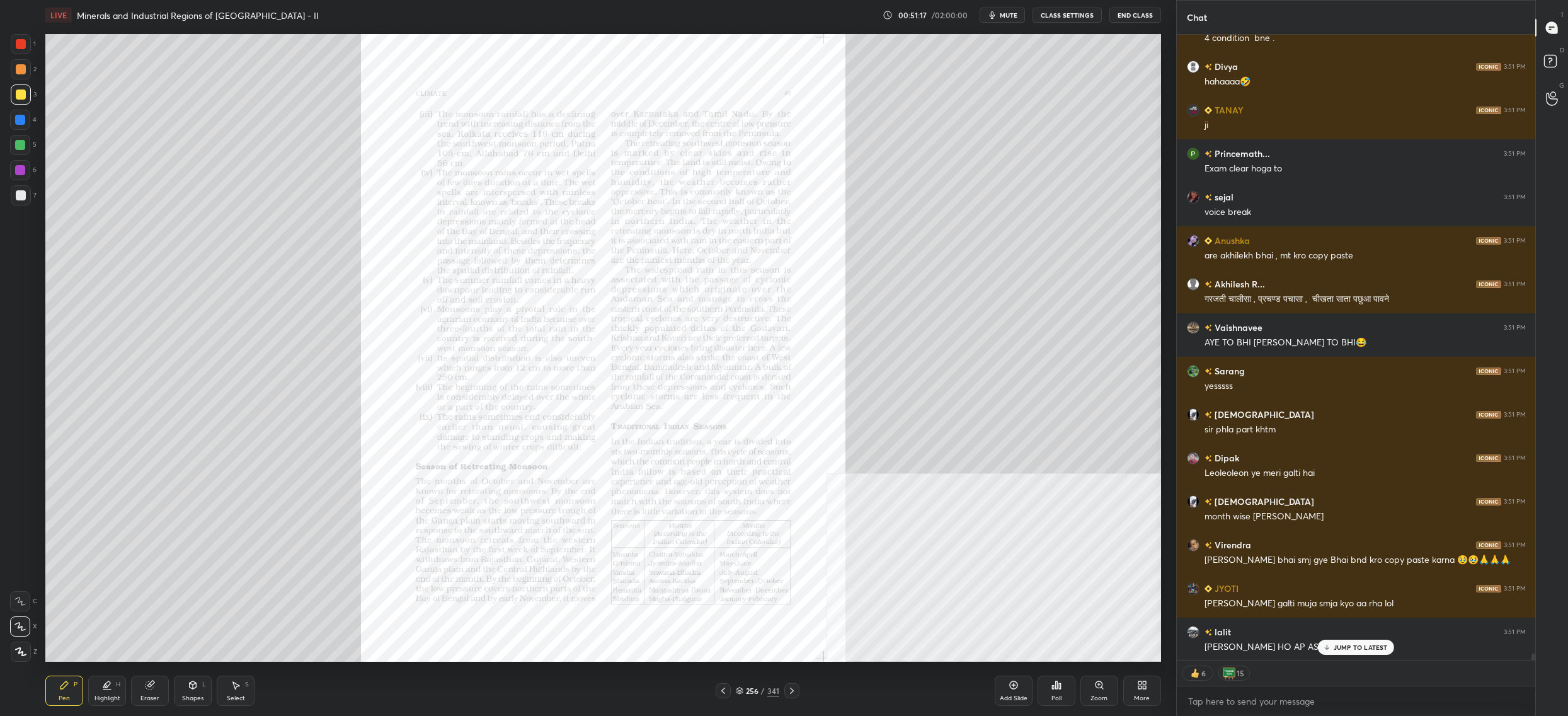
click at [317, 528] on img "grid" at bounding box center [222, 561] width 342 height 187
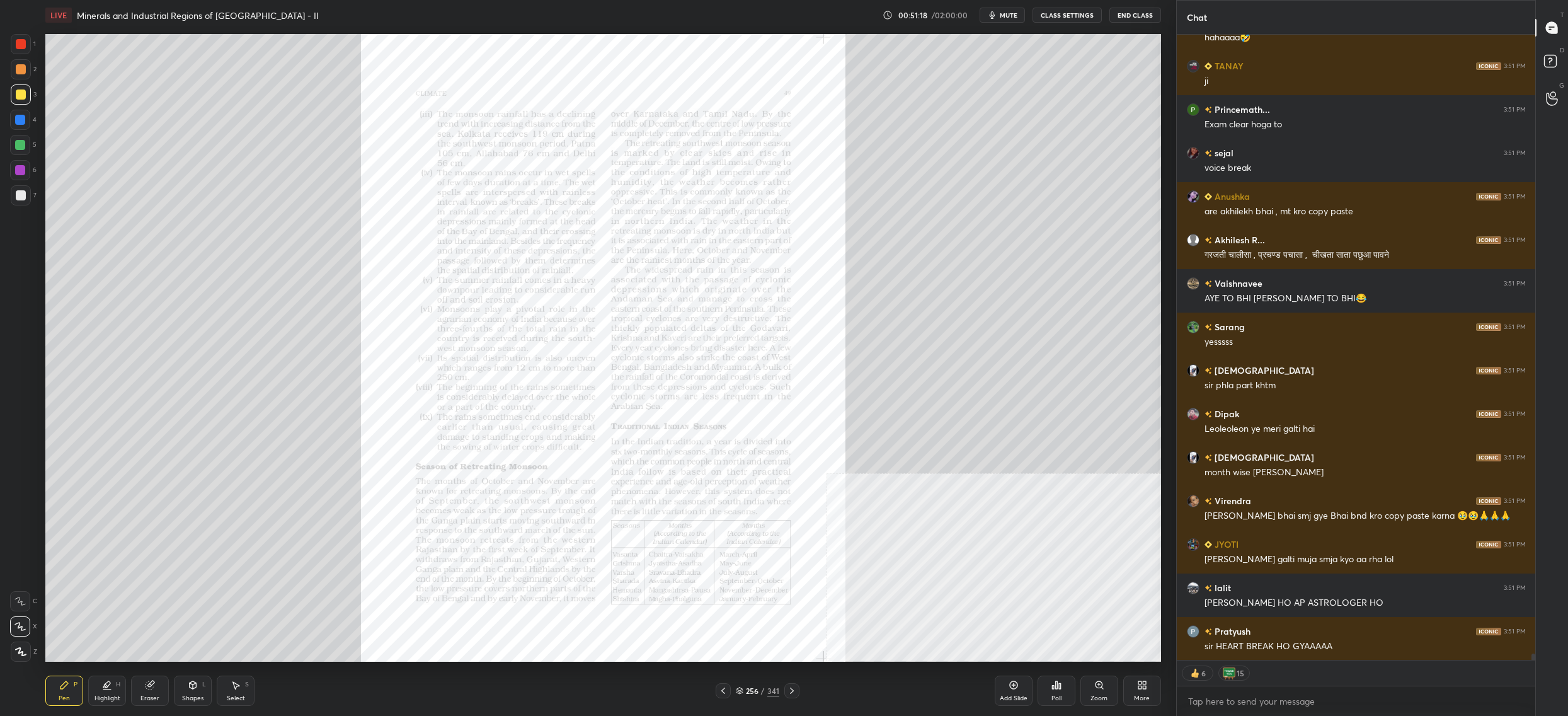
click at [1085, 694] on div "Zoom" at bounding box center [1099, 690] width 38 height 30
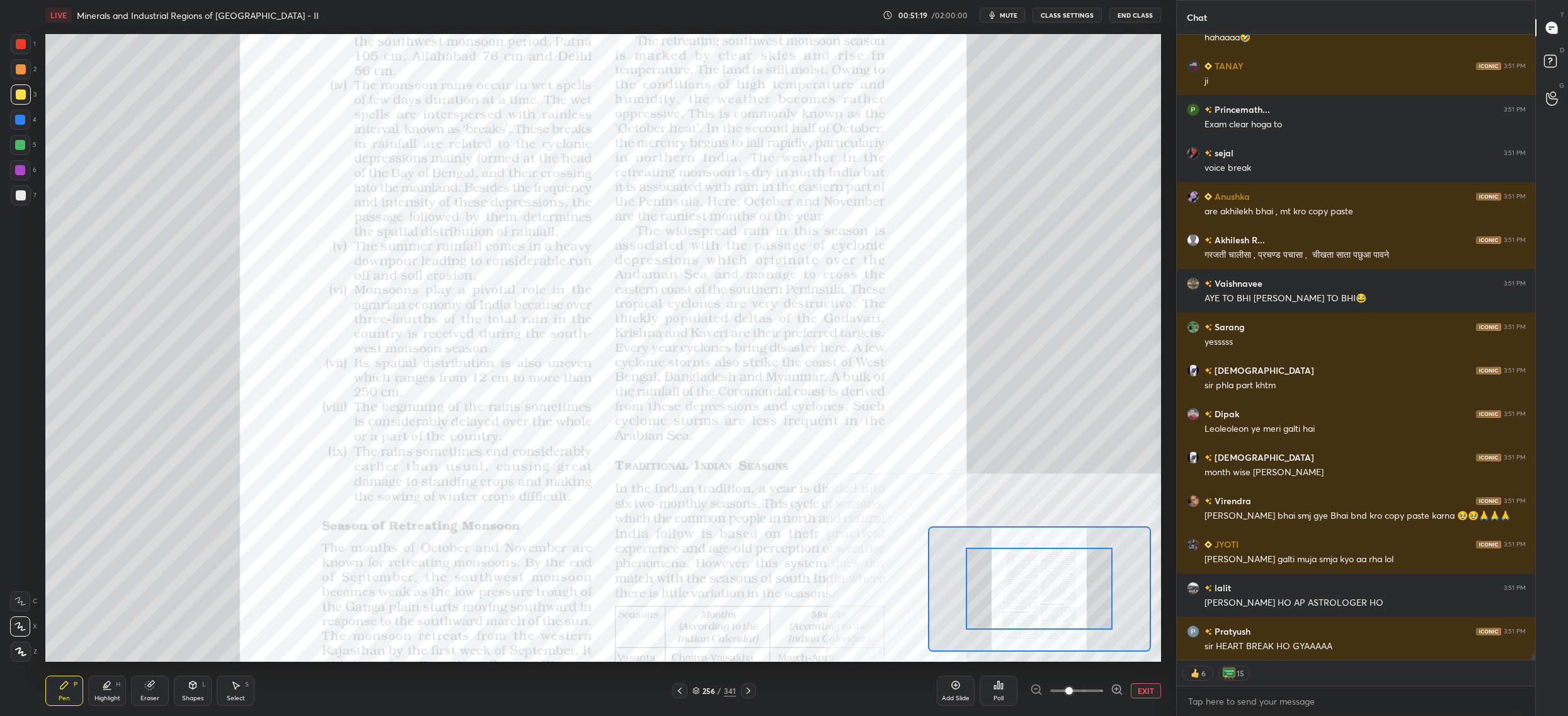
drag, startPoint x: 1085, startPoint y: 694, endPoint x: 1076, endPoint y: 680, distance: 16.6
click at [1085, 693] on span at bounding box center [1077, 691] width 53 height 19
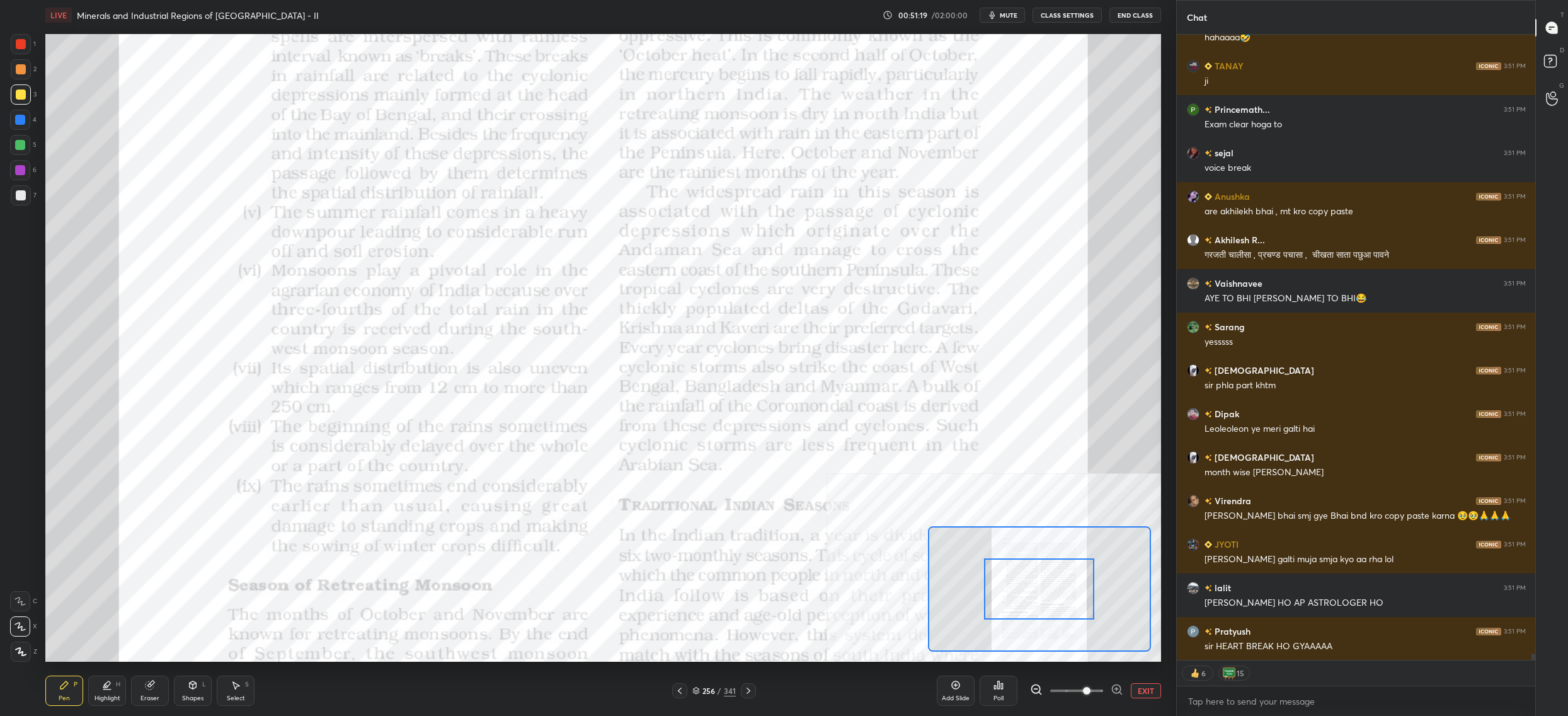
click at [1054, 602] on div at bounding box center [1039, 589] width 110 height 62
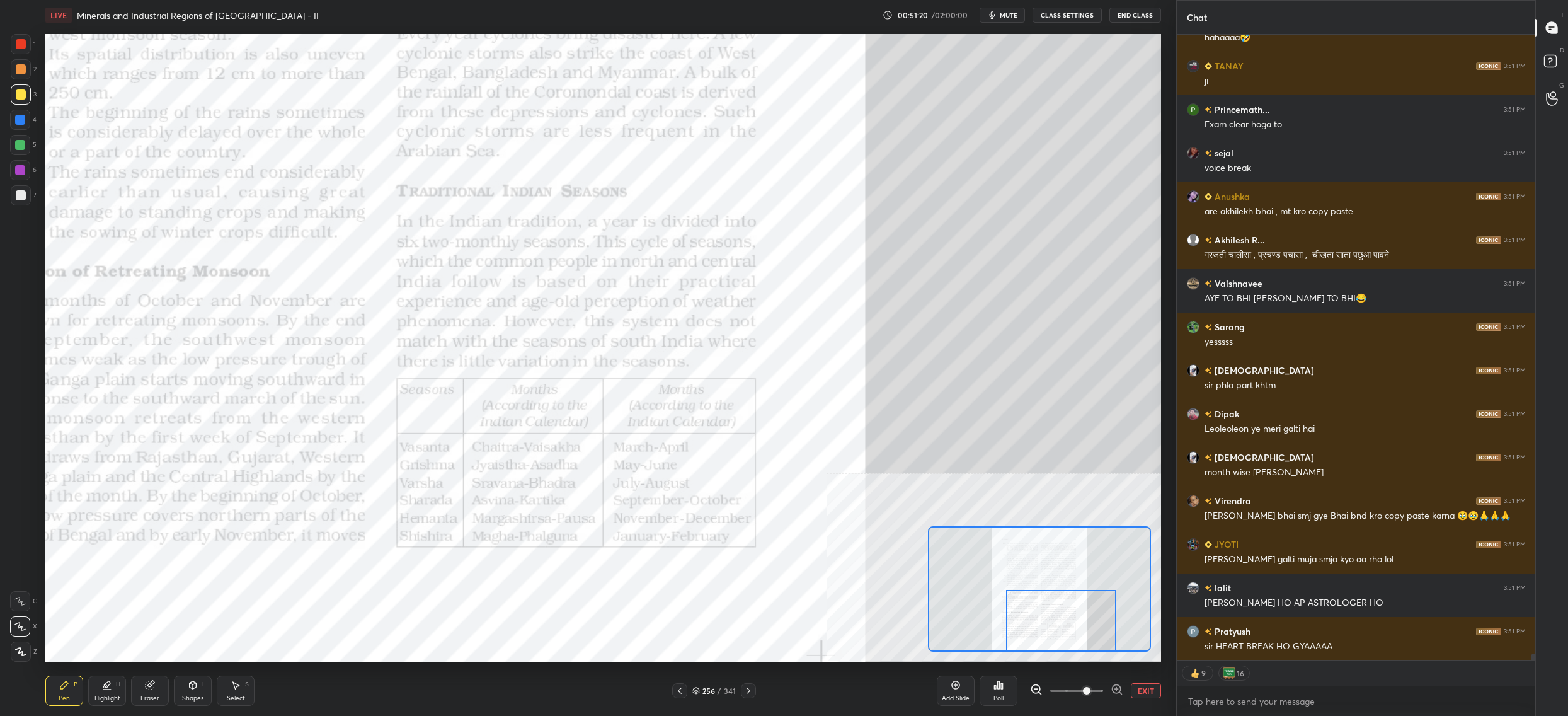
drag, startPoint x: 1061, startPoint y: 604, endPoint x: 1066, endPoint y: 627, distance: 23.5
click at [1066, 627] on div at bounding box center [1061, 621] width 110 height 62
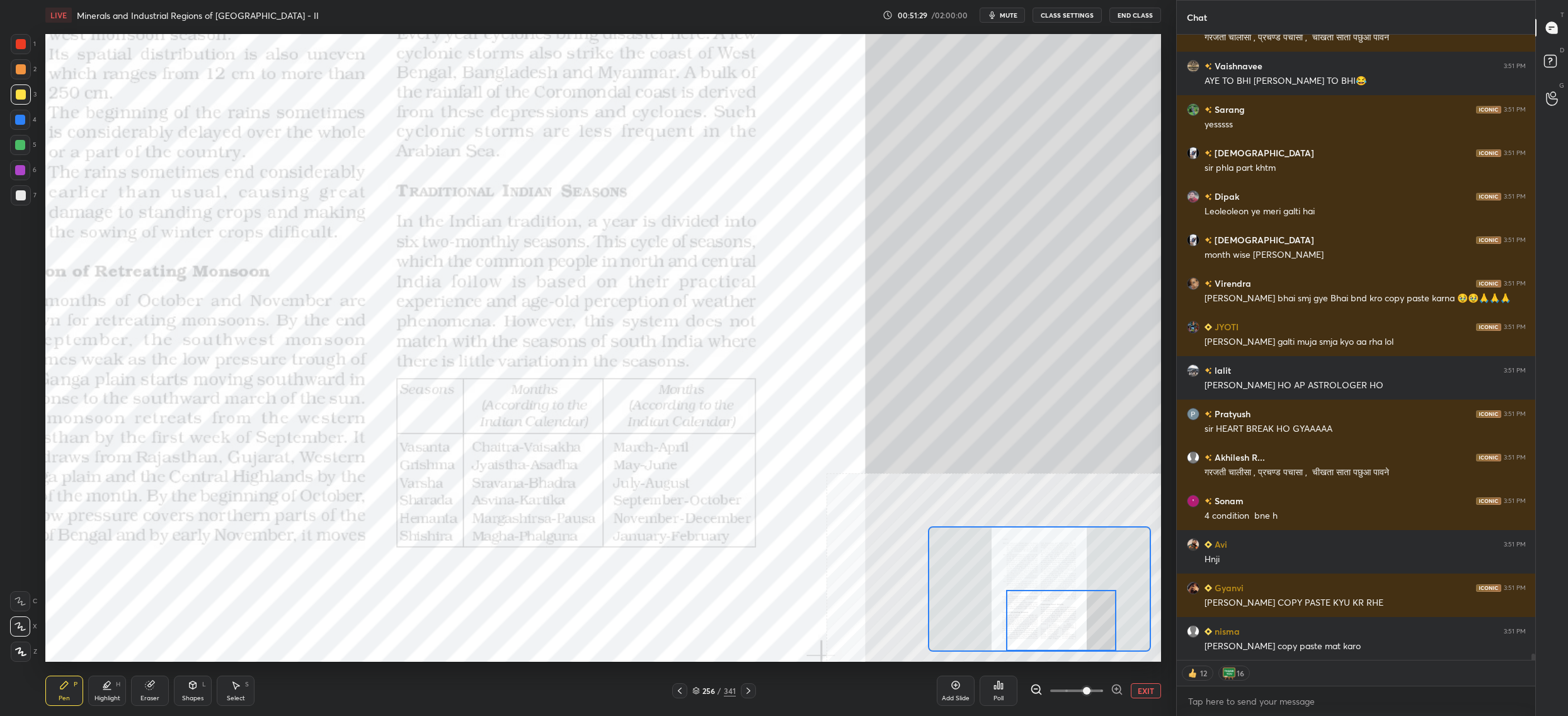
drag, startPoint x: 22, startPoint y: 66, endPoint x: 18, endPoint y: 44, distance: 22.4
click at [24, 67] on div at bounding box center [20, 69] width 10 height 10
drag, startPoint x: 18, startPoint y: 44, endPoint x: 24, endPoint y: 38, distance: 8.5
click at [21, 42] on div at bounding box center [20, 44] width 10 height 10
click at [23, 39] on div at bounding box center [20, 44] width 10 height 10
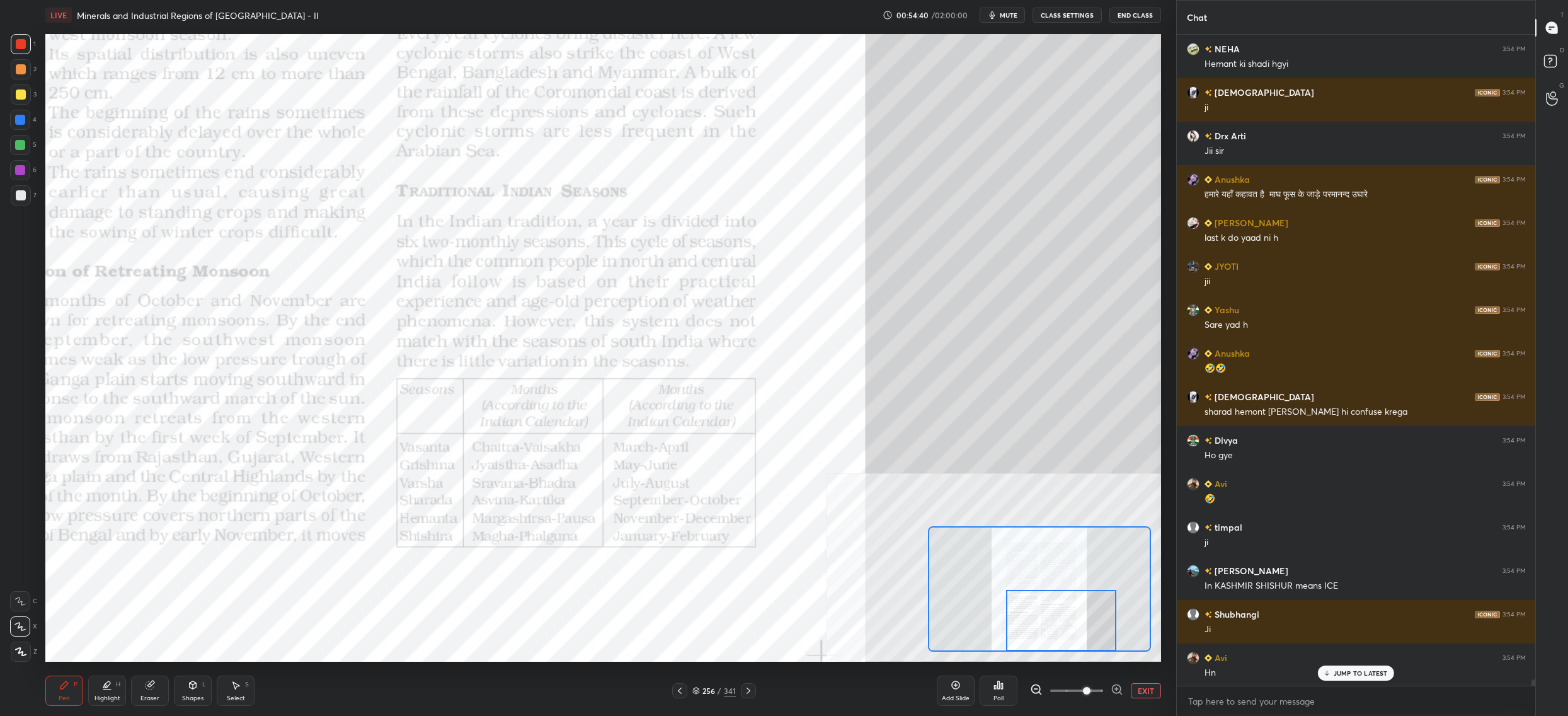
click at [708, 688] on div "256" at bounding box center [708, 691] width 13 height 8
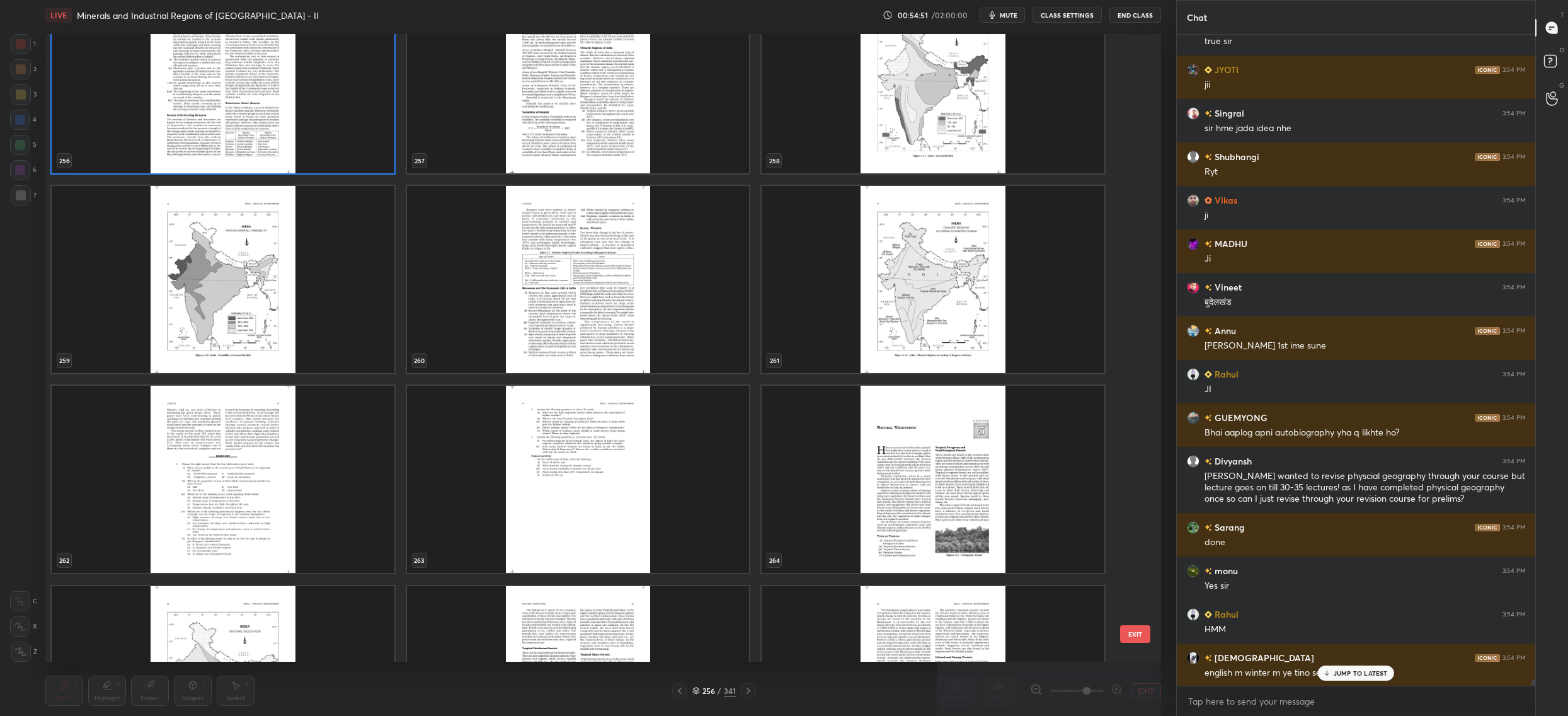
click at [1114, 619] on div "256 257 258 259 260 261 262 263 264 265 266 267 268 269 270" at bounding box center [592, 347] width 1094 height 628
click at [1163, 634] on div "Setting up your live class 256 257 258 259 260 261 262 263 264 265 266 267 268 …" at bounding box center [604, 347] width 1126 height 636
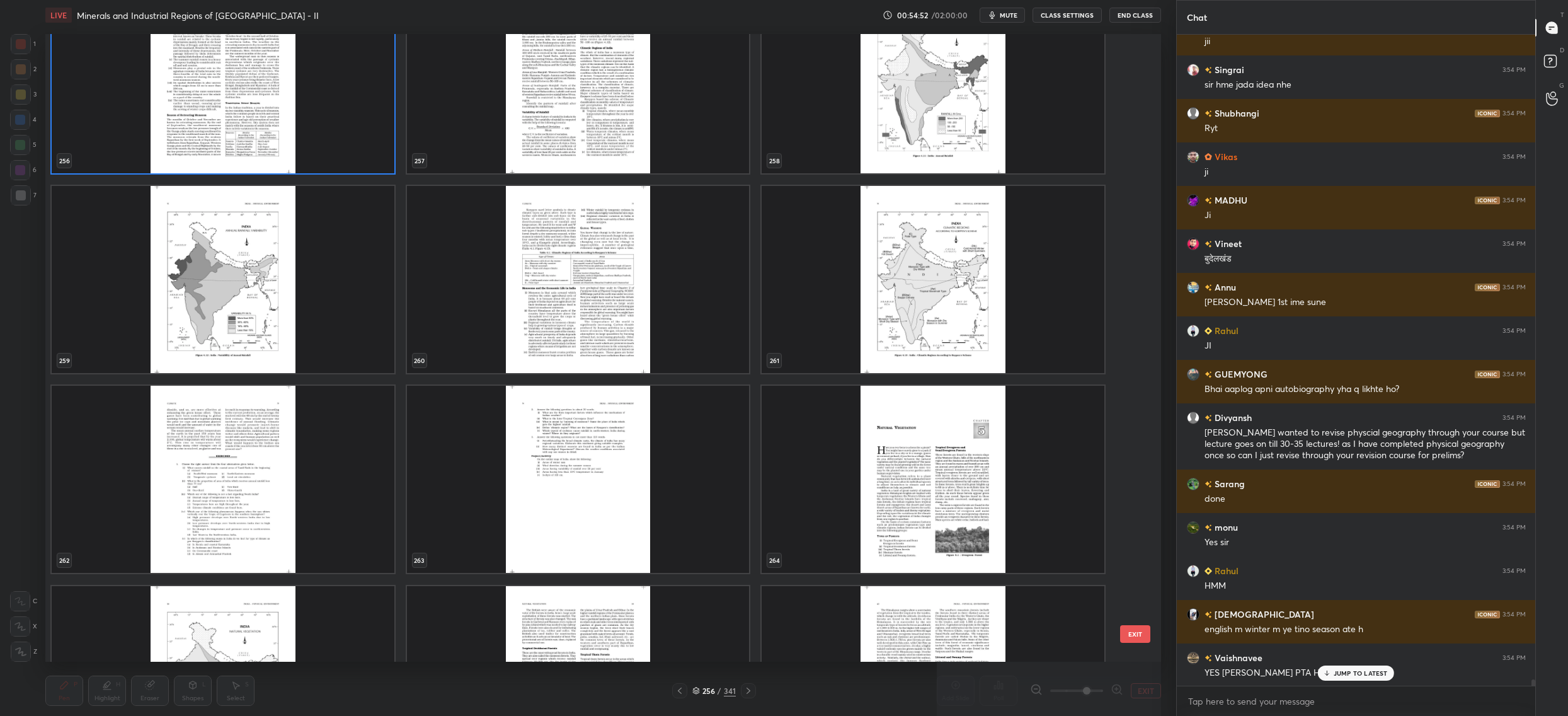
click at [1159, 636] on div "256 257 258 259 260 261 262 263 264 265 266 267 268 269 270 EXIT" at bounding box center [603, 347] width 1115 height 628
click at [1132, 637] on button "EXIT" at bounding box center [1135, 634] width 30 height 17
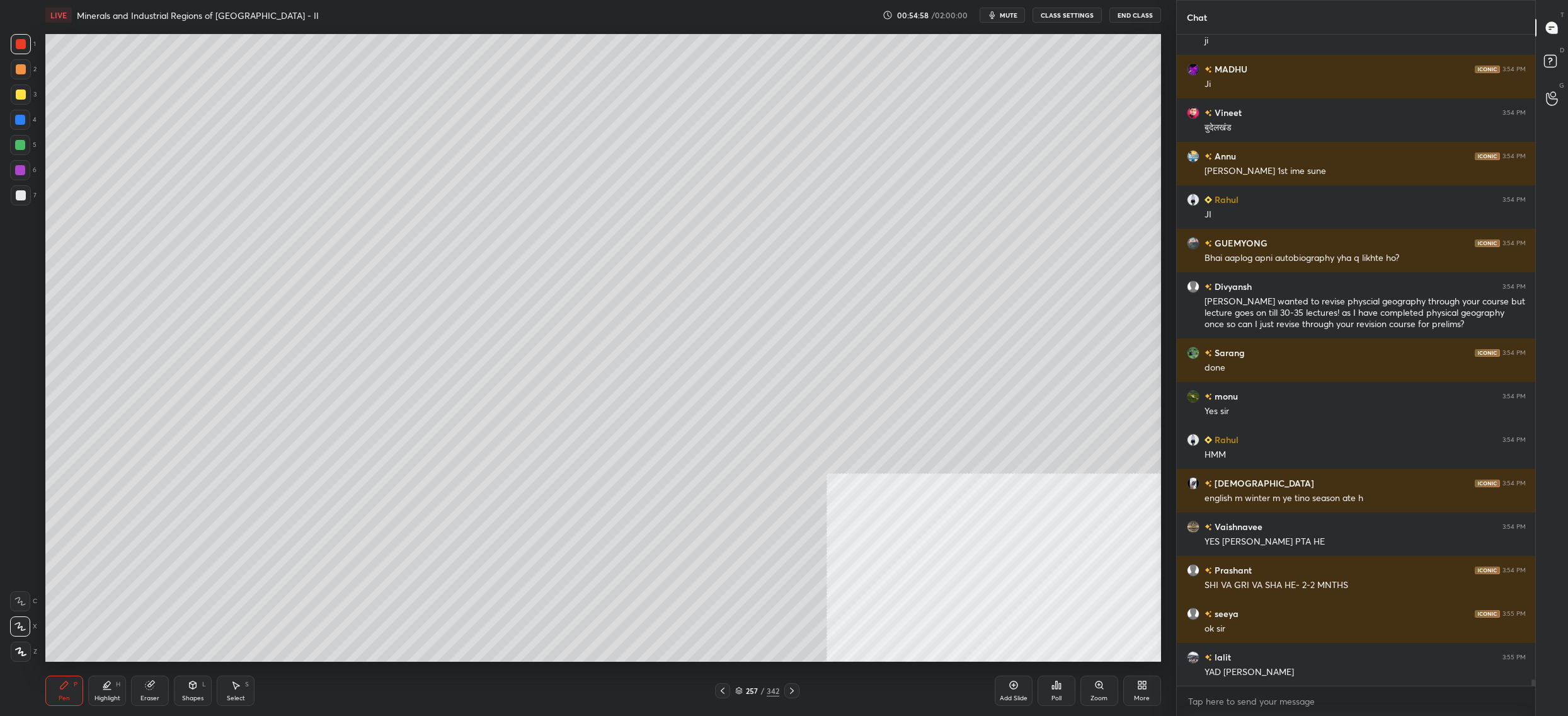
click at [744, 687] on div "LIVE Minerals and Industrial Regions of India - II 00:54:58 / 02:00:00 mute CLA…" at bounding box center [604, 358] width 1126 height 716
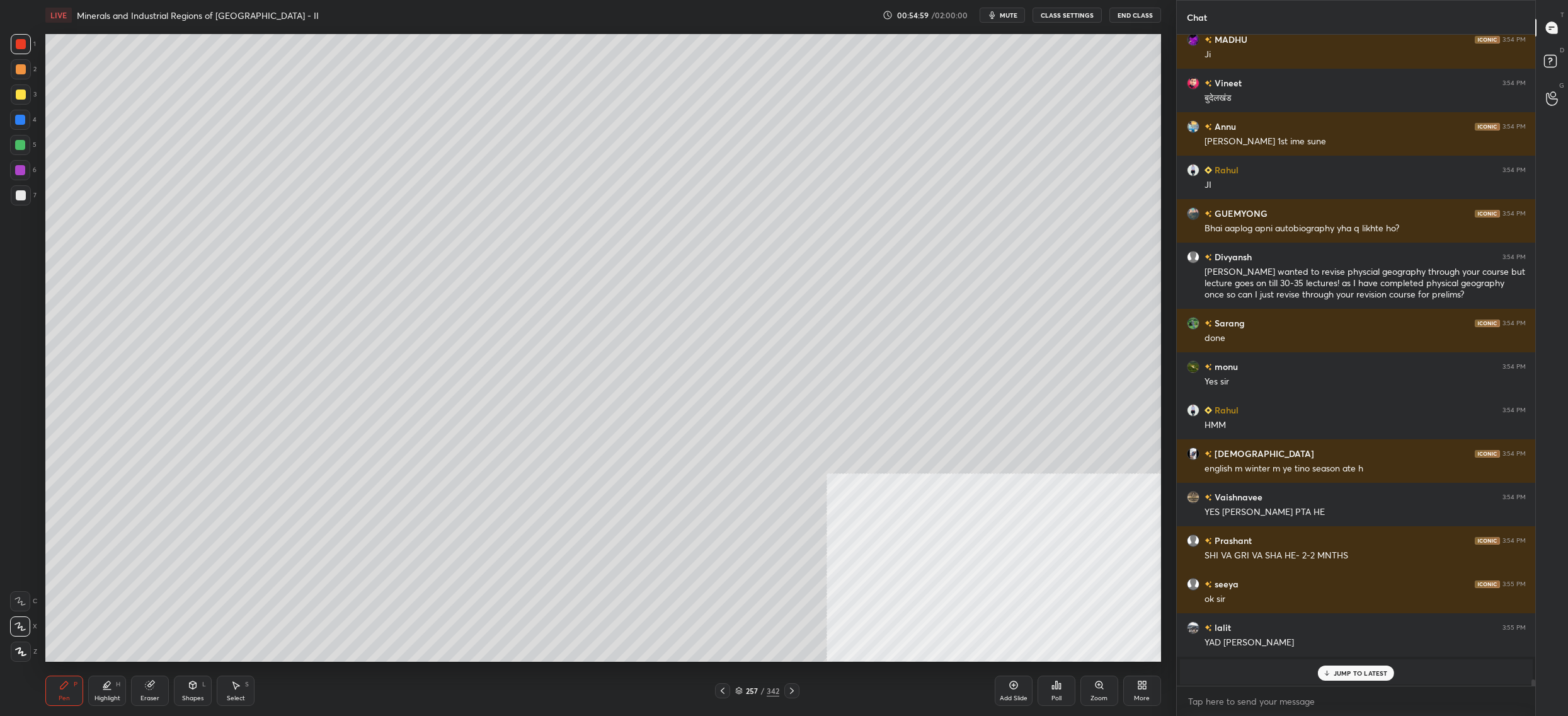
click at [750, 693] on div "257" at bounding box center [752, 691] width 13 height 8
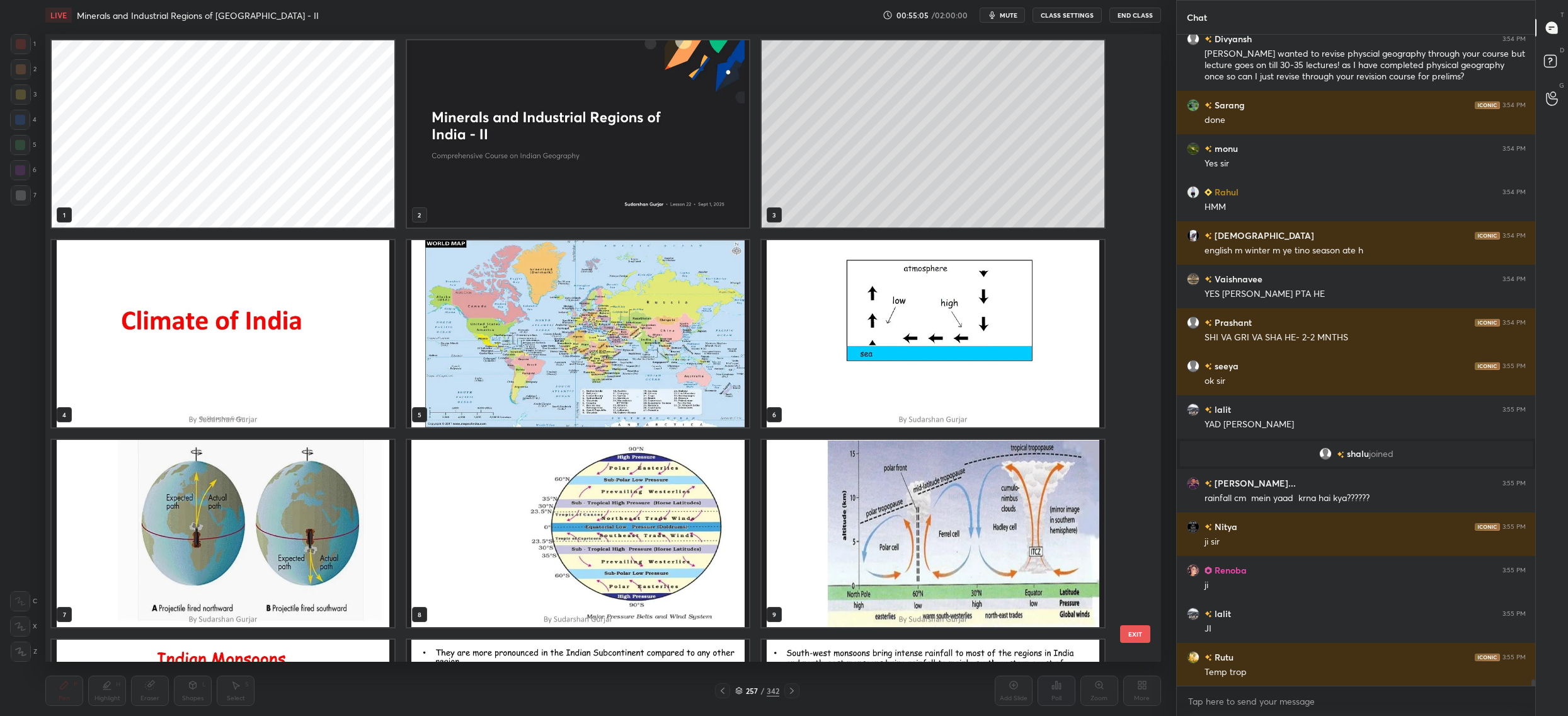
click at [597, 336] on img "grid" at bounding box center [578, 333] width 342 height 187
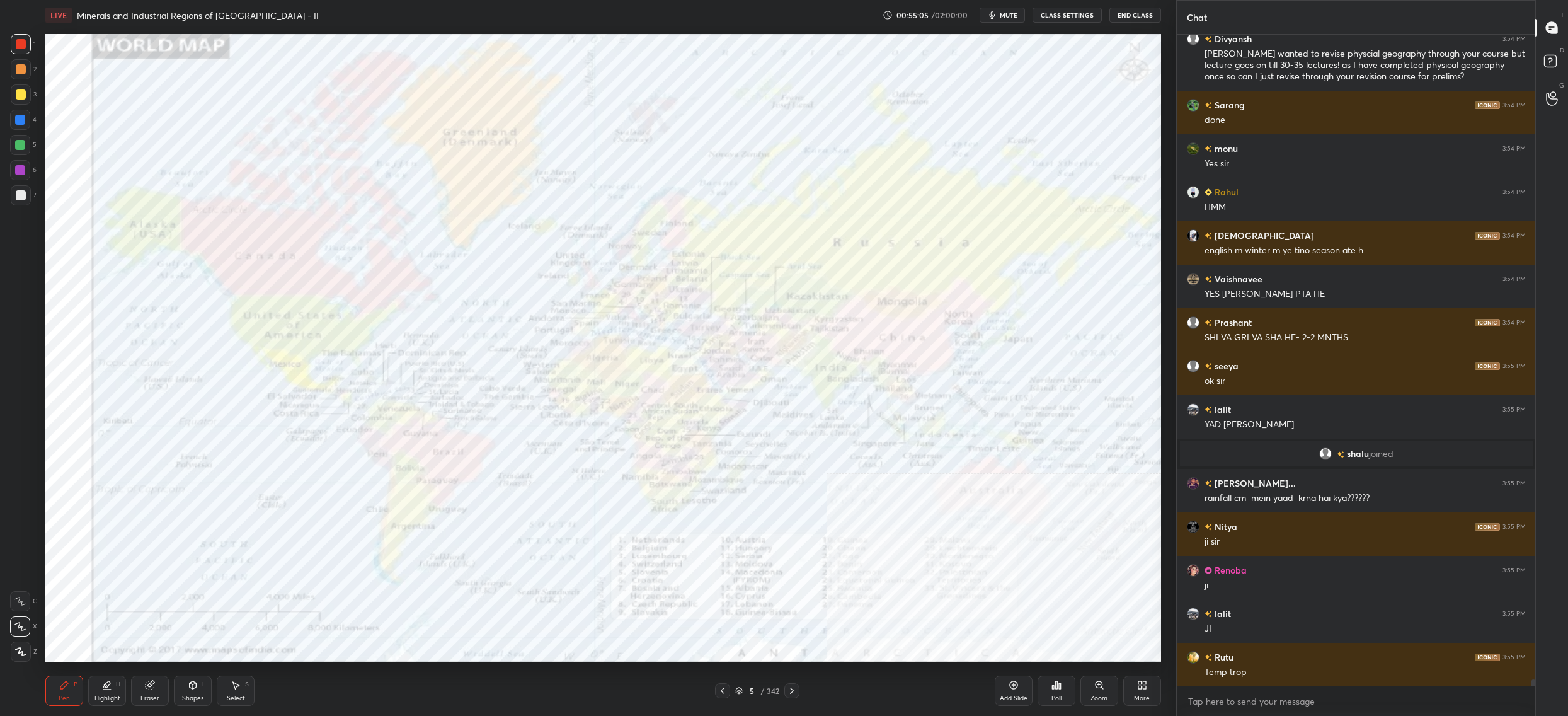
click at [597, 336] on img "grid" at bounding box center [578, 333] width 342 height 187
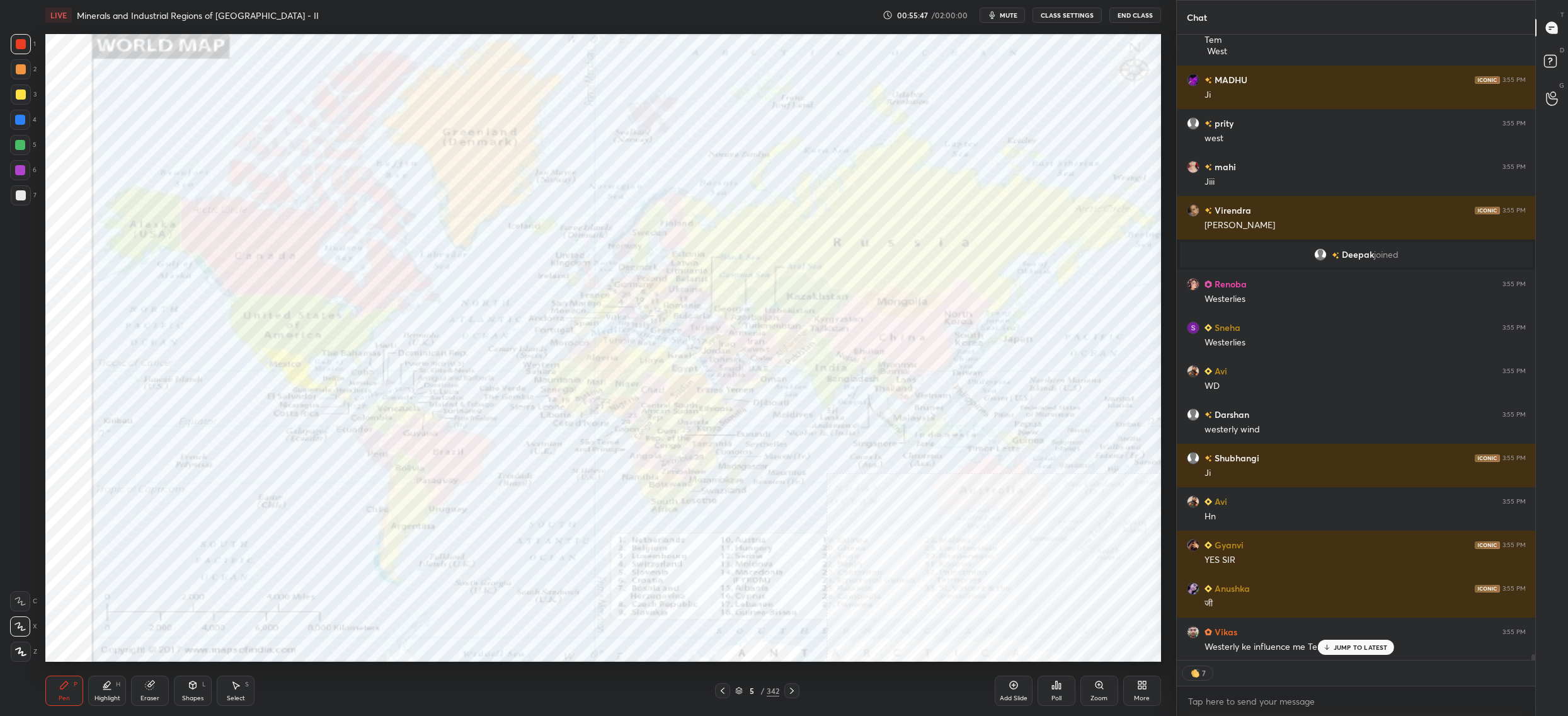
click at [752, 688] on div "5" at bounding box center [752, 691] width 13 height 8
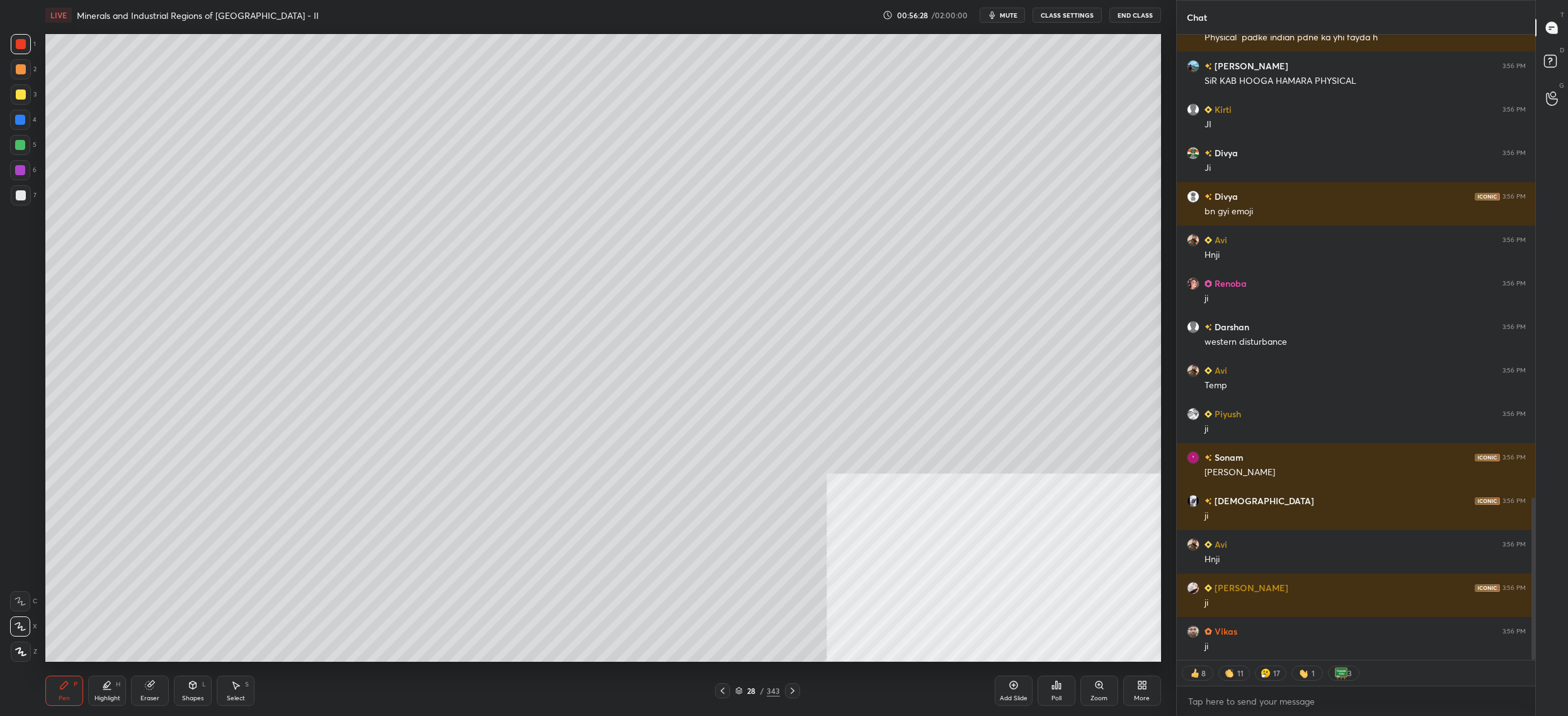
click at [737, 688] on icon at bounding box center [739, 689] width 7 height 3
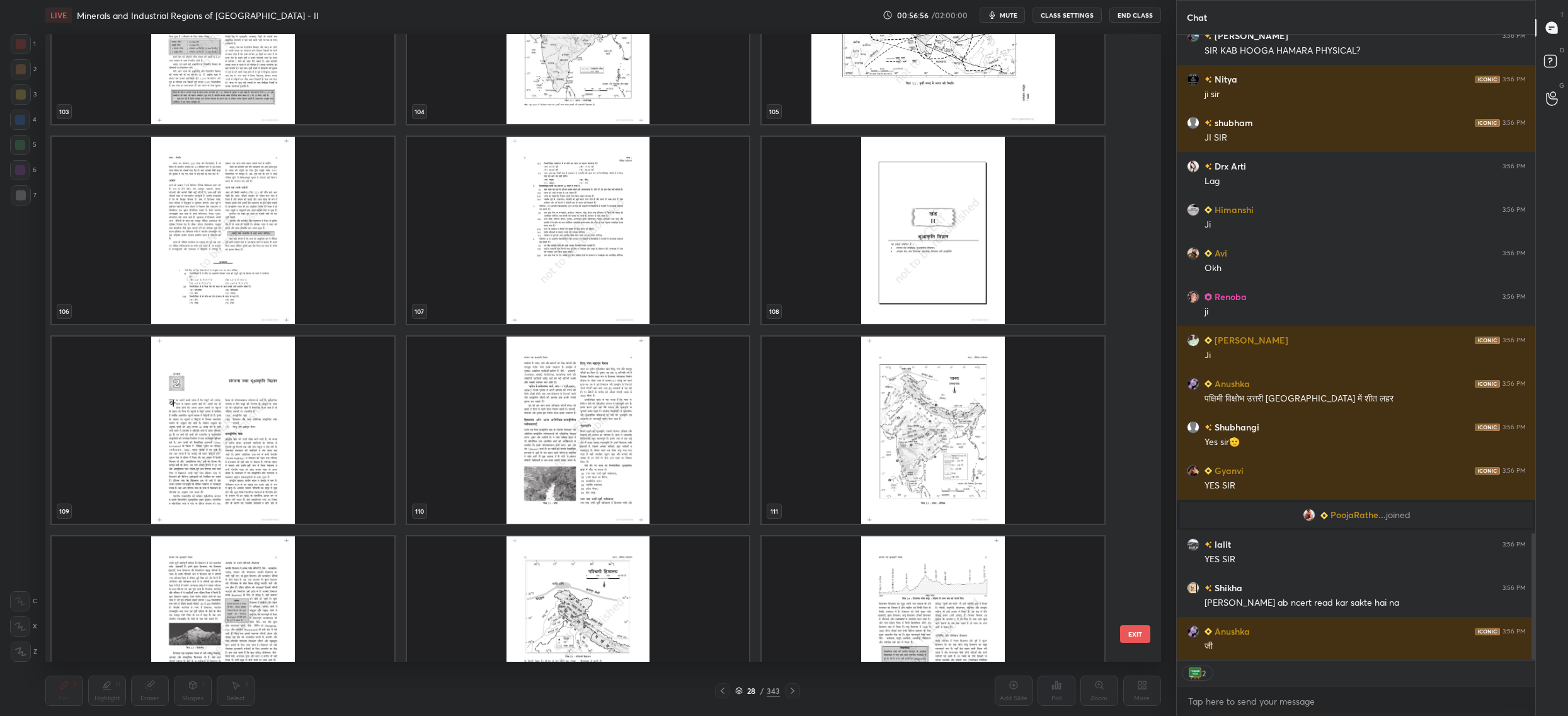
click at [1144, 641] on button "EXIT" at bounding box center [1135, 634] width 30 height 17
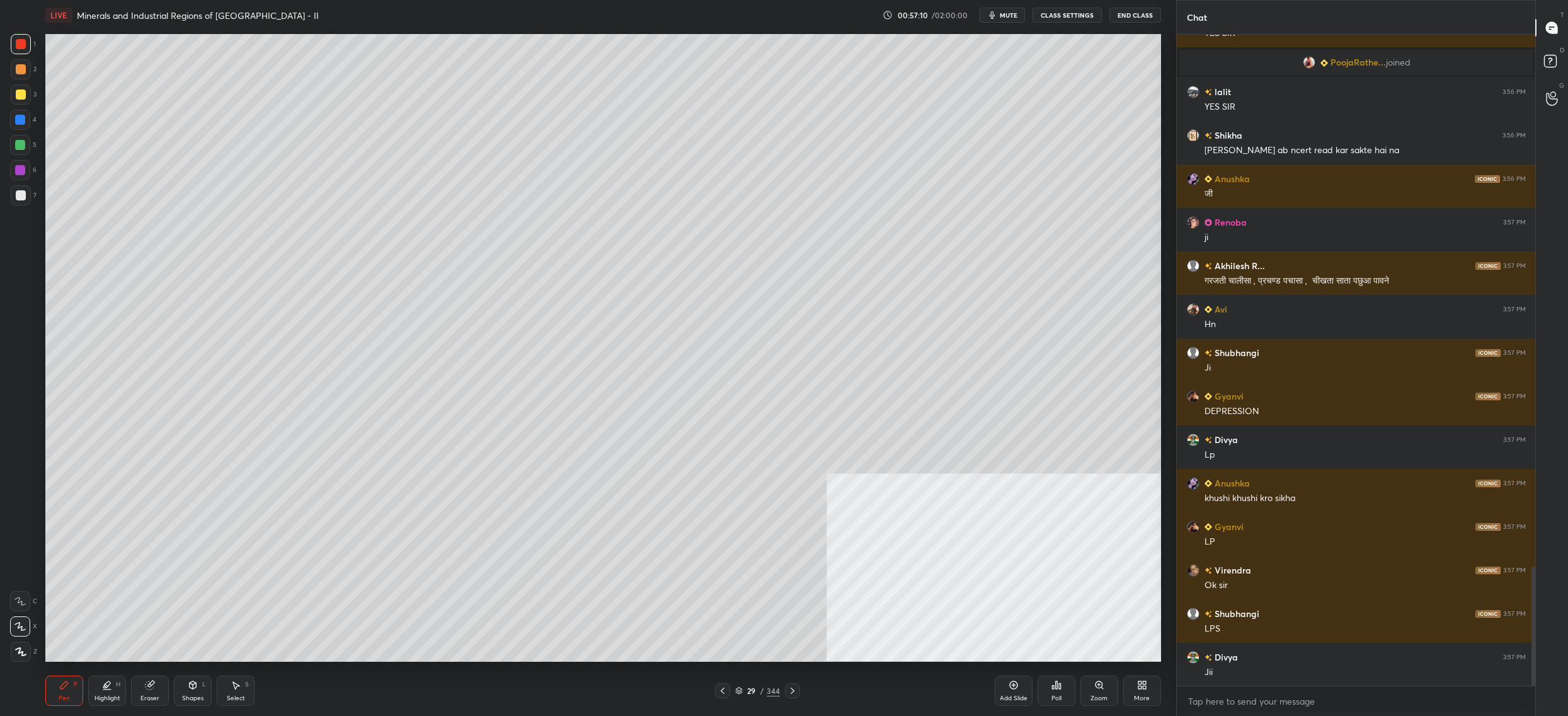
click at [746, 690] on div "29" at bounding box center [752, 691] width 13 height 8
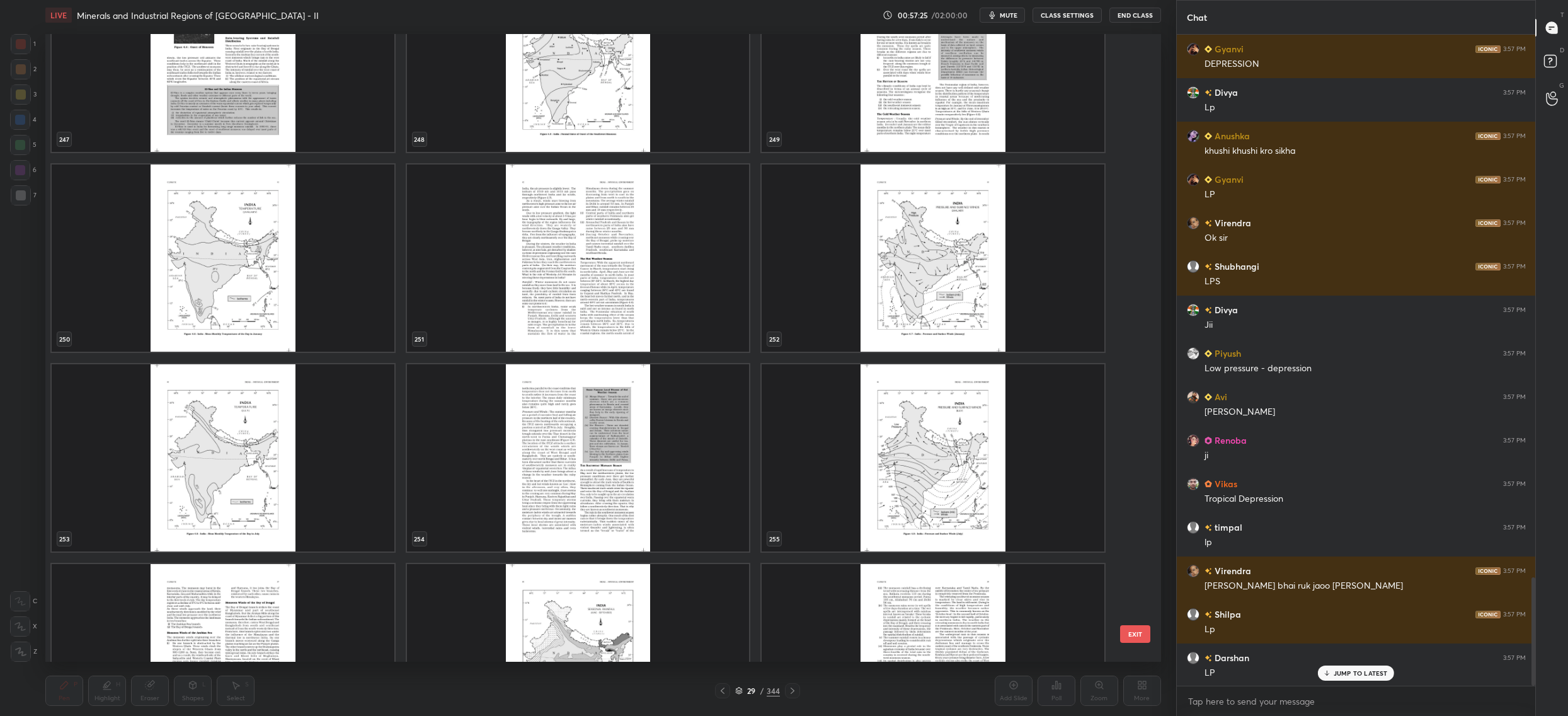
click at [695, 315] on img "grid" at bounding box center [578, 257] width 342 height 187
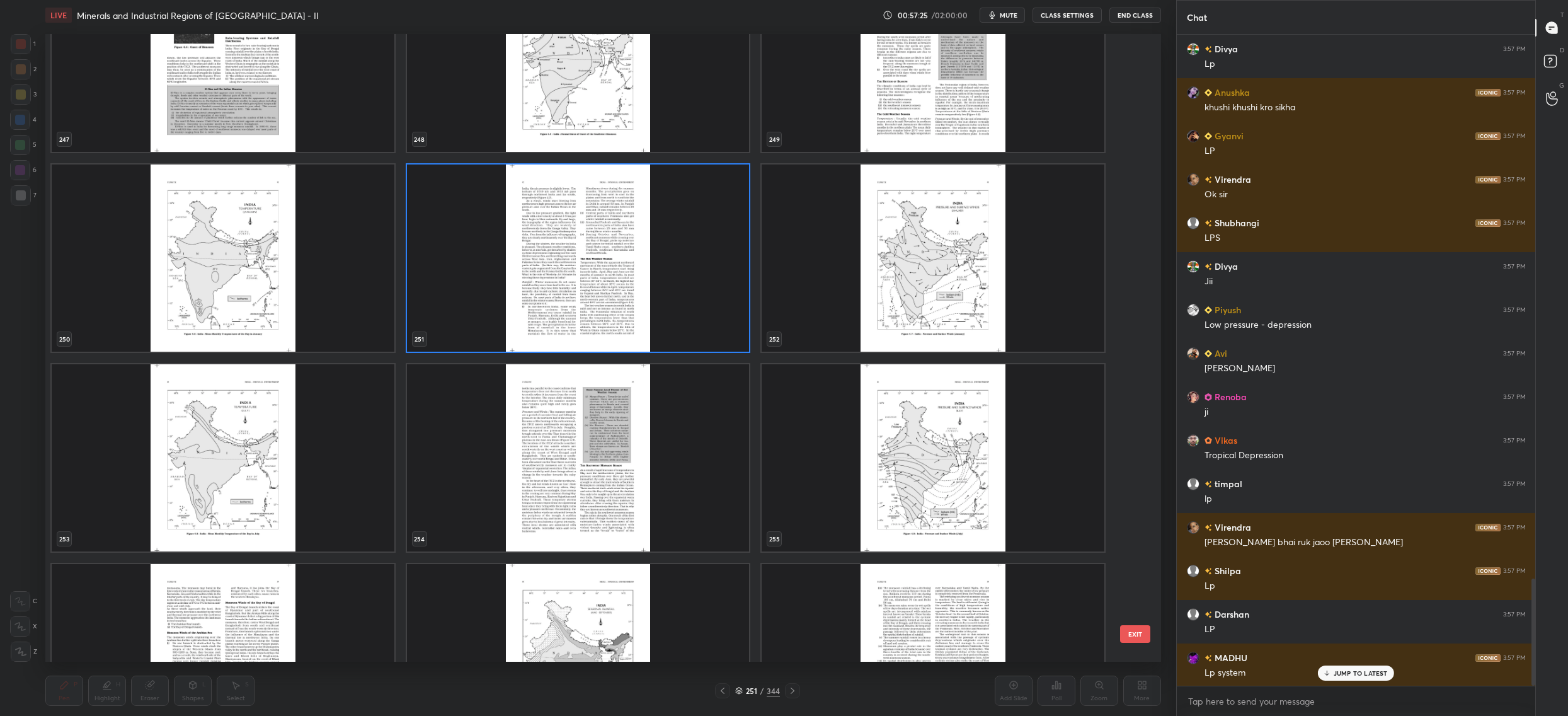
click at [695, 315] on img "grid" at bounding box center [578, 257] width 342 height 187
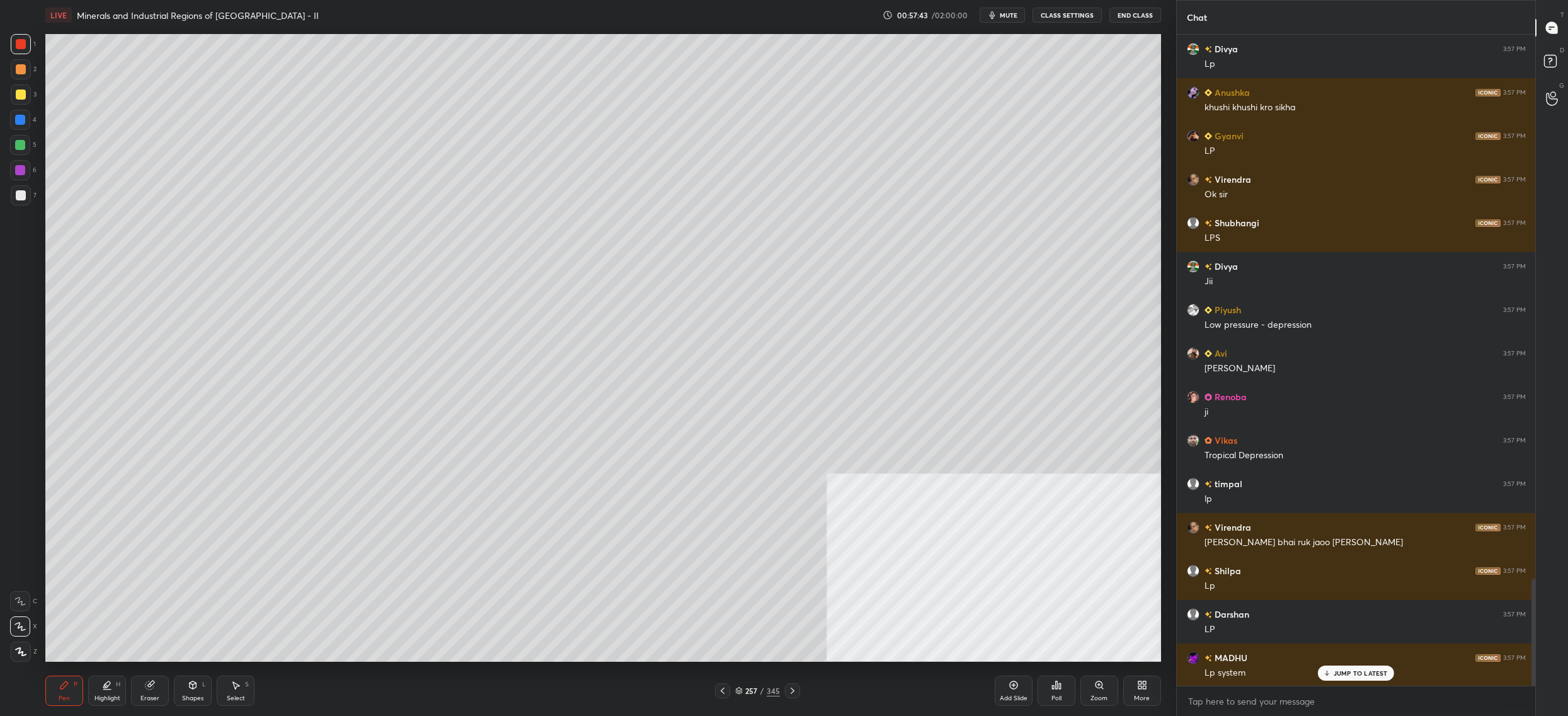
drag, startPoint x: 748, startPoint y: 693, endPoint x: 736, endPoint y: 677, distance: 20.0
click at [747, 691] on div "257" at bounding box center [752, 691] width 13 height 8
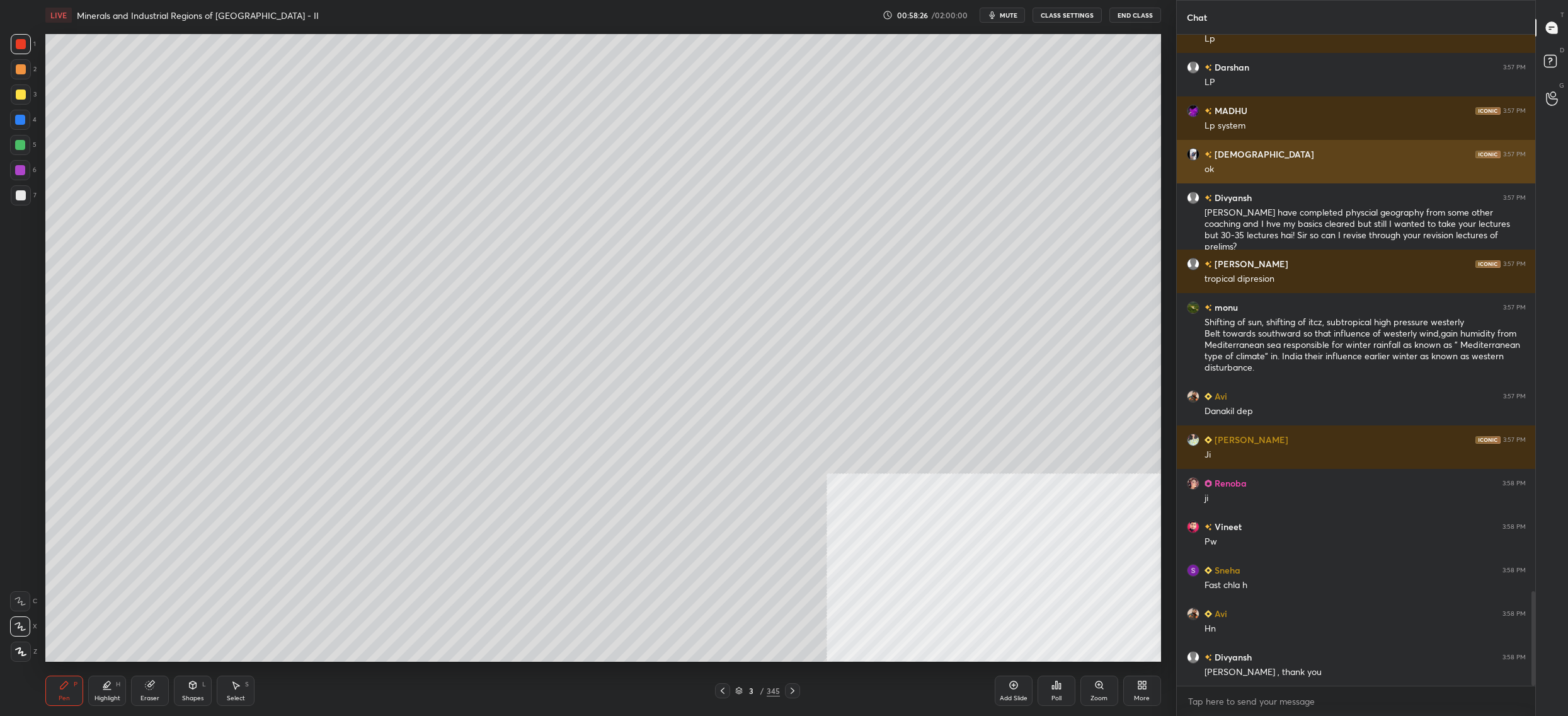
scroll to position [3893, 0]
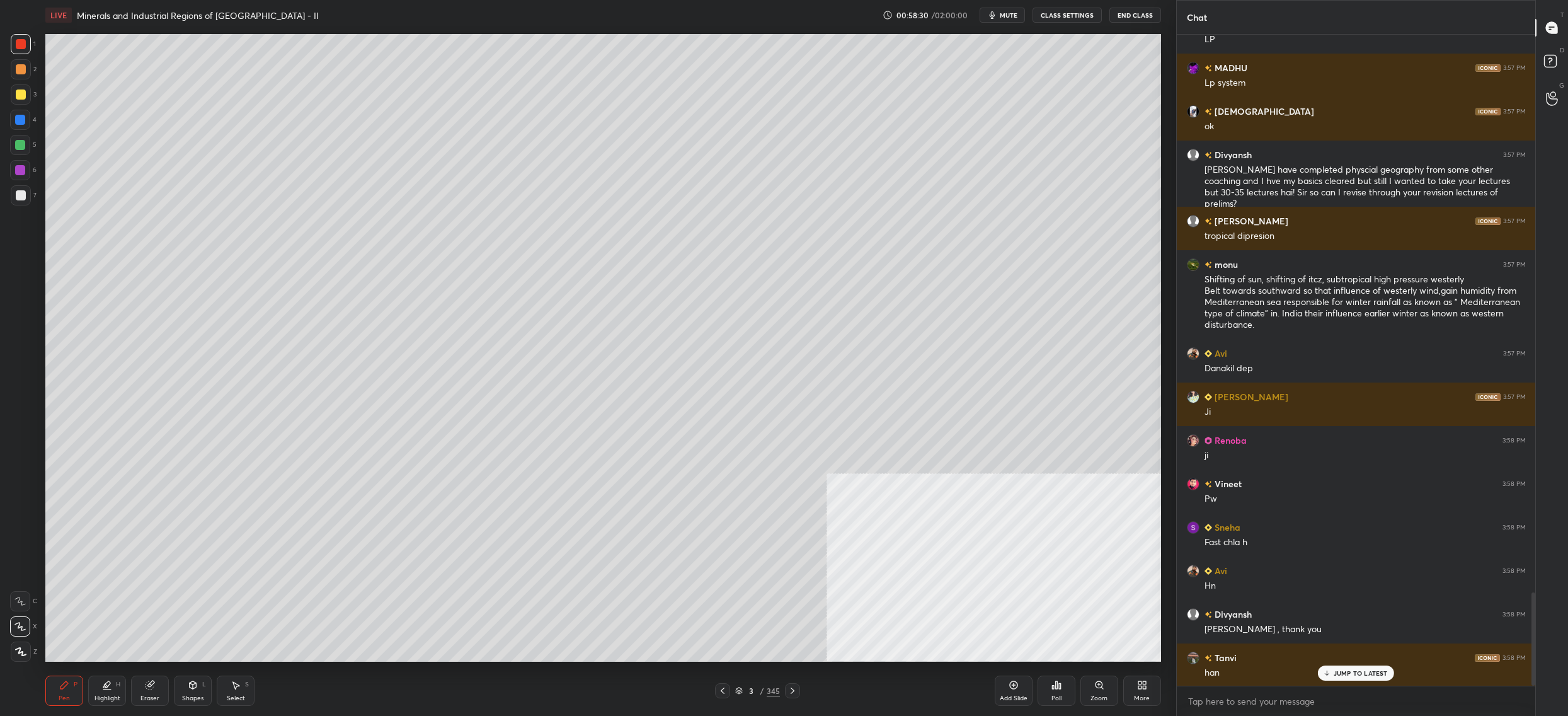
click at [11, 86] on div "3" at bounding box center [23, 94] width 26 height 20
click at [15, 94] on div at bounding box center [20, 94] width 20 height 20
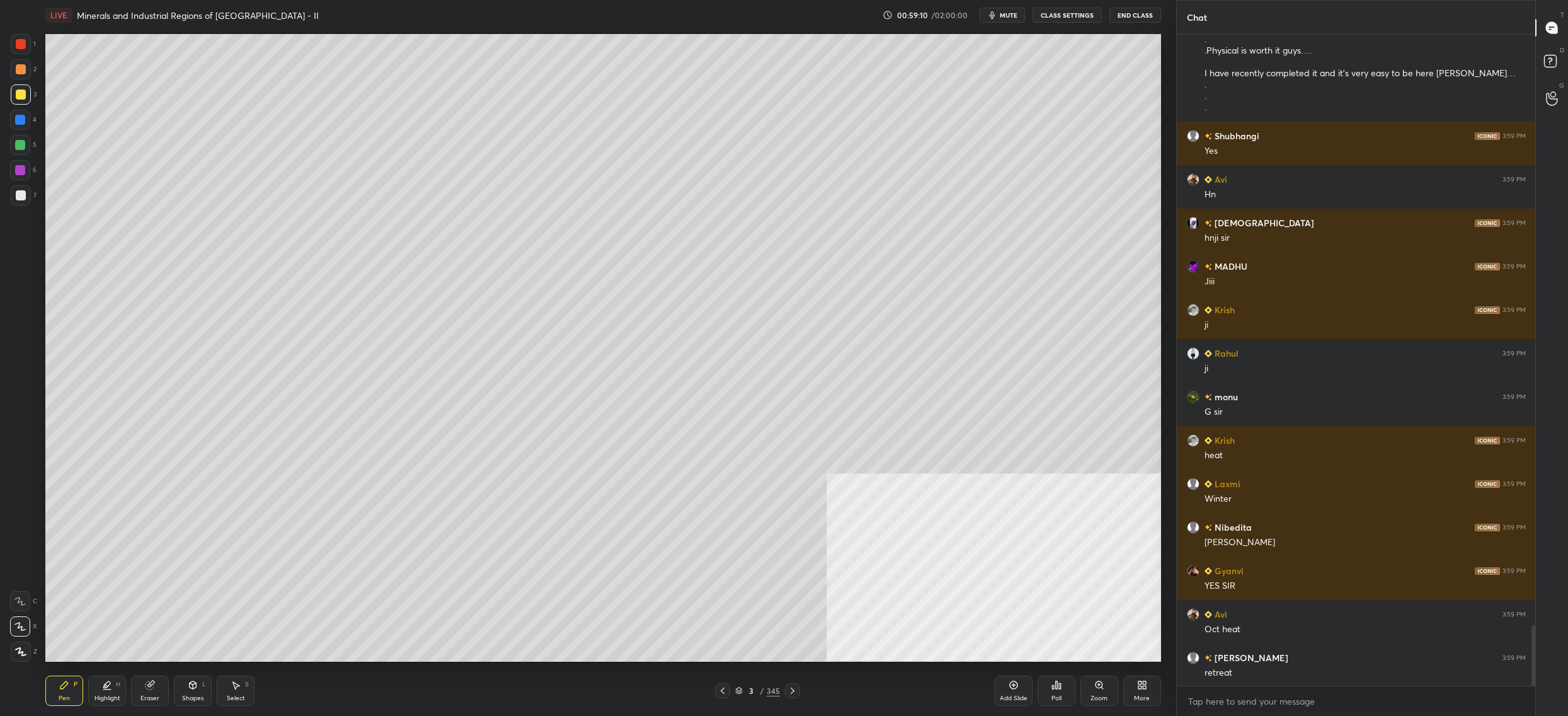
scroll to position [6344, 0]
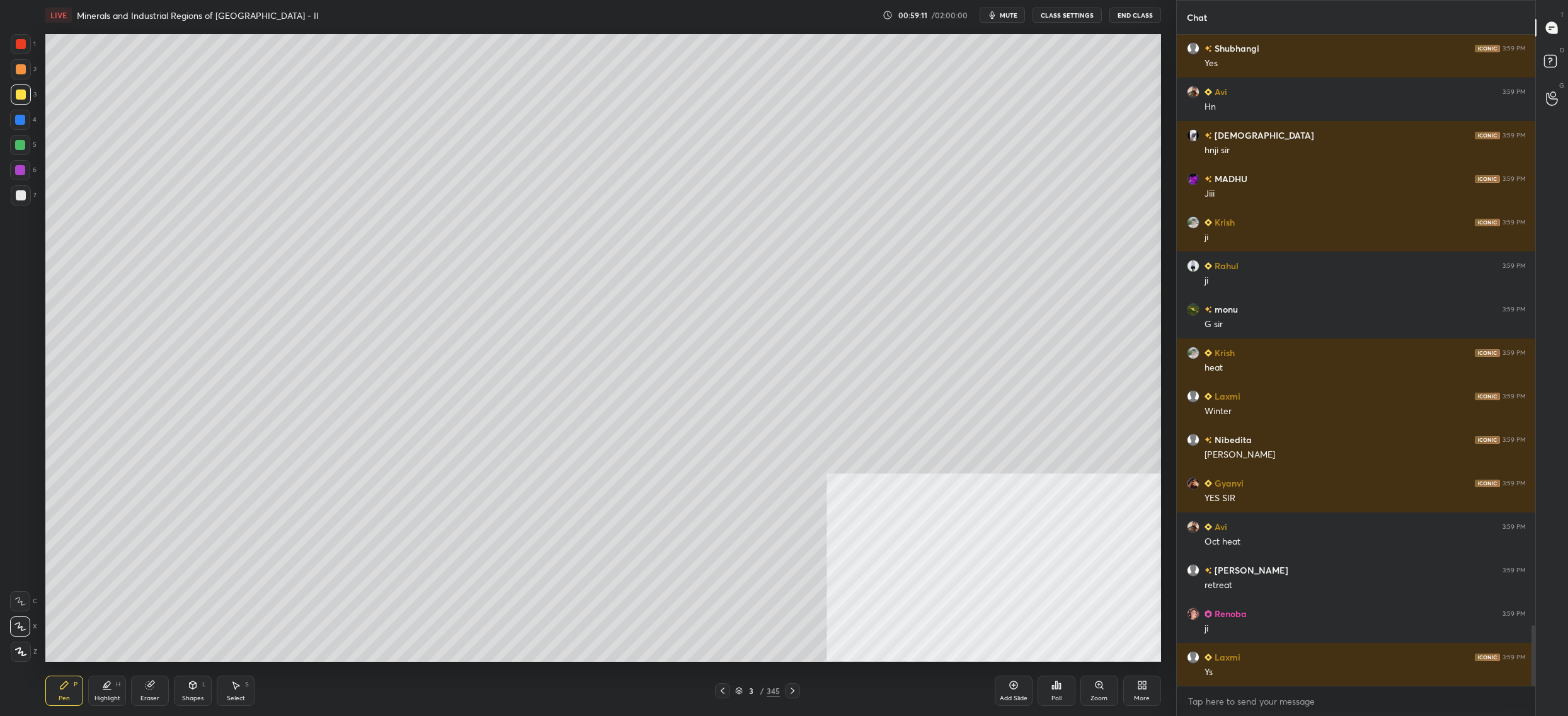
click at [740, 691] on icon at bounding box center [739, 691] width 8 height 8
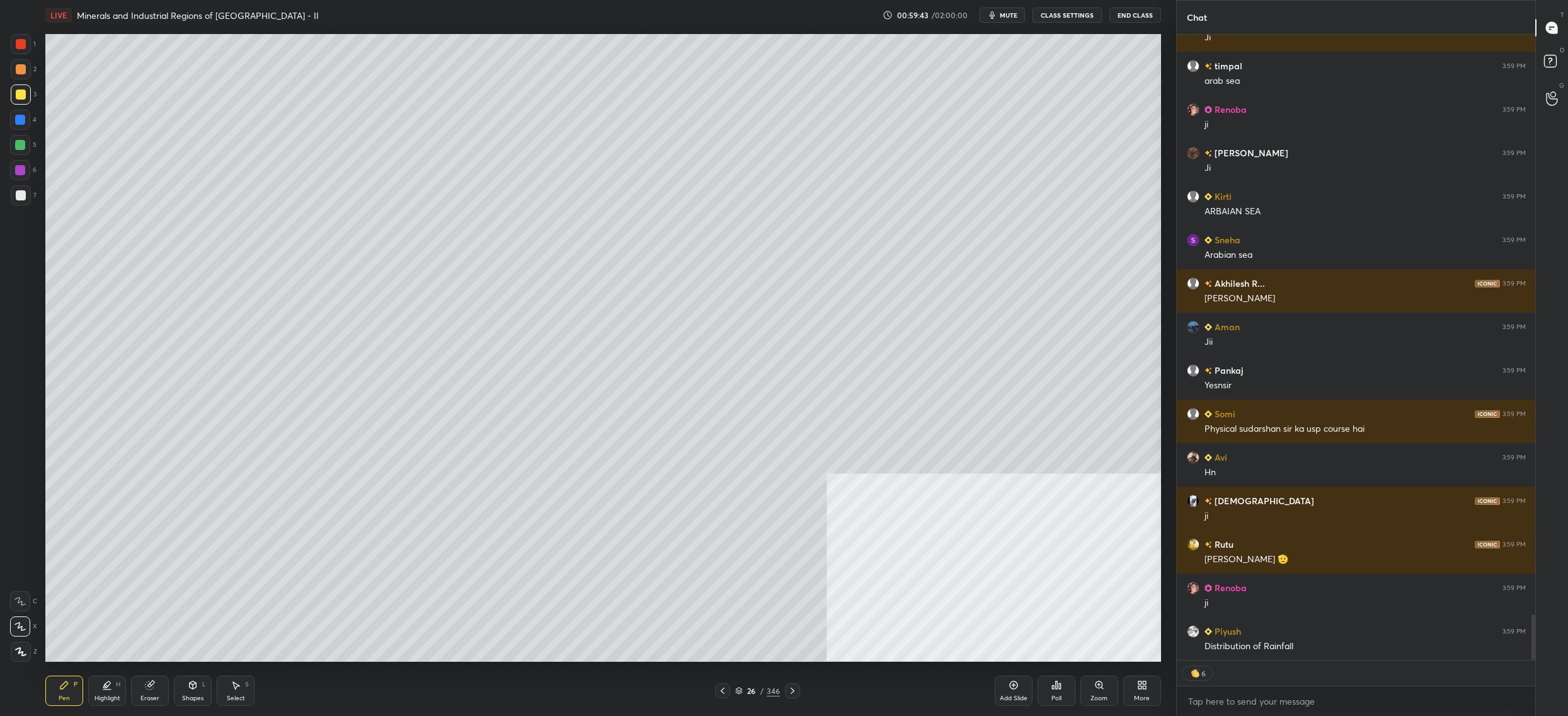
click at [753, 697] on div "26 / 346" at bounding box center [757, 691] width 85 height 15
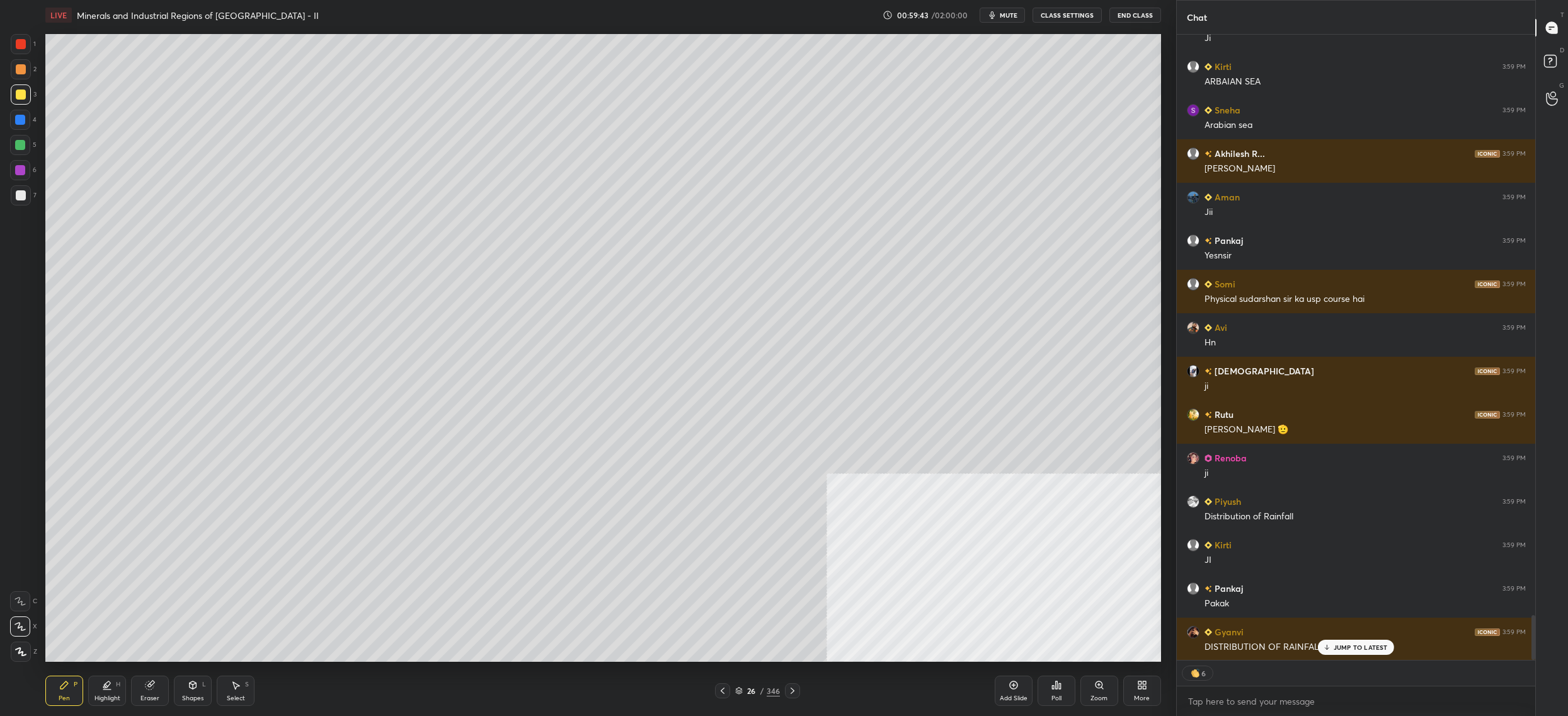
drag, startPoint x: 738, startPoint y: 686, endPoint x: 734, endPoint y: 692, distance: 7.2
click at [737, 688] on div "26 / 346" at bounding box center [757, 691] width 44 height 12
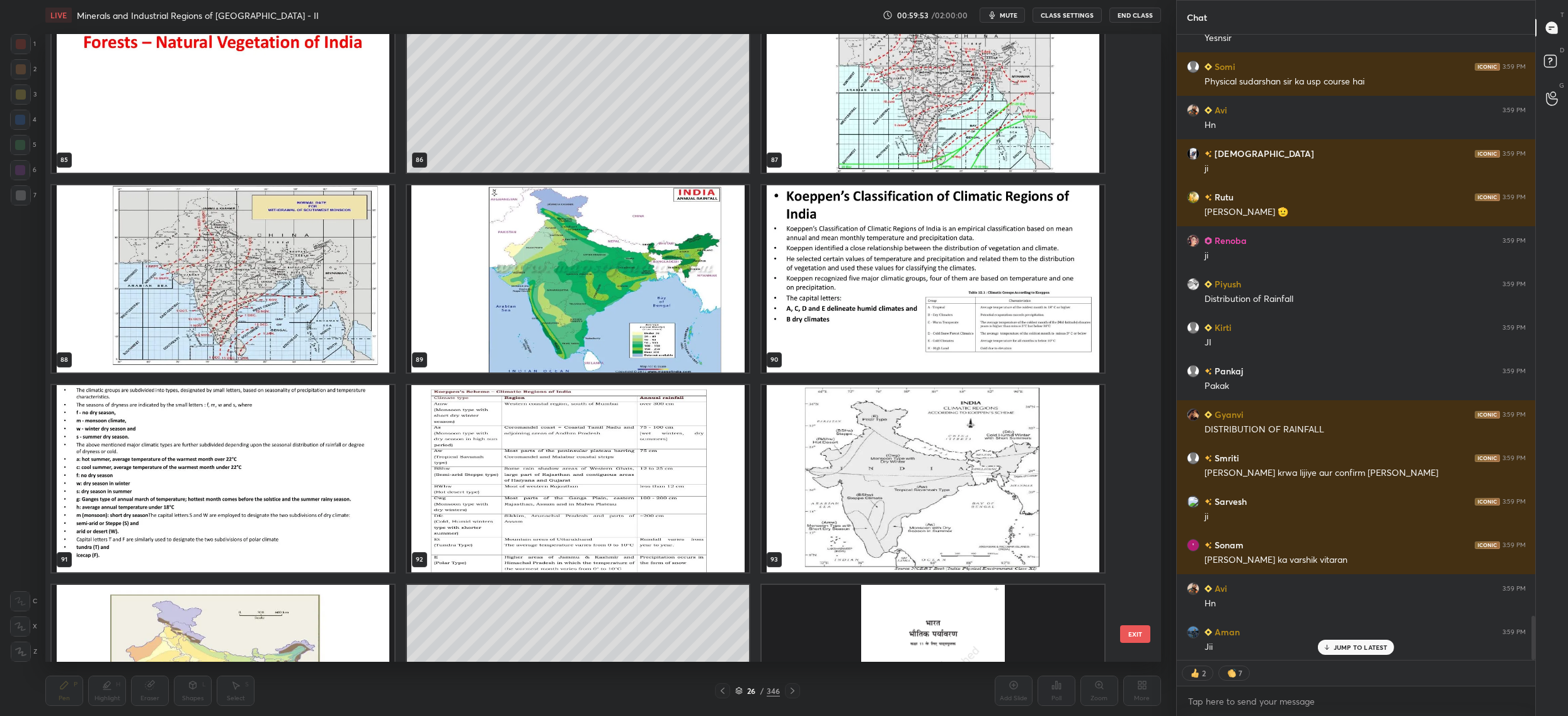
click at [628, 299] on img "grid" at bounding box center [578, 278] width 342 height 187
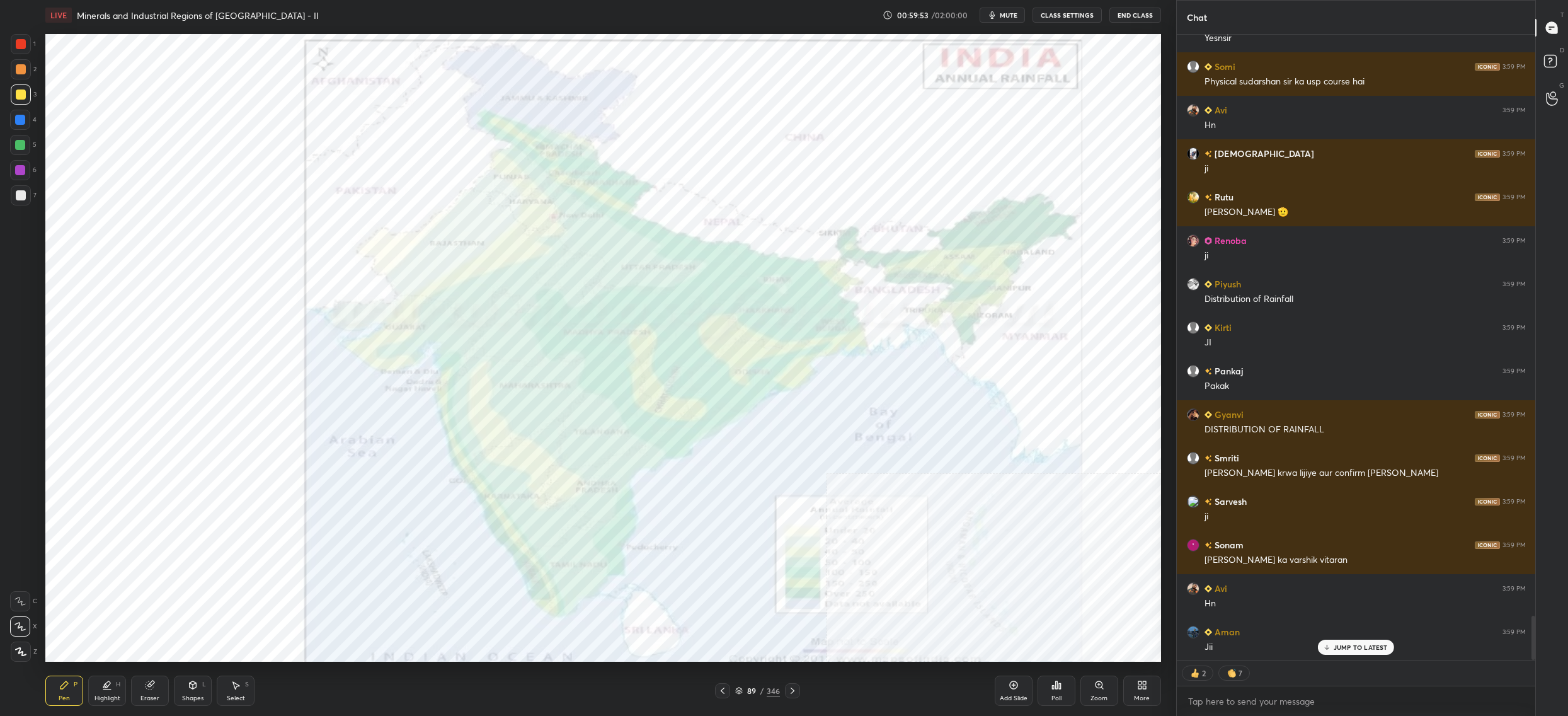
drag, startPoint x: 628, startPoint y: 299, endPoint x: 725, endPoint y: 254, distance: 106.9
click at [628, 299] on img "grid" at bounding box center [578, 278] width 342 height 187
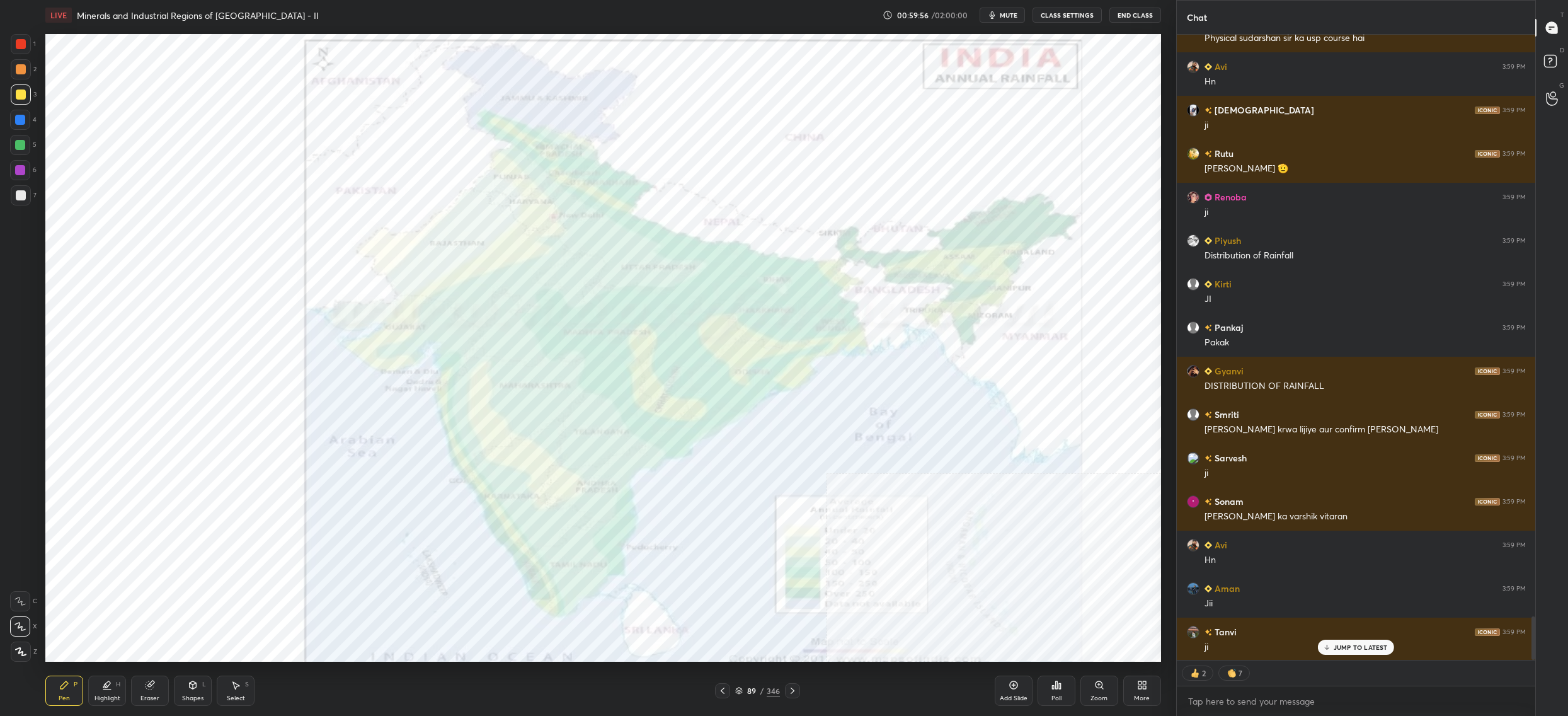
click at [28, 47] on div "1" at bounding box center [23, 44] width 25 height 20
click at [23, 48] on div at bounding box center [20, 44] width 10 height 10
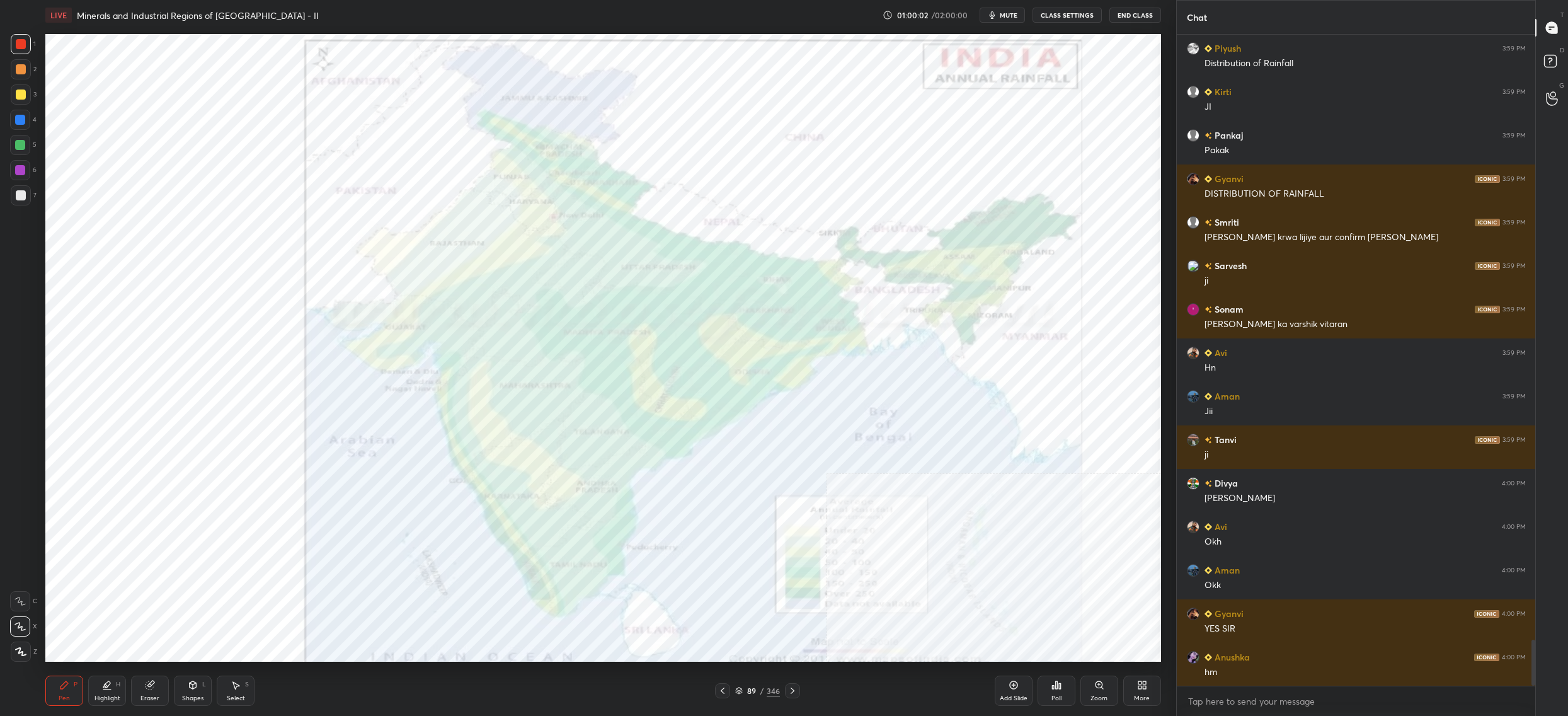
click at [1132, 695] on div "More" at bounding box center [1141, 690] width 38 height 30
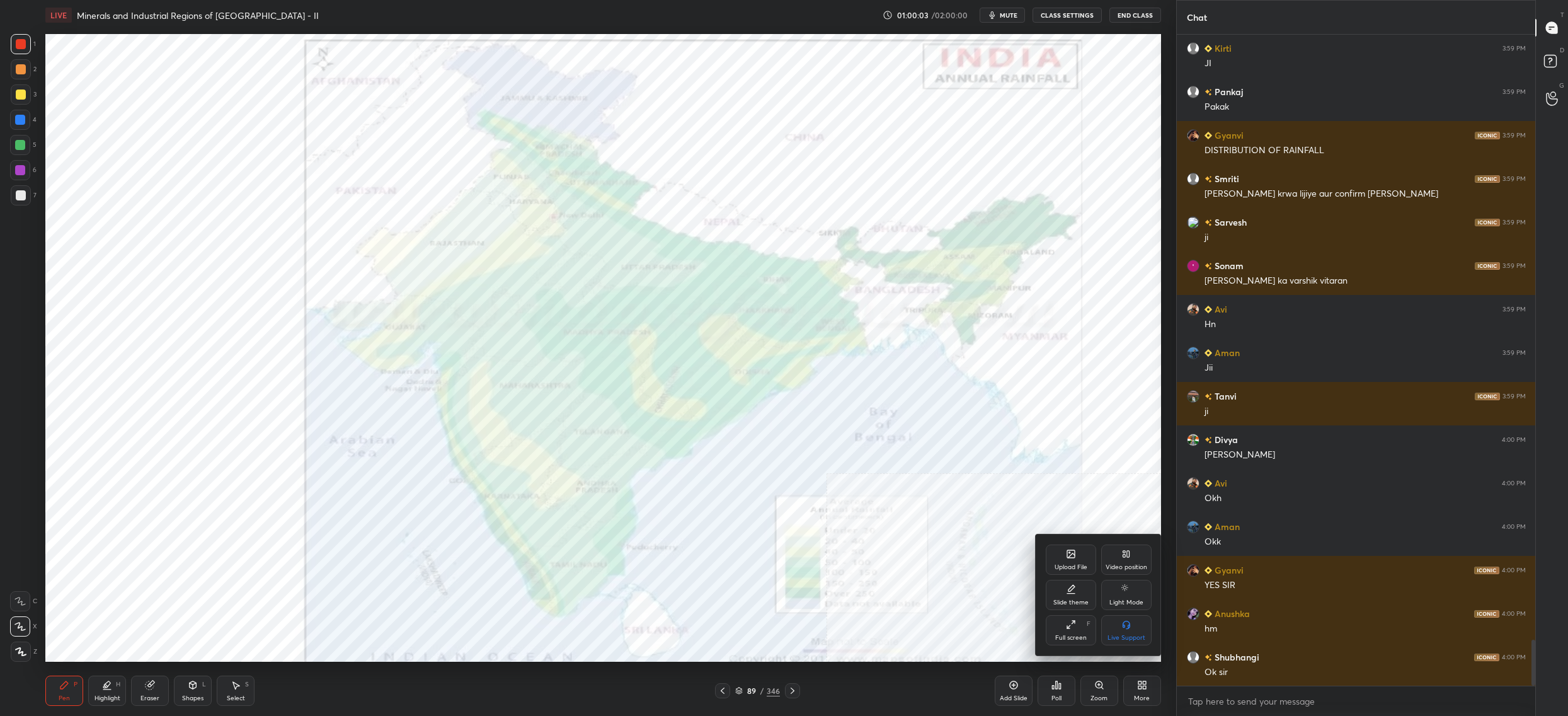
click at [1118, 557] on div "Video position" at bounding box center [1127, 559] width 50 height 30
click at [1071, 641] on div "Bottom left" at bounding box center [1071, 638] width 34 height 7
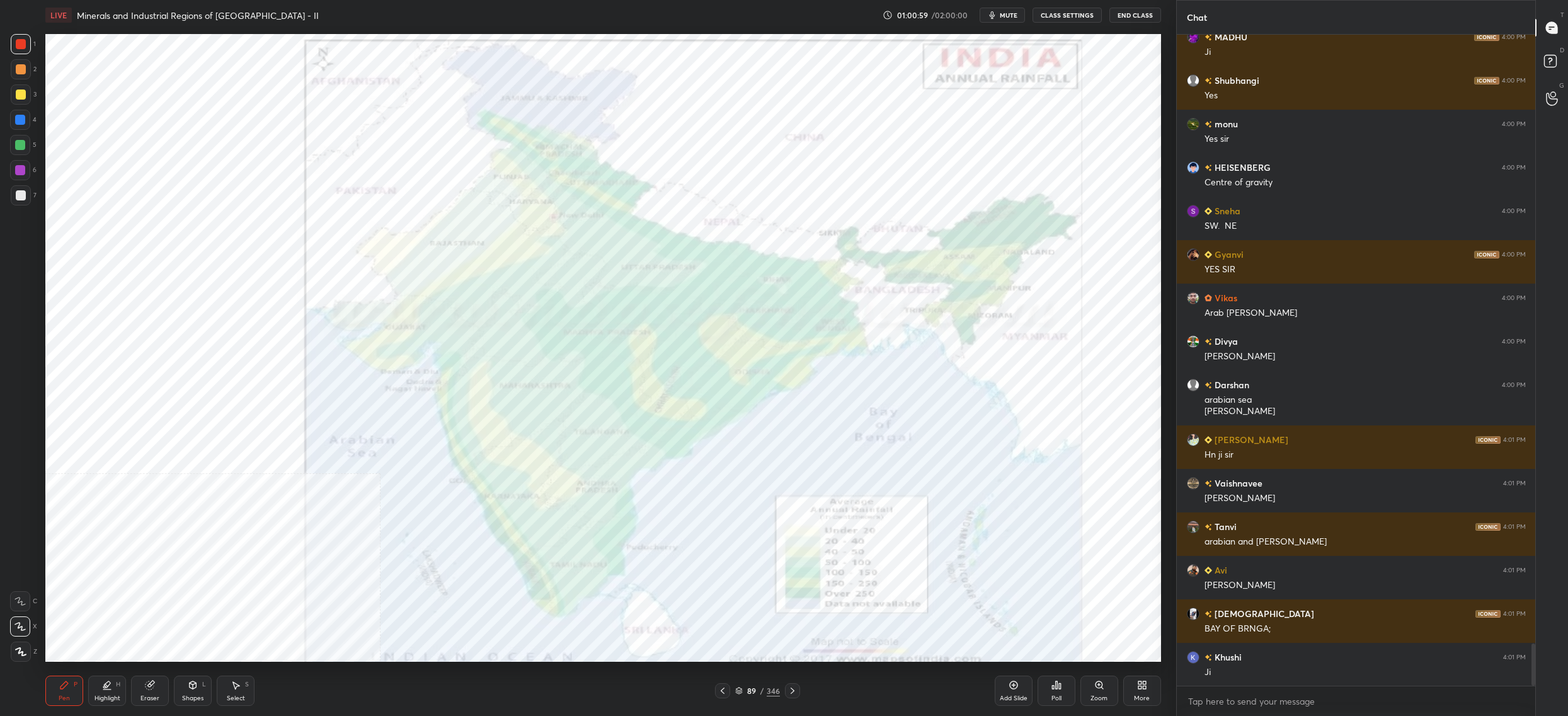
click at [749, 692] on div "89" at bounding box center [752, 691] width 13 height 8
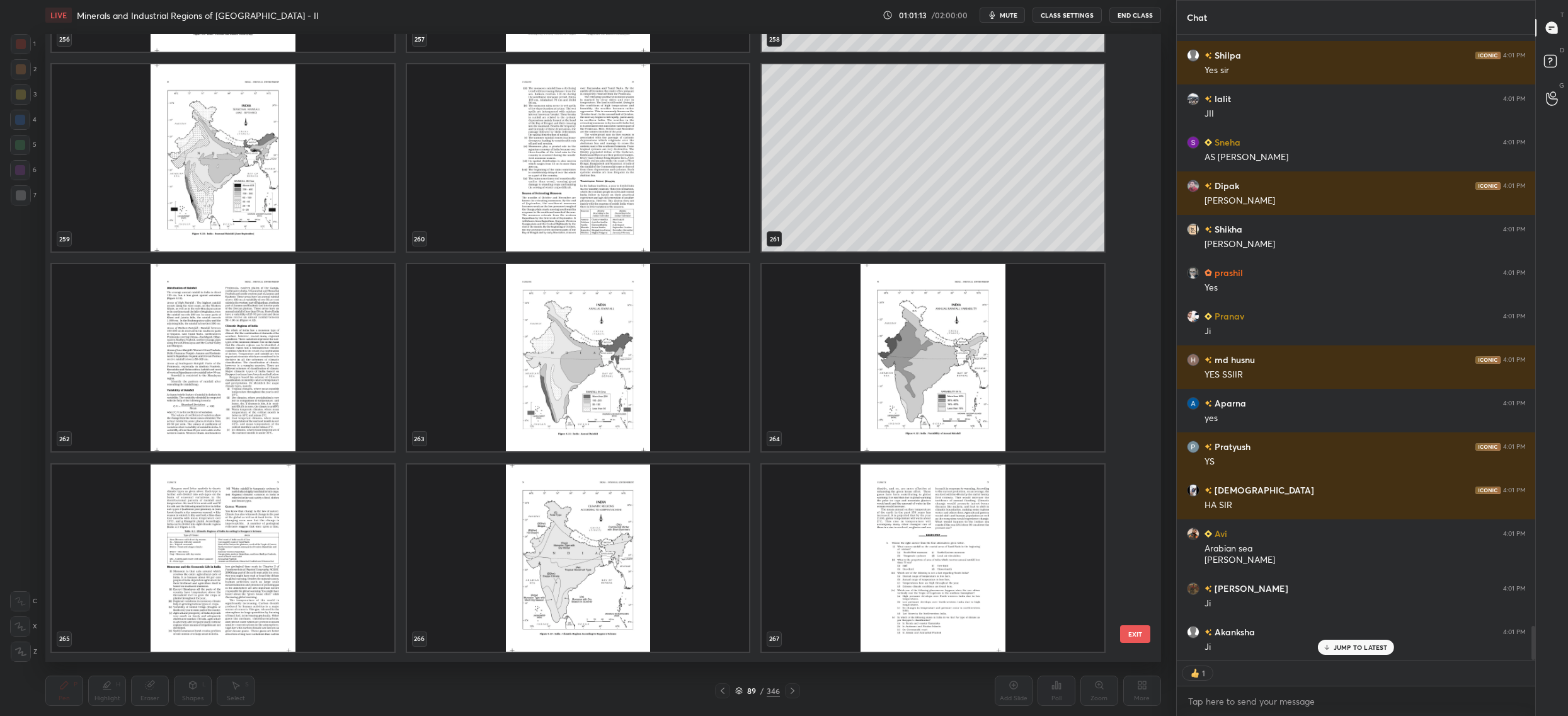
click at [499, 397] on img "grid" at bounding box center [578, 357] width 342 height 187
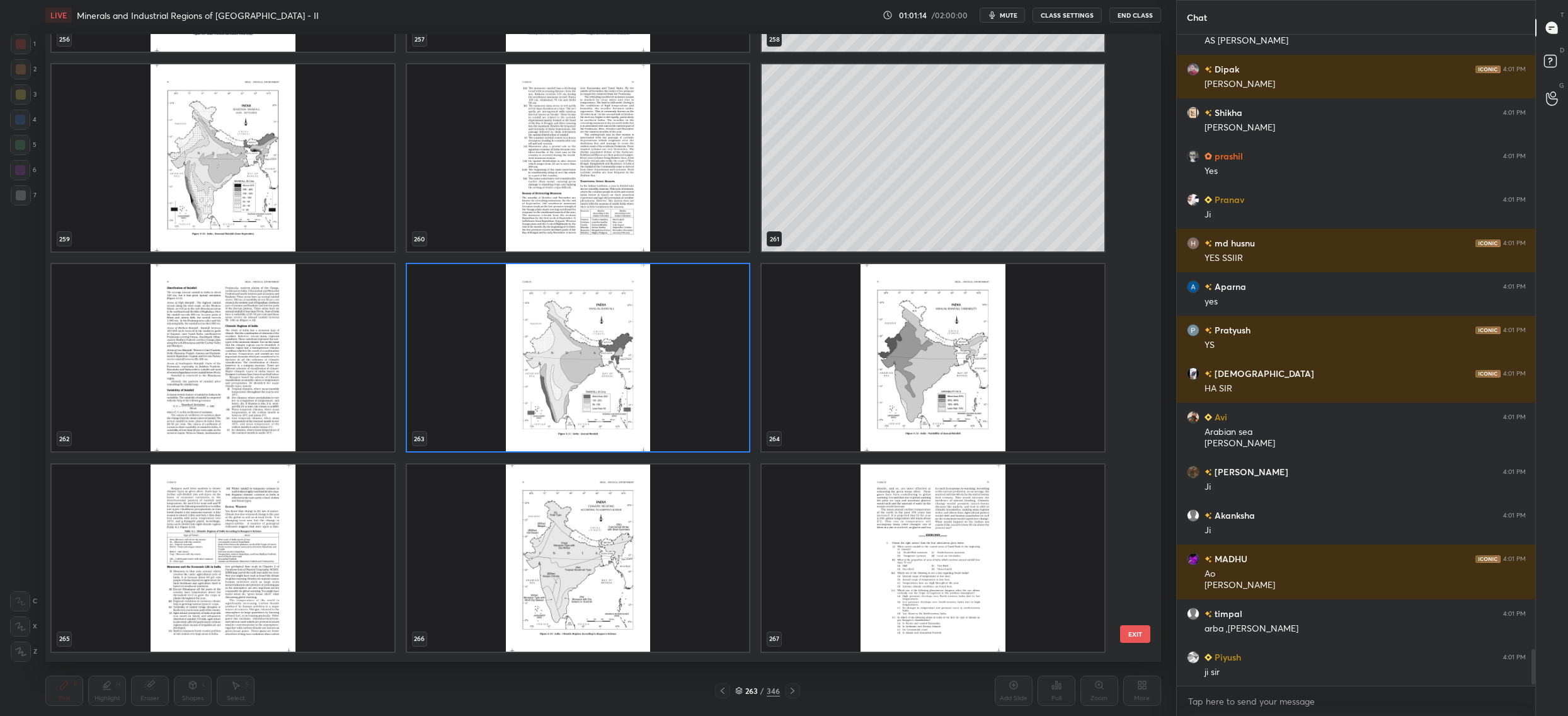
click at [499, 397] on img "grid" at bounding box center [578, 357] width 342 height 187
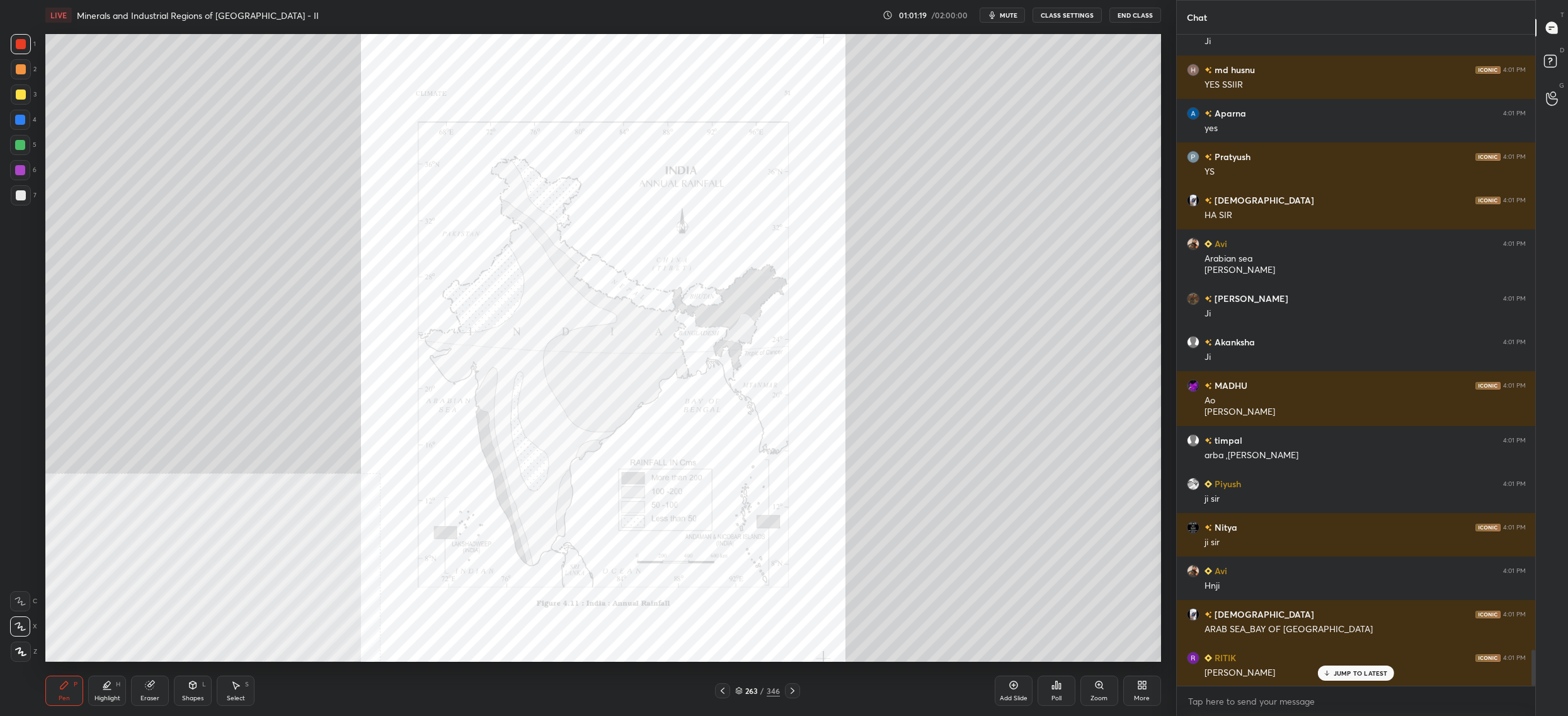
click at [1131, 684] on div "More" at bounding box center [1141, 690] width 38 height 30
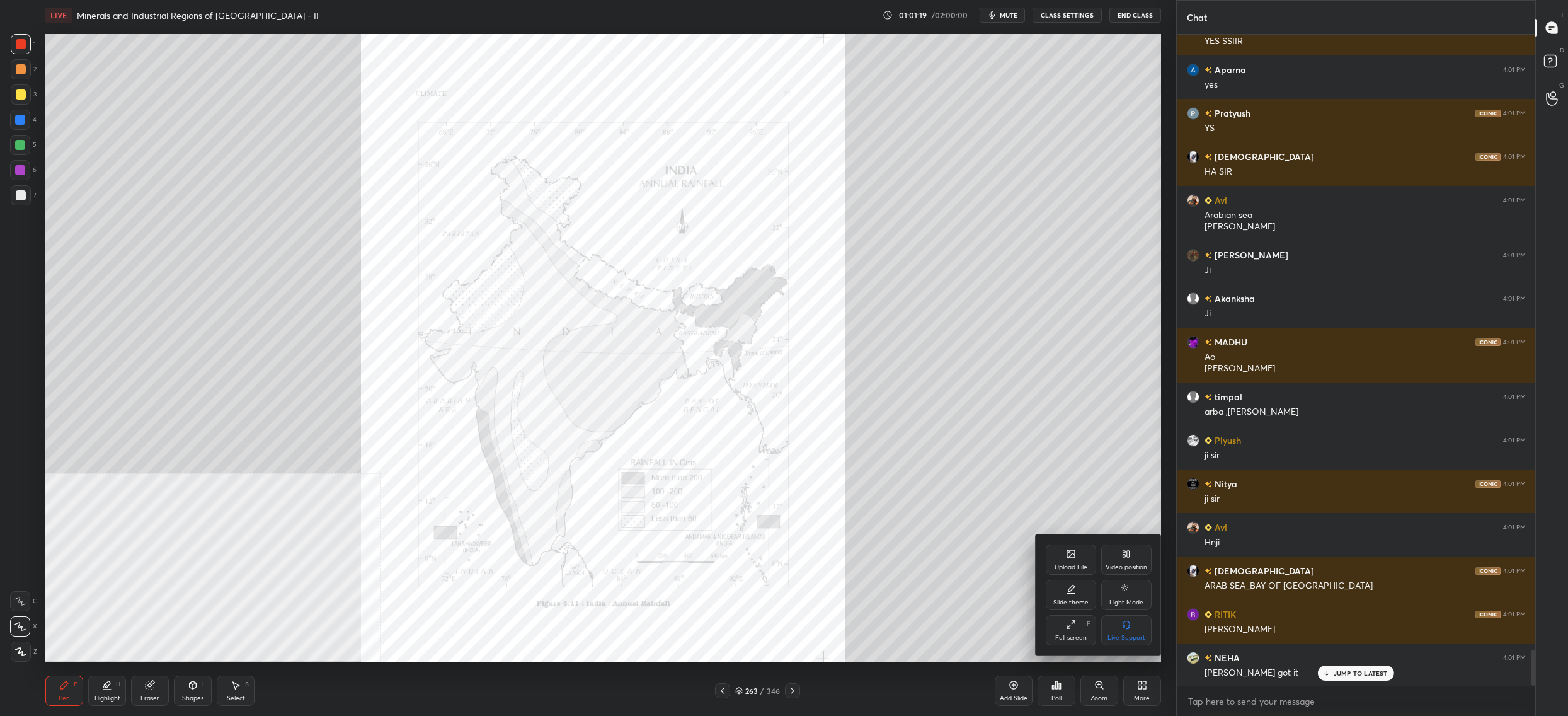
drag, startPoint x: 1083, startPoint y: 584, endPoint x: 1076, endPoint y: 590, distance: 9.2
click at [1080, 591] on div "Upload File Video position Slide theme Light Mode Full screen F Live Support" at bounding box center [1098, 595] width 105 height 101
drag, startPoint x: 1073, startPoint y: 593, endPoint x: 1023, endPoint y: 487, distance: 117.2
click at [1010, 394] on div "Upload File Video position Slide theme Light Mode Full screen F Live Support" at bounding box center [784, 358] width 1568 height 716
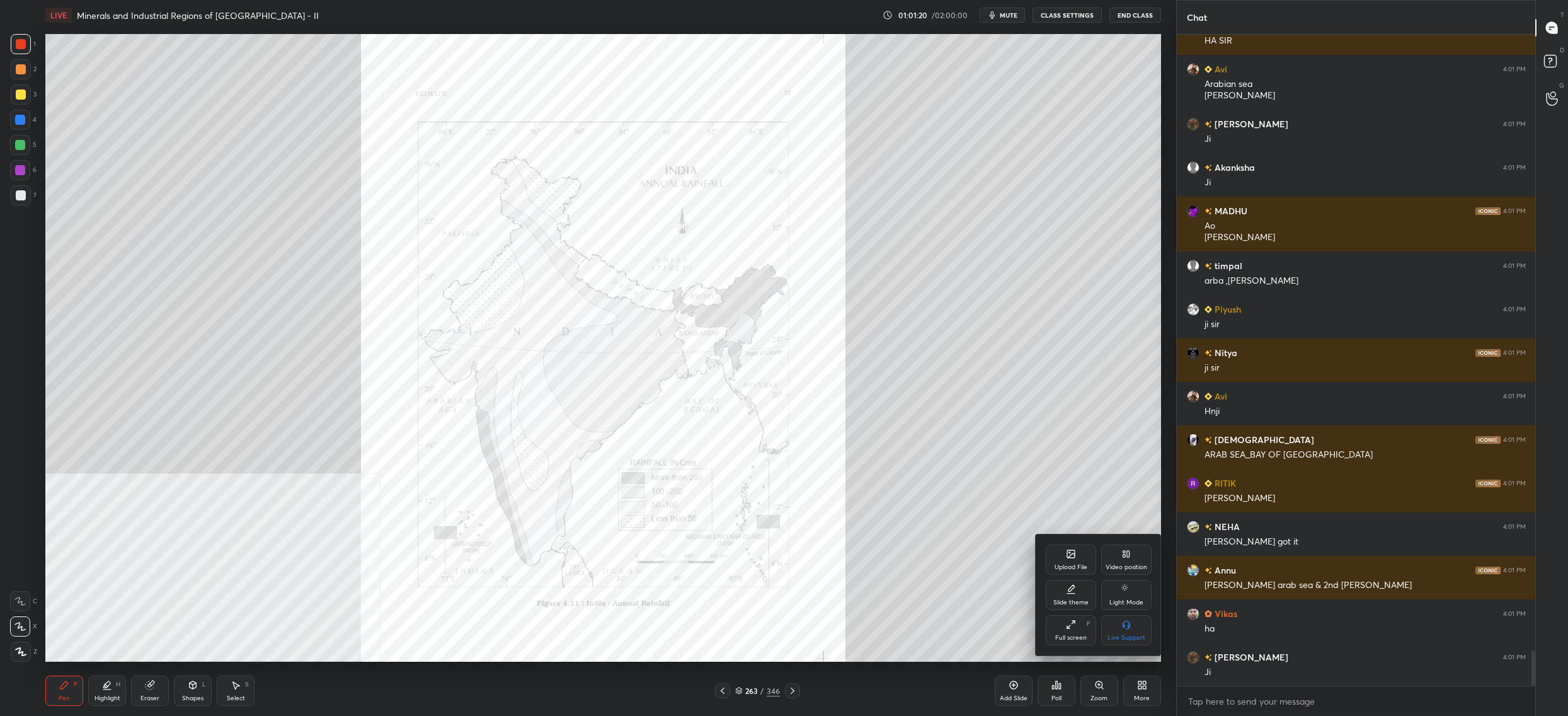
click at [1134, 689] on div at bounding box center [784, 358] width 1568 height 716
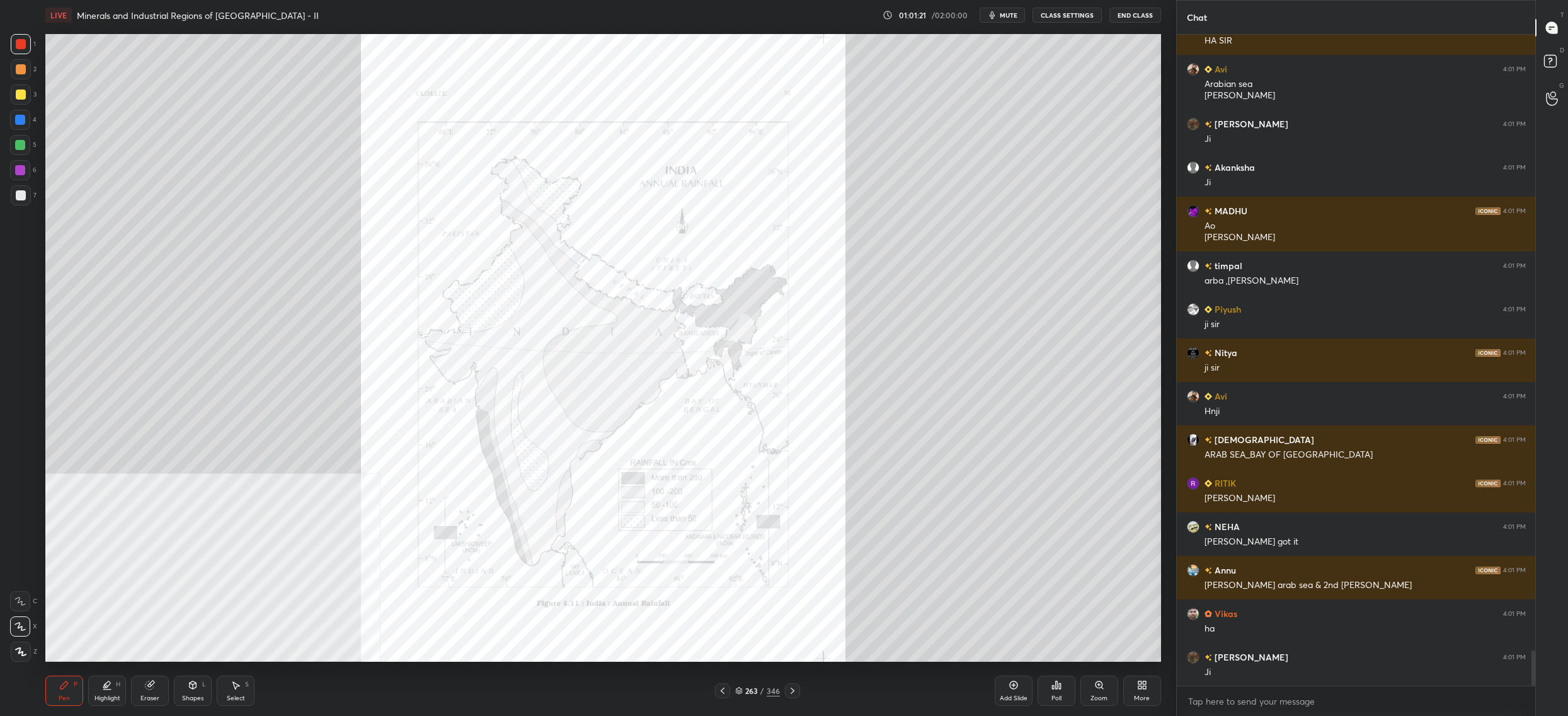
click at [1139, 690] on icon at bounding box center [1142, 685] width 10 height 10
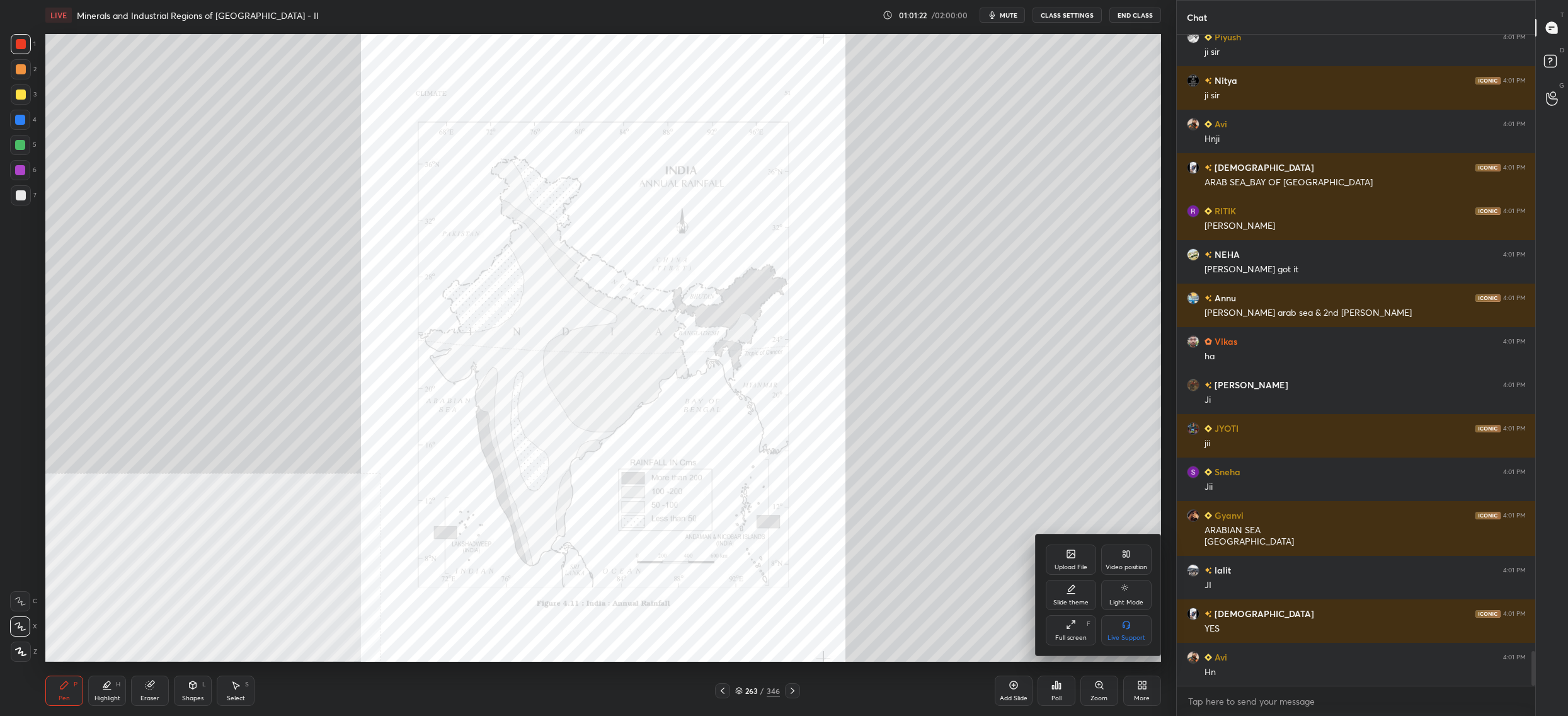
click at [1003, 480] on div at bounding box center [784, 358] width 1568 height 716
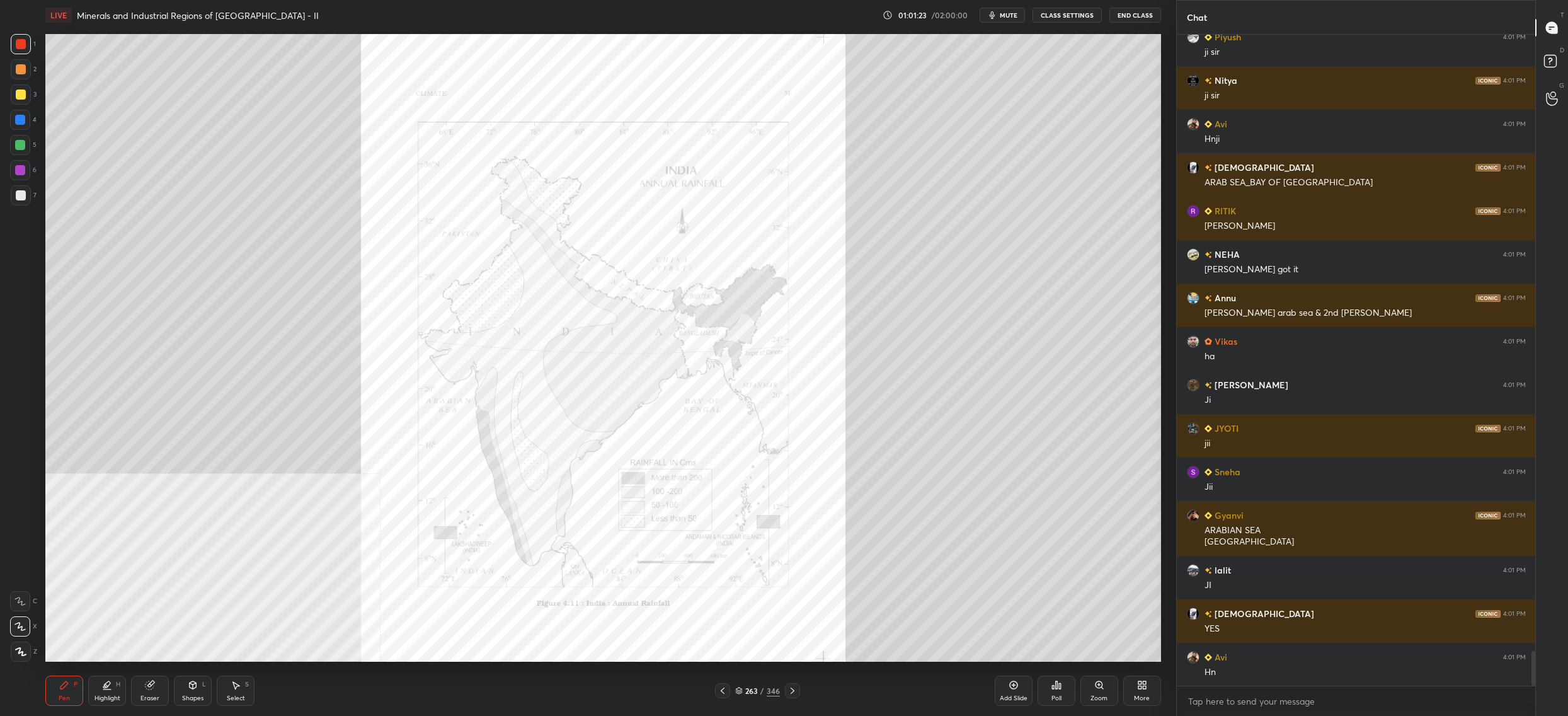
click at [1095, 692] on div "Zoom" at bounding box center [1099, 690] width 38 height 30
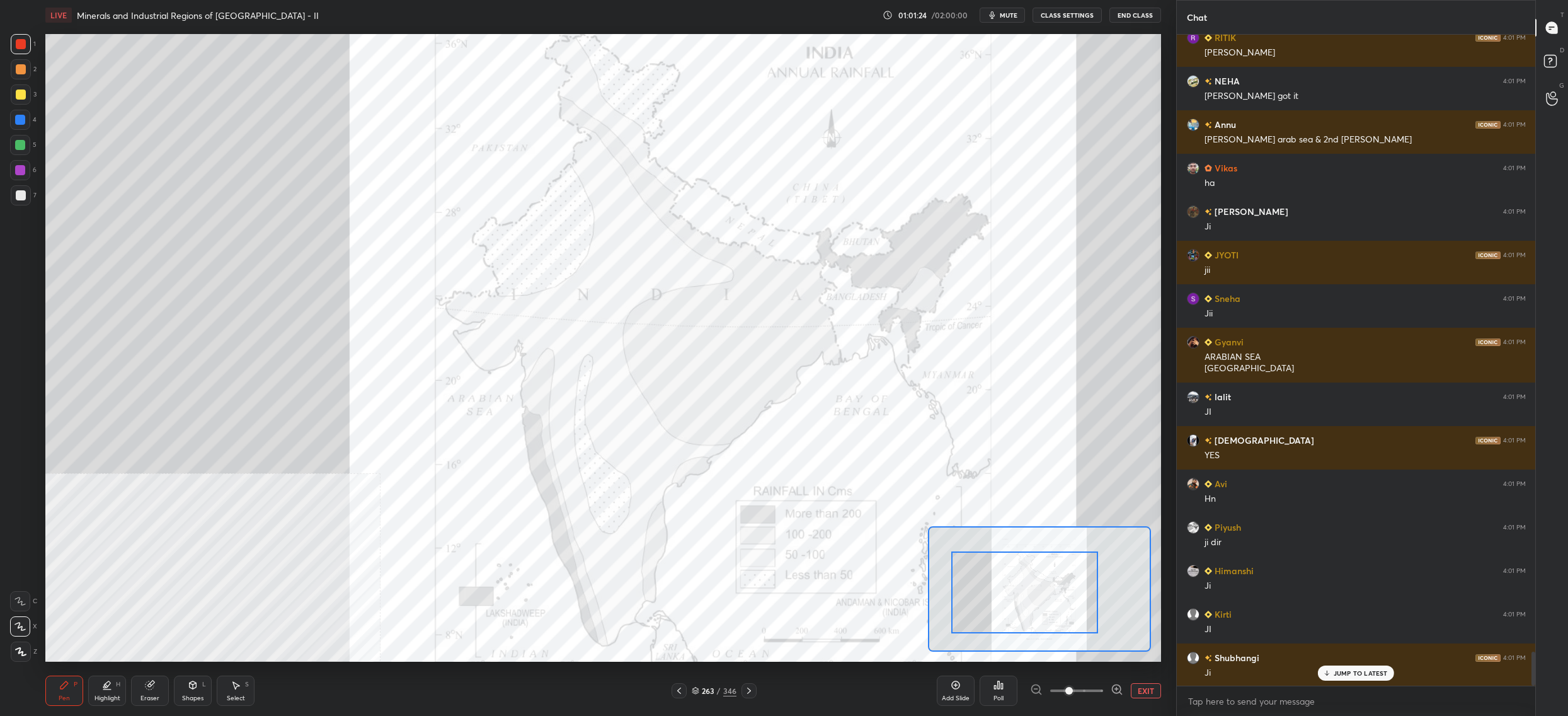
drag, startPoint x: 1057, startPoint y: 601, endPoint x: 1082, endPoint y: 631, distance: 39.1
click at [1052, 582] on div at bounding box center [1024, 592] width 147 height 82
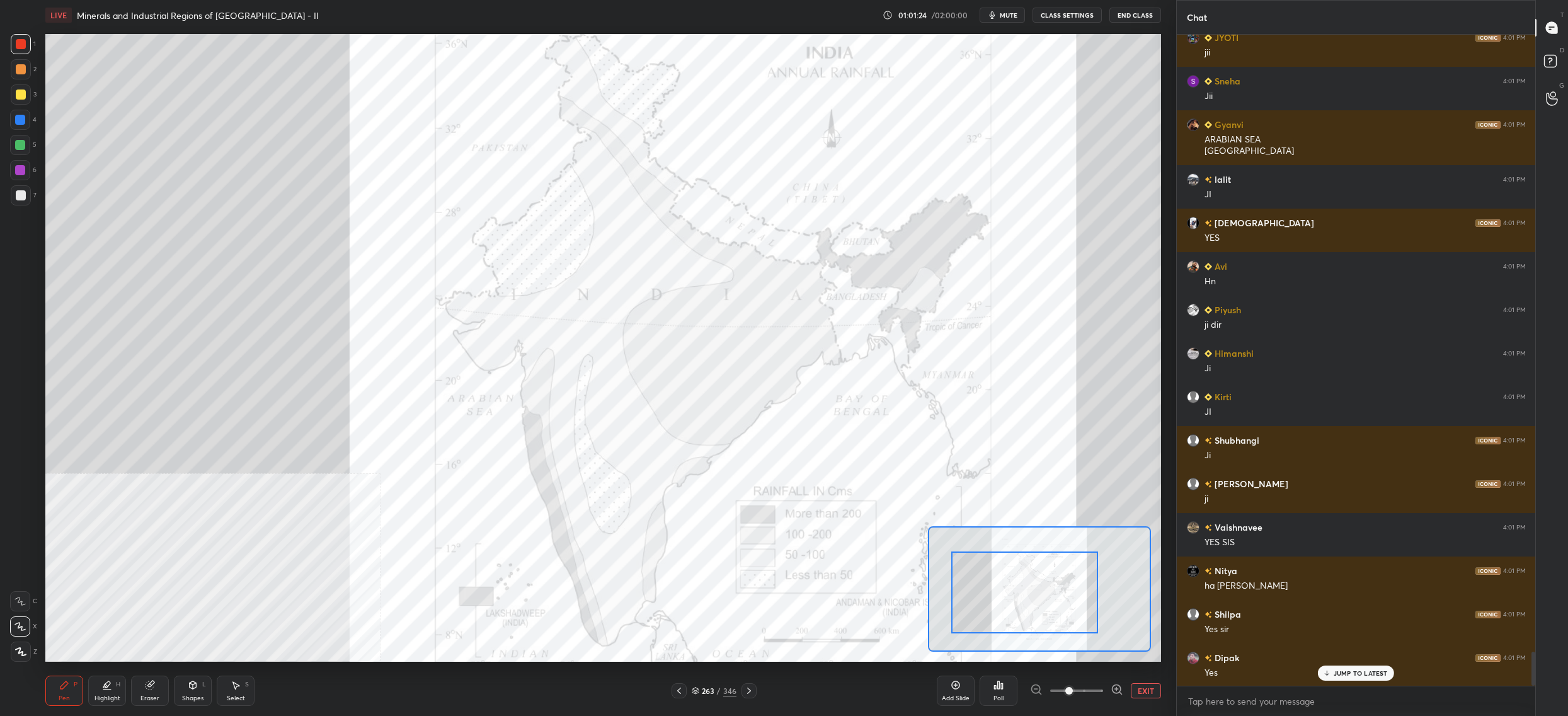
click at [1140, 689] on button "EXIT" at bounding box center [1145, 691] width 30 height 15
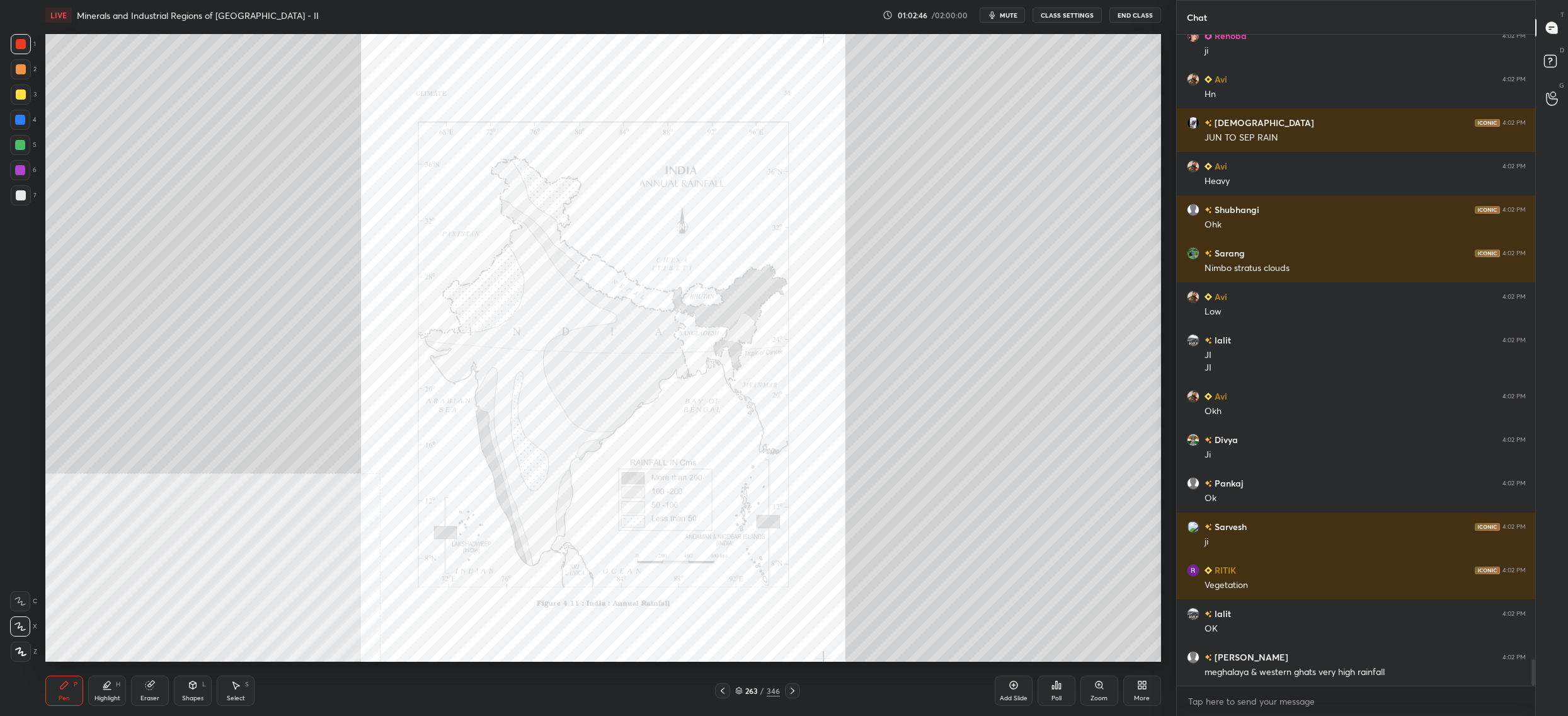
click at [1150, 701] on div "More" at bounding box center [1141, 690] width 38 height 30
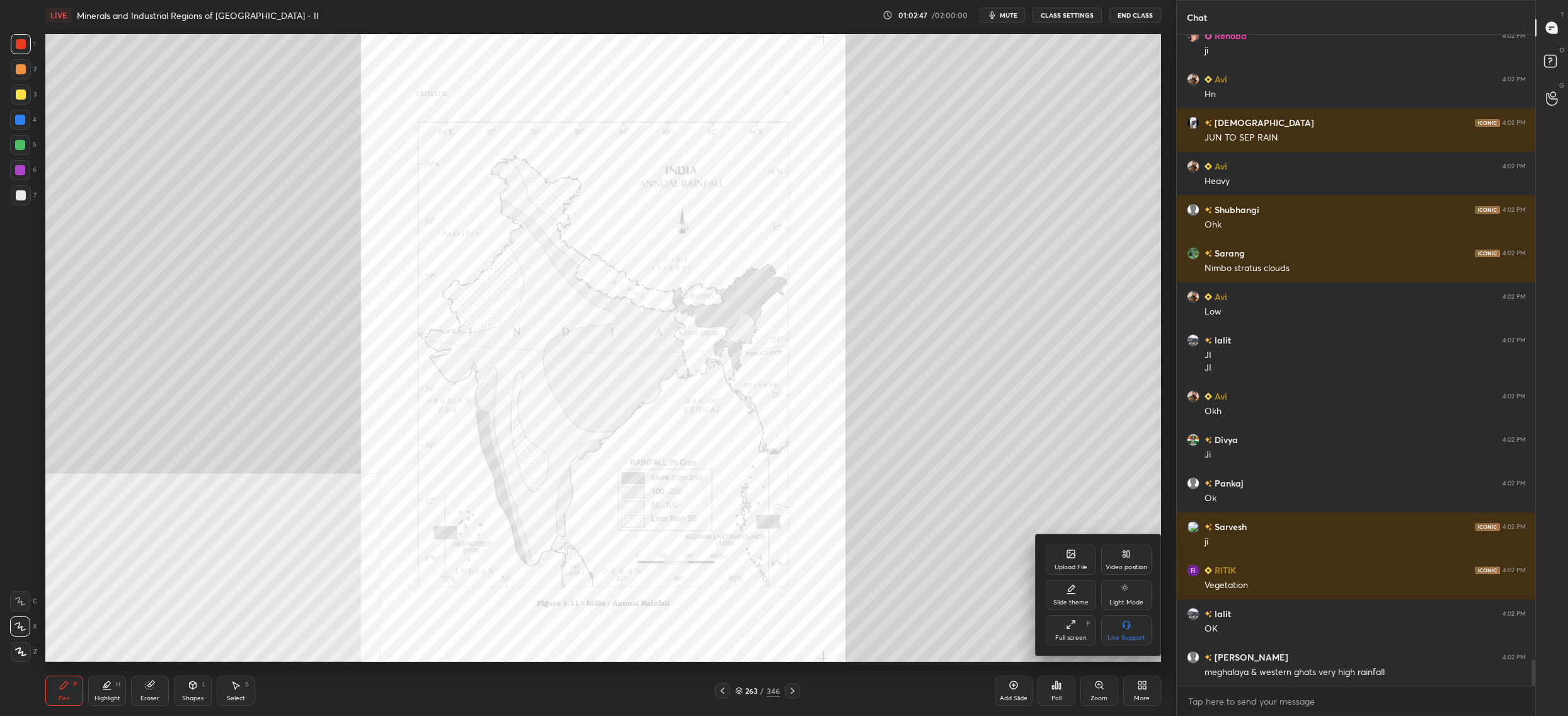
click at [1080, 561] on div "Upload File" at bounding box center [1071, 559] width 50 height 30
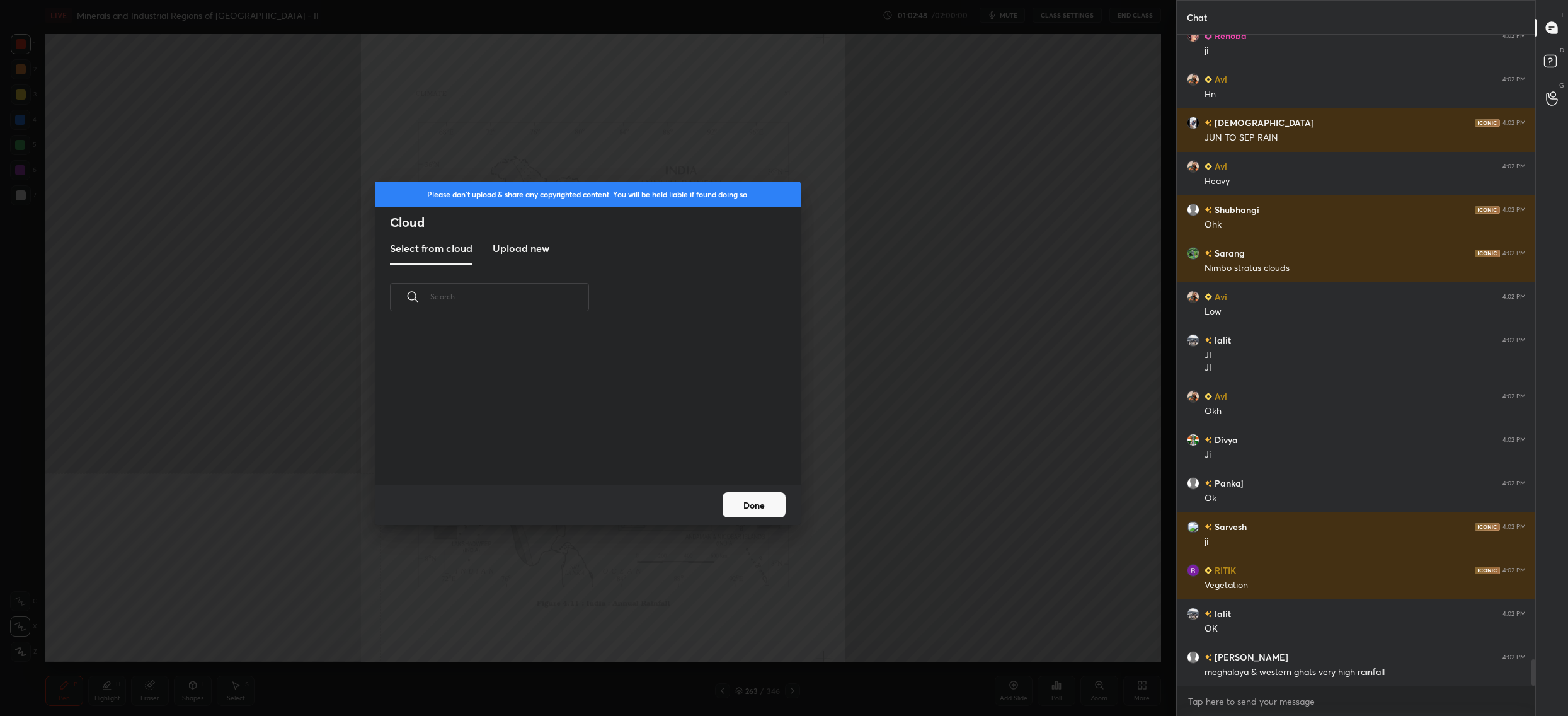
click at [522, 246] on h3 "Upload new" at bounding box center [520, 249] width 57 height 15
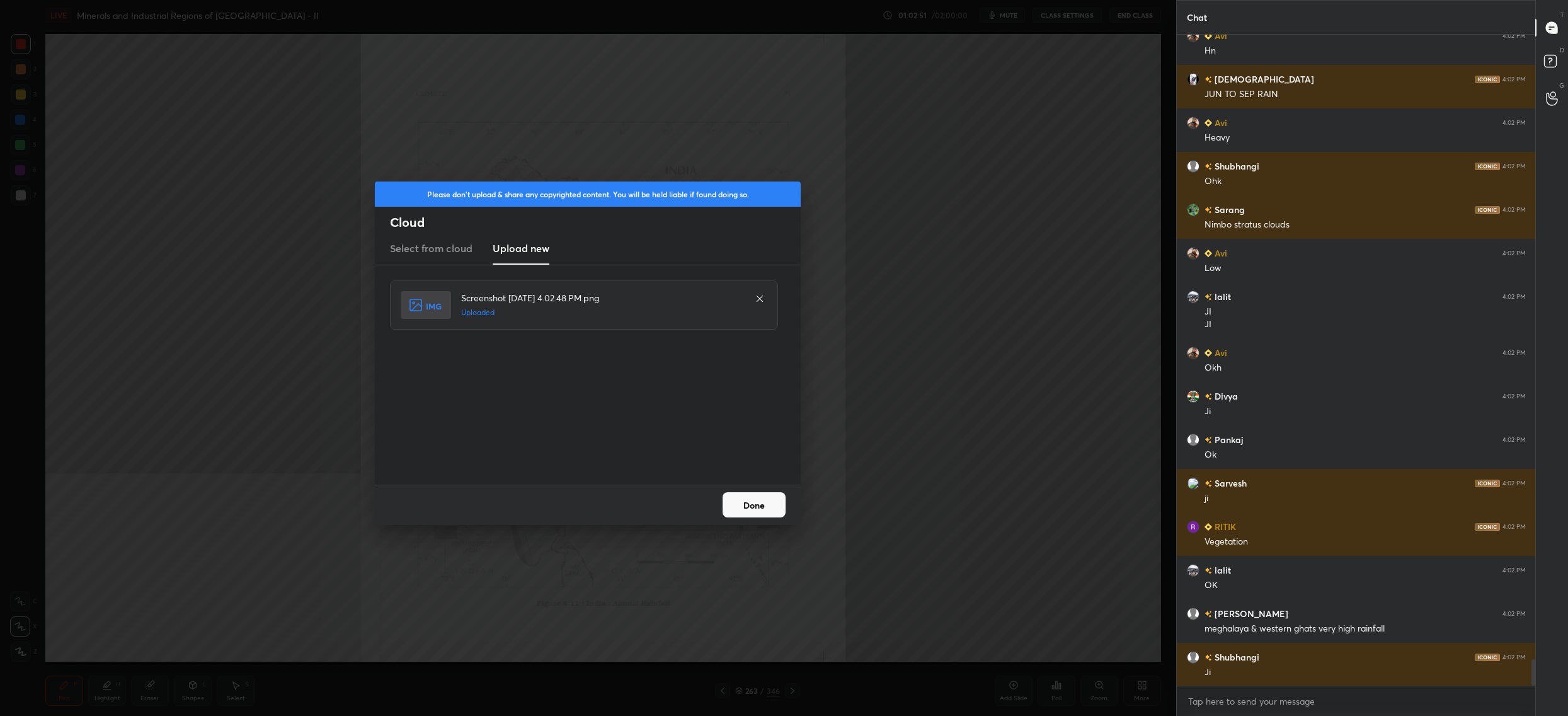
click at [746, 504] on button "Done" at bounding box center [754, 505] width 63 height 25
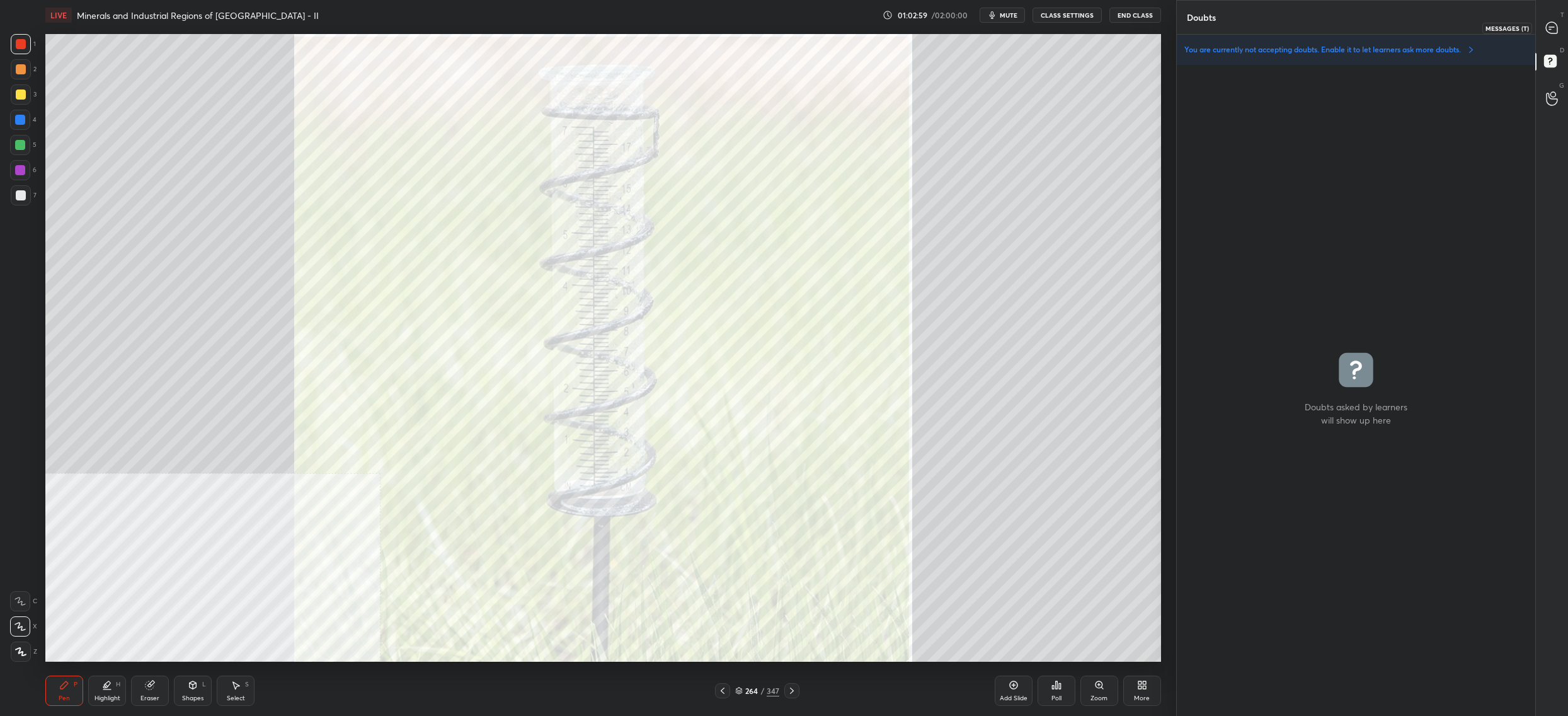
click at [1546, 30] on icon at bounding box center [1553, 28] width 14 height 14
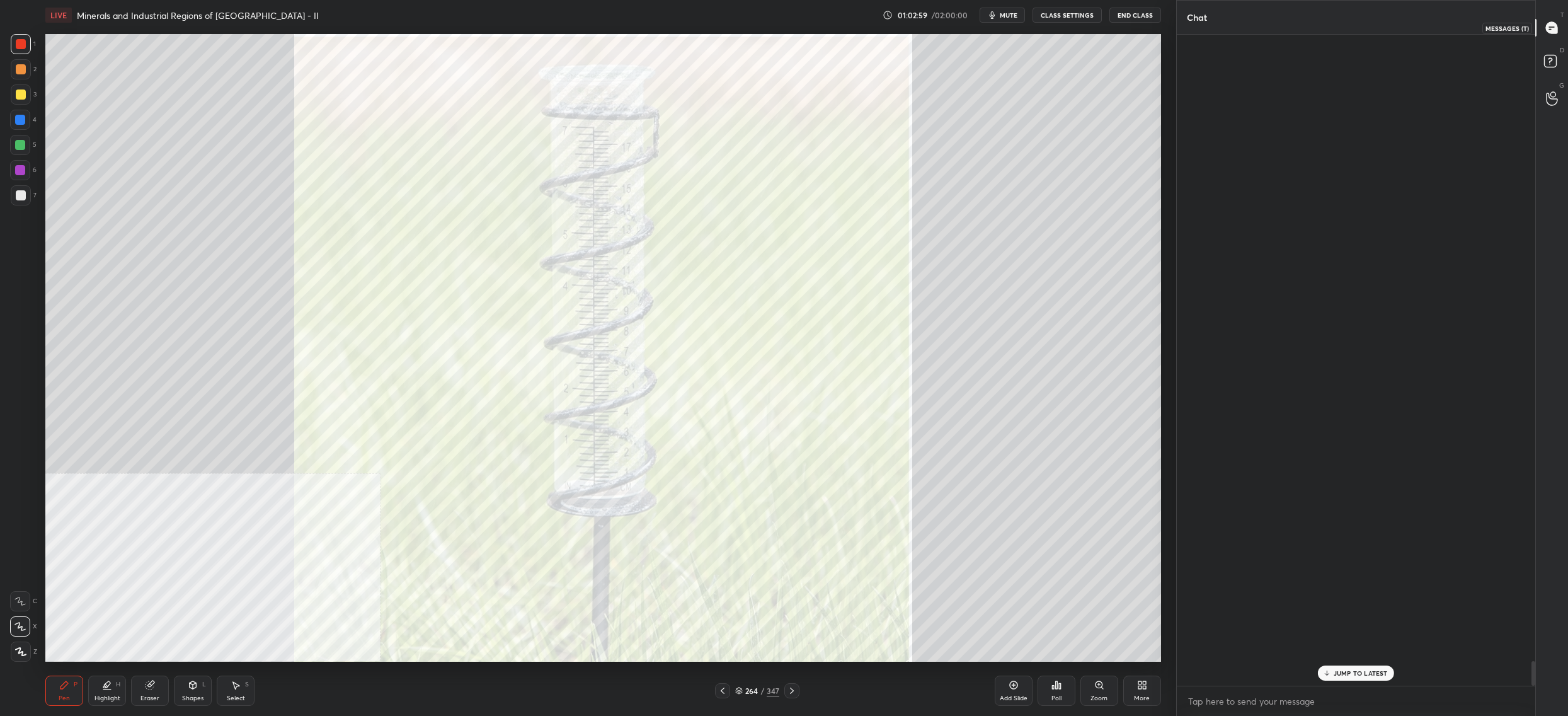
drag, startPoint x: 1546, startPoint y: 30, endPoint x: 1532, endPoint y: 14, distance: 21.3
click at [1546, 30] on icon at bounding box center [1553, 28] width 14 height 14
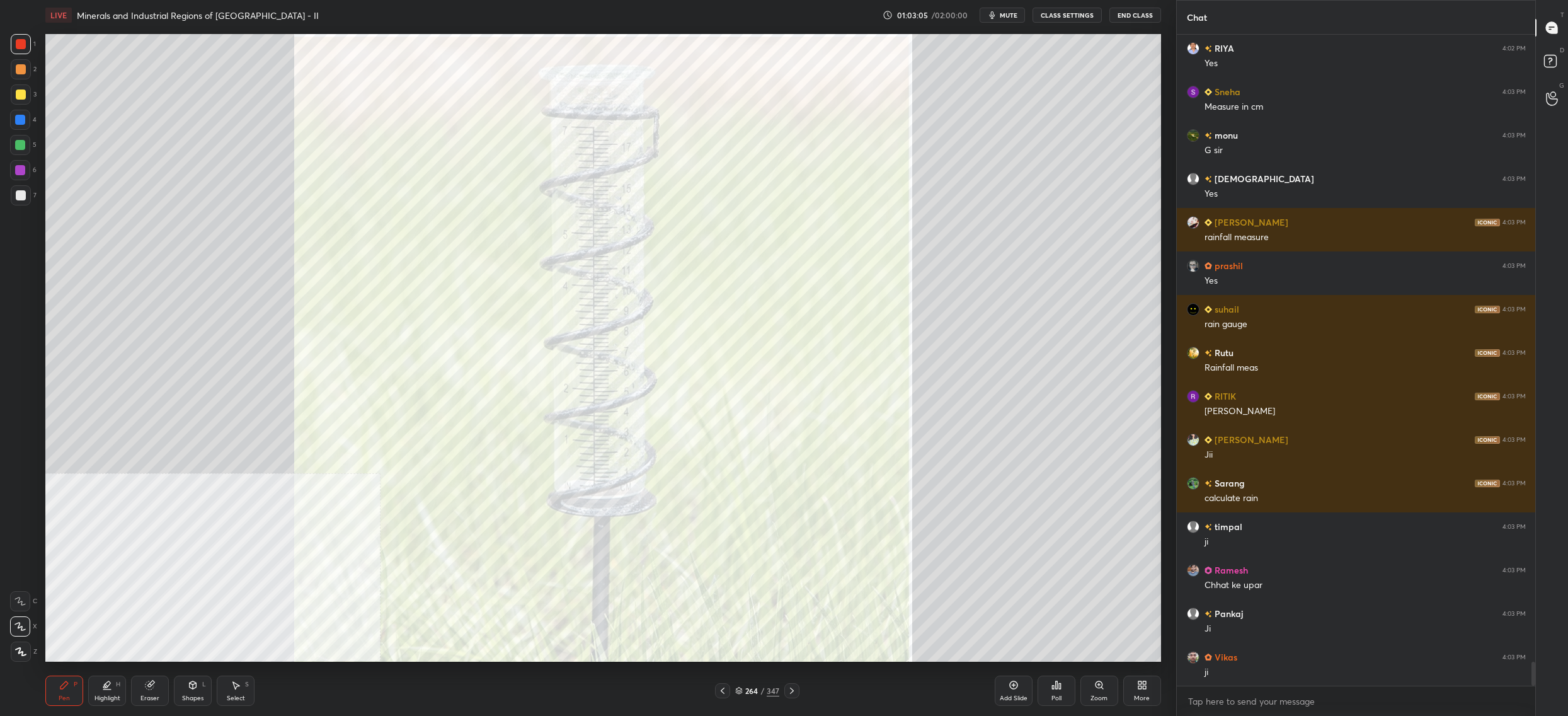
click at [738, 691] on icon at bounding box center [739, 691] width 8 height 8
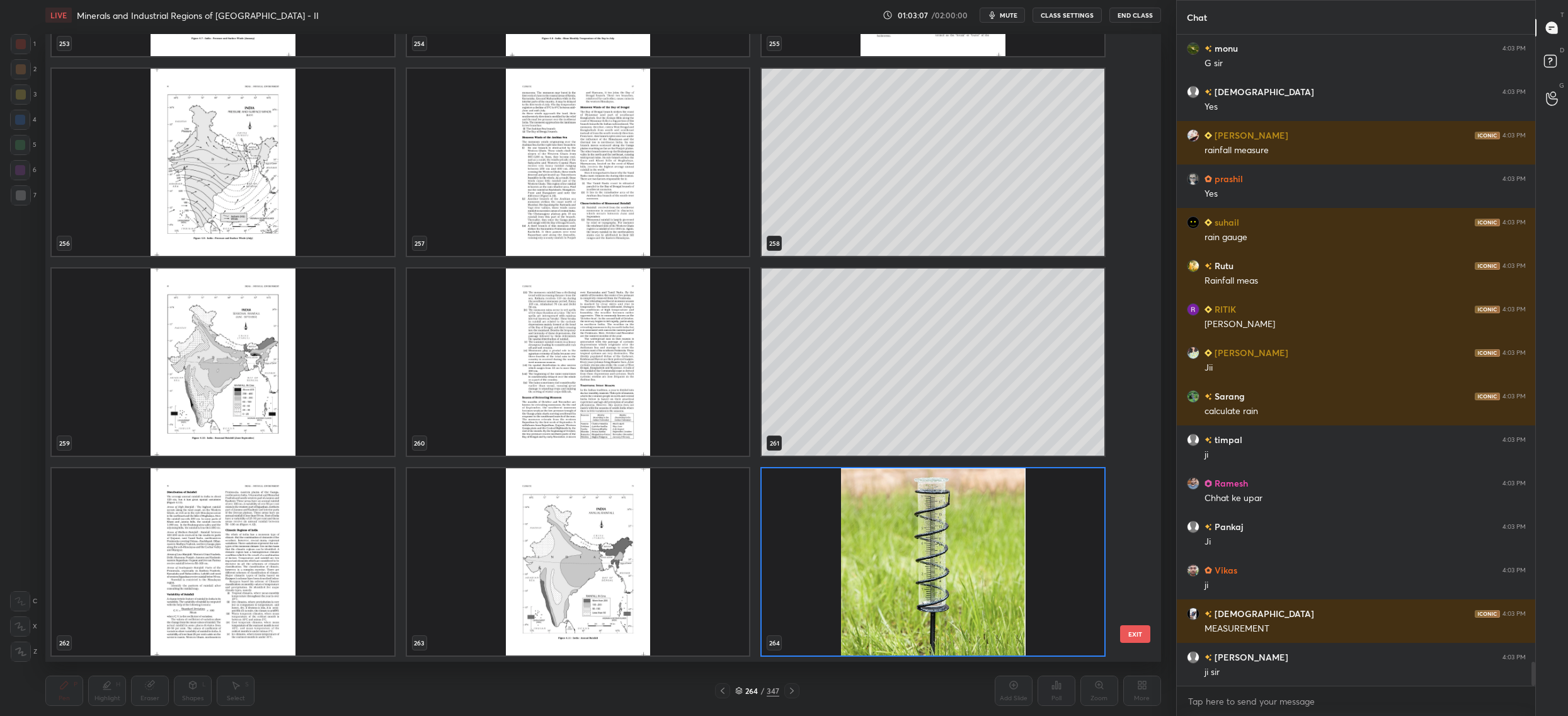
click at [640, 552] on img "grid" at bounding box center [578, 561] width 342 height 187
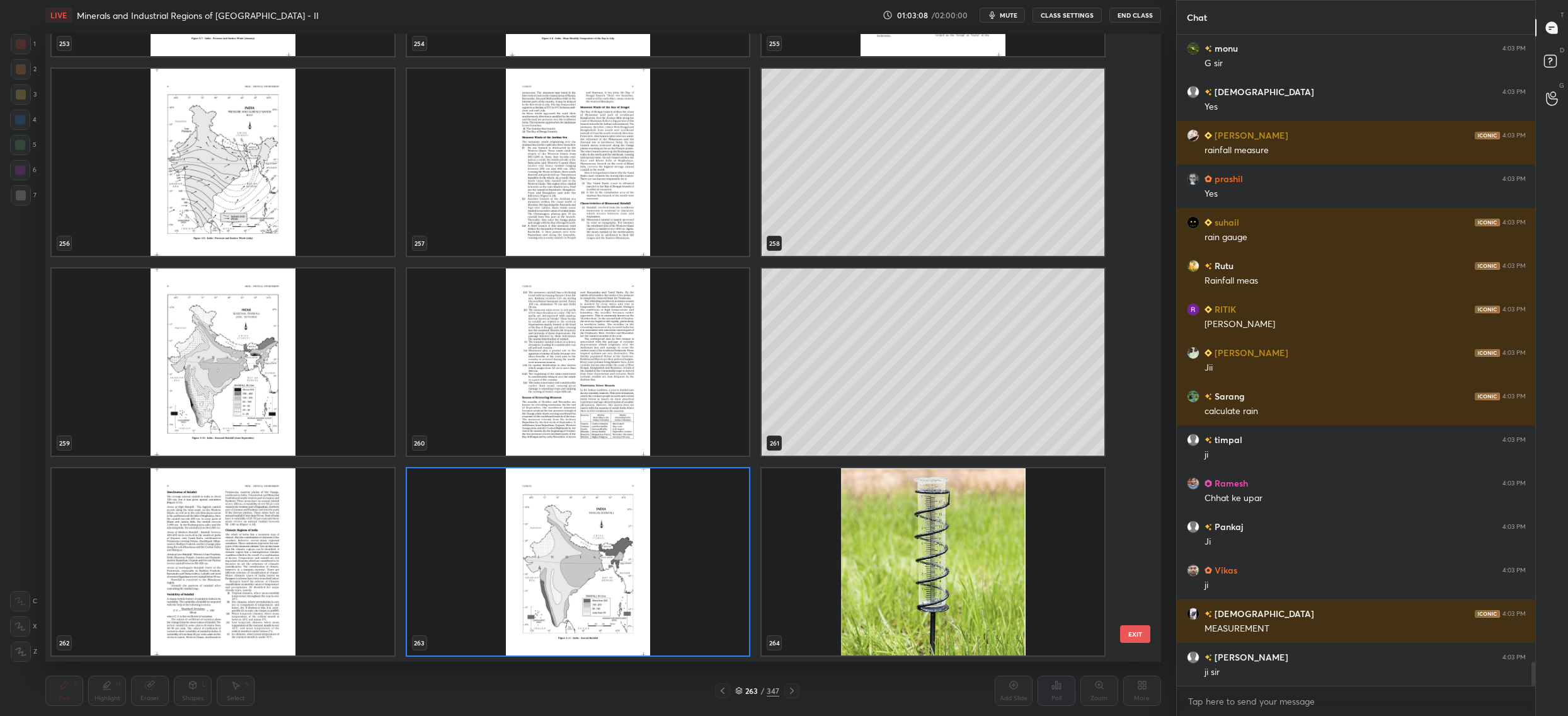
click at [640, 552] on img "grid" at bounding box center [578, 561] width 342 height 187
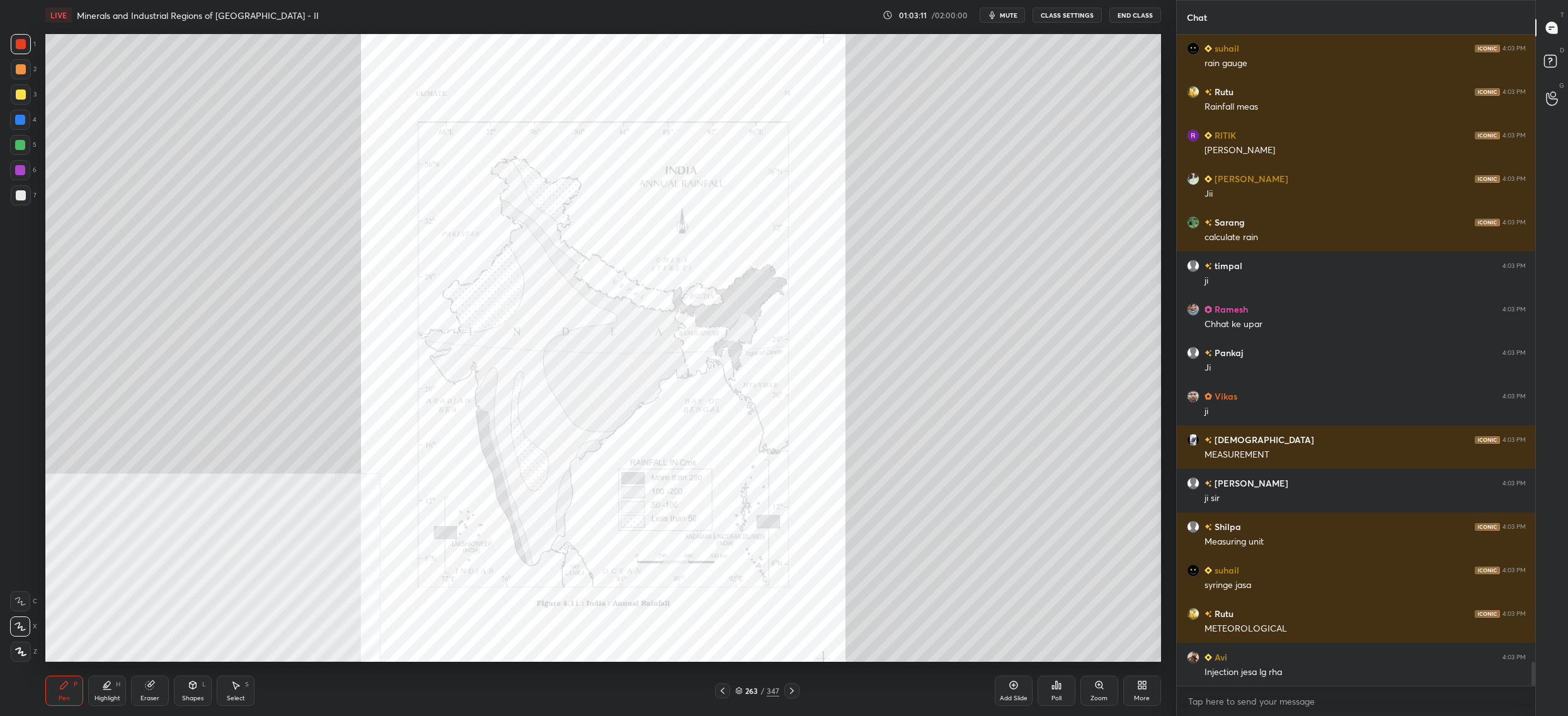
click at [1105, 682] on div "Zoom" at bounding box center [1099, 690] width 38 height 30
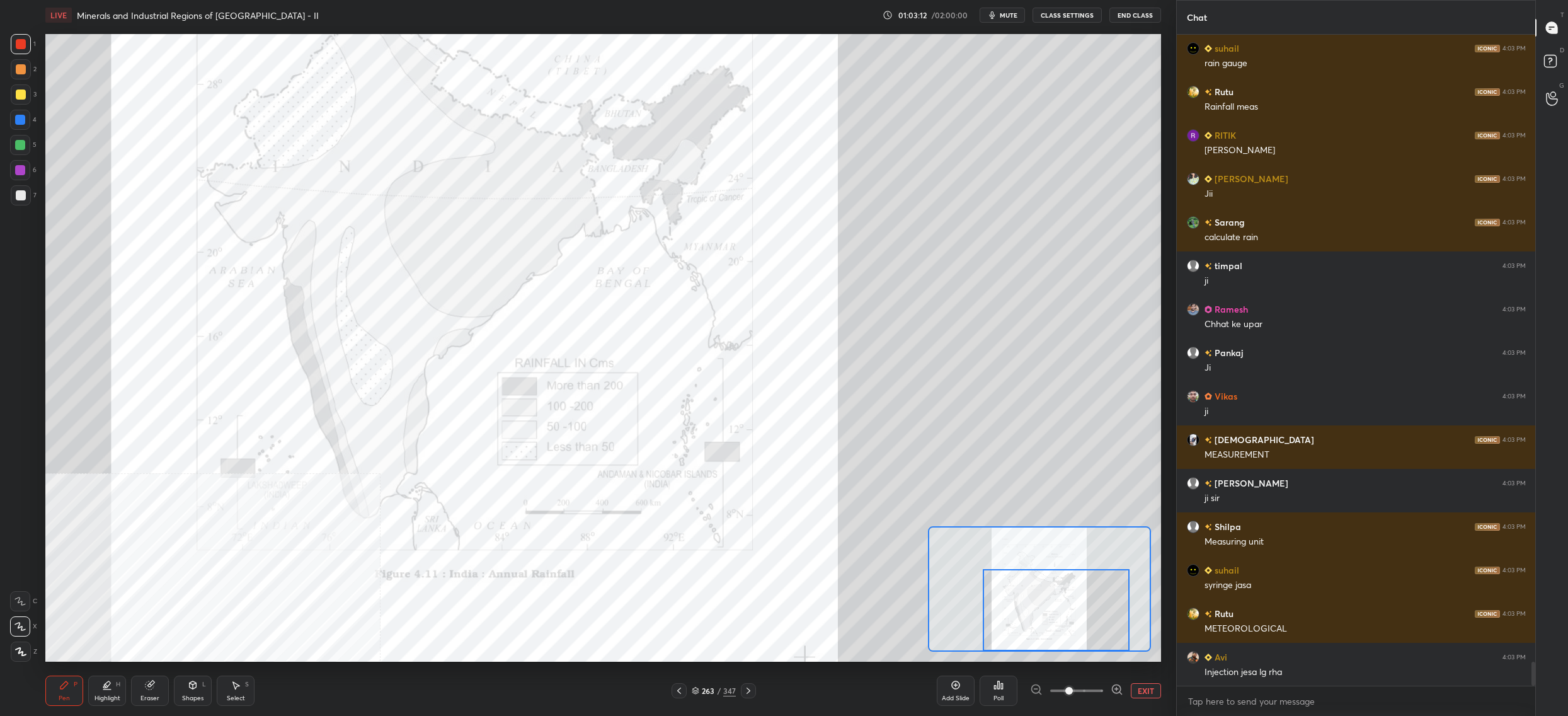
drag, startPoint x: 1086, startPoint y: 630, endPoint x: 1093, endPoint y: 636, distance: 9.2
click at [1094, 638] on div at bounding box center [1056, 610] width 147 height 82
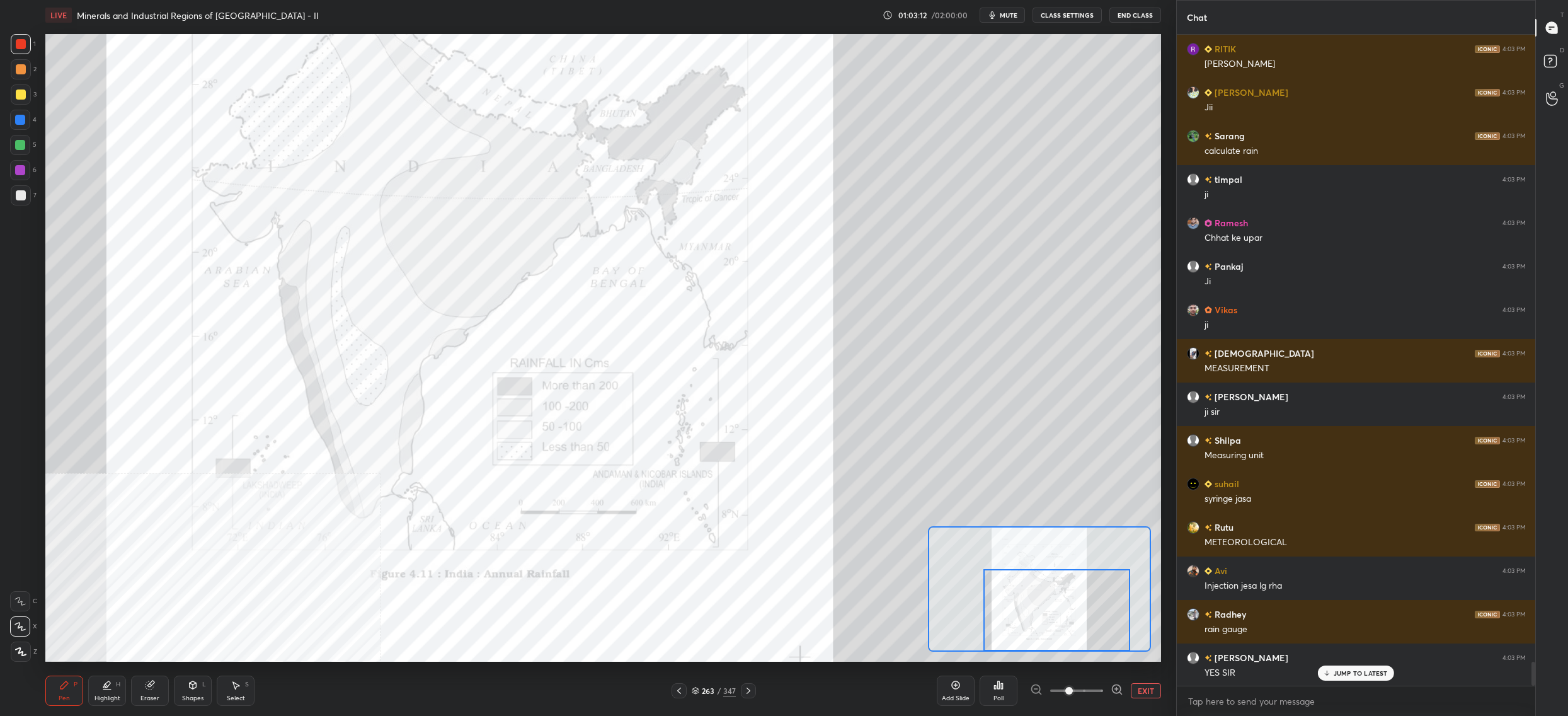
click at [1100, 638] on div at bounding box center [1057, 610] width 147 height 82
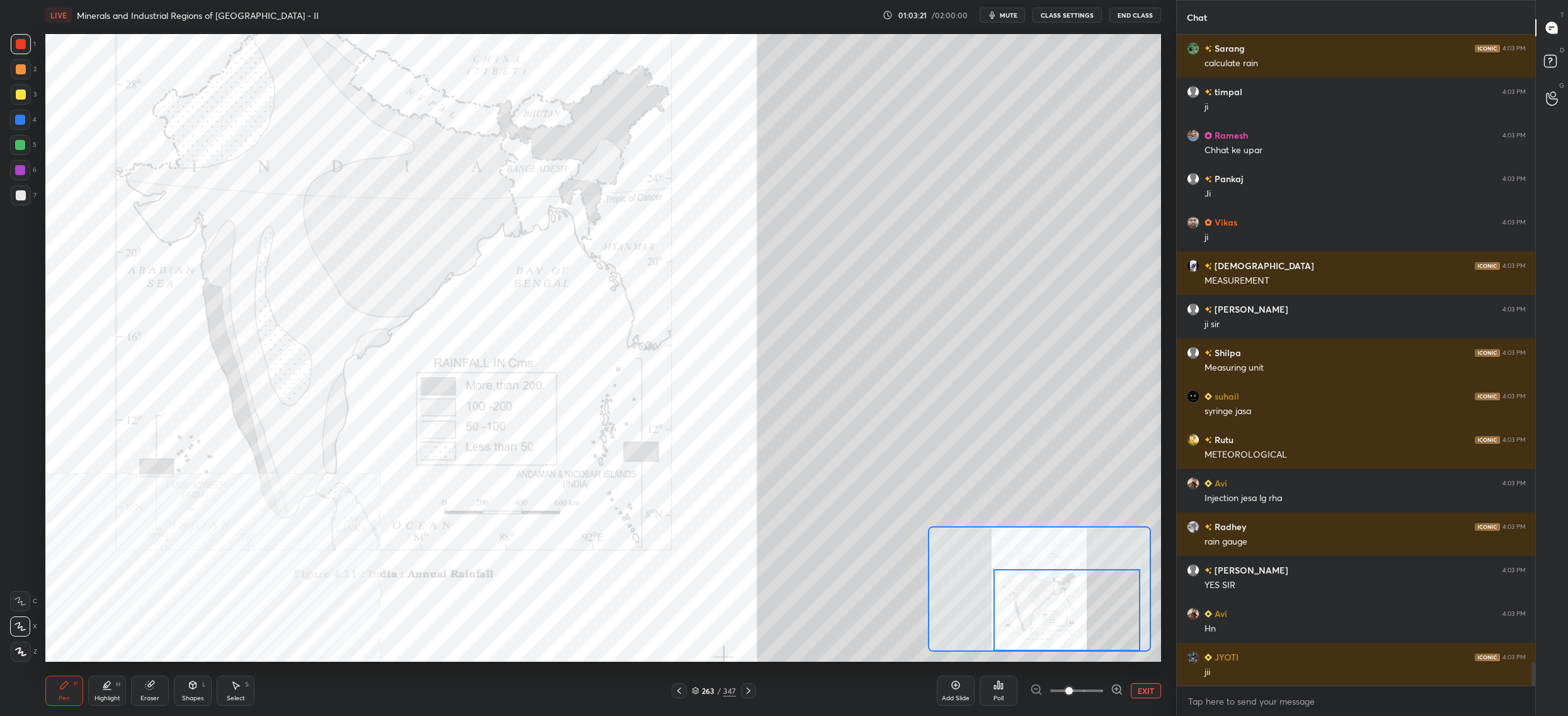
click at [28, 105] on div "3" at bounding box center [23, 97] width 26 height 25
click at [22, 103] on div at bounding box center [20, 94] width 20 height 20
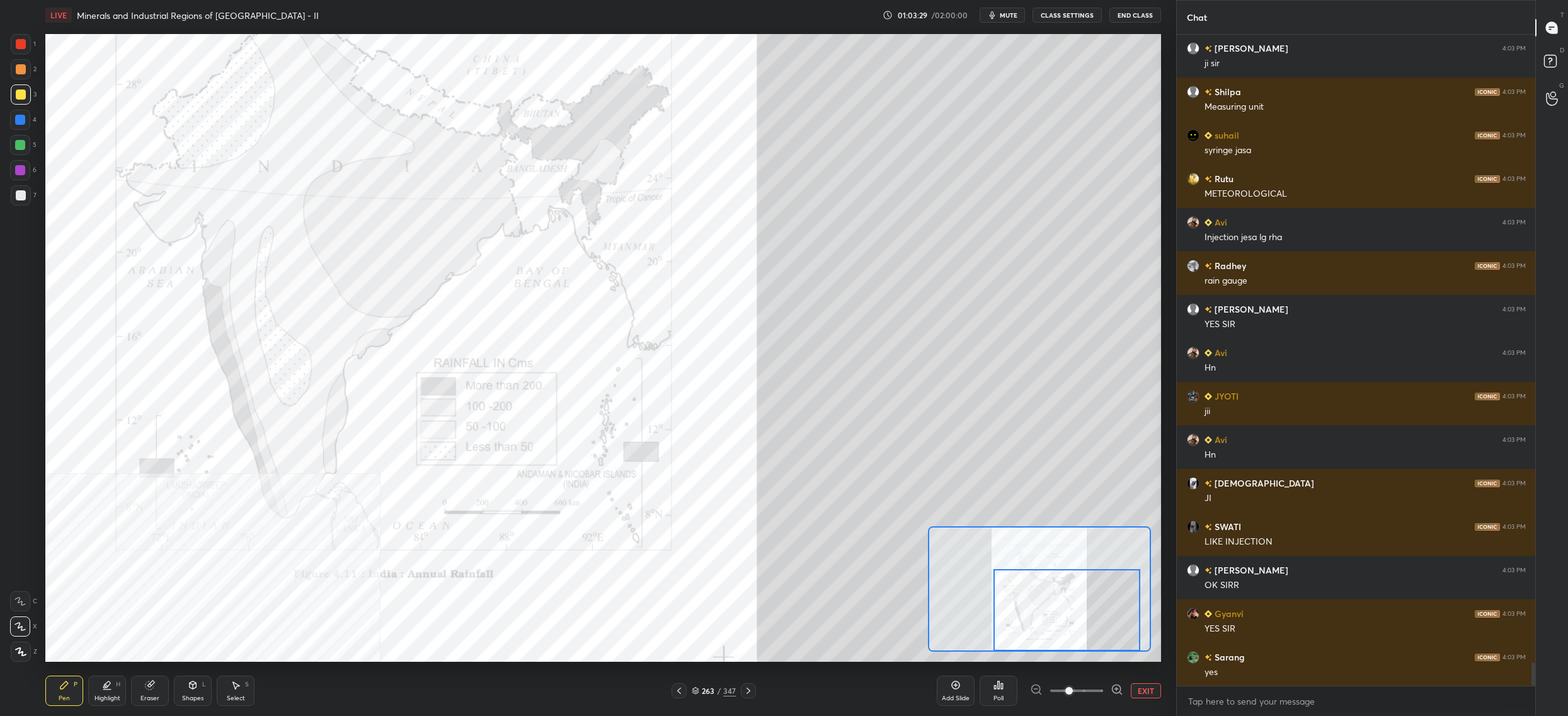
click at [30, 51] on div "1" at bounding box center [23, 46] width 25 height 25
click at [16, 51] on div at bounding box center [20, 44] width 20 height 20
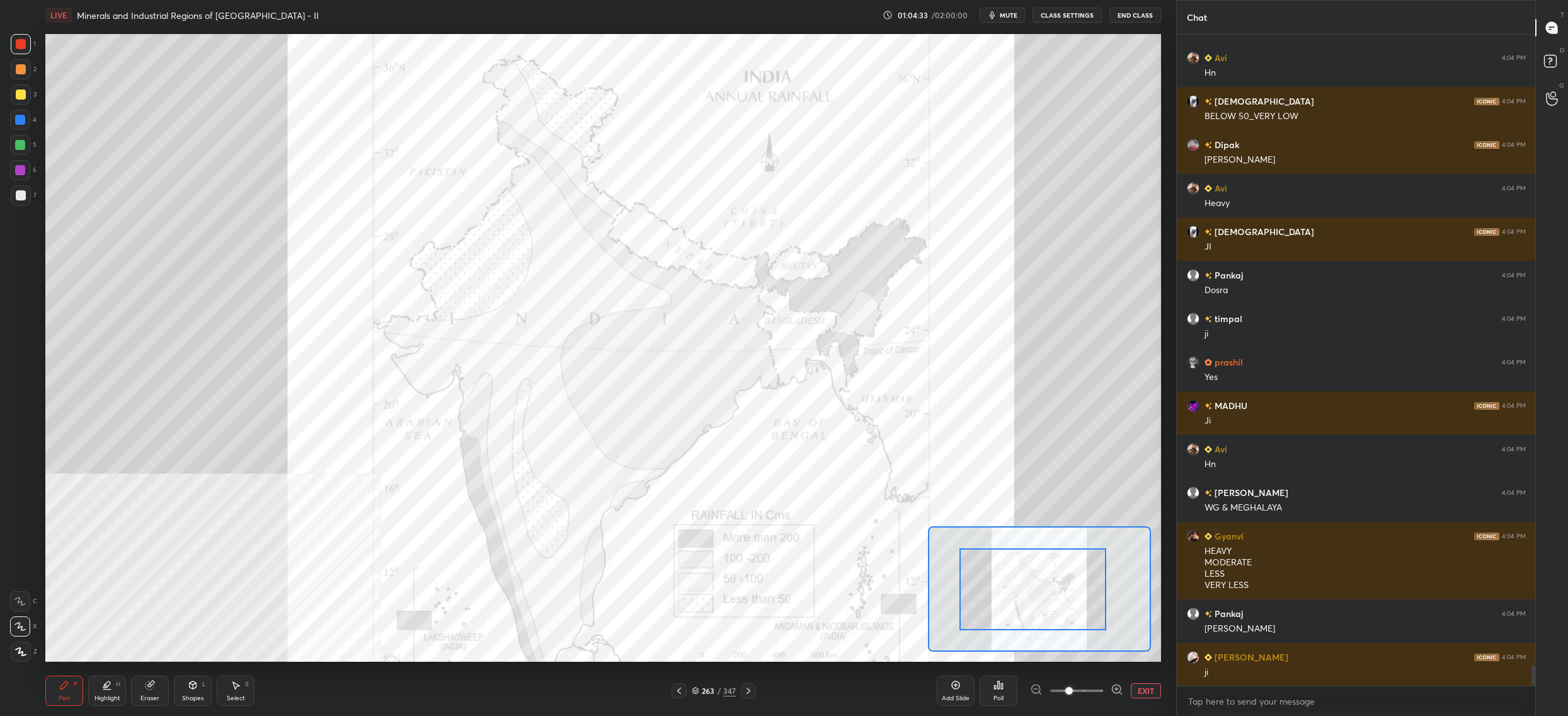
drag, startPoint x: 1051, startPoint y: 576, endPoint x: 985, endPoint y: 552, distance: 70.2
click at [1019, 557] on div at bounding box center [1033, 589] width 147 height 82
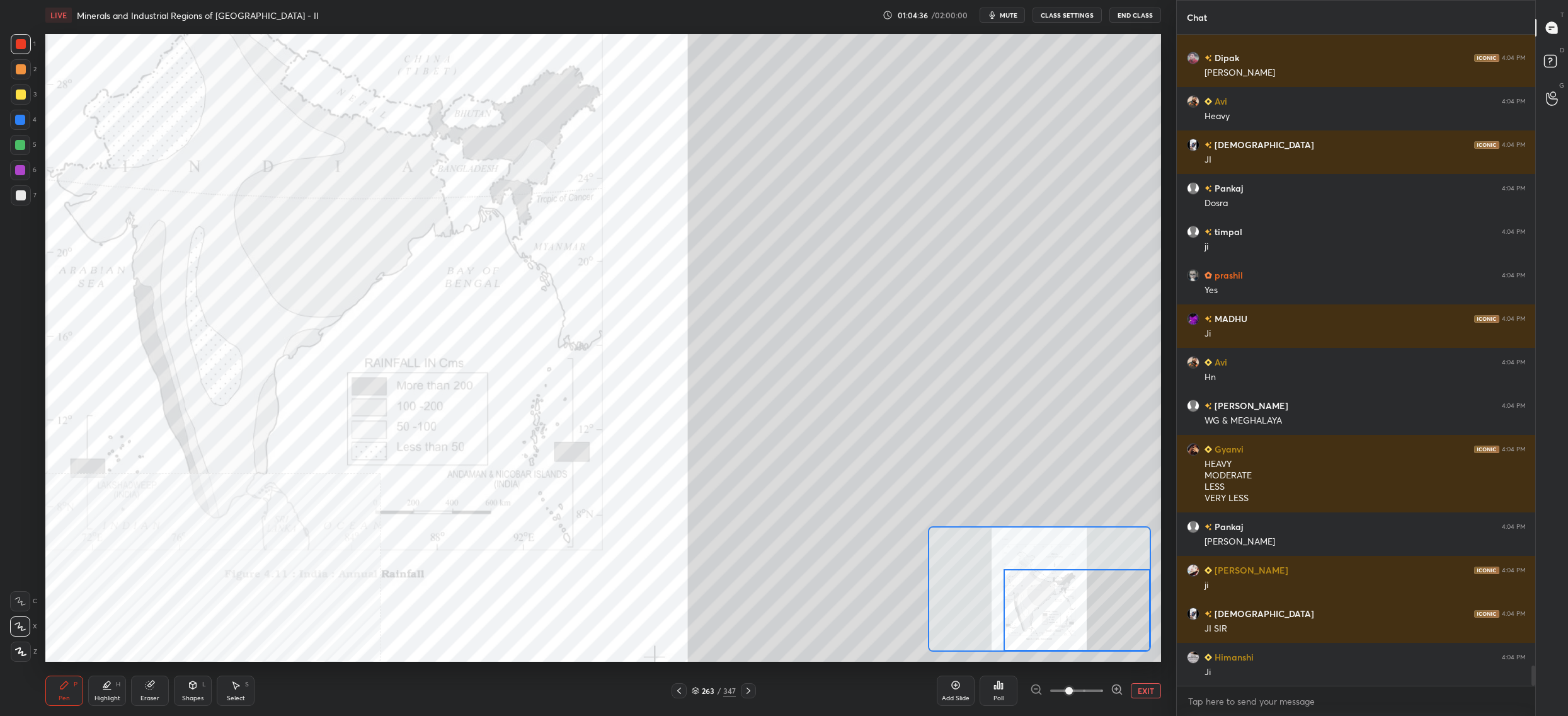
drag, startPoint x: 1050, startPoint y: 600, endPoint x: 1083, endPoint y: 604, distance: 33.2
click at [1086, 609] on div at bounding box center [1078, 610] width 147 height 82
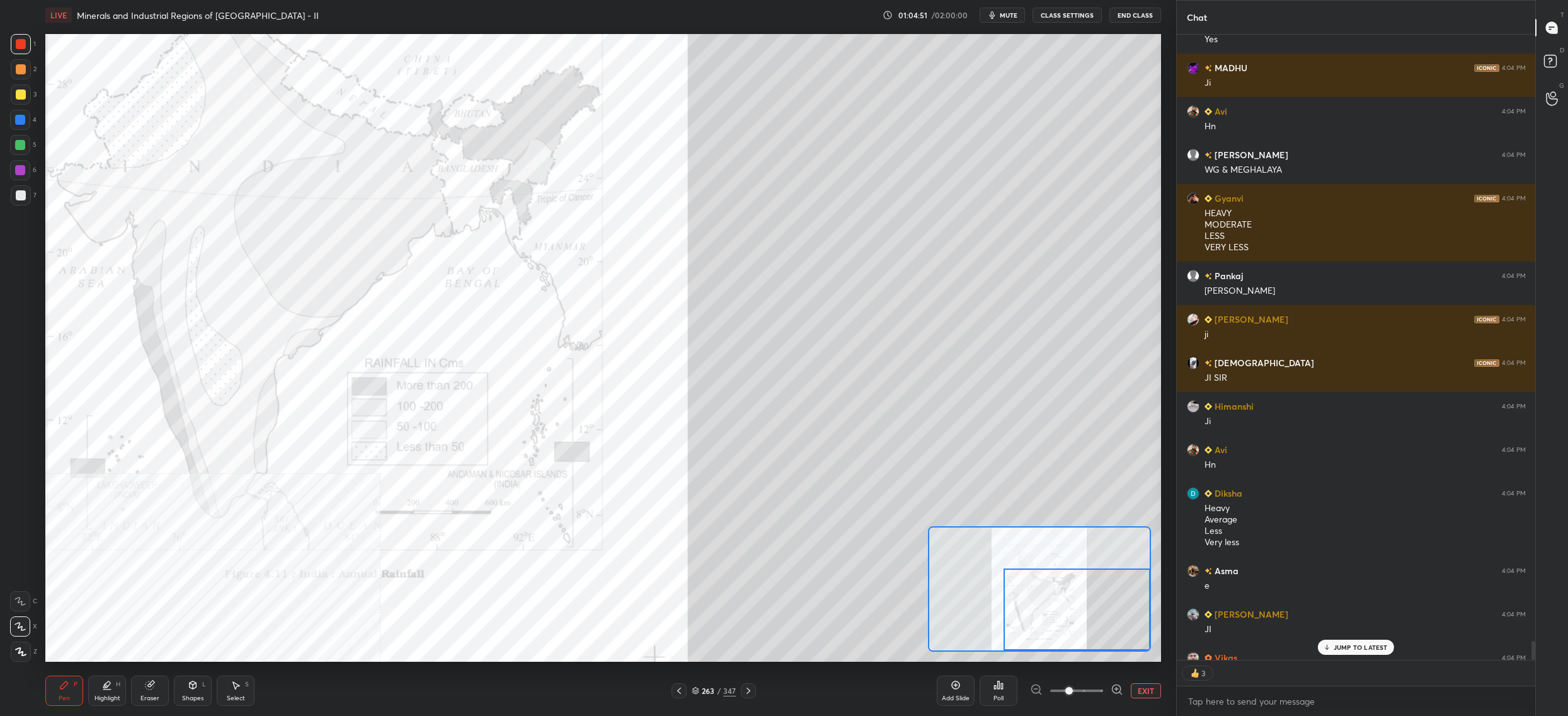
click at [30, 115] on div "4" at bounding box center [22, 119] width 26 height 20
drag, startPoint x: 30, startPoint y: 115, endPoint x: 41, endPoint y: 115, distance: 11.0
click at [30, 115] on div "4" at bounding box center [22, 119] width 26 height 20
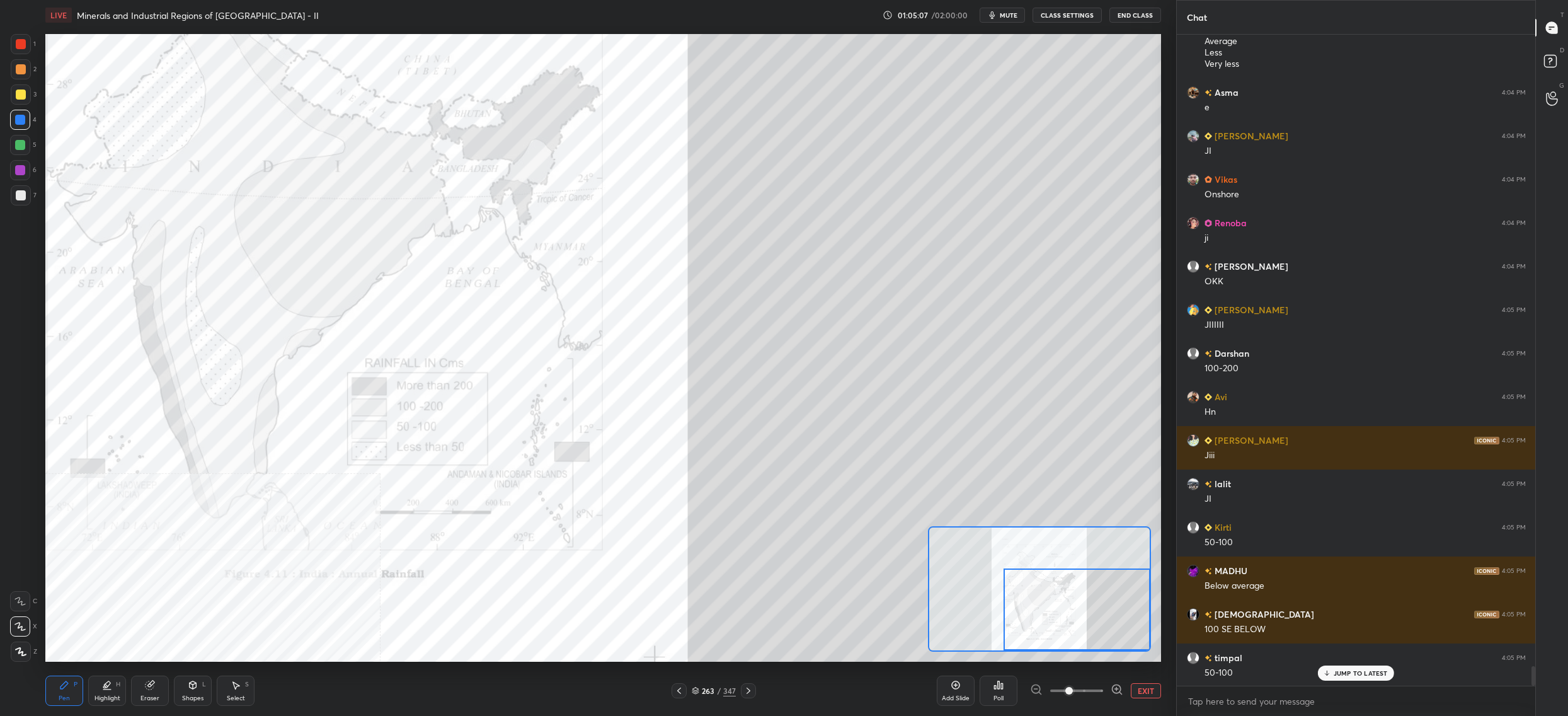
click at [1136, 690] on button "EXIT" at bounding box center [1145, 691] width 30 height 15
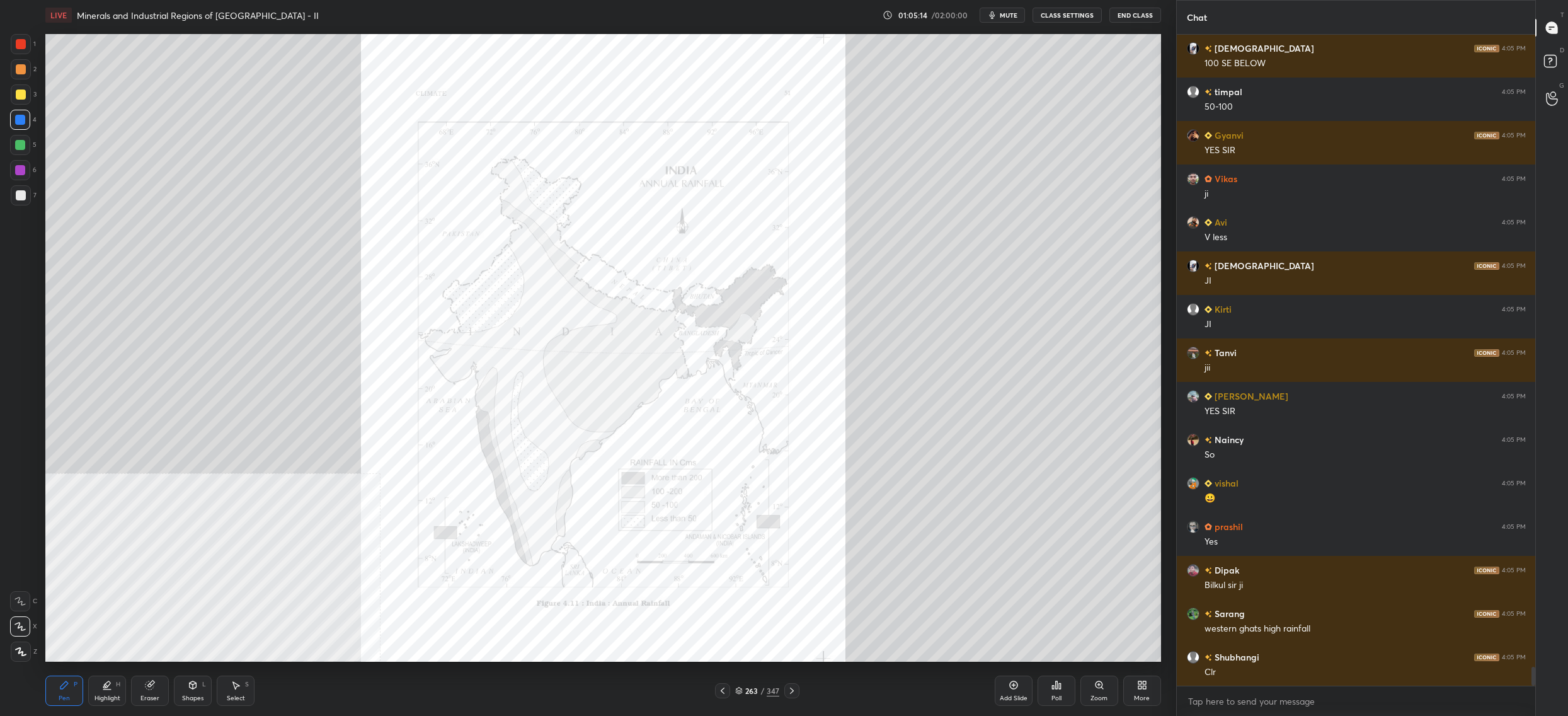
click at [1140, 694] on div "More" at bounding box center [1141, 690] width 38 height 30
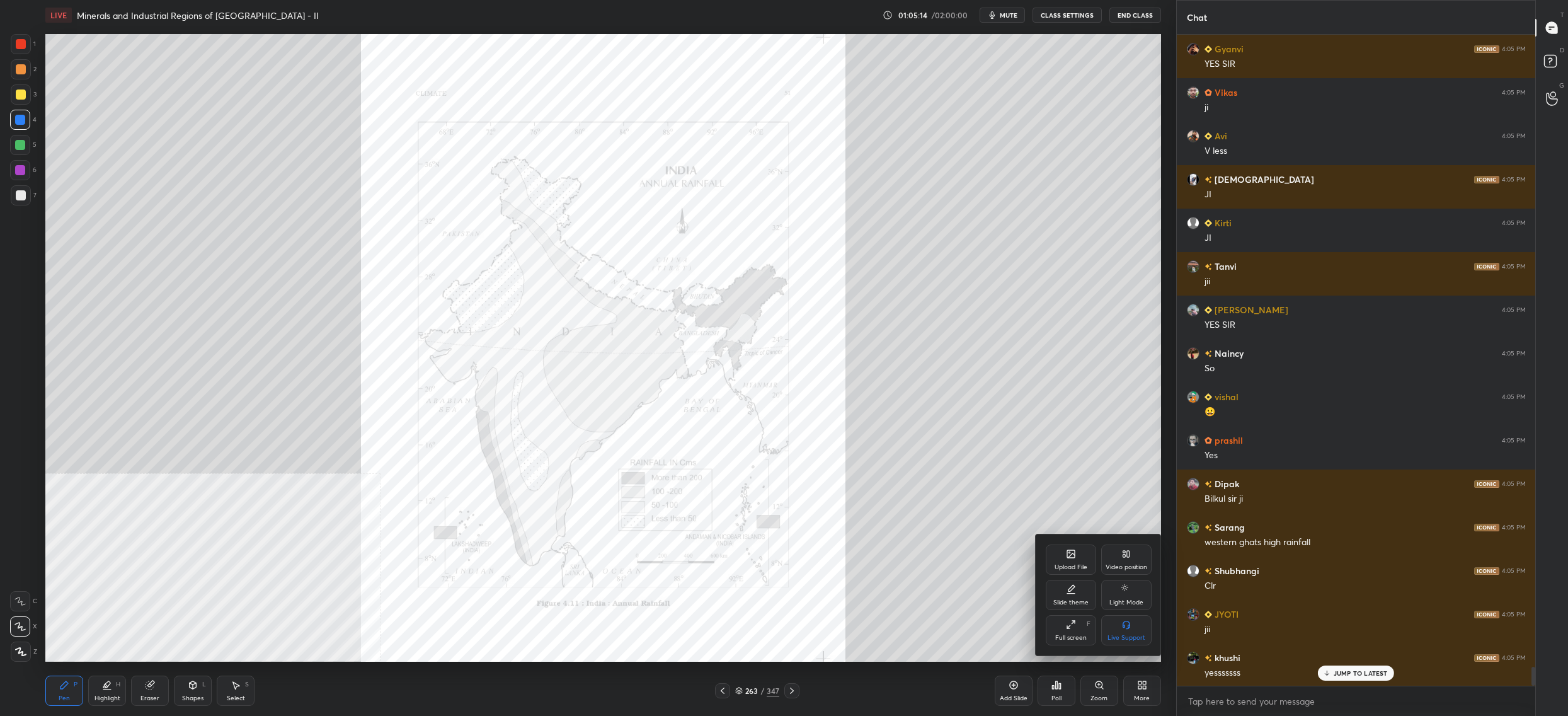
drag, startPoint x: 1127, startPoint y: 561, endPoint x: 1144, endPoint y: 602, distance: 44.4
click at [1127, 561] on div "Video position" at bounding box center [1127, 559] width 50 height 30
click at [1141, 631] on div "Bottom right" at bounding box center [1127, 630] width 50 height 30
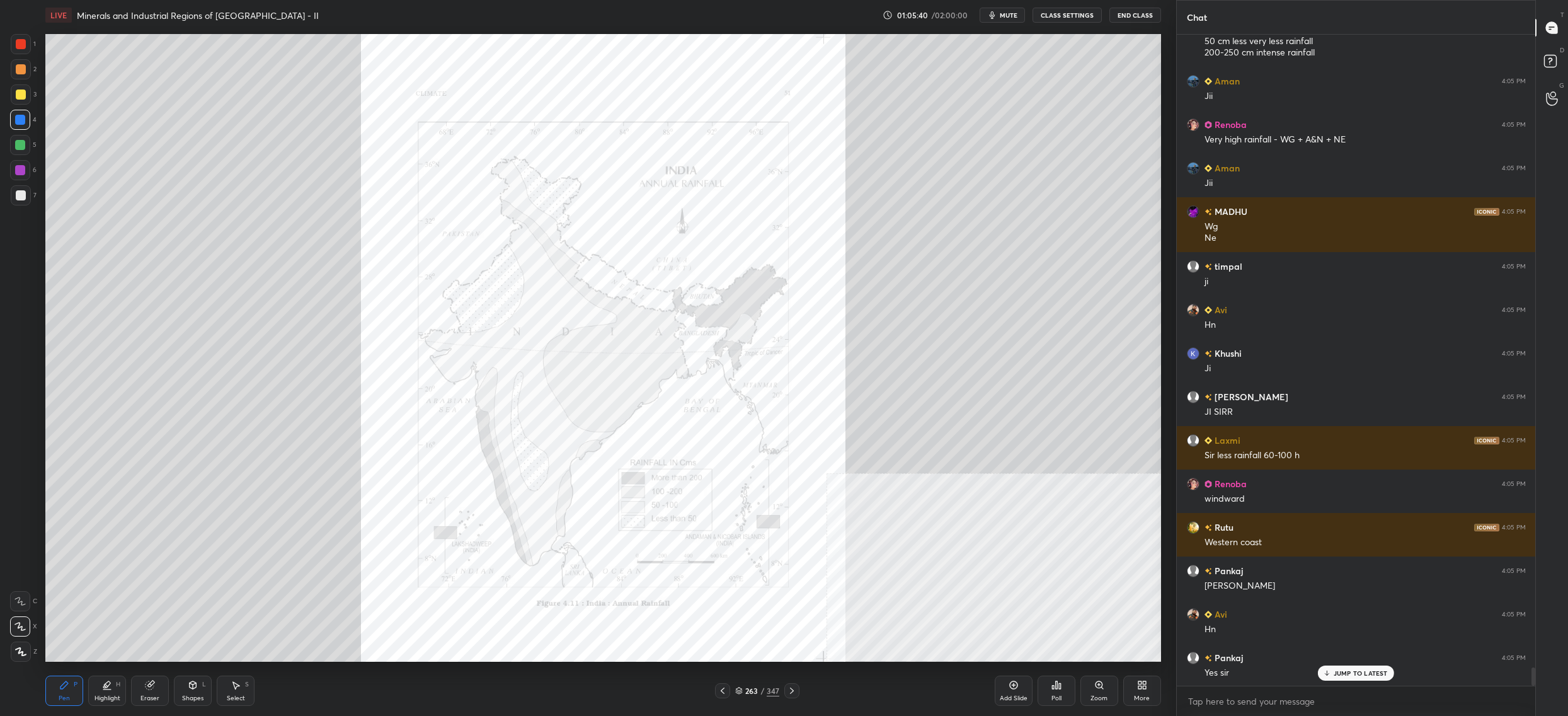
click at [1104, 695] on div "Zoom" at bounding box center [1099, 690] width 38 height 30
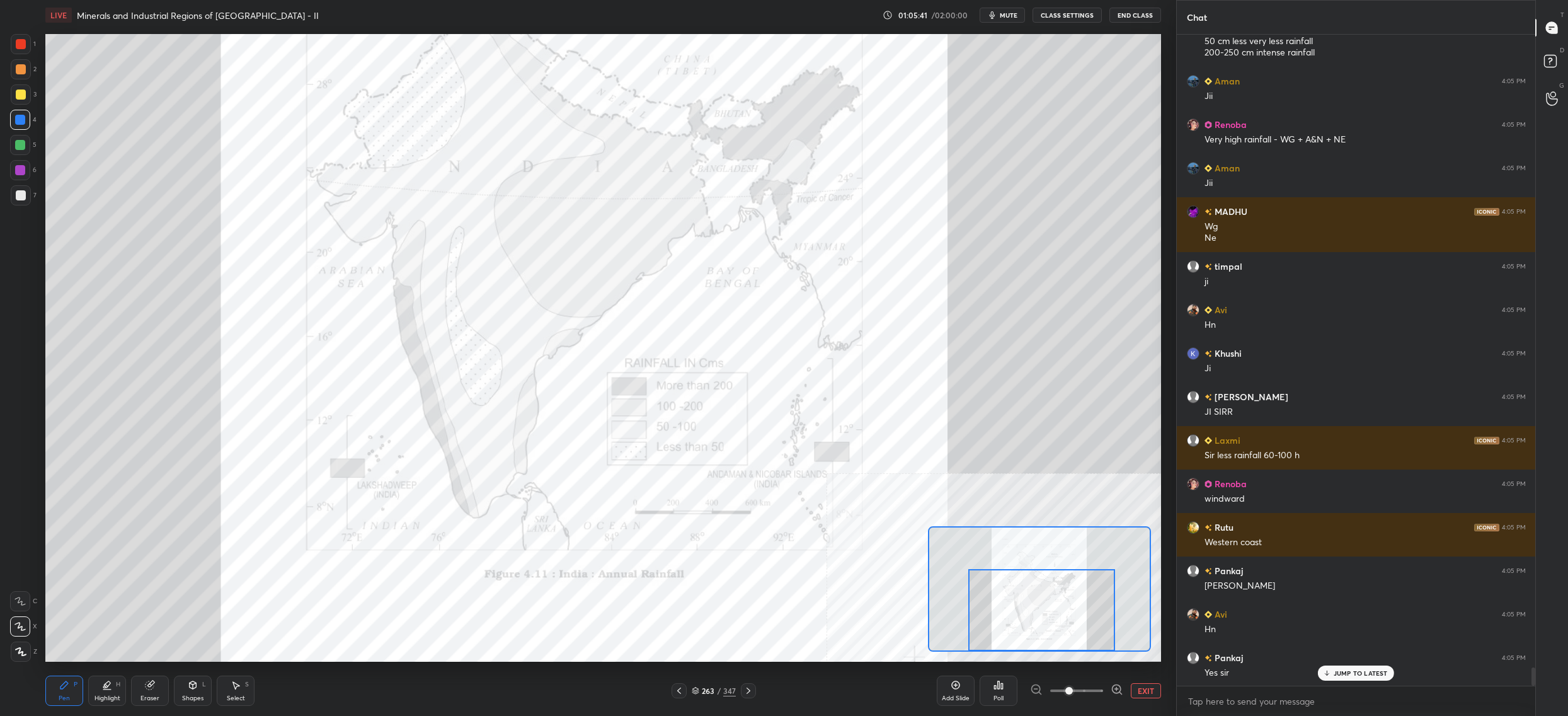
click at [1054, 641] on div at bounding box center [1042, 610] width 147 height 82
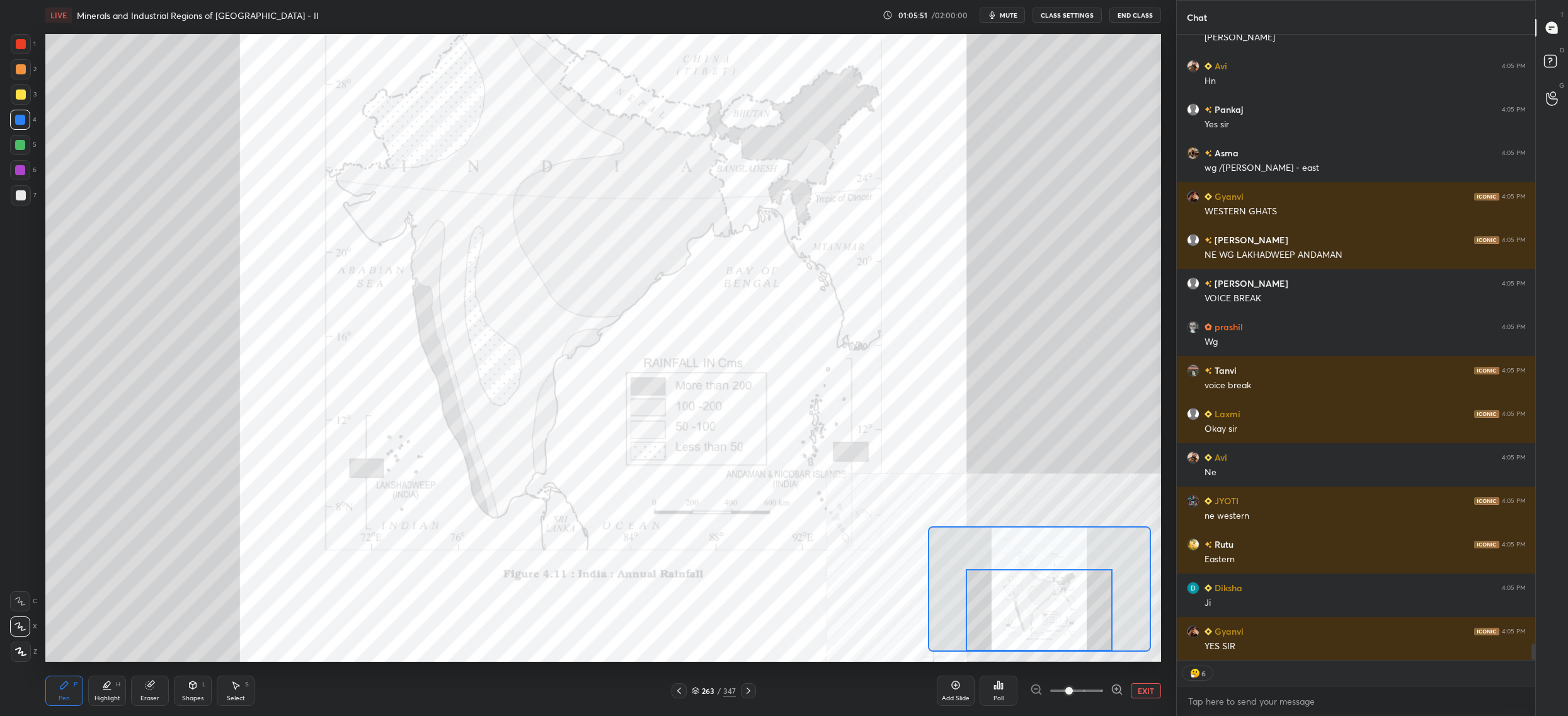
click at [32, 49] on div "1" at bounding box center [23, 44] width 25 height 20
click at [30, 51] on div "1" at bounding box center [23, 44] width 25 height 20
click at [25, 47] on div at bounding box center [20, 44] width 10 height 10
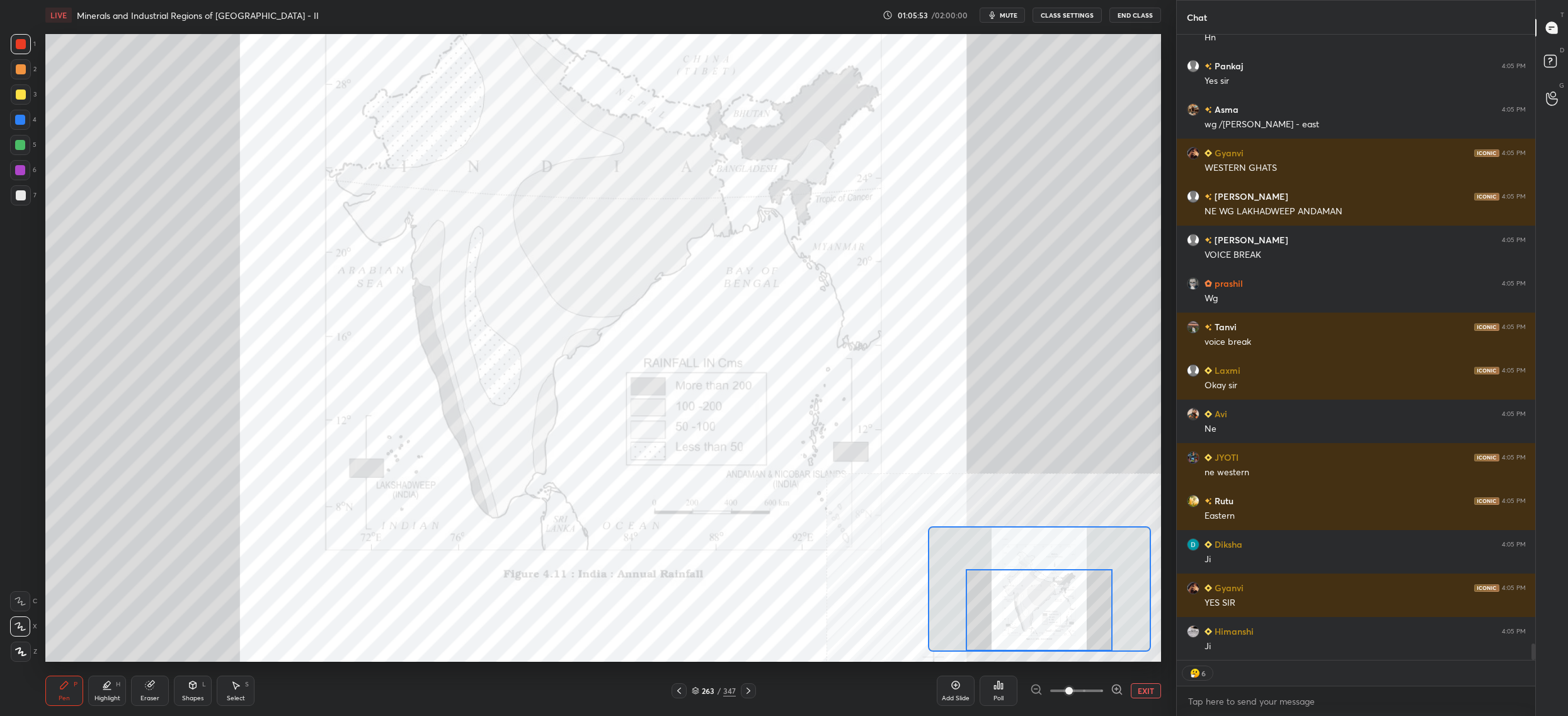
click at [27, 111] on div at bounding box center [19, 119] width 20 height 20
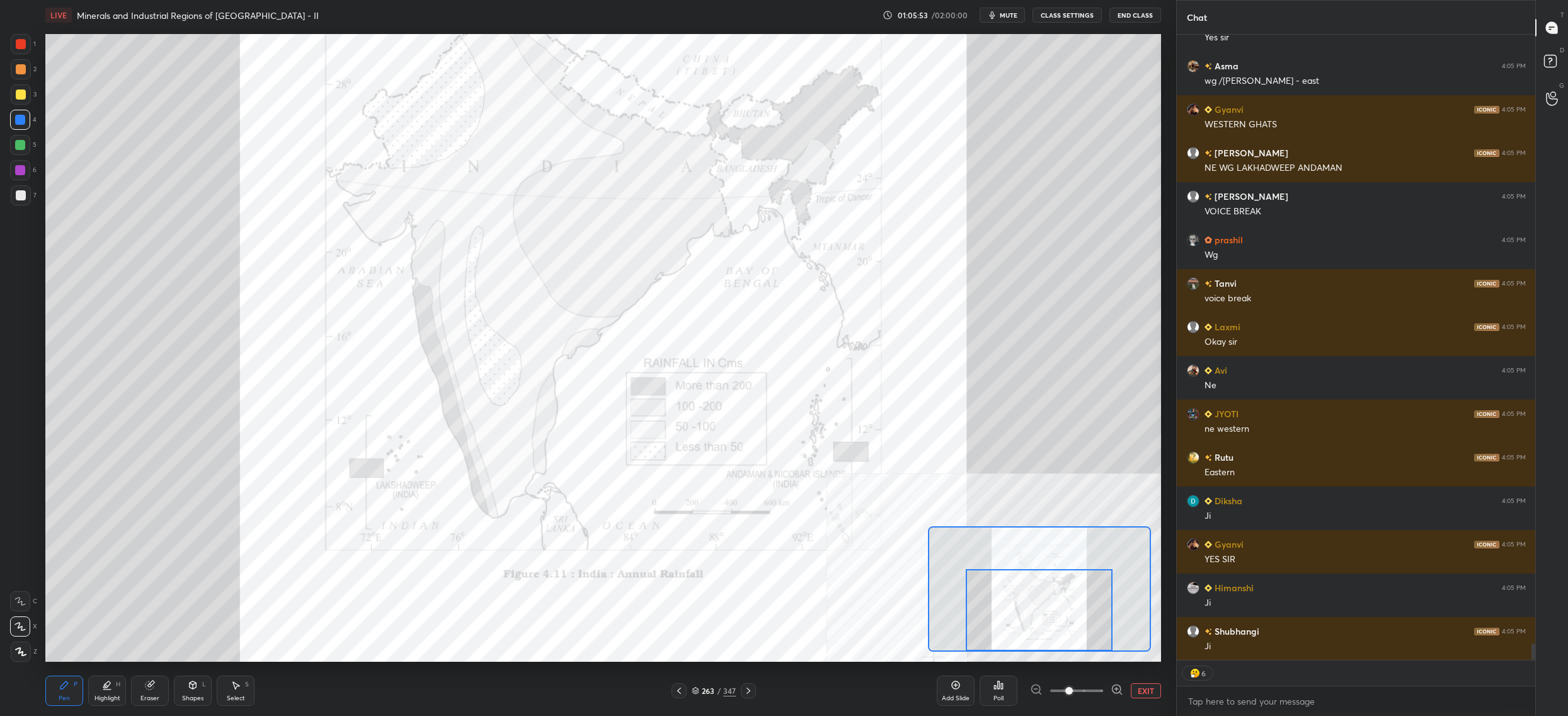
click at [30, 157] on div "5" at bounding box center [22, 147] width 26 height 25
drag, startPoint x: 25, startPoint y: 45, endPoint x: 19, endPoint y: 51, distance: 8.5
click at [23, 45] on div at bounding box center [20, 44] width 10 height 10
click at [20, 53] on div at bounding box center [20, 44] width 20 height 20
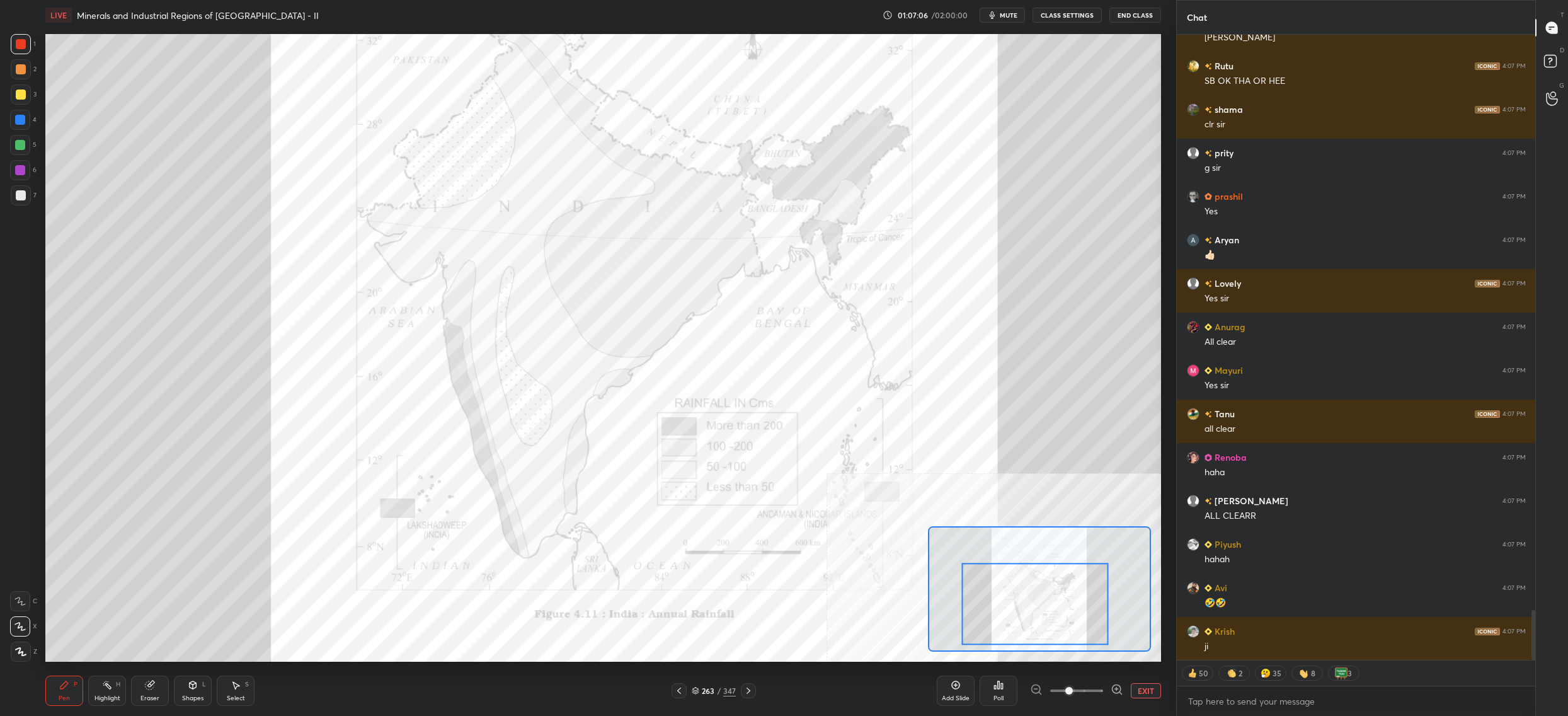
click at [1040, 594] on div at bounding box center [1035, 604] width 147 height 82
click at [1143, 692] on button "EXIT" at bounding box center [1145, 691] width 30 height 15
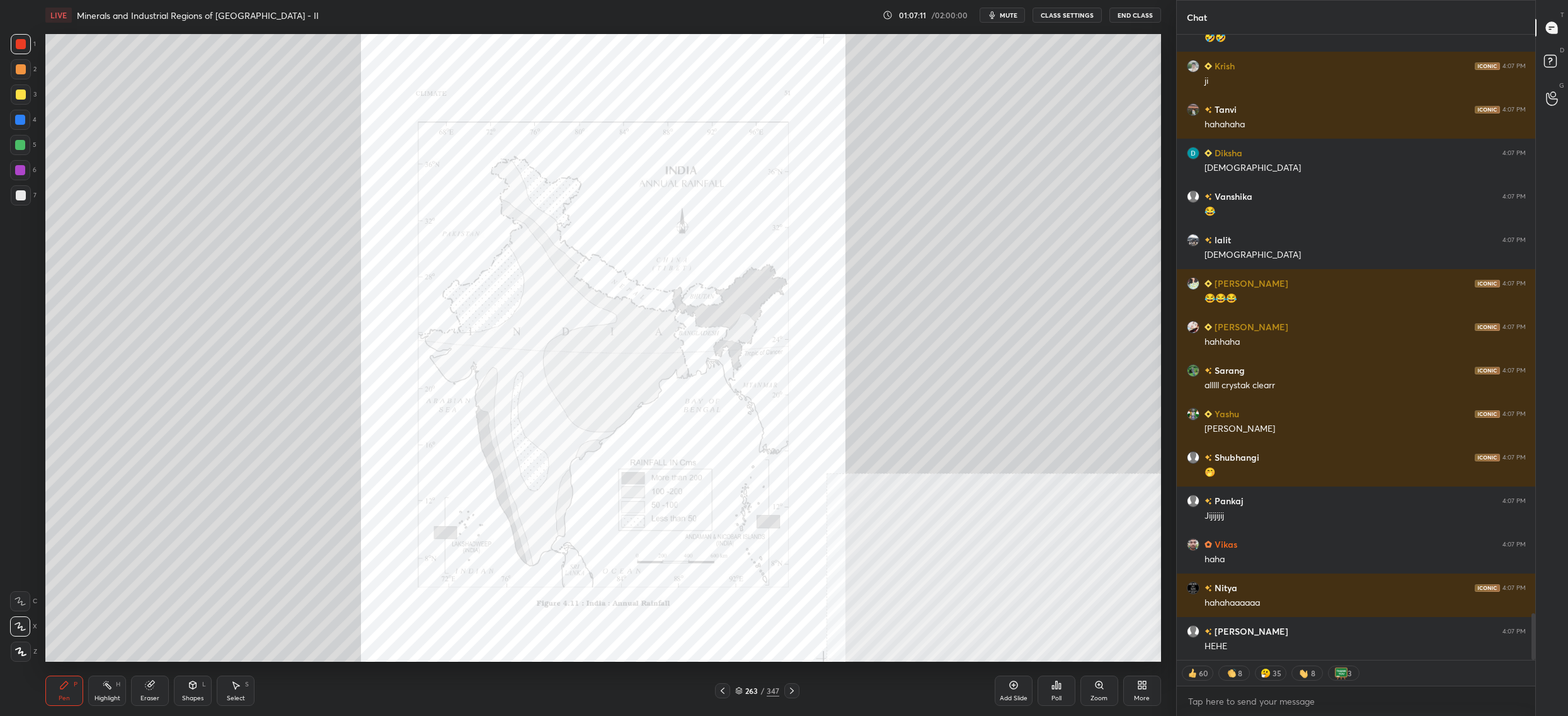
click at [1100, 693] on div "Zoom" at bounding box center [1099, 690] width 38 height 30
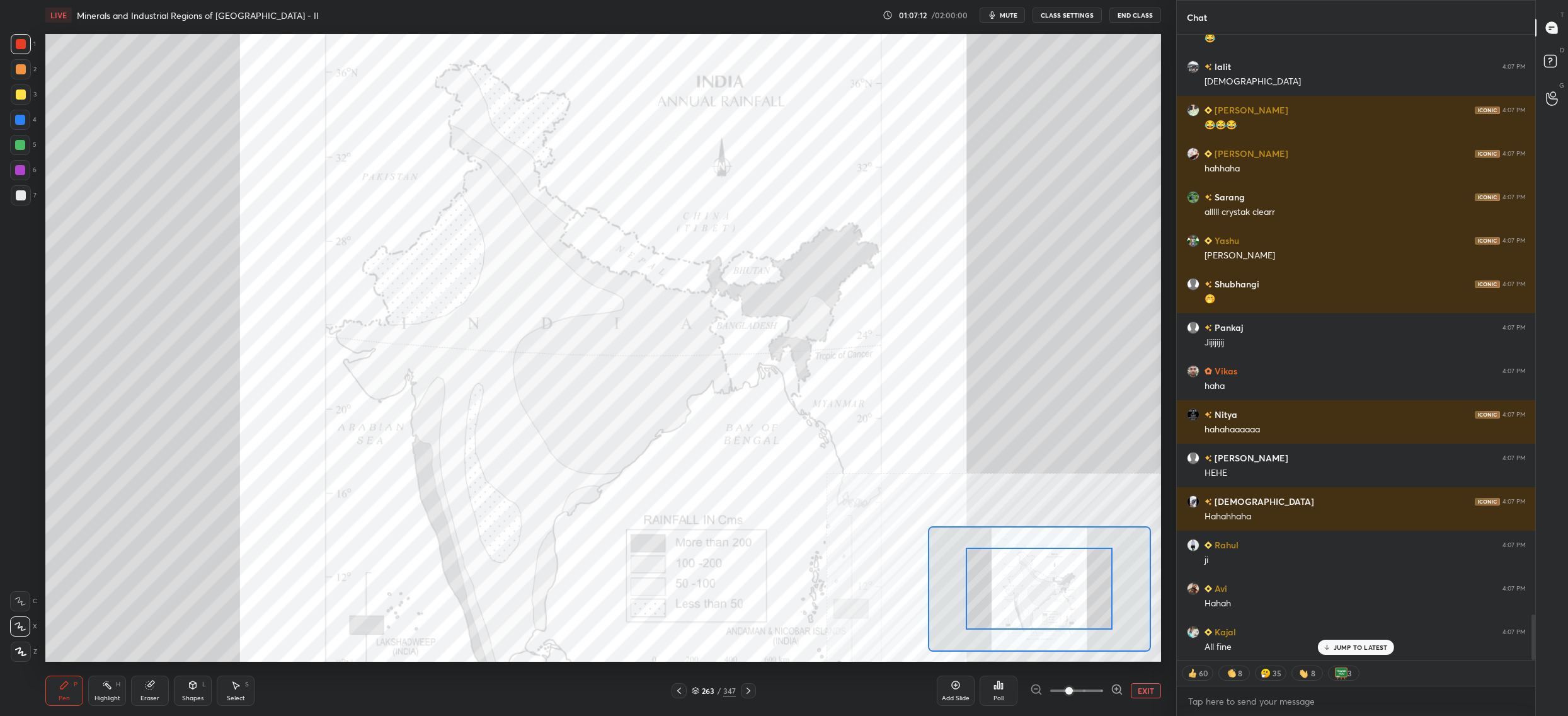
click at [1063, 600] on div at bounding box center [1039, 588] width 147 height 82
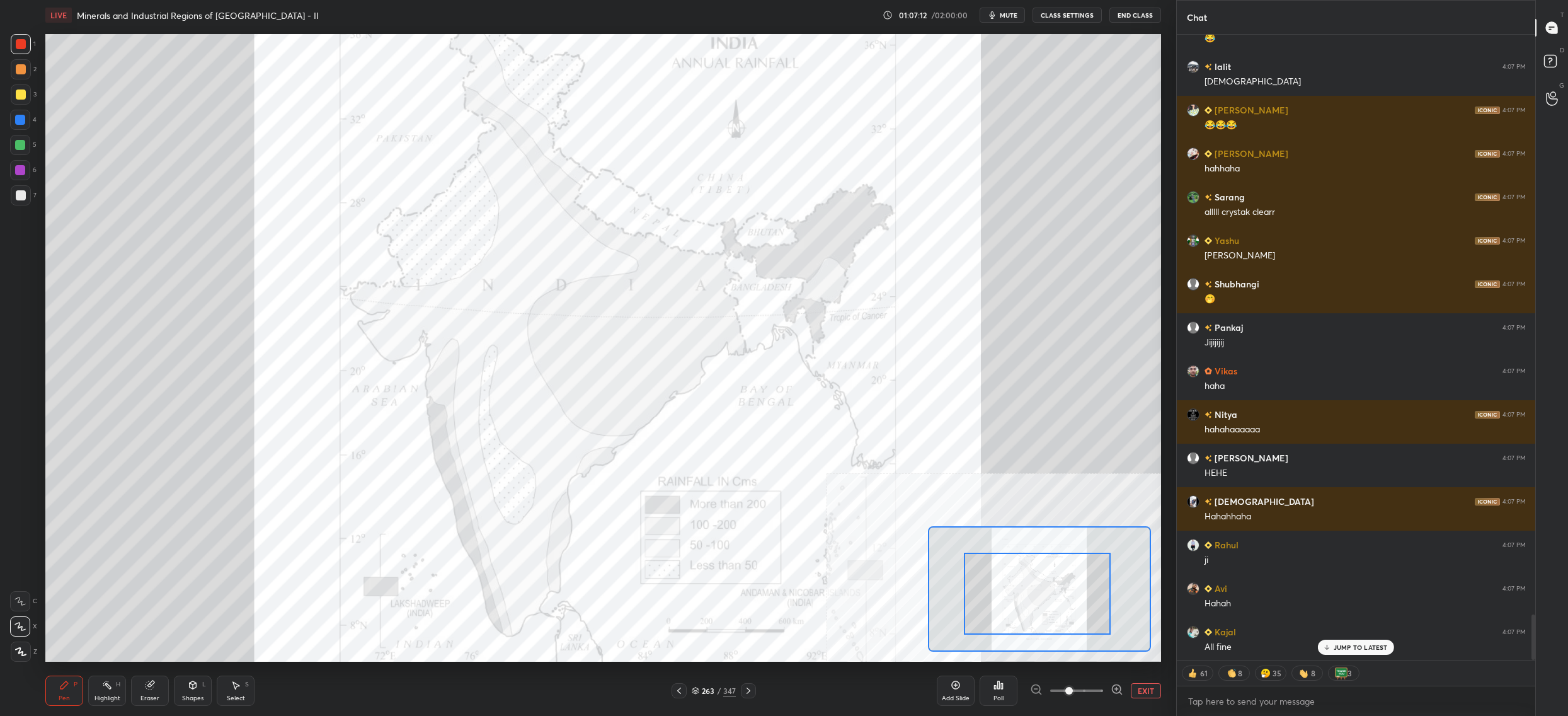
drag, startPoint x: 1061, startPoint y: 612, endPoint x: 1052, endPoint y: 616, distance: 9.8
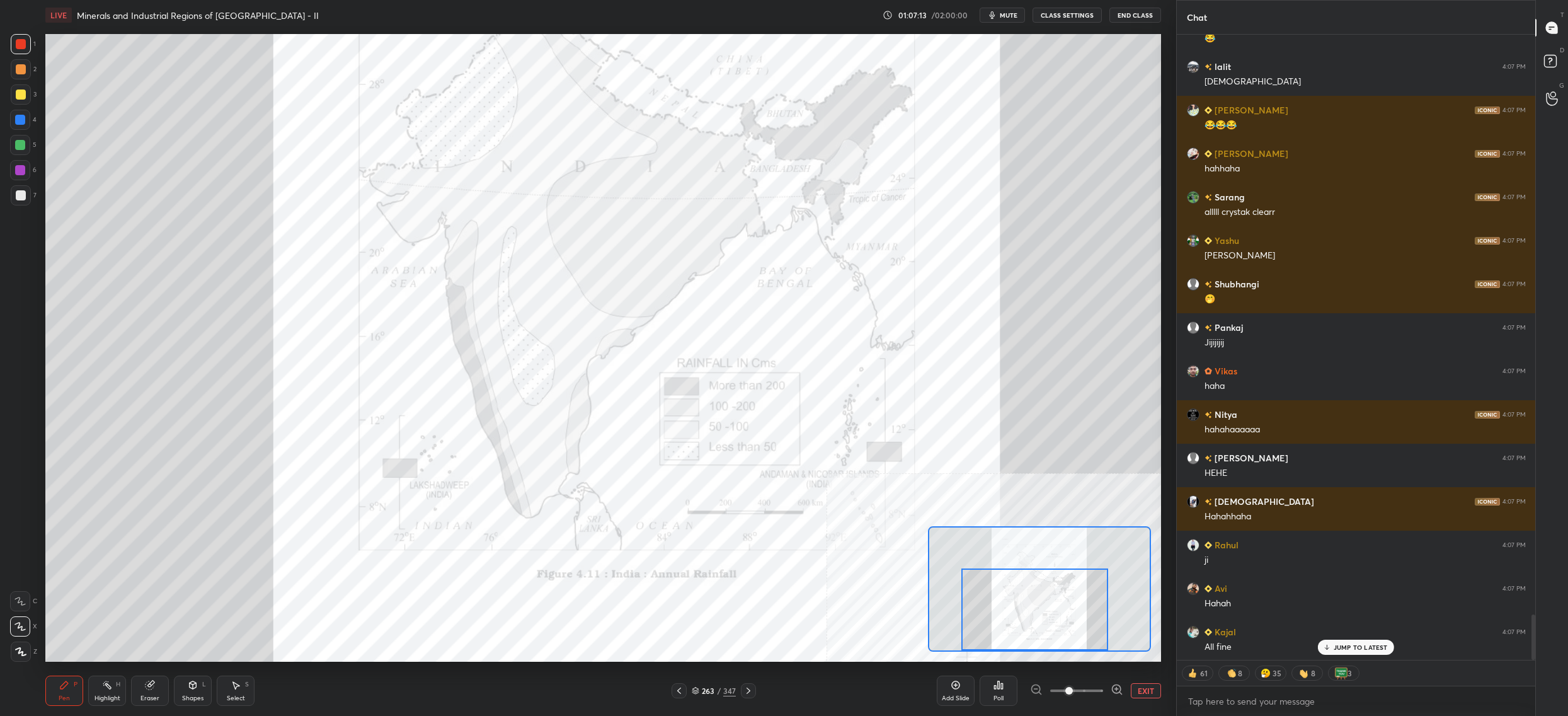
drag, startPoint x: 1049, startPoint y: 636, endPoint x: 1044, endPoint y: 625, distance: 12.1
click at [1048, 635] on div at bounding box center [1035, 609] width 147 height 82
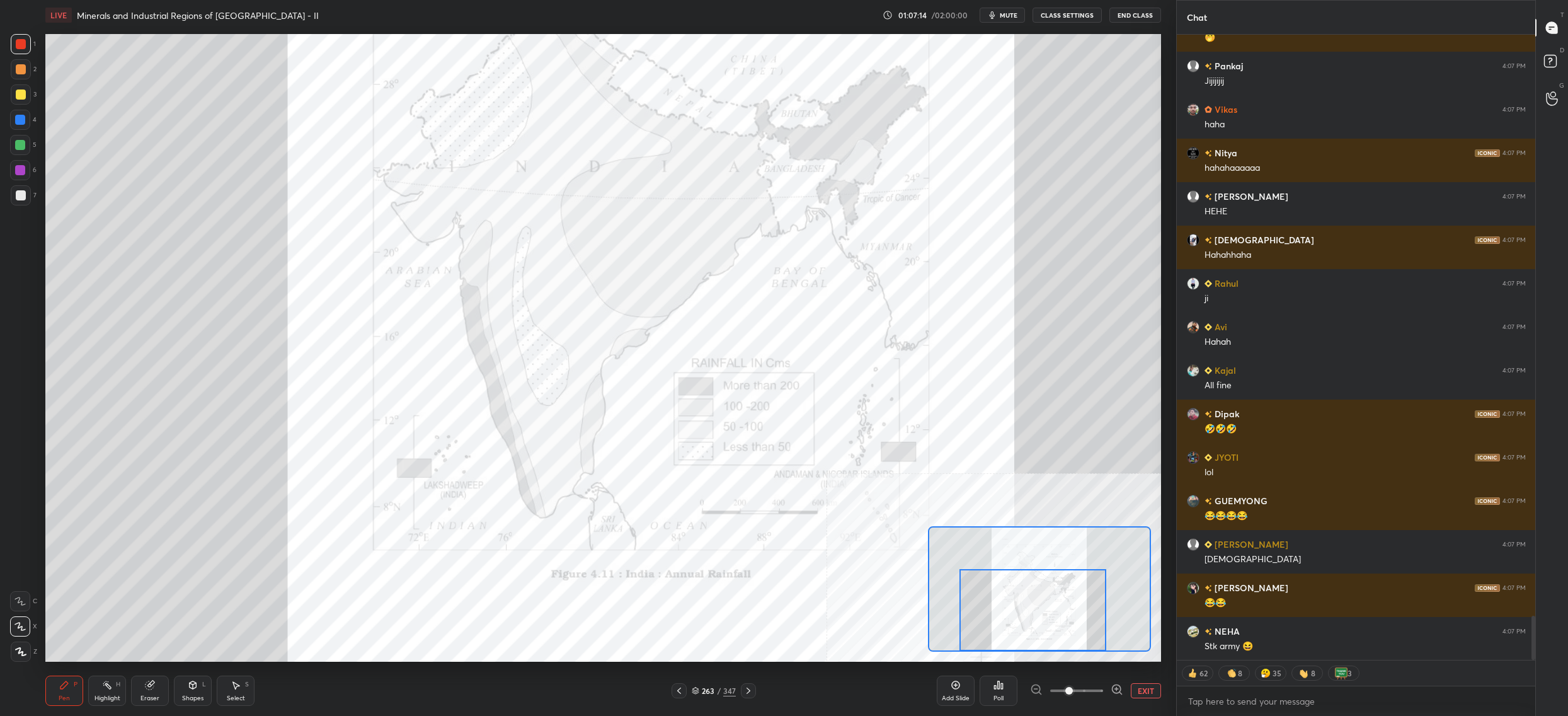
drag, startPoint x: 1041, startPoint y: 623, endPoint x: 1041, endPoint y: 660, distance: 37.0
click at [1042, 662] on div "LIVE Minerals and Industrial Regions of India - II 01:07:14 / 02:00:00 mute CLA…" at bounding box center [604, 358] width 1126 height 716
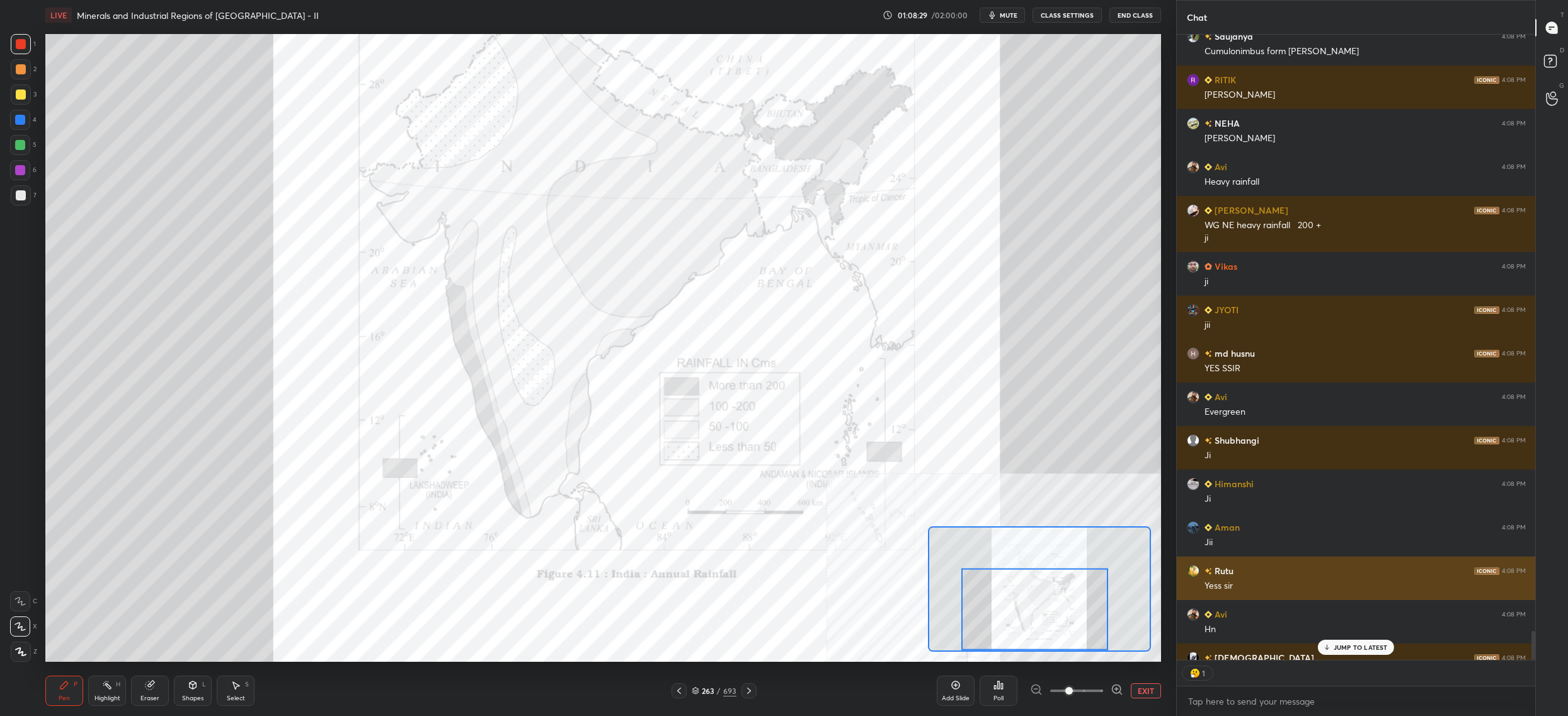
click at [1277, 559] on div "Rutu 4:08 PM Yess sir" at bounding box center [1356, 578] width 359 height 44
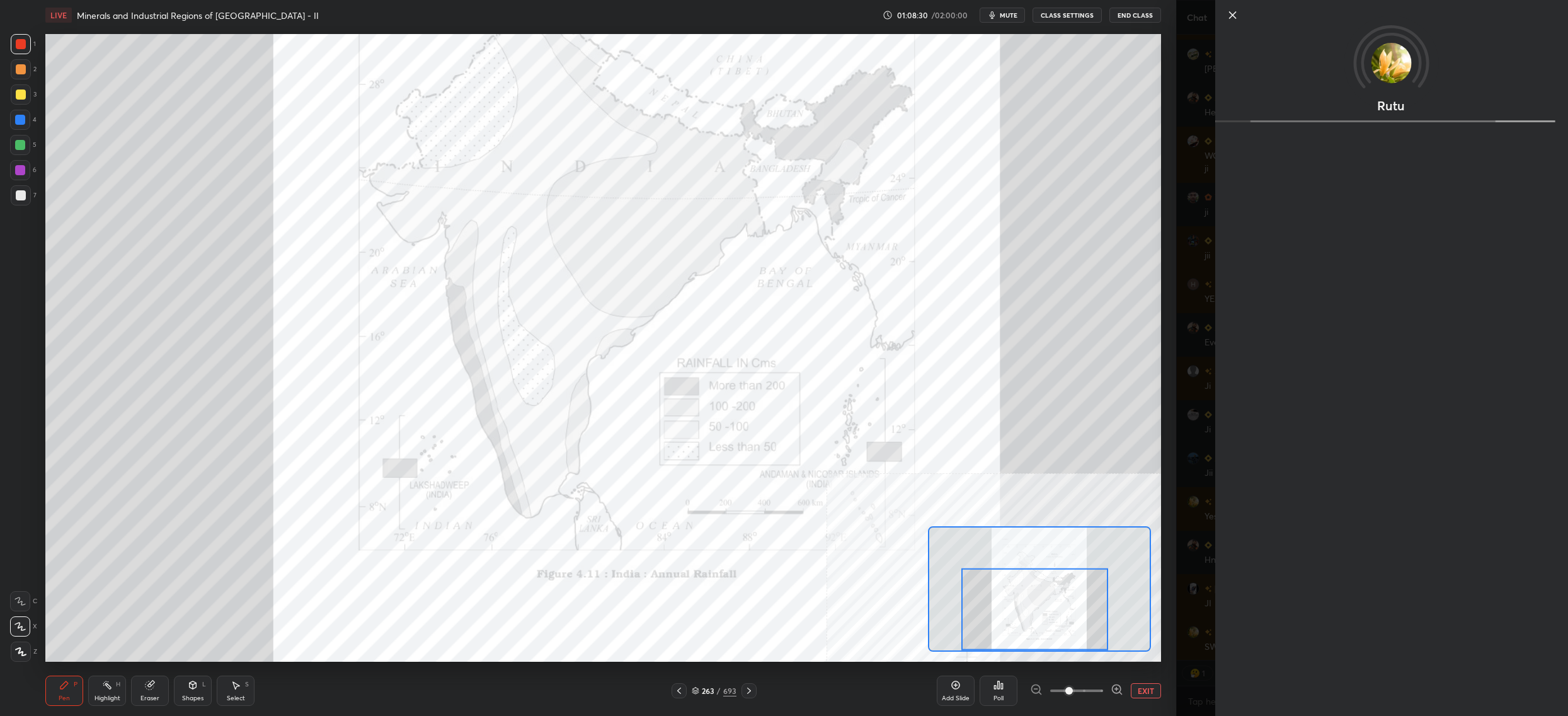
drag, startPoint x: 1163, startPoint y: 506, endPoint x: 1174, endPoint y: 540, distance: 35.7
click at [1163, 506] on div "Setting up your live class Poll for secs No correct answer Start poll" at bounding box center [604, 347] width 1126 height 636
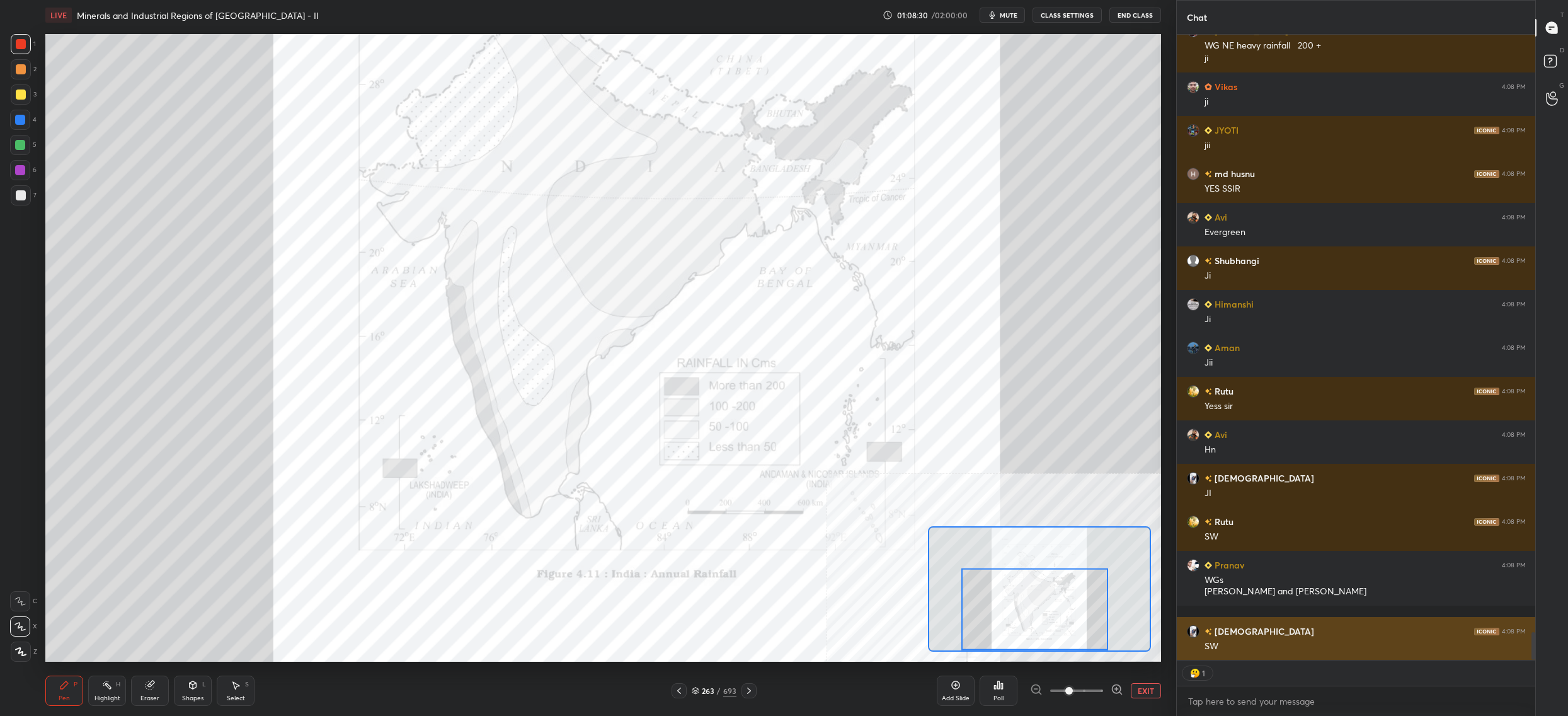
click at [1328, 641] on div "SW" at bounding box center [1365, 646] width 321 height 13
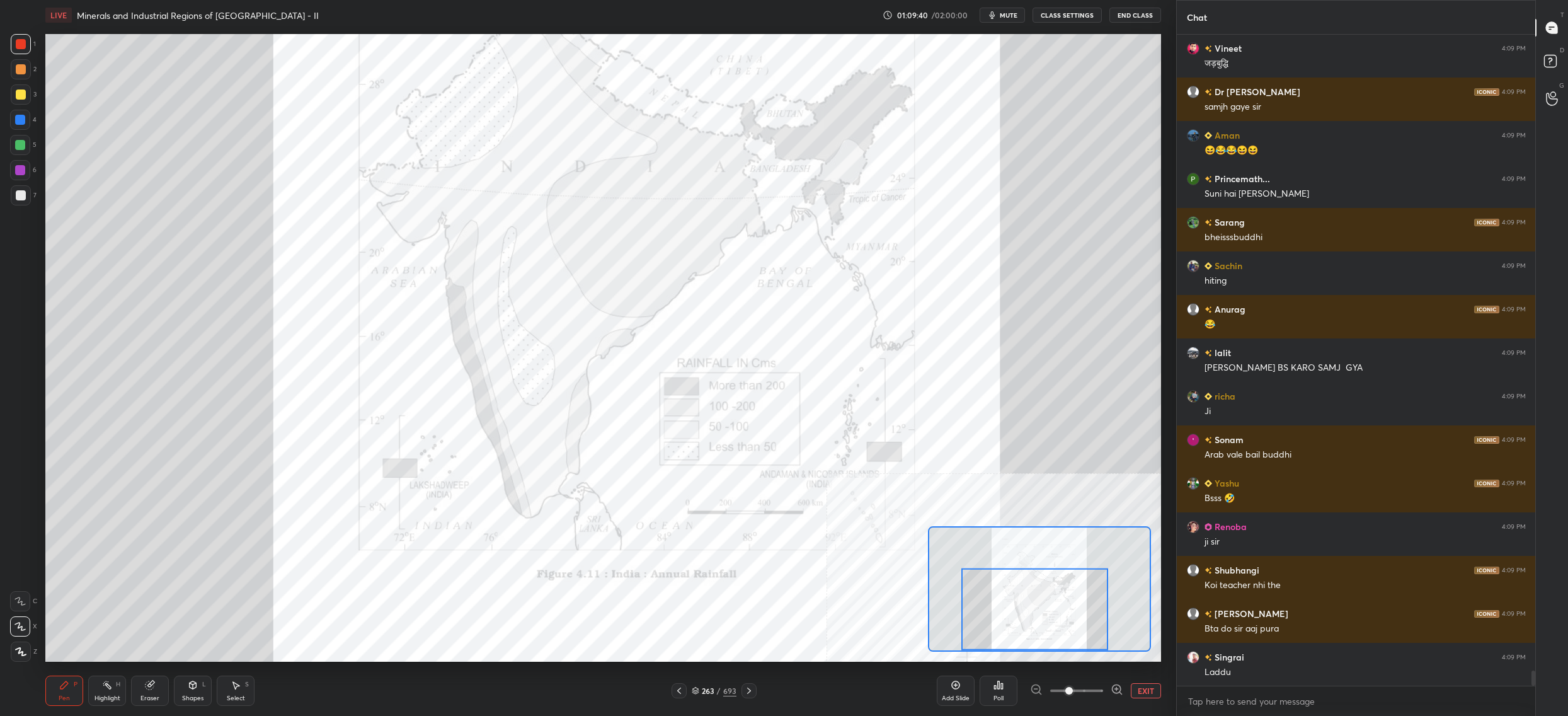
click at [953, 575] on div "Setting up your live class Poll for secs No correct answer Start poll" at bounding box center [603, 347] width 1115 height 628
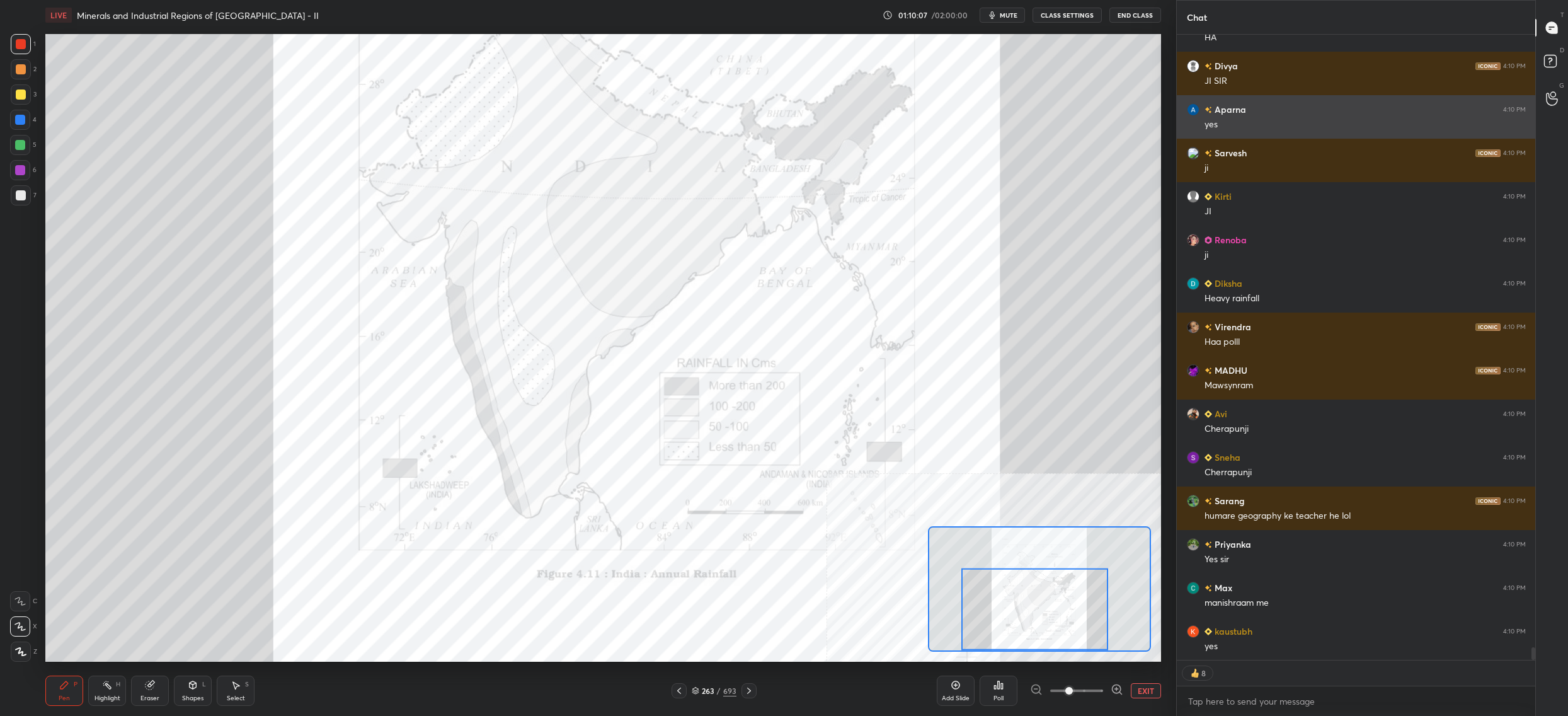
click at [1218, 147] on h6 "Sarvesh" at bounding box center [1229, 153] width 35 height 14
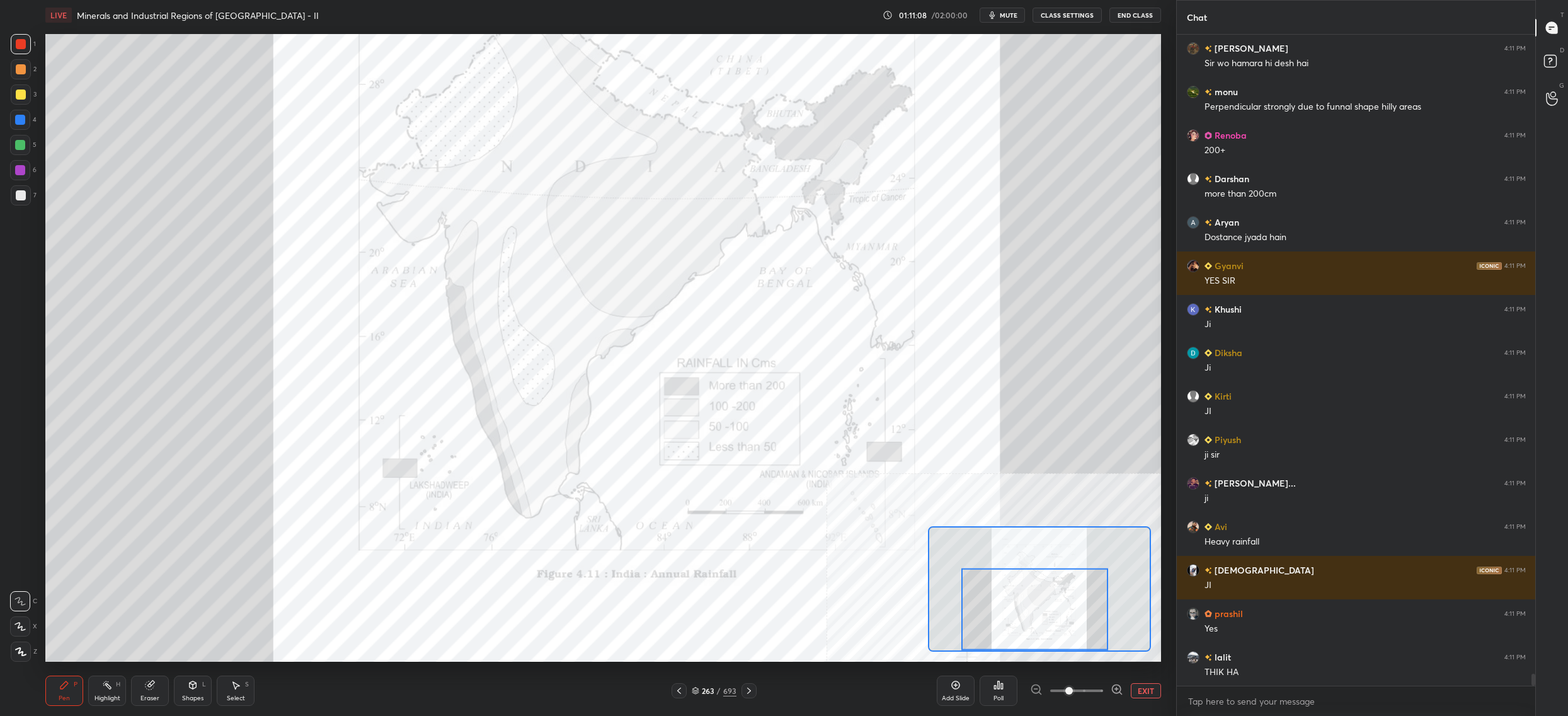
click at [1059, 321] on div "Setting up your live class Poll for secs No correct answer Start poll" at bounding box center [603, 347] width 1115 height 628
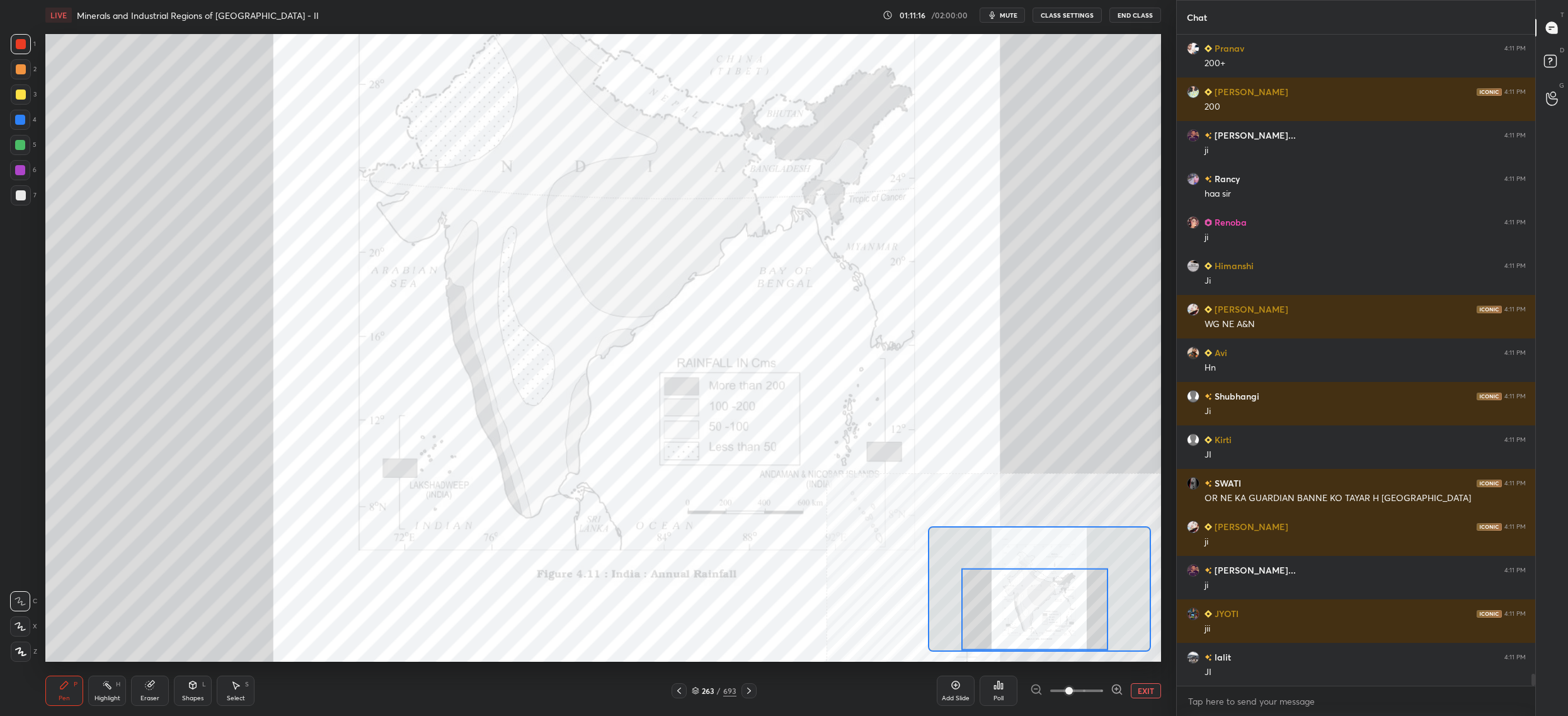
click at [1063, 368] on div "Setting up your live class Poll for secs No correct answer Start poll" at bounding box center [603, 347] width 1115 height 628
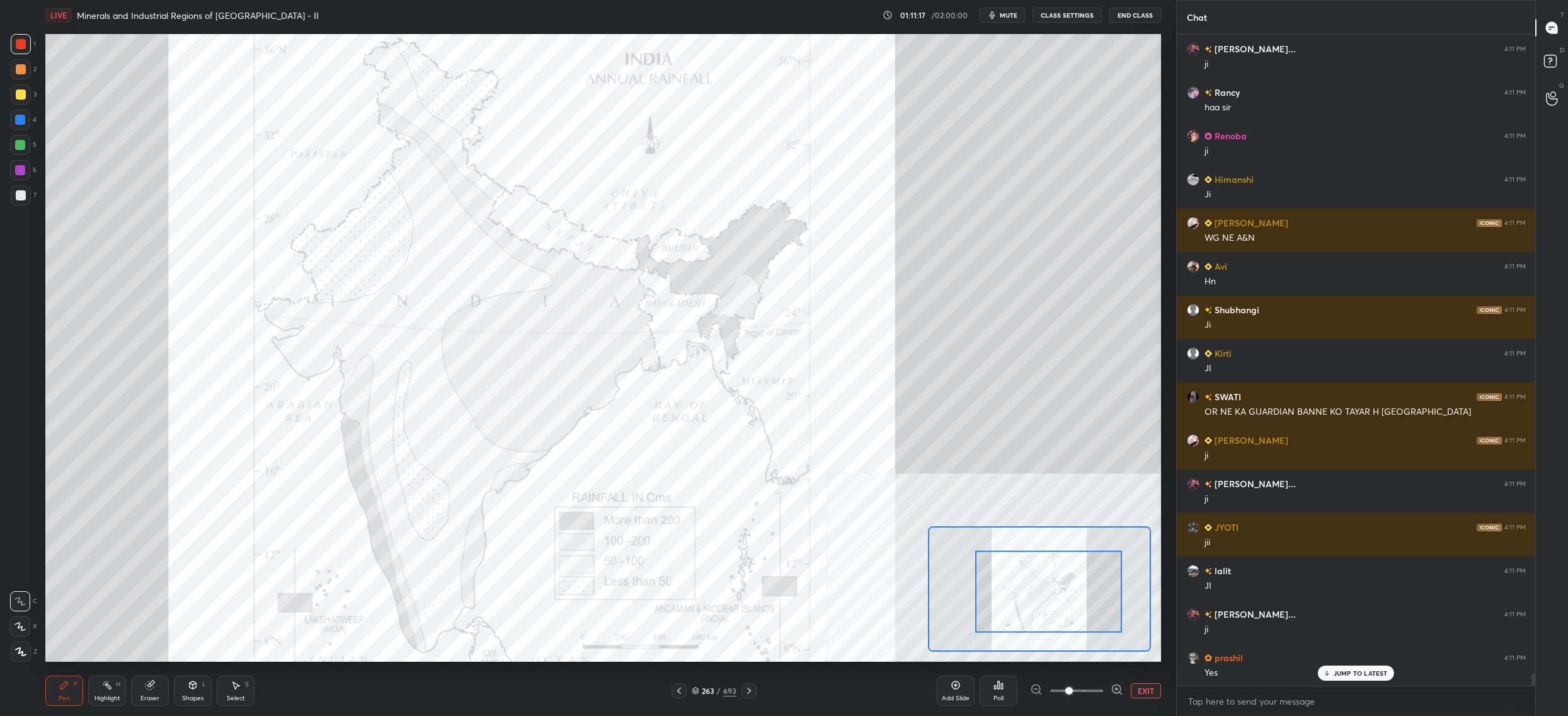
drag, startPoint x: 1023, startPoint y: 586, endPoint x: 1023, endPoint y: 572, distance: 14.0
click at [1027, 576] on div at bounding box center [1049, 591] width 147 height 82
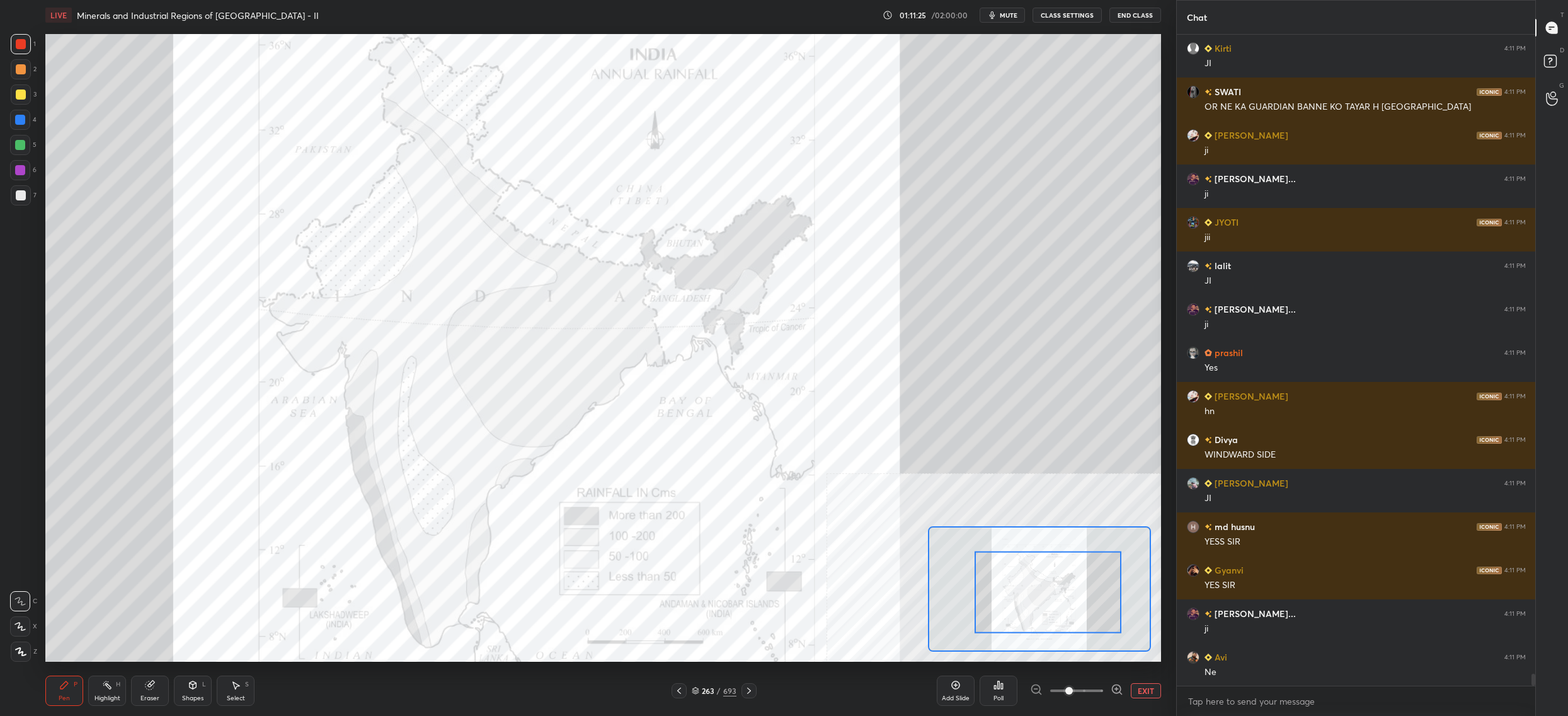
click at [34, 120] on div "4" at bounding box center [22, 119] width 26 height 20
drag, startPoint x: 27, startPoint y: 120, endPoint x: 40, endPoint y: 120, distance: 13.0
click at [27, 120] on div at bounding box center [19, 119] width 20 height 20
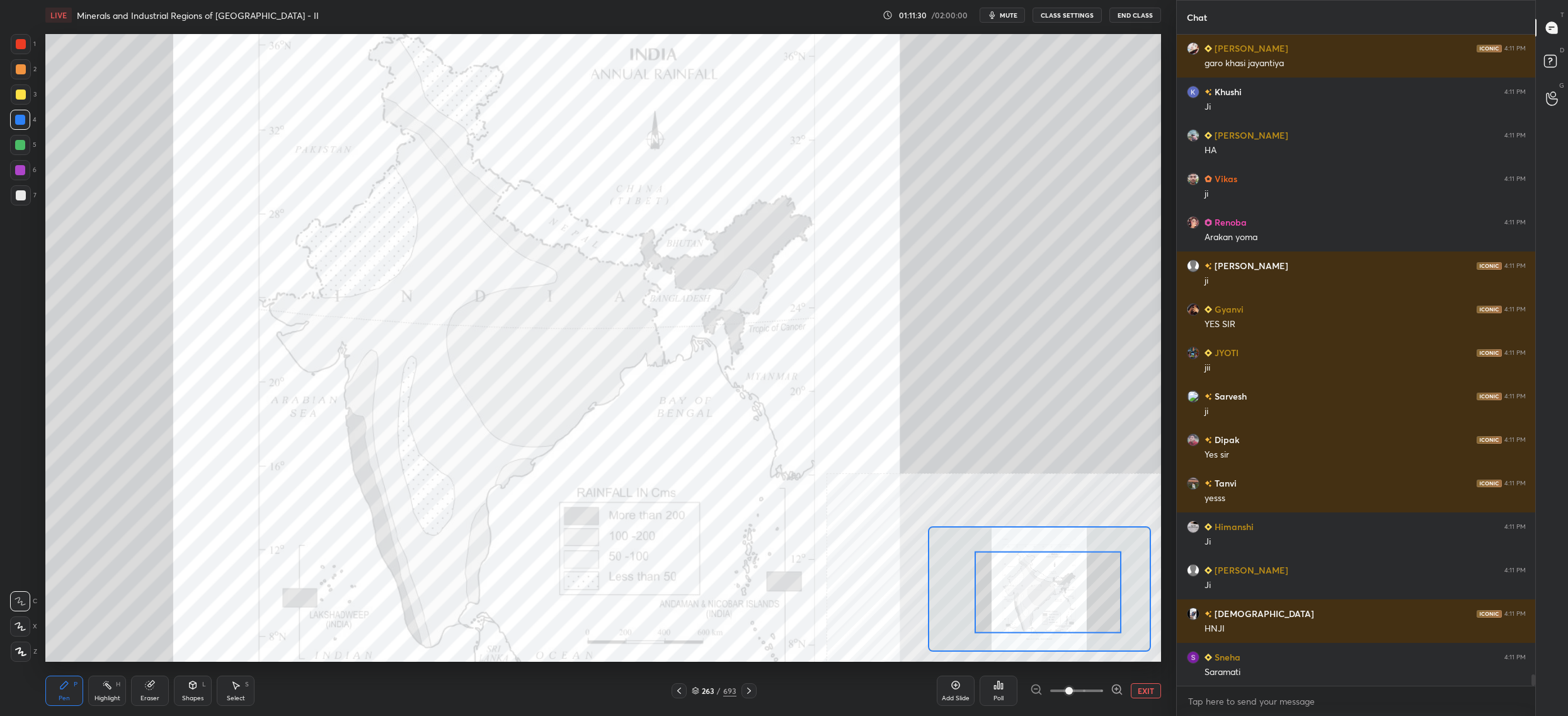
click at [19, 49] on div at bounding box center [20, 44] width 20 height 20
drag, startPoint x: 20, startPoint y: 51, endPoint x: 44, endPoint y: 54, distance: 24.2
click at [20, 51] on div at bounding box center [20, 44] width 20 height 20
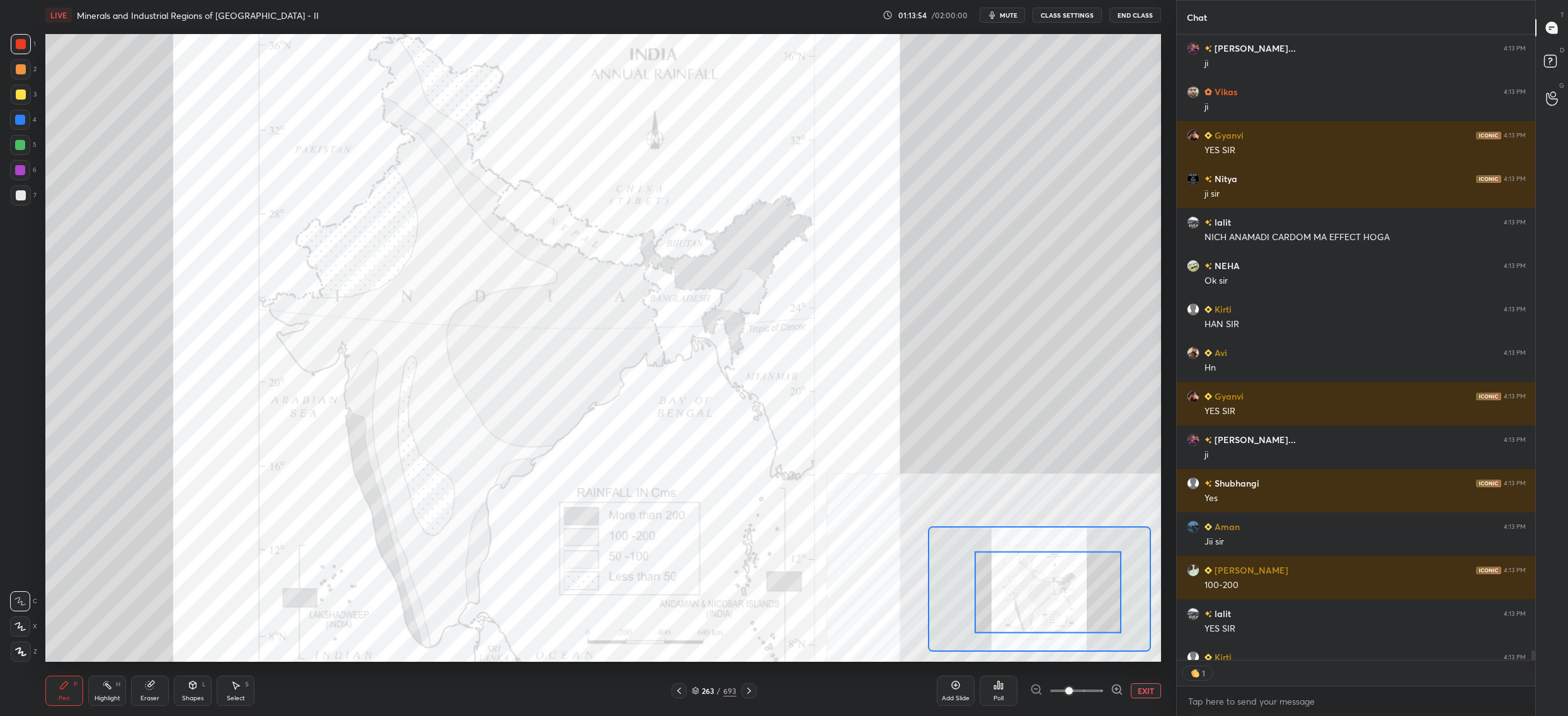
scroll to position [622, 355]
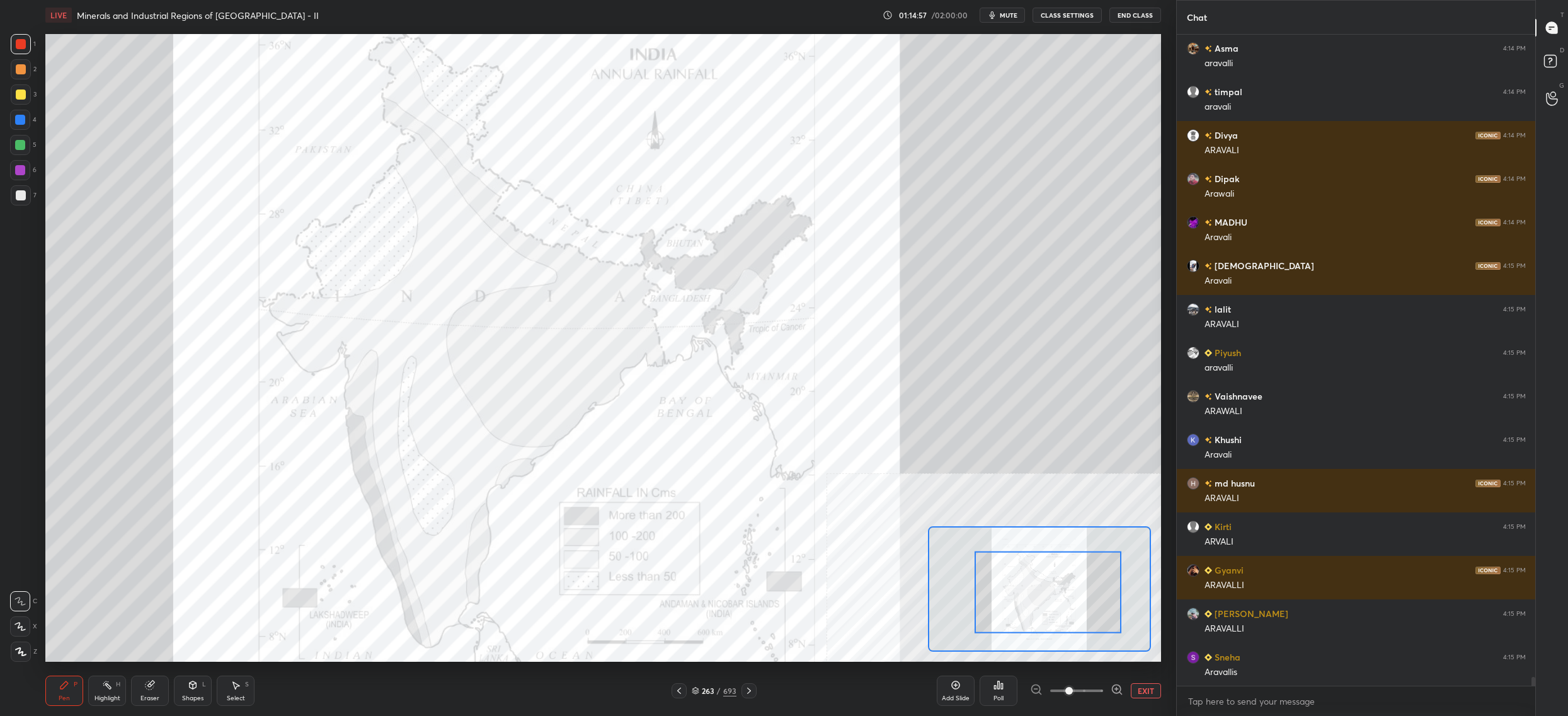
click at [24, 130] on div at bounding box center [19, 119] width 20 height 20
click at [23, 125] on div at bounding box center [19, 119] width 20 height 20
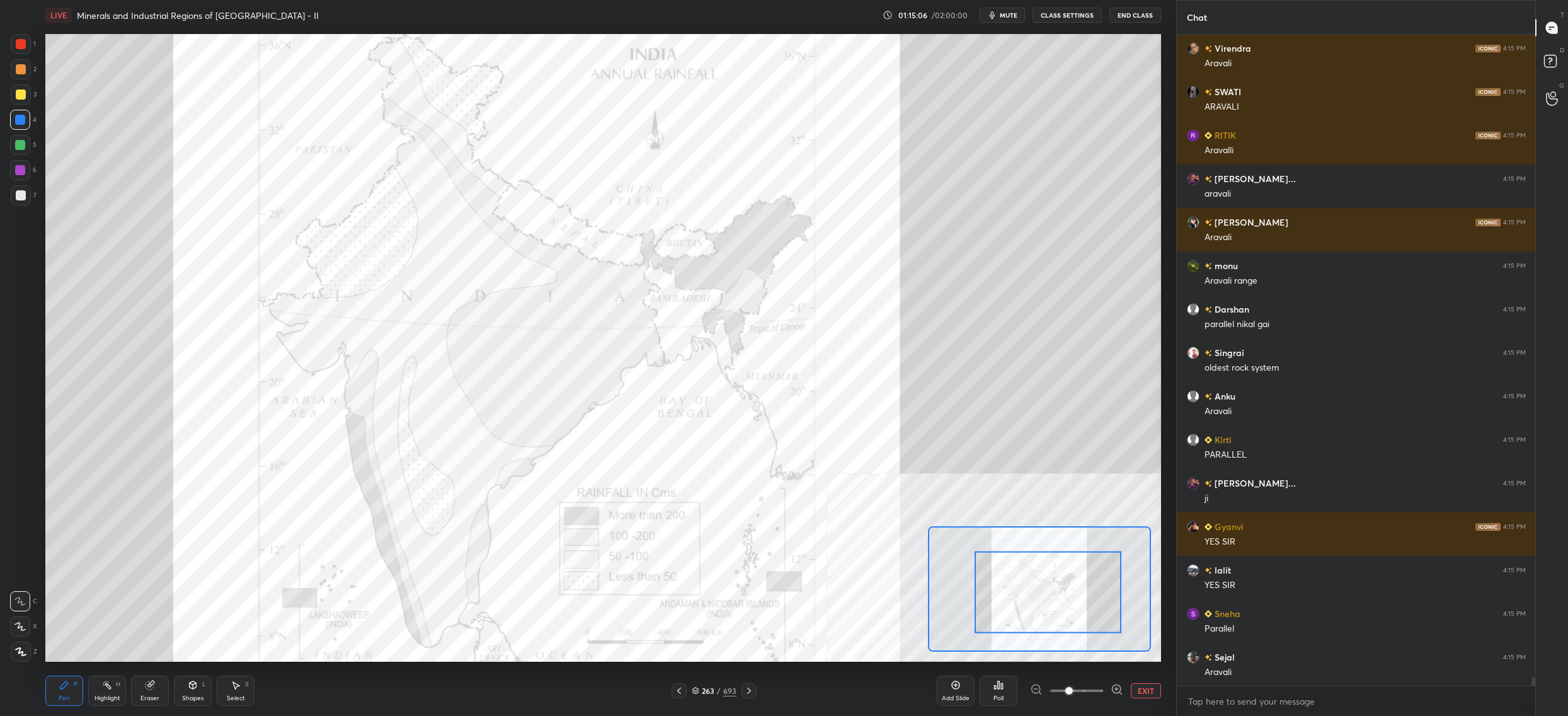
click at [28, 167] on div at bounding box center [19, 169] width 20 height 20
click at [28, 178] on div at bounding box center [19, 169] width 20 height 20
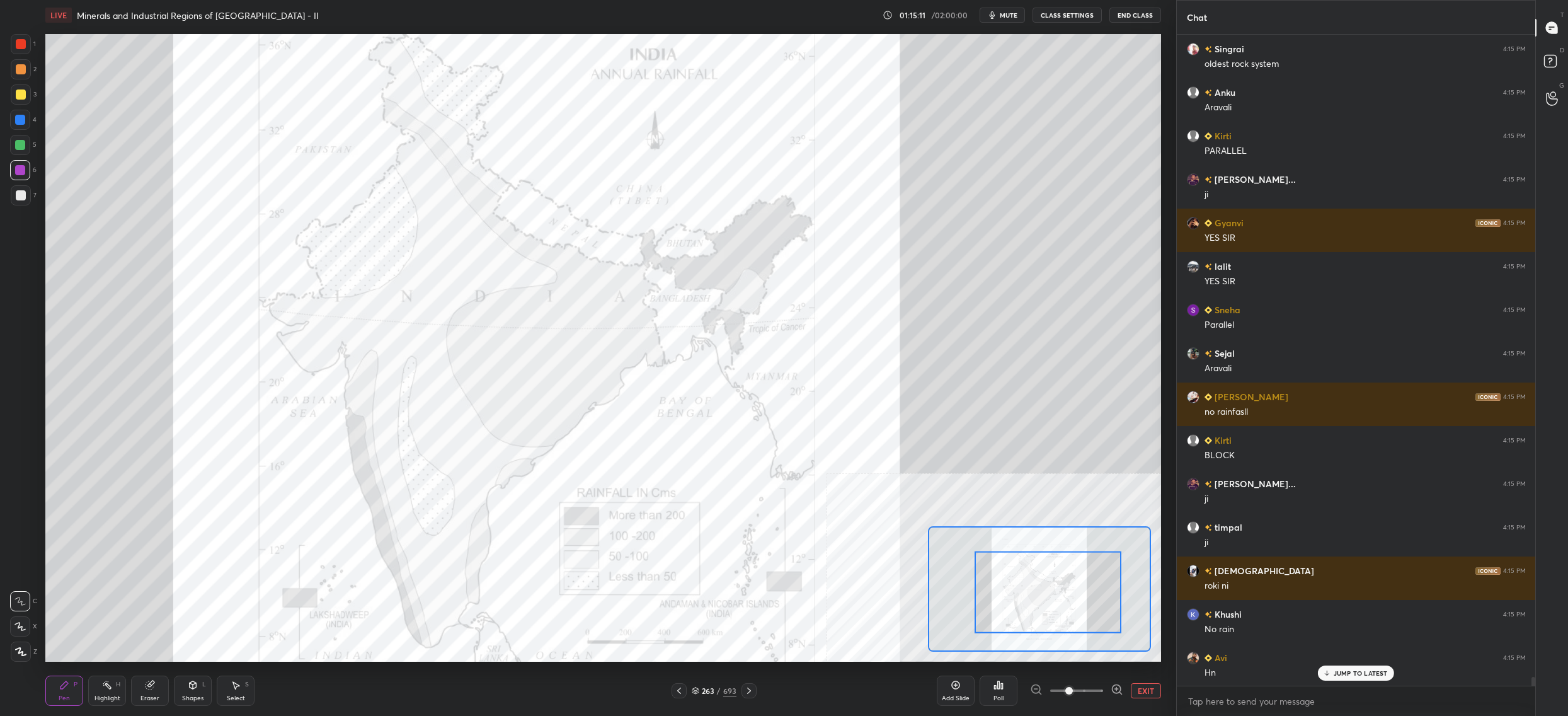
click at [21, 38] on div at bounding box center [20, 44] width 20 height 20
click at [29, 50] on div at bounding box center [20, 44] width 20 height 20
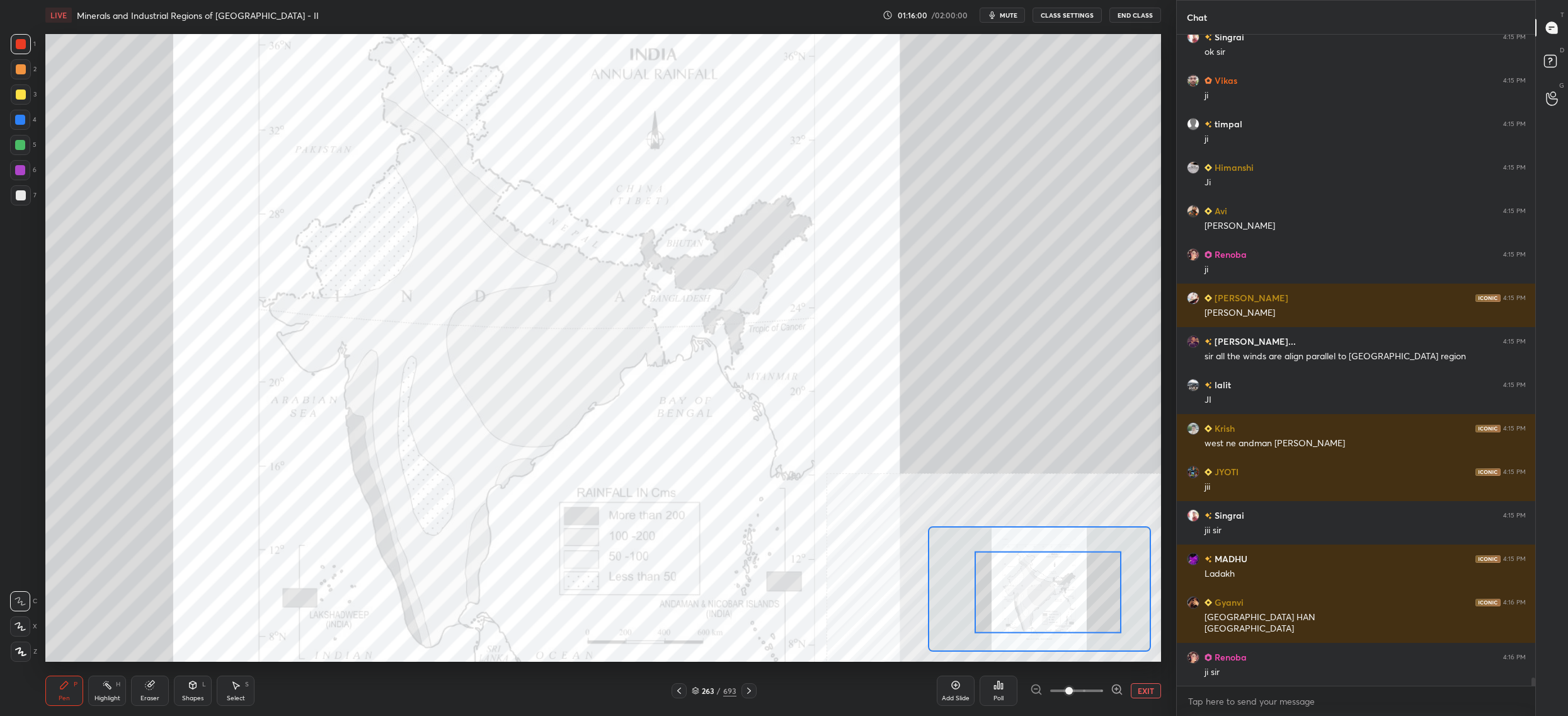
drag, startPoint x: 11, startPoint y: 136, endPoint x: 13, endPoint y: 129, distance: 7.3
click at [12, 136] on div at bounding box center [19, 144] width 20 height 20
click at [7, 153] on div "1 2 3 4 5 6 7 C X Z C X Z E E Erase all H H" at bounding box center [20, 347] width 41 height 628
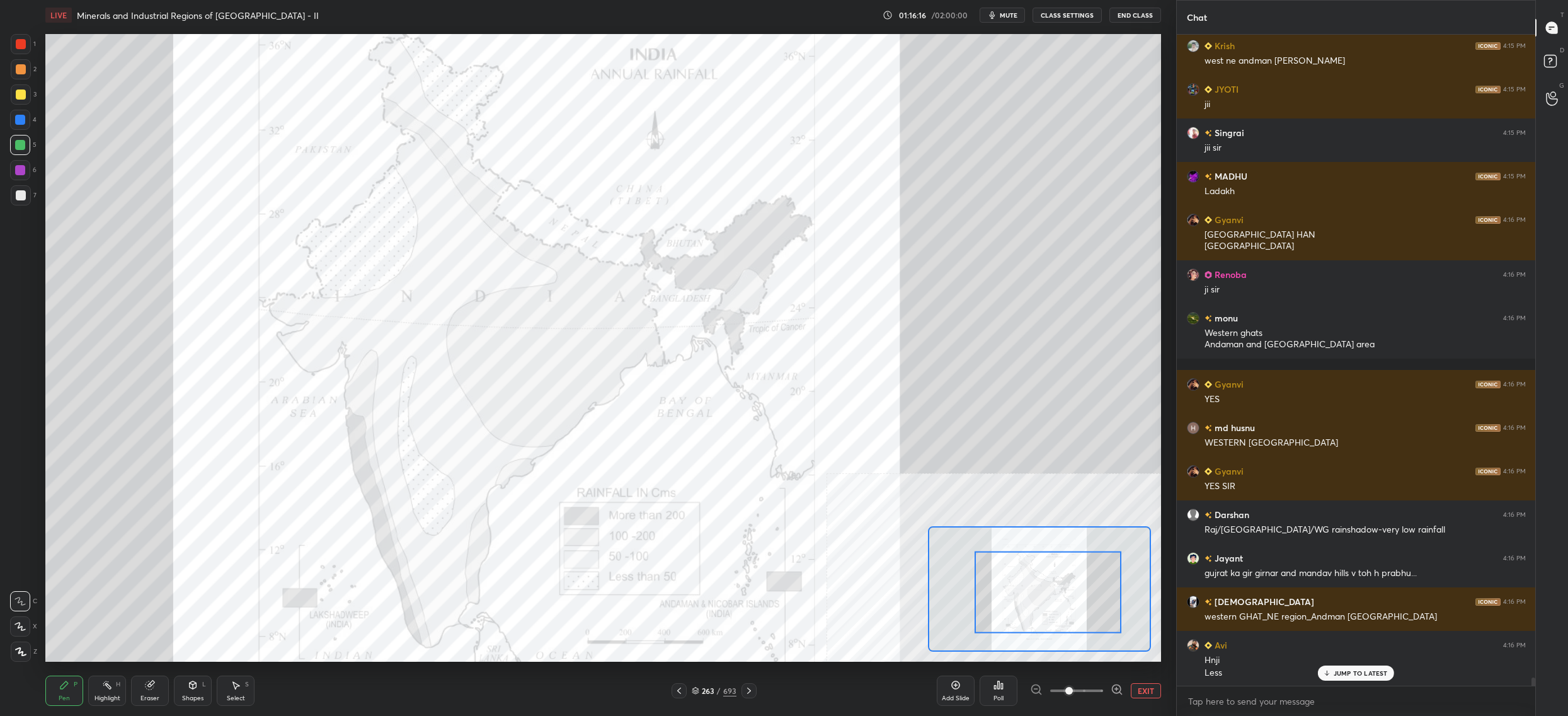
click at [30, 128] on div "4" at bounding box center [22, 122] width 26 height 25
click at [32, 128] on div "4" at bounding box center [22, 119] width 26 height 20
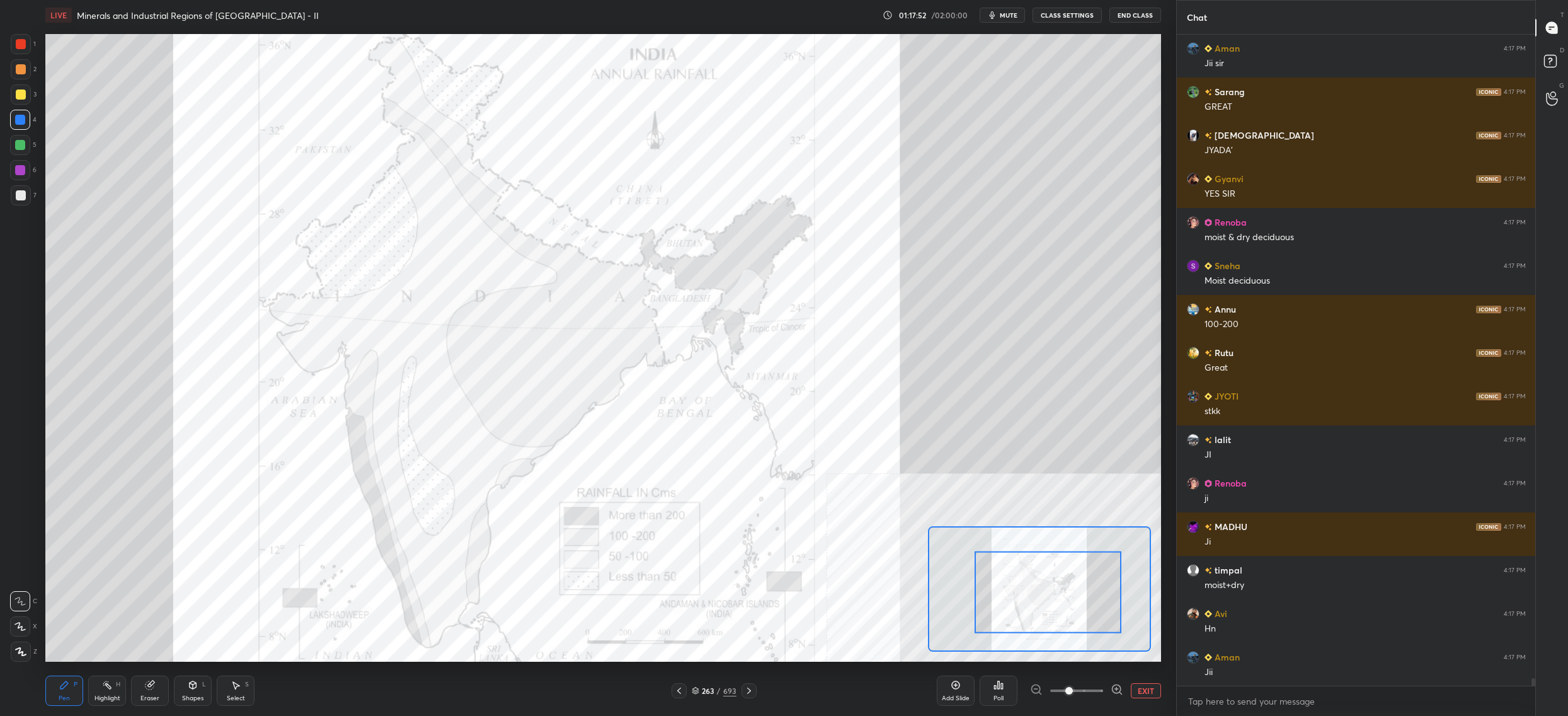
drag, startPoint x: 707, startPoint y: 688, endPoint x: 696, endPoint y: 676, distance: 16.3
click at [707, 689] on div "263" at bounding box center [708, 691] width 13 height 8
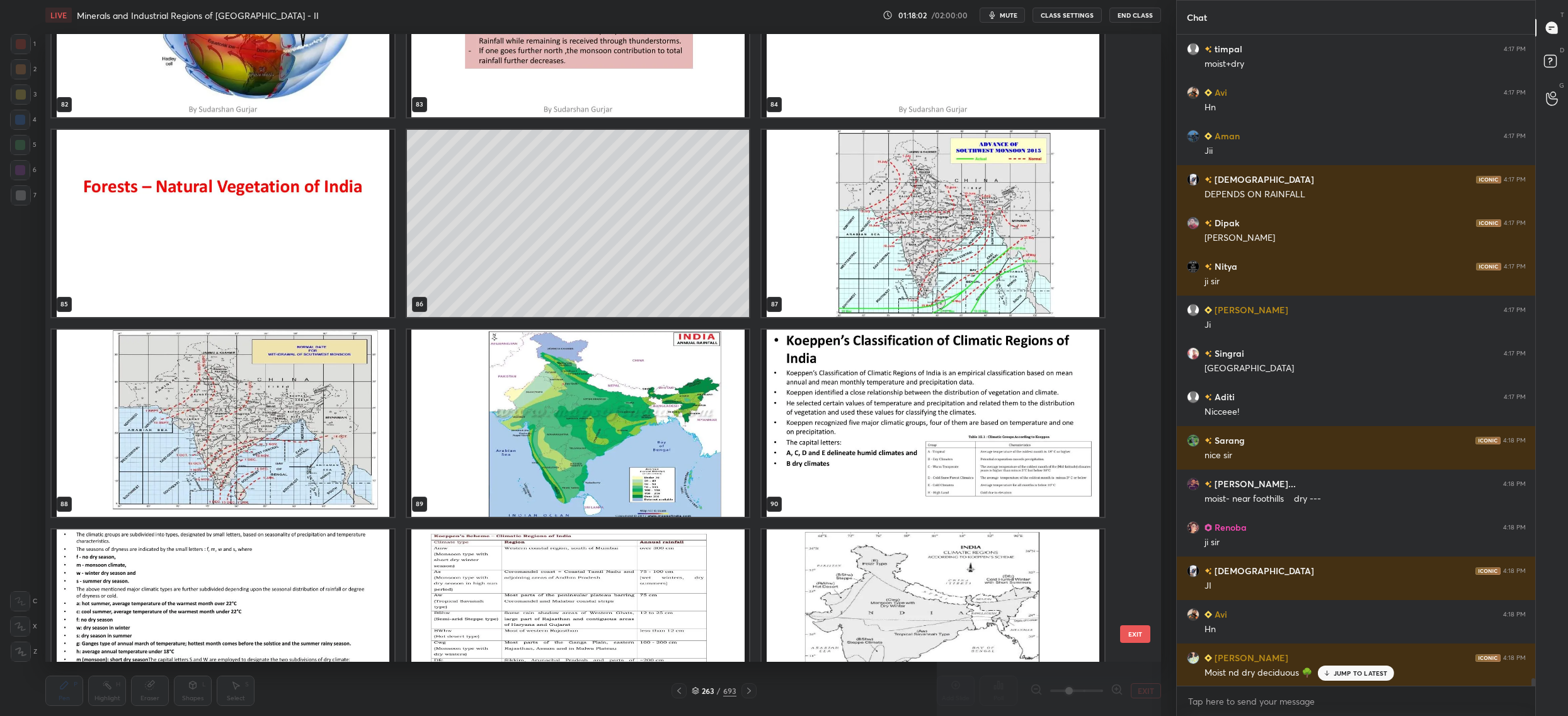
click at [607, 345] on img "grid" at bounding box center [578, 423] width 342 height 187
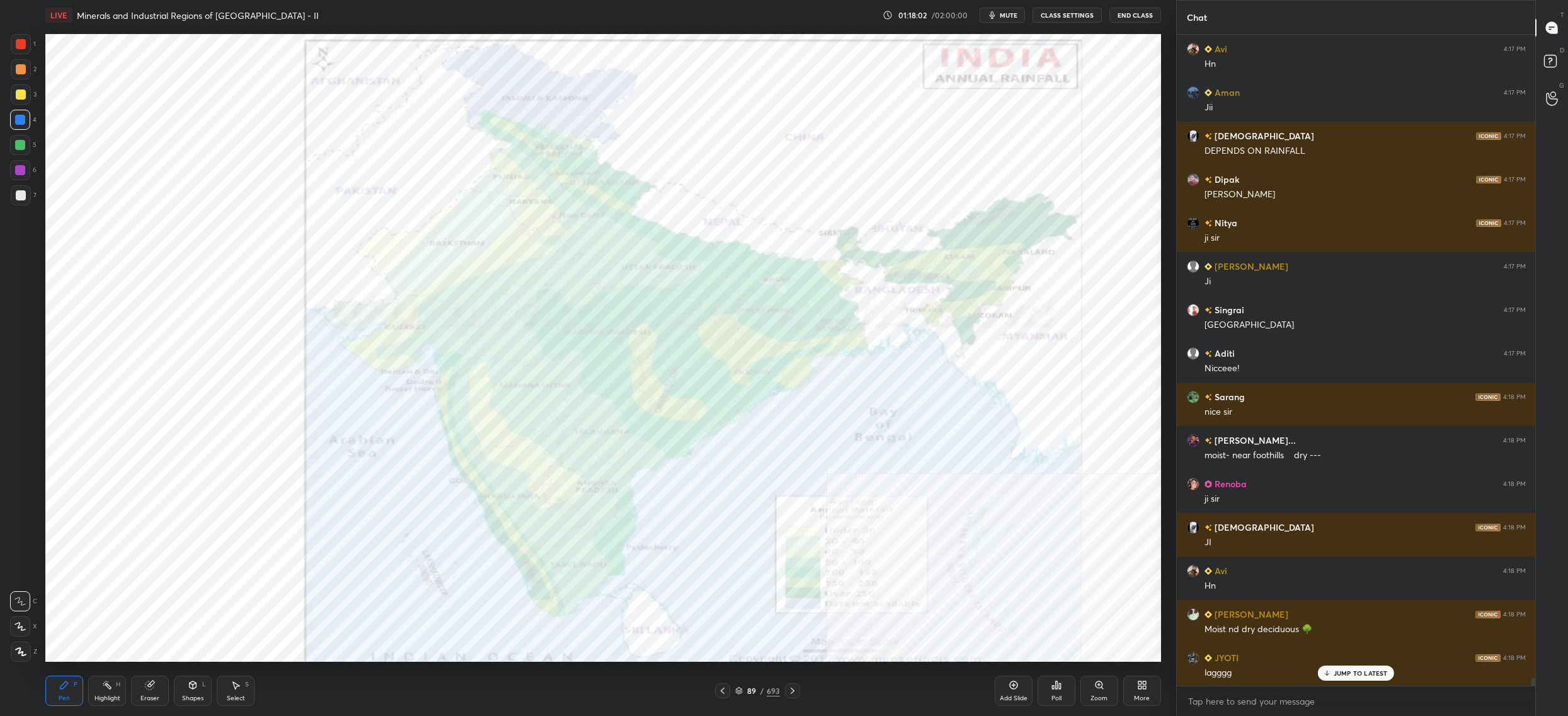
click at [607, 346] on img "grid" at bounding box center [578, 423] width 342 height 187
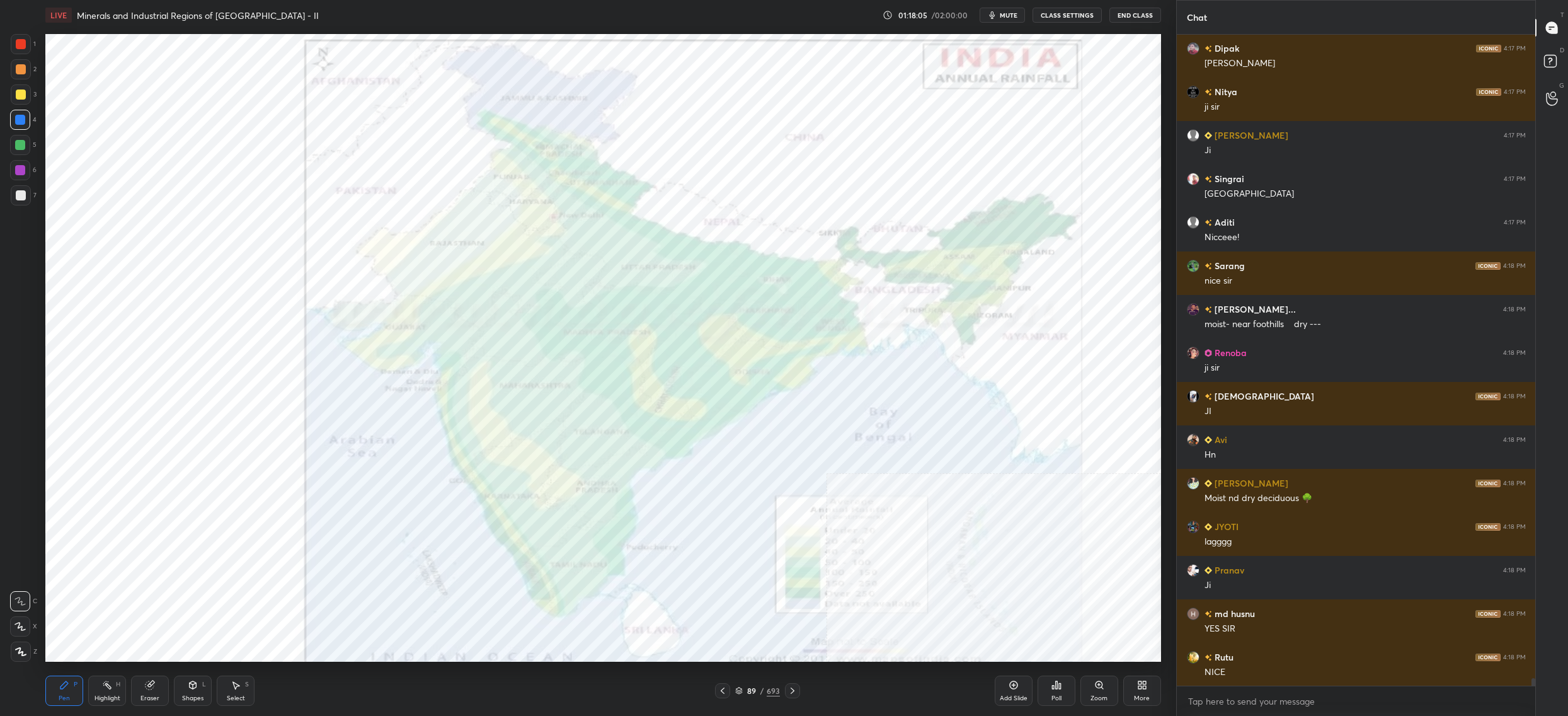
click at [13, 49] on div at bounding box center [20, 44] width 20 height 20
click at [12, 62] on div at bounding box center [20, 69] width 20 height 20
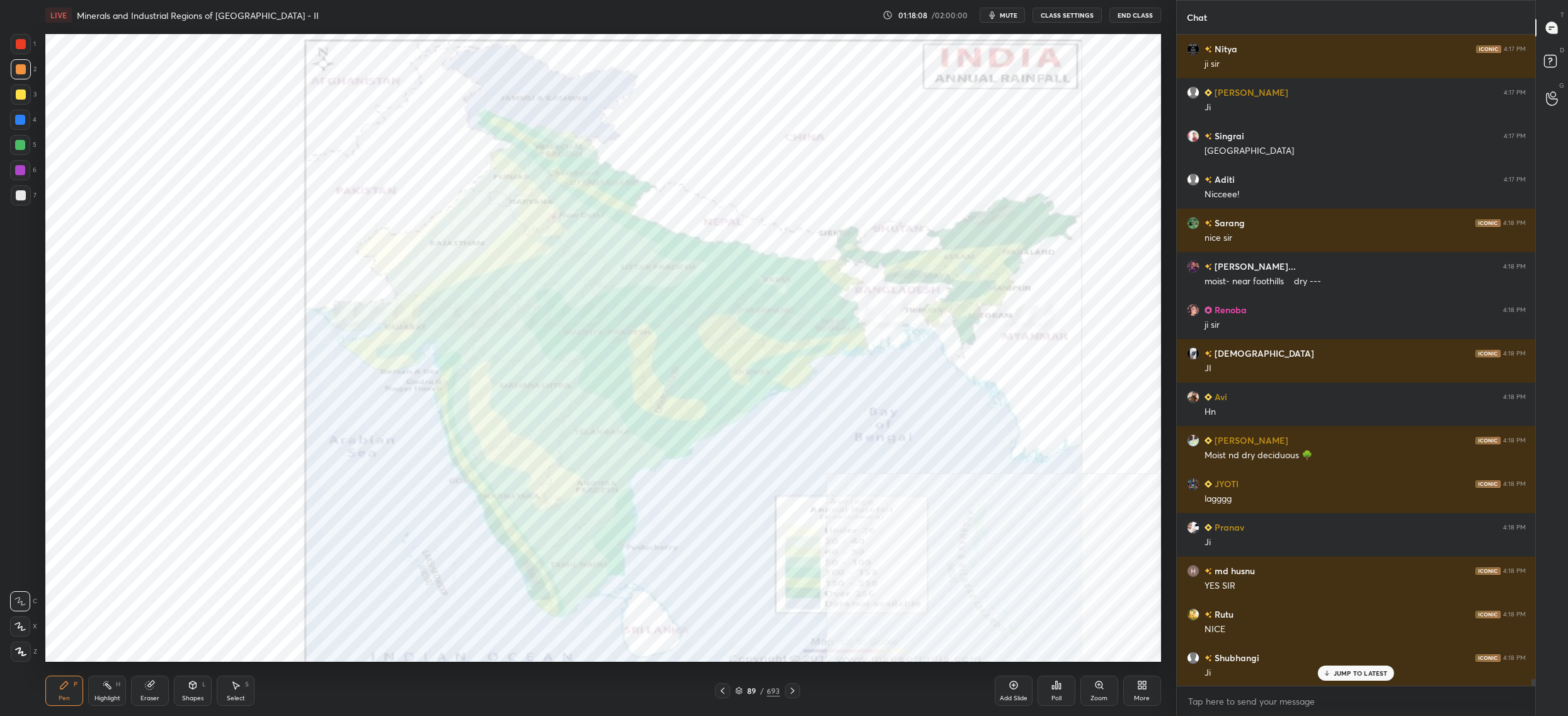
click at [1139, 692] on div "More" at bounding box center [1141, 690] width 38 height 30
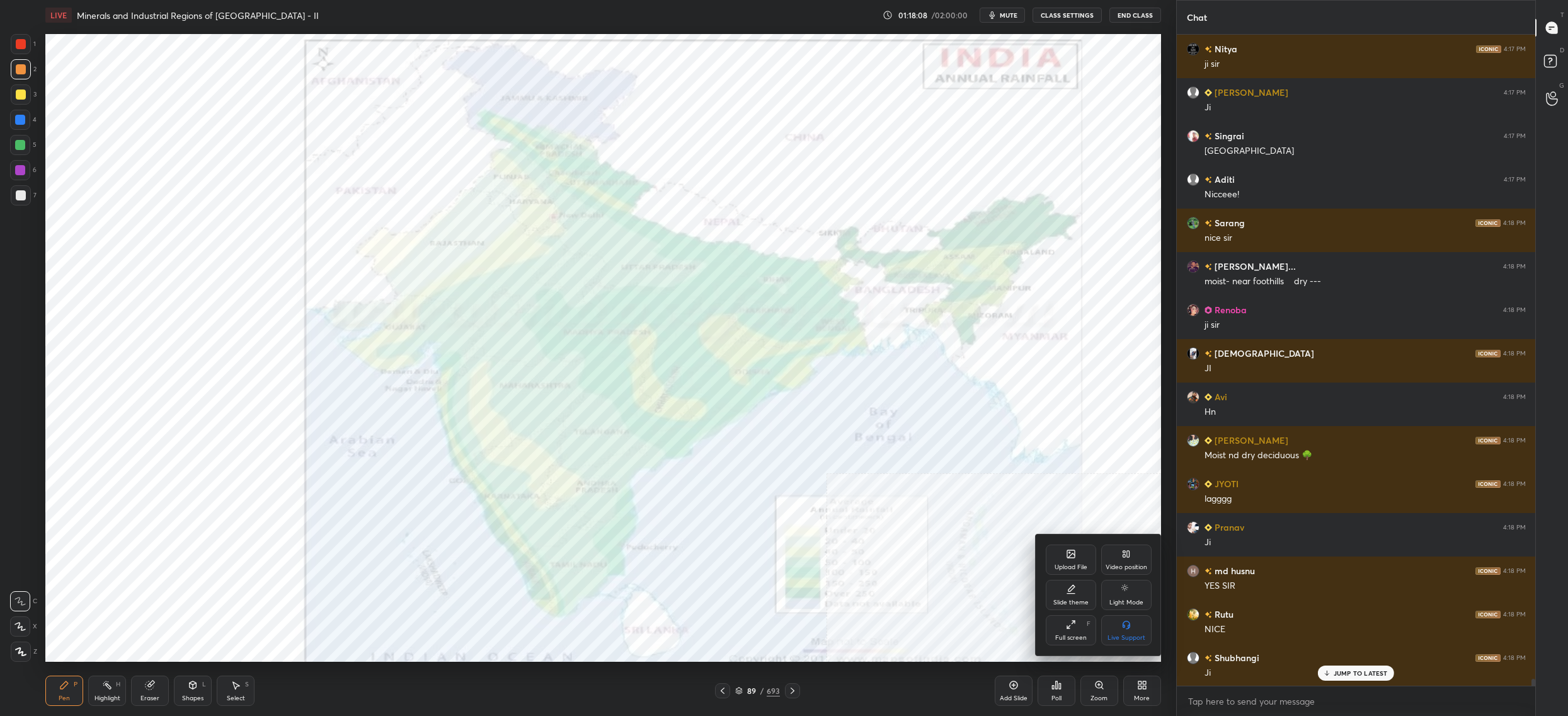
click at [1132, 561] on div "Video position" at bounding box center [1127, 559] width 50 height 30
drag, startPoint x: 1071, startPoint y: 633, endPoint x: 1042, endPoint y: 619, distance: 32.2
click at [1071, 634] on div "Bottom left" at bounding box center [1071, 630] width 50 height 30
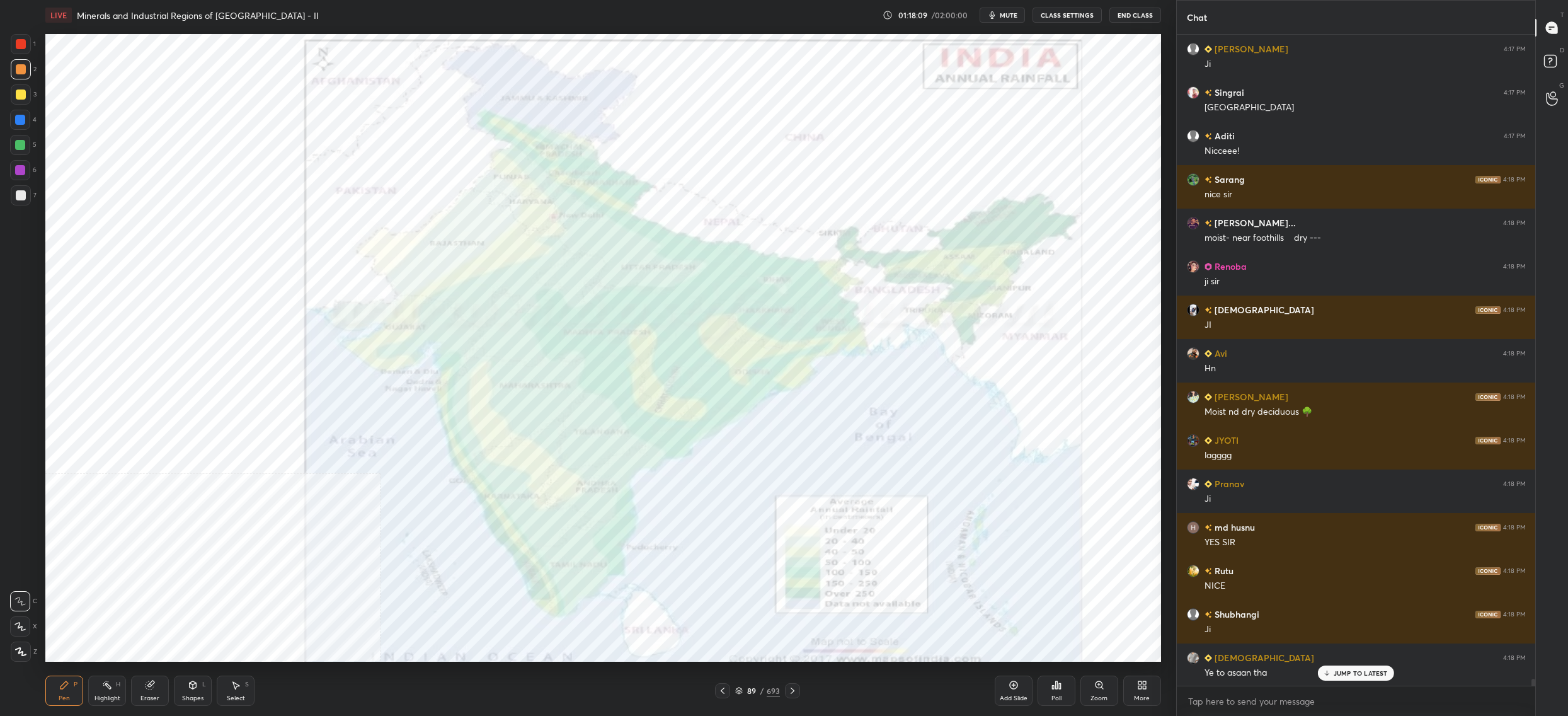
click at [28, 46] on div at bounding box center [20, 44] width 20 height 20
drag, startPoint x: 28, startPoint y: 46, endPoint x: 40, endPoint y: 71, distance: 27.7
click at [27, 50] on div at bounding box center [20, 44] width 20 height 20
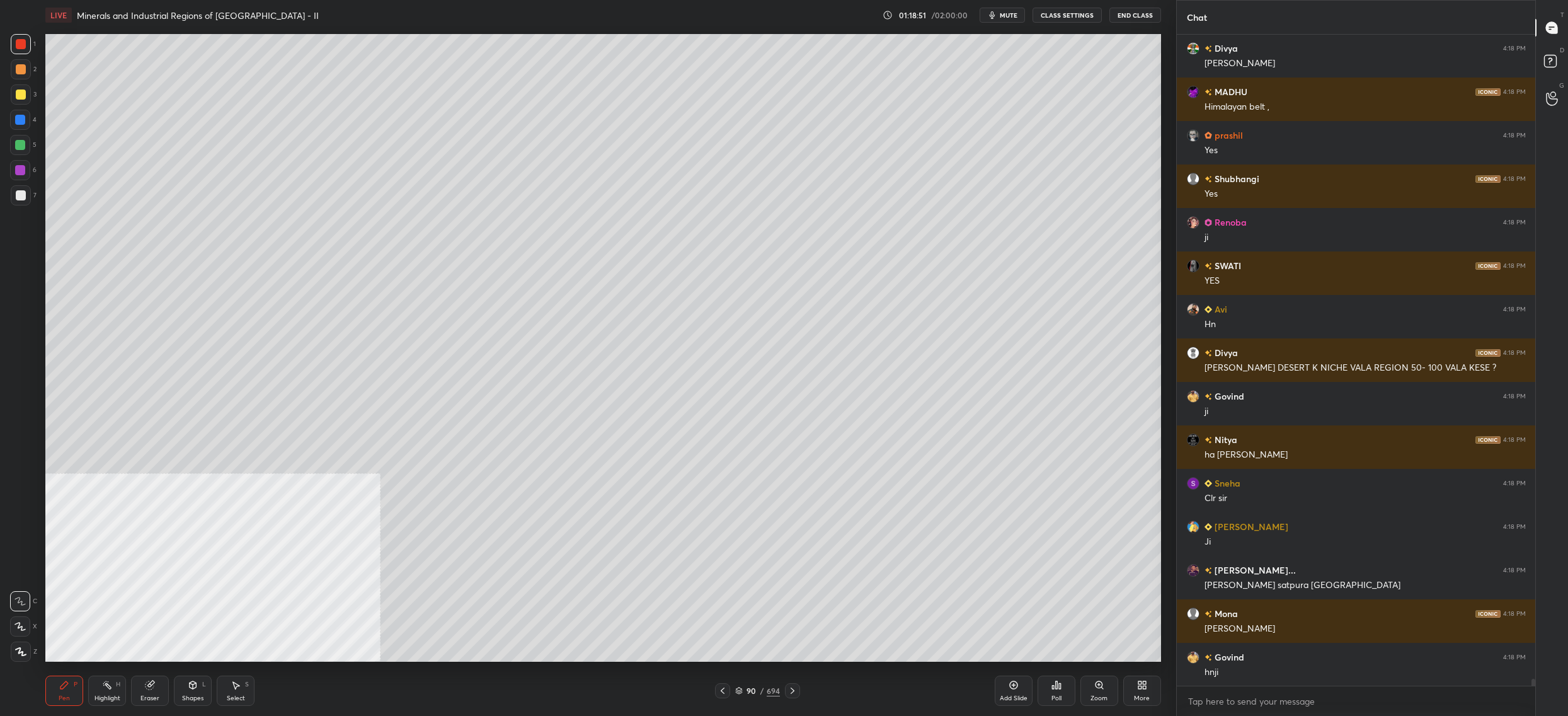
drag, startPoint x: 26, startPoint y: 138, endPoint x: 16, endPoint y: 142, distance: 10.8
click at [26, 142] on div at bounding box center [19, 144] width 20 height 20
click at [16, 142] on div at bounding box center [20, 145] width 10 height 10
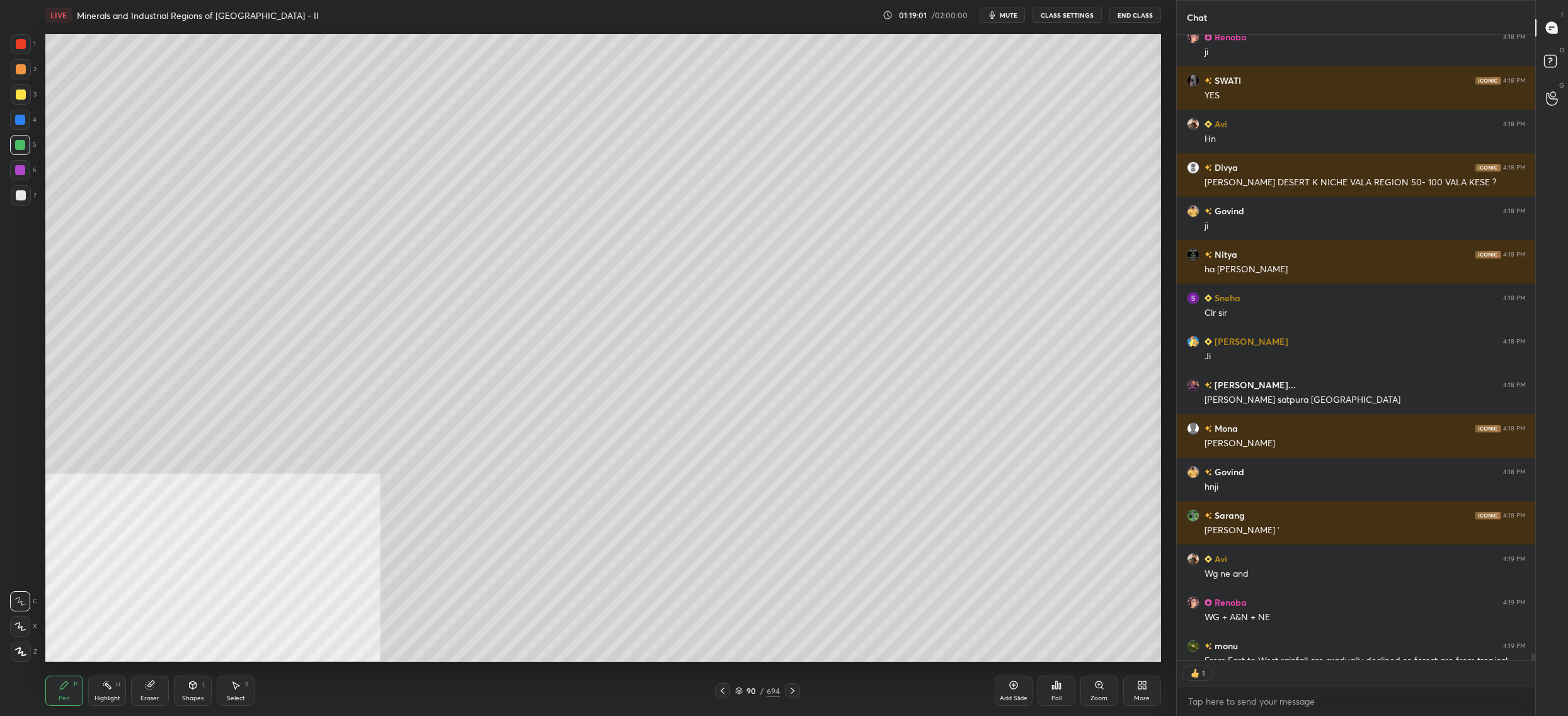
click at [32, 192] on div "7" at bounding box center [23, 194] width 26 height 20
click at [24, 194] on div at bounding box center [20, 195] width 10 height 10
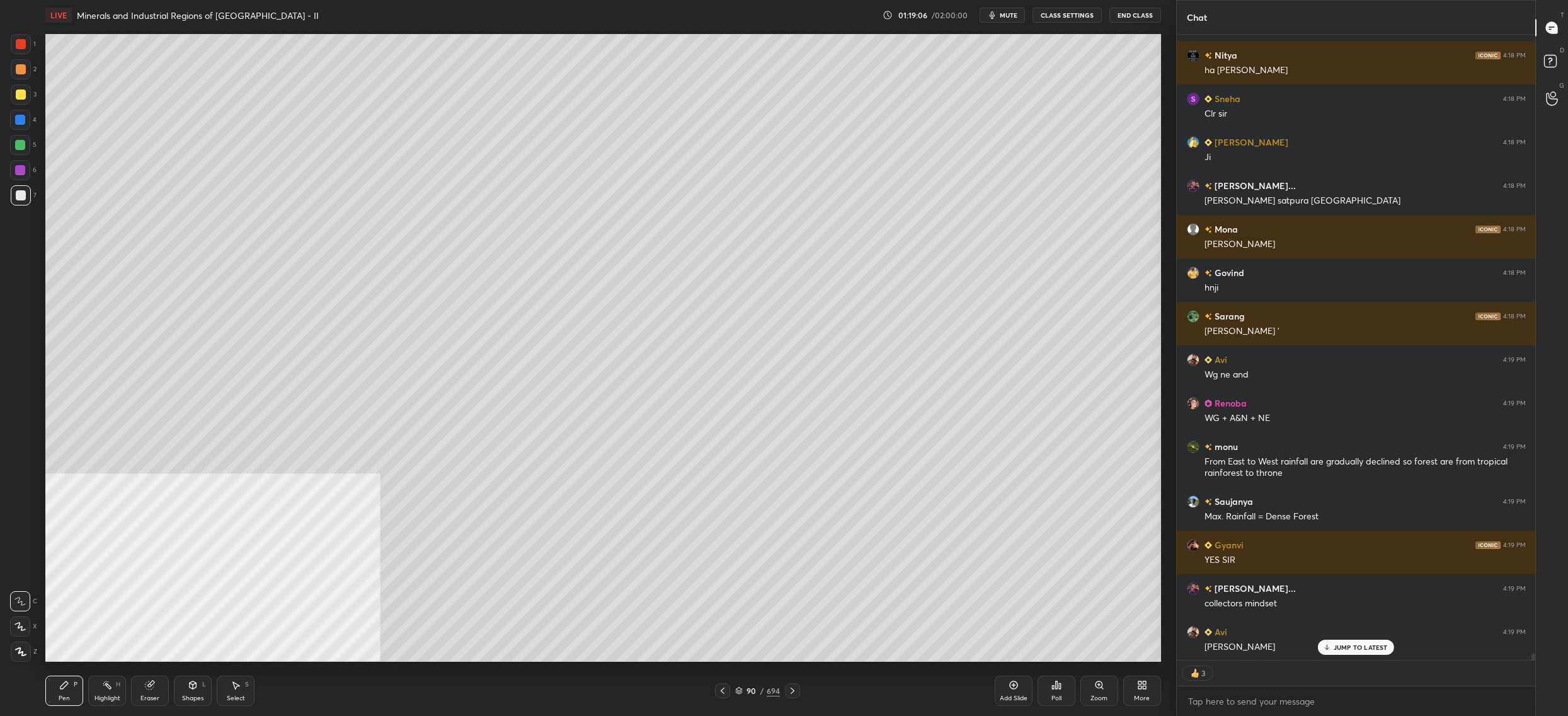
drag, startPoint x: 25, startPoint y: 140, endPoint x: 21, endPoint y: 133, distance: 8.1
click at [25, 140] on div at bounding box center [19, 144] width 20 height 20
drag, startPoint x: 23, startPoint y: 127, endPoint x: 19, endPoint y: 120, distance: 8.1
click at [23, 127] on div at bounding box center [19, 119] width 20 height 20
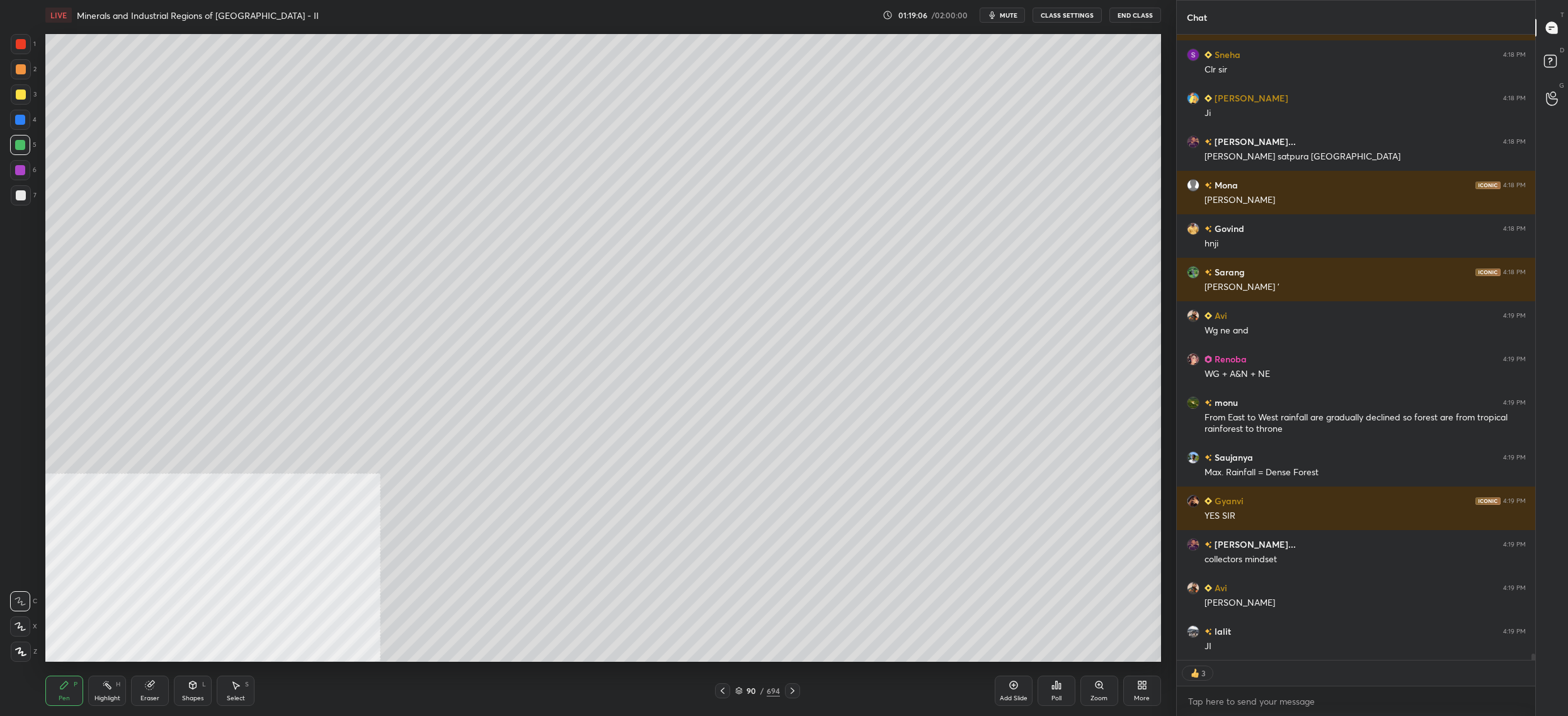
drag, startPoint x: 19, startPoint y: 120, endPoint x: 28, endPoint y: 117, distance: 9.5
click at [19, 120] on div at bounding box center [20, 120] width 10 height 10
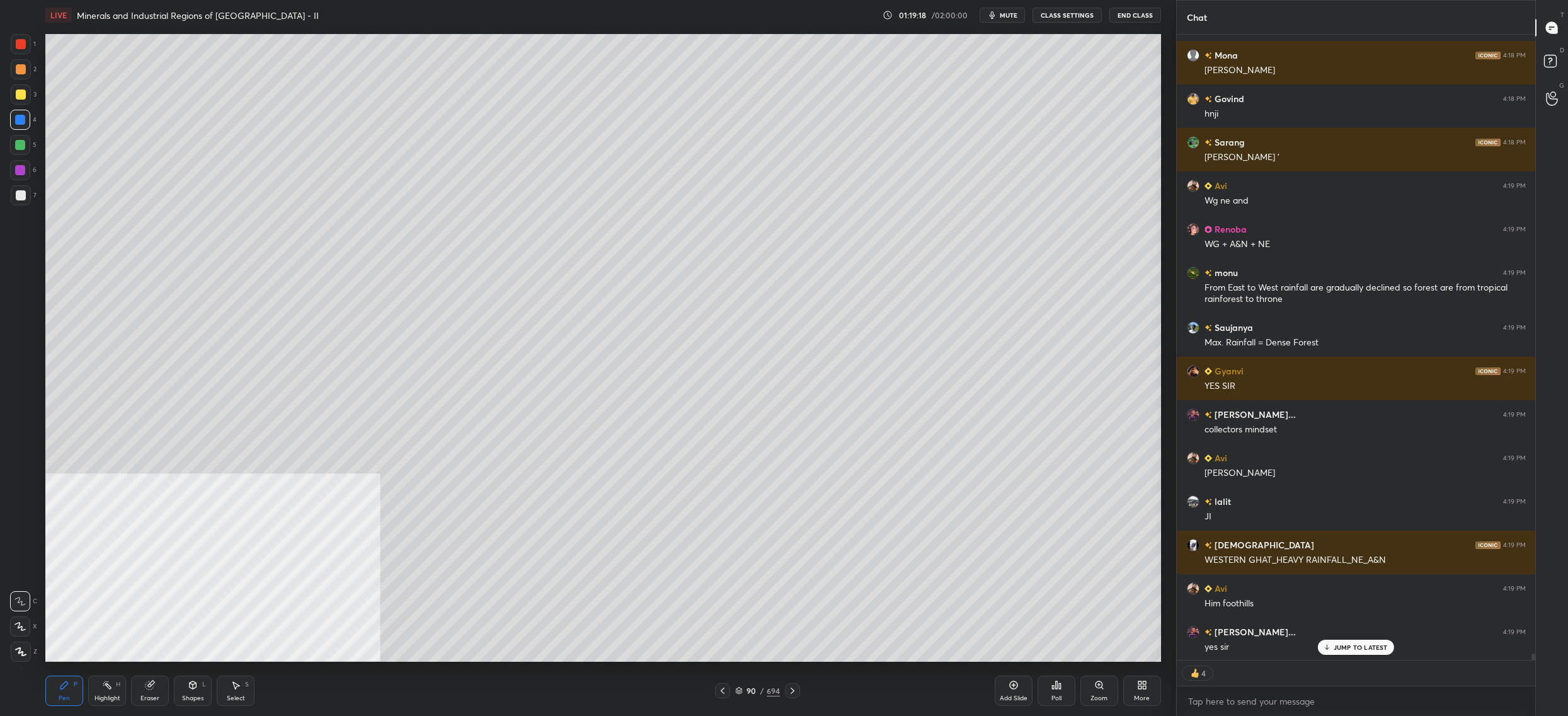
drag, startPoint x: 21, startPoint y: 202, endPoint x: 28, endPoint y: 194, distance: 10.6
click at [21, 202] on div at bounding box center [20, 194] width 20 height 20
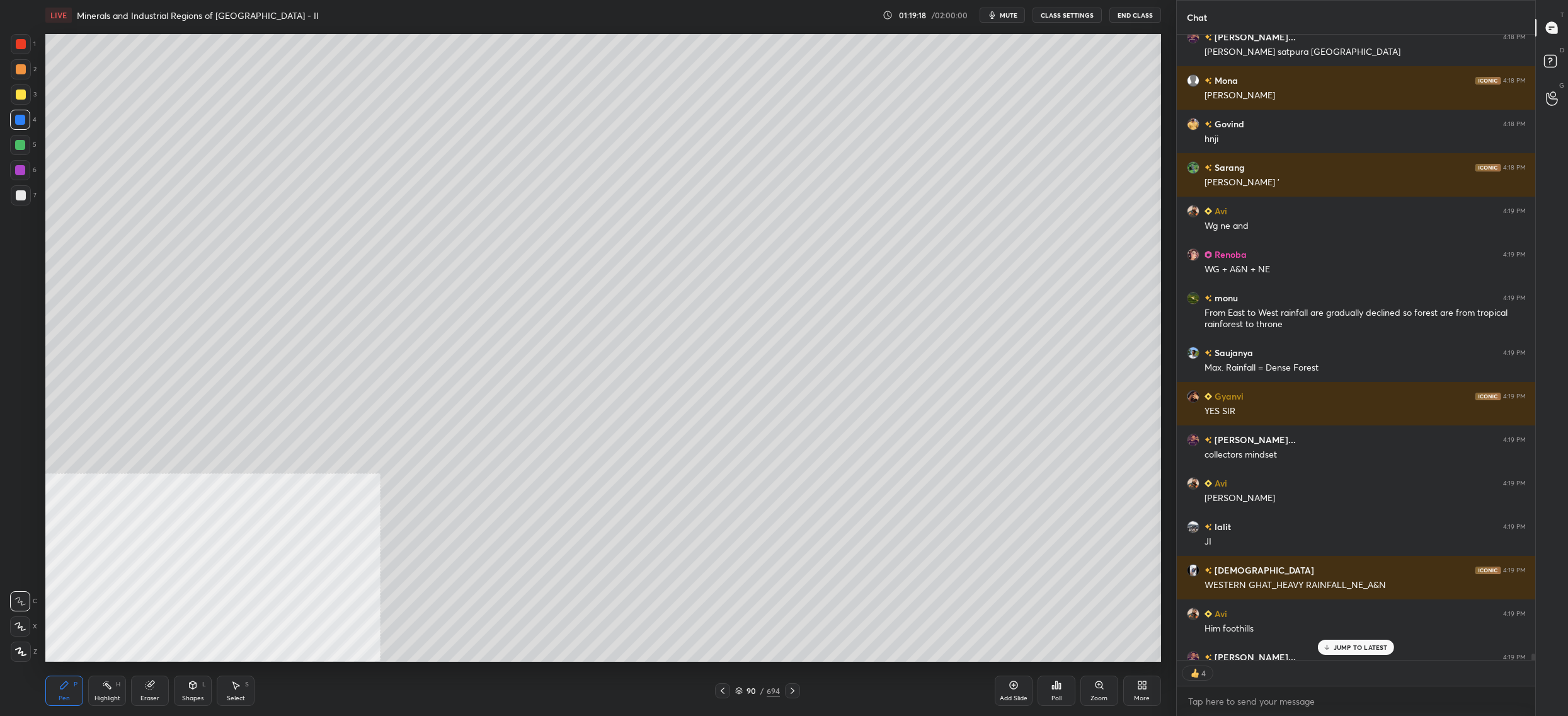
click at [27, 196] on div at bounding box center [20, 194] width 20 height 20
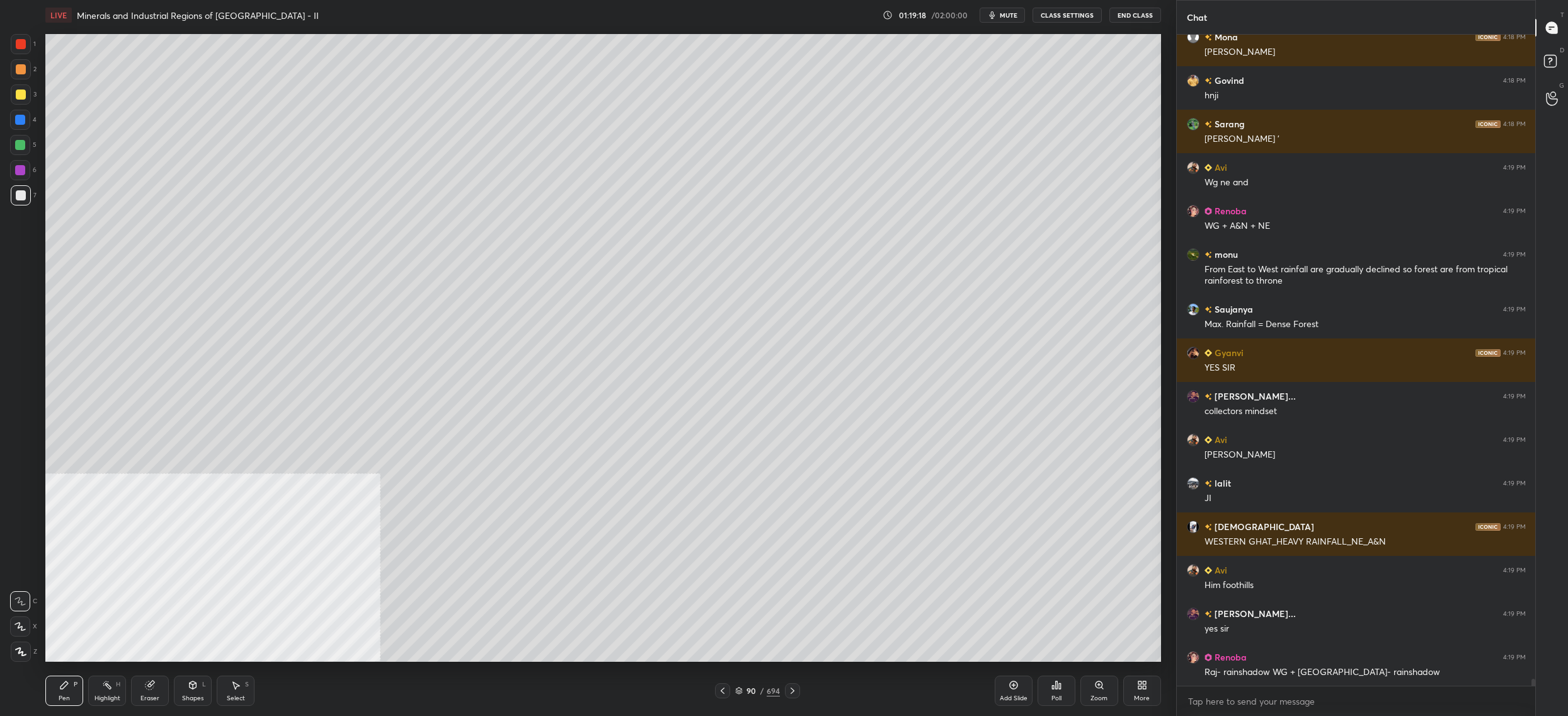
click at [33, 151] on div "5" at bounding box center [22, 144] width 26 height 20
click at [22, 144] on div at bounding box center [20, 145] width 10 height 10
click at [19, 122] on div at bounding box center [20, 120] width 10 height 10
drag, startPoint x: 20, startPoint y: 101, endPoint x: 18, endPoint y: 94, distance: 7.3
click at [20, 101] on div at bounding box center [20, 94] width 20 height 20
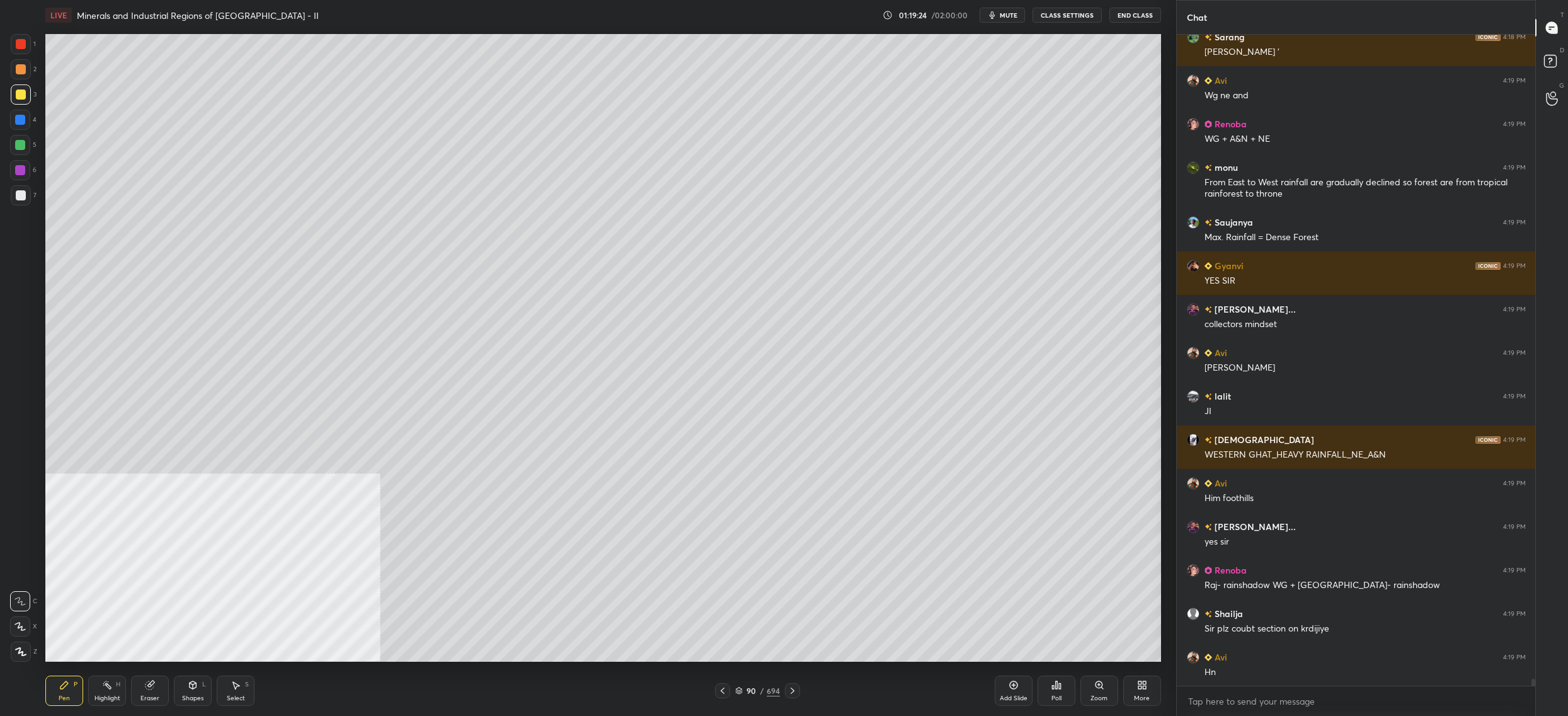
click at [27, 81] on div "2" at bounding box center [23, 72] width 26 height 25
click at [22, 64] on div at bounding box center [20, 69] width 10 height 10
click at [20, 46] on div at bounding box center [20, 44] width 10 height 10
click at [21, 47] on div at bounding box center [20, 44] width 10 height 10
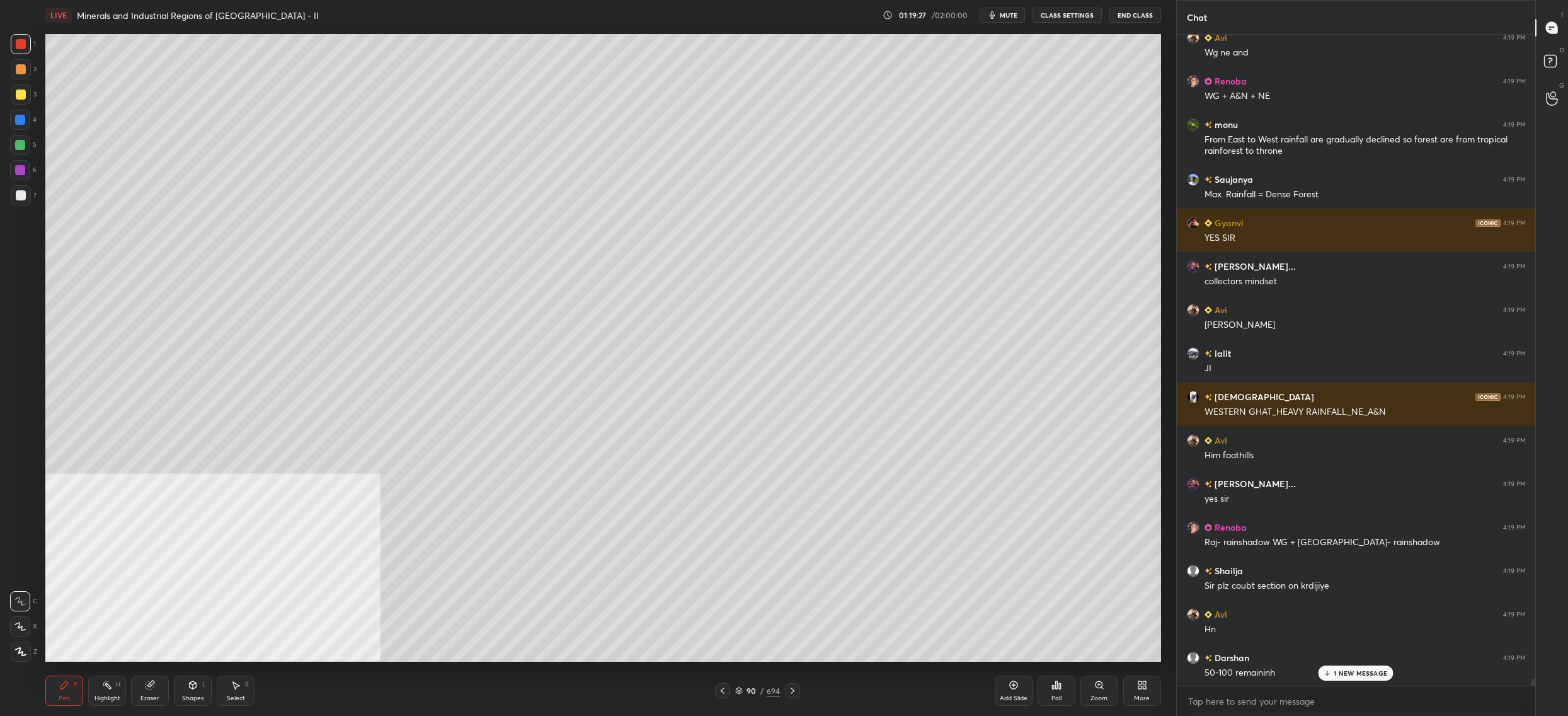
drag, startPoint x: 32, startPoint y: 97, endPoint x: 44, endPoint y: 95, distance: 12.2
click at [32, 97] on div "3" at bounding box center [23, 94] width 26 height 20
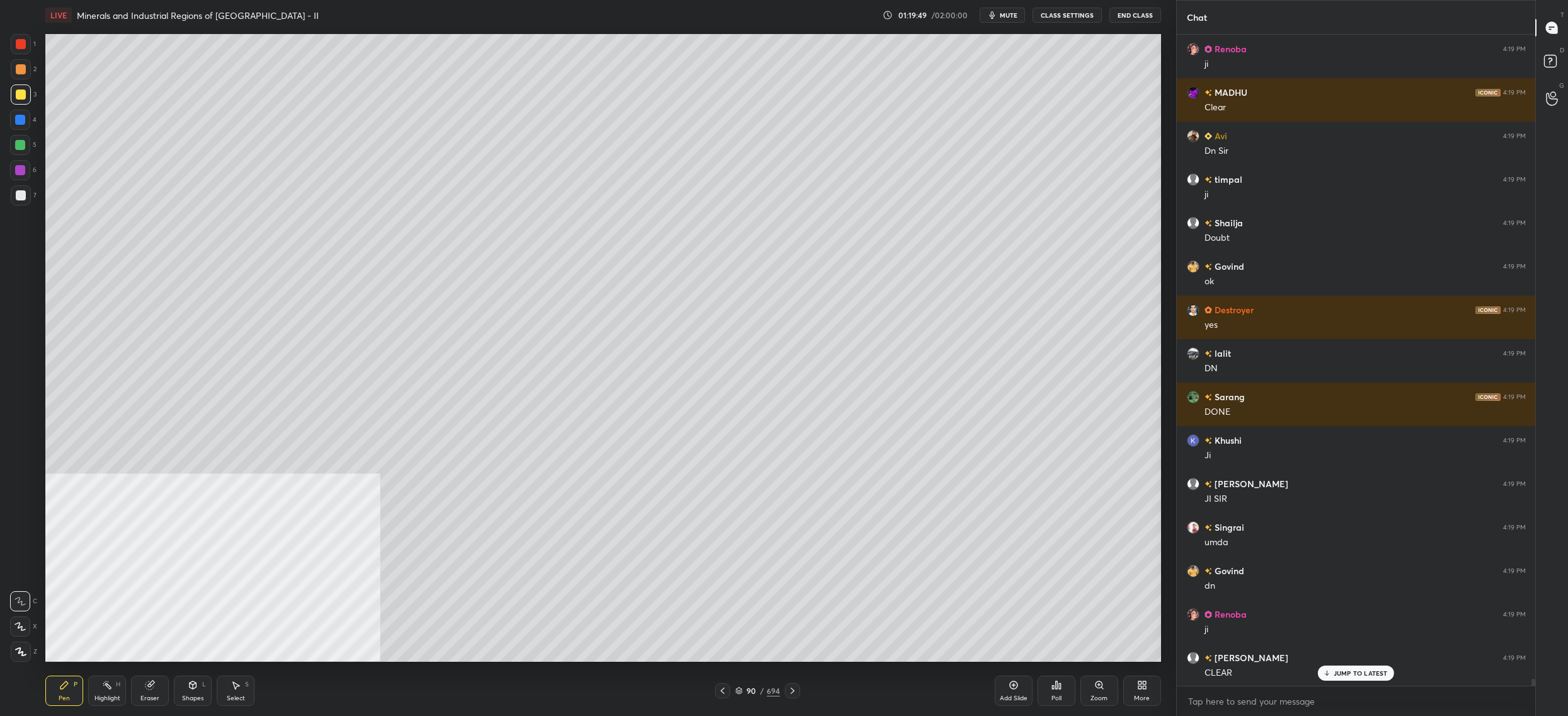
click at [24, 75] on div at bounding box center [20, 69] width 20 height 20
click at [21, 53] on div at bounding box center [20, 44] width 20 height 20
drag, startPoint x: 25, startPoint y: 43, endPoint x: 30, endPoint y: 69, distance: 26.5
click at [23, 46] on div at bounding box center [20, 44] width 10 height 10
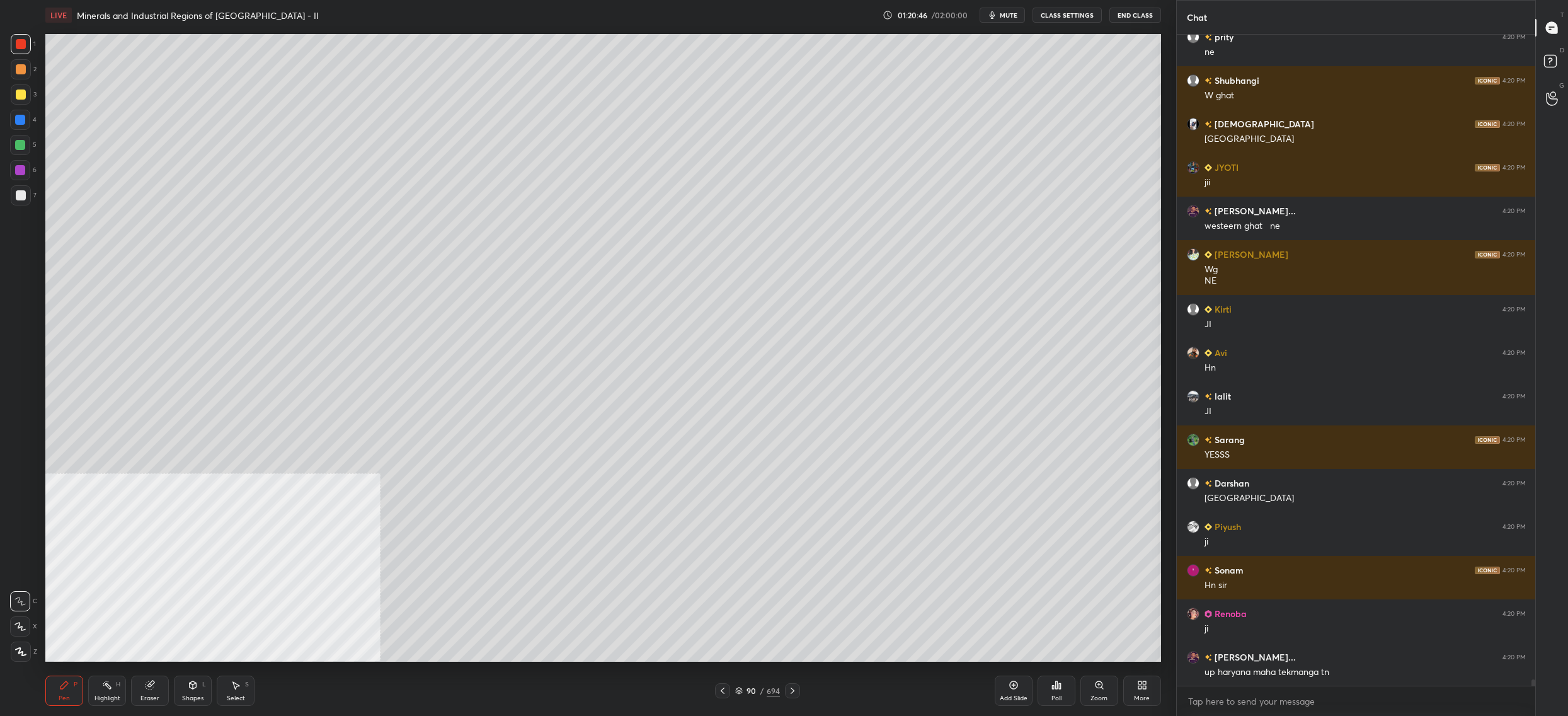
drag, startPoint x: 752, startPoint y: 693, endPoint x: 744, endPoint y: 702, distance: 12.0
click at [754, 695] on div "90" at bounding box center [752, 691] width 13 height 8
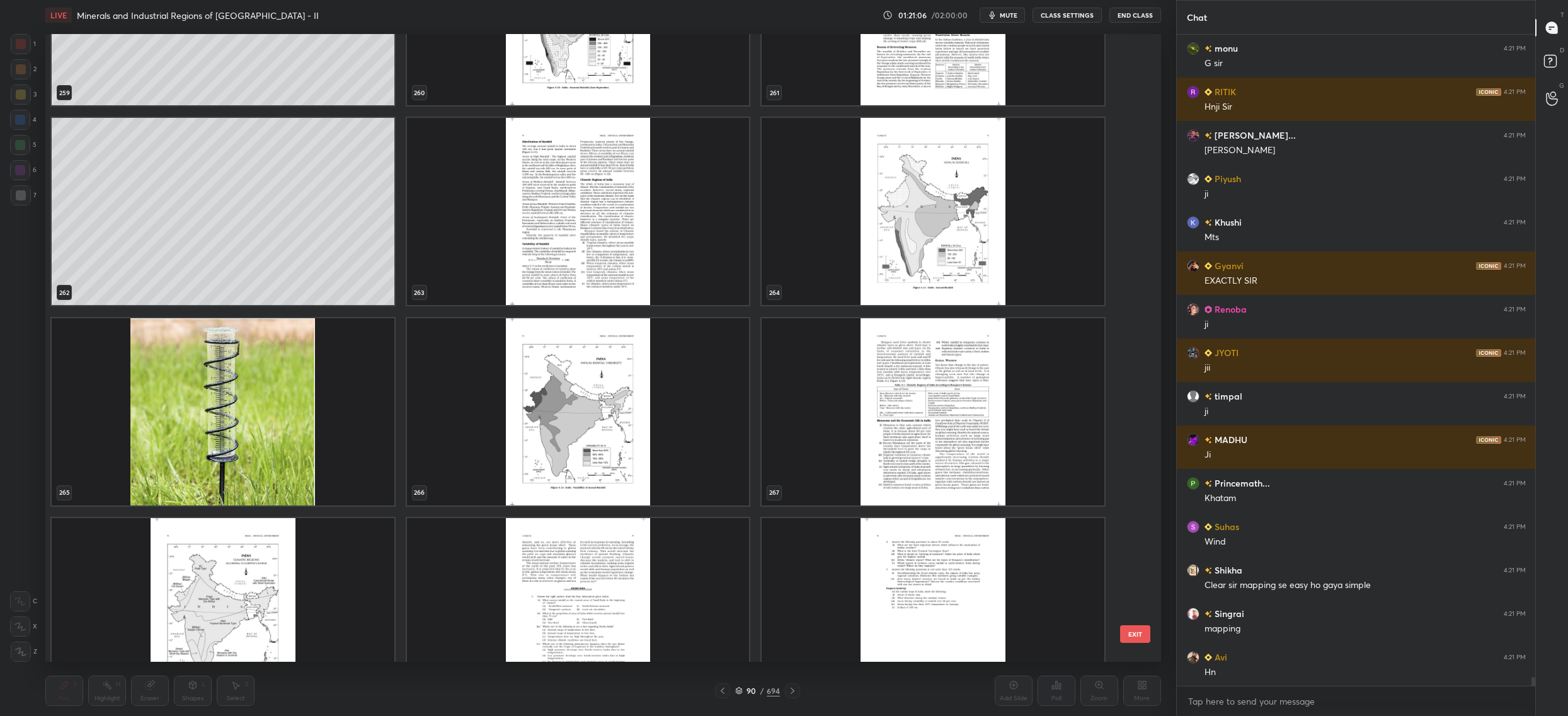
click at [902, 245] on img "grid" at bounding box center [932, 211] width 342 height 187
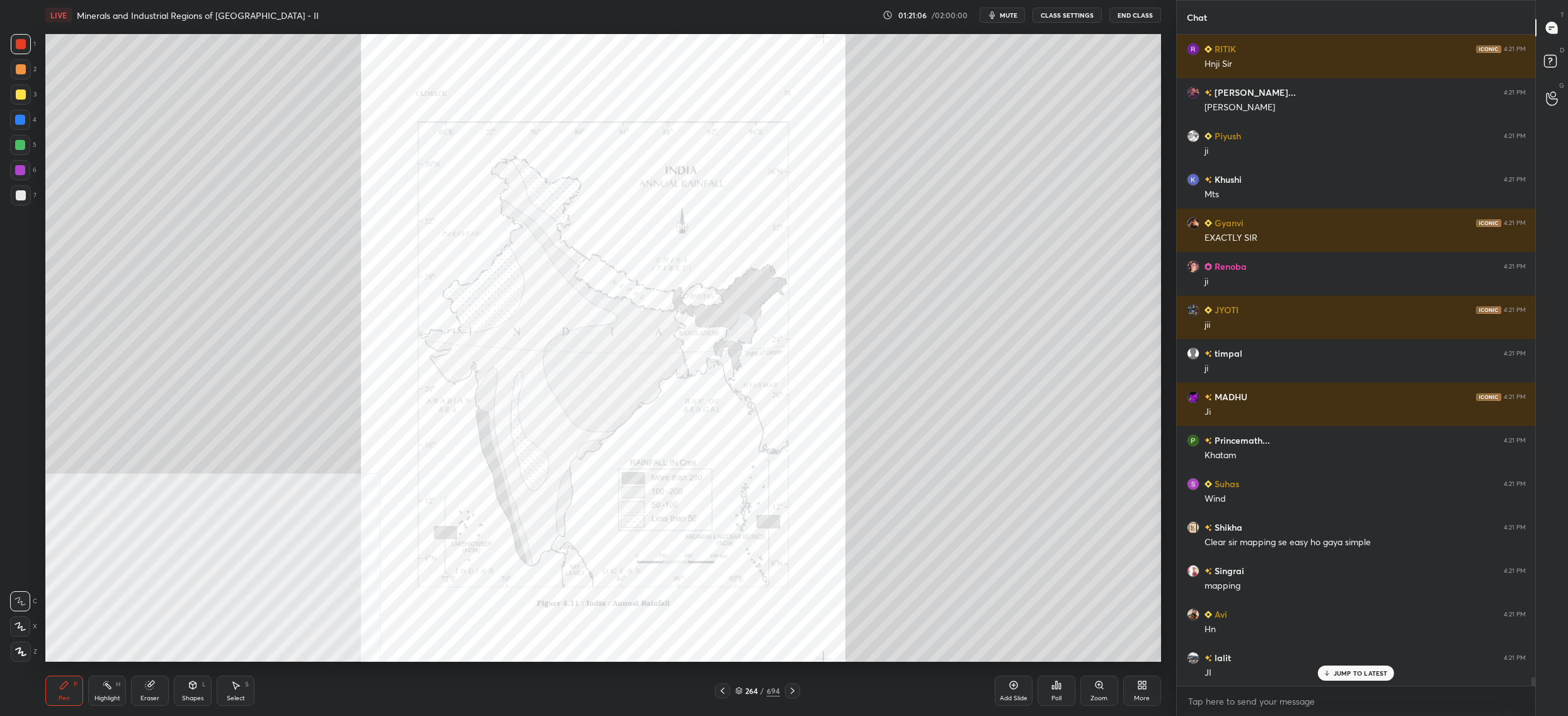
click at [902, 245] on img "grid" at bounding box center [932, 211] width 342 height 187
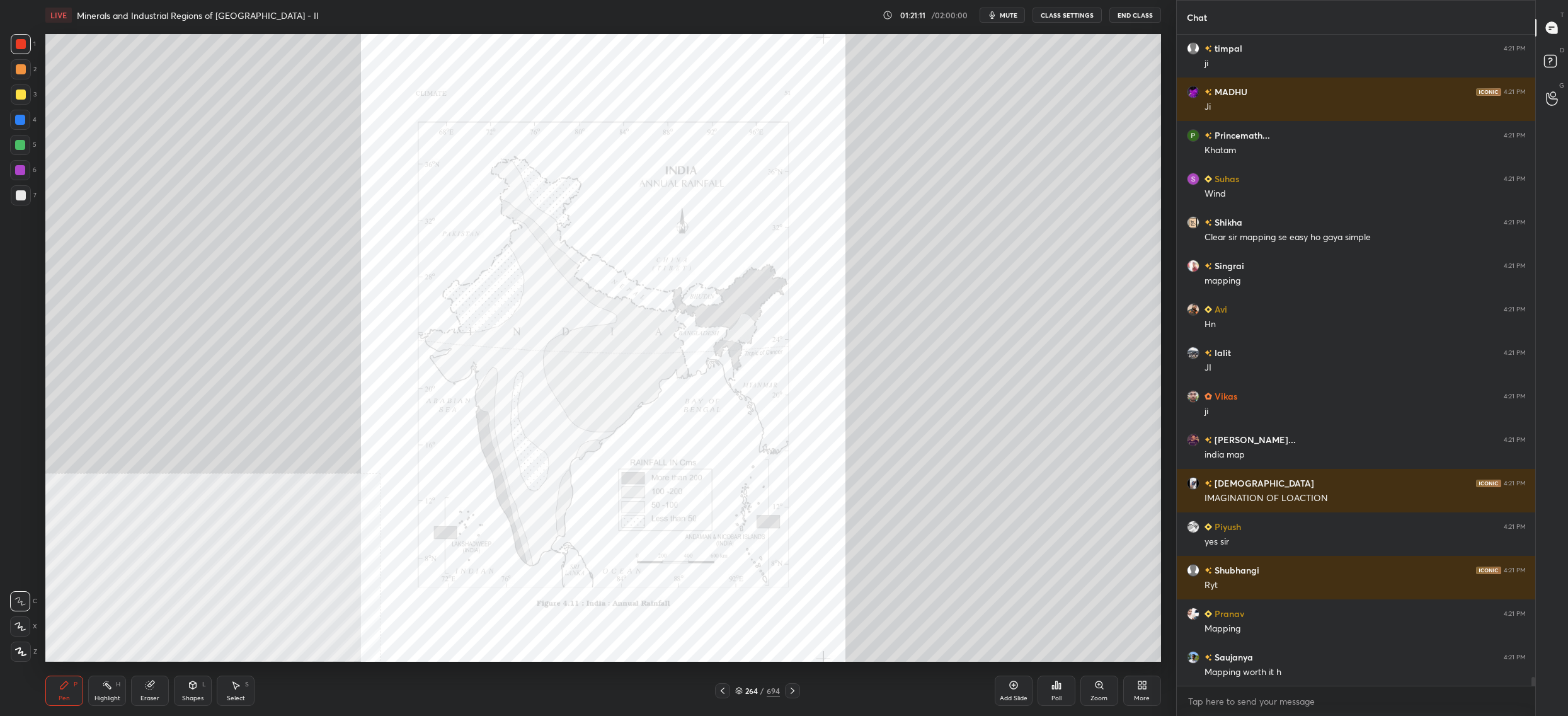
click at [751, 687] on div "264" at bounding box center [752, 691] width 13 height 8
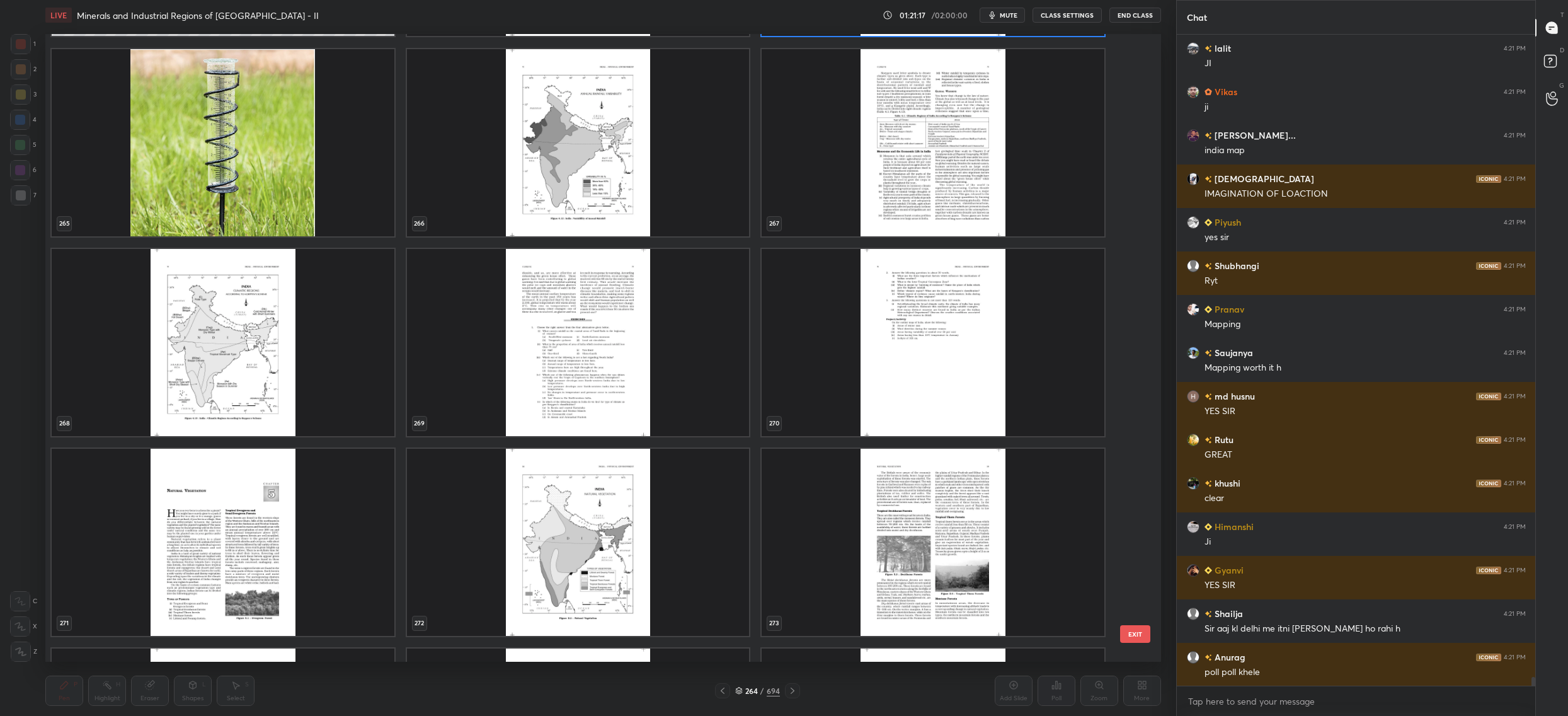
click at [652, 522] on img "grid" at bounding box center [578, 542] width 342 height 187
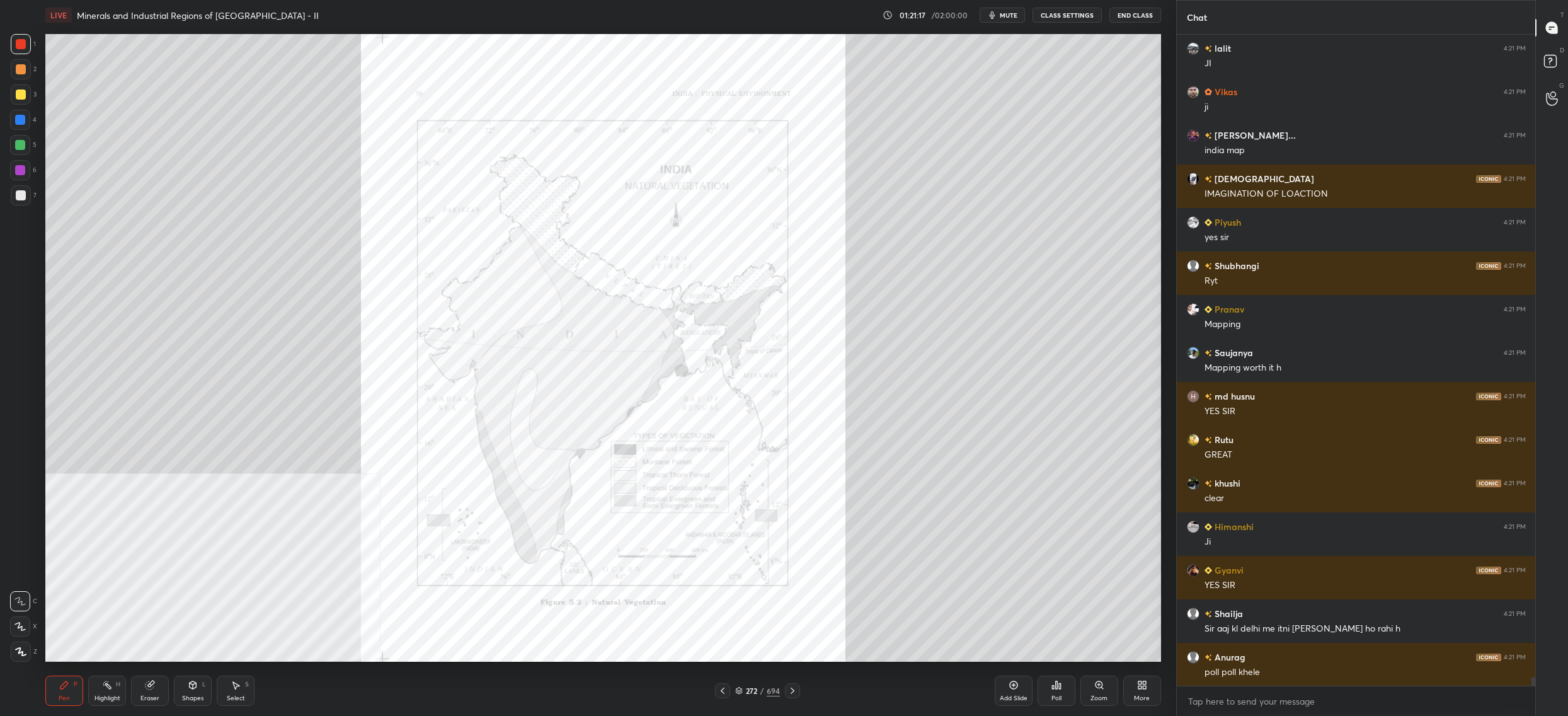
click at [652, 522] on img "grid" at bounding box center [578, 542] width 342 height 187
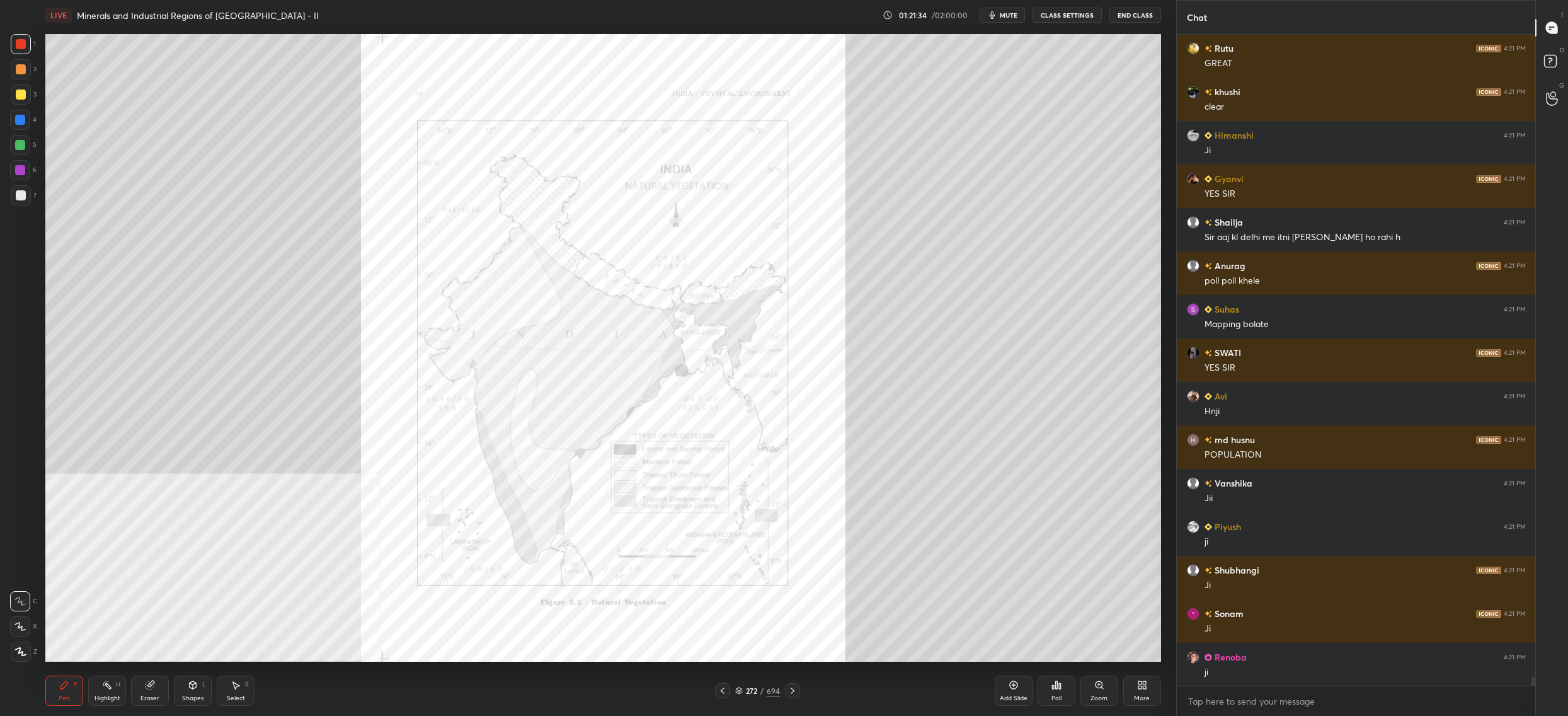
click at [745, 696] on div "272 / 694" at bounding box center [757, 691] width 44 height 12
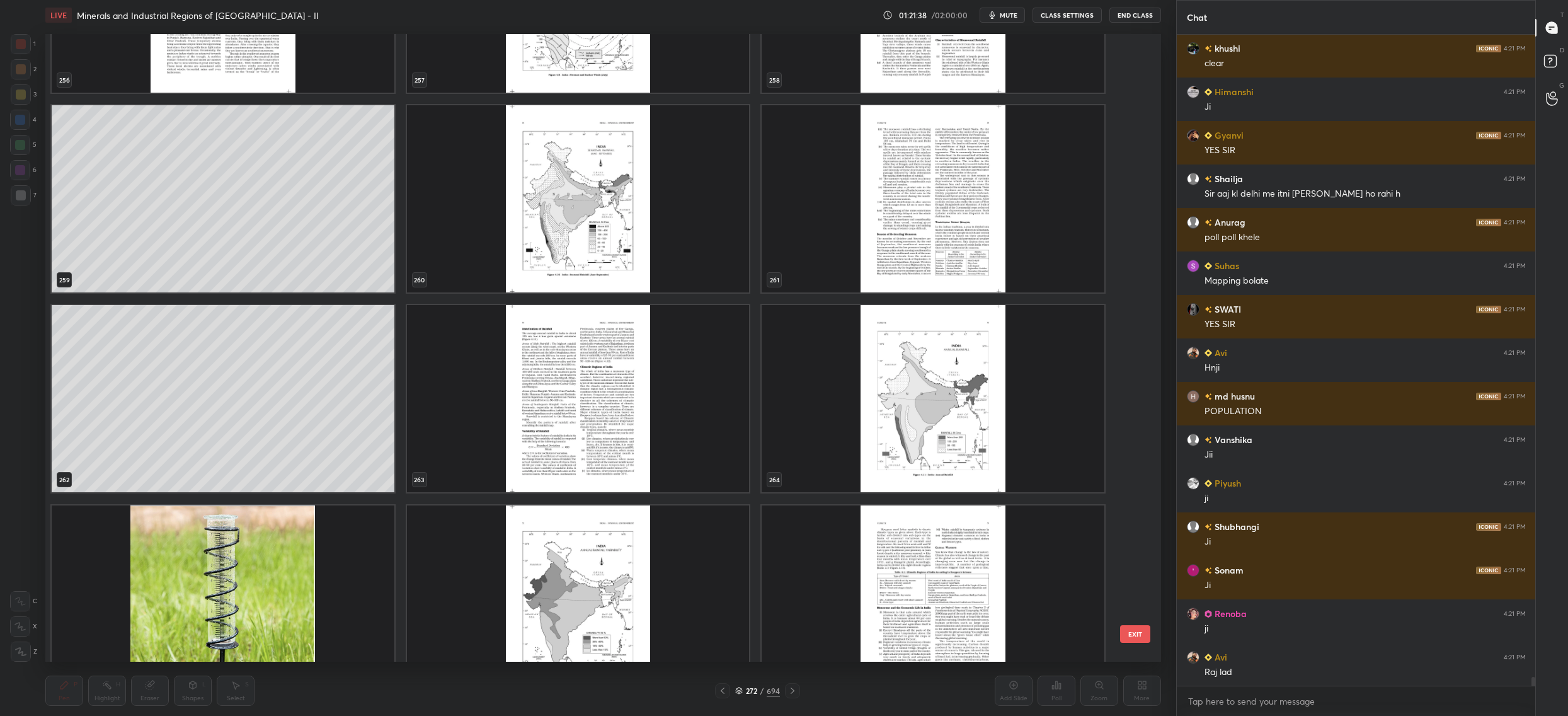
click at [894, 403] on img "grid" at bounding box center [932, 398] width 342 height 187
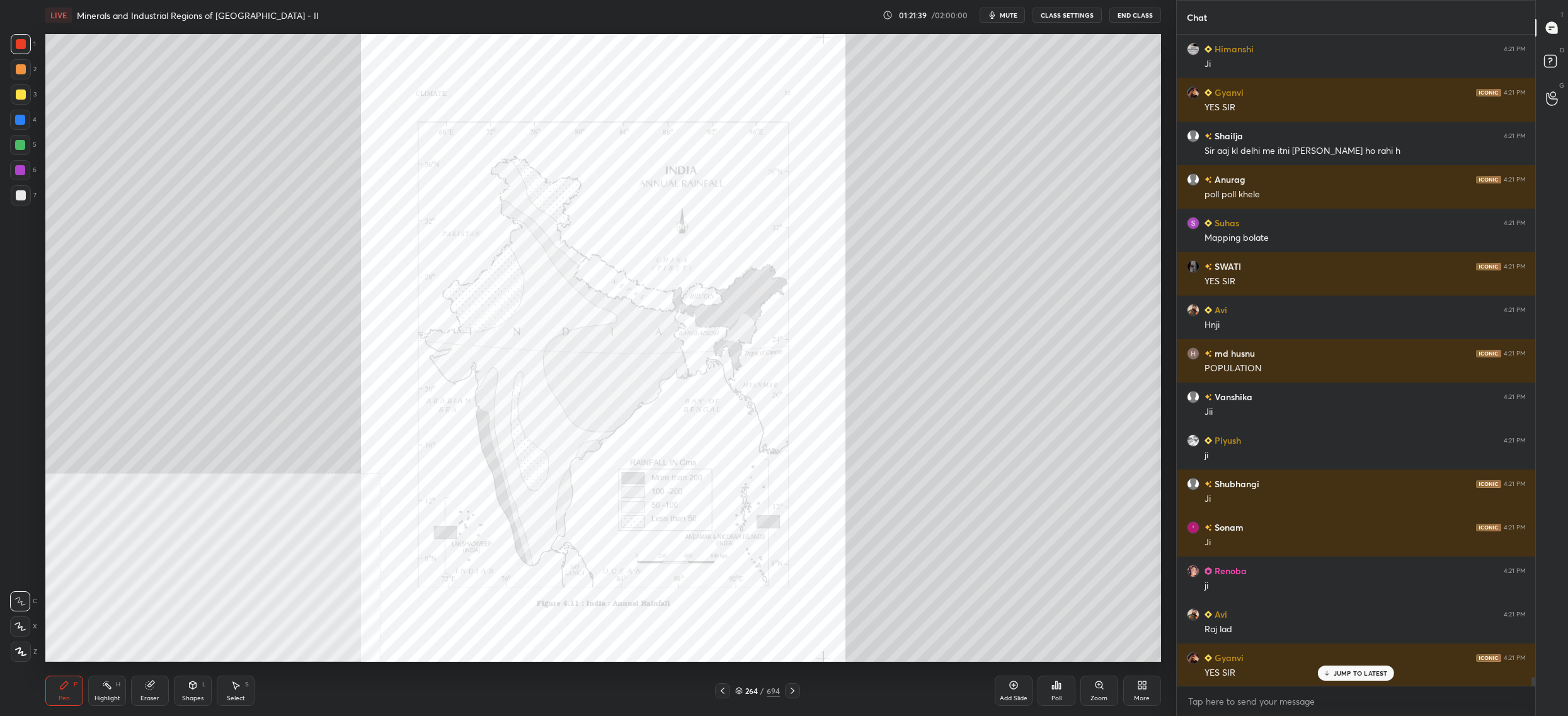
click at [894, 403] on img "grid" at bounding box center [932, 398] width 342 height 187
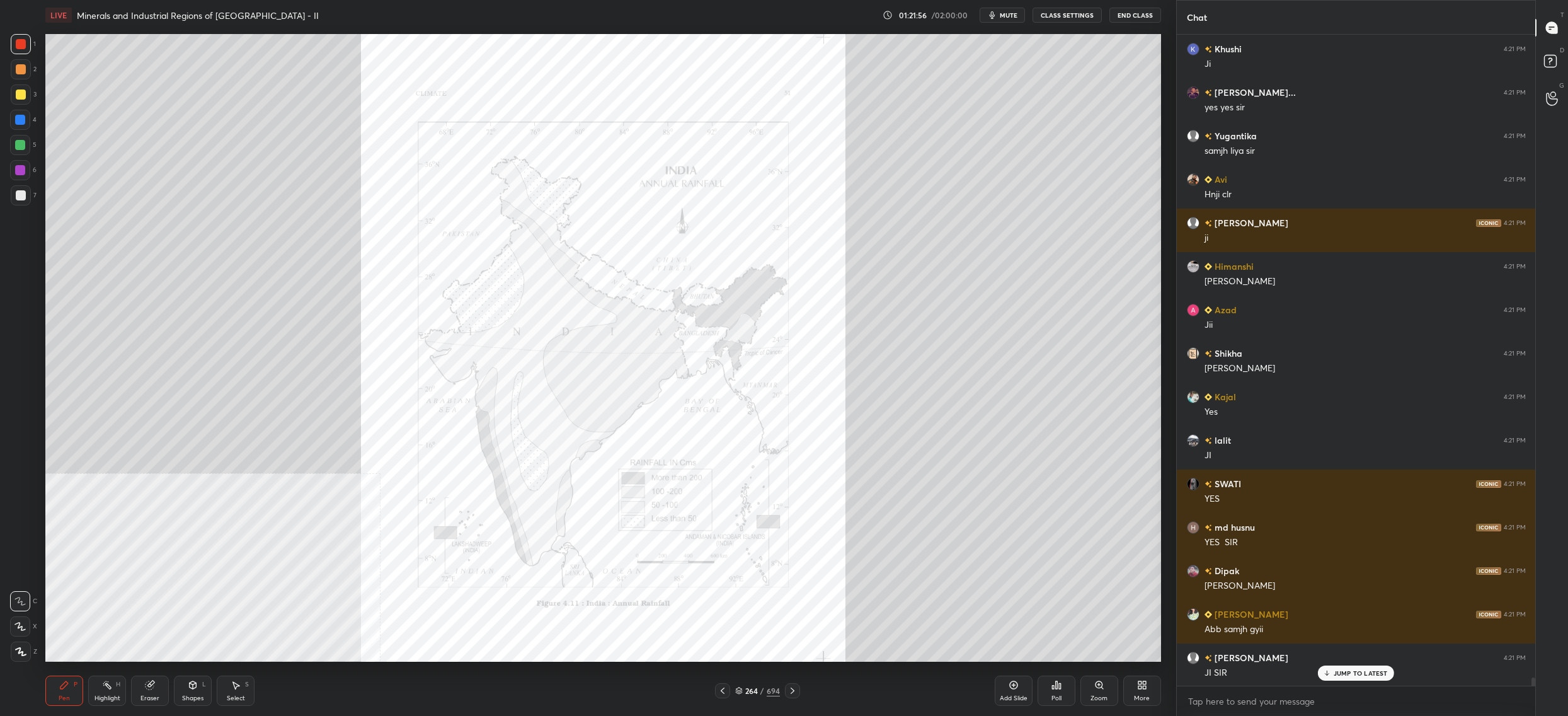
click at [37, 114] on div "1 2 3 4 5 6 7 C X Z C X Z E E Erase all H H" at bounding box center [20, 347] width 41 height 628
click at [27, 116] on div at bounding box center [19, 119] width 20 height 20
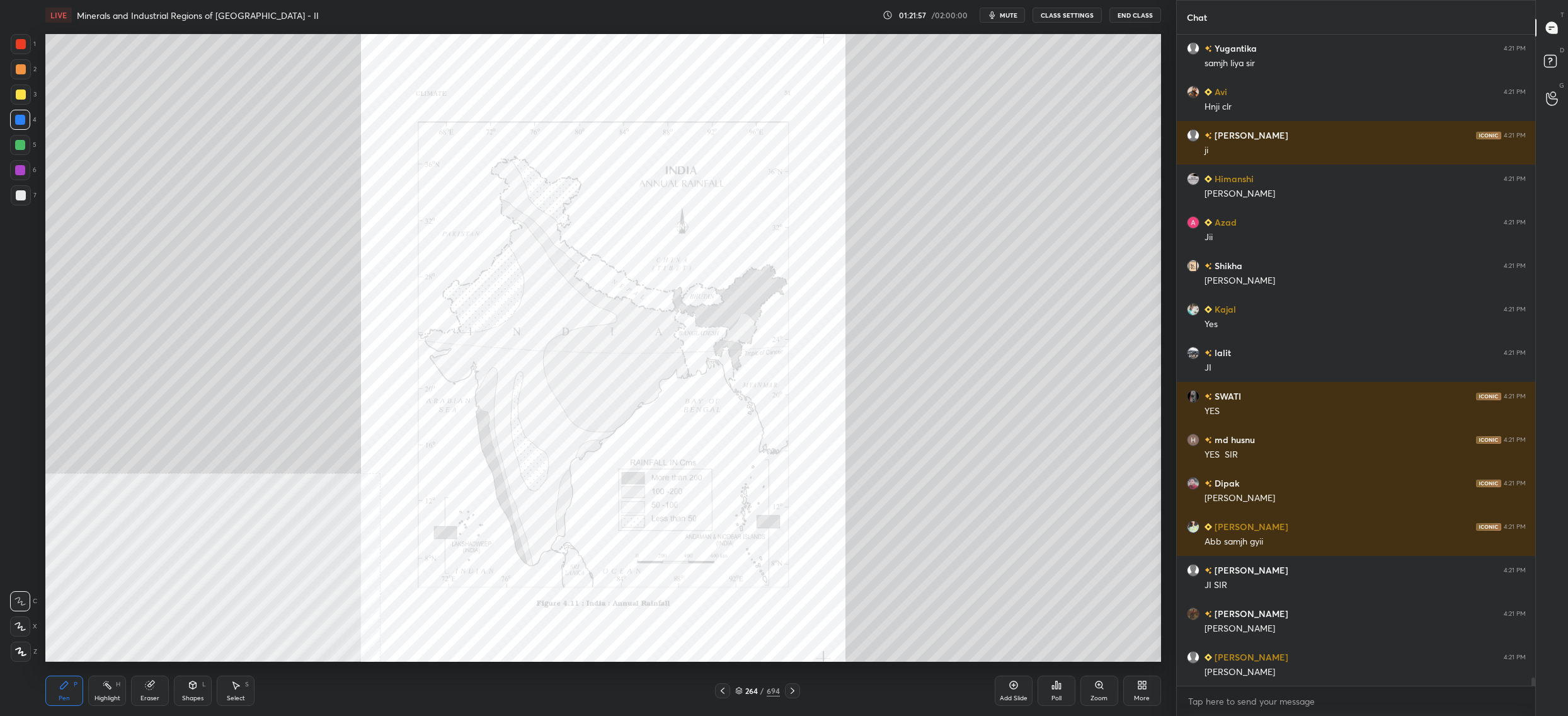
drag, startPoint x: 26, startPoint y: 104, endPoint x: 19, endPoint y: 116, distance: 13.9
click at [20, 105] on div "3" at bounding box center [23, 97] width 26 height 25
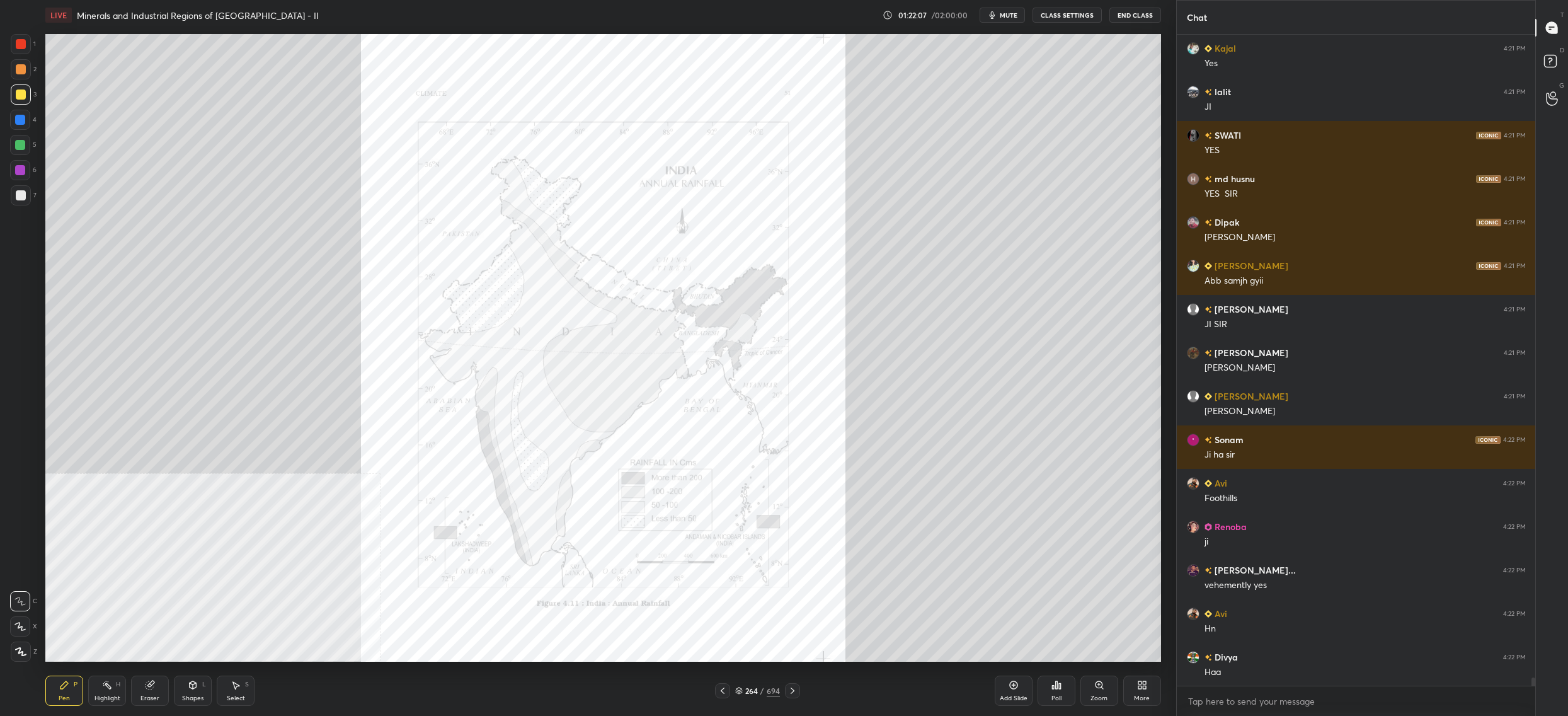
drag, startPoint x: 754, startPoint y: 688, endPoint x: 747, endPoint y: 687, distance: 7.1
click at [754, 687] on div "264" at bounding box center [752, 691] width 13 height 8
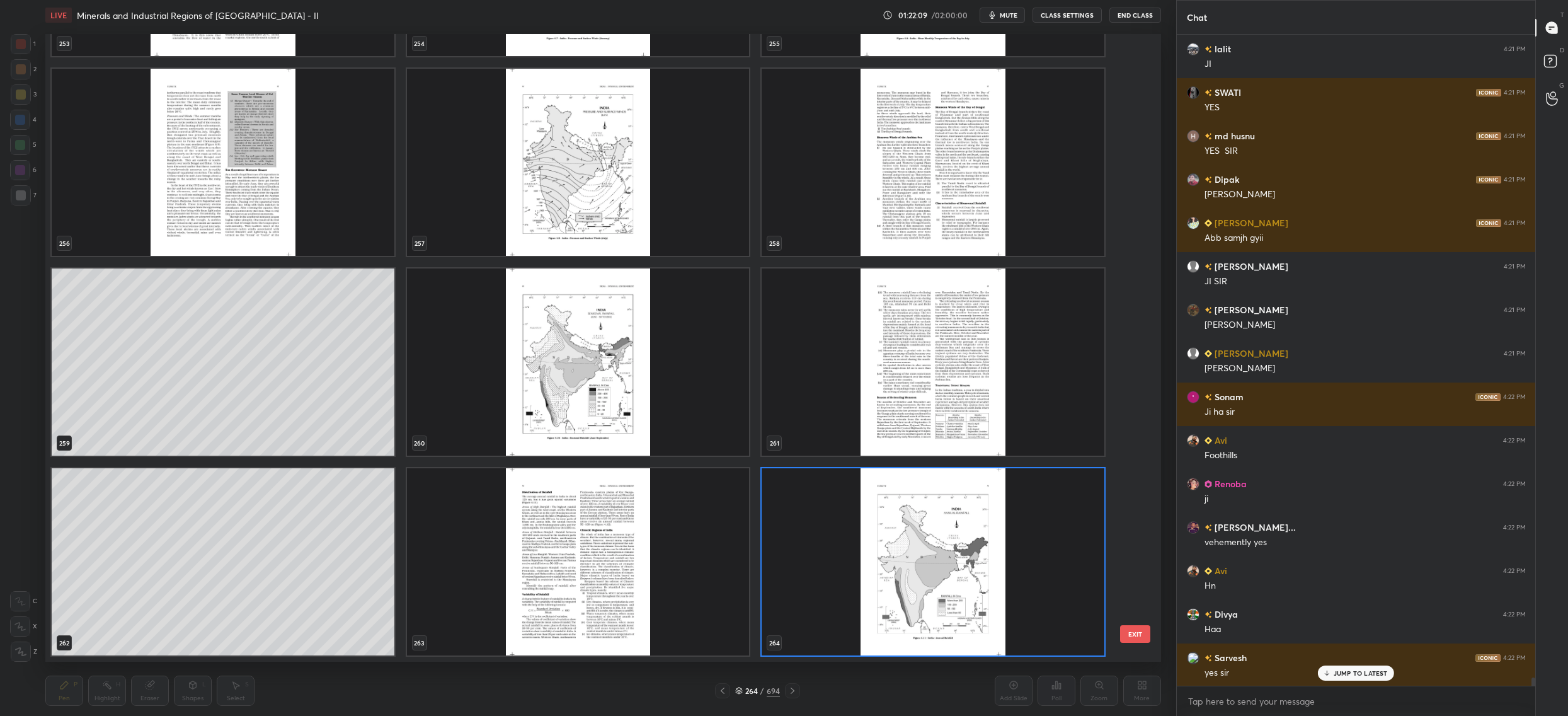
click at [885, 542] on img "grid" at bounding box center [932, 561] width 342 height 187
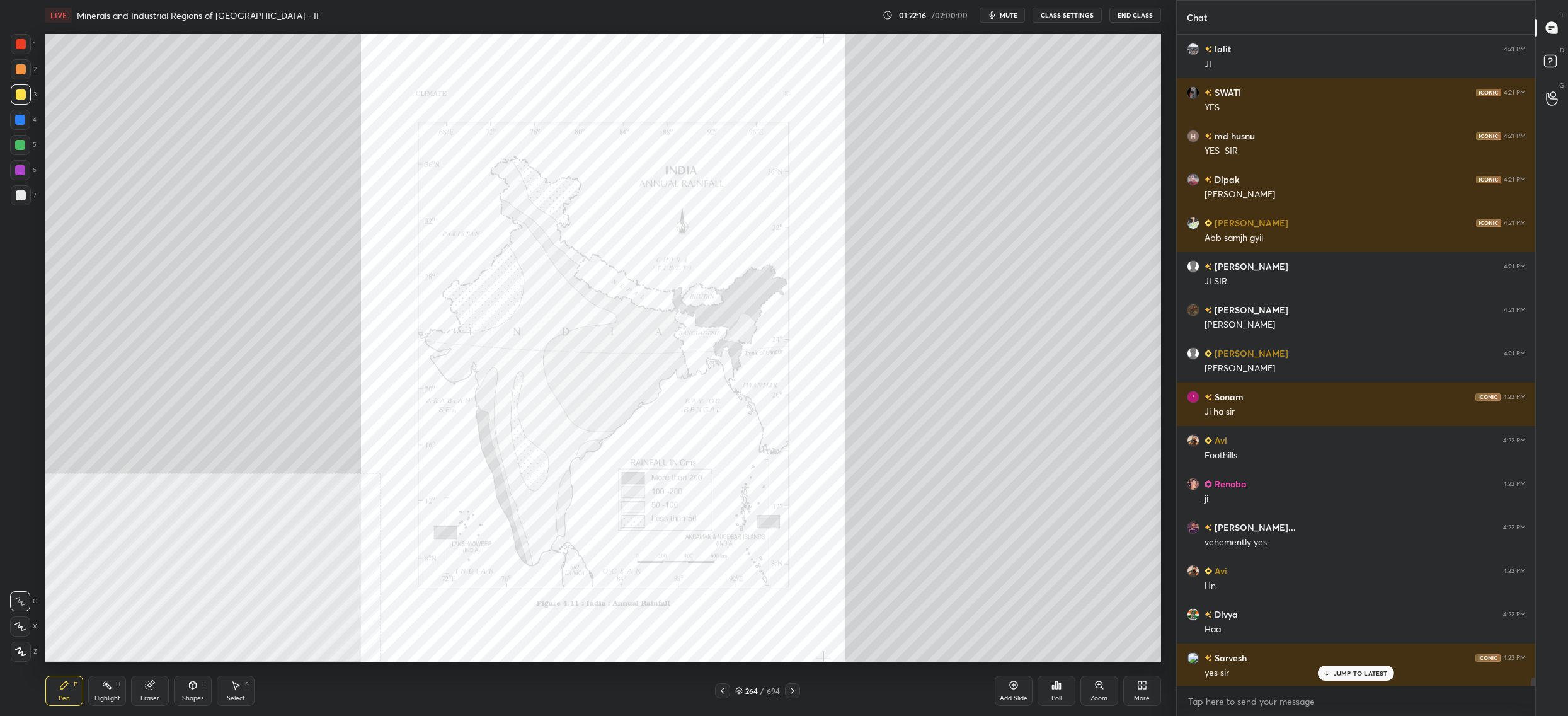
click at [747, 690] on div "264" at bounding box center [752, 691] width 13 height 8
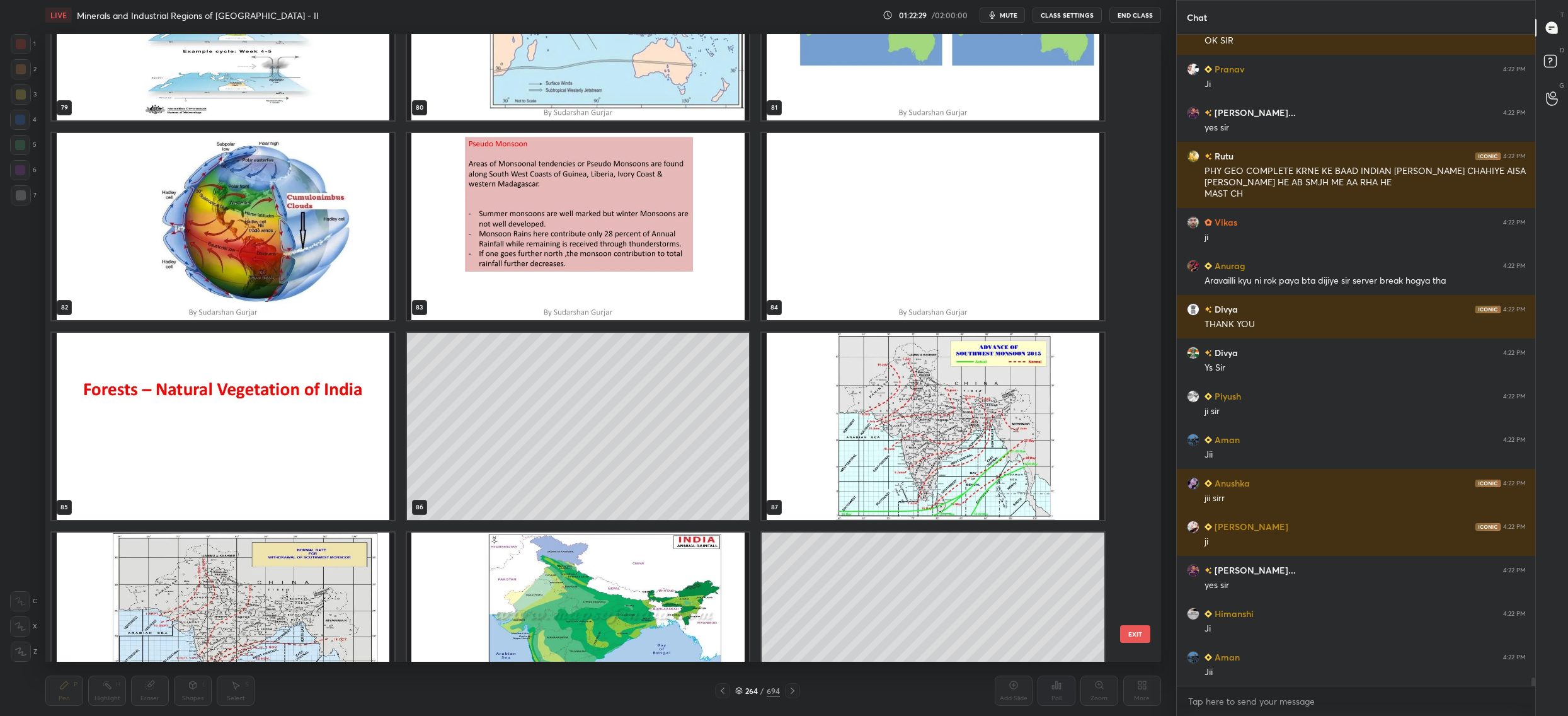
click at [859, 433] on img "grid" at bounding box center [932, 426] width 342 height 187
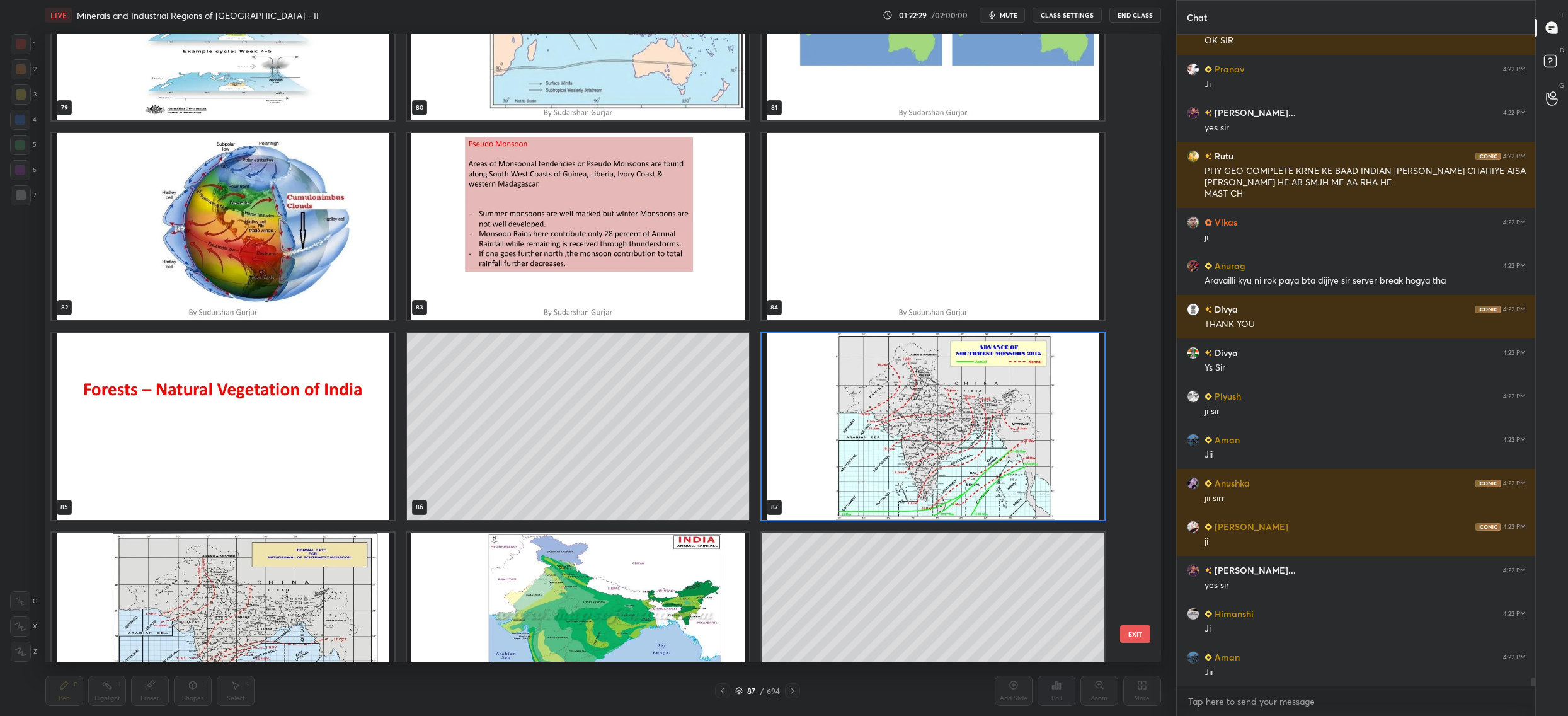
click at [859, 433] on img "grid" at bounding box center [932, 426] width 342 height 187
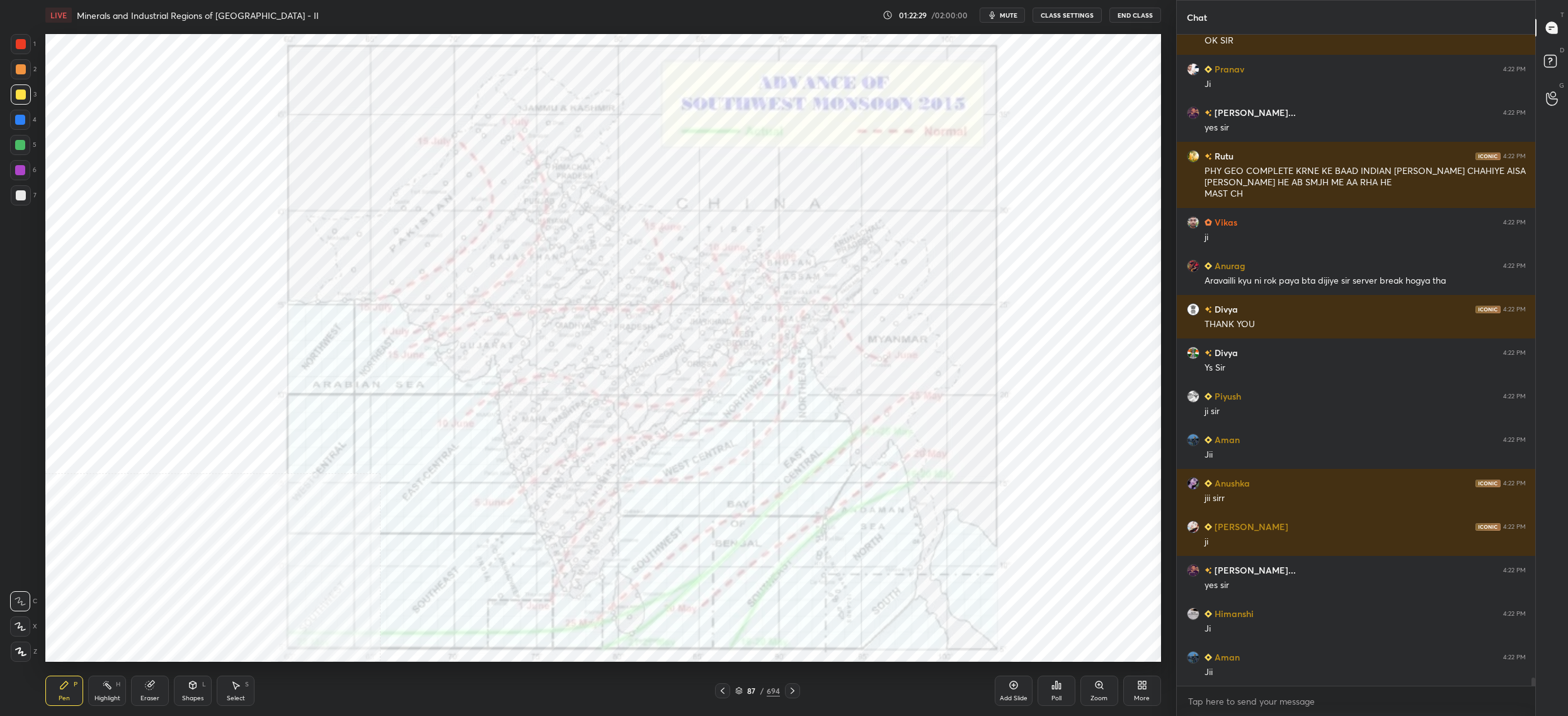
click at [859, 433] on img "grid" at bounding box center [932, 426] width 342 height 187
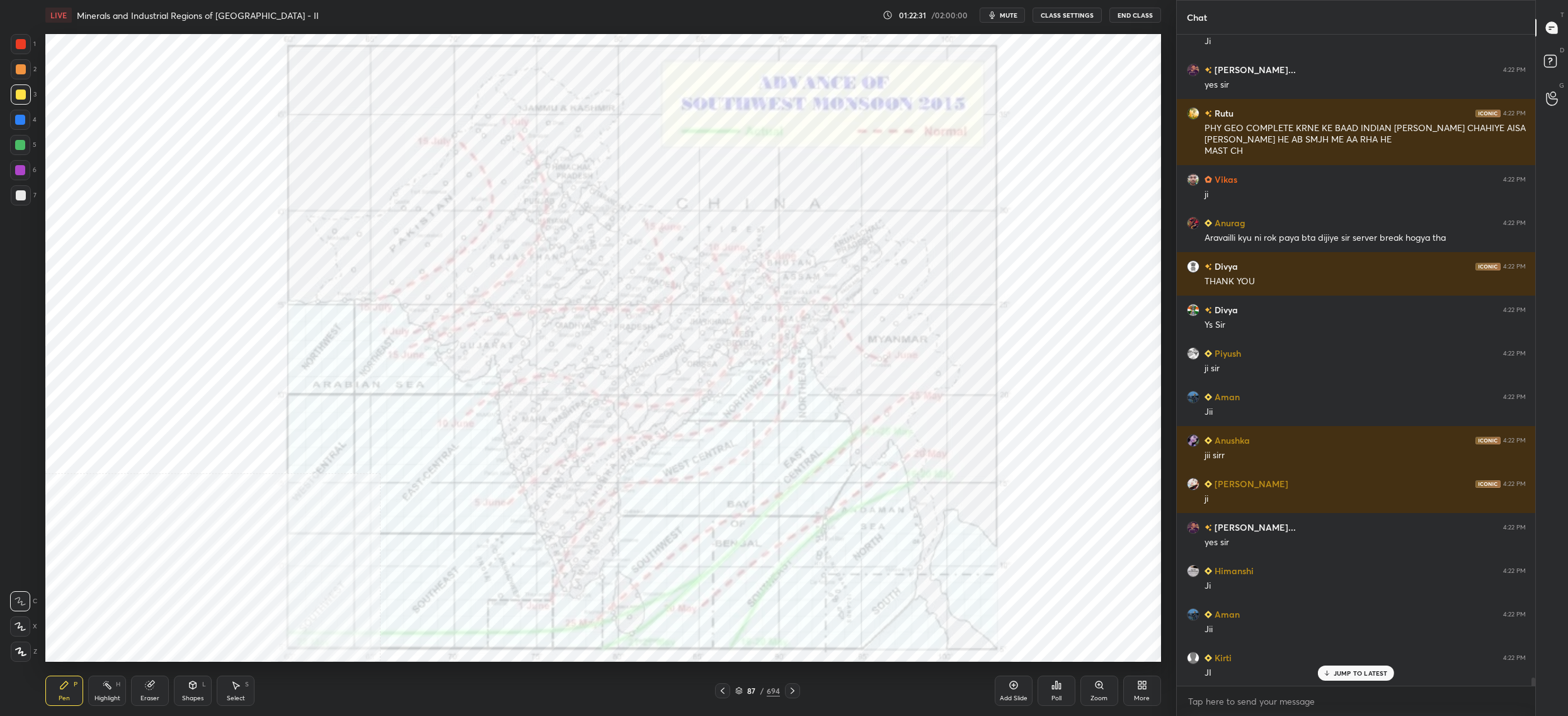
click at [1100, 686] on icon at bounding box center [1099, 684] width 7 height 7
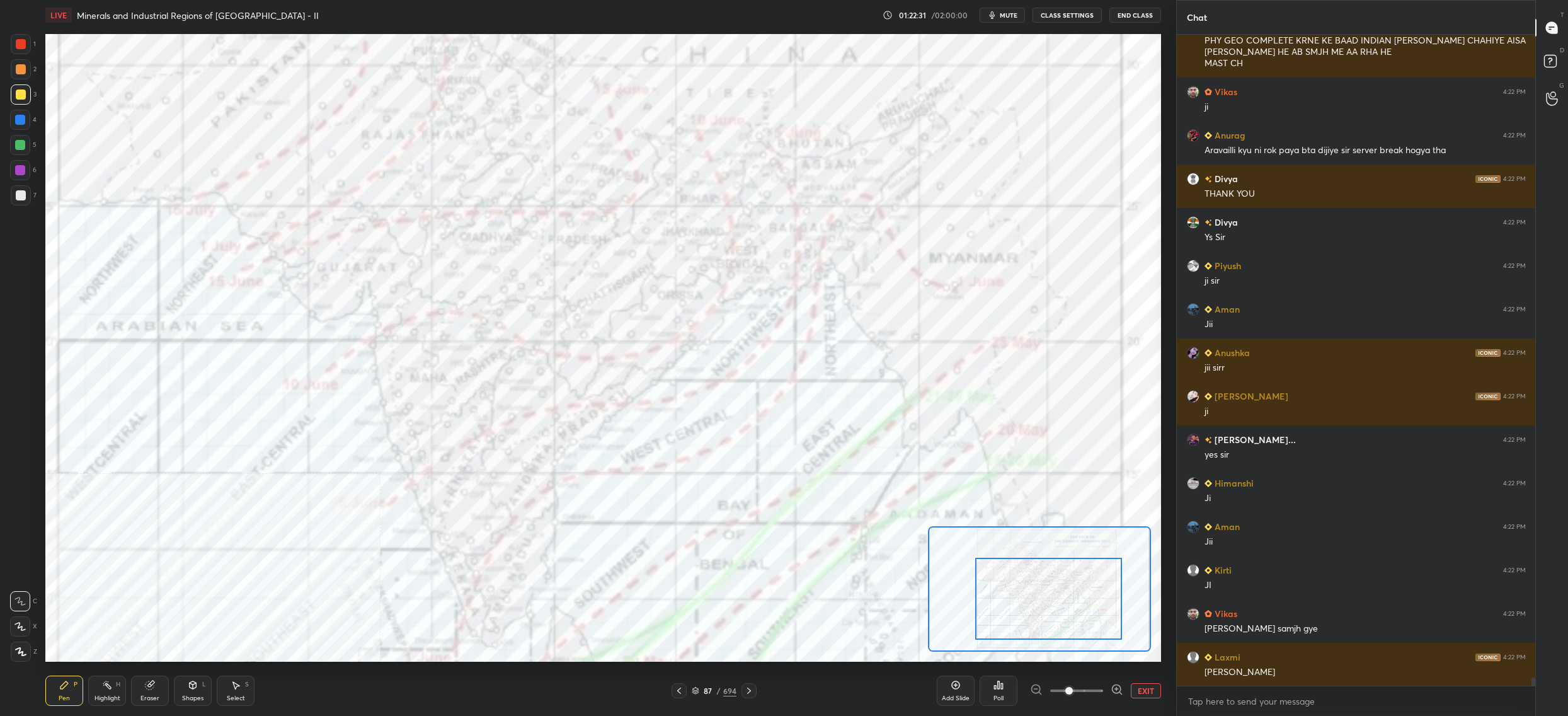
click at [1092, 600] on div at bounding box center [1049, 598] width 147 height 82
click at [28, 42] on div "1 2 3 4 5 6 7" at bounding box center [22, 122] width 26 height 176
click at [35, 51] on div "1 2 3 4 5 6 7" at bounding box center [22, 122] width 26 height 176
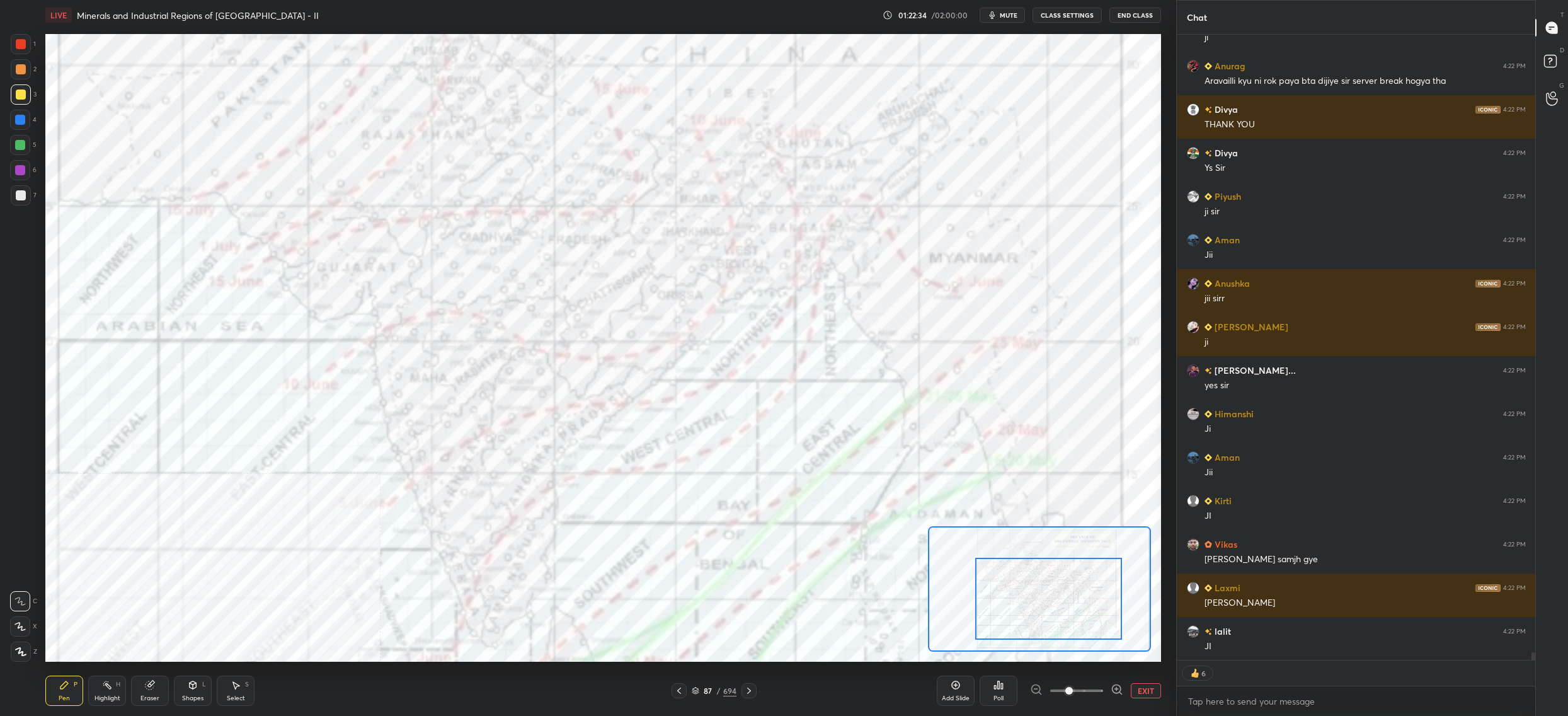
click at [17, 331] on div "1 2 3 4 5 6 7 C X Z C X Z E E Erase all H H" at bounding box center [20, 347] width 41 height 628
drag, startPoint x: 15, startPoint y: 164, endPoint x: 25, endPoint y: 174, distance: 14.1
click at [18, 169] on div at bounding box center [19, 169] width 20 height 20
drag, startPoint x: 25, startPoint y: 174, endPoint x: 41, endPoint y: 418, distance: 244.5
click at [25, 174] on div at bounding box center [19, 169] width 20 height 20
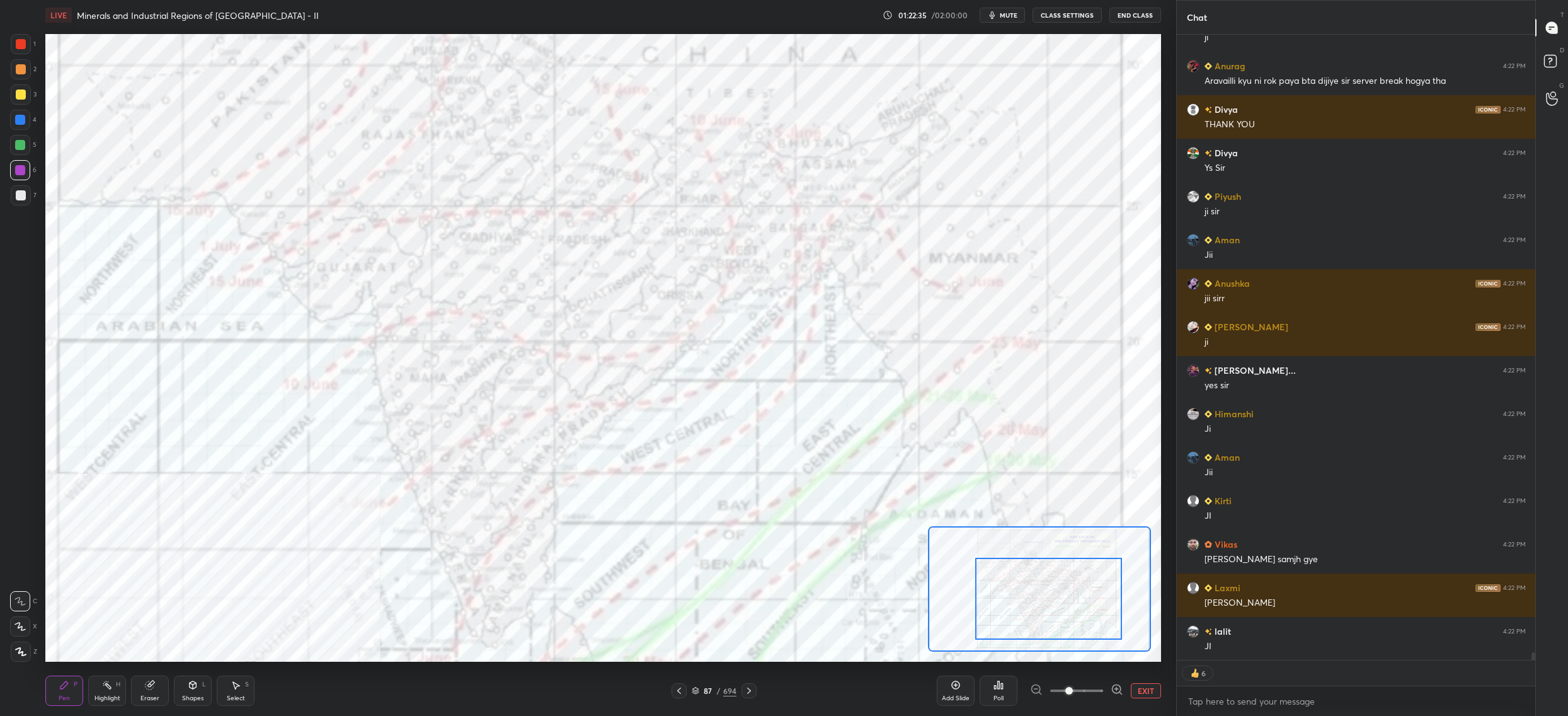
click at [32, 649] on div "Z" at bounding box center [23, 651] width 26 height 20
click at [31, 652] on div "Z" at bounding box center [23, 651] width 26 height 20
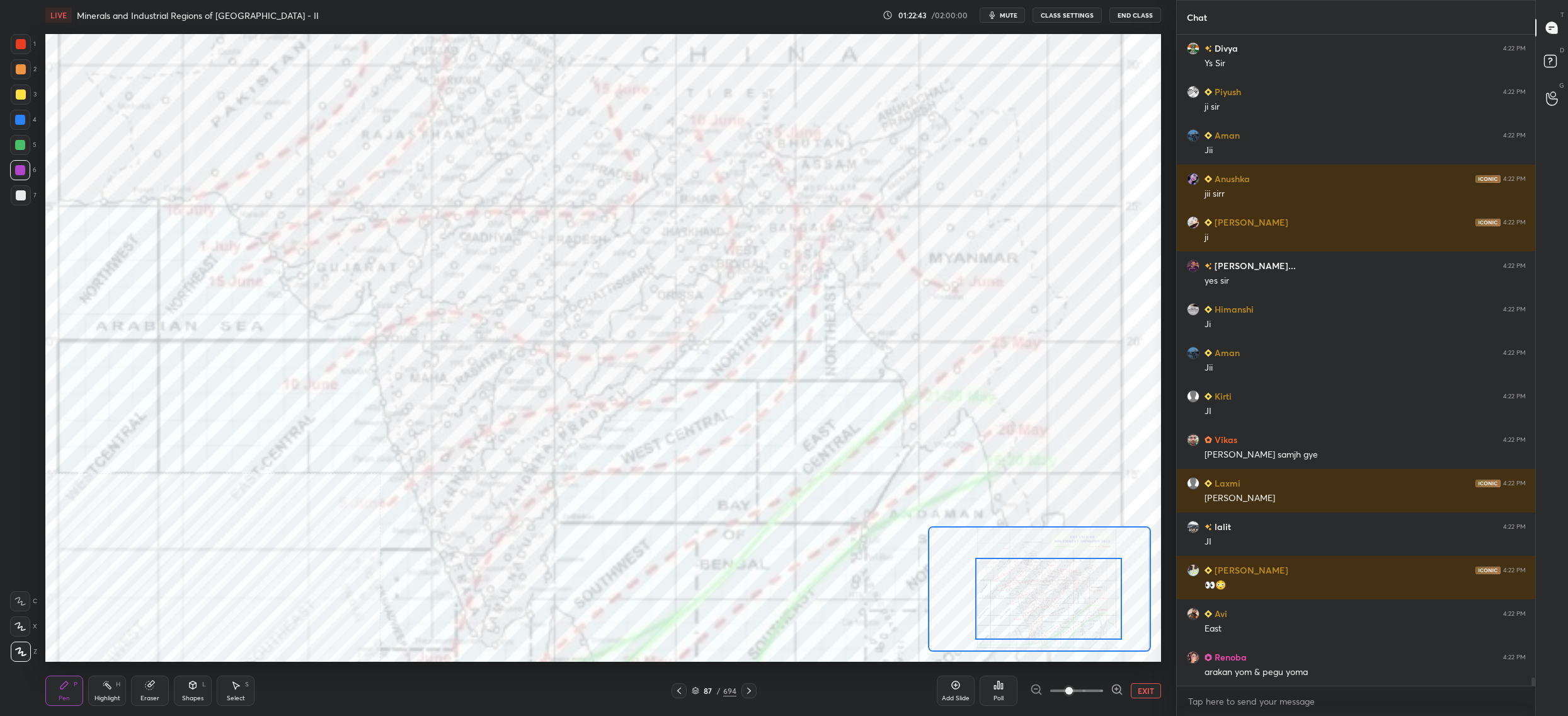
click at [706, 693] on div "87" at bounding box center [708, 691] width 13 height 8
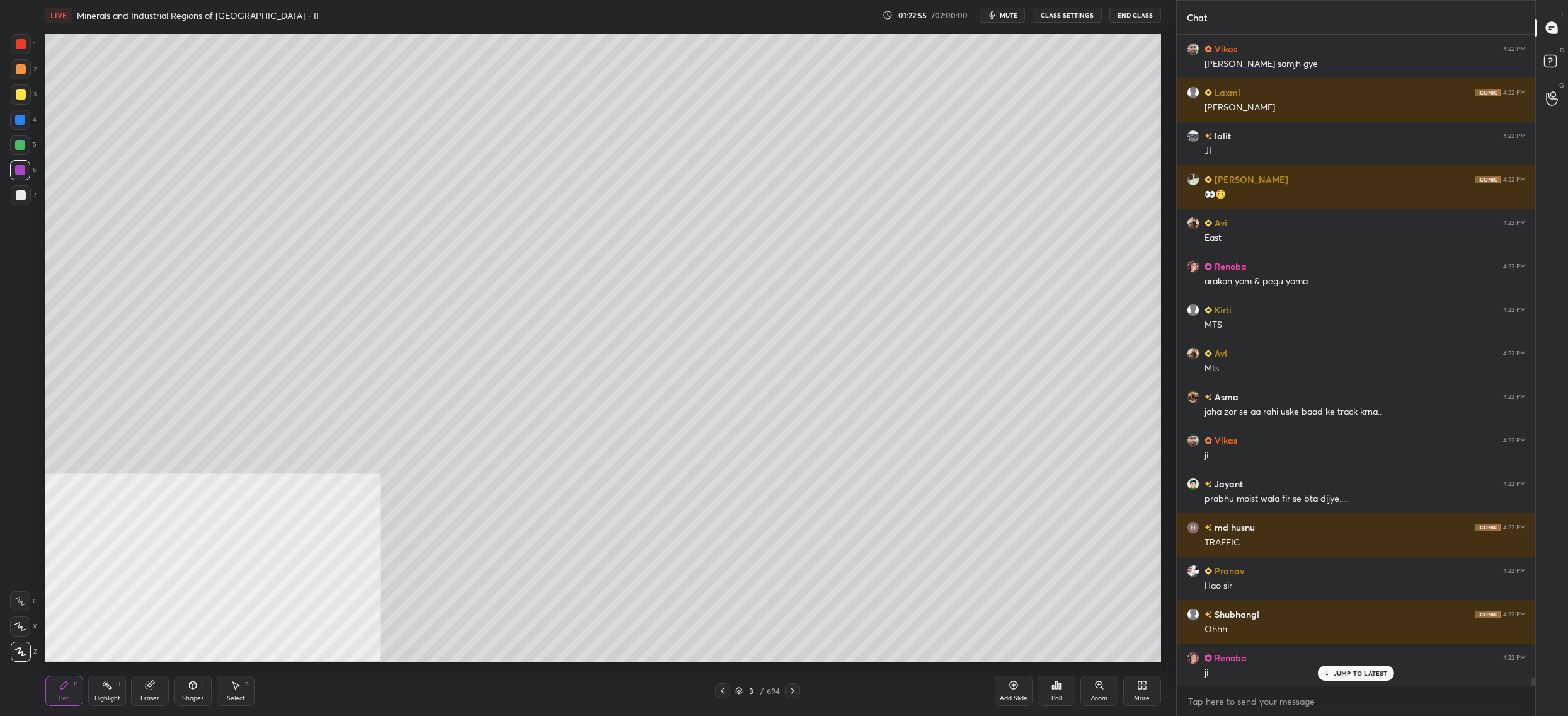
click at [28, 194] on div at bounding box center [20, 194] width 20 height 20
drag, startPoint x: 26, startPoint y: 193, endPoint x: 34, endPoint y: 198, distance: 9.4
click at [26, 193] on div at bounding box center [20, 194] width 20 height 20
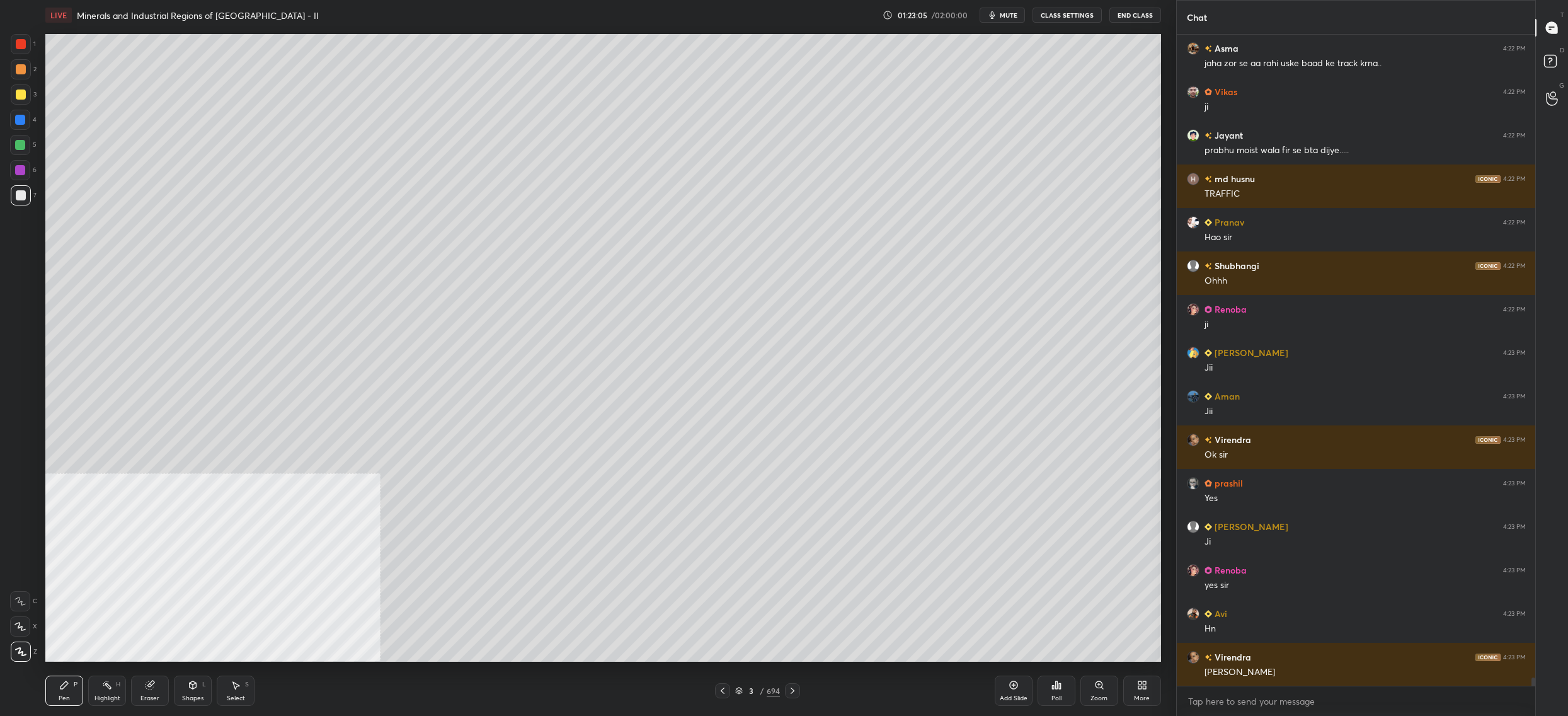
click at [754, 688] on div "3" at bounding box center [752, 691] width 13 height 8
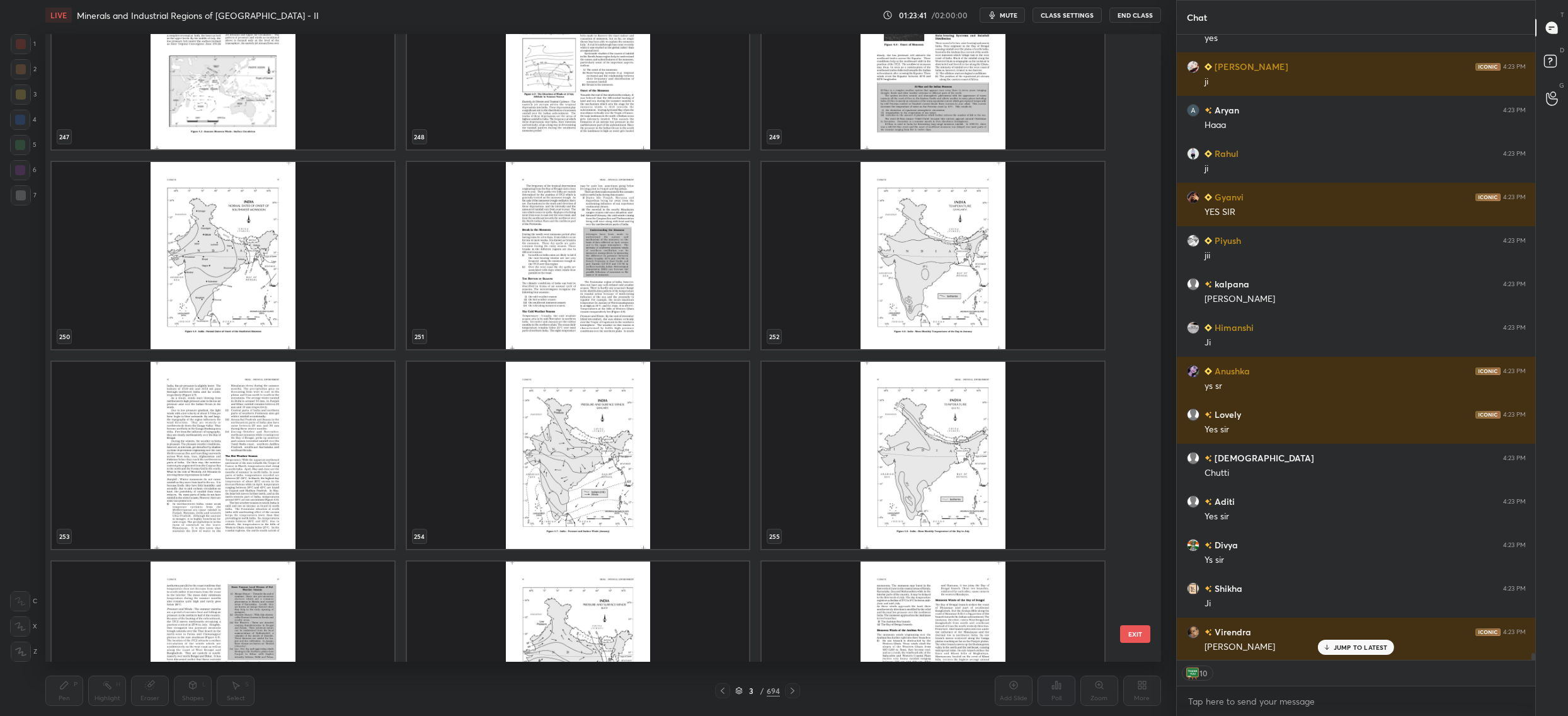
click at [698, 312] on img "grid" at bounding box center [578, 254] width 342 height 187
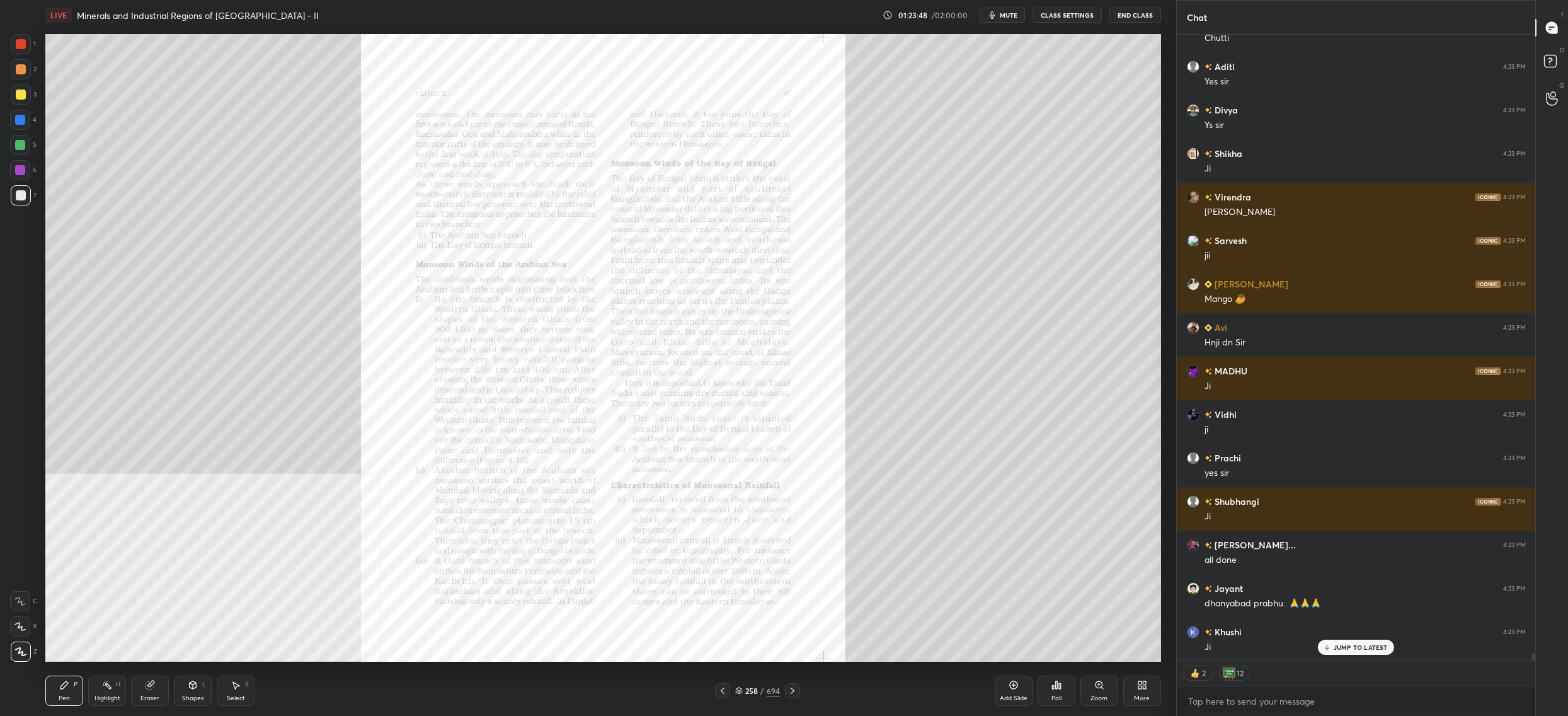
drag, startPoint x: 1097, startPoint y: 688, endPoint x: 1089, endPoint y: 659, distance: 30.1
click at [1096, 687] on icon at bounding box center [1099, 685] width 10 height 10
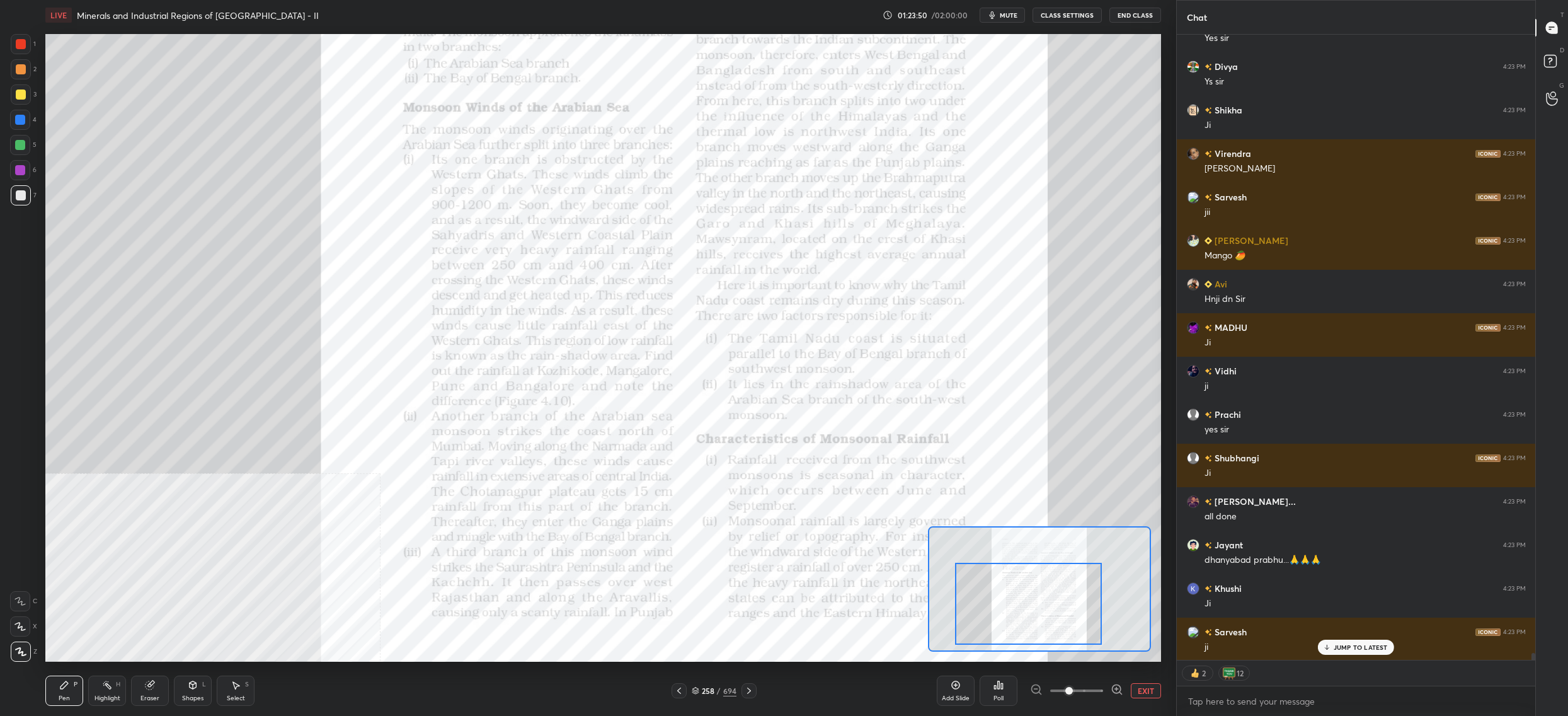
drag, startPoint x: 1060, startPoint y: 609, endPoint x: 1052, endPoint y: 585, distance: 25.3
click at [1060, 611] on div at bounding box center [1028, 604] width 147 height 82
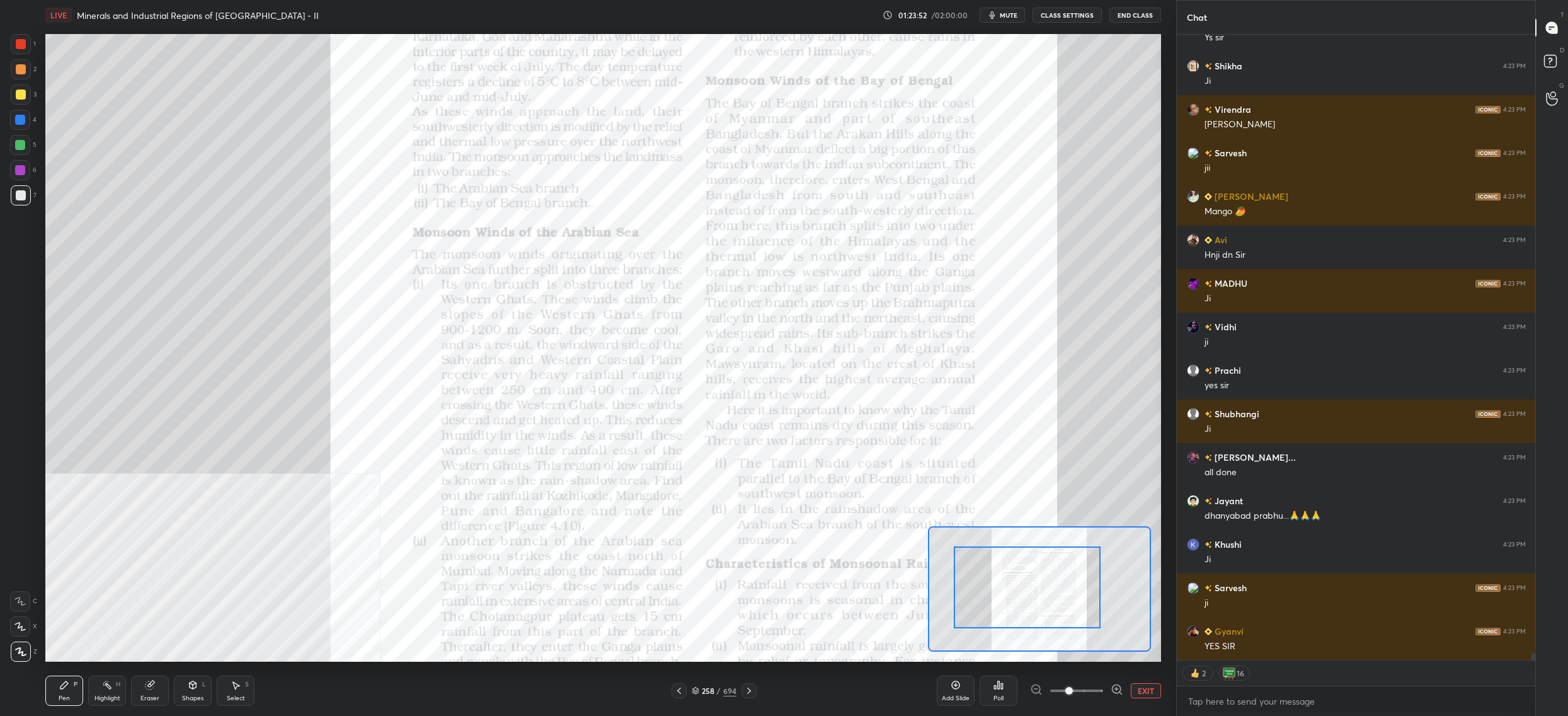
drag, startPoint x: 1009, startPoint y: 607, endPoint x: 996, endPoint y: 579, distance: 30.9
click at [1006, 588] on div at bounding box center [1027, 587] width 147 height 82
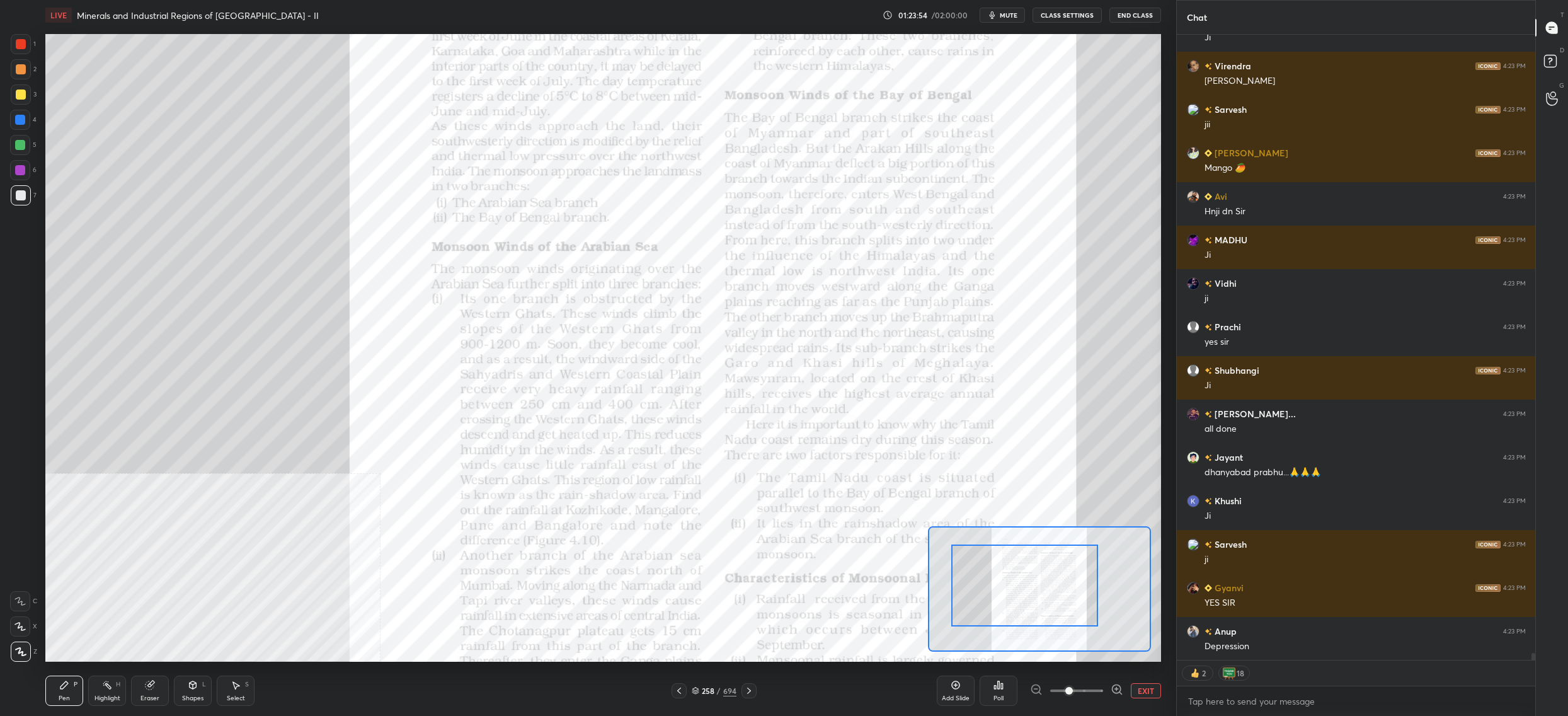
click at [8, 31] on div "1 2 3 4 5 6 7 C X Z C X Z E E Erase all H H LIVE Minerals and Industrial Region…" at bounding box center [583, 358] width 1167 height 716
click at [22, 35] on div at bounding box center [20, 44] width 20 height 20
drag, startPoint x: 22, startPoint y: 35, endPoint x: 39, endPoint y: 45, distance: 19.7
click at [22, 35] on div at bounding box center [20, 44] width 20 height 20
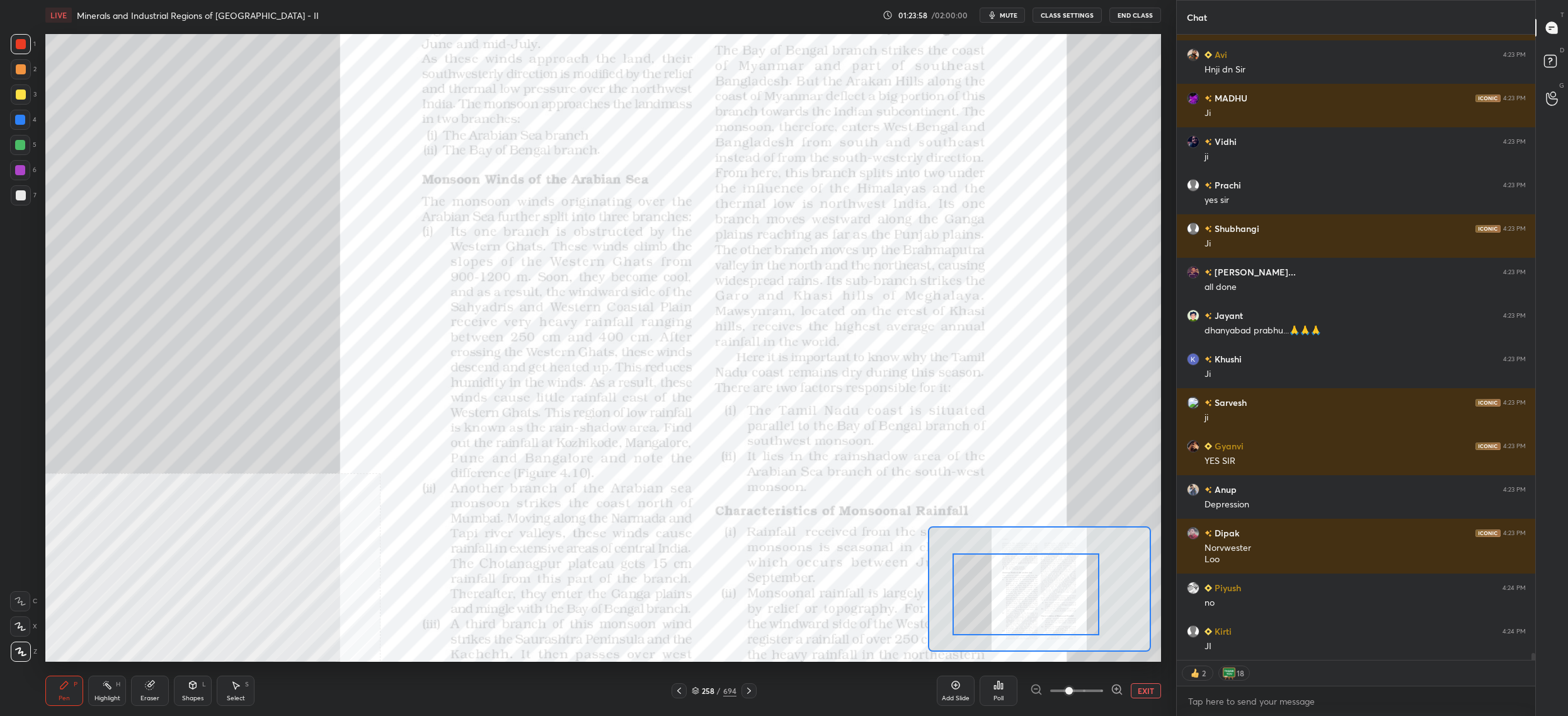
drag, startPoint x: 1040, startPoint y: 593, endPoint x: 1028, endPoint y: 575, distance: 21.6
click at [1041, 602] on div at bounding box center [1026, 594] width 147 height 82
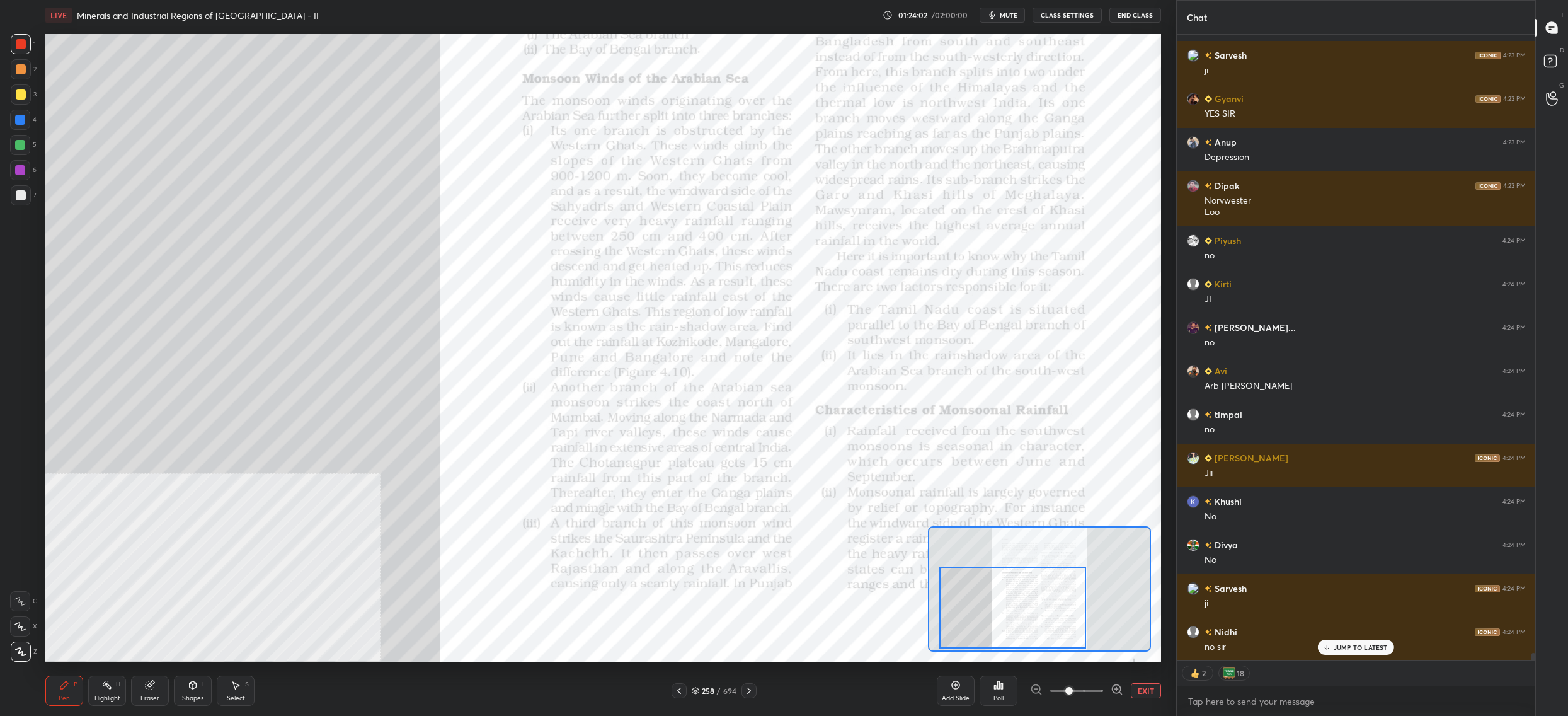
drag, startPoint x: 991, startPoint y: 582, endPoint x: 973, endPoint y: 588, distance: 19.0
click at [975, 590] on div at bounding box center [1013, 608] width 147 height 82
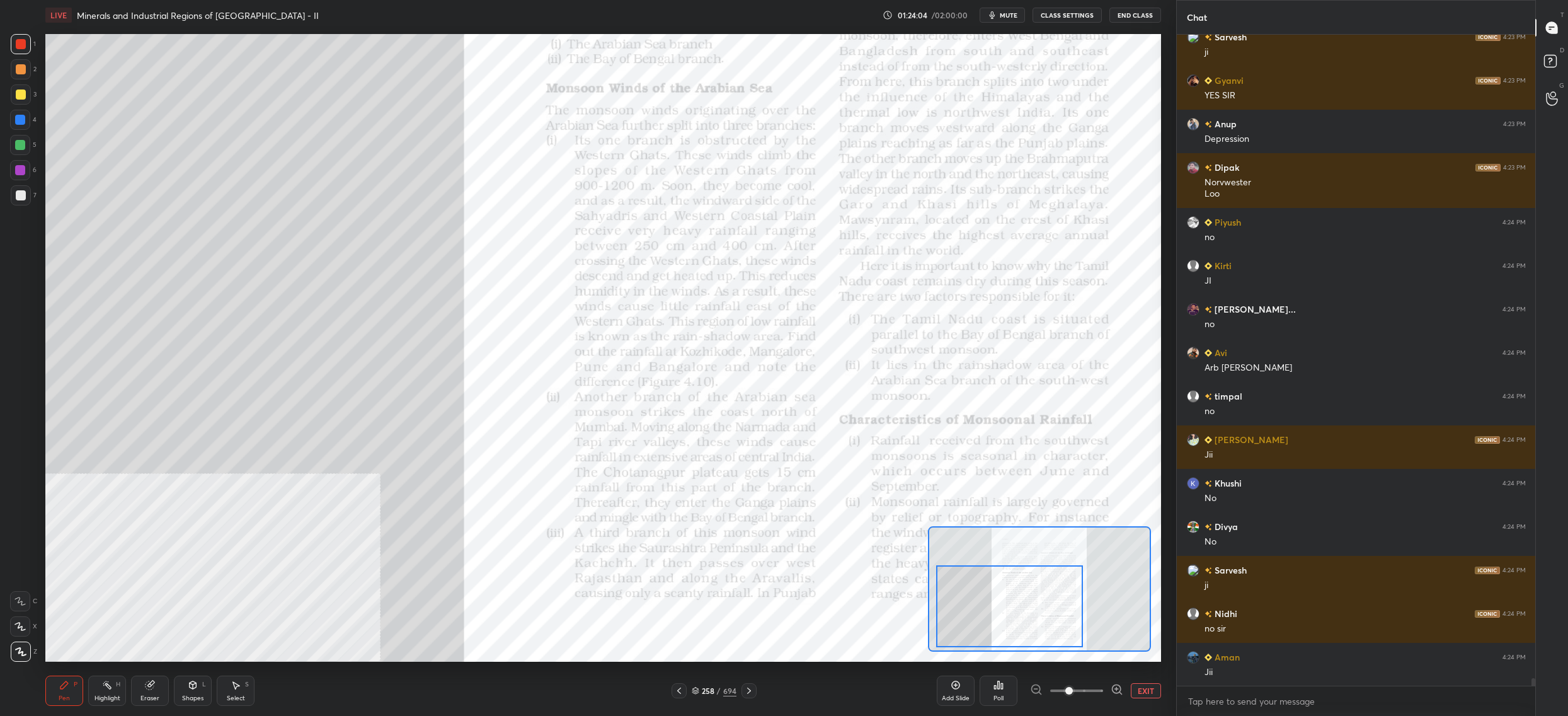
click at [24, 127] on div at bounding box center [19, 119] width 20 height 20
drag, startPoint x: 24, startPoint y: 128, endPoint x: 34, endPoint y: 152, distance: 26.0
click at [24, 128] on div at bounding box center [19, 119] width 20 height 20
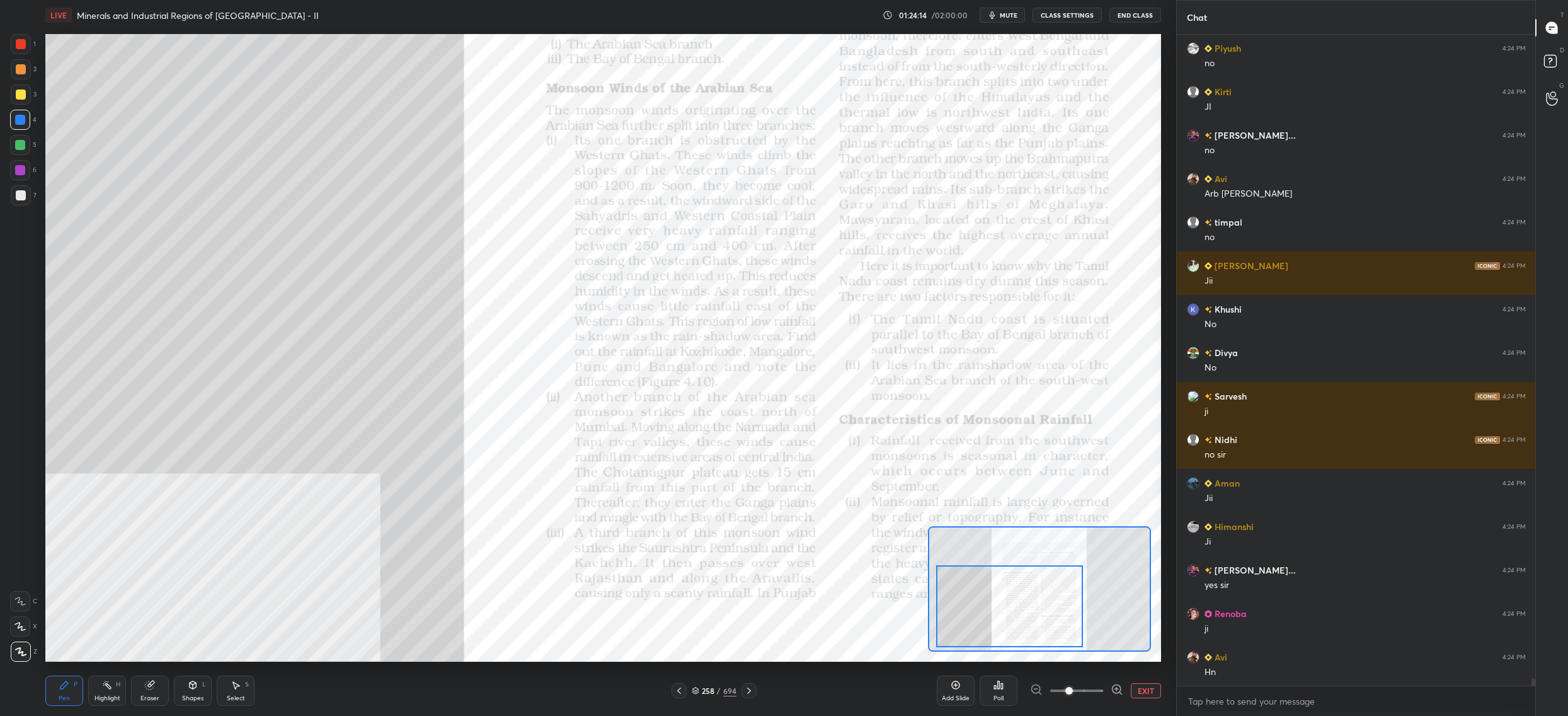
click at [35, 93] on div "3" at bounding box center [23, 94] width 26 height 20
click at [30, 93] on div at bounding box center [20, 94] width 20 height 20
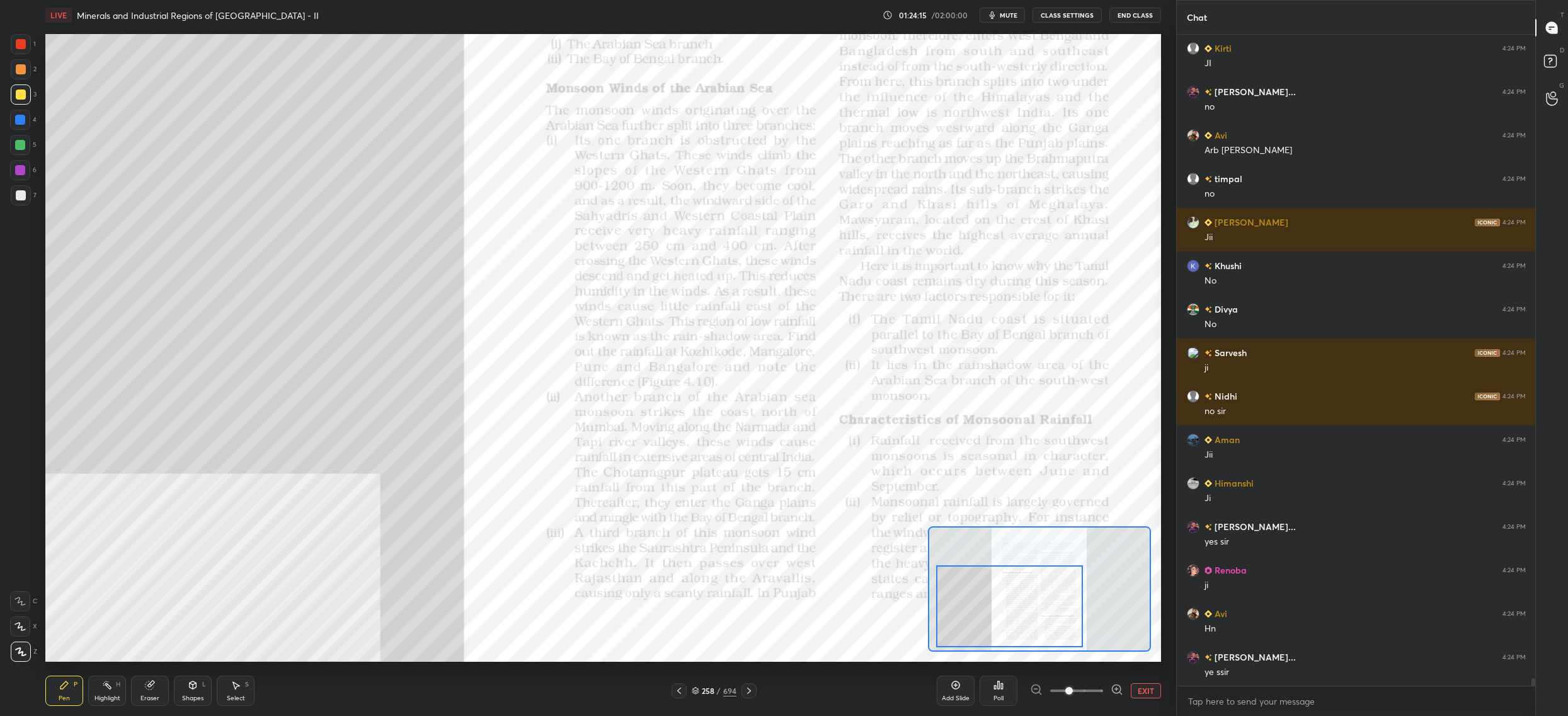
drag, startPoint x: 26, startPoint y: 624, endPoint x: 7, endPoint y: 606, distance: 26.2
click at [26, 624] on div at bounding box center [19, 626] width 20 height 20
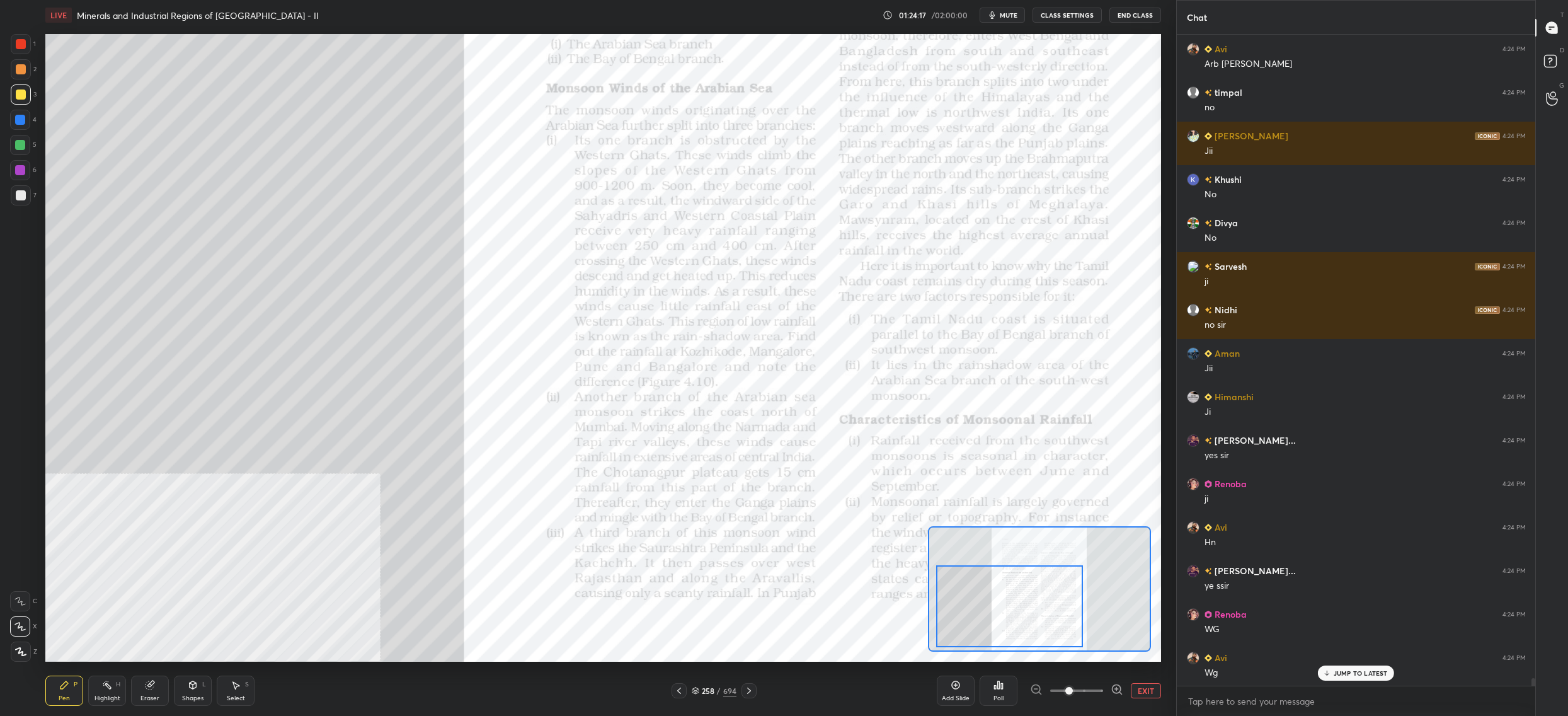
click at [34, 166] on div "6" at bounding box center [22, 169] width 26 height 20
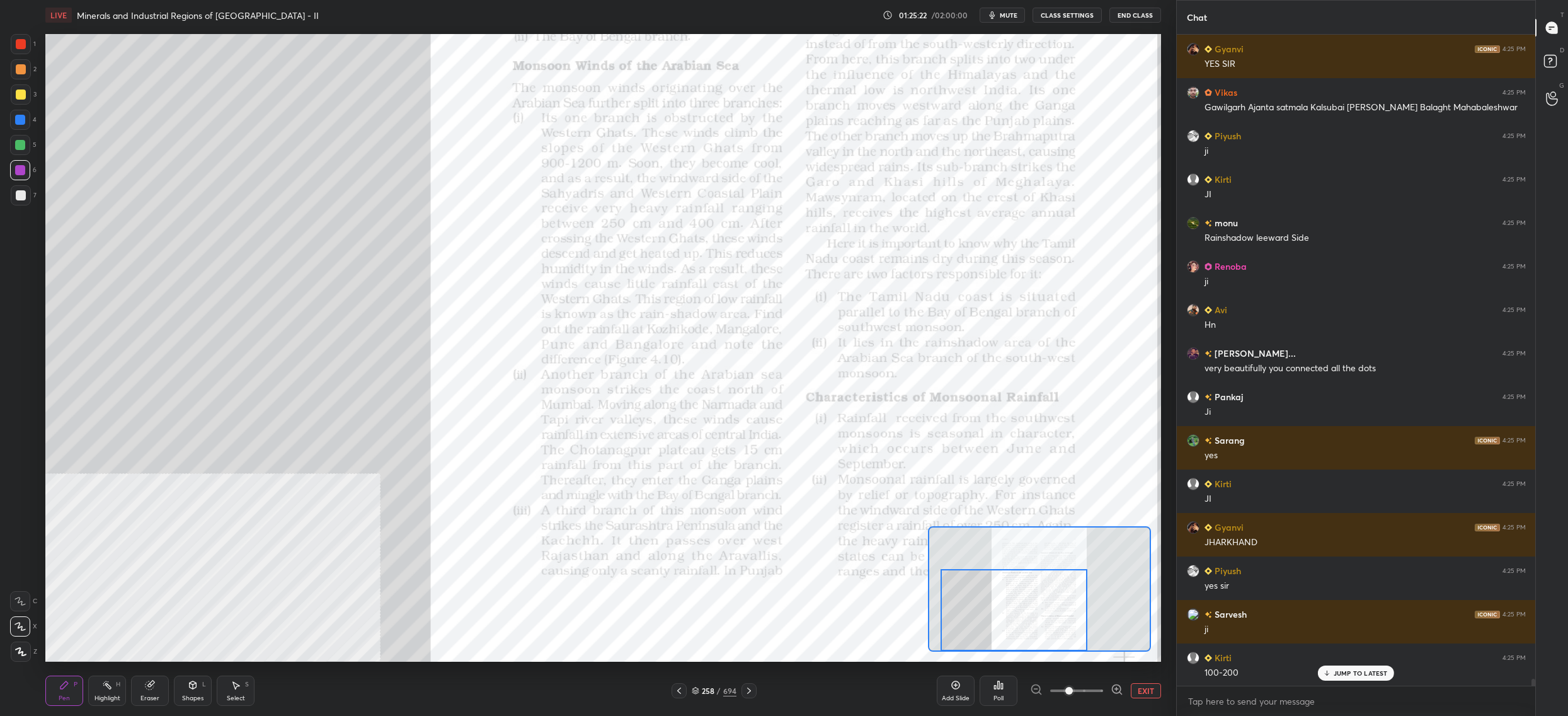
drag, startPoint x: 1020, startPoint y: 590, endPoint x: 1011, endPoint y: 590, distance: 9.0
click at [1023, 608] on div at bounding box center [1014, 610] width 147 height 82
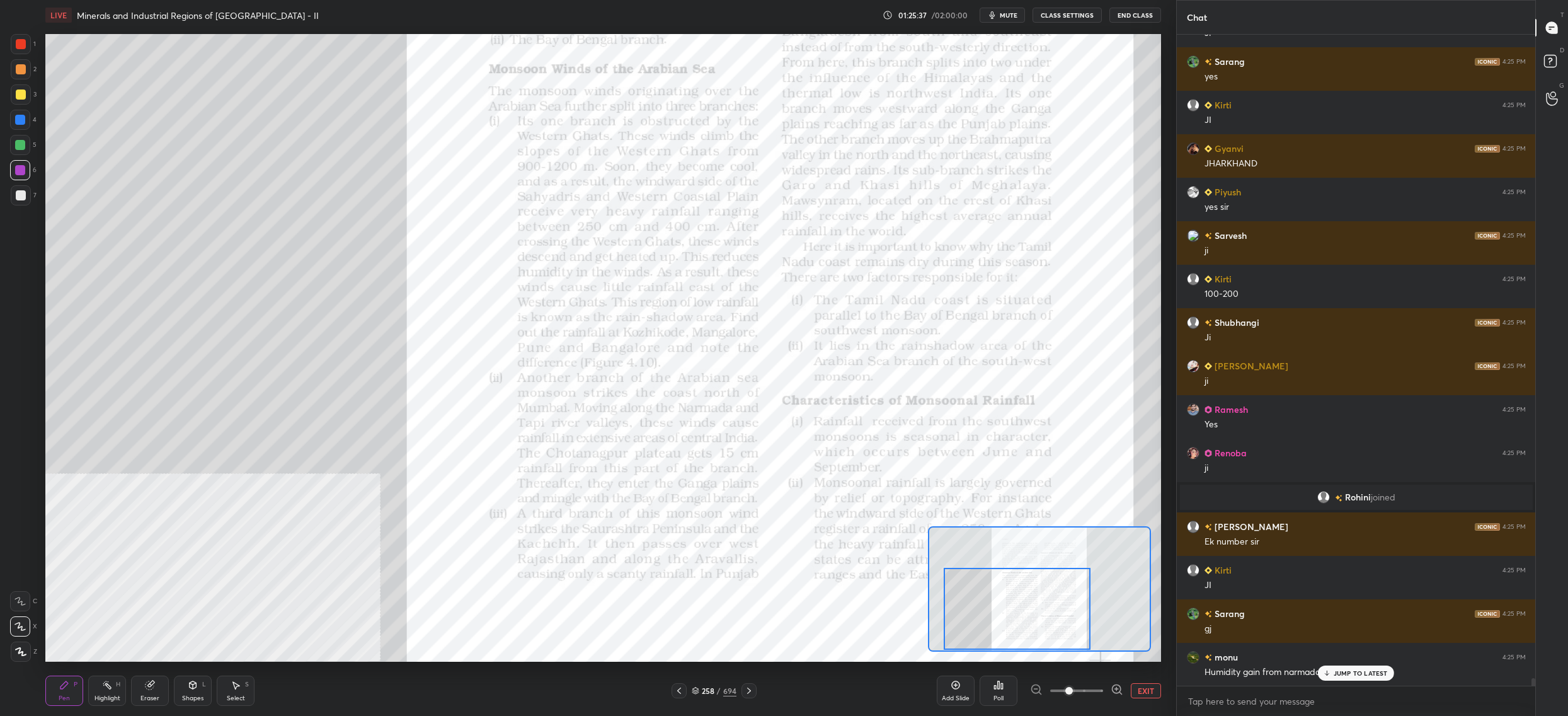
scroll to position [55730, 0]
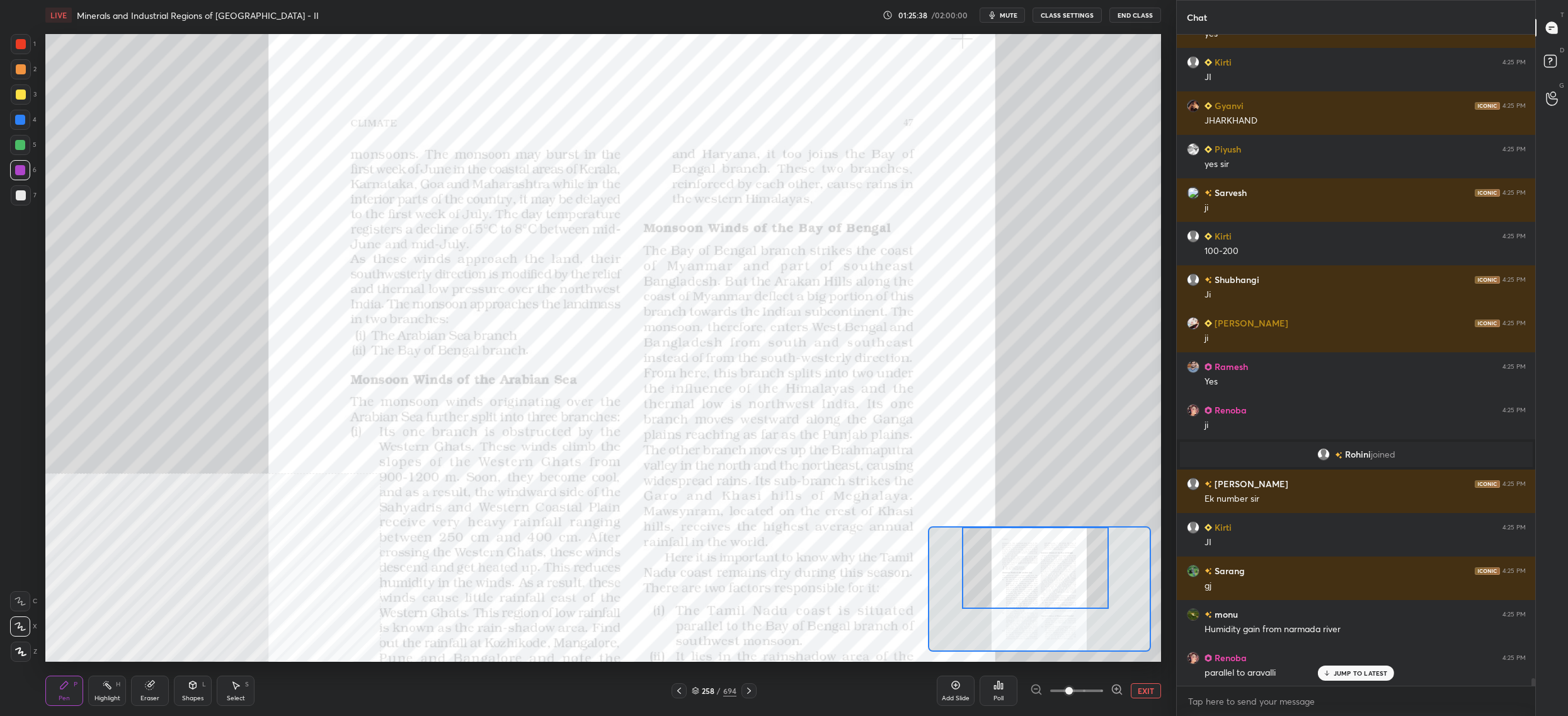
click at [1064, 519] on div "Setting up your live class Poll for secs No correct answer Start poll" at bounding box center [603, 347] width 1115 height 628
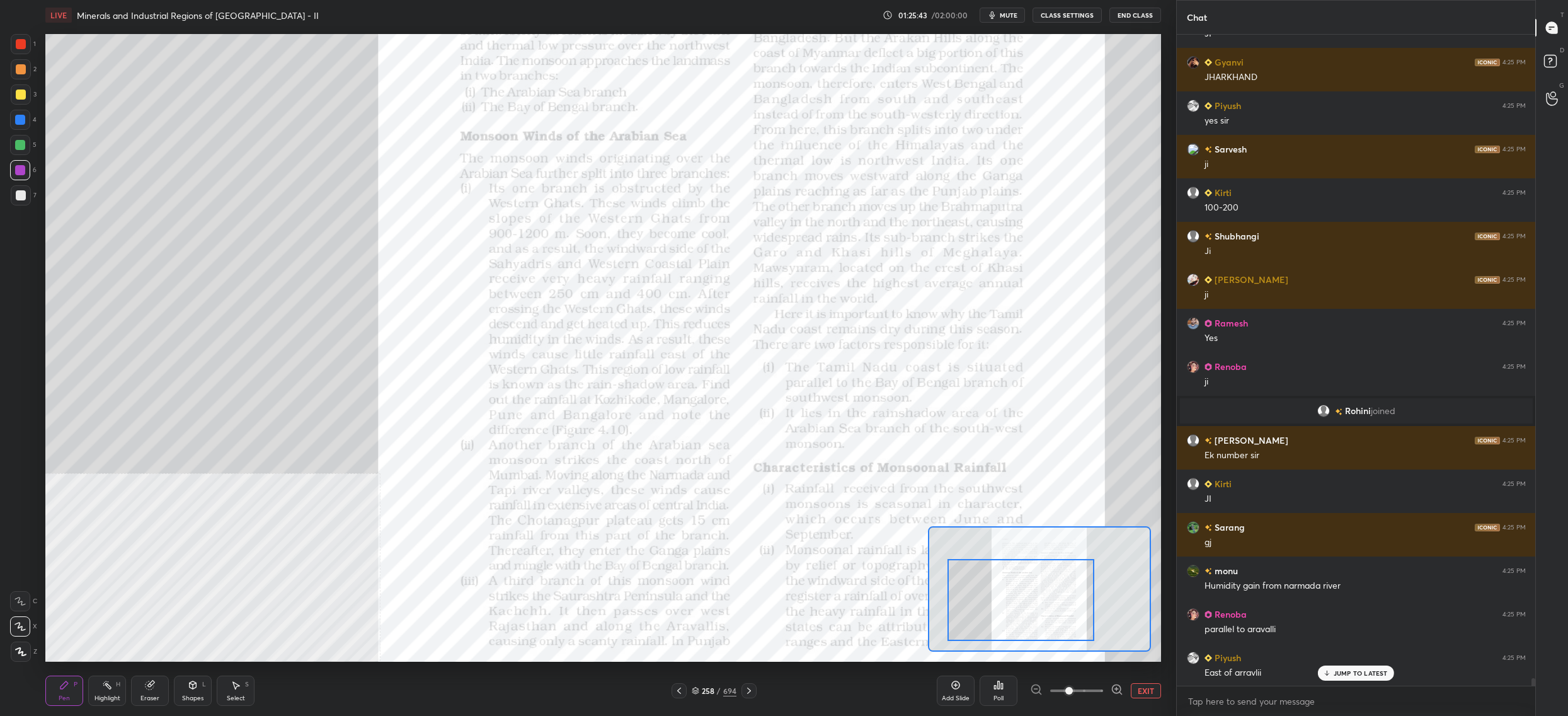
drag, startPoint x: 1034, startPoint y: 564, endPoint x: 1011, endPoint y: 570, distance: 23.8
click at [1021, 582] on div at bounding box center [1021, 600] width 147 height 82
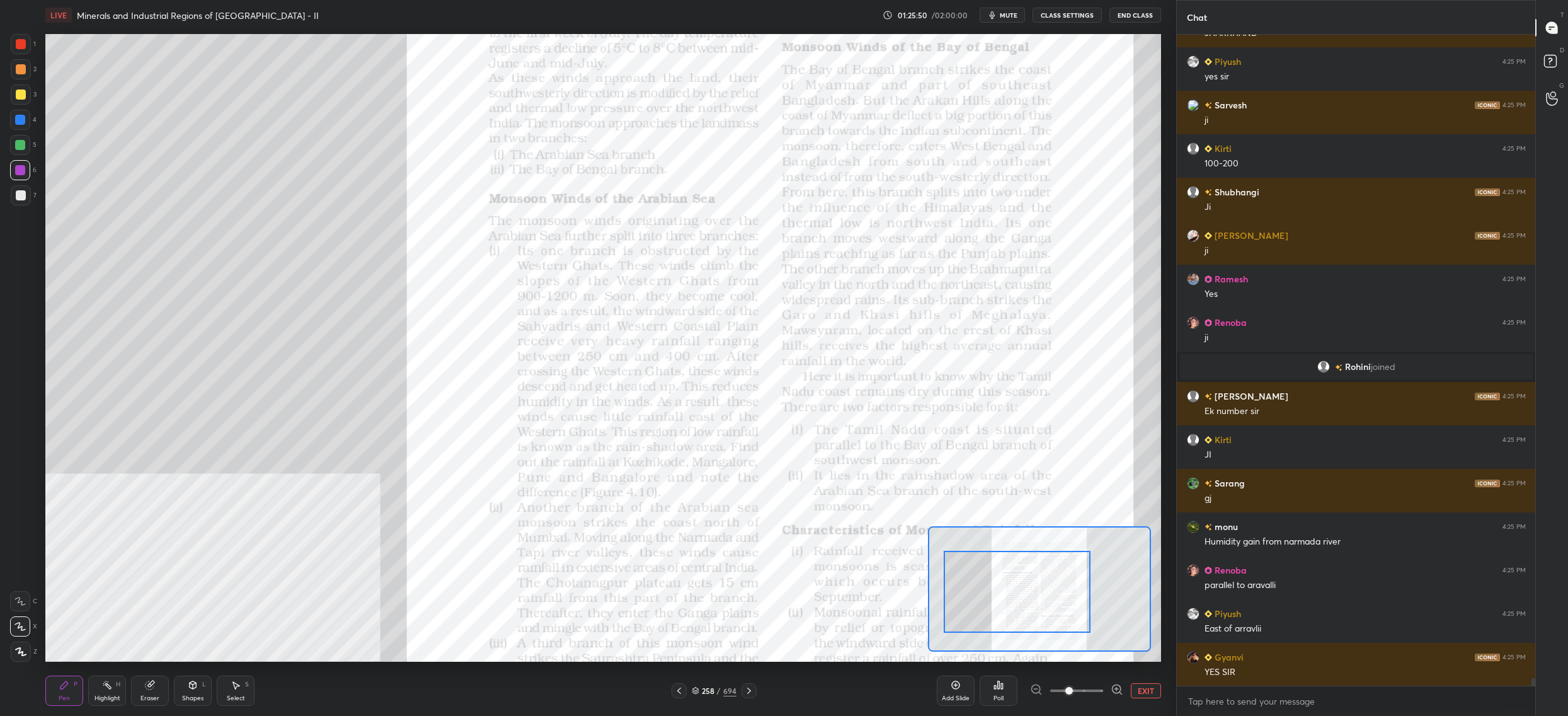
scroll to position [55862, 0]
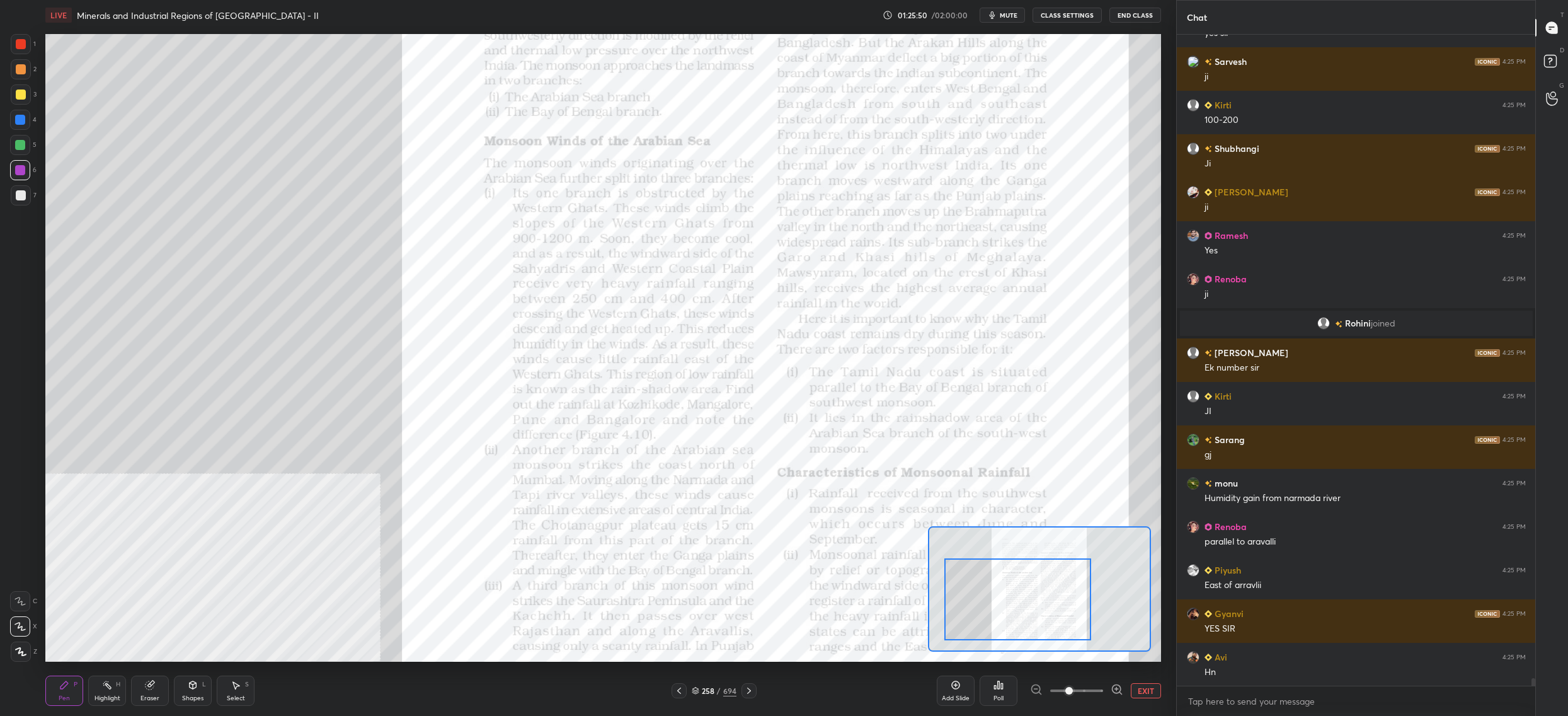
click at [971, 582] on div at bounding box center [1018, 599] width 147 height 82
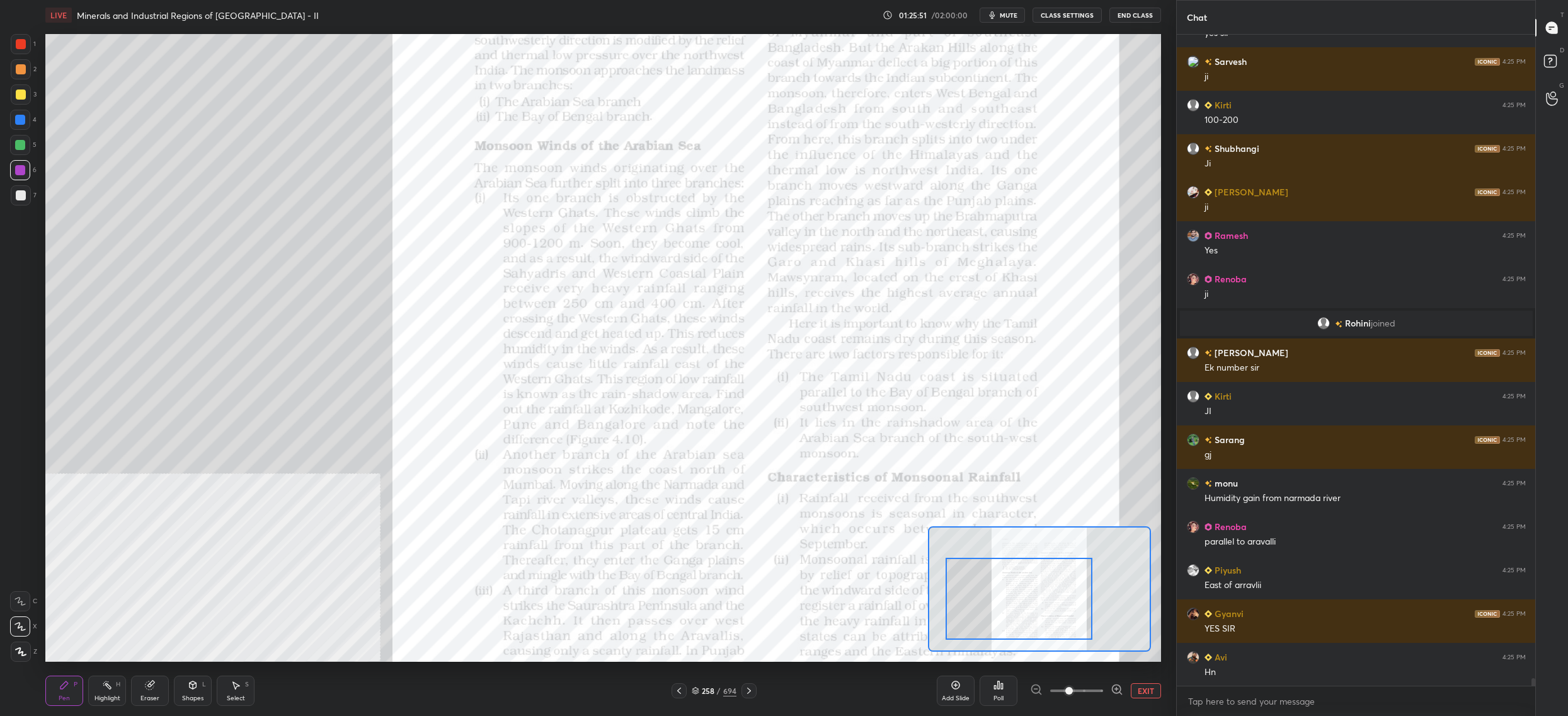
scroll to position [55905, 0]
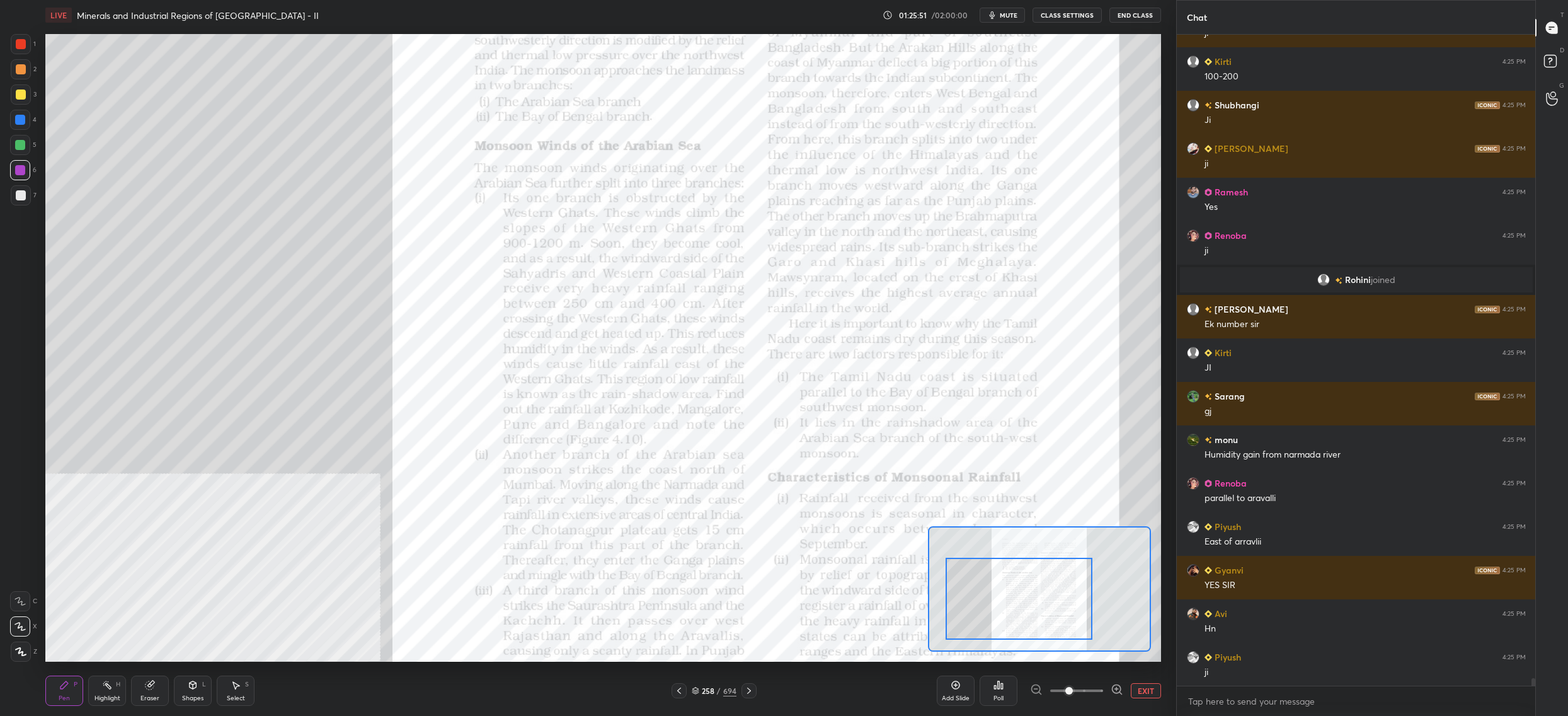
click at [1147, 689] on button "EXIT" at bounding box center [1145, 691] width 30 height 15
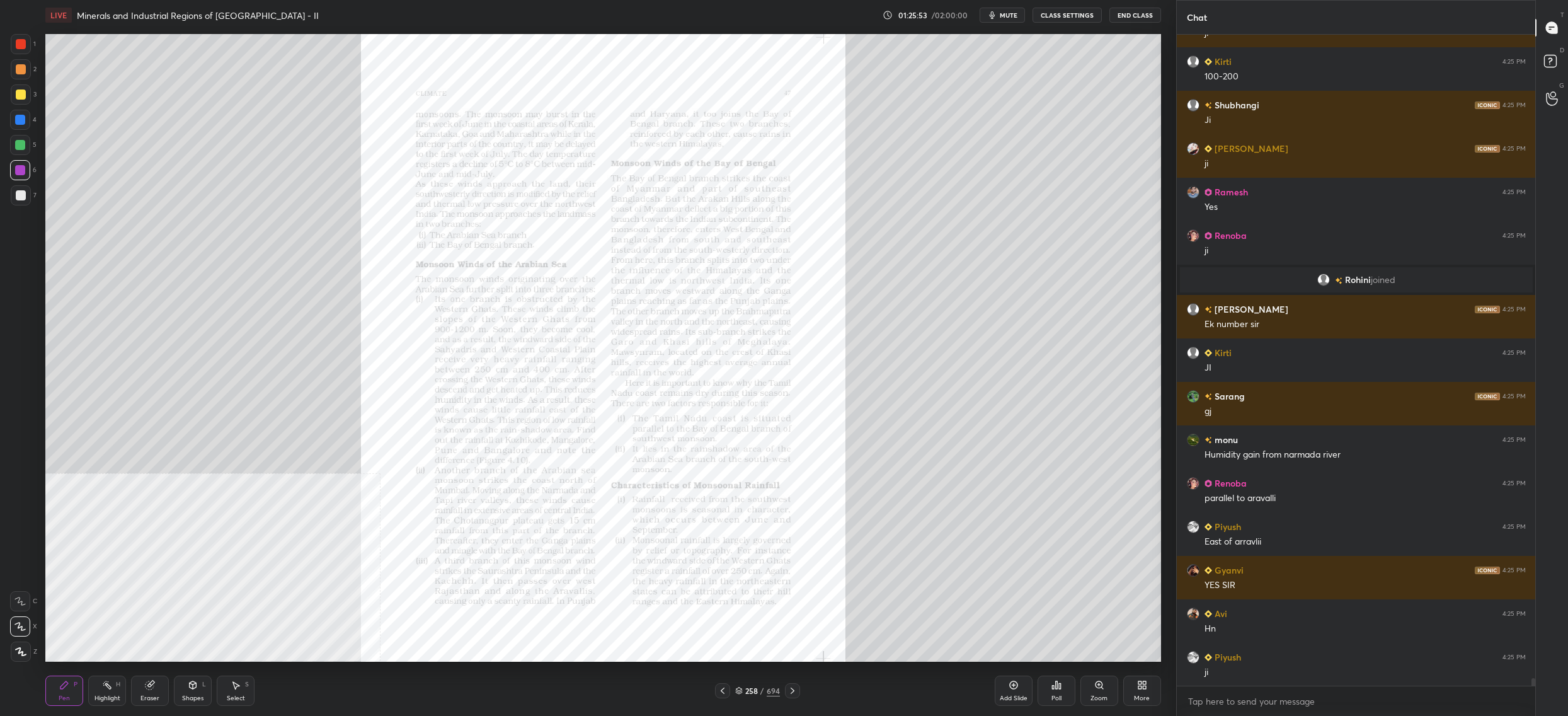
scroll to position [55948, 0]
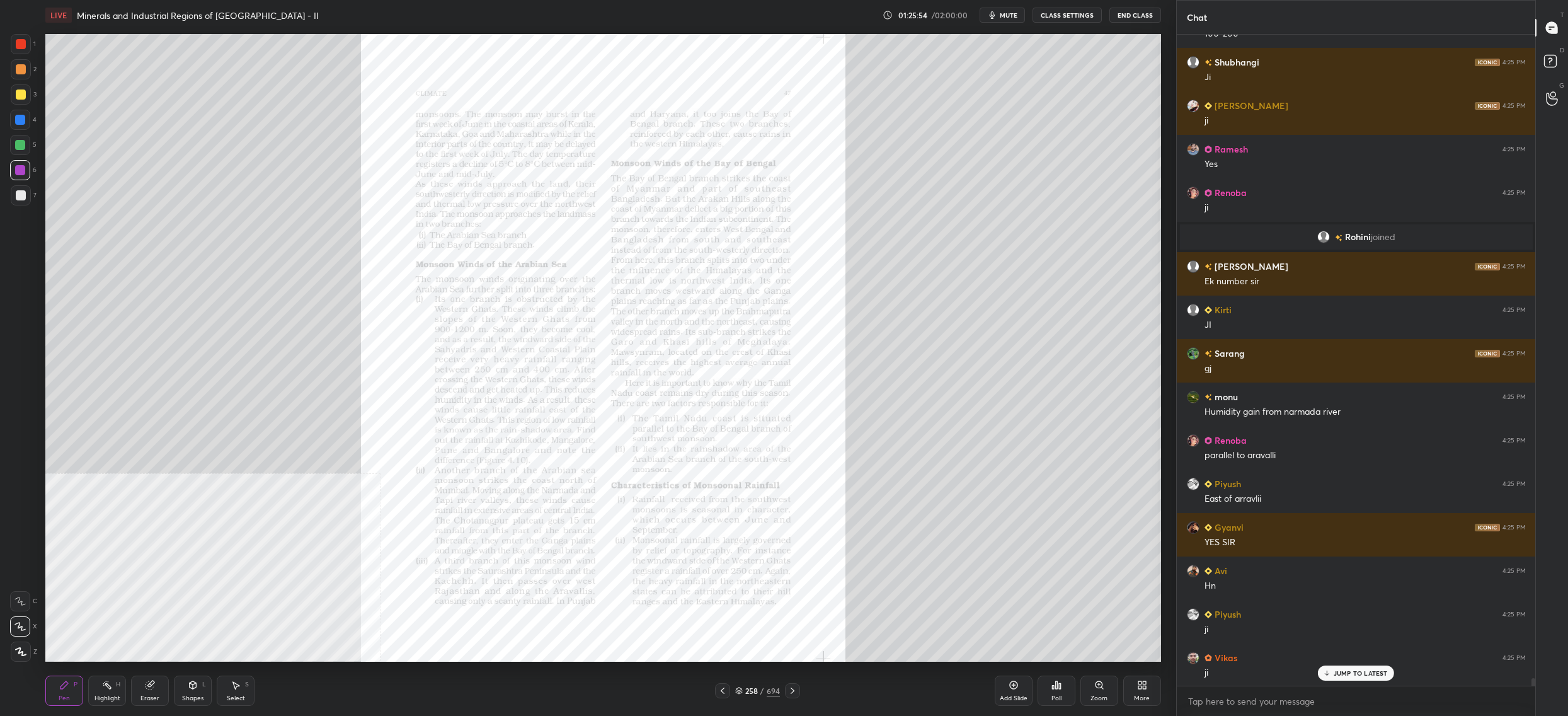
click at [731, 691] on div "258 / 694" at bounding box center [757, 691] width 85 height 15
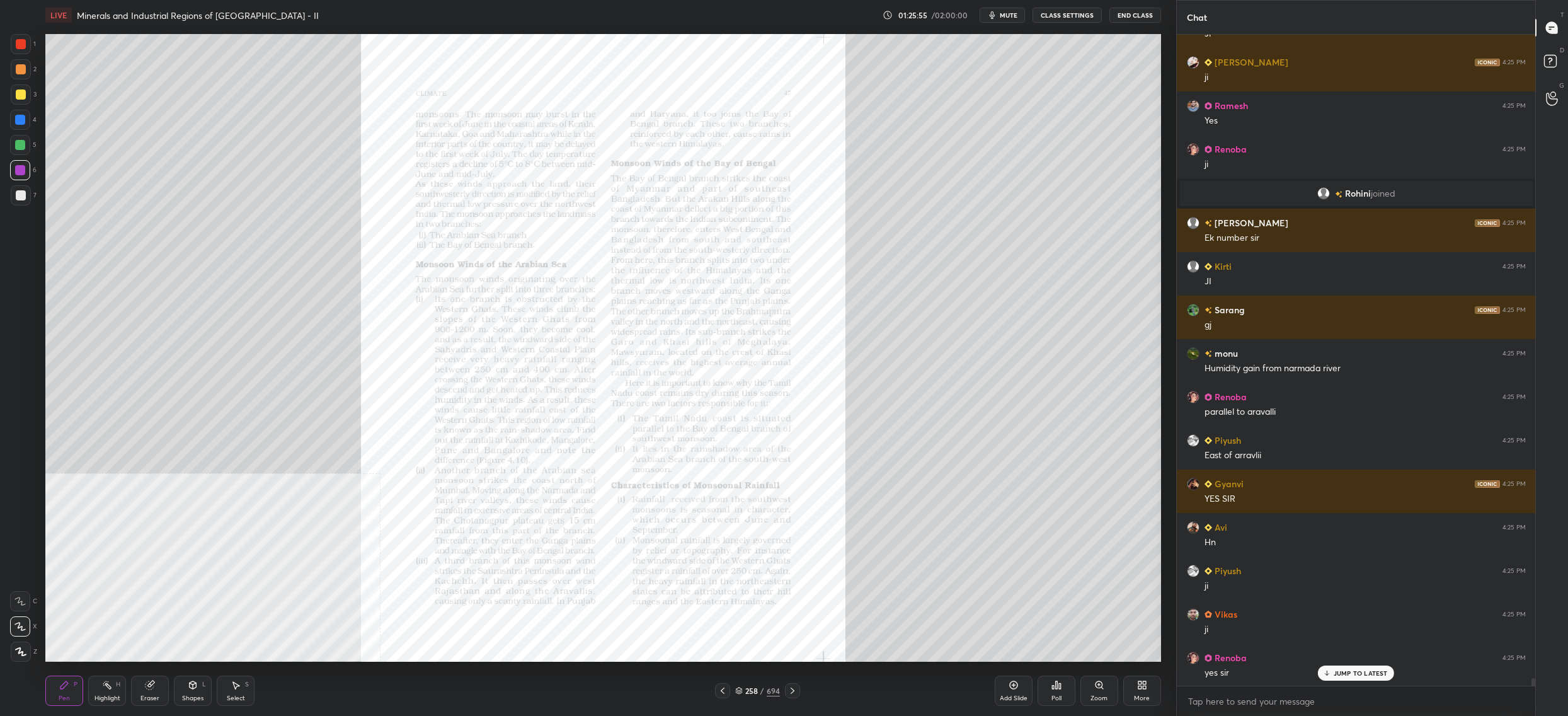
click at [732, 691] on div "258 / 694" at bounding box center [757, 691] width 85 height 15
click at [725, 692] on icon at bounding box center [723, 691] width 10 height 10
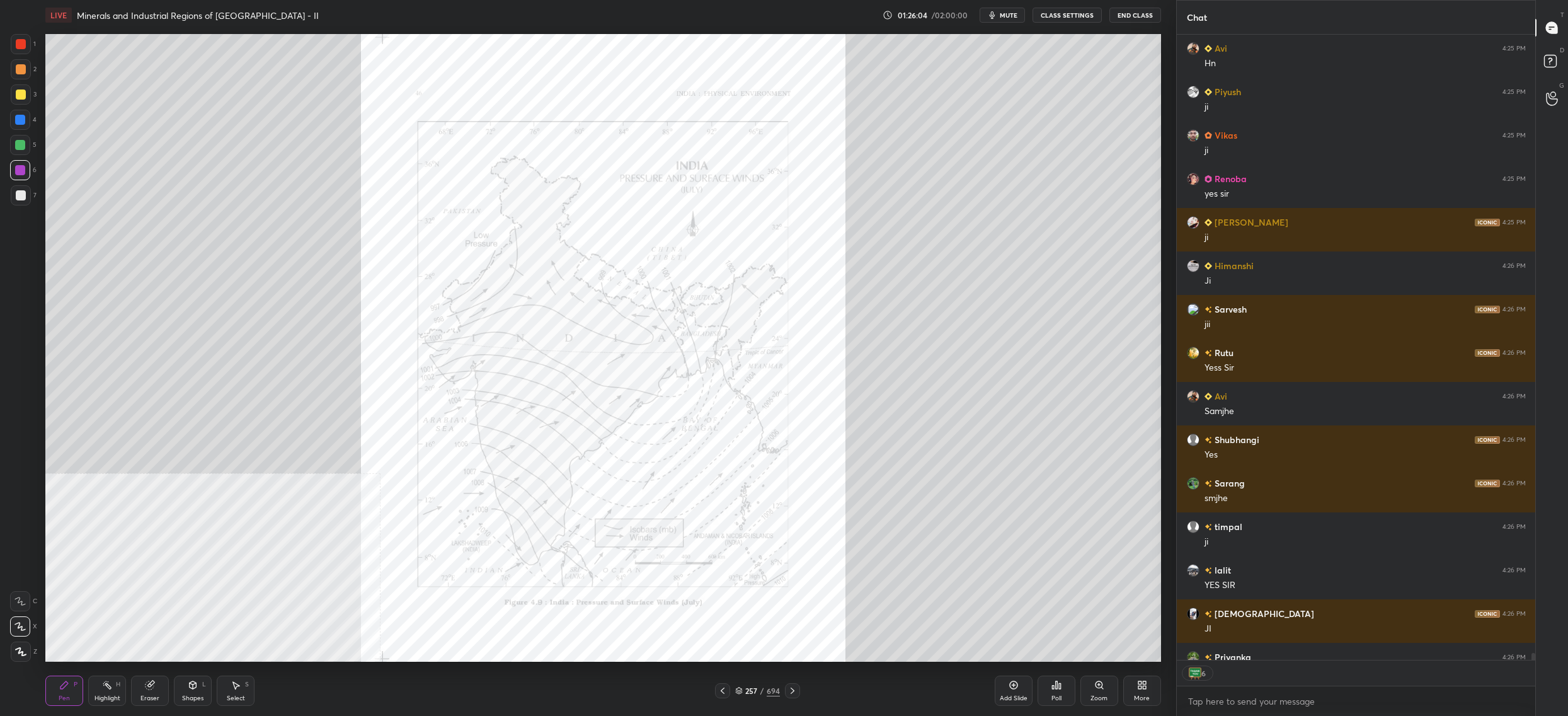
scroll to position [56539, 0]
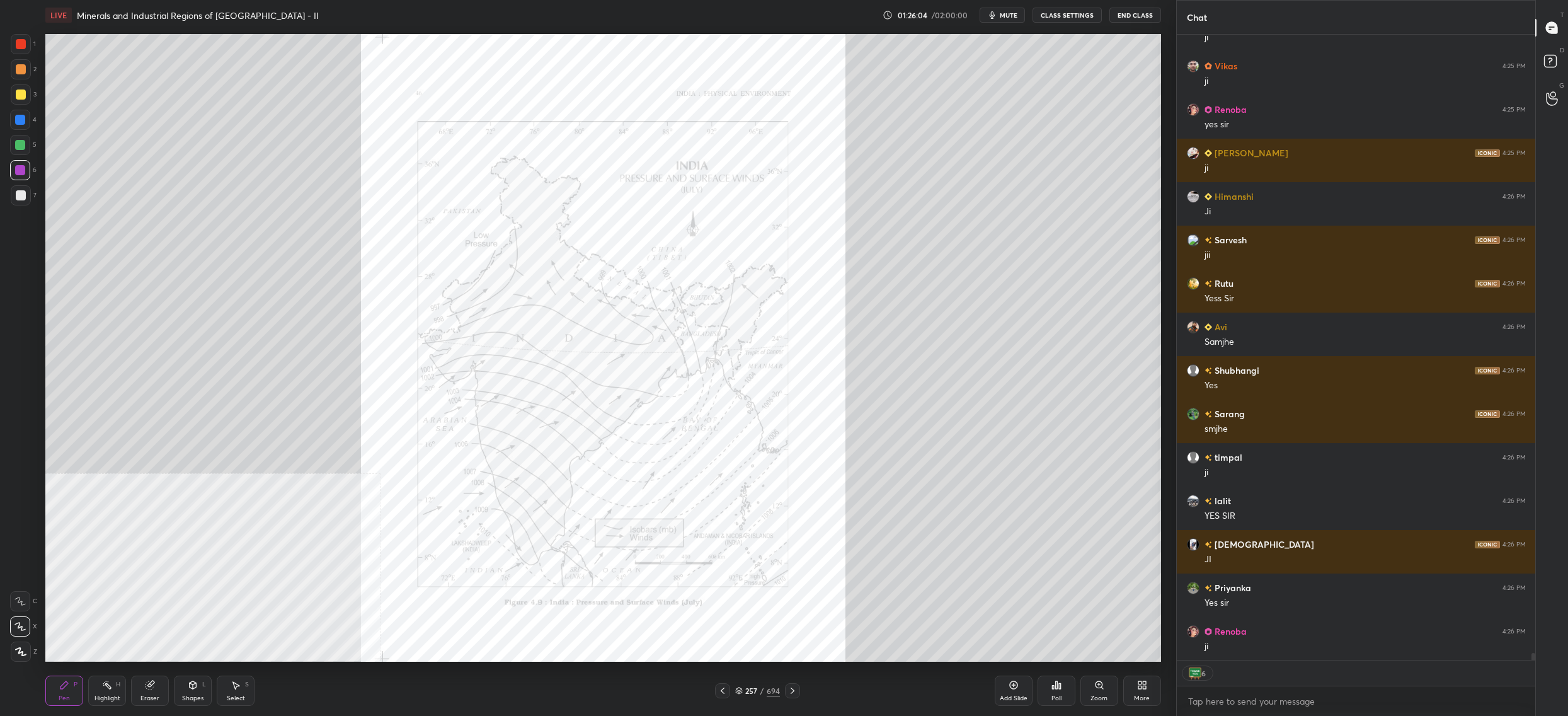
click at [728, 694] on div at bounding box center [723, 691] width 15 height 15
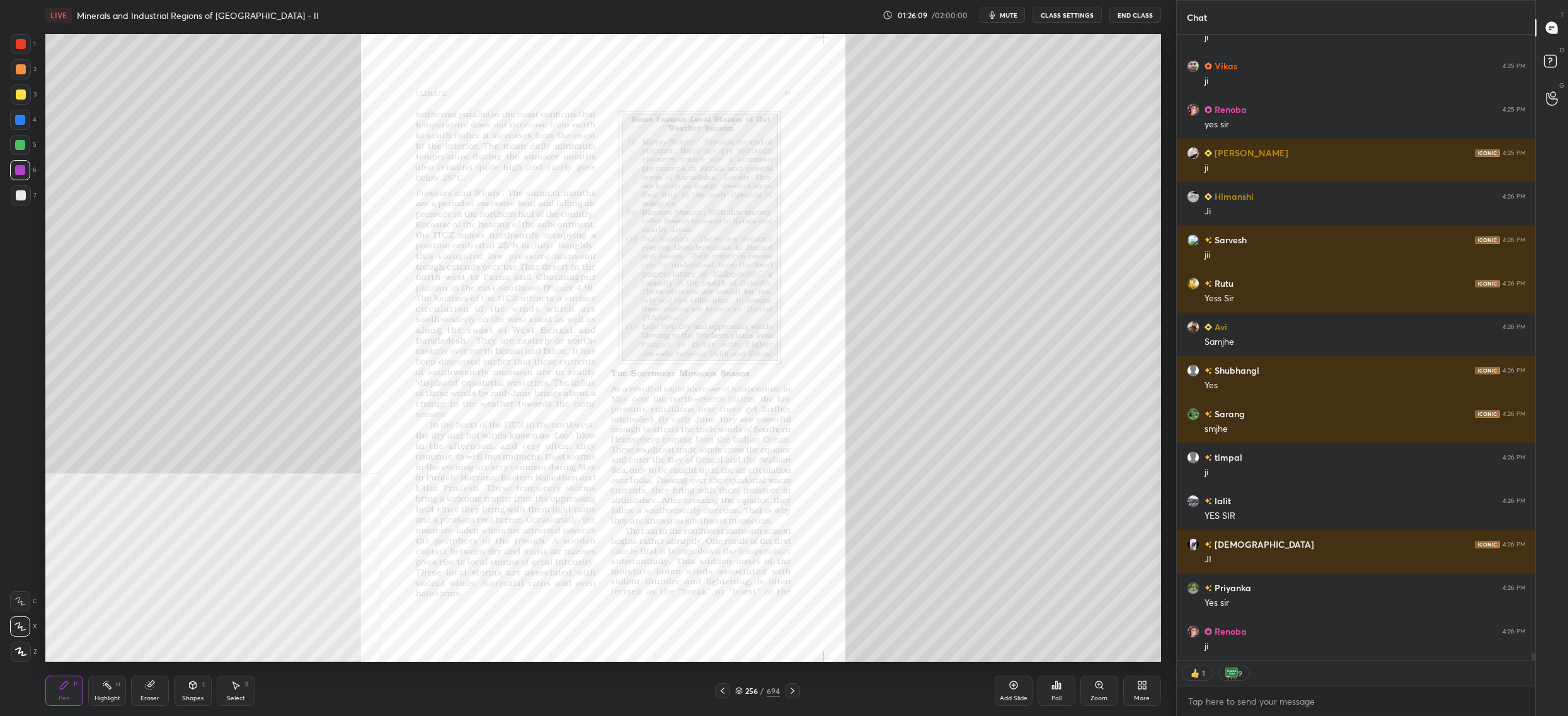
scroll to position [56582, 0]
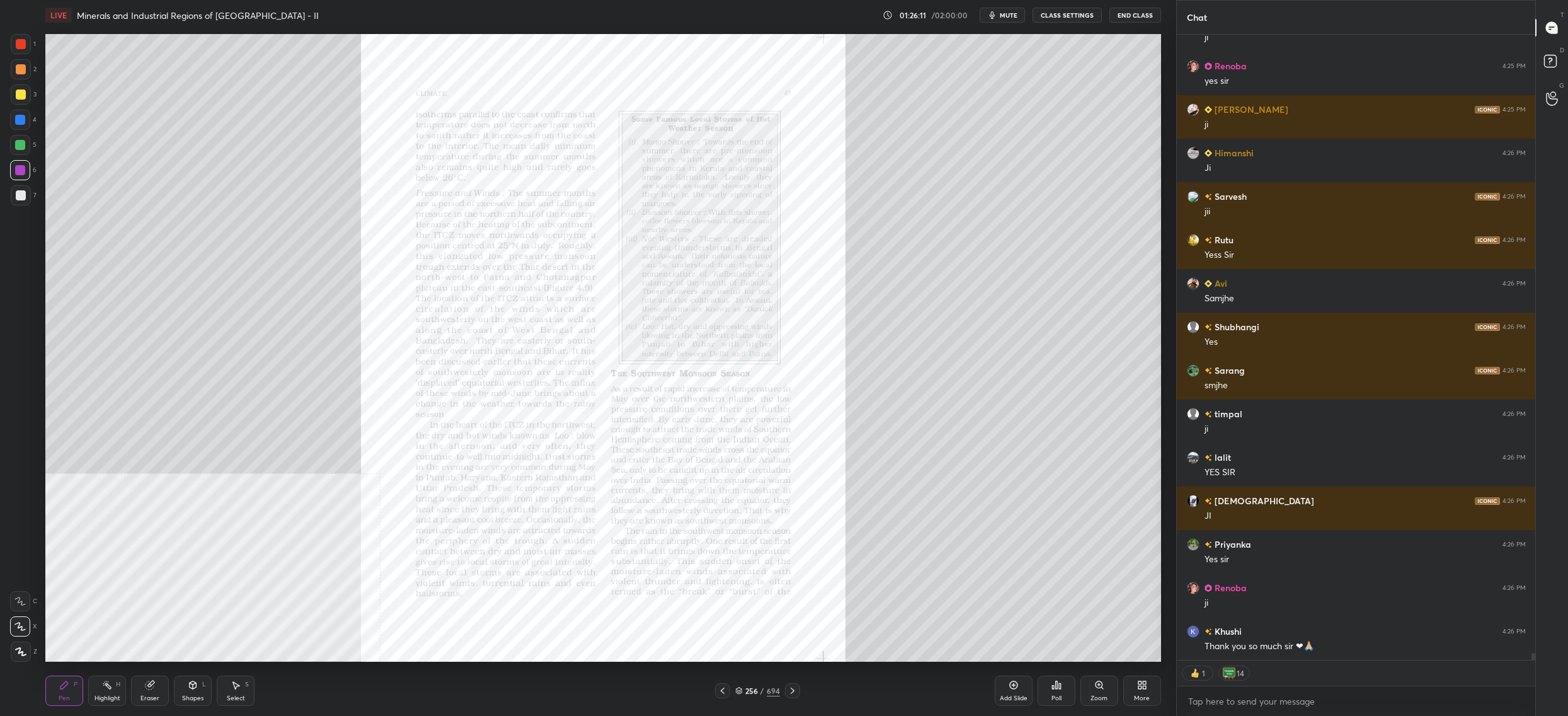
click at [1092, 676] on div "Zoom" at bounding box center [1099, 690] width 38 height 30
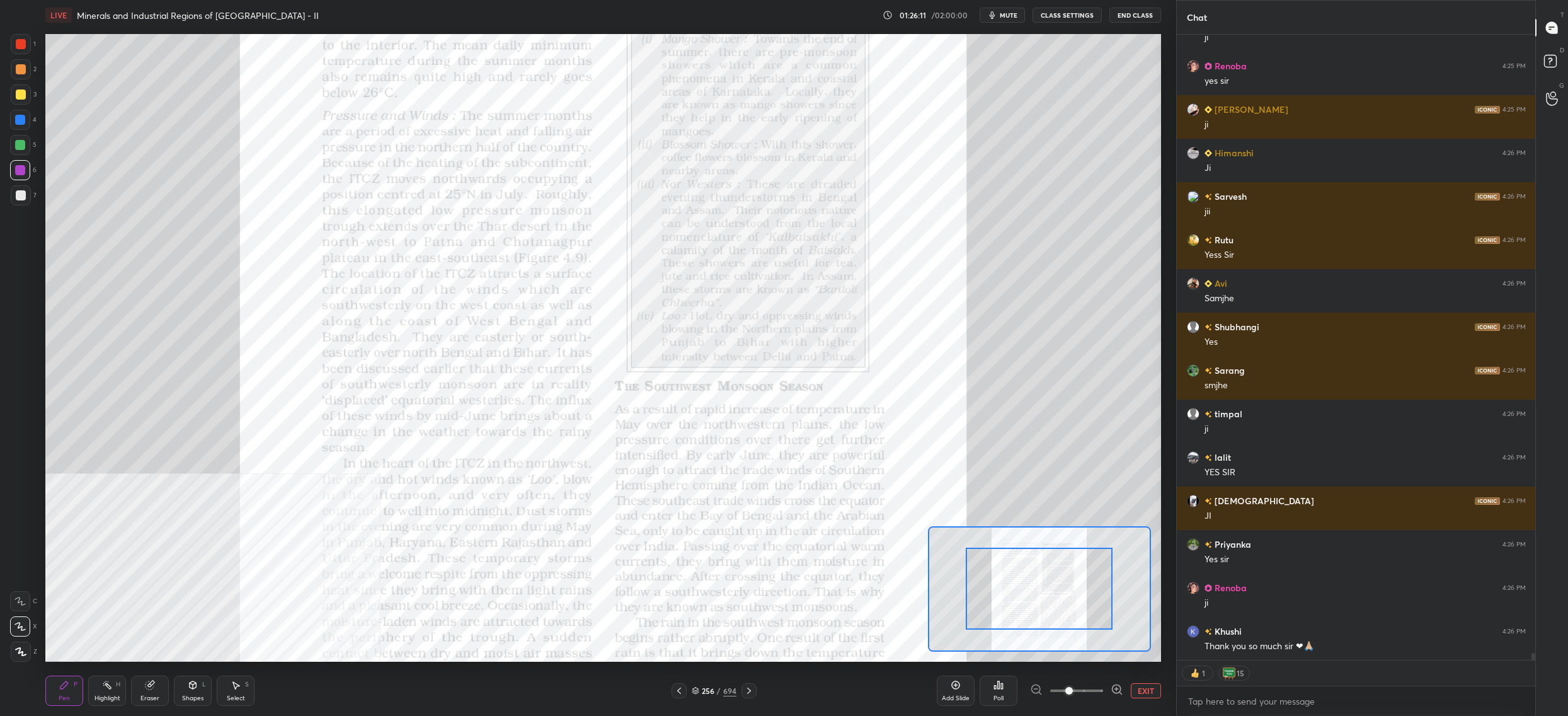
click at [1099, 677] on div "Add Slide Poll EXIT" at bounding box center [1050, 690] width 224 height 71
click at [1094, 671] on div "Add Slide Poll EXIT" at bounding box center [1050, 690] width 224 height 71
click at [1087, 694] on span at bounding box center [1077, 691] width 53 height 19
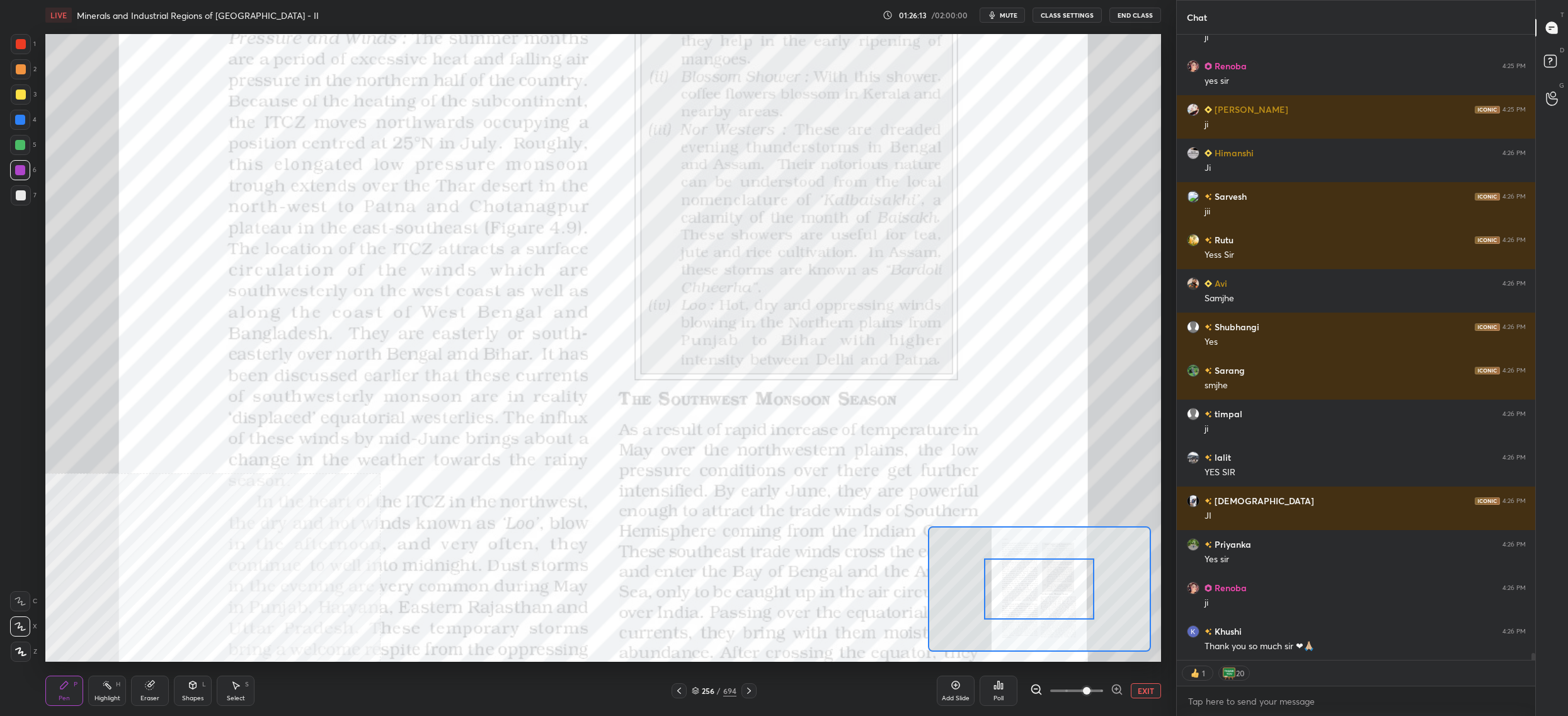
click at [1042, 590] on div at bounding box center [1039, 589] width 110 height 62
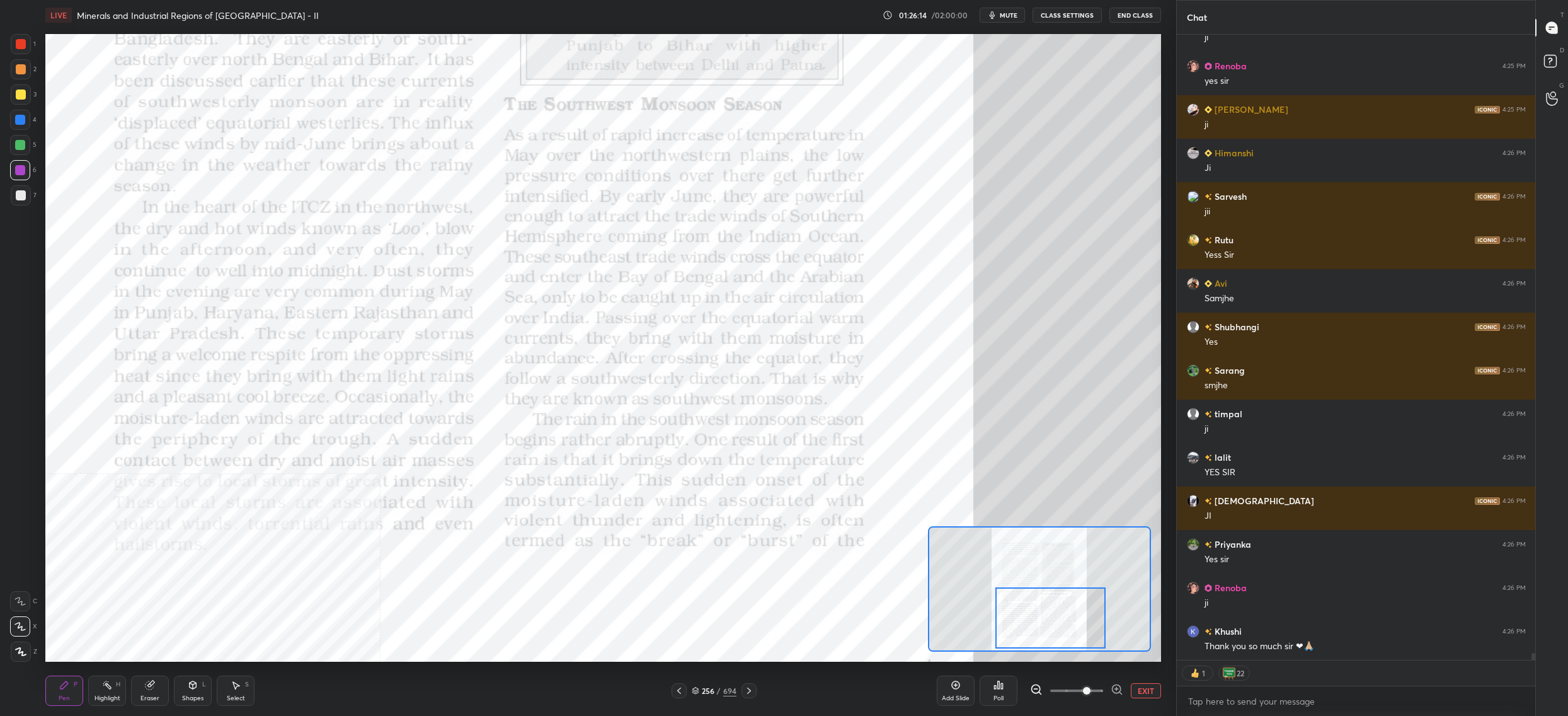
drag, startPoint x: 1055, startPoint y: 612, endPoint x: 1051, endPoint y: 592, distance: 20.4
click at [1058, 611] on div at bounding box center [1050, 618] width 110 height 62
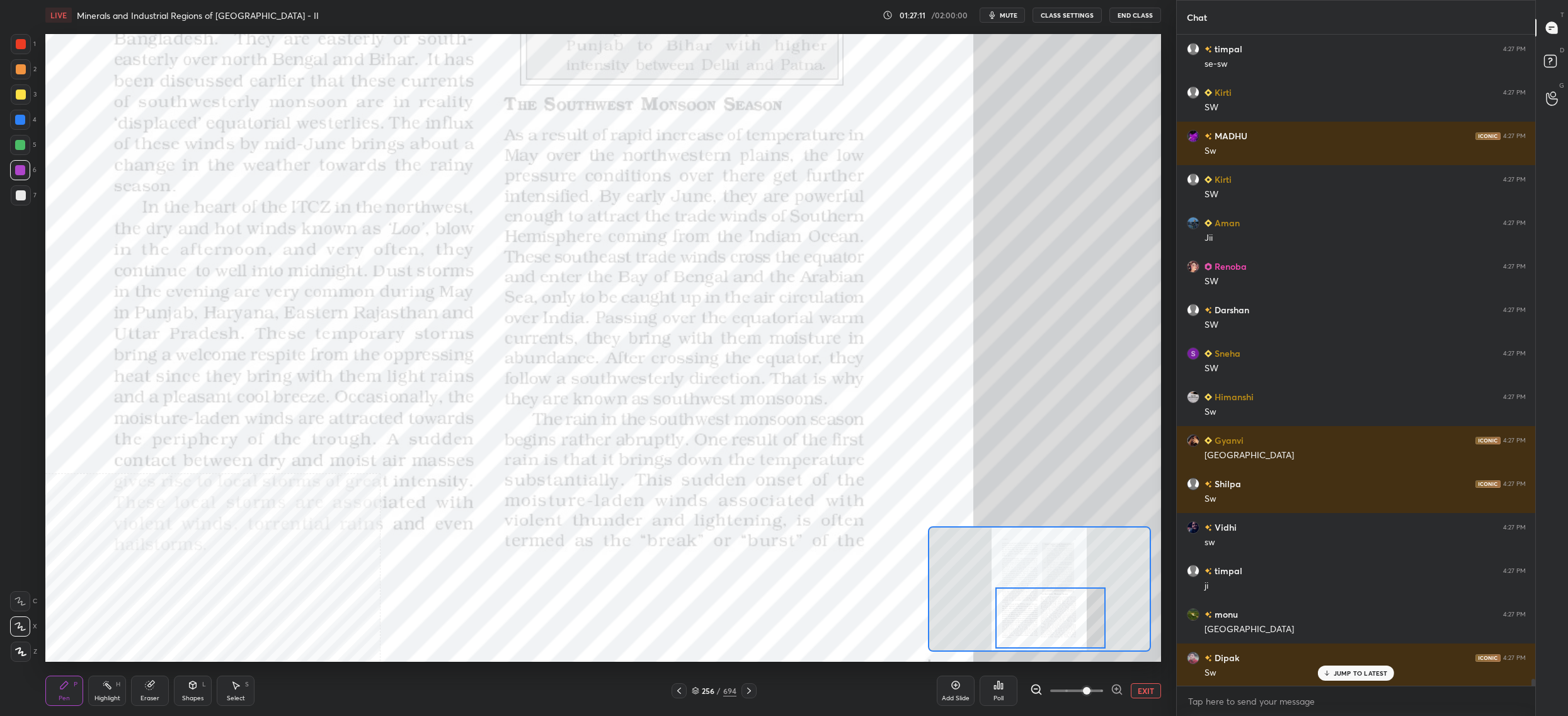
scroll to position [59306, 0]
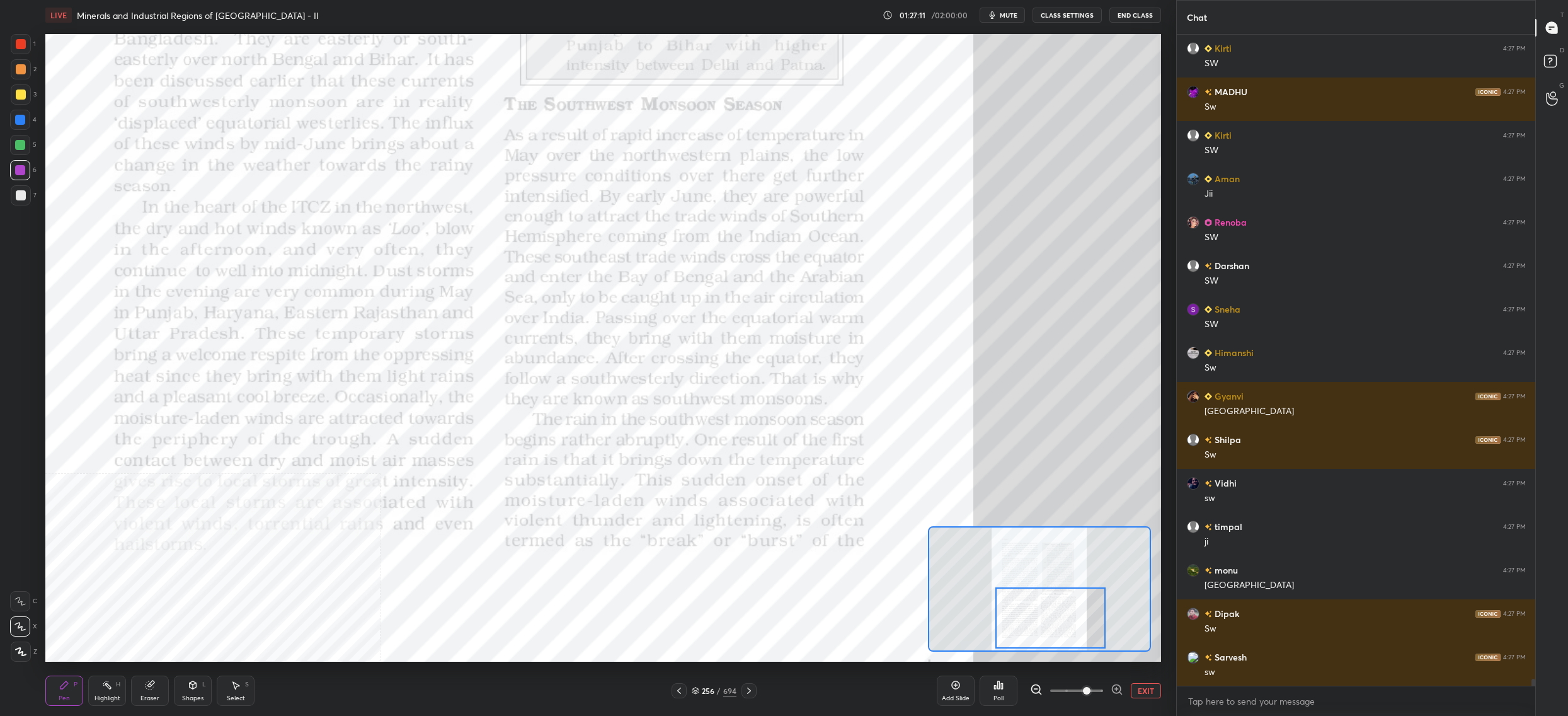
click at [705, 691] on div "256" at bounding box center [708, 691] width 13 height 8
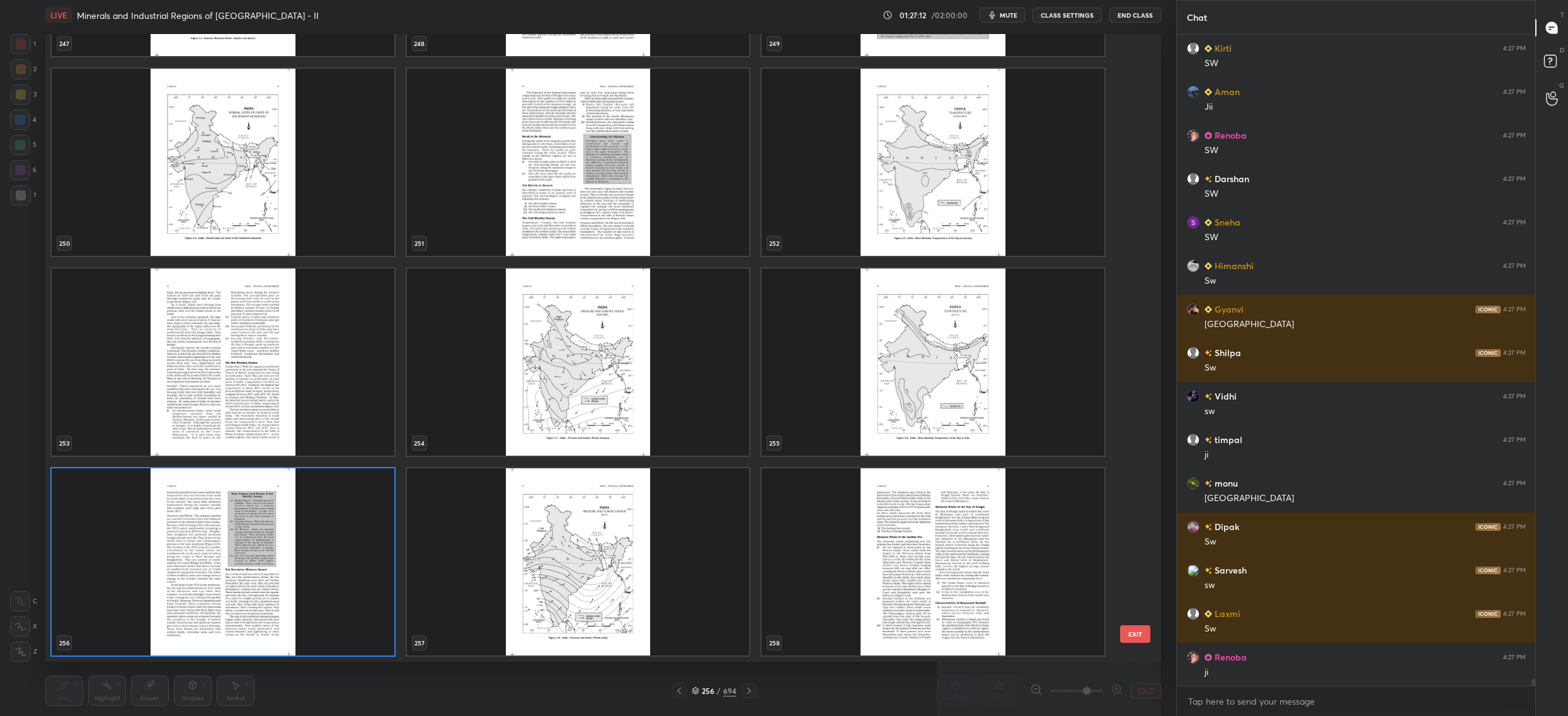
click at [838, 551] on img "grid" at bounding box center [932, 561] width 342 height 187
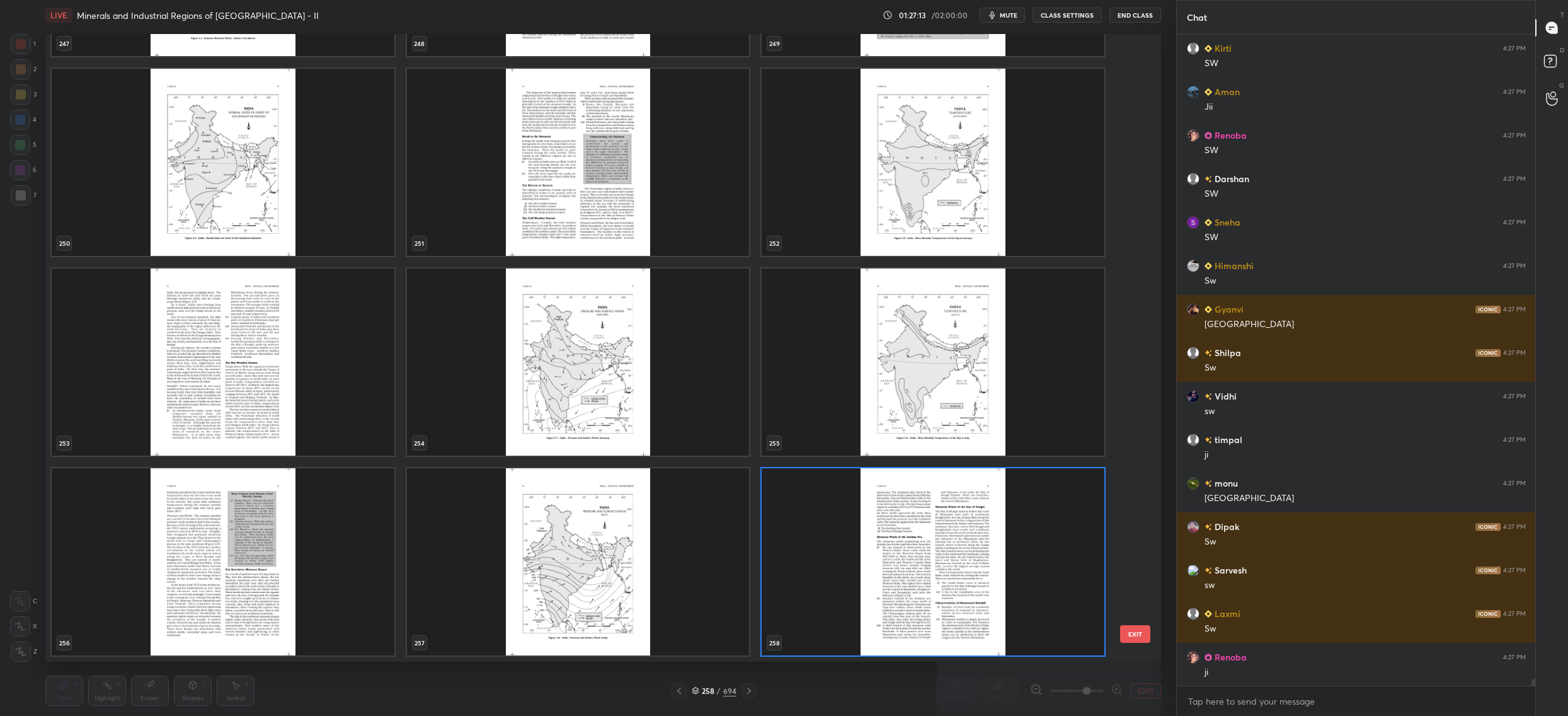
click at [838, 551] on img "grid" at bounding box center [932, 561] width 342 height 187
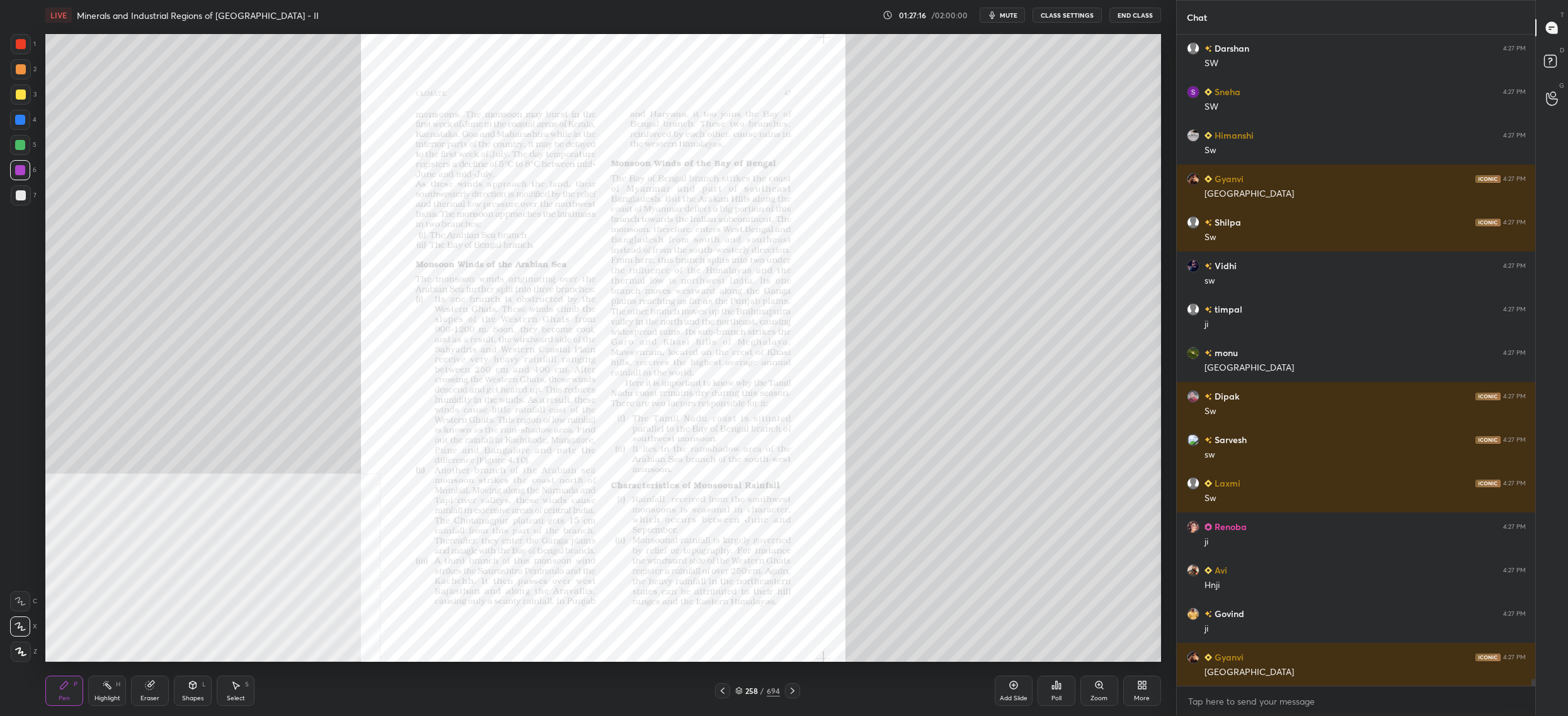
drag, startPoint x: 1109, startPoint y: 690, endPoint x: 1097, endPoint y: 662, distance: 30.5
click at [1109, 688] on div "Zoom" at bounding box center [1099, 690] width 38 height 30
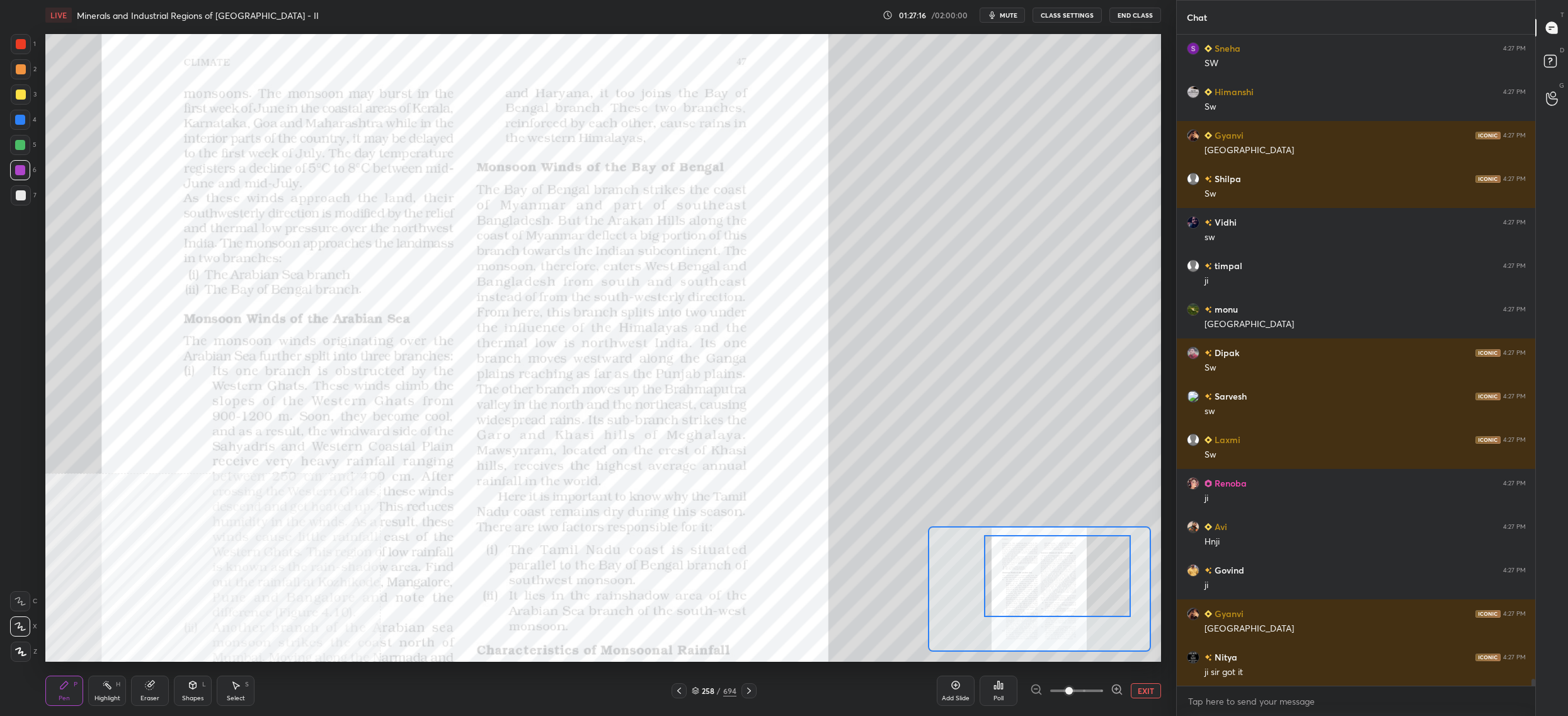
drag, startPoint x: 1081, startPoint y: 592, endPoint x: 1098, endPoint y: 578, distance: 22.0
click at [1101, 581] on div at bounding box center [1057, 576] width 147 height 82
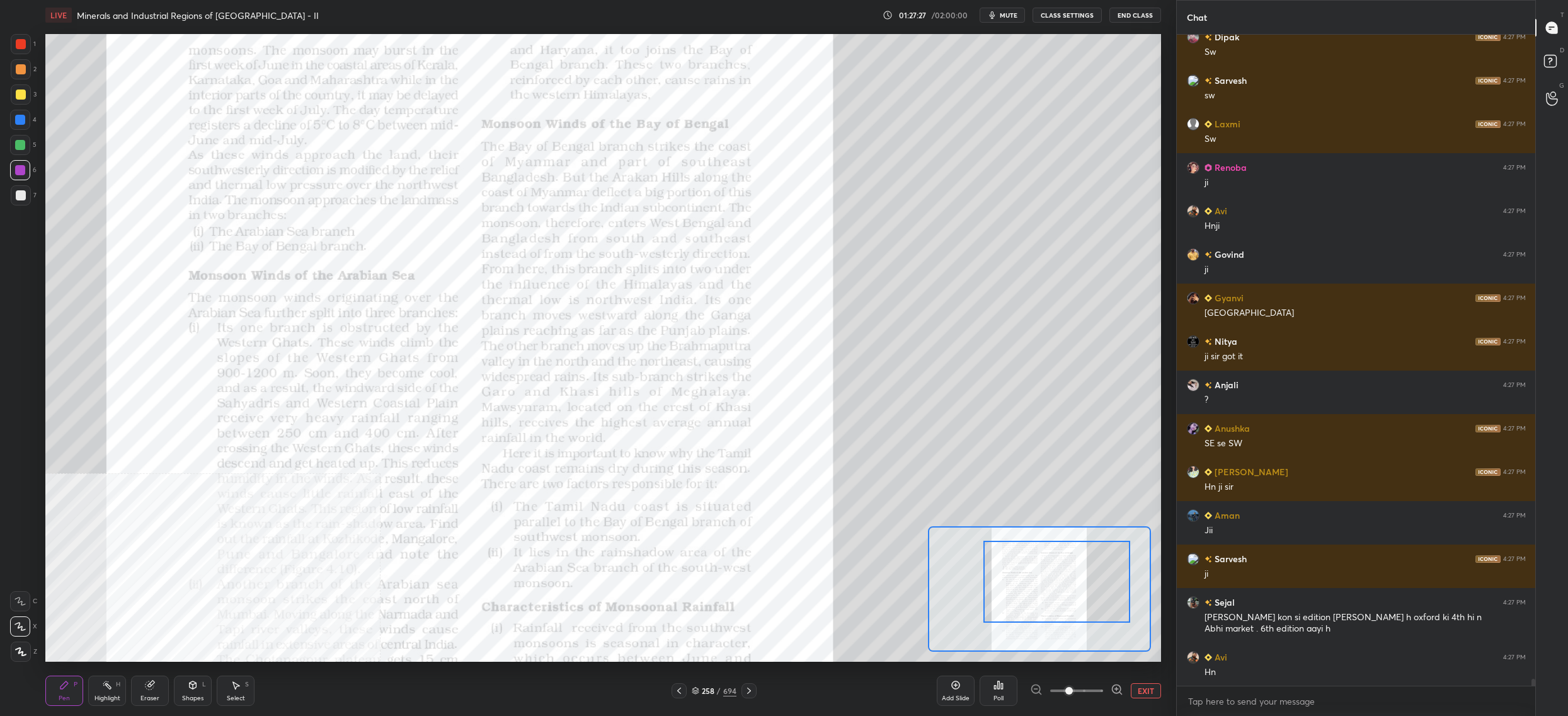
click at [18, 48] on div at bounding box center [20, 44] width 10 height 10
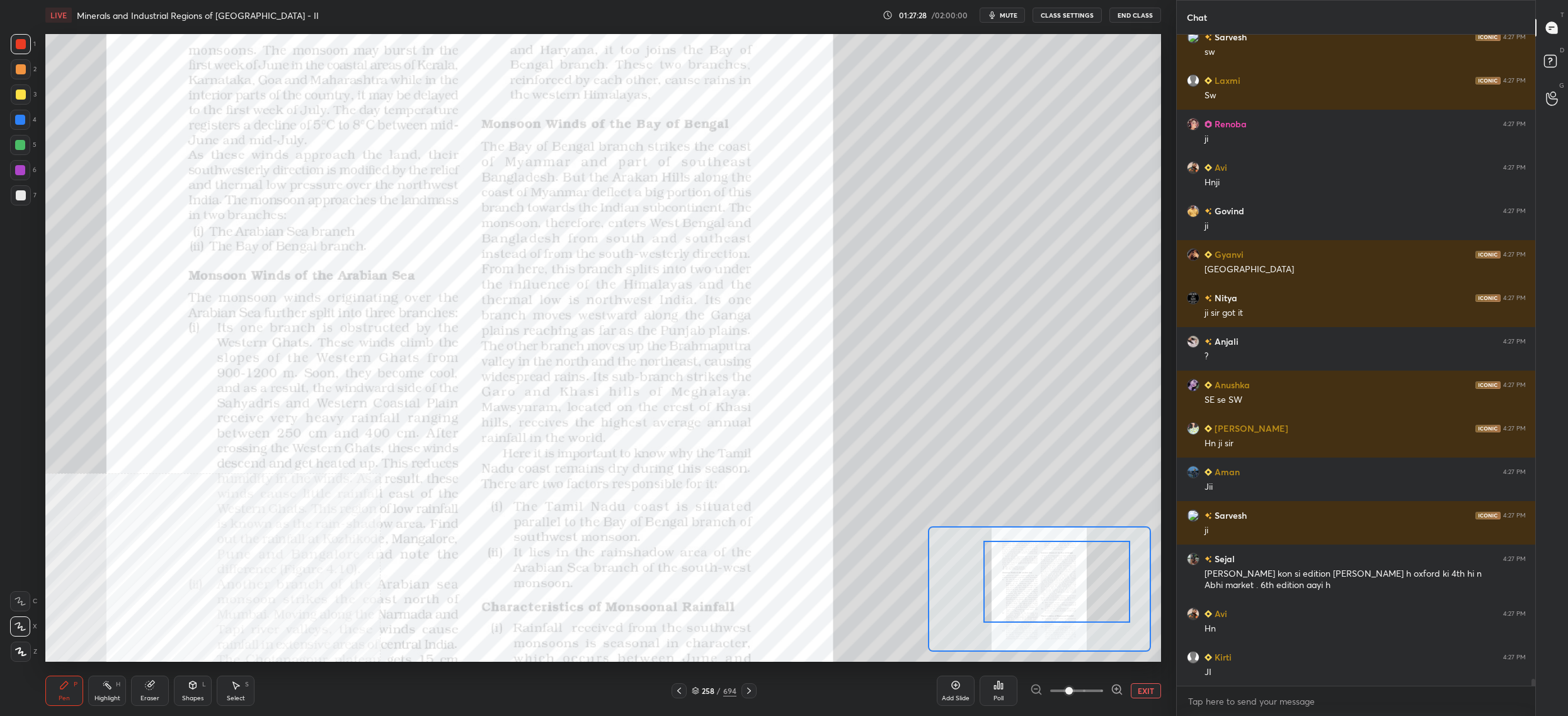
click at [30, 46] on div at bounding box center [20, 44] width 20 height 20
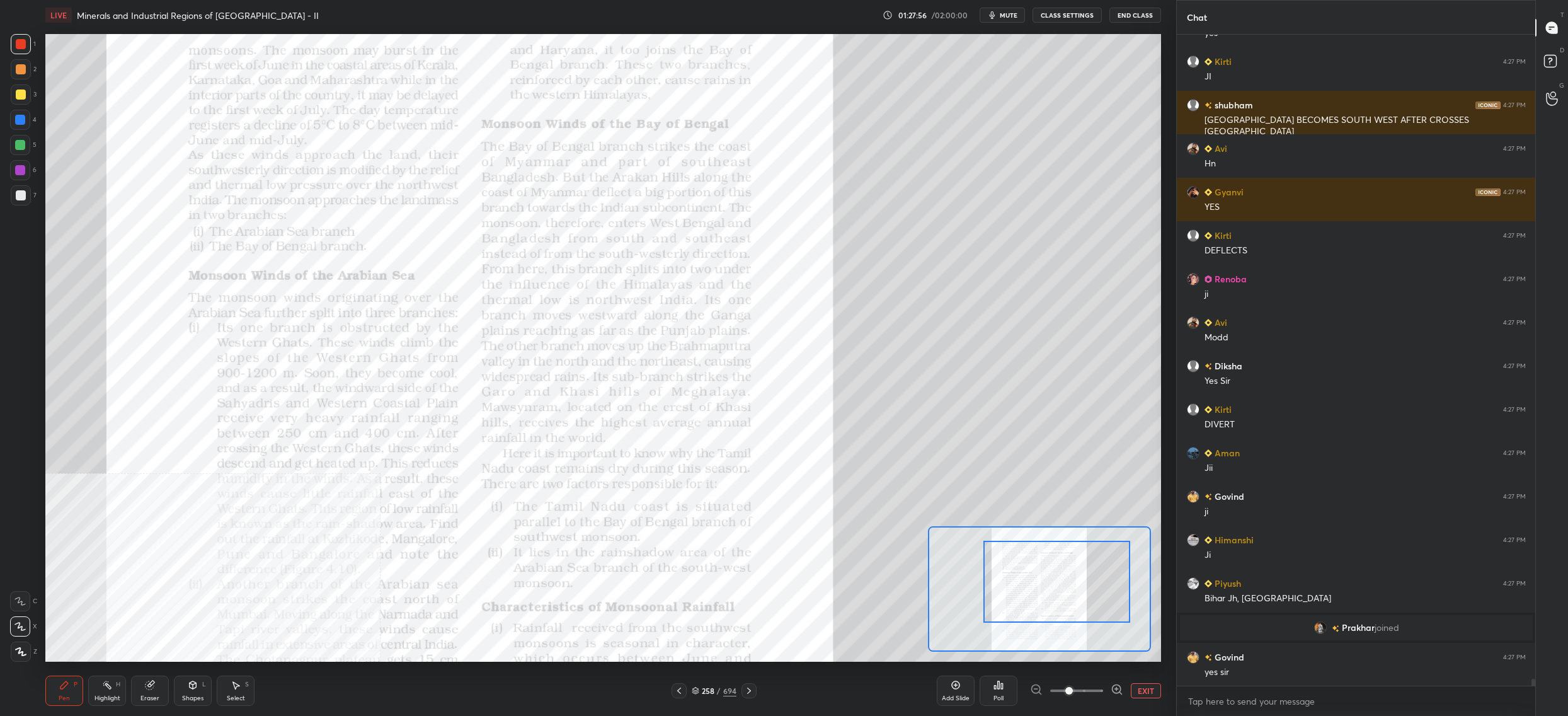
drag, startPoint x: 26, startPoint y: 120, endPoint x: 15, endPoint y: 120, distance: 11.0
click at [25, 117] on div at bounding box center [19, 119] width 20 height 20
click at [21, 115] on div at bounding box center [20, 120] width 10 height 10
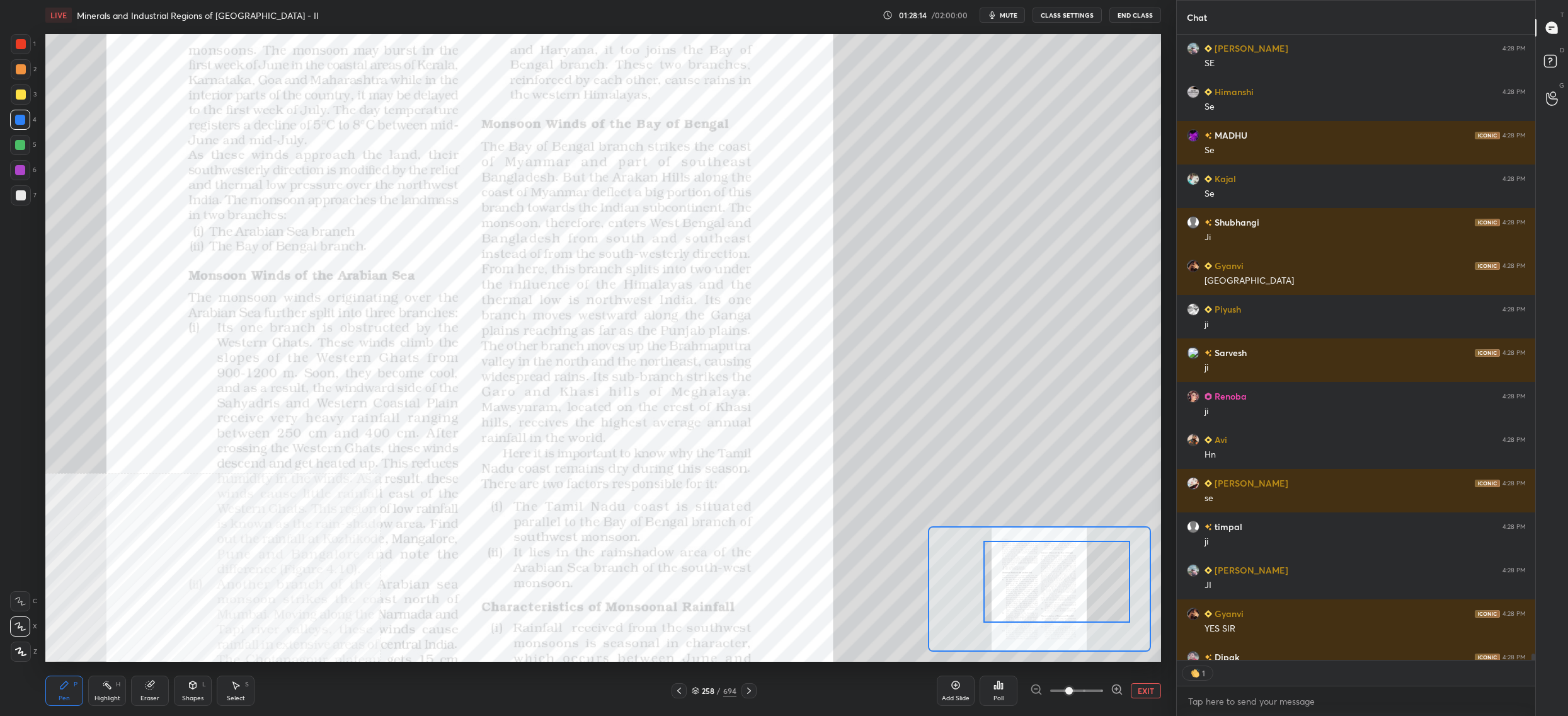
scroll to position [622, 355]
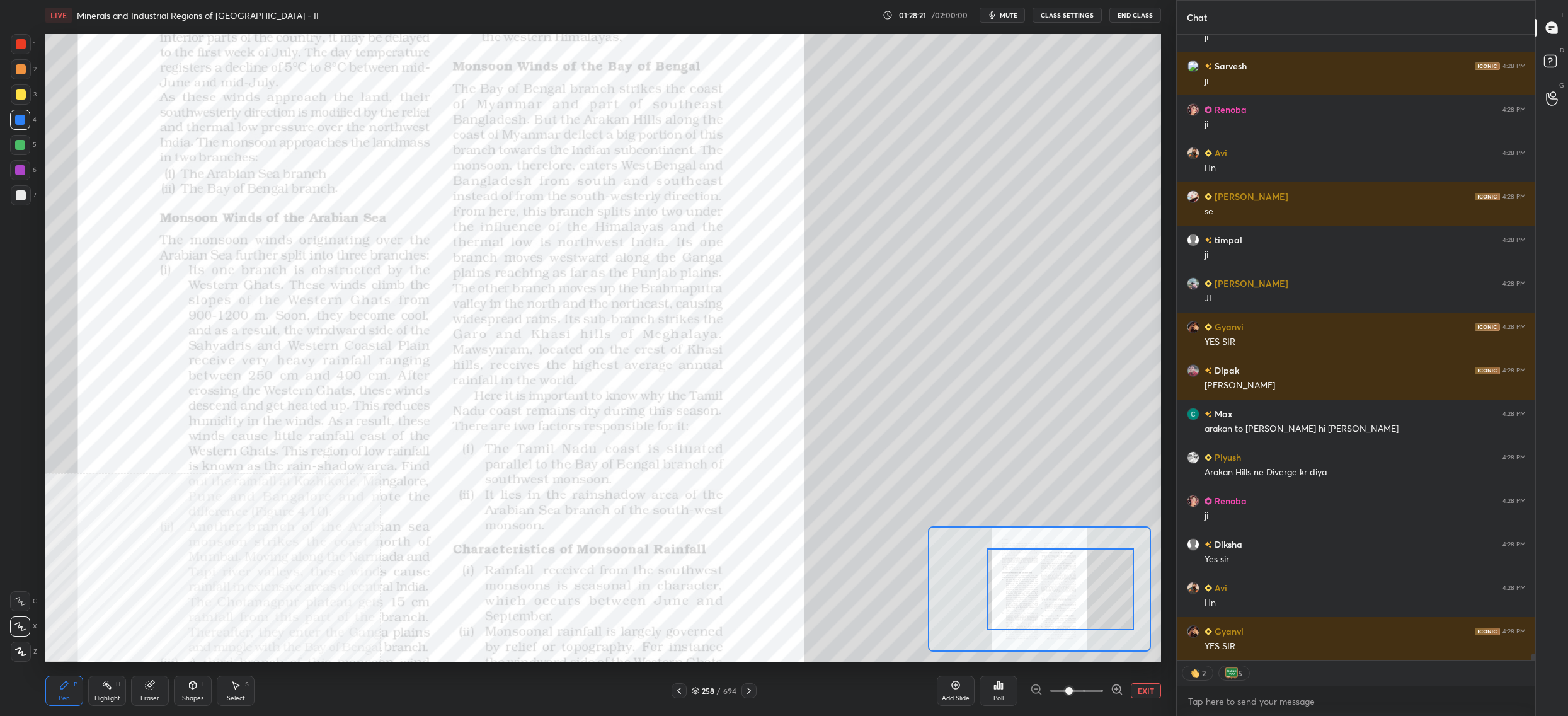
drag, startPoint x: 991, startPoint y: 584, endPoint x: 994, endPoint y: 592, distance: 8.5
click at [995, 593] on div at bounding box center [1061, 589] width 147 height 82
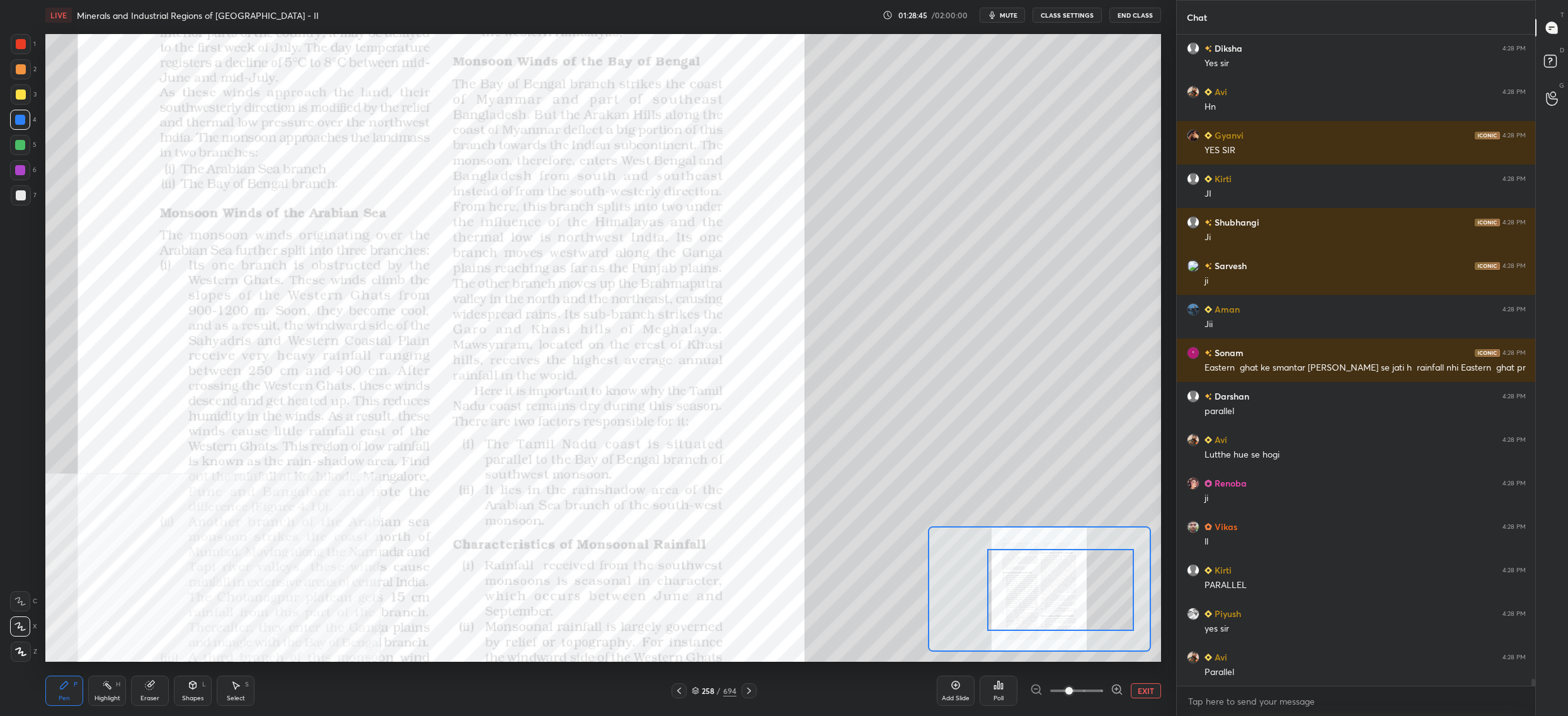
drag, startPoint x: 29, startPoint y: 95, endPoint x: 22, endPoint y: 94, distance: 7.1
click at [26, 91] on div at bounding box center [20, 94] width 20 height 20
click at [22, 94] on div at bounding box center [20, 94] width 10 height 10
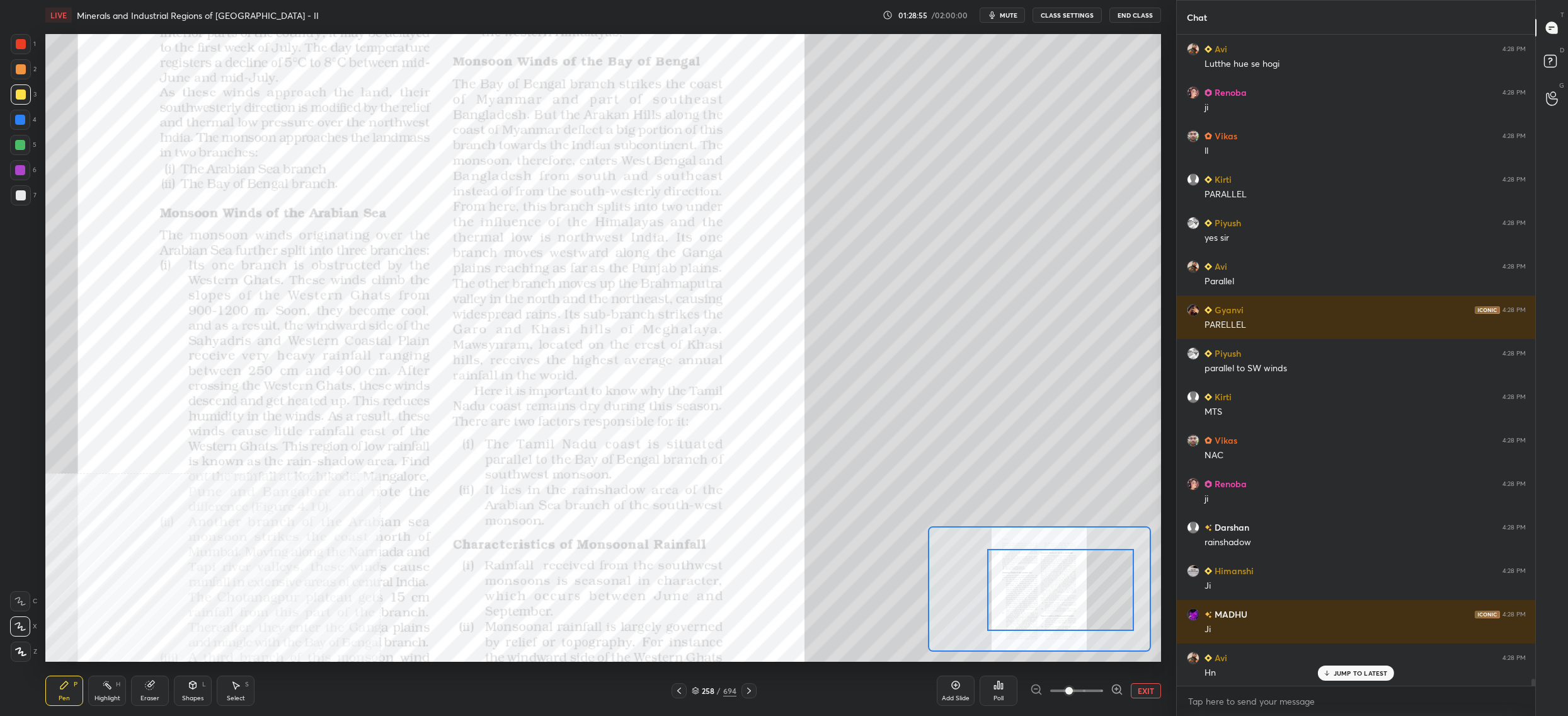
drag, startPoint x: 26, startPoint y: 50, endPoint x: 25, endPoint y: 45, distance: 5.1
click at [26, 50] on div at bounding box center [20, 44] width 20 height 20
drag, startPoint x: 26, startPoint y: 45, endPoint x: 37, endPoint y: 51, distance: 12.5
click at [26, 45] on div at bounding box center [20, 44] width 10 height 10
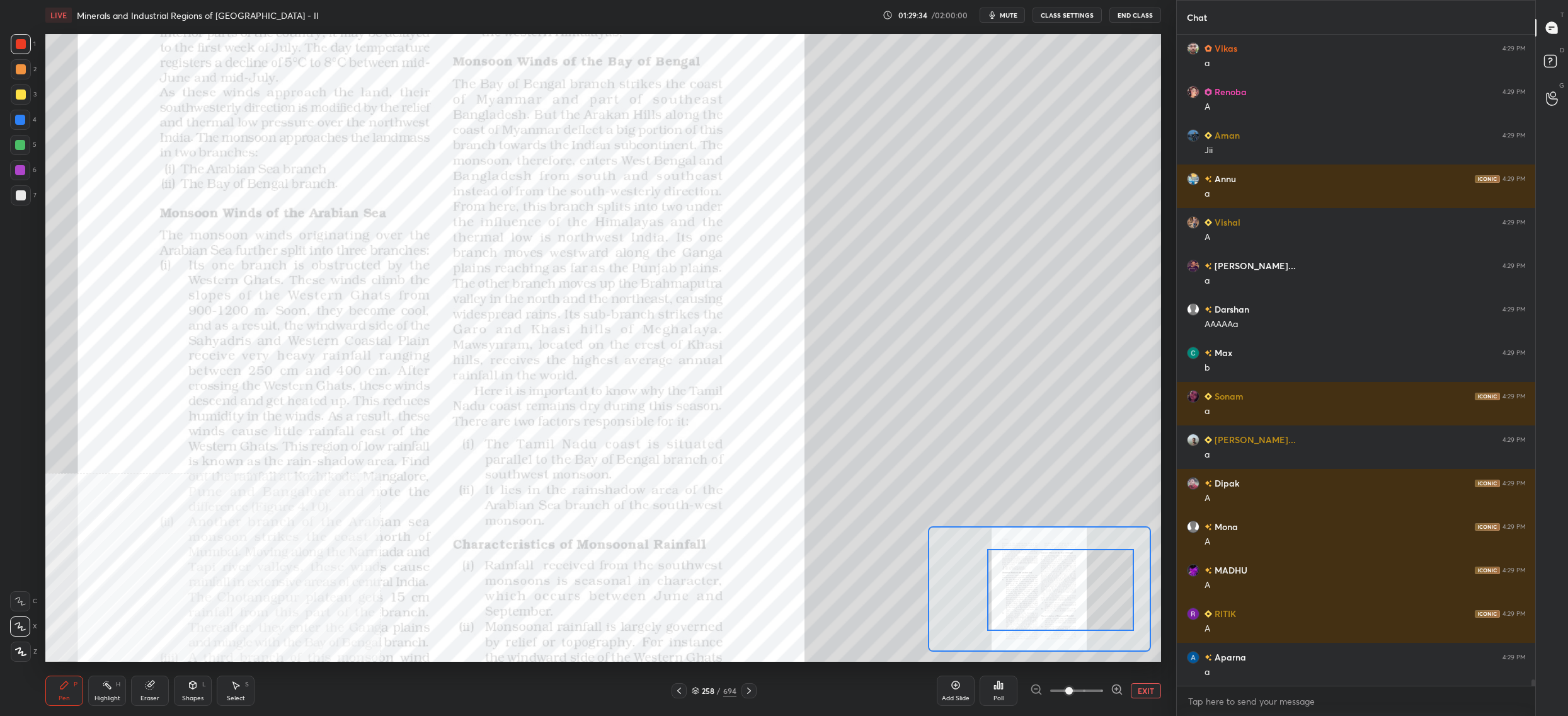
click at [12, 137] on div at bounding box center [19, 144] width 20 height 20
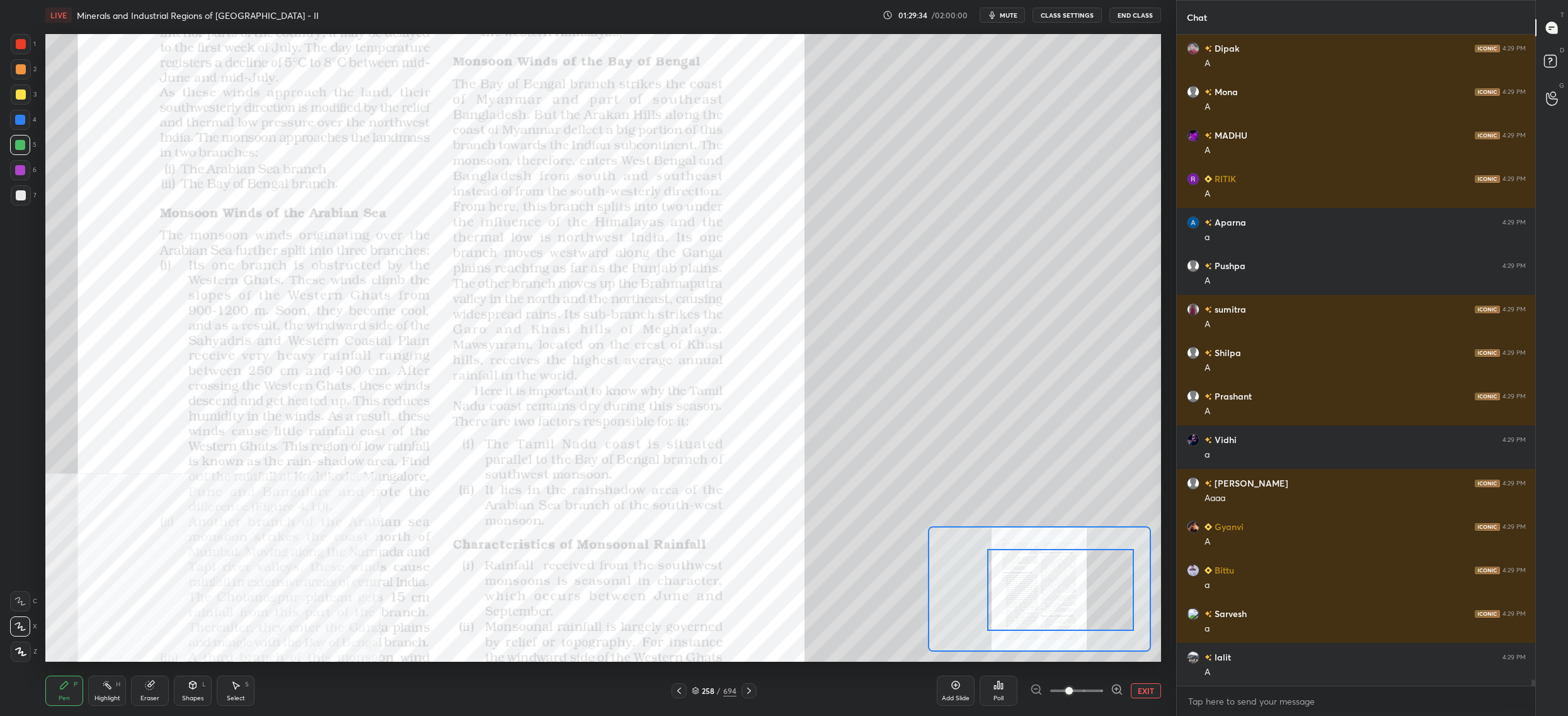
drag, startPoint x: 19, startPoint y: 130, endPoint x: 20, endPoint y: 119, distance: 11.0
click at [19, 130] on div "4" at bounding box center [22, 122] width 26 height 25
drag, startPoint x: 20, startPoint y: 119, endPoint x: 29, endPoint y: 127, distance: 12.0
click at [22, 124] on div at bounding box center [20, 120] width 10 height 10
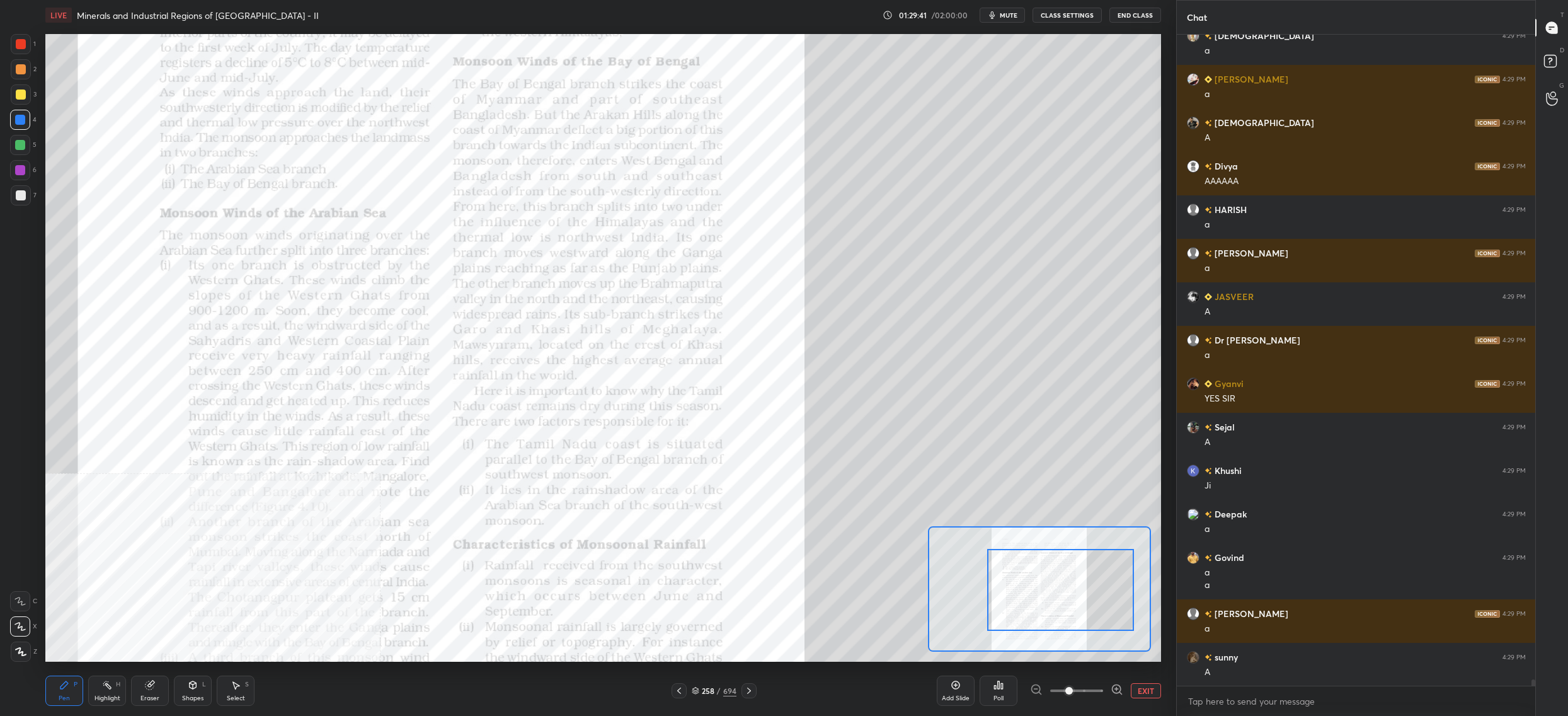
scroll to position [66557, 0]
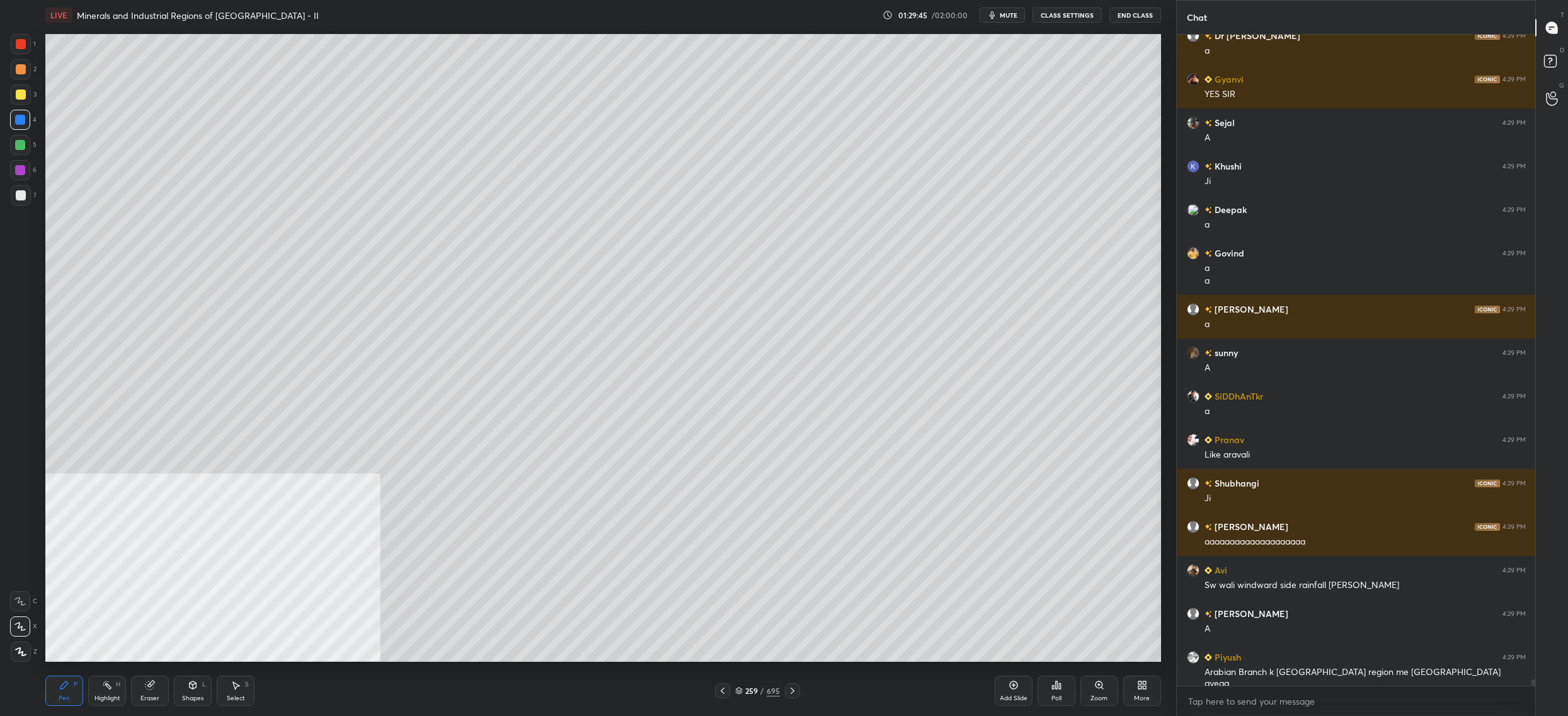
click at [32, 75] on div "2" at bounding box center [23, 69] width 26 height 20
drag, startPoint x: 32, startPoint y: 75, endPoint x: 27, endPoint y: 81, distance: 7.8
click at [27, 81] on div "2" at bounding box center [23, 72] width 26 height 25
click at [21, 95] on div at bounding box center [20, 94] width 10 height 10
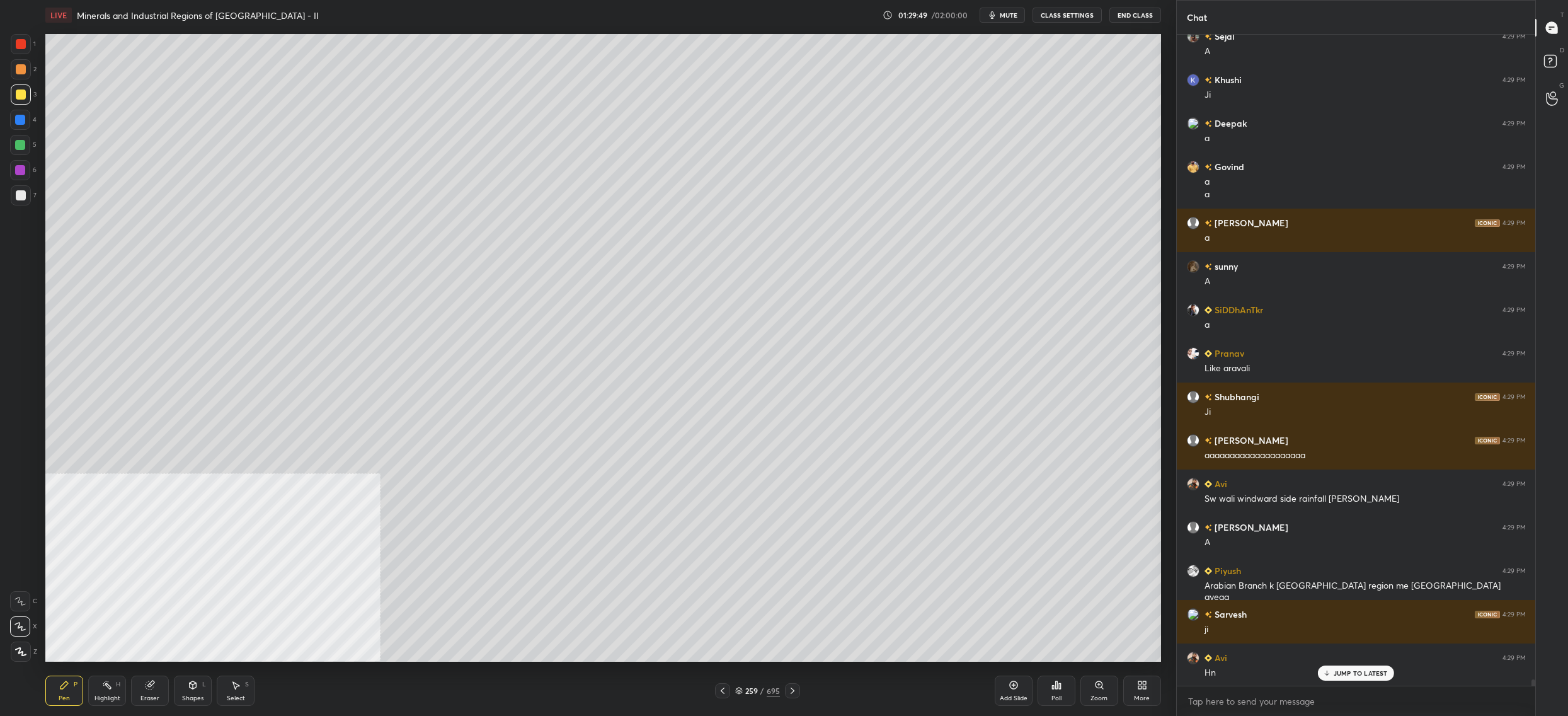
click at [19, 127] on div at bounding box center [19, 119] width 20 height 20
drag, startPoint x: 21, startPoint y: 131, endPoint x: 14, endPoint y: 145, distance: 15.7
click at [20, 134] on div "1 2 3 4 5 6 7" at bounding box center [22, 122] width 26 height 176
drag, startPoint x: 14, startPoint y: 145, endPoint x: 23, endPoint y: 151, distance: 10.8
click at [14, 145] on div at bounding box center [19, 144] width 20 height 20
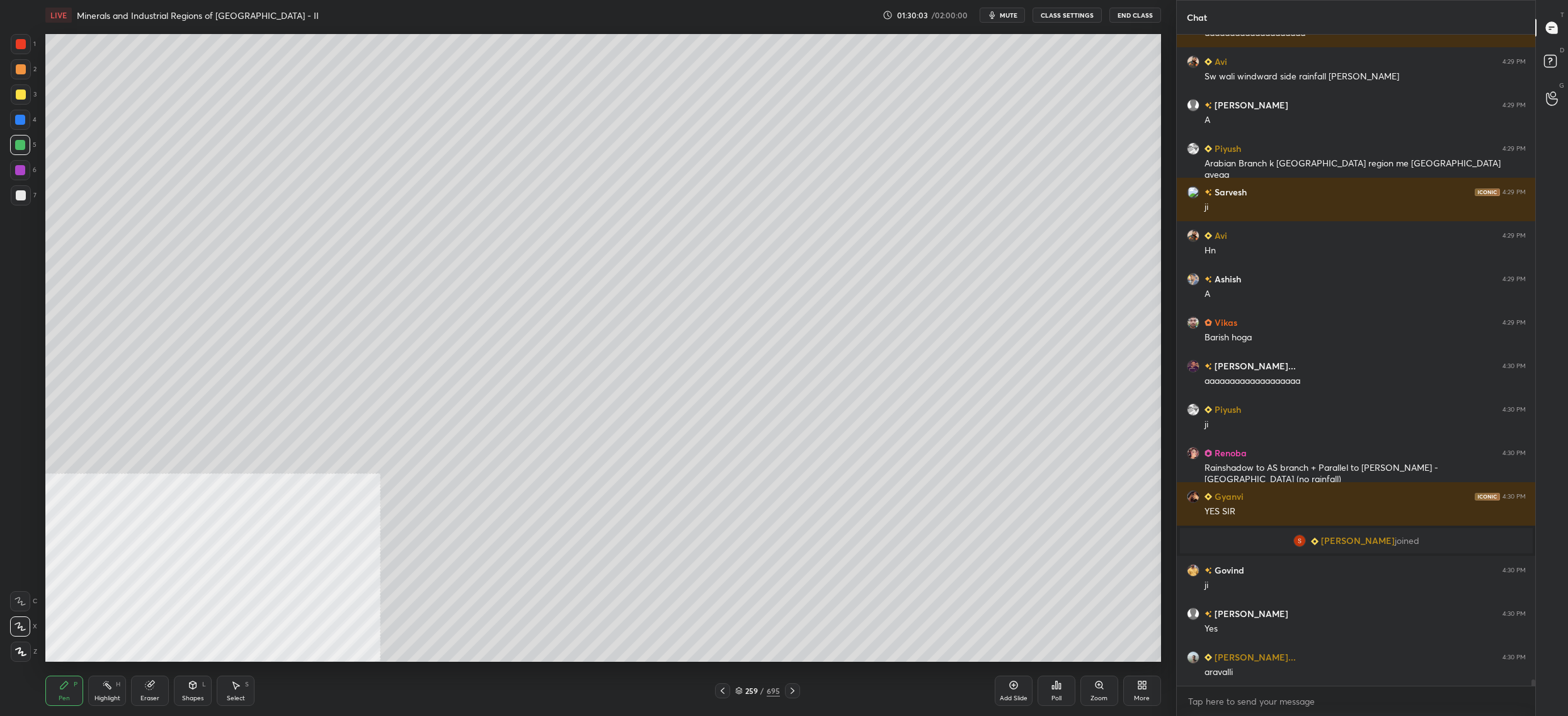
click at [720, 695] on icon at bounding box center [723, 691] width 10 height 10
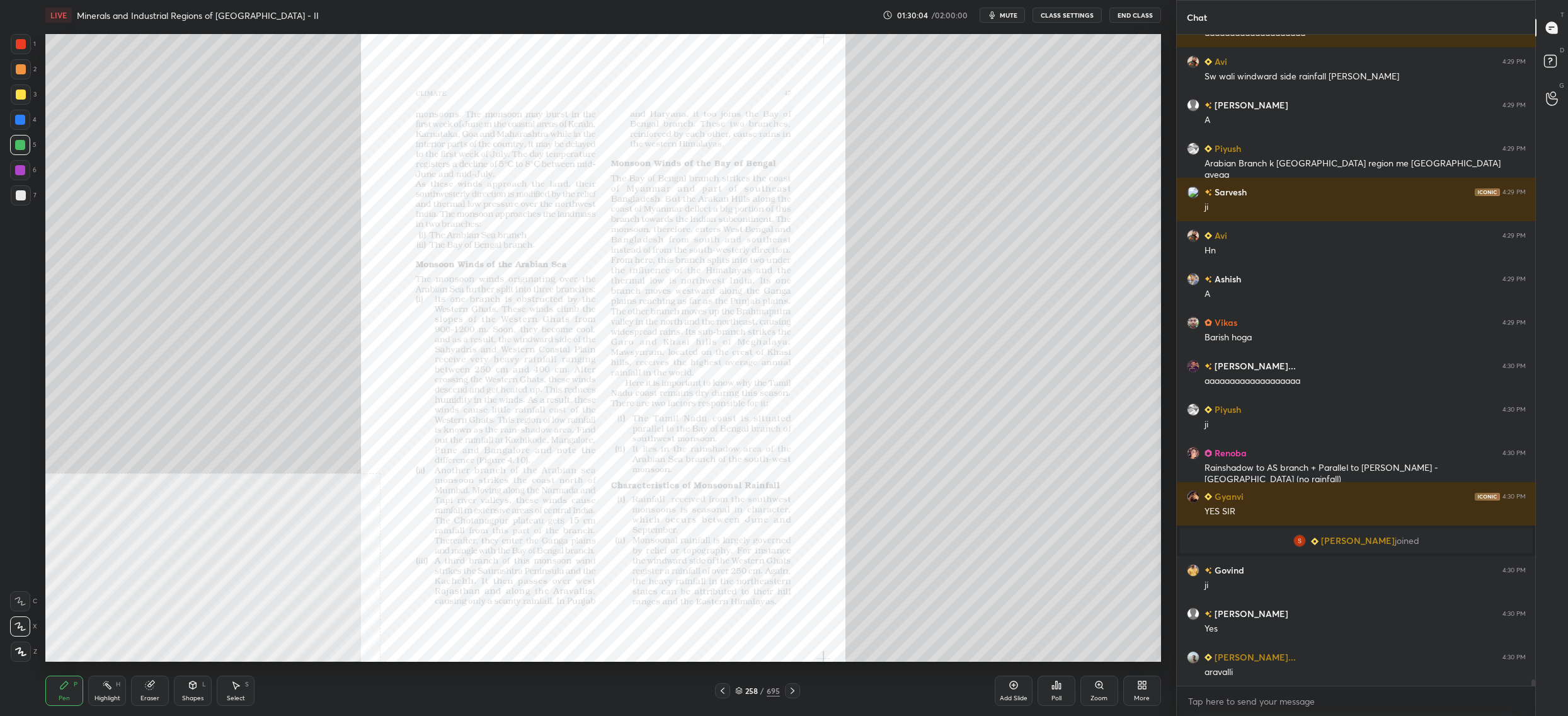
scroll to position [67284, 0]
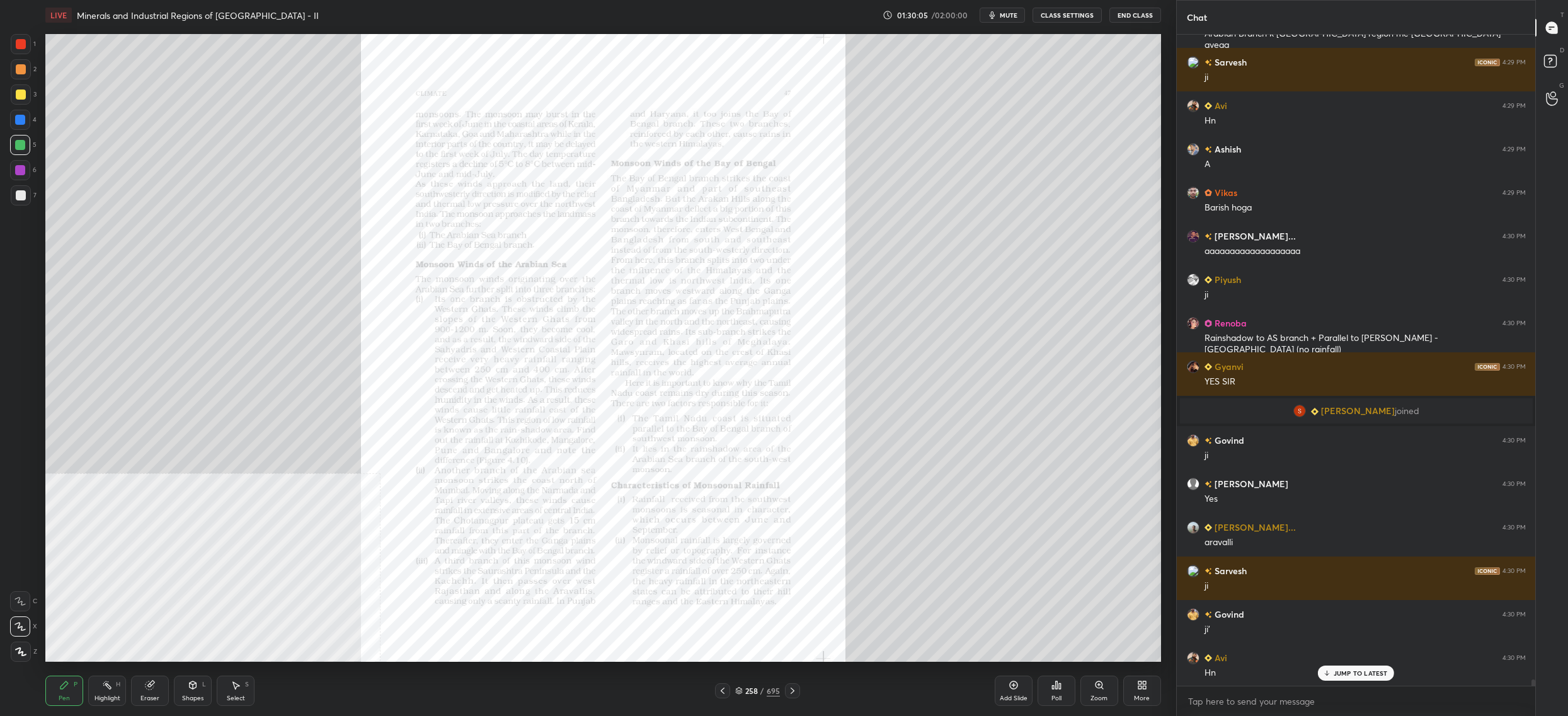
click at [1091, 693] on div "Zoom" at bounding box center [1099, 690] width 38 height 30
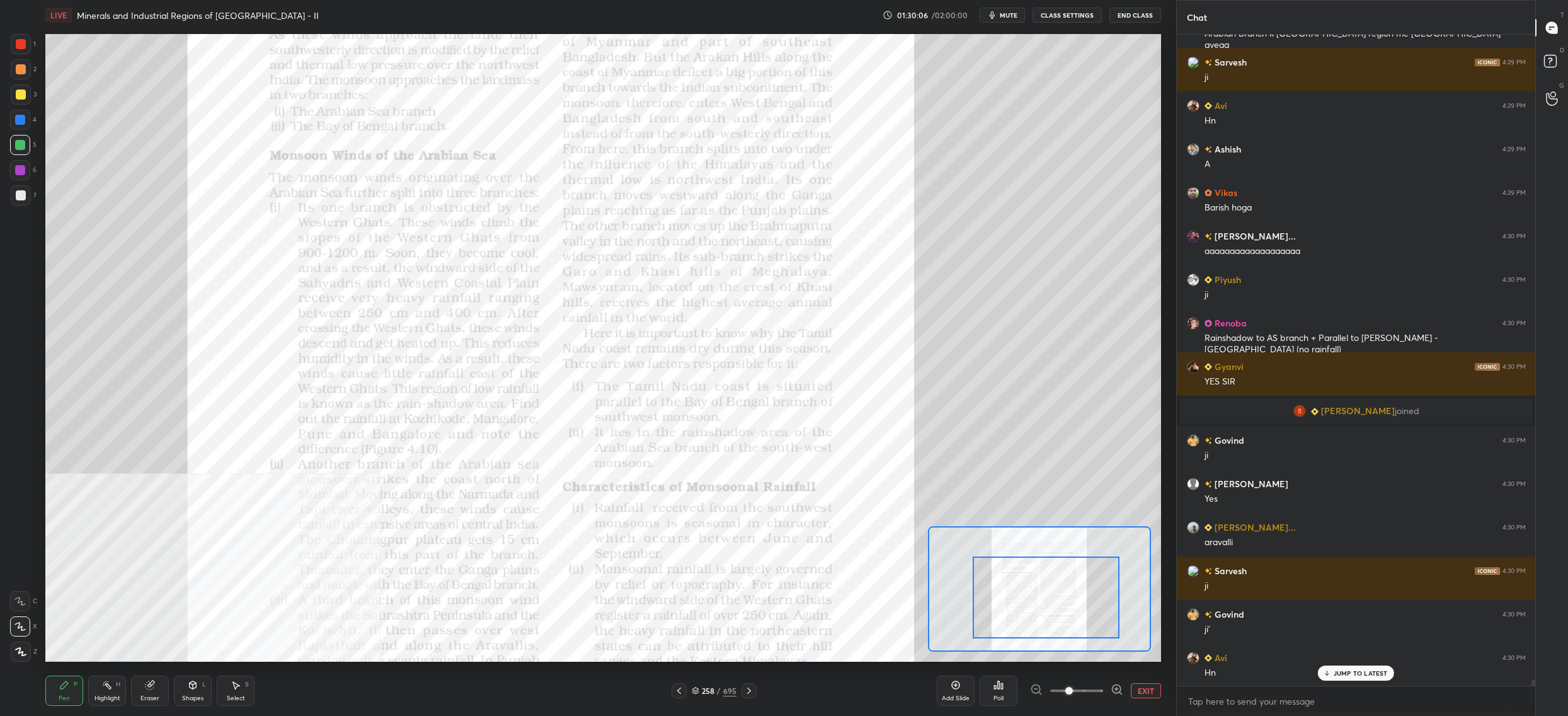
drag, startPoint x: 1049, startPoint y: 592, endPoint x: 1072, endPoint y: 604, distance: 25.9
click at [1072, 604] on div at bounding box center [1047, 597] width 147 height 82
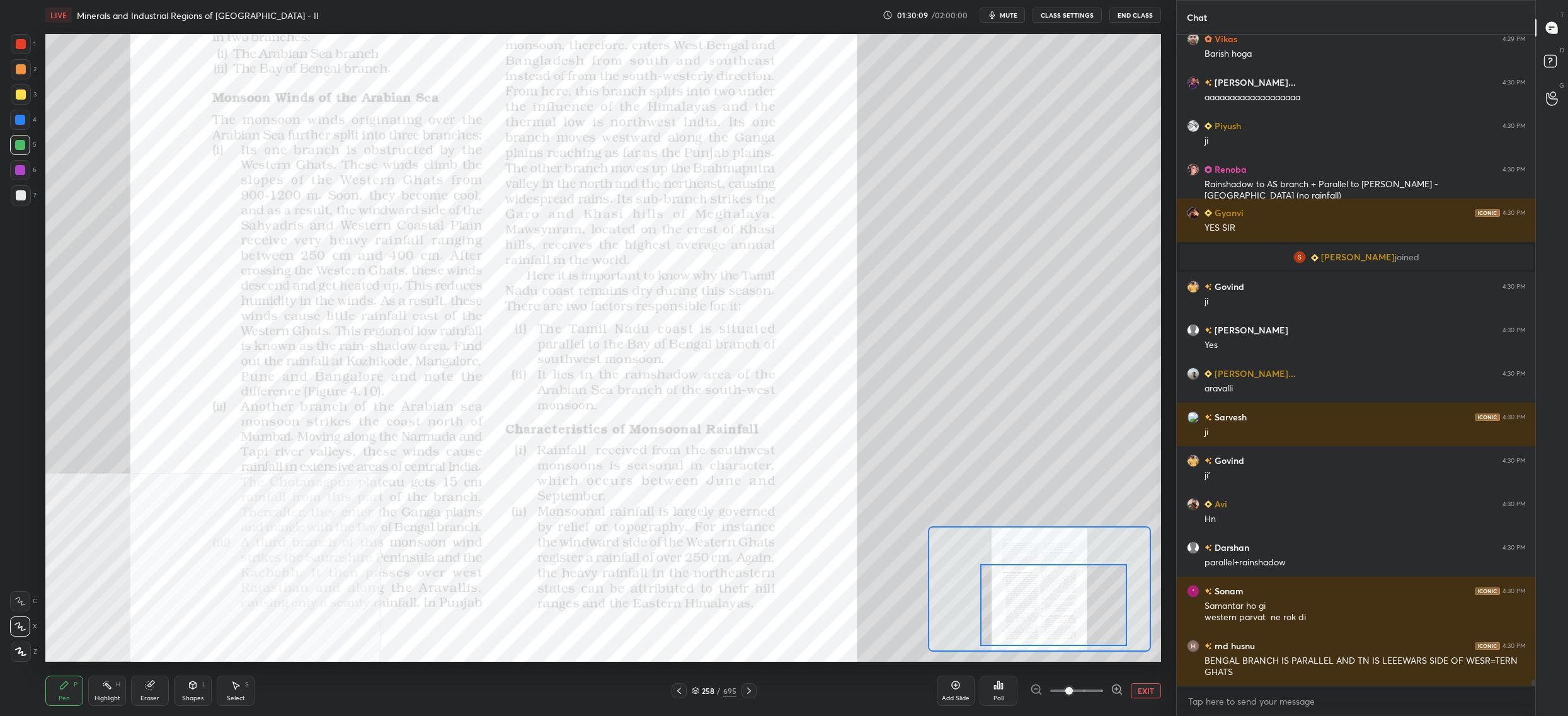
click at [1140, 688] on button "EXIT" at bounding box center [1145, 691] width 30 height 15
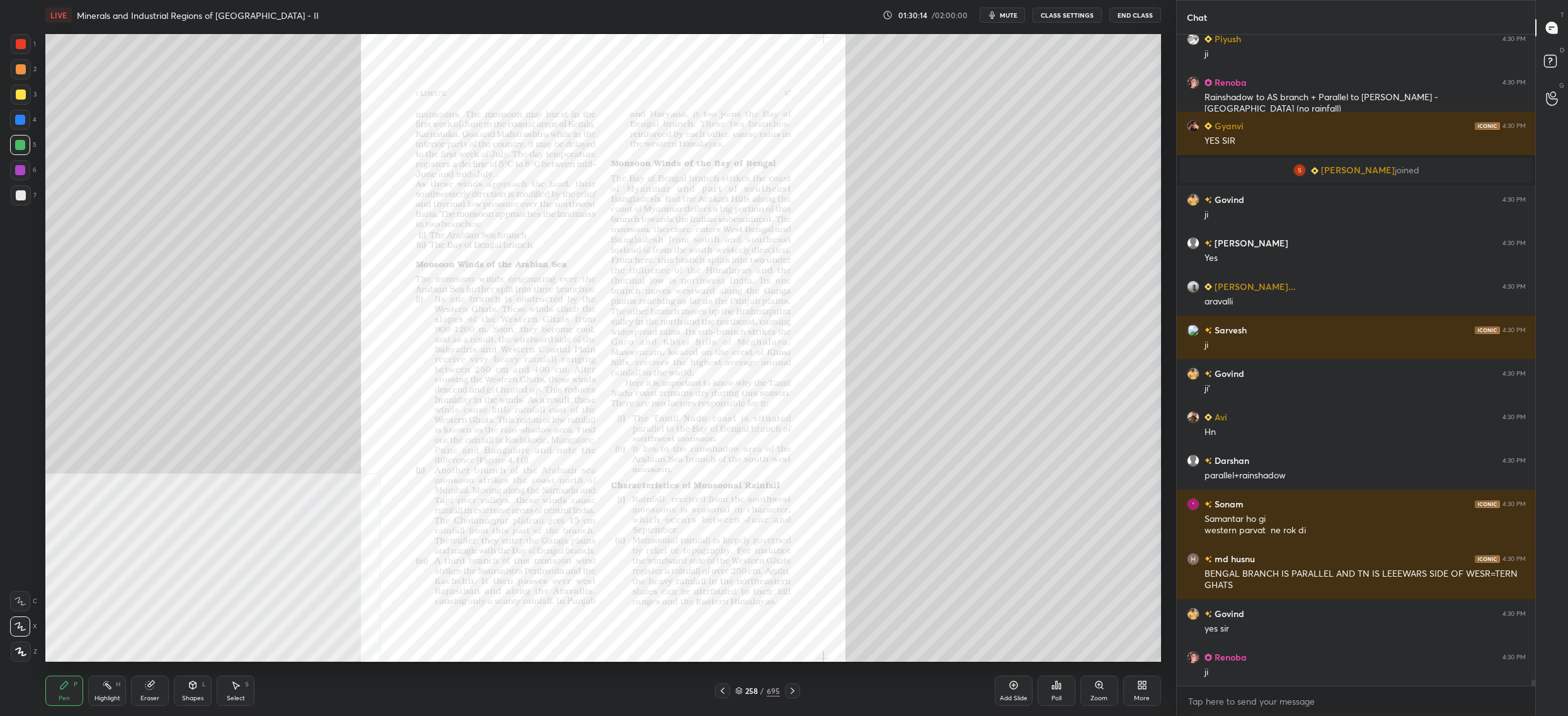
click at [794, 692] on icon at bounding box center [792, 691] width 10 height 10
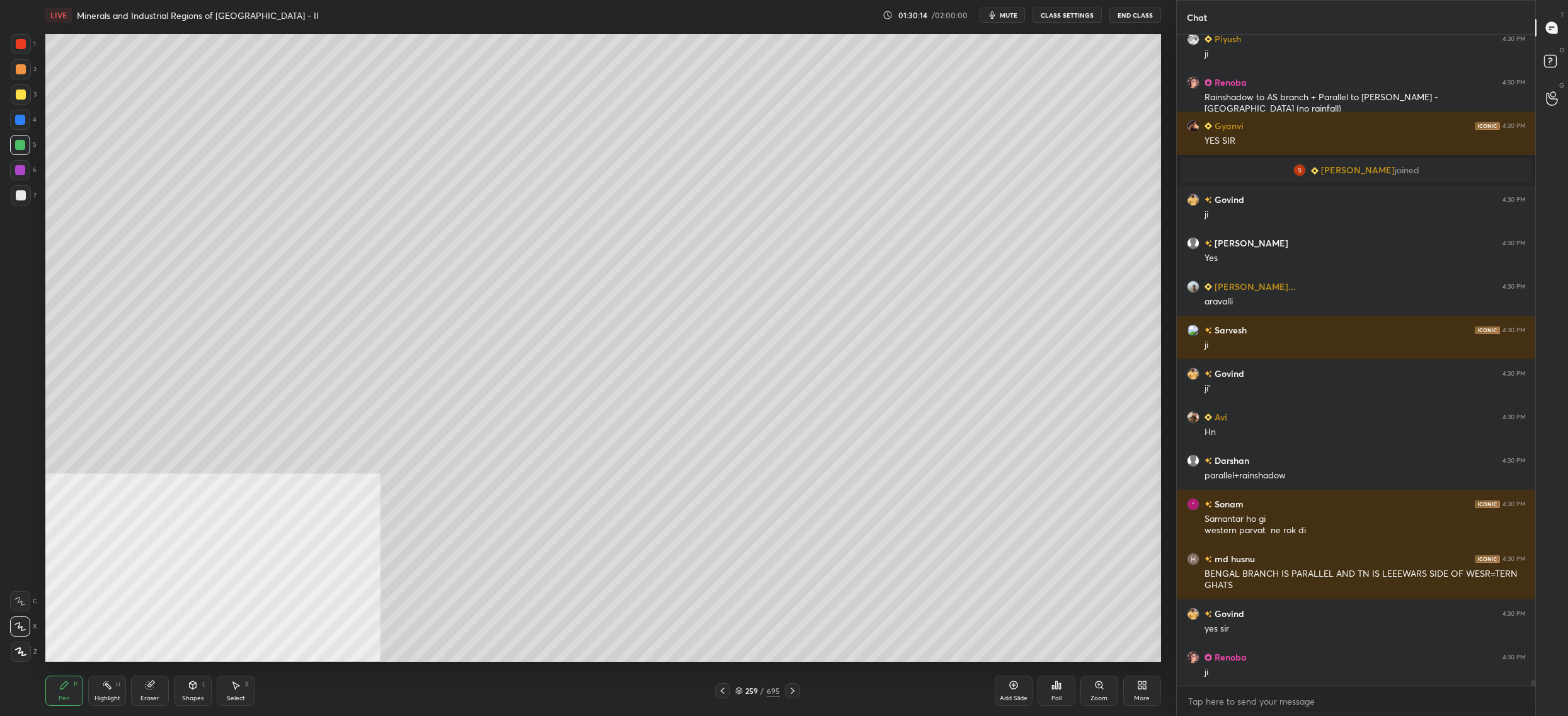
click at [800, 699] on div "259 / 695" at bounding box center [756, 691] width 474 height 15
click at [795, 691] on icon at bounding box center [792, 691] width 10 height 10
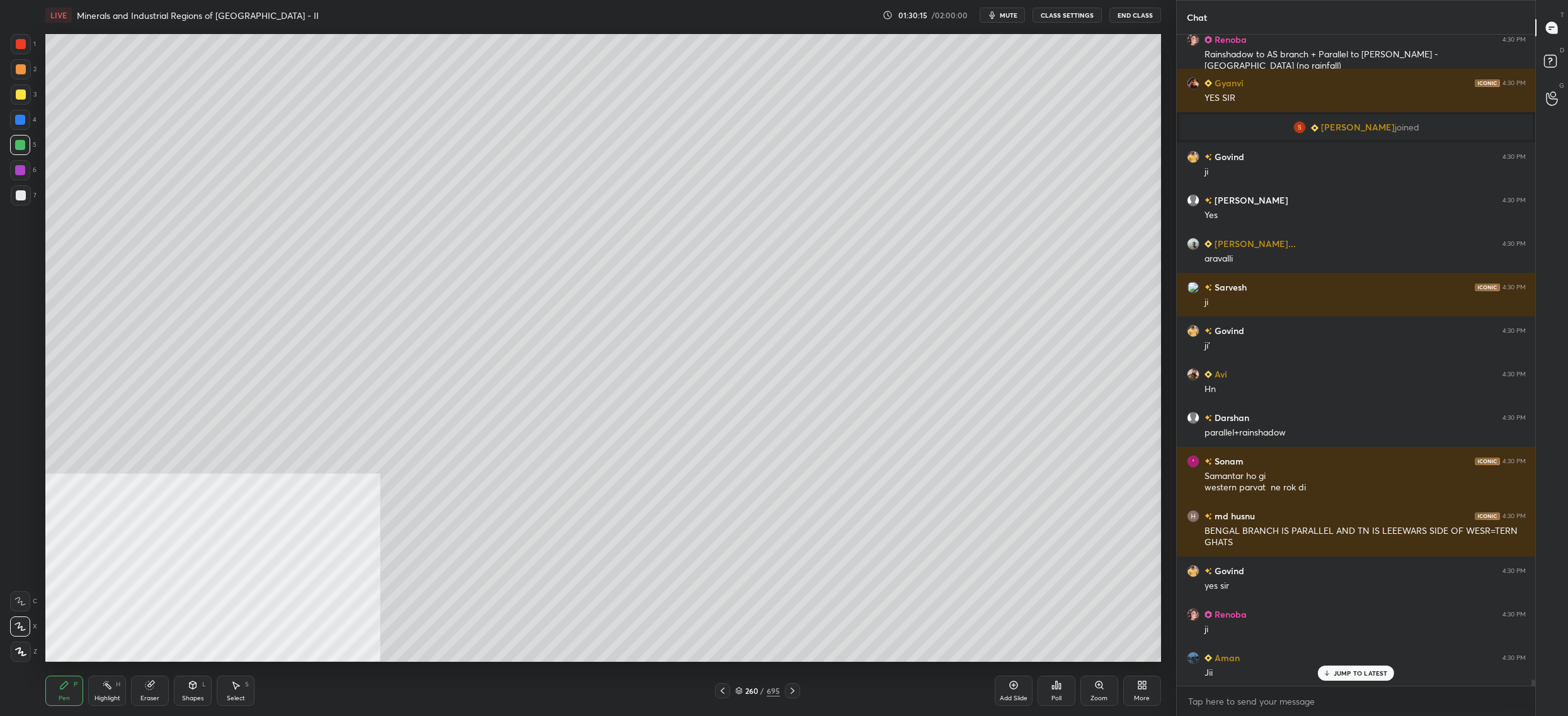
click at [794, 691] on icon at bounding box center [792, 691] width 10 height 10
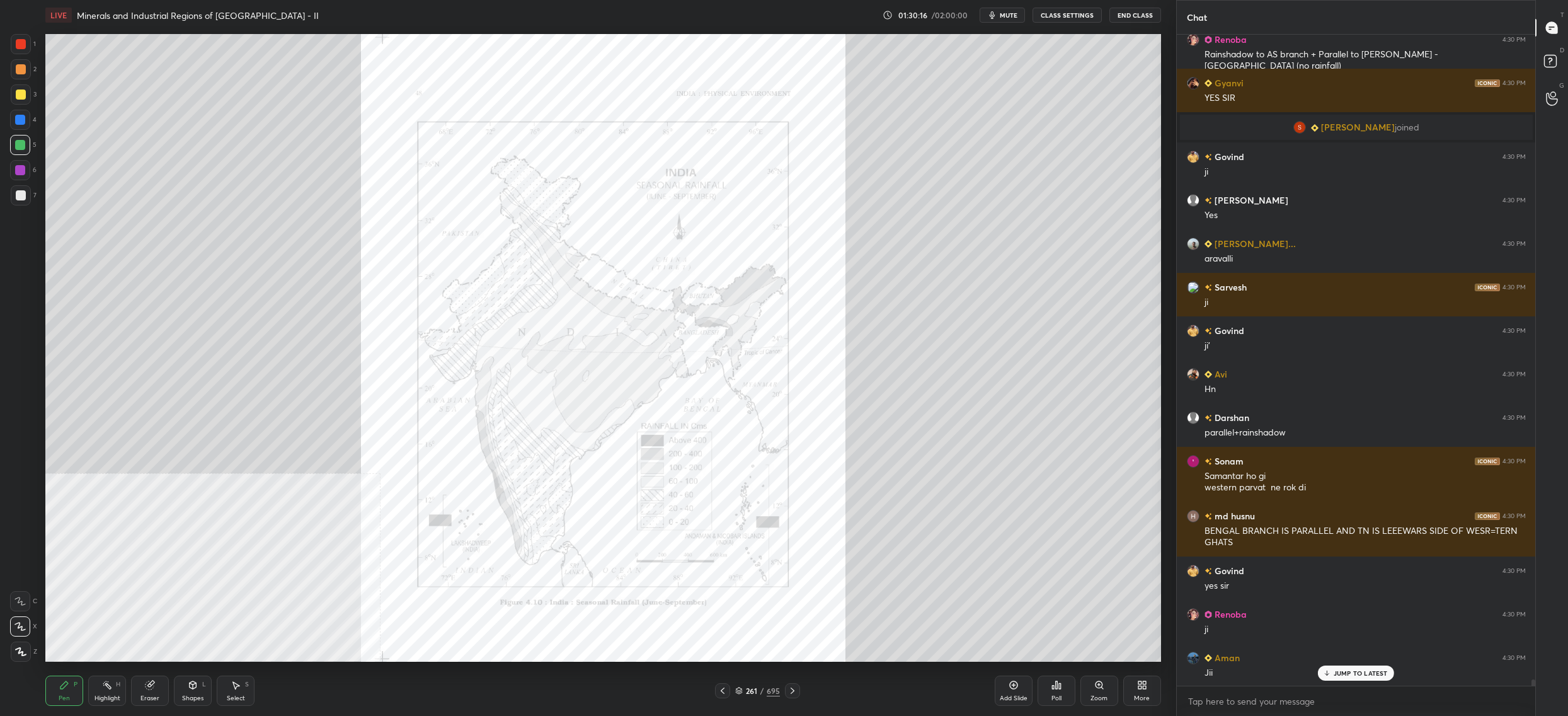
click at [794, 689] on icon at bounding box center [792, 691] width 10 height 10
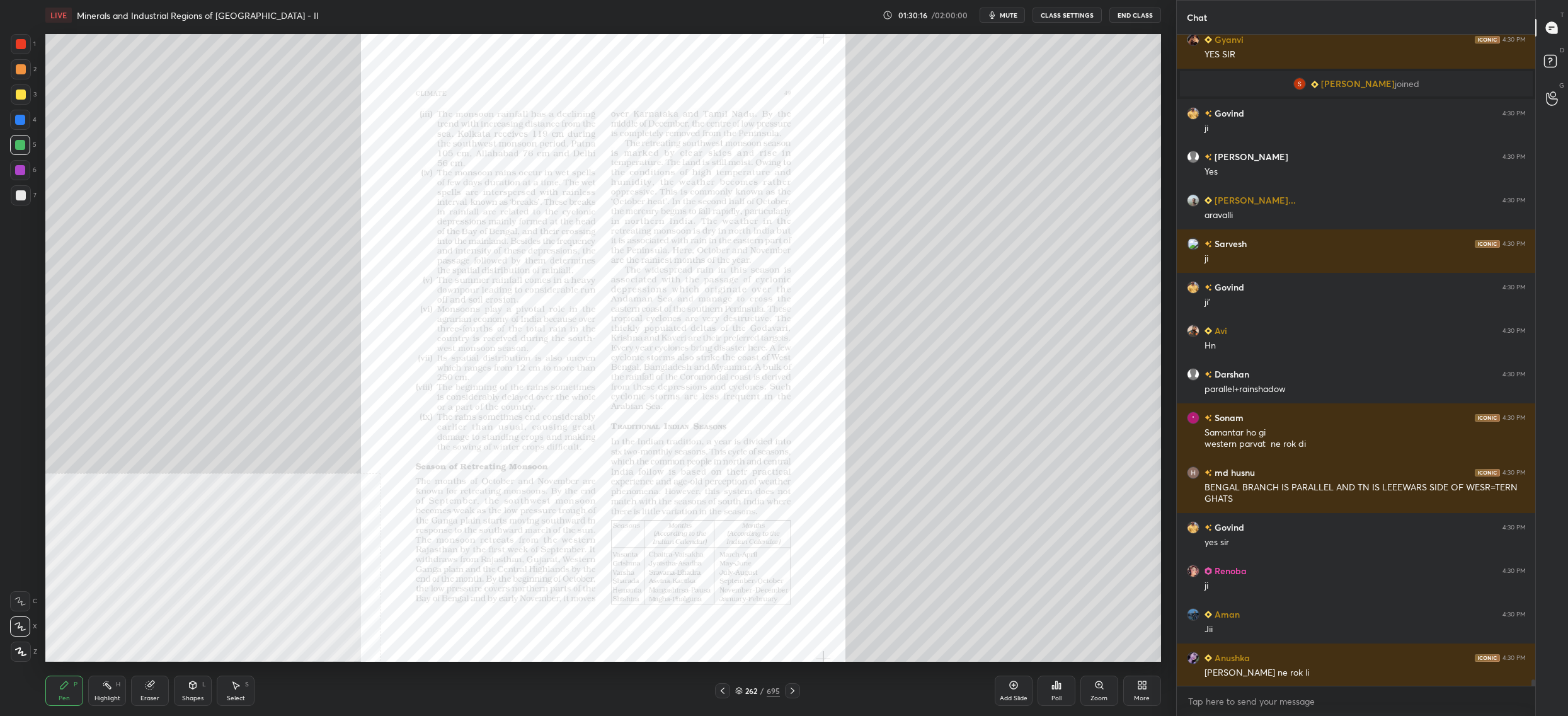
click at [793, 690] on icon at bounding box center [792, 691] width 10 height 10
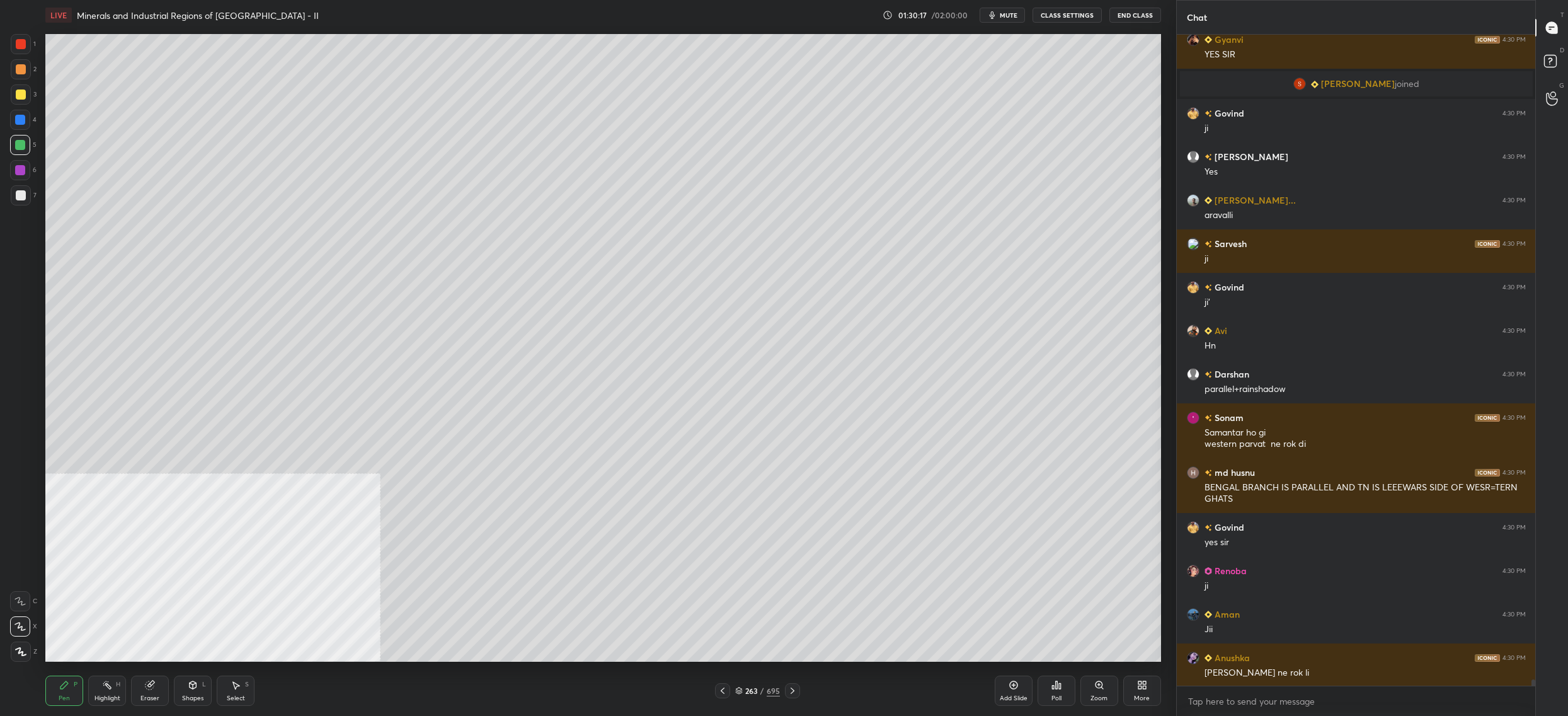
drag, startPoint x: 720, startPoint y: 690, endPoint x: 711, endPoint y: 686, distance: 9.8
click at [720, 691] on icon at bounding box center [723, 691] width 10 height 10
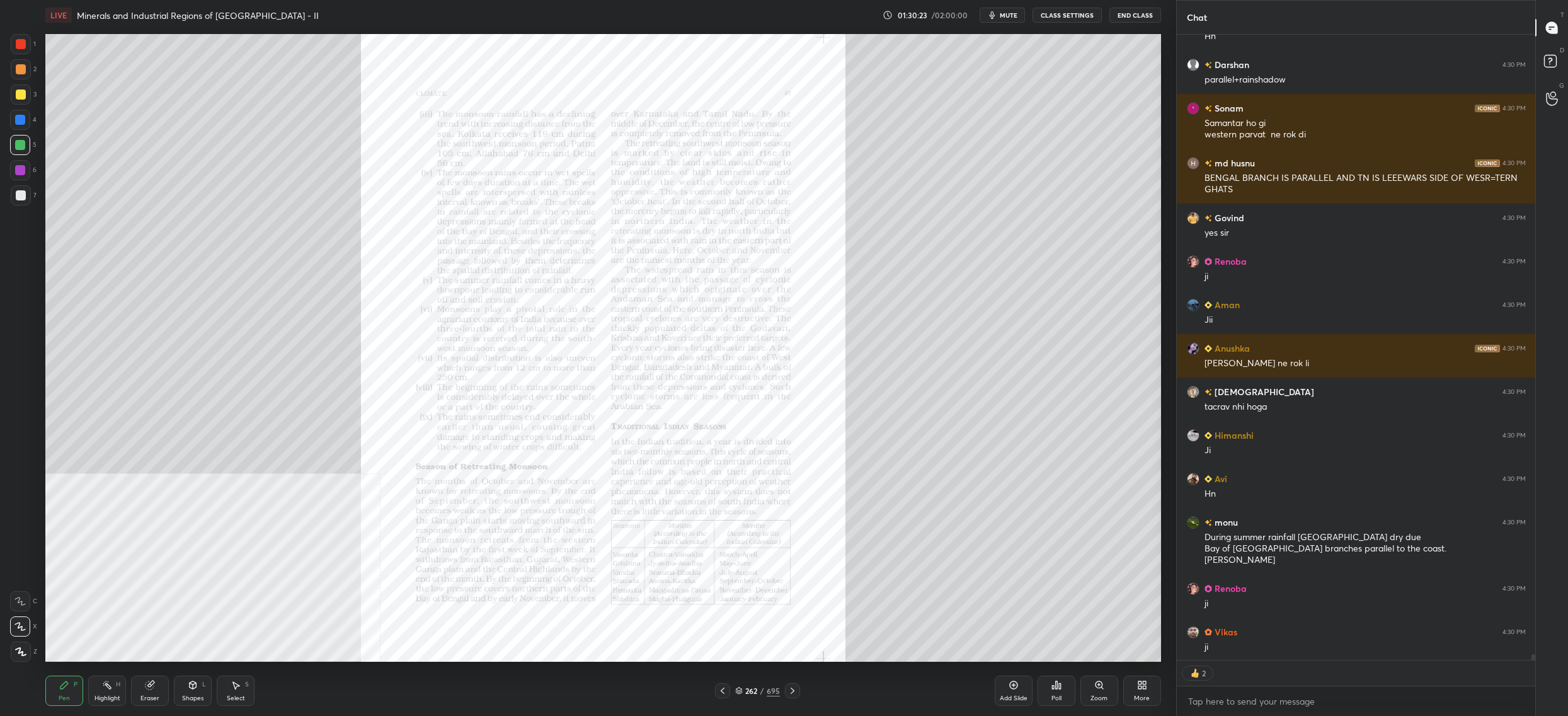
click at [1096, 697] on div "Zoom" at bounding box center [1099, 698] width 17 height 7
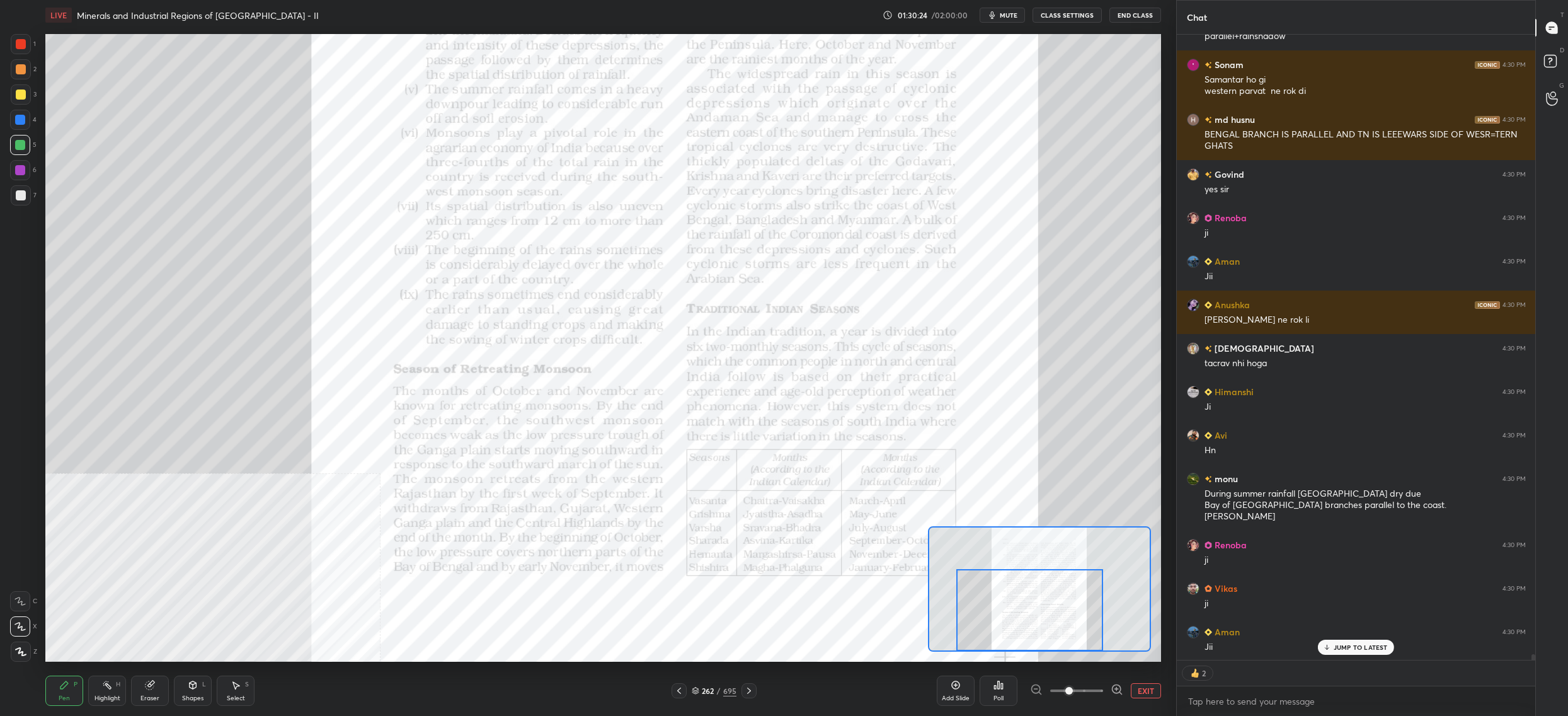
drag, startPoint x: 1060, startPoint y: 615, endPoint x: 977, endPoint y: 594, distance: 85.6
click at [1052, 645] on div at bounding box center [1030, 610] width 147 height 82
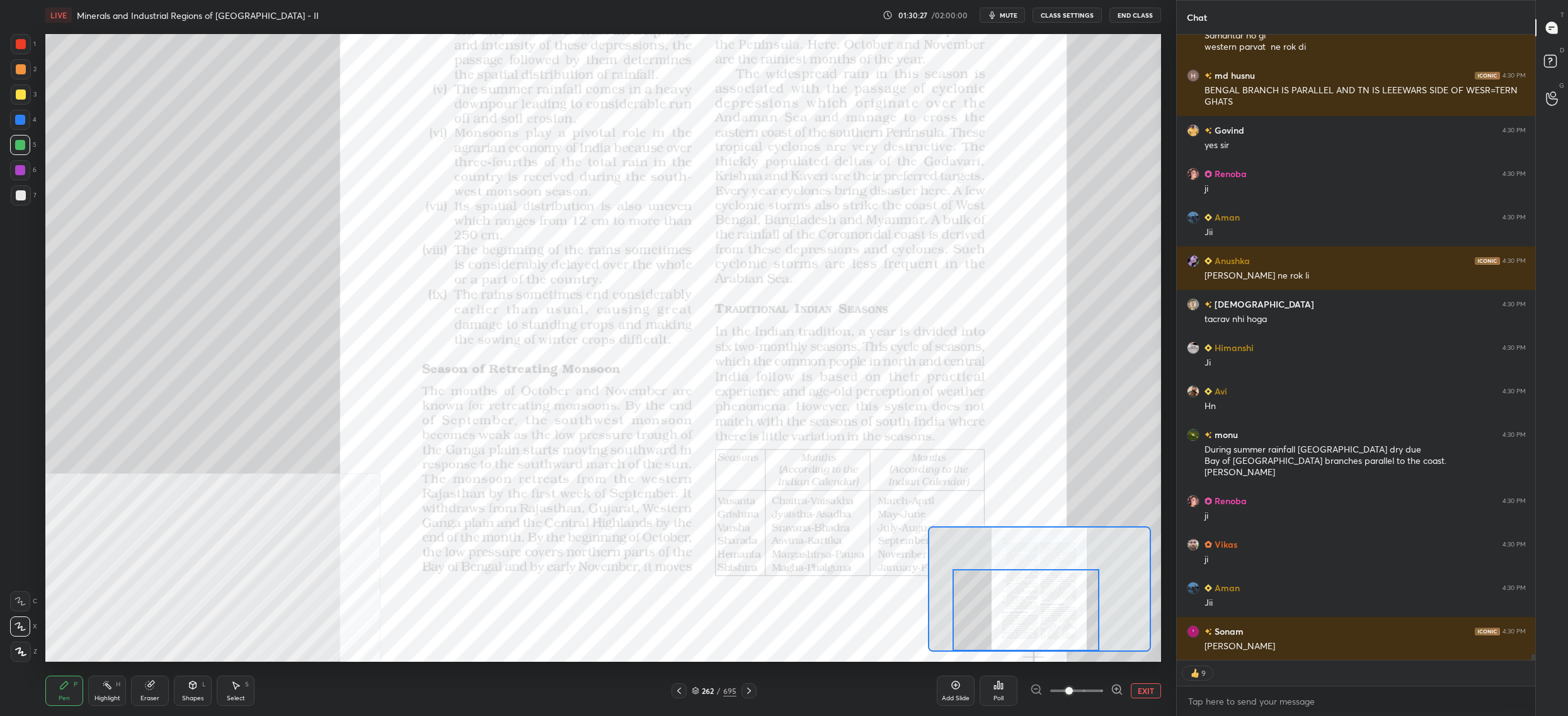
click at [34, 48] on div "1" at bounding box center [23, 46] width 25 height 25
click at [22, 45] on div at bounding box center [20, 44] width 10 height 10
click at [11, 38] on div at bounding box center [20, 44] width 20 height 20
click at [12, 38] on div at bounding box center [20, 44] width 20 height 20
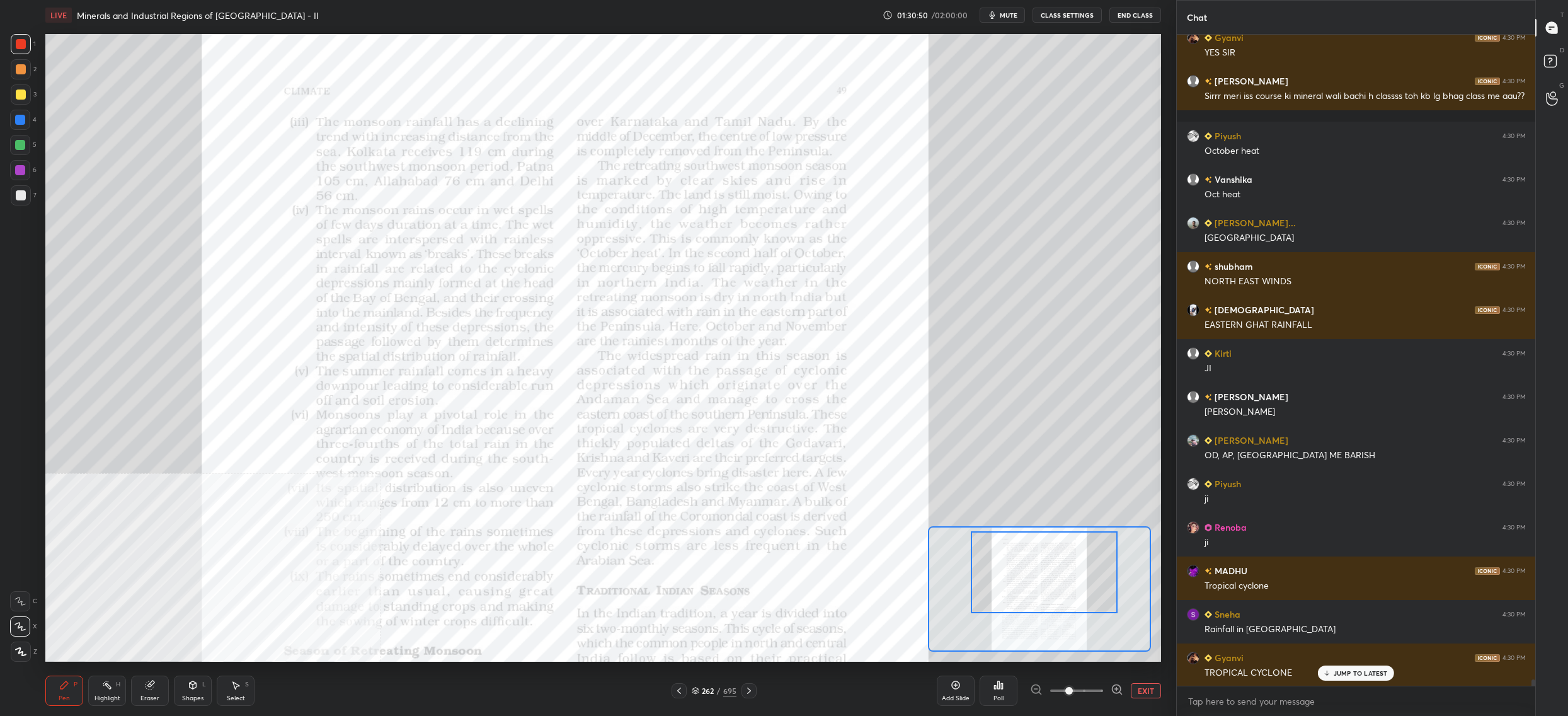
drag, startPoint x: 991, startPoint y: 595, endPoint x: 999, endPoint y: 545, distance: 50.6
click at [1005, 552] on div at bounding box center [1045, 572] width 147 height 82
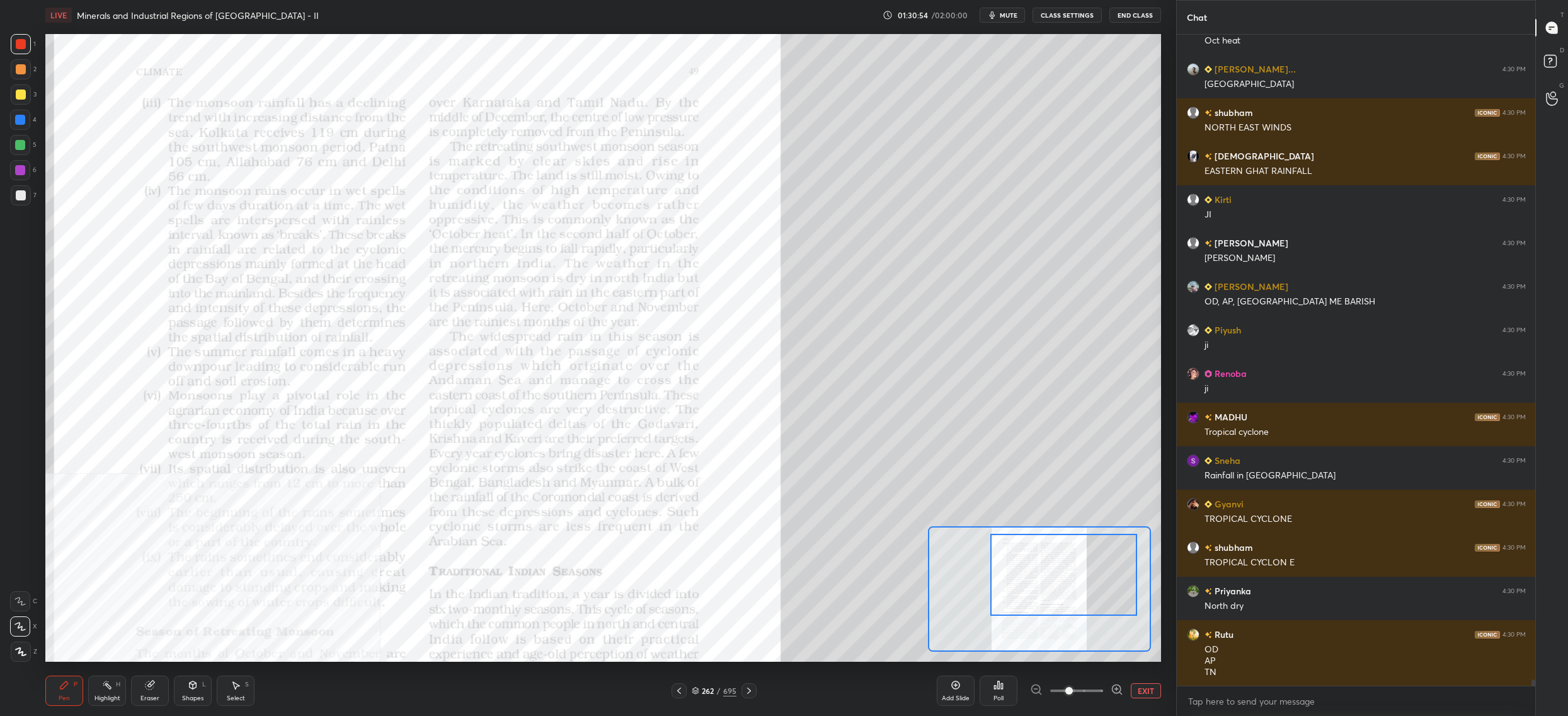
drag, startPoint x: 1027, startPoint y: 569, endPoint x: 1048, endPoint y: 568, distance: 21.0
click at [1048, 568] on div at bounding box center [1064, 575] width 147 height 82
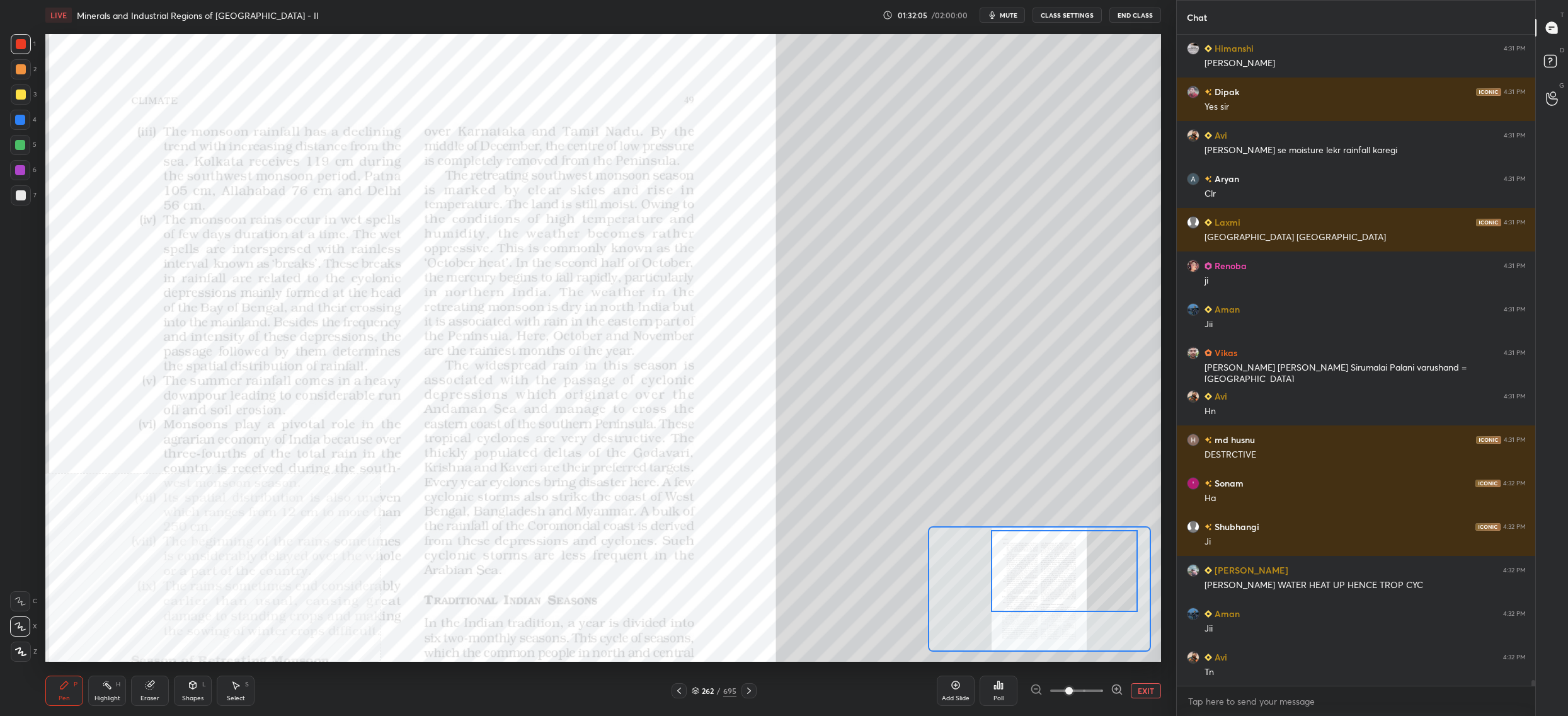
click at [29, 126] on div at bounding box center [19, 119] width 20 height 20
click at [23, 126] on div at bounding box center [19, 119] width 20 height 20
click at [20, 143] on div at bounding box center [20, 145] width 10 height 10
drag, startPoint x: 20, startPoint y: 143, endPoint x: 17, endPoint y: 152, distance: 9.5
click at [20, 149] on div at bounding box center [20, 145] width 10 height 10
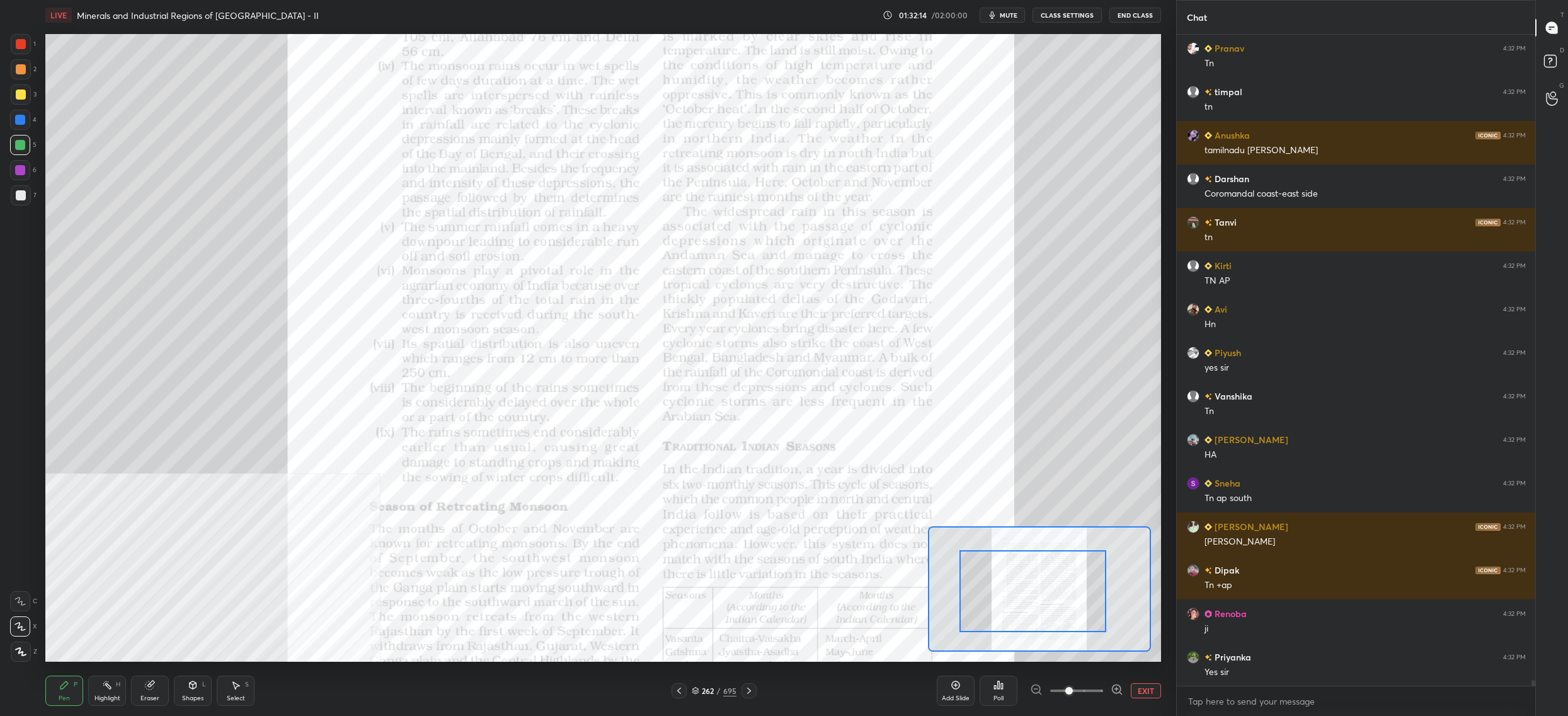
drag, startPoint x: 1026, startPoint y: 609, endPoint x: 951, endPoint y: 620, distance: 75.8
click at [985, 632] on div at bounding box center [1033, 591] width 147 height 82
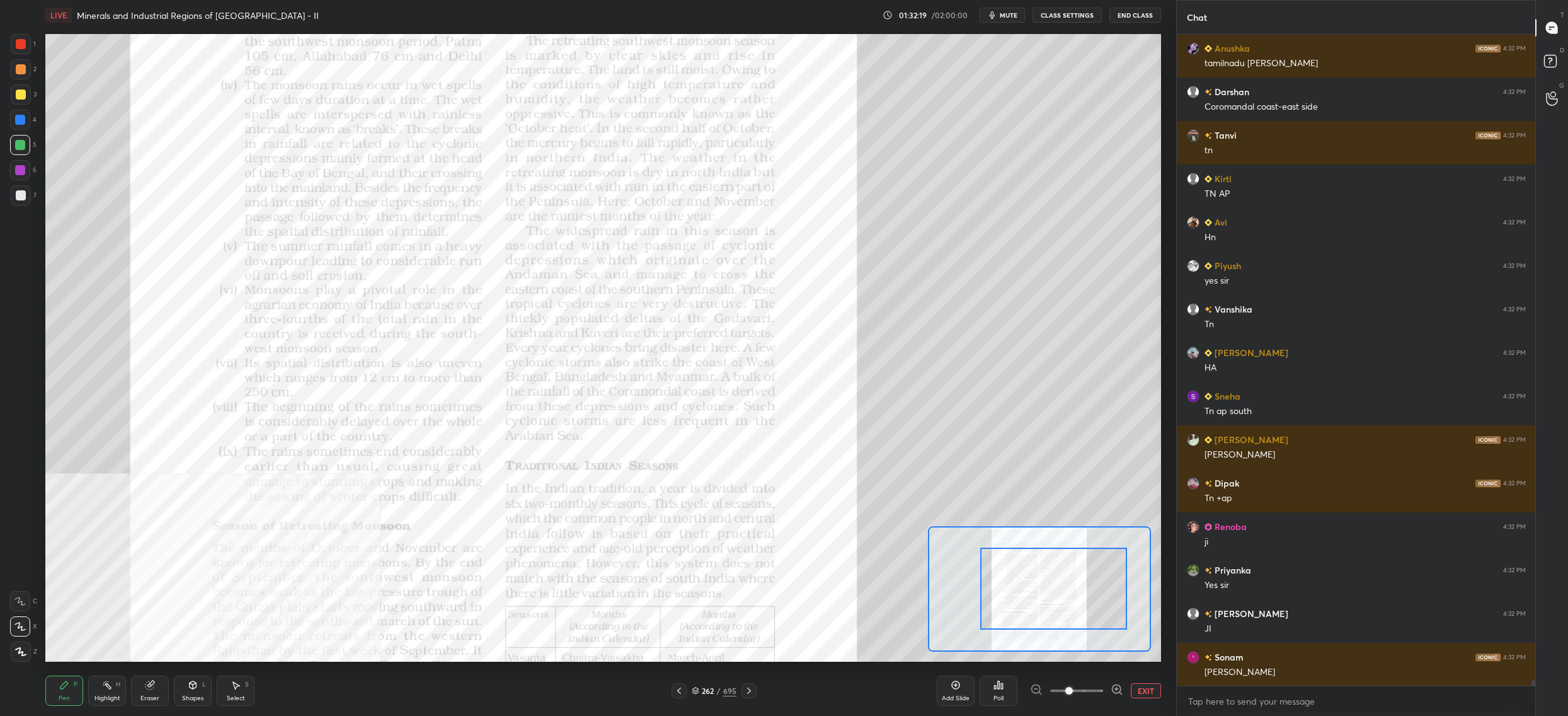
drag, startPoint x: 1012, startPoint y: 579, endPoint x: 997, endPoint y: 554, distance: 29.2
click at [1029, 571] on div at bounding box center [1053, 588] width 147 height 82
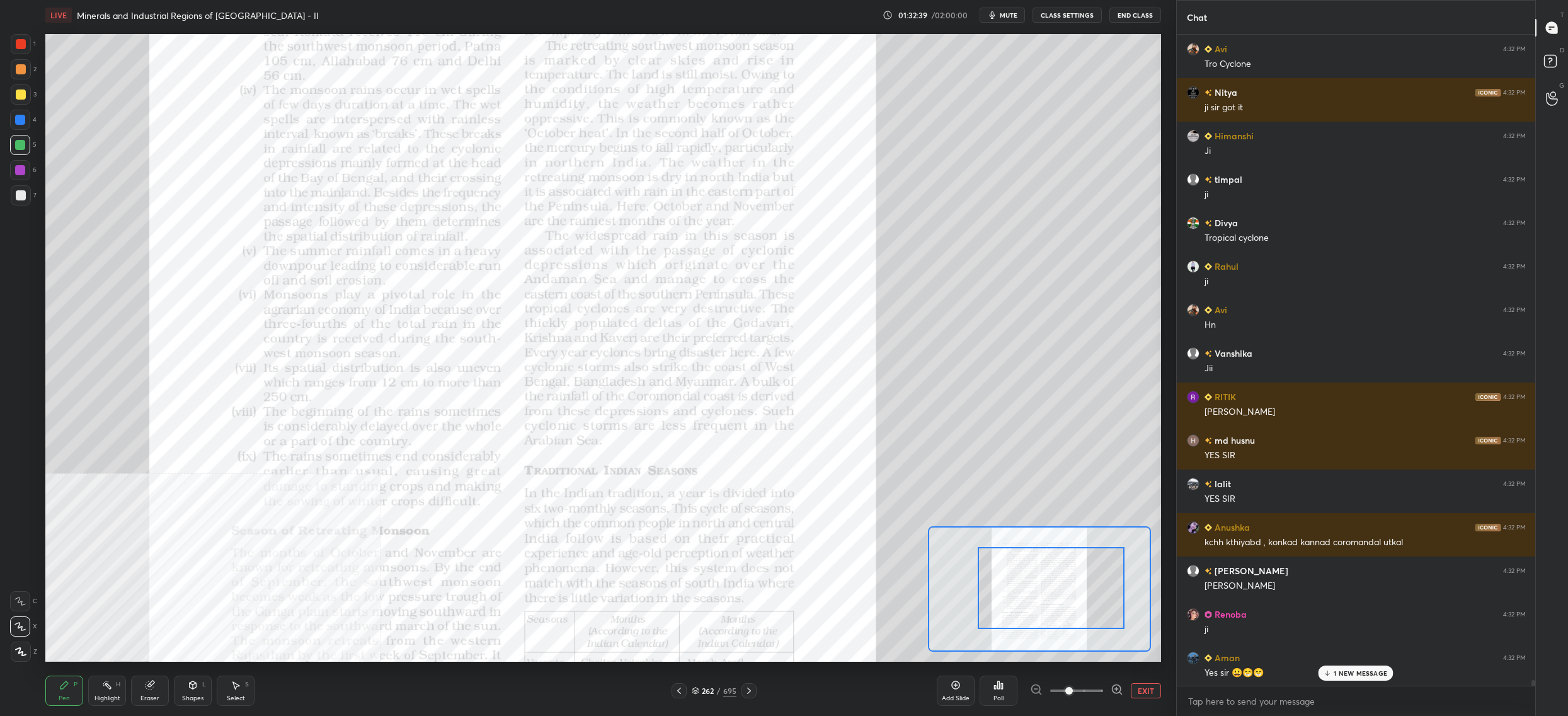
click at [22, 124] on div at bounding box center [20, 120] width 10 height 10
drag, startPoint x: 24, startPoint y: 123, endPoint x: 27, endPoint y: 157, distance: 34.1
click at [24, 123] on div at bounding box center [20, 120] width 10 height 10
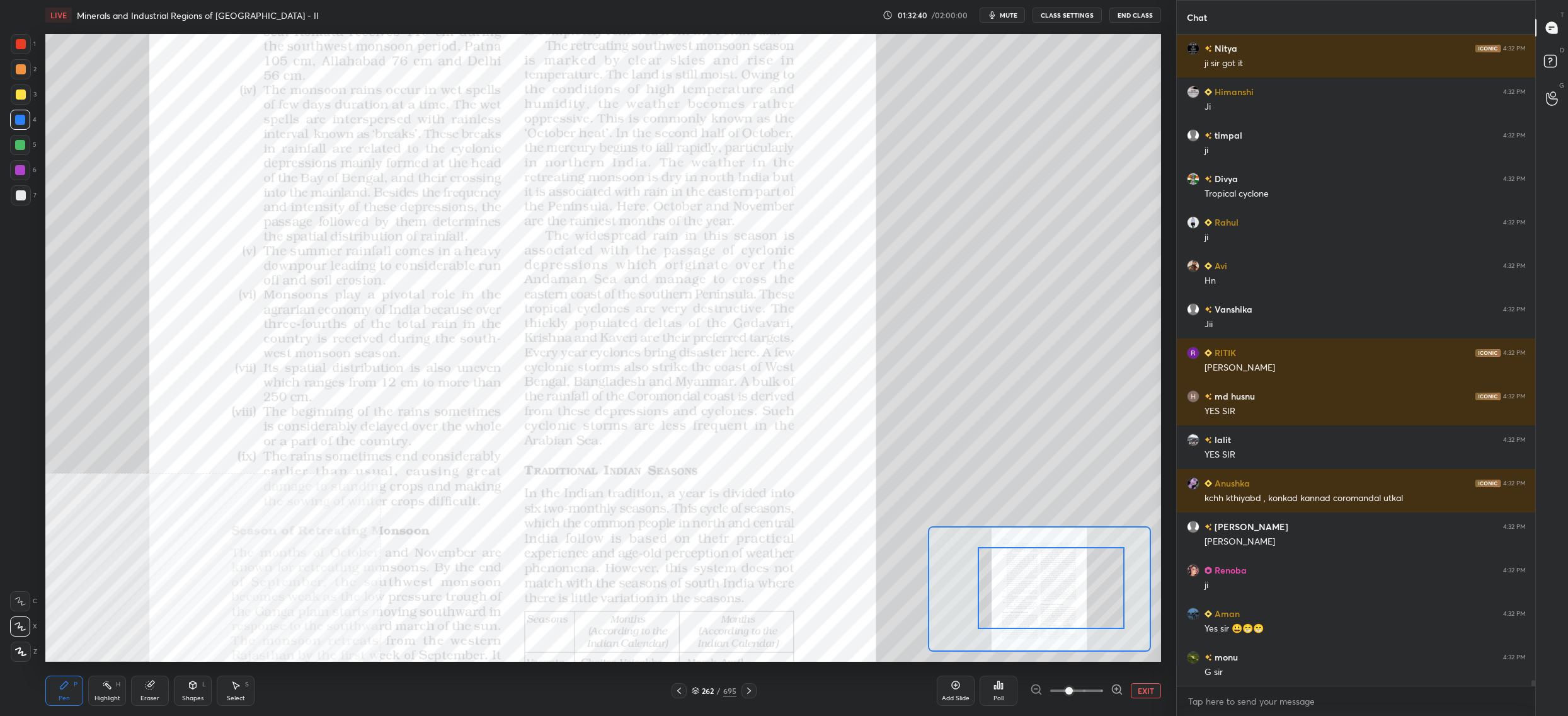
click at [110, 690] on div "Highlight H" at bounding box center [106, 690] width 38 height 30
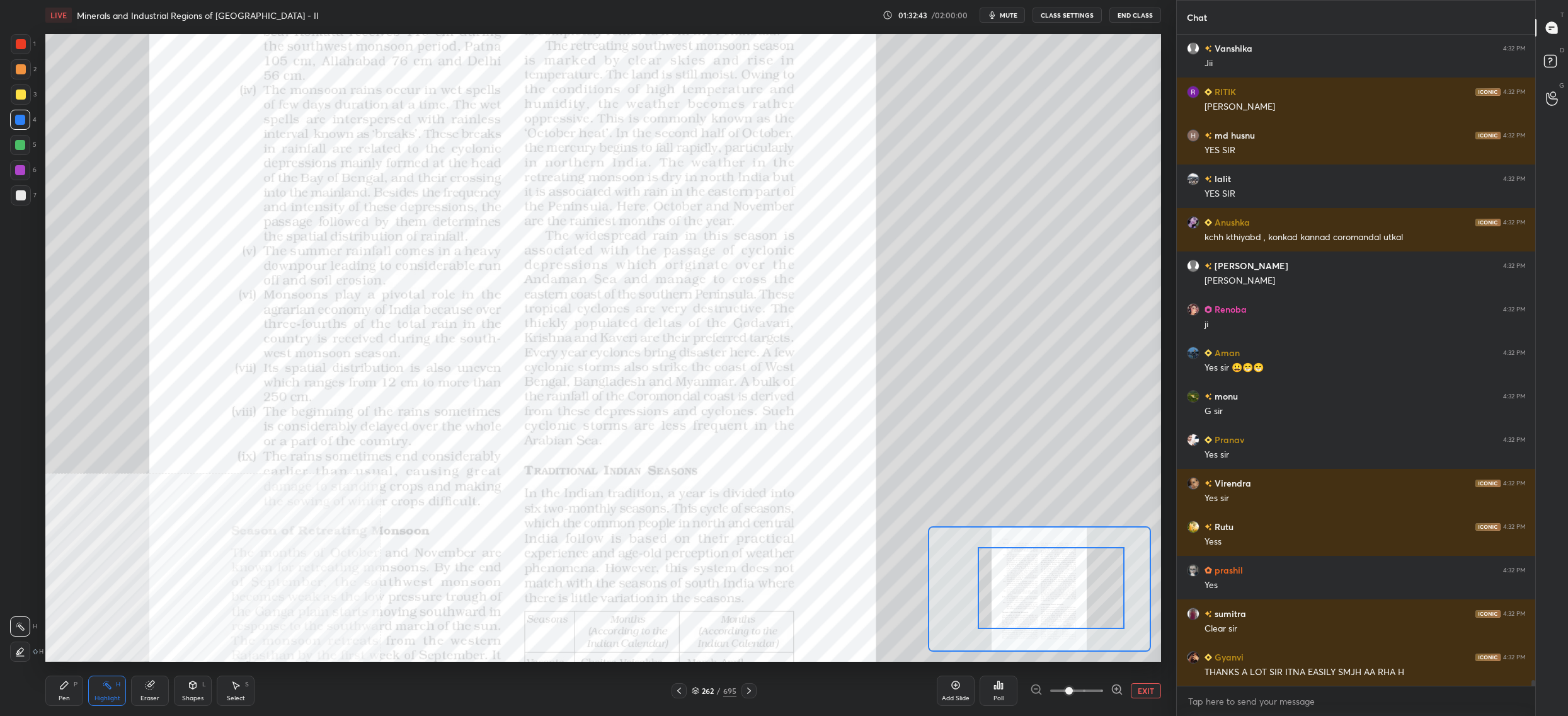
click at [32, 47] on div "1" at bounding box center [23, 44] width 25 height 20
click at [21, 49] on div at bounding box center [20, 44] width 20 height 20
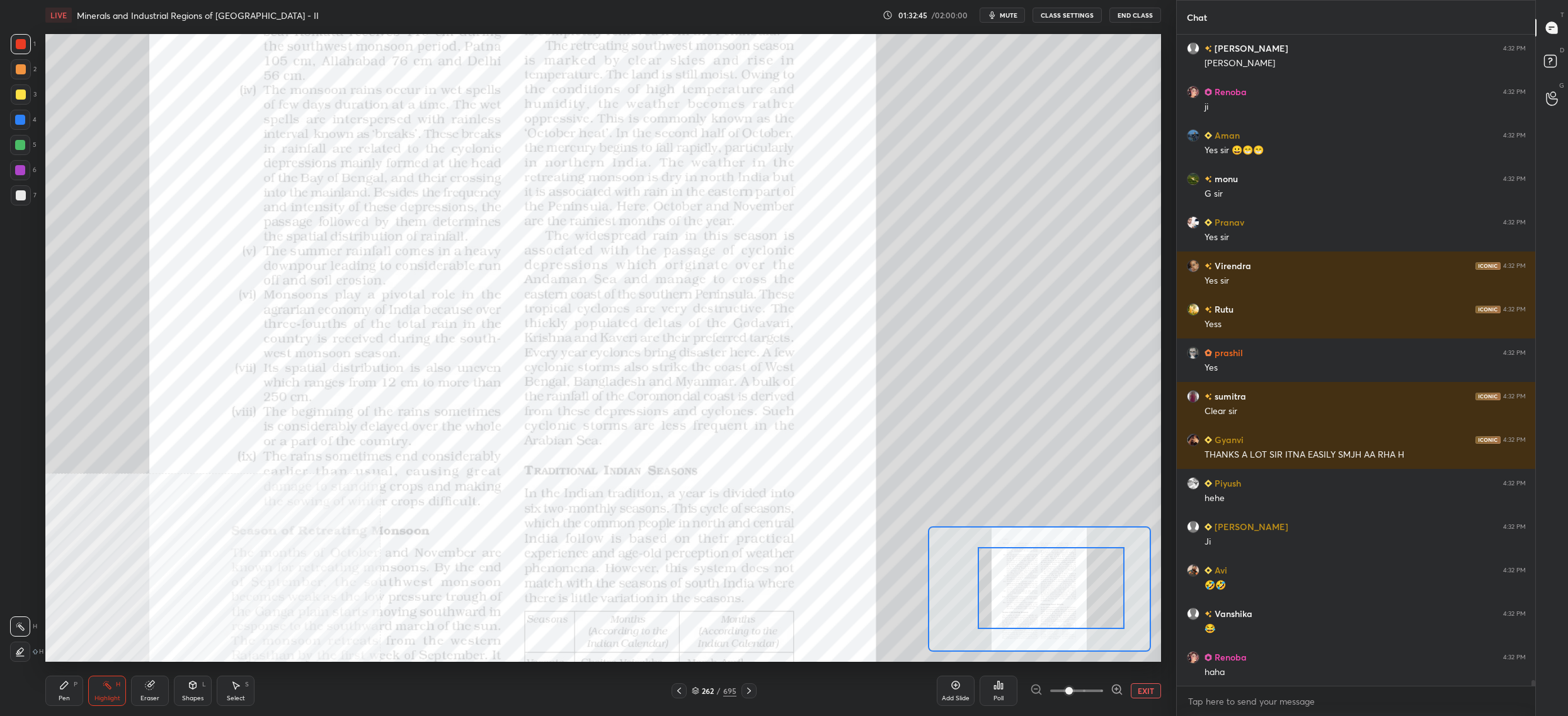
click at [21, 660] on div at bounding box center [19, 651] width 20 height 20
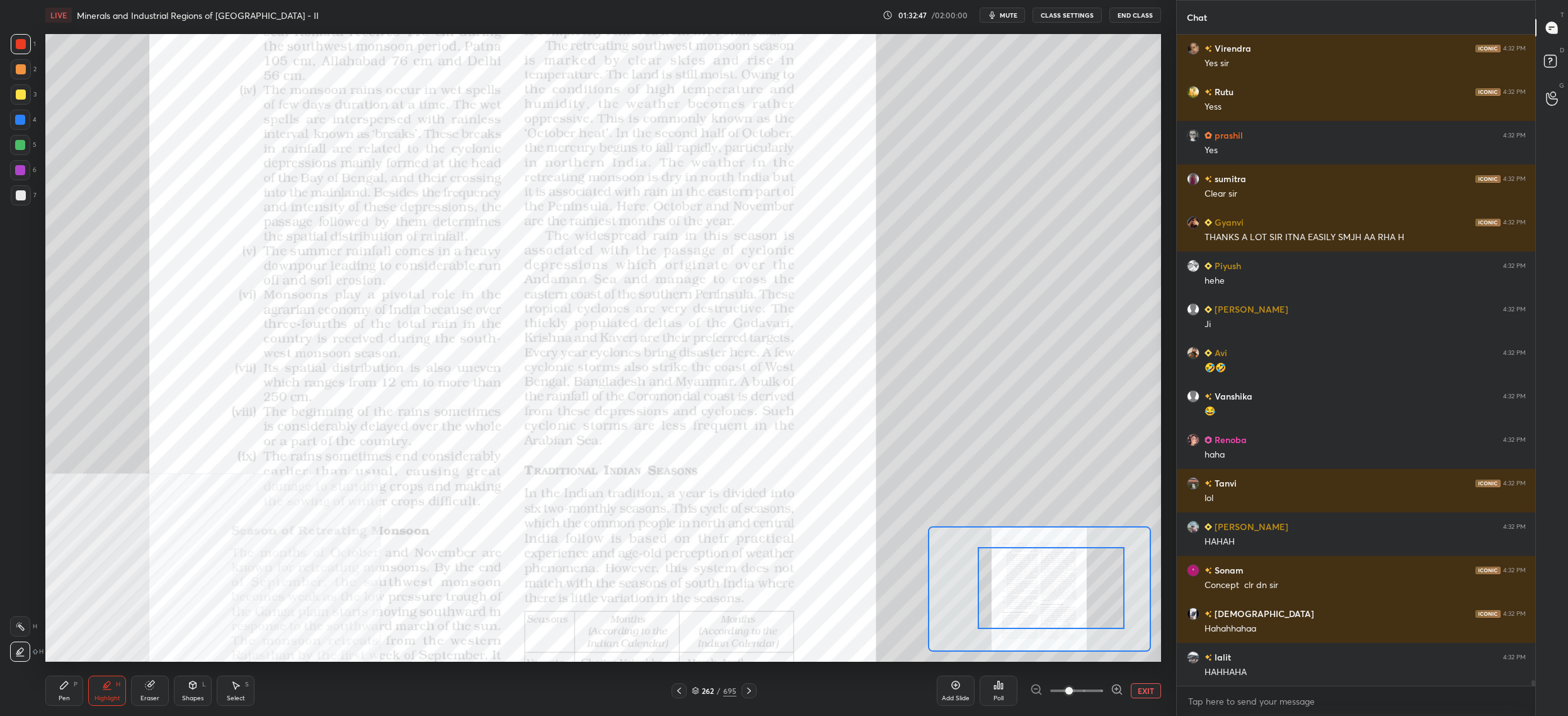
click at [27, 178] on div at bounding box center [19, 169] width 20 height 20
click at [22, 178] on div at bounding box center [19, 169] width 20 height 20
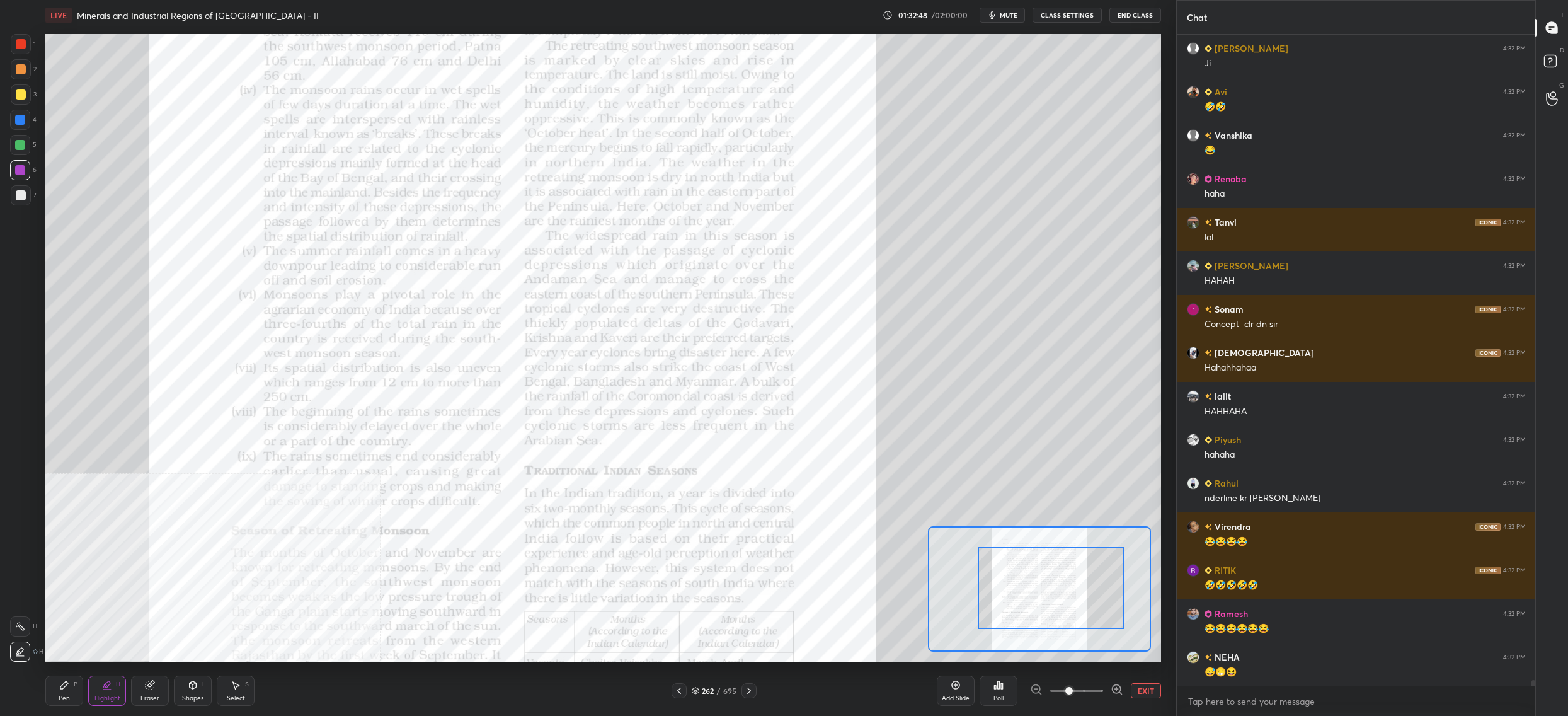
click at [18, 91] on div at bounding box center [20, 94] width 10 height 10
click at [25, 104] on div at bounding box center [20, 94] width 20 height 20
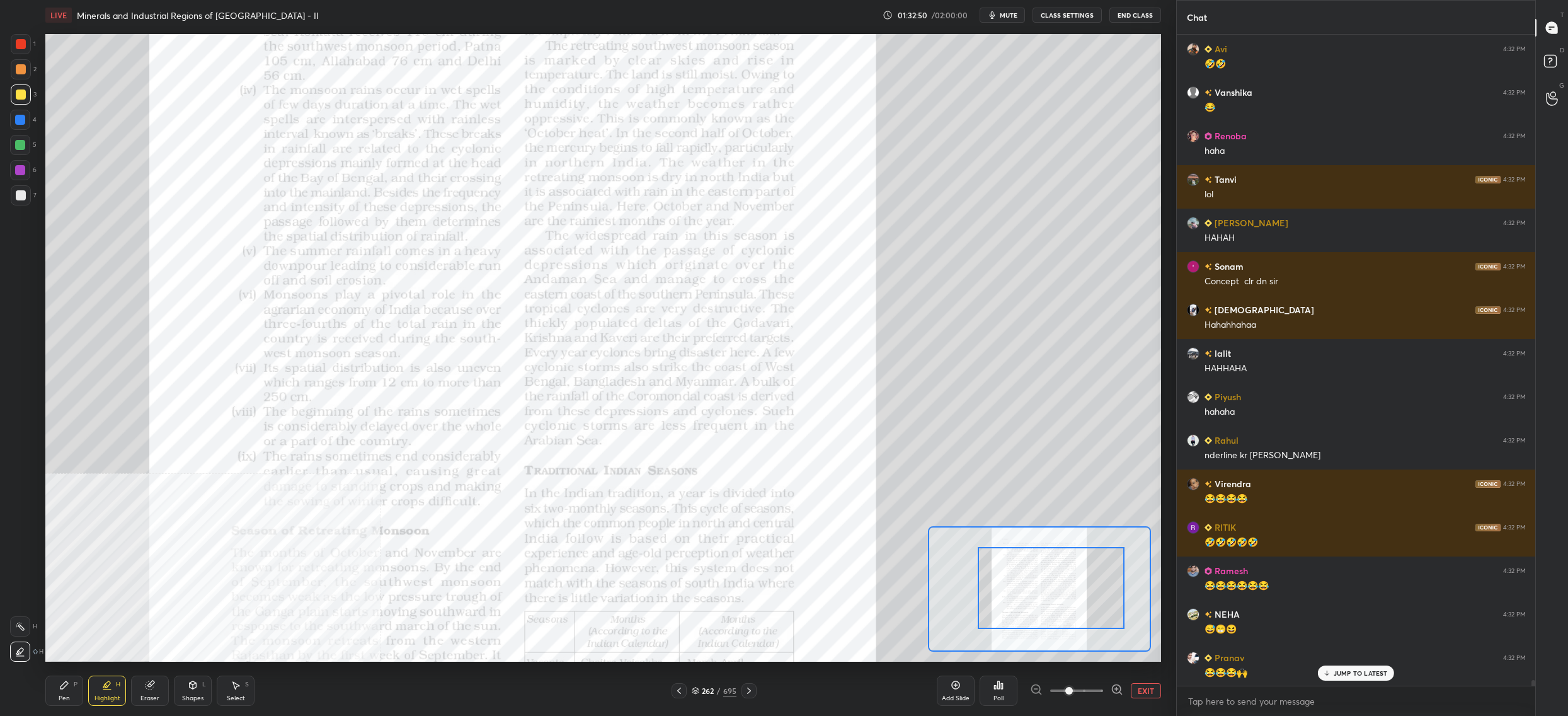
click at [12, 140] on div "1 2 3 4 5 6 7 C X Z C X Z E E Erase all H H" at bounding box center [20, 347] width 41 height 628
click at [17, 144] on div at bounding box center [20, 145] width 10 height 10
drag, startPoint x: 17, startPoint y: 144, endPoint x: 24, endPoint y: 149, distance: 8.6
click at [17, 144] on div at bounding box center [20, 145] width 10 height 10
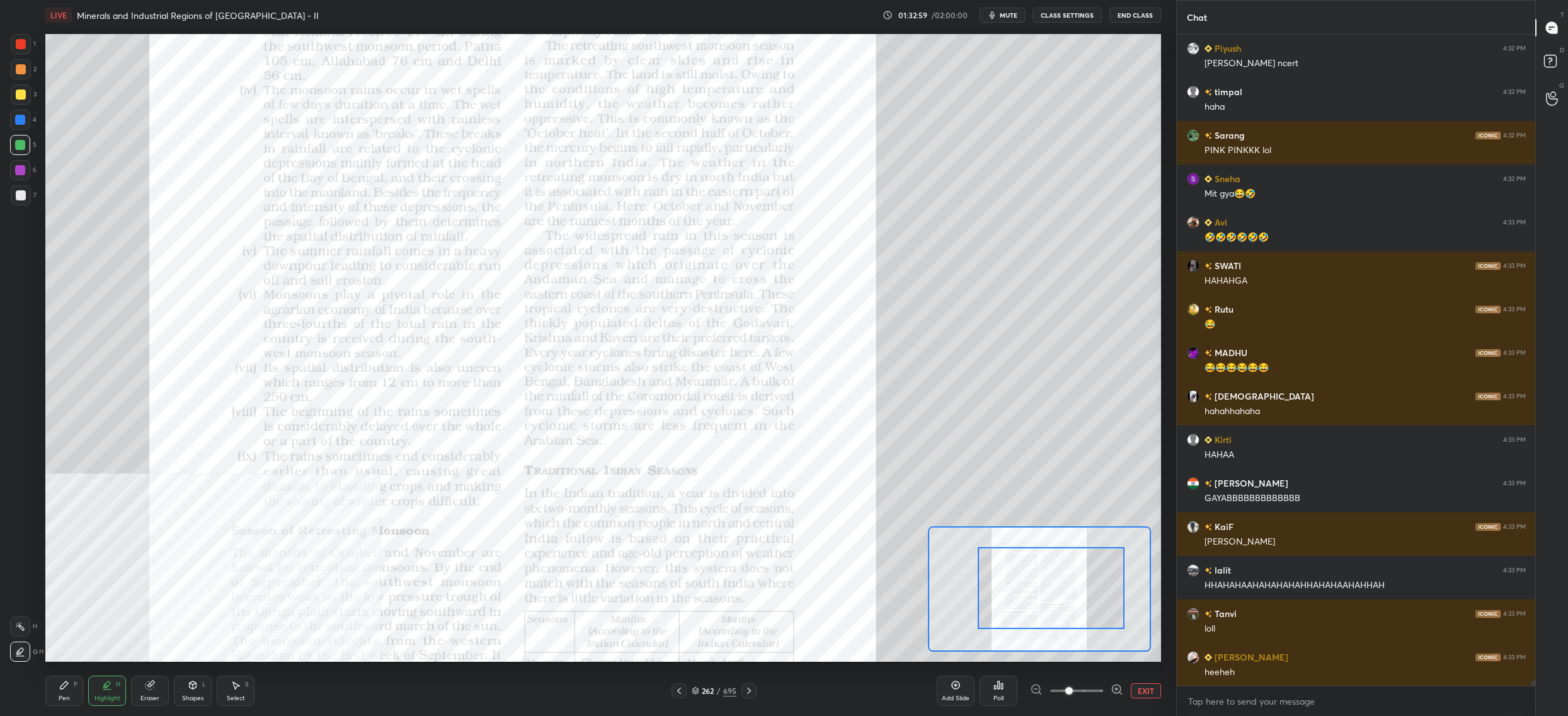
click at [1143, 693] on button "EXIT" at bounding box center [1145, 691] width 30 height 15
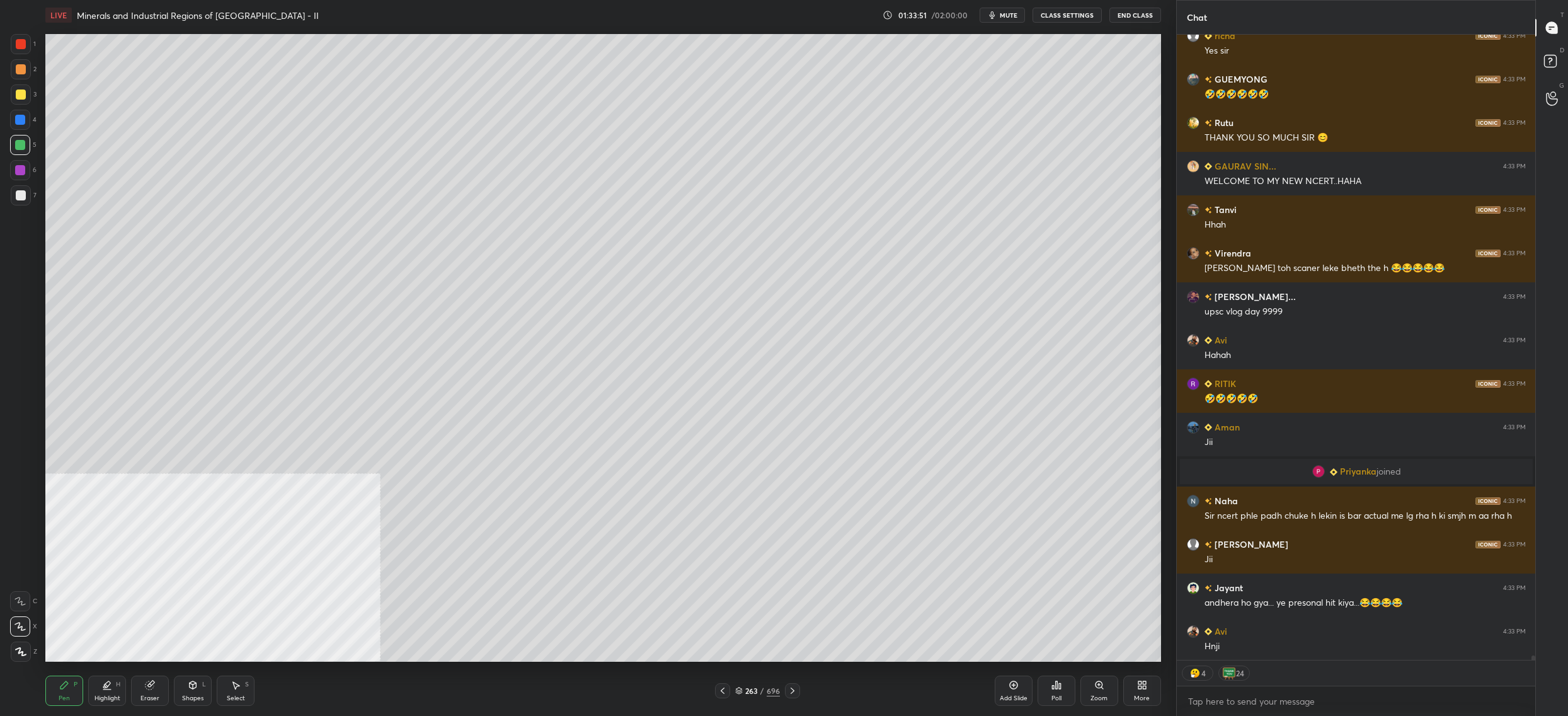
click at [736, 690] on icon at bounding box center [739, 689] width 7 height 3
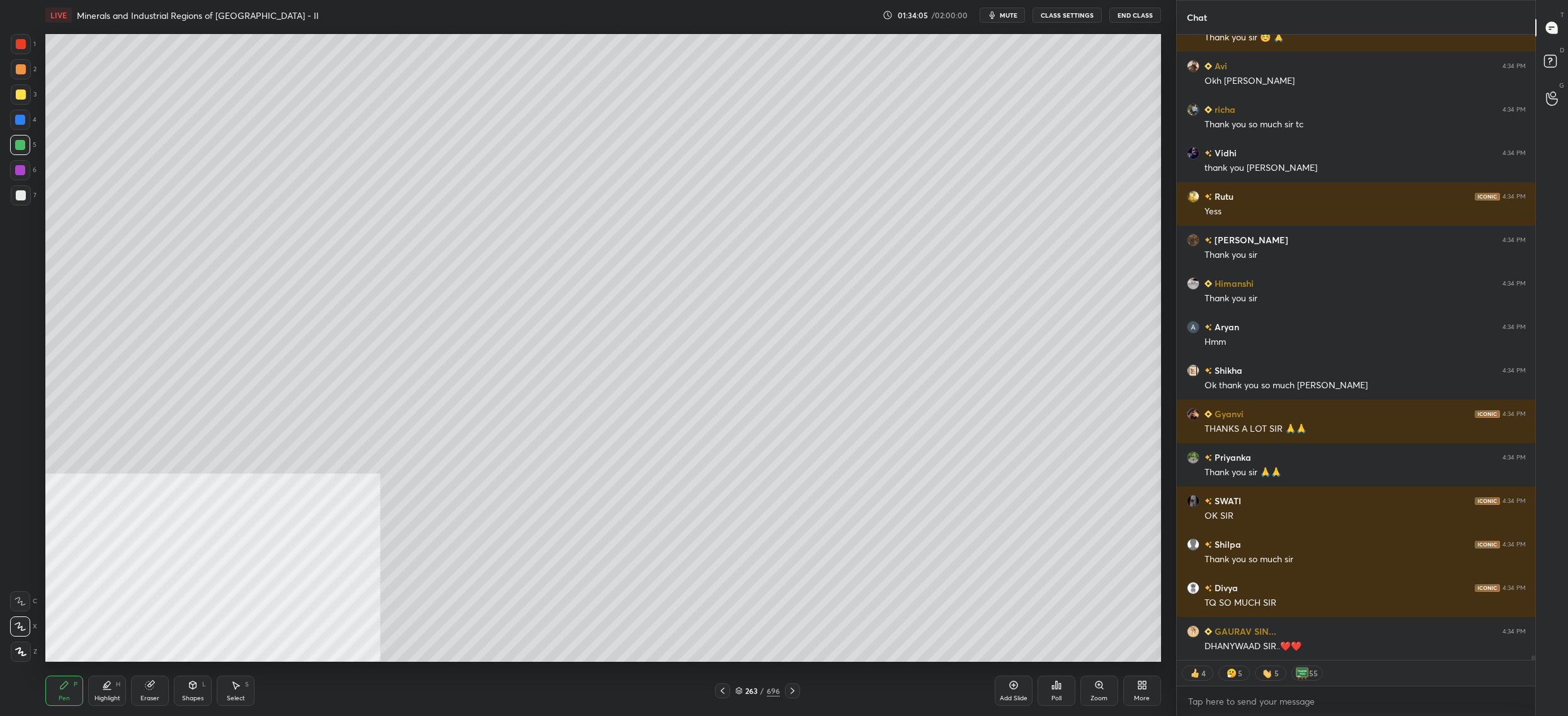
click at [1148, 8] on button "End Class" at bounding box center [1135, 15] width 51 height 15
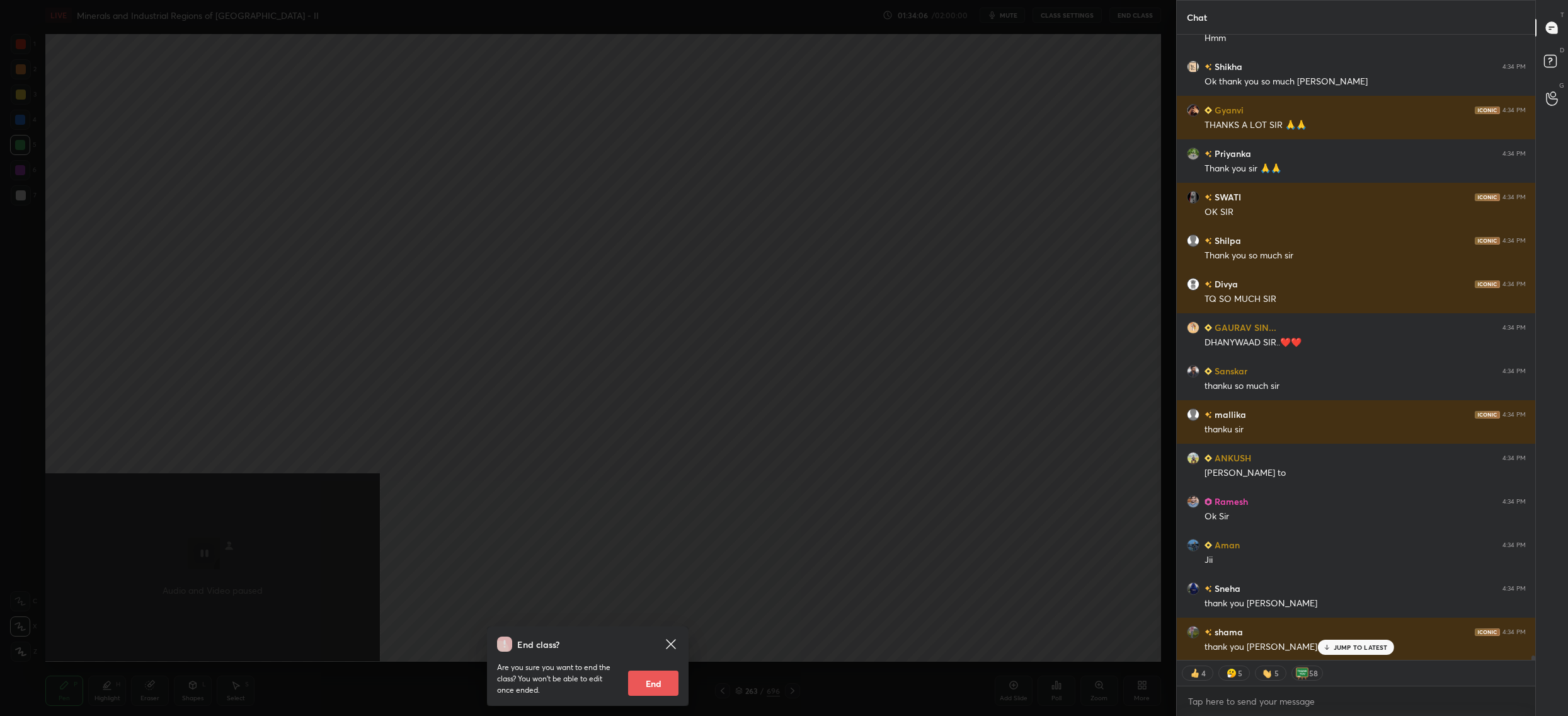
click at [675, 691] on button "End" at bounding box center [653, 683] width 50 height 25
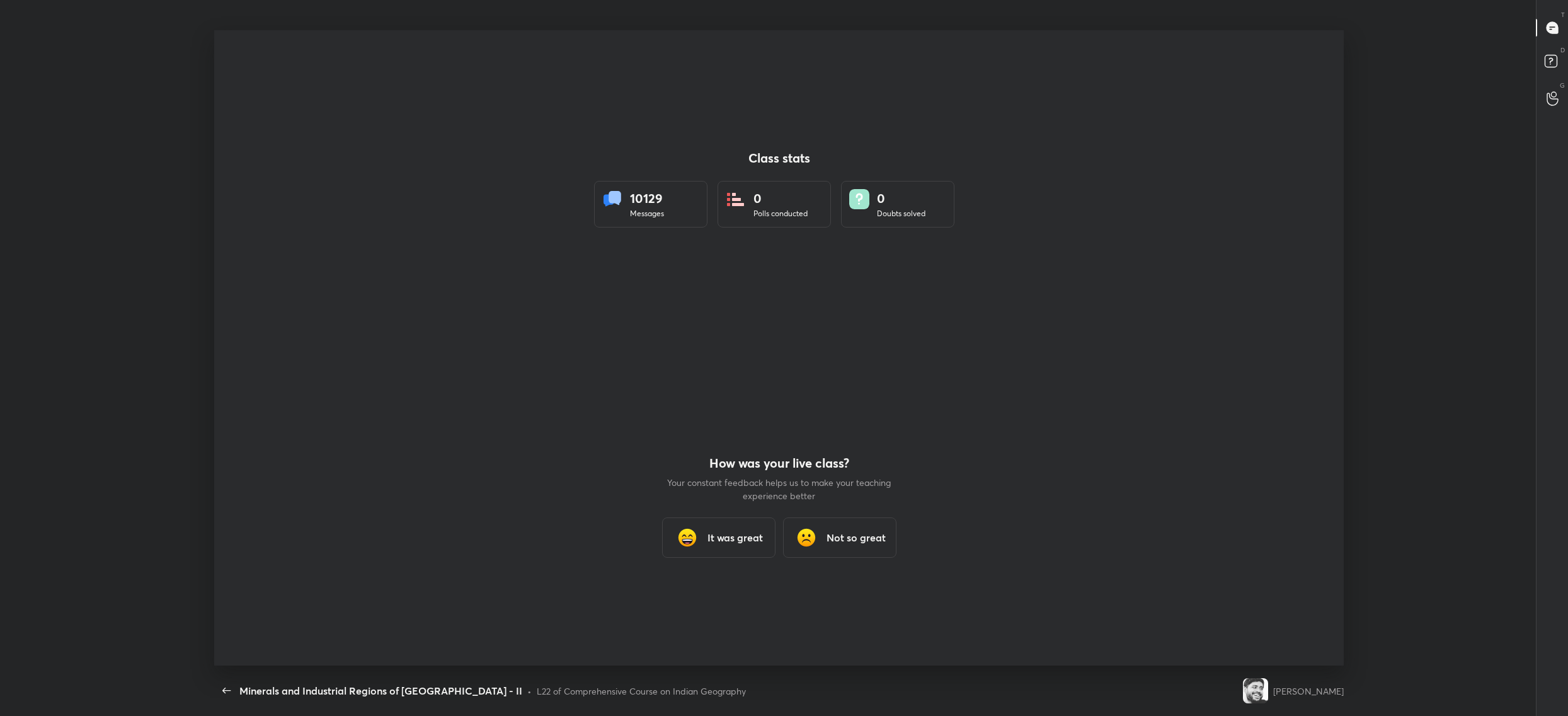
type textarea "x"
